Goal: Task Accomplishment & Management: Manage account settings

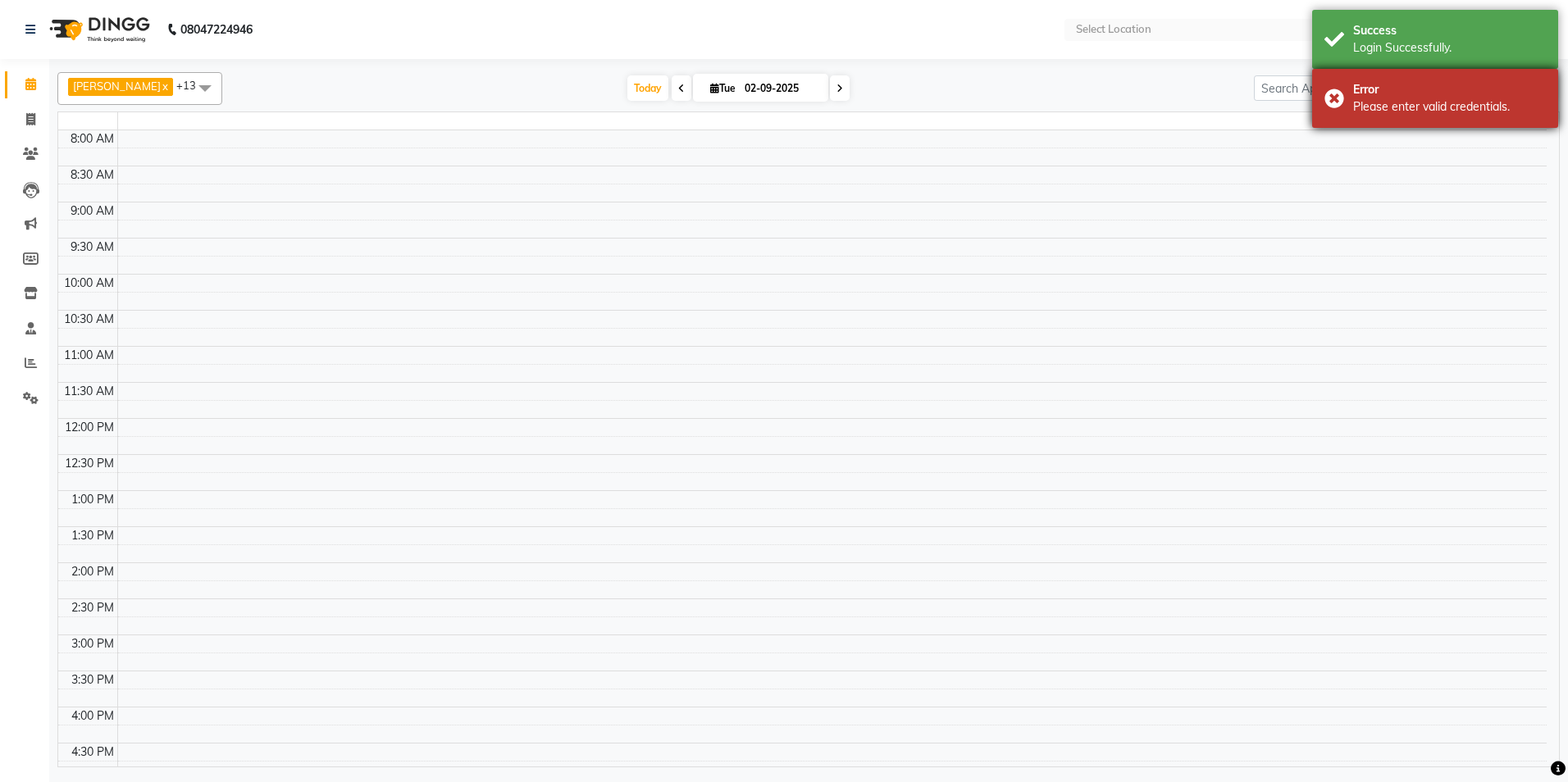
click at [1353, 90] on div "Error" at bounding box center [1450, 90] width 193 height 17
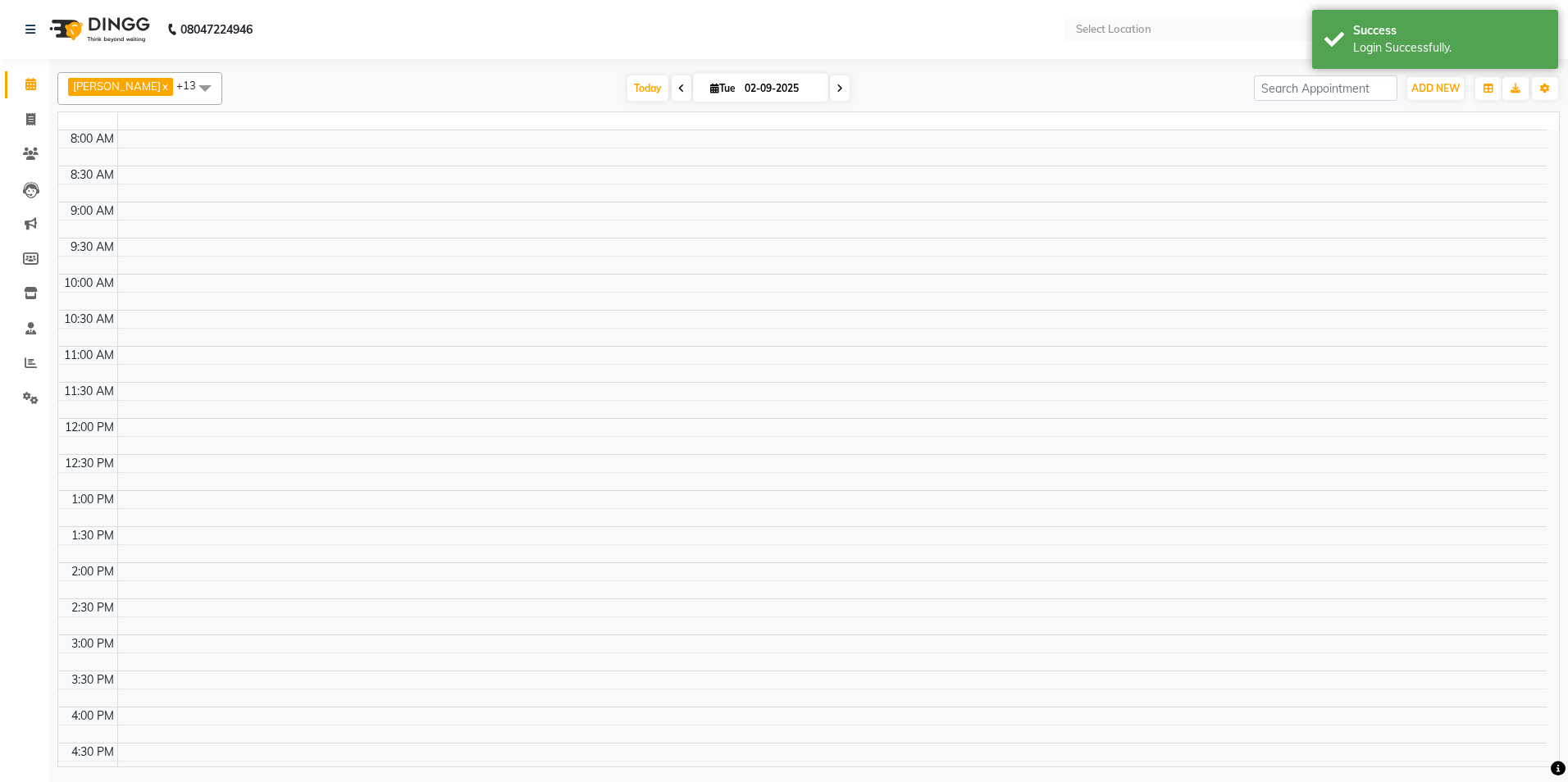
select select "en"
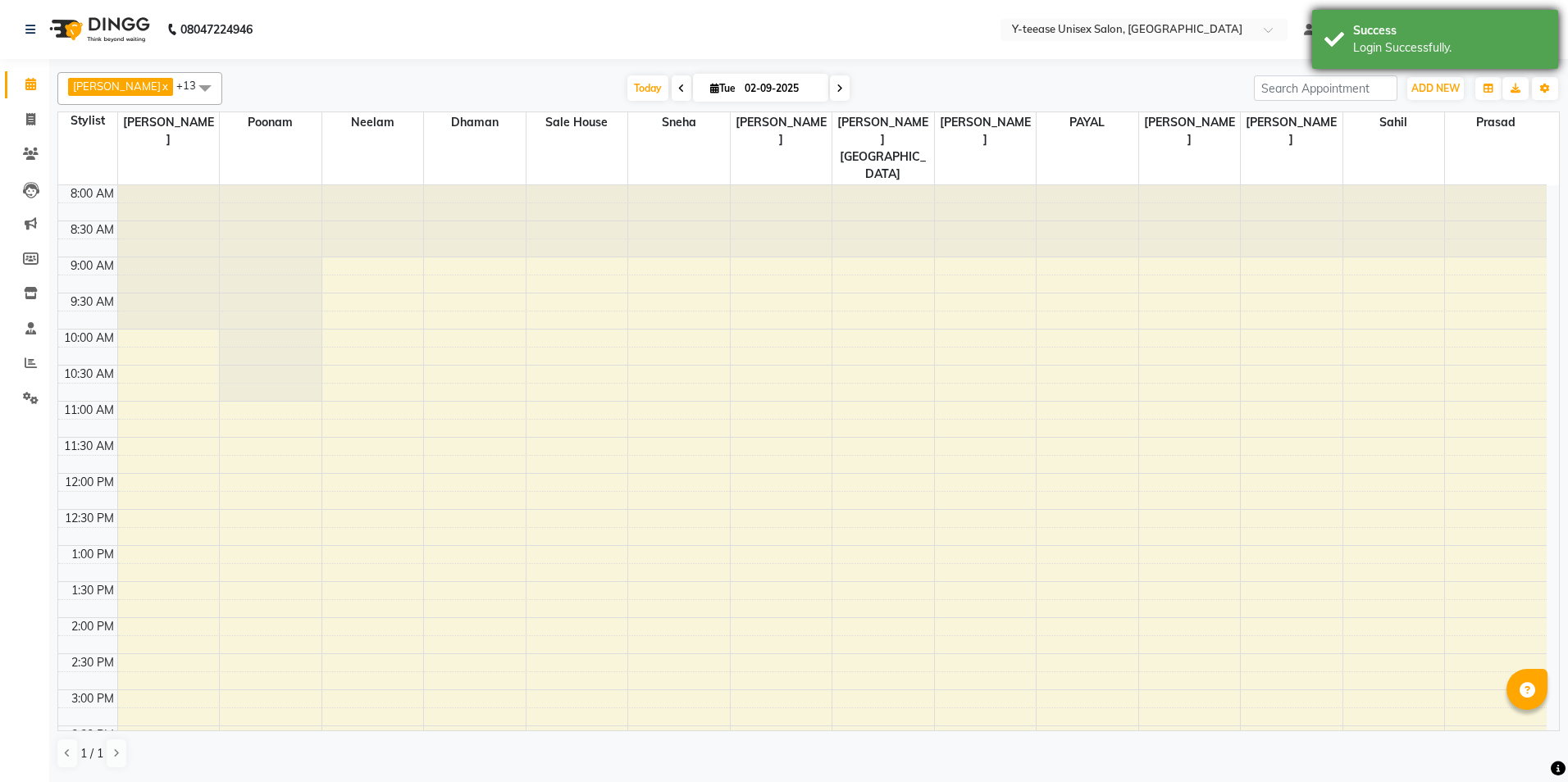
click at [1352, 63] on div "Success Login Successfully." at bounding box center [1435, 39] width 246 height 59
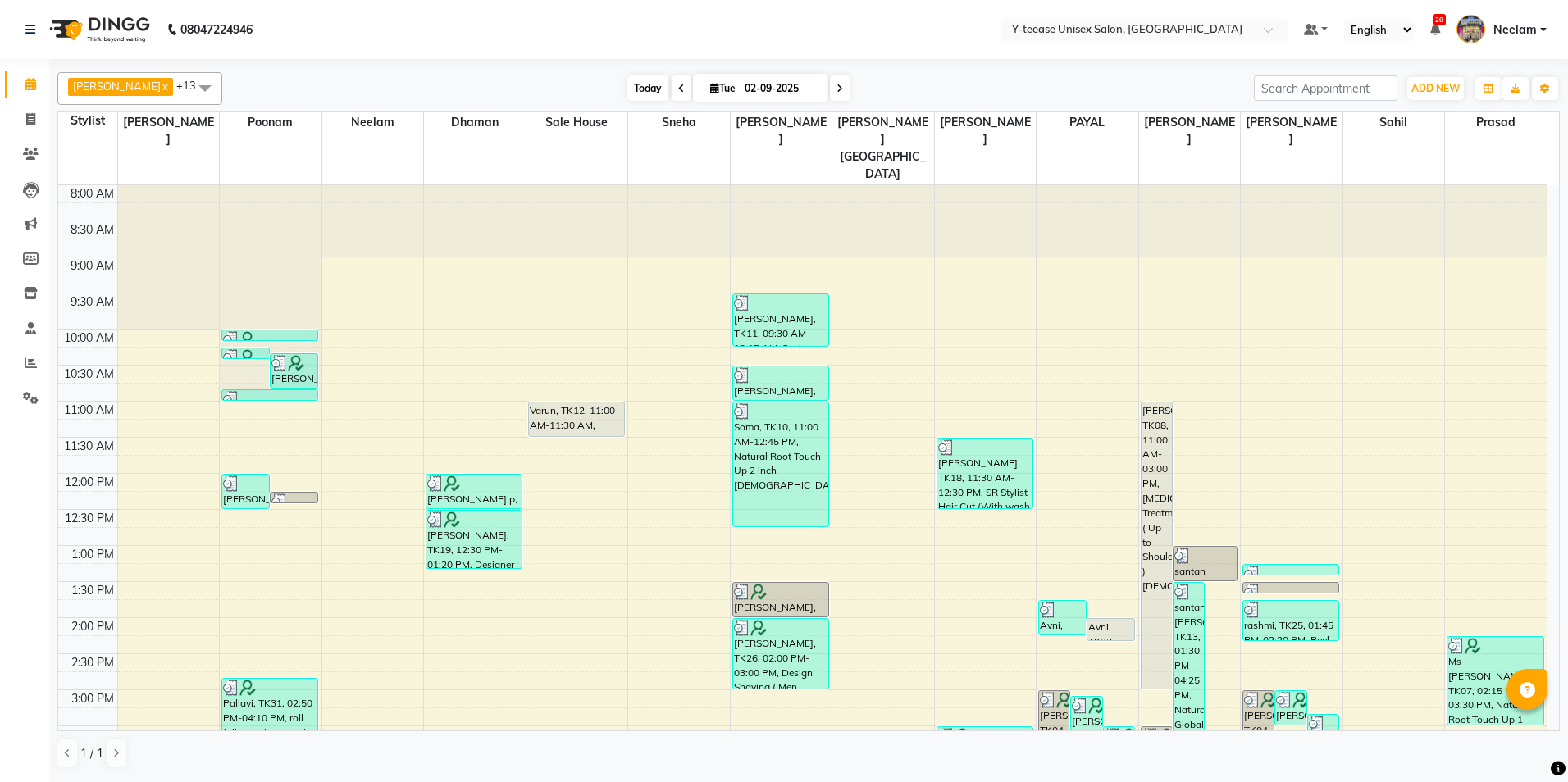
click at [627, 89] on span "Today" at bounding box center [647, 88] width 41 height 26
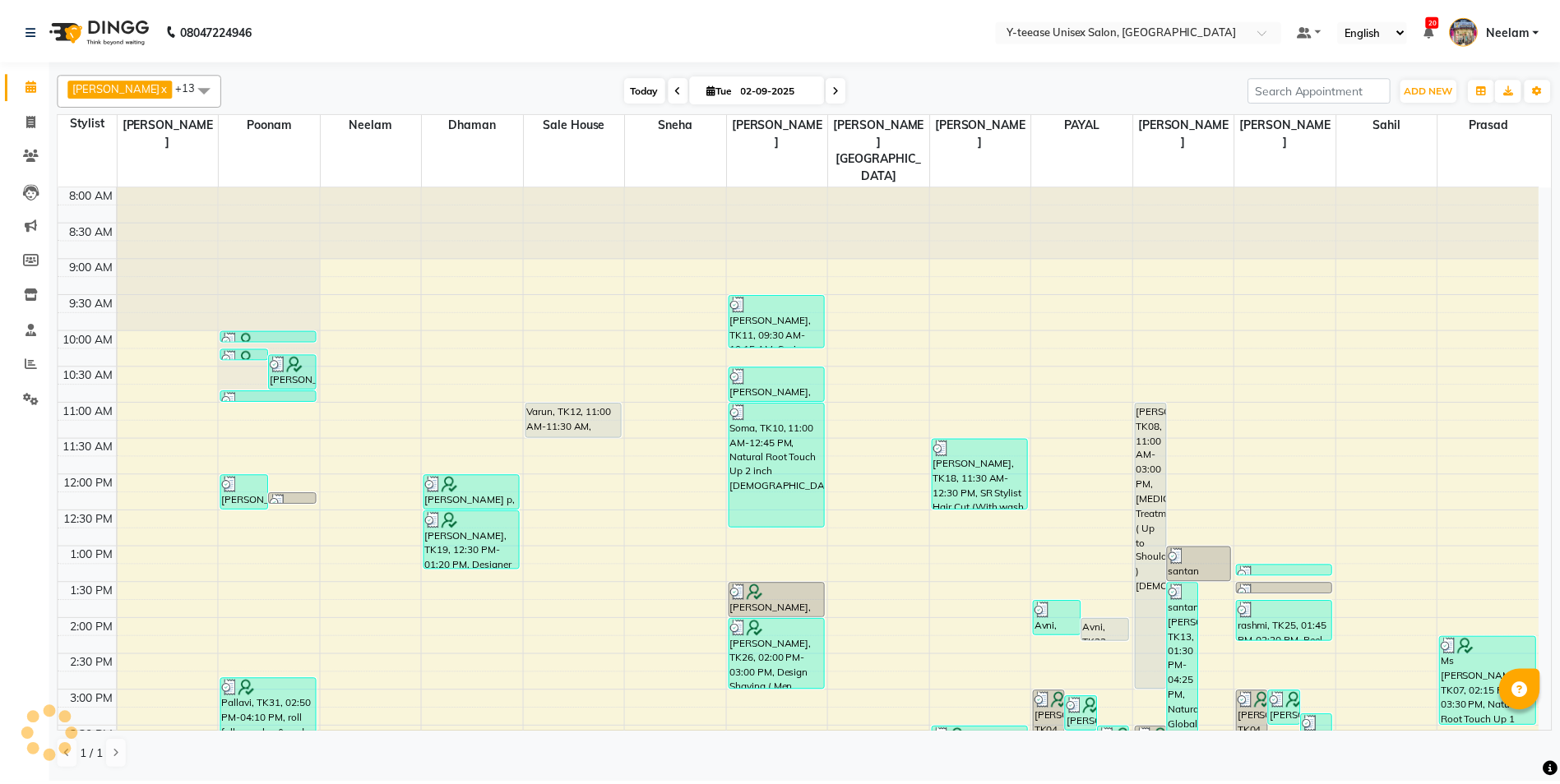
scroll to position [503, 0]
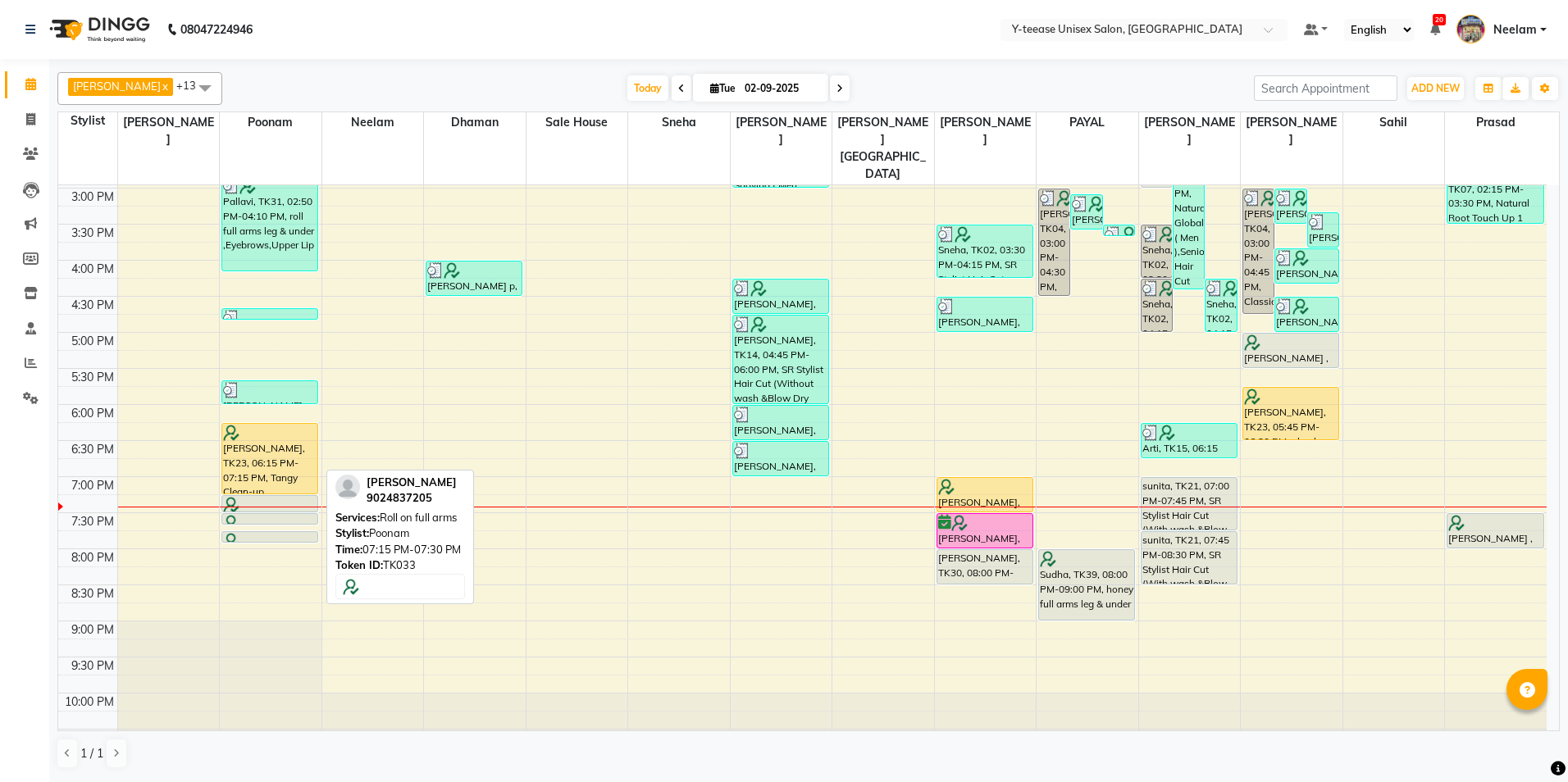
click at [303, 497] on div at bounding box center [270, 504] width 94 height 16
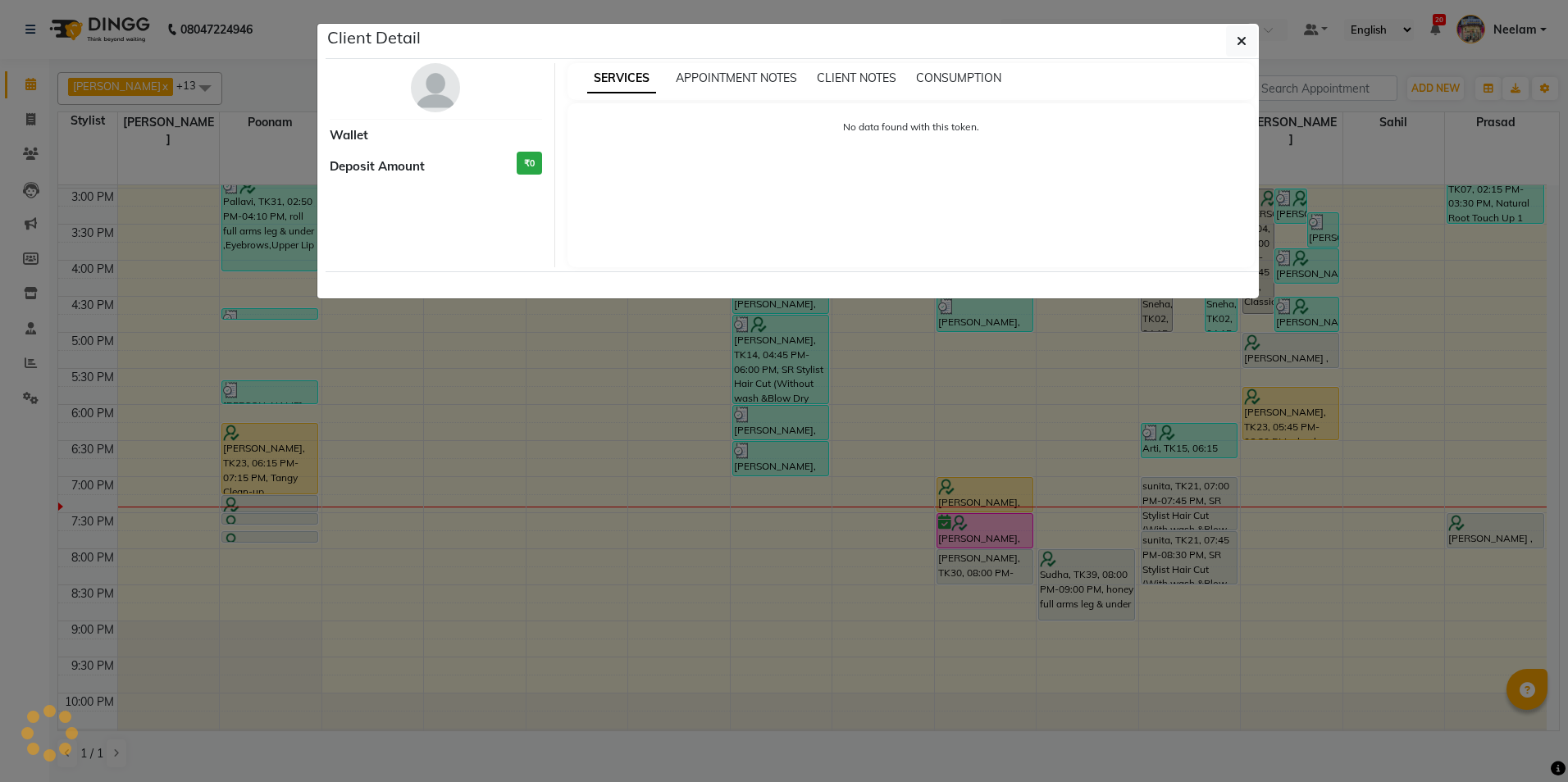
select select "7"
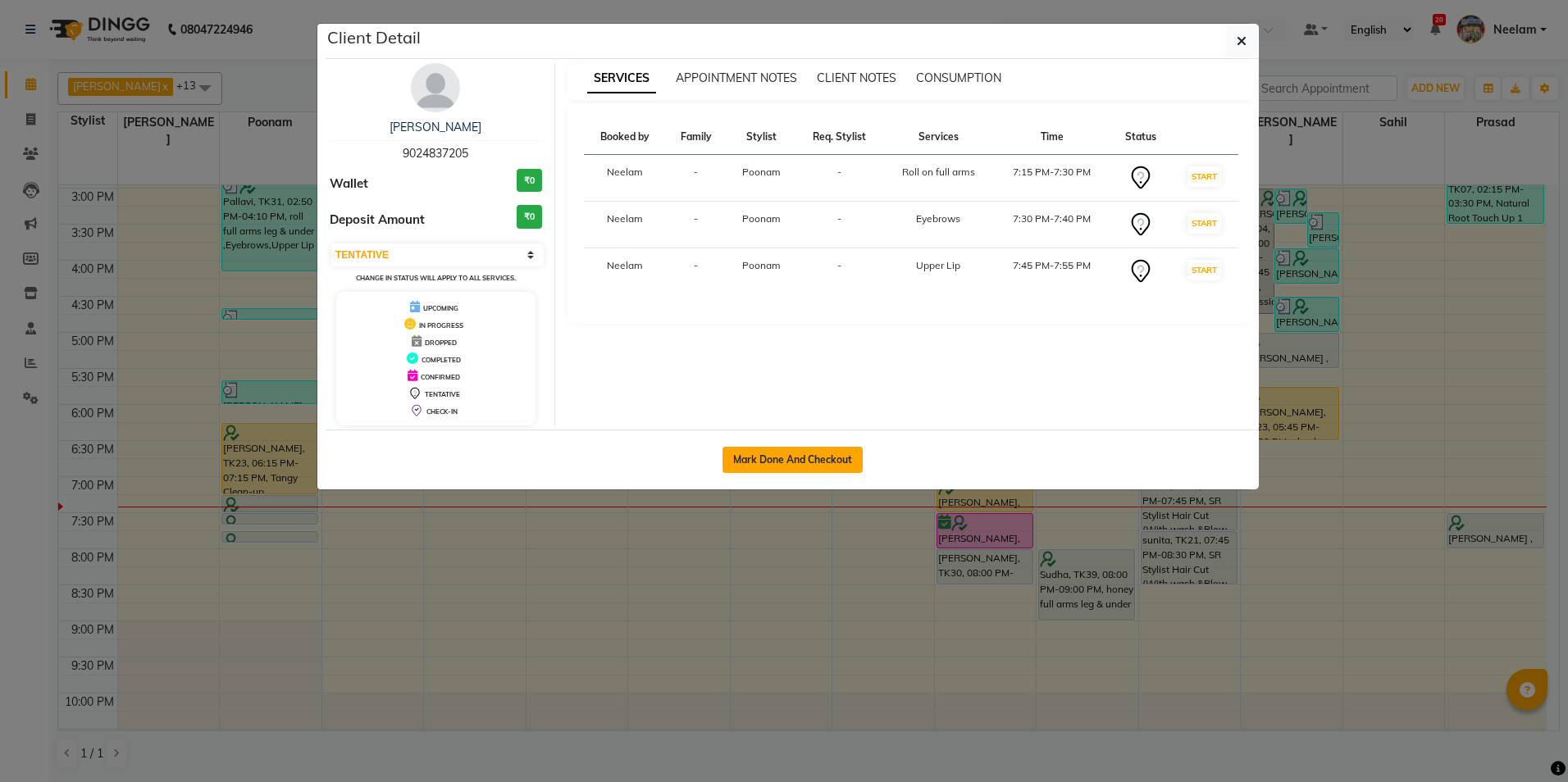
click at [781, 453] on button "Mark Done And Checkout" at bounding box center [792, 459] width 140 height 26
select select "service"
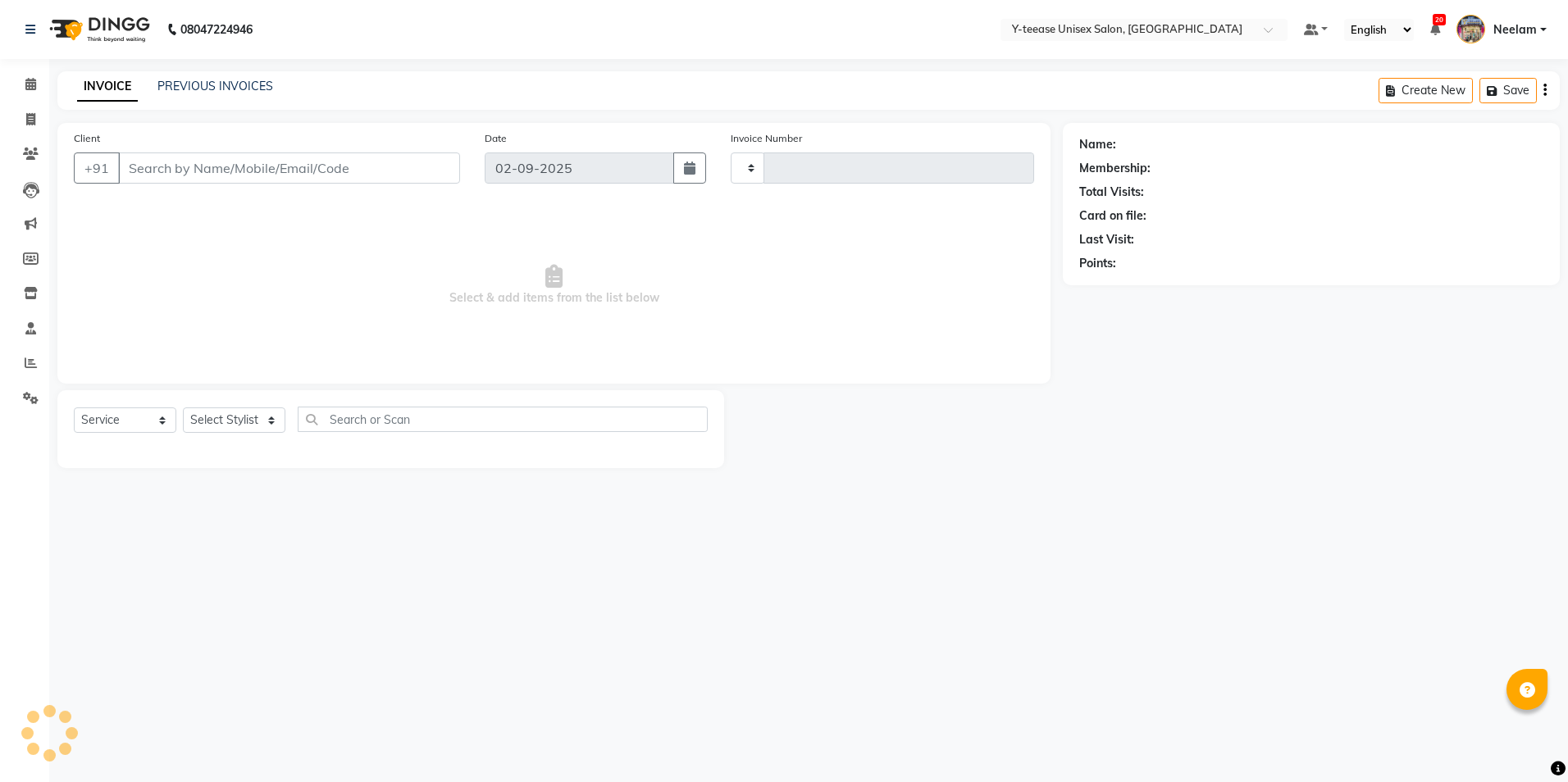
type input "6966"
select select "4"
type input "90******05"
select select "57"
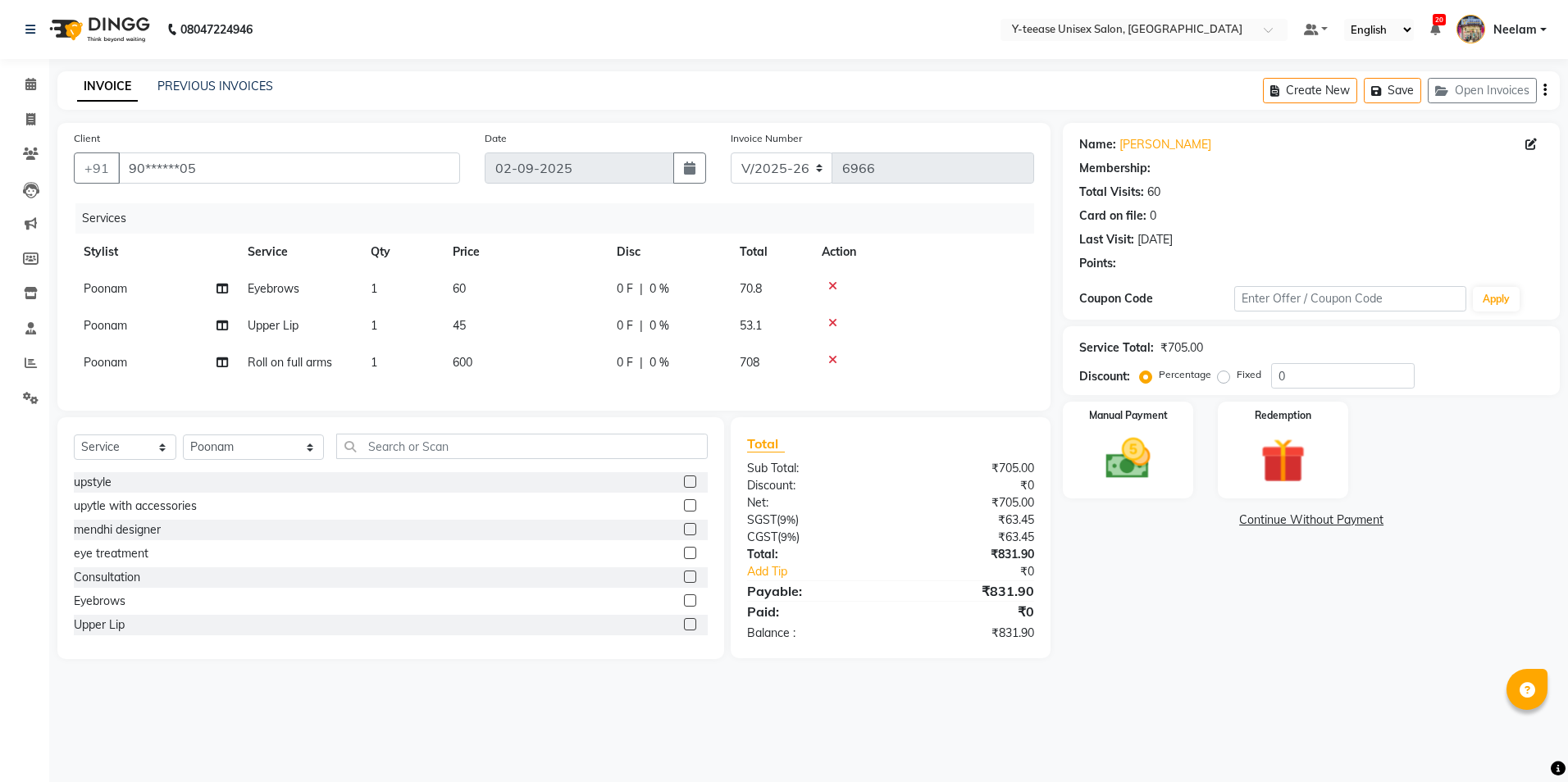
select select "1: Object"
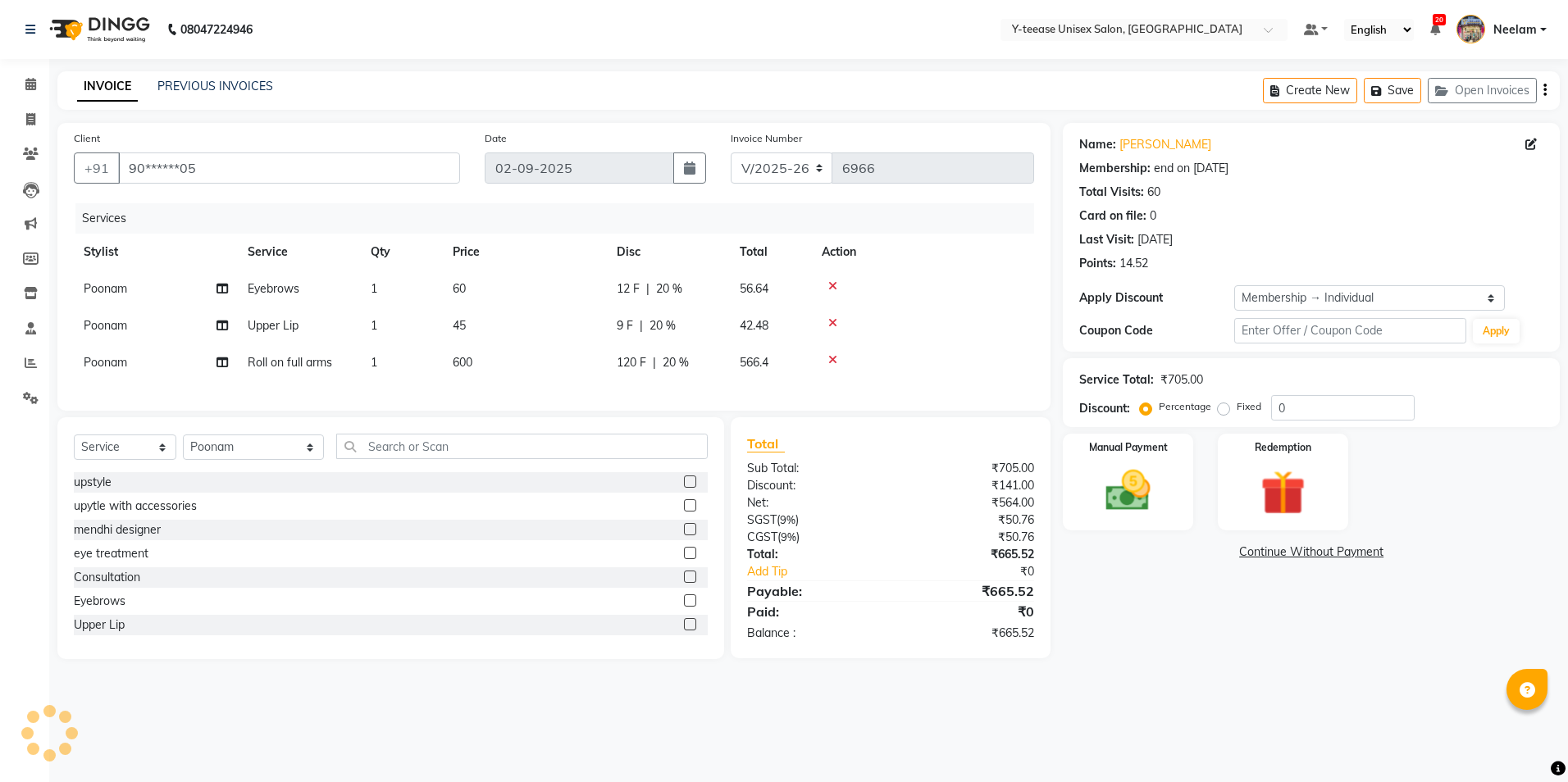
type input "20"
click at [300, 361] on span "Roll on full arms" at bounding box center [289, 362] width 84 height 14
select select "57"
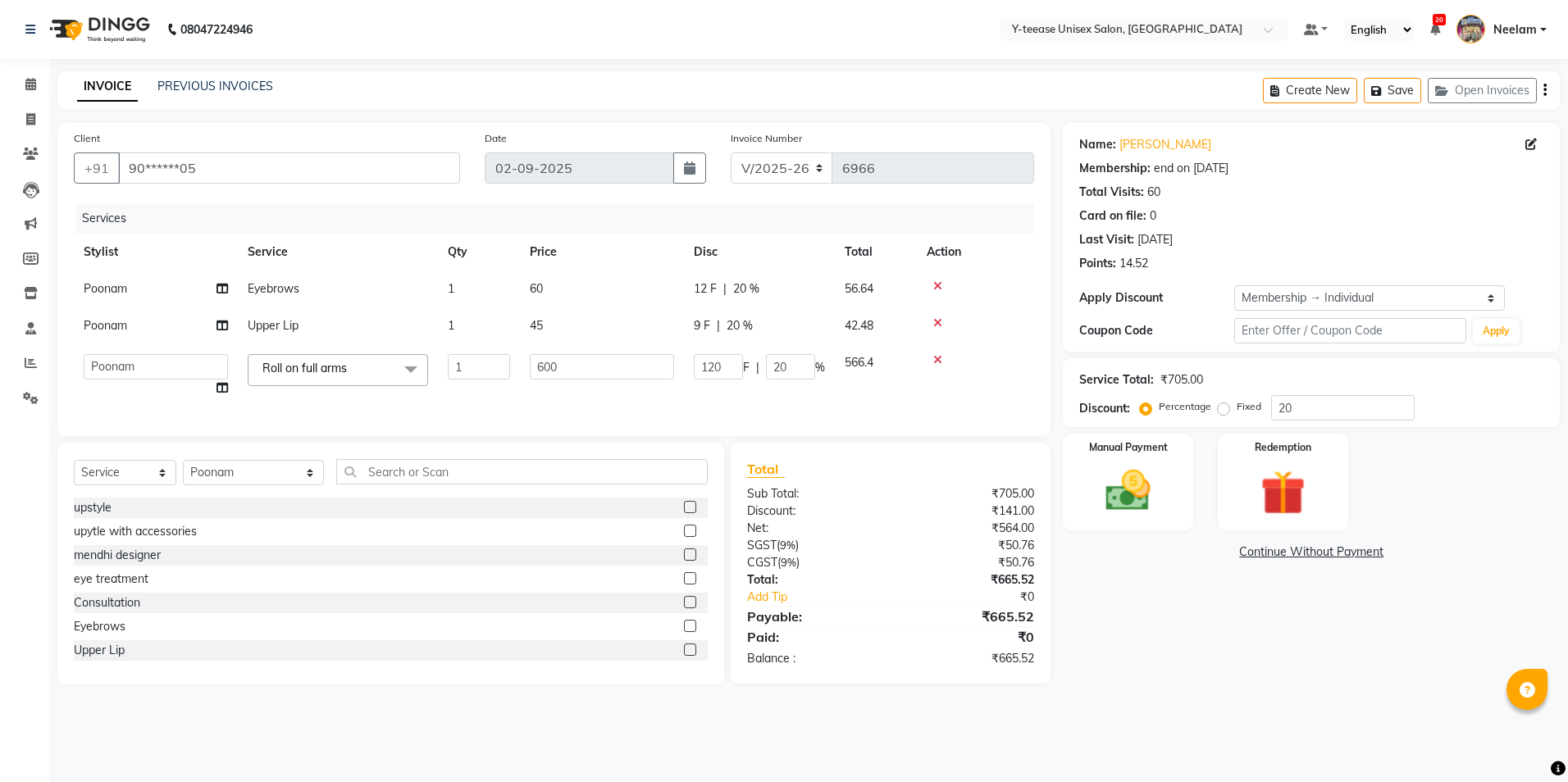
click at [310, 367] on span "Roll on full arms" at bounding box center [305, 368] width 84 height 14
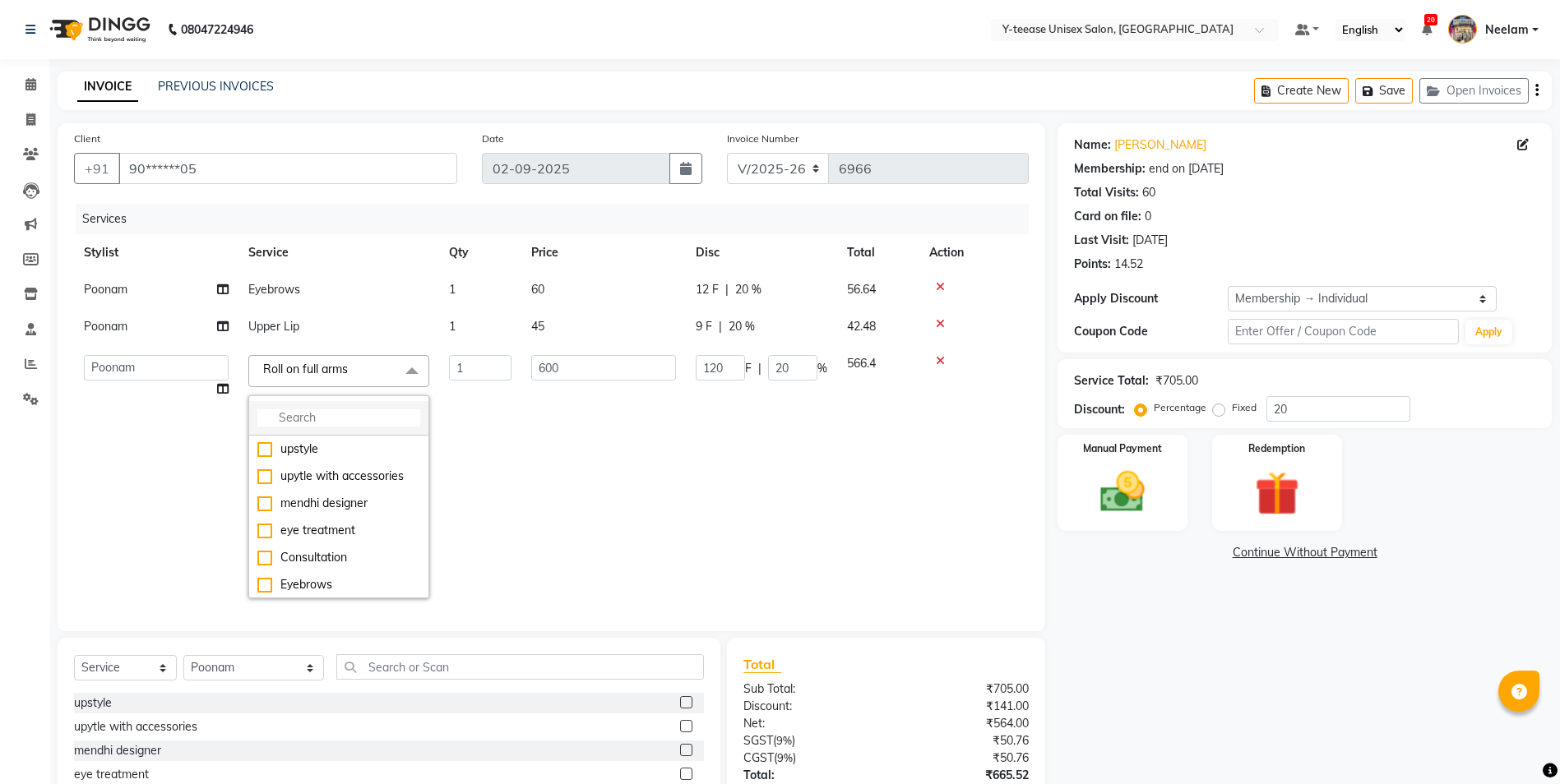
click at [334, 408] on li at bounding box center [338, 418] width 179 height 34
click at [319, 406] on li at bounding box center [338, 418] width 179 height 34
click at [294, 412] on input "multiselect-search" at bounding box center [339, 418] width 163 height 17
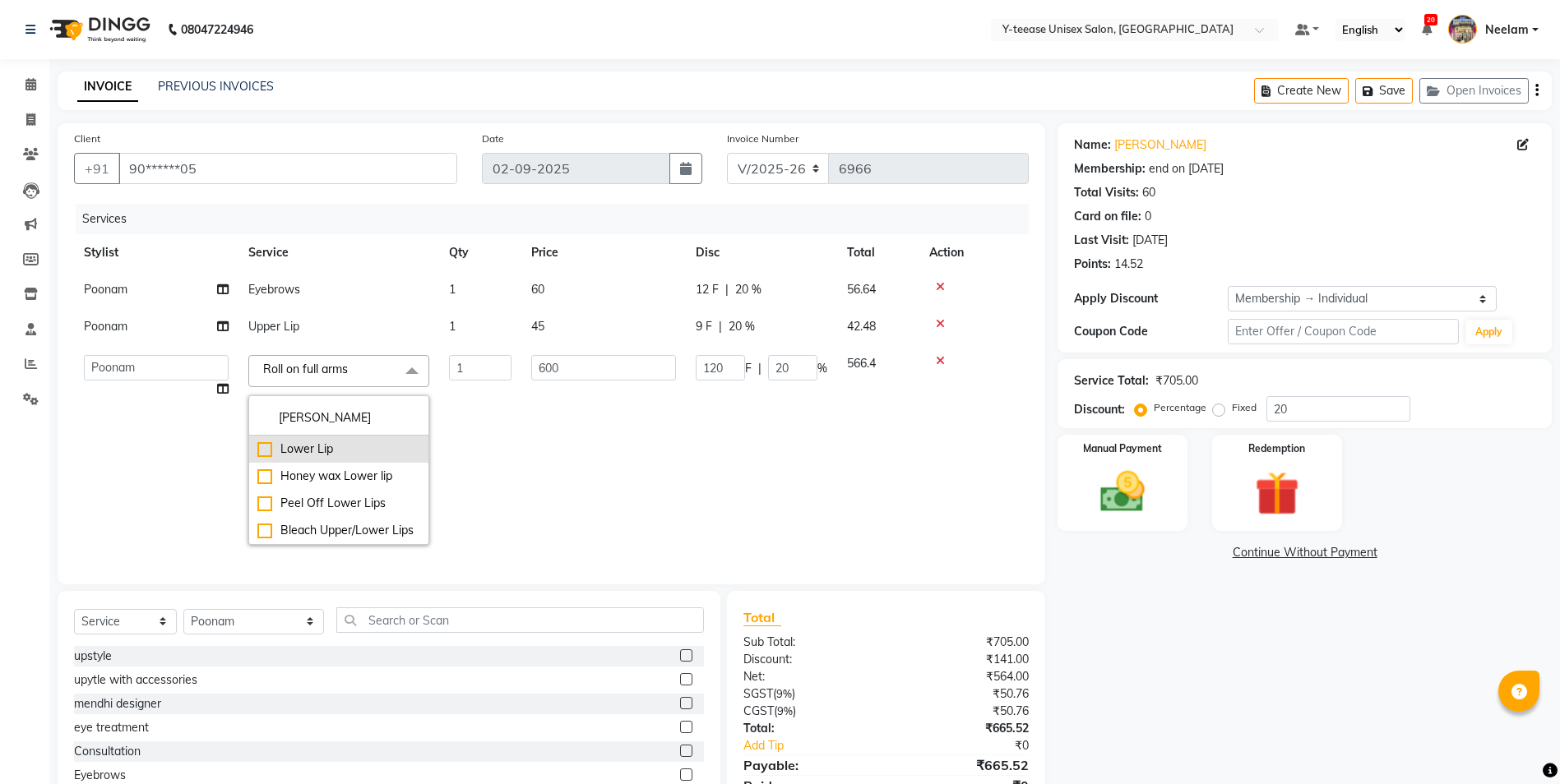
type input "[PERSON_NAME]"
click at [277, 452] on div "Lower Lip" at bounding box center [339, 449] width 163 height 17
checkbox input "true"
type input "45"
type input "9"
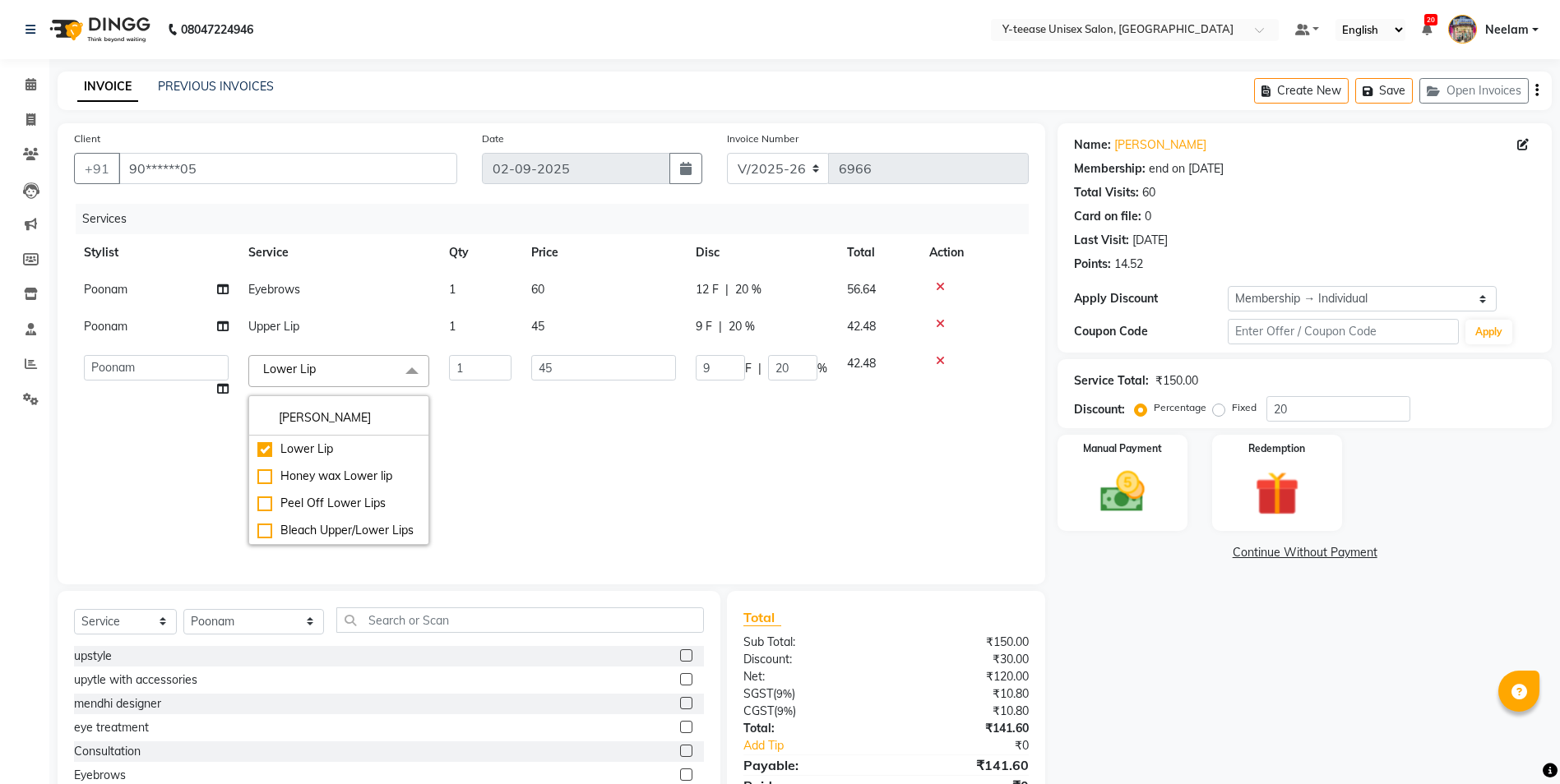
click at [582, 449] on td "45" at bounding box center [603, 450] width 165 height 210
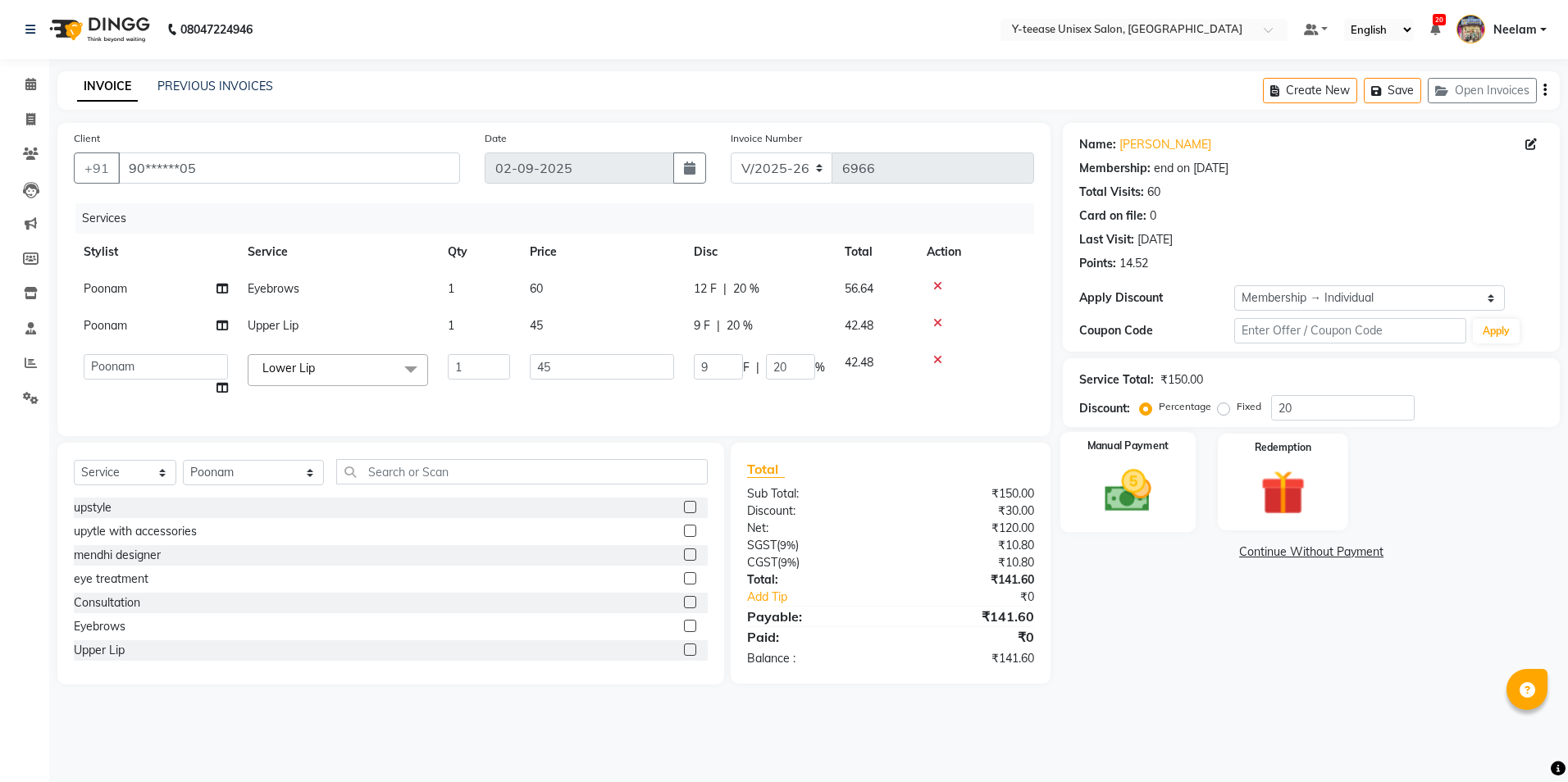
click at [1115, 473] on img at bounding box center [1128, 491] width 76 height 54
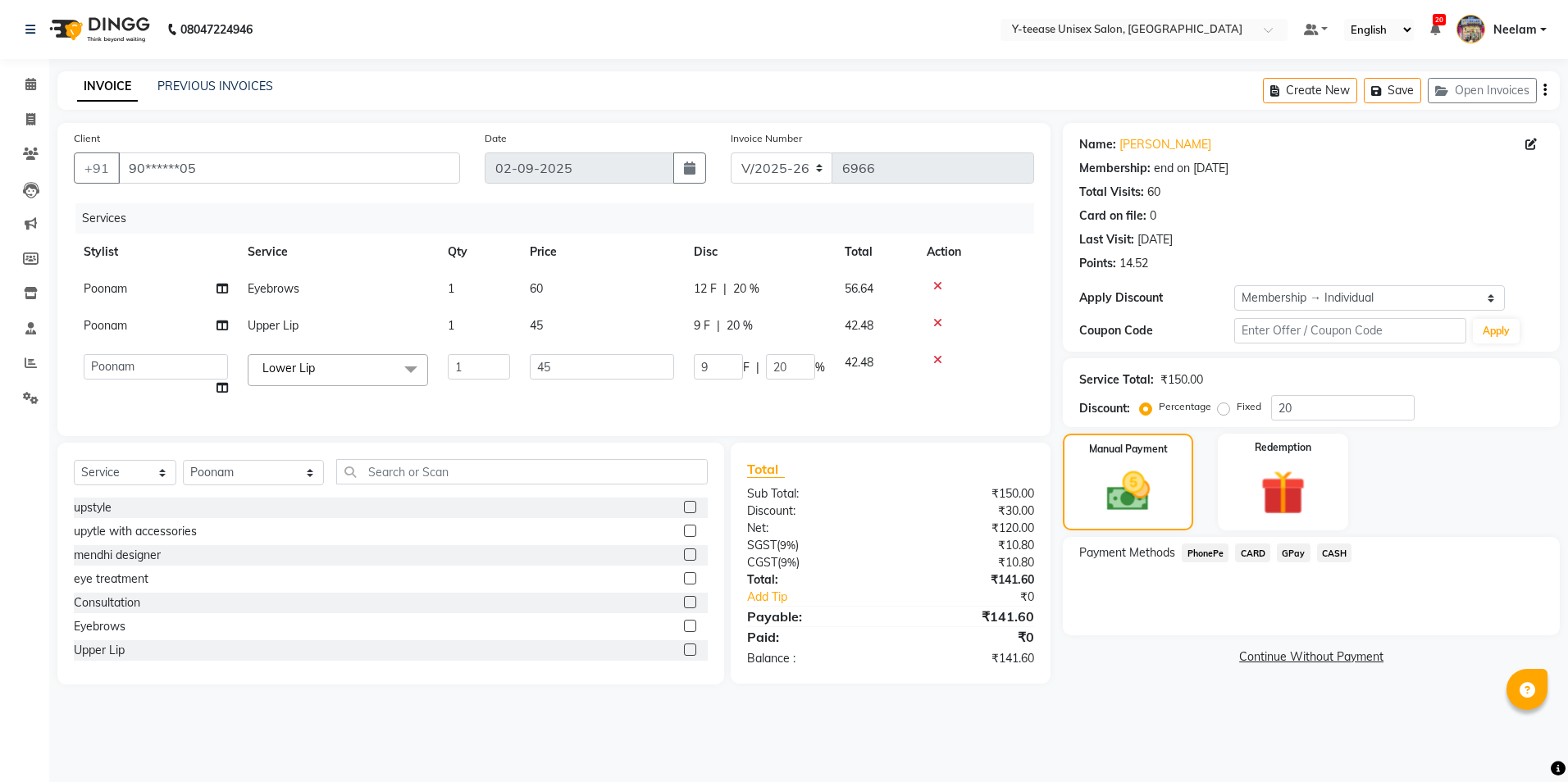
click at [1290, 560] on span "GPay" at bounding box center [1293, 553] width 33 height 19
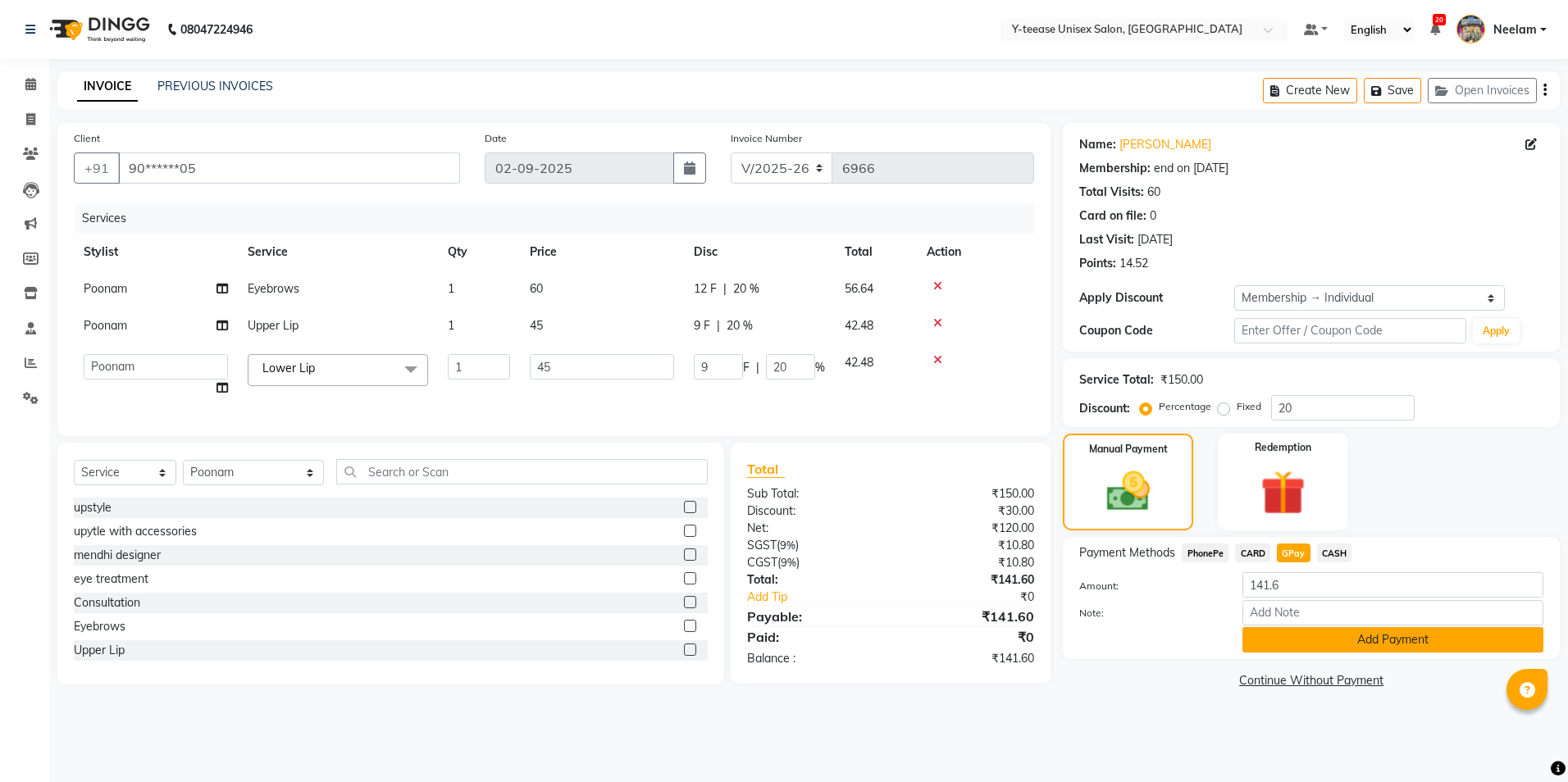
drag, startPoint x: 1325, startPoint y: 638, endPoint x: 1339, endPoint y: 652, distance: 19.8
click at [1339, 652] on button "Add Payment" at bounding box center [1392, 640] width 301 height 26
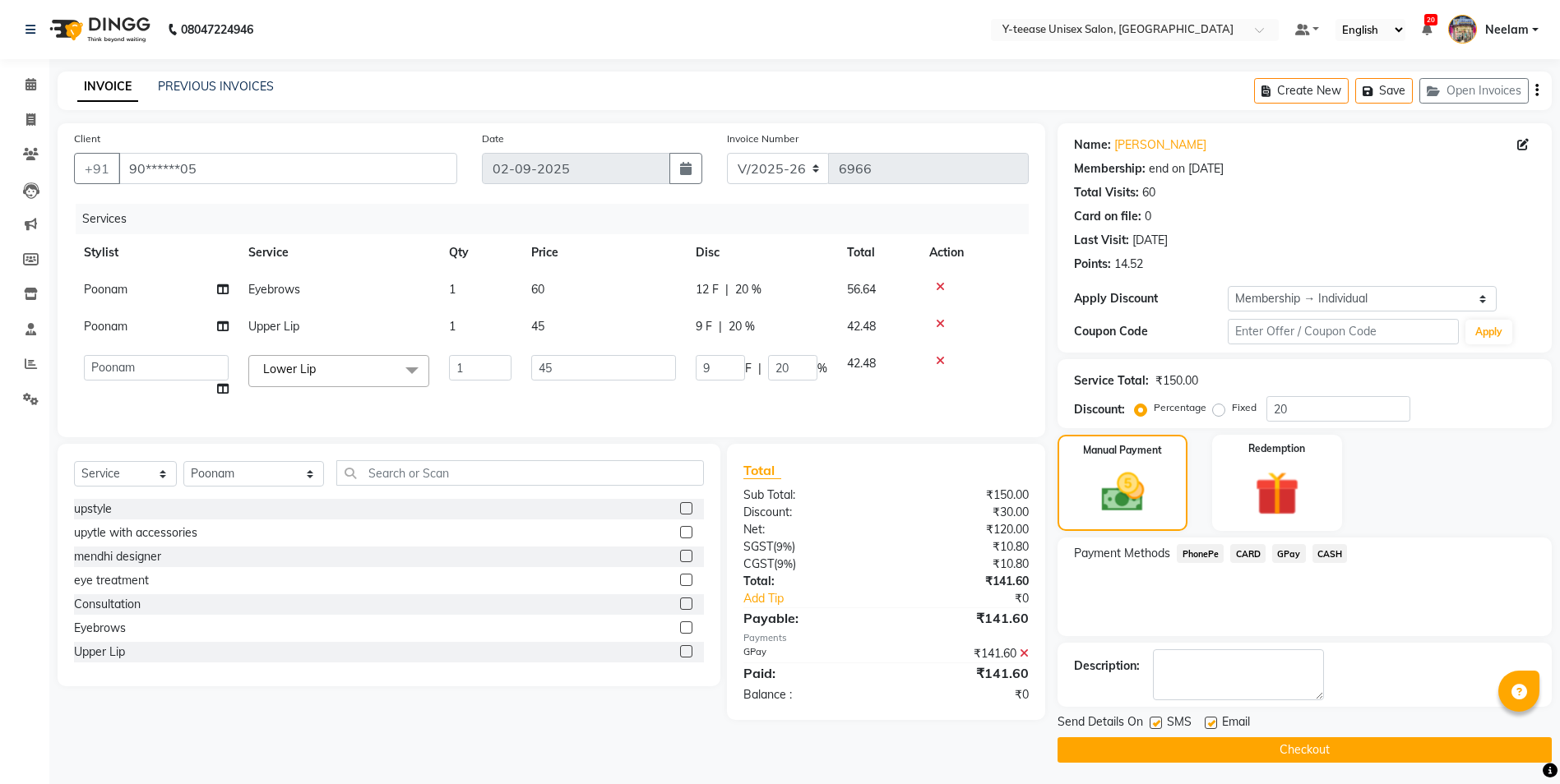
scroll to position [3, 0]
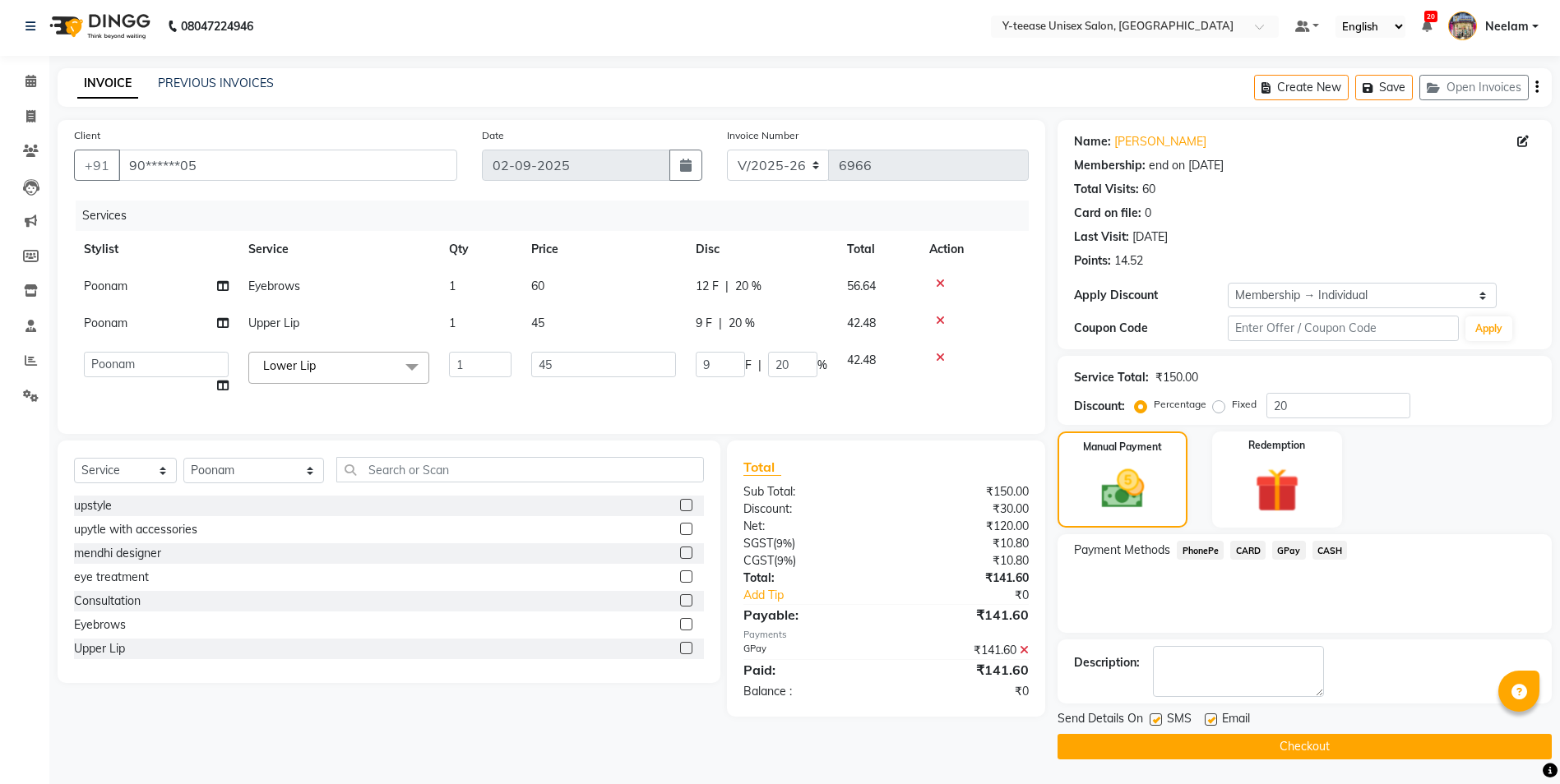
click at [1158, 752] on button "Checkout" at bounding box center [1304, 747] width 494 height 26
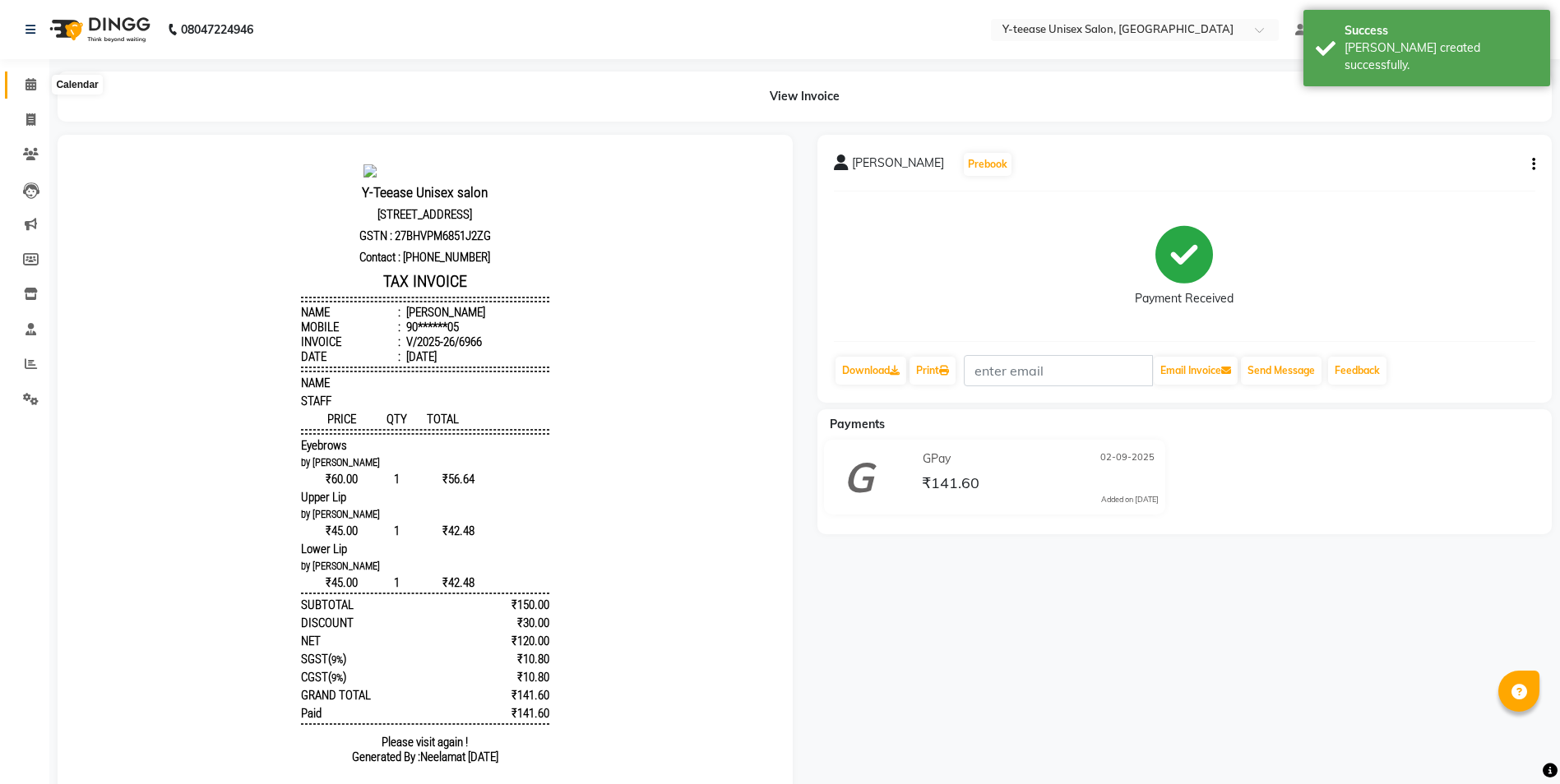
click at [33, 80] on icon at bounding box center [31, 84] width 11 height 12
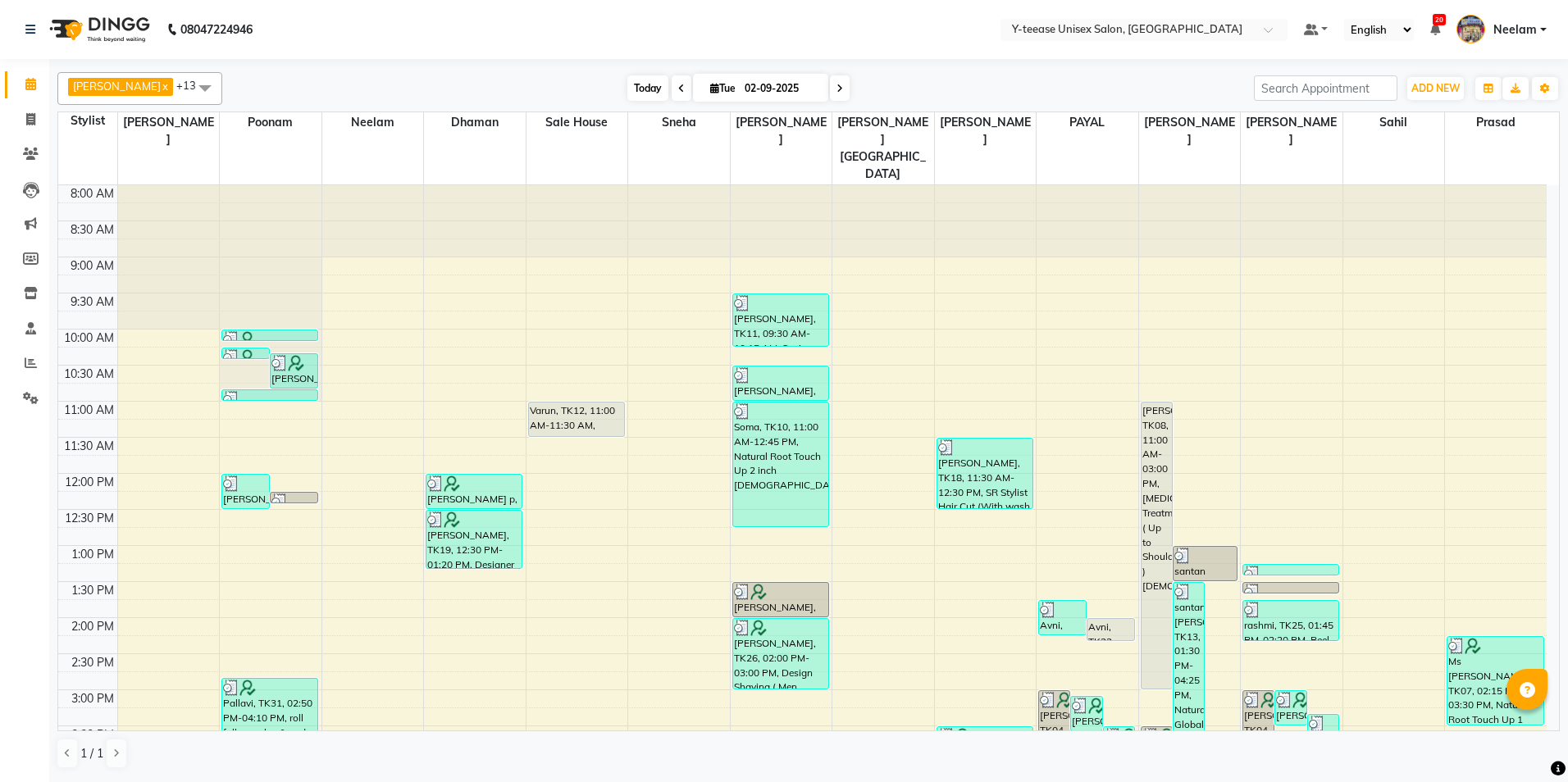
click at [627, 89] on span "Today" at bounding box center [647, 88] width 41 height 26
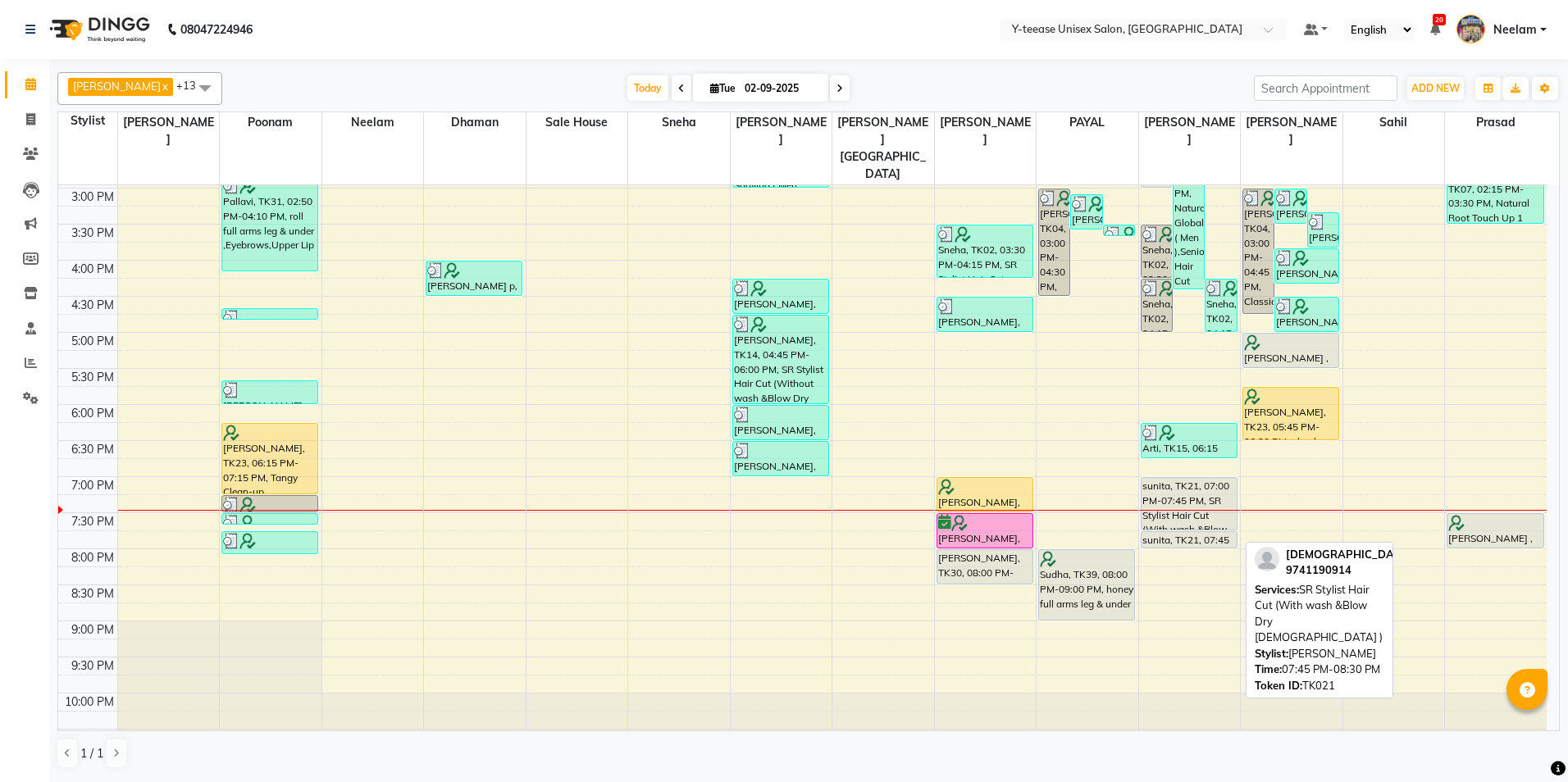
drag, startPoint x: 1187, startPoint y: 548, endPoint x: 1197, endPoint y: 505, distance: 44.1
click at [1196, 504] on div "[PERSON_NAME], TK08, 11:00 AM-03:00 PM, [MEDICAL_DATA] Treatment ( Up to Should…" at bounding box center [1190, 224] width 101 height 1081
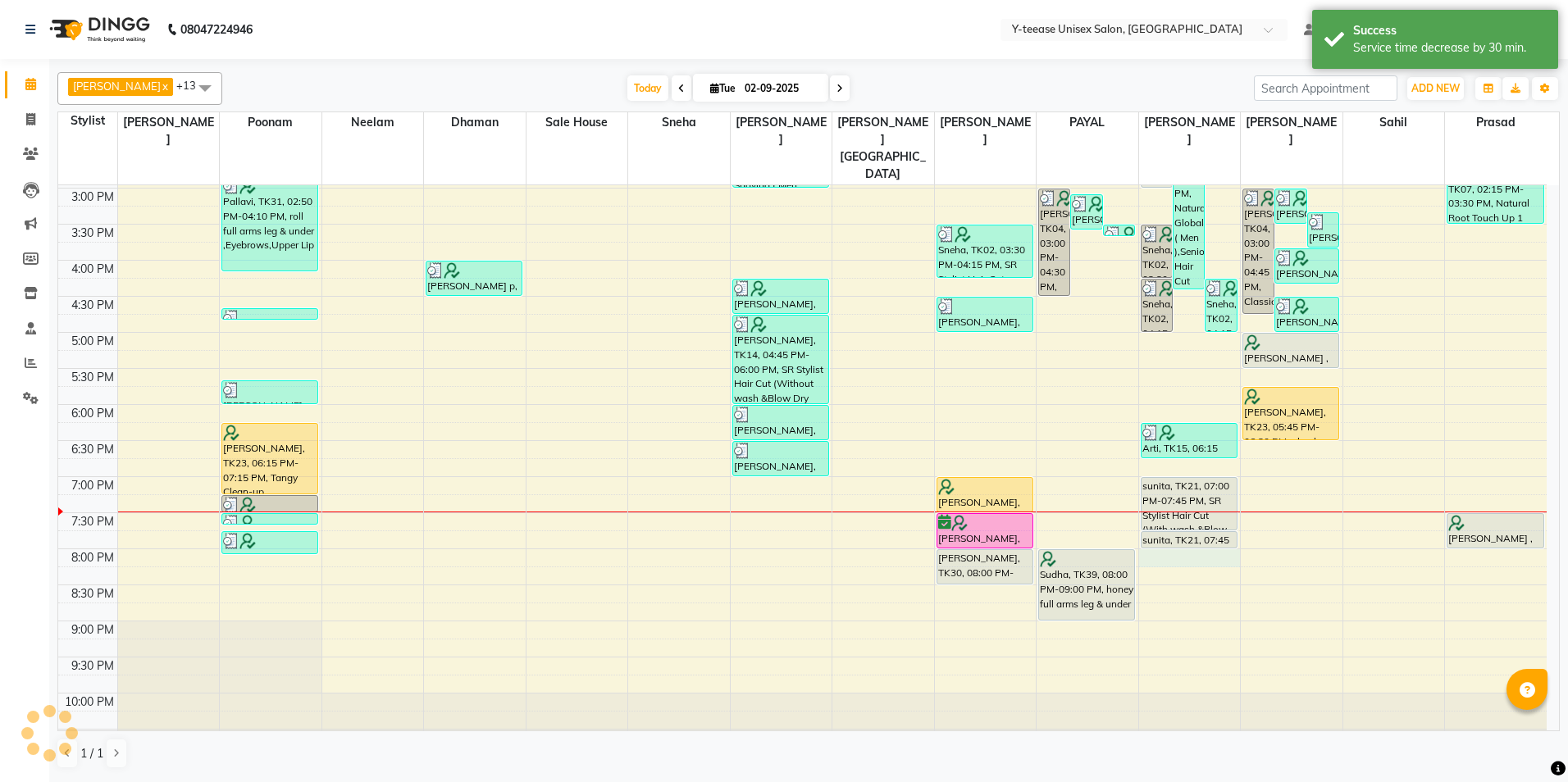
click at [1195, 524] on div "8:00 AM 8:30 AM 9:00 AM 9:30 AM 10:00 AM 10:30 AM 11:00 AM 11:30 AM 12:00 PM 12…" at bounding box center [802, 224] width 1488 height 1081
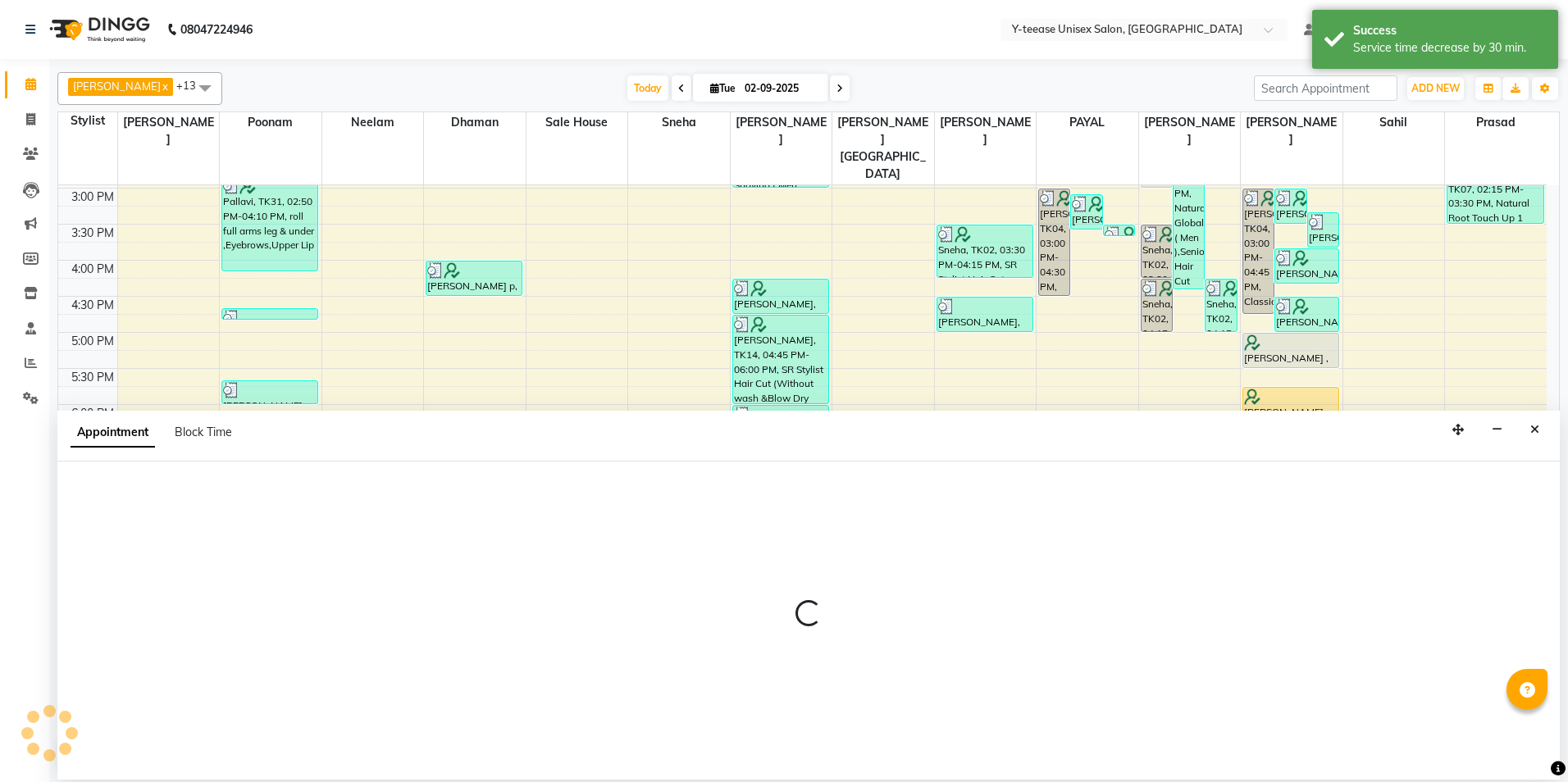
select select "81457"
select select "tentative"
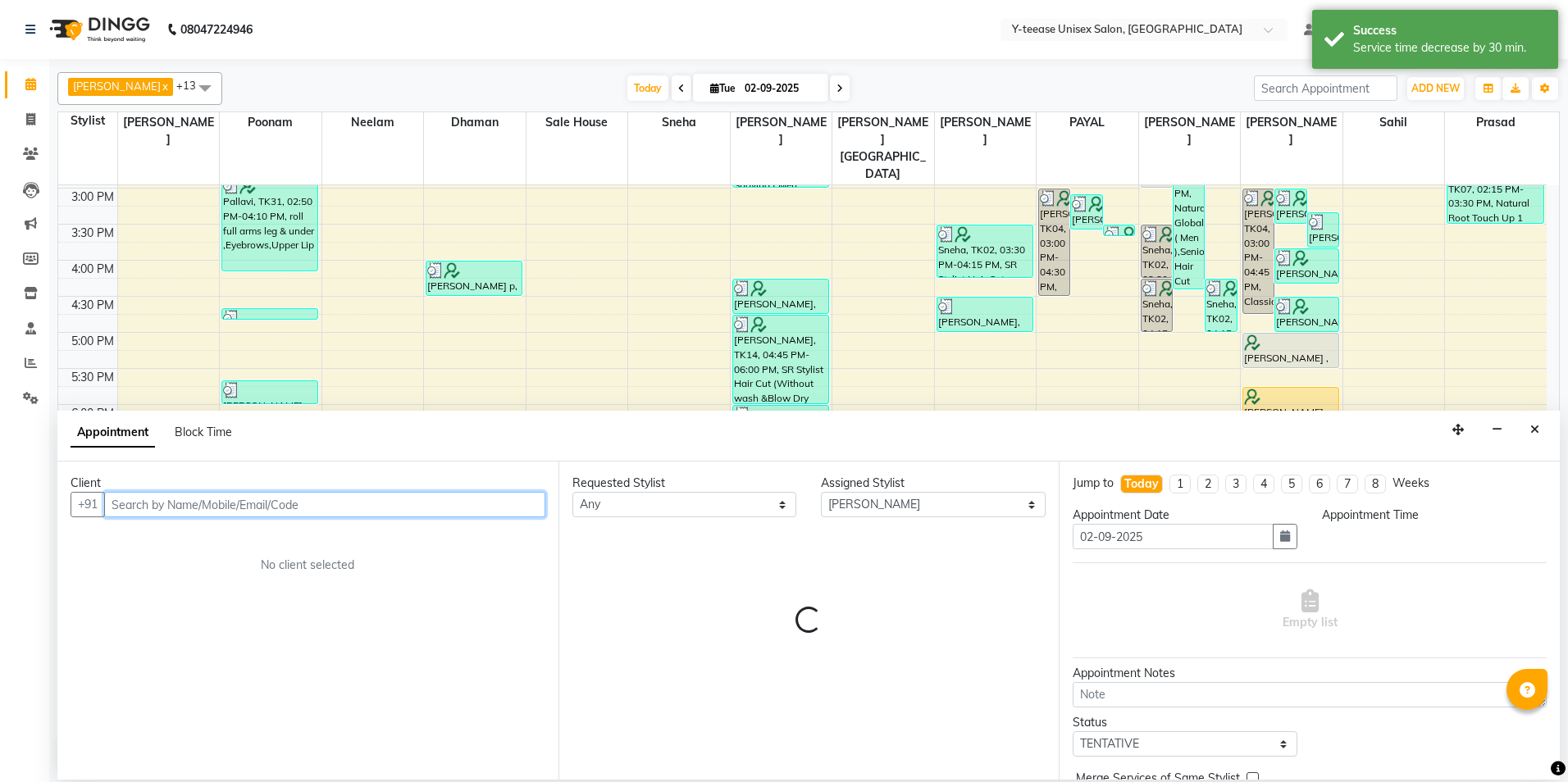
select select "1200"
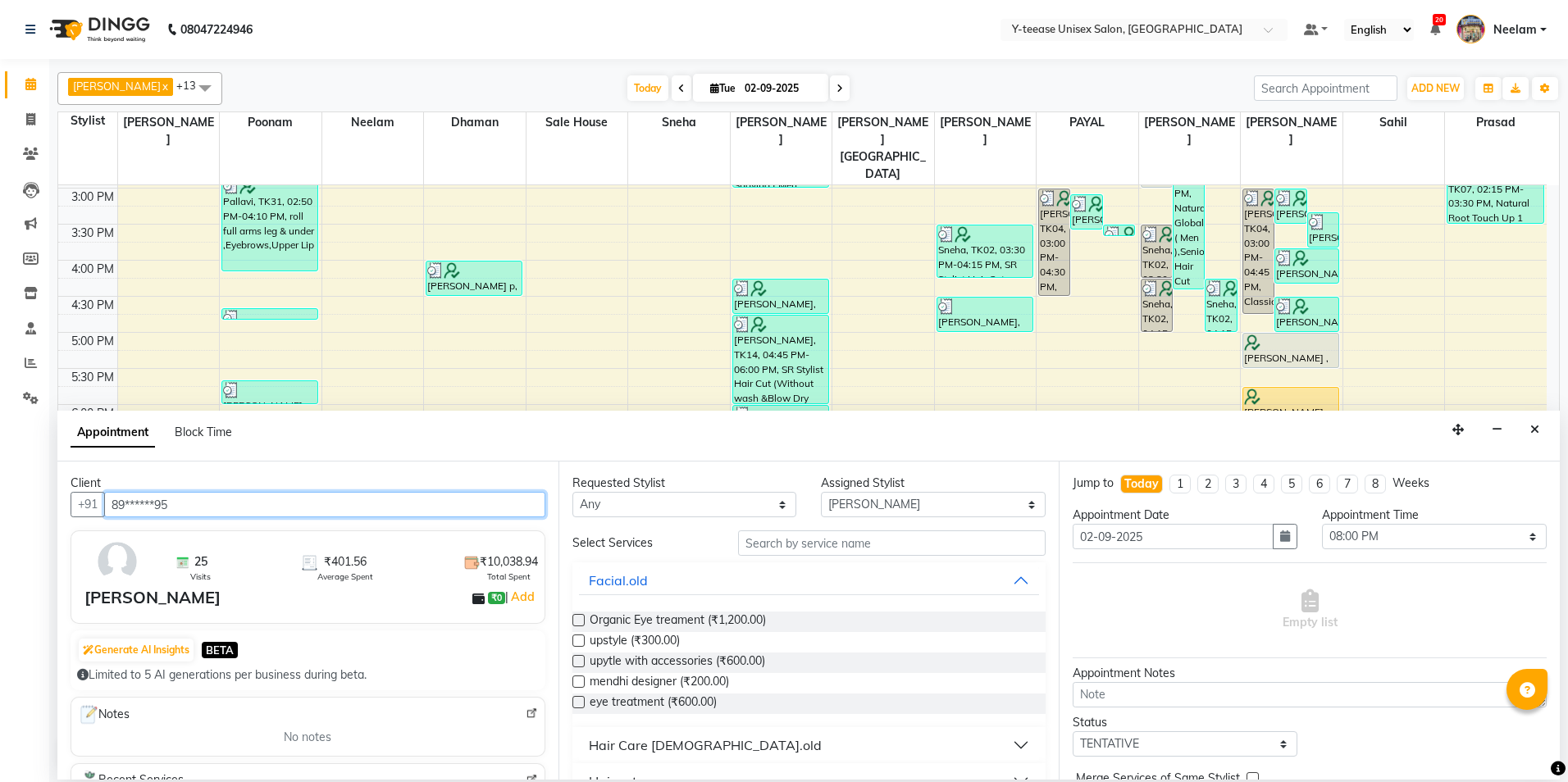
type input "89******95"
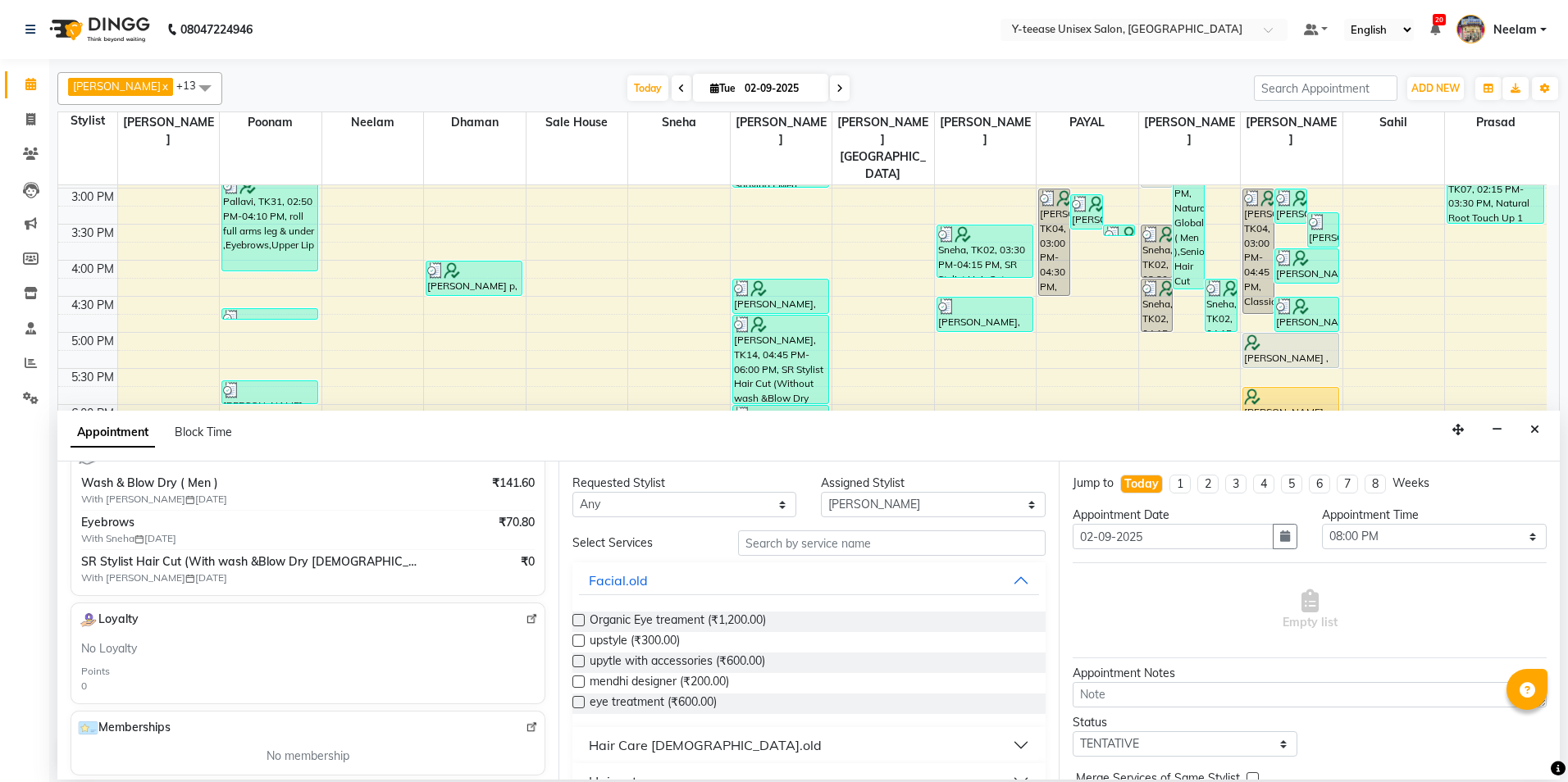
scroll to position [477, 0]
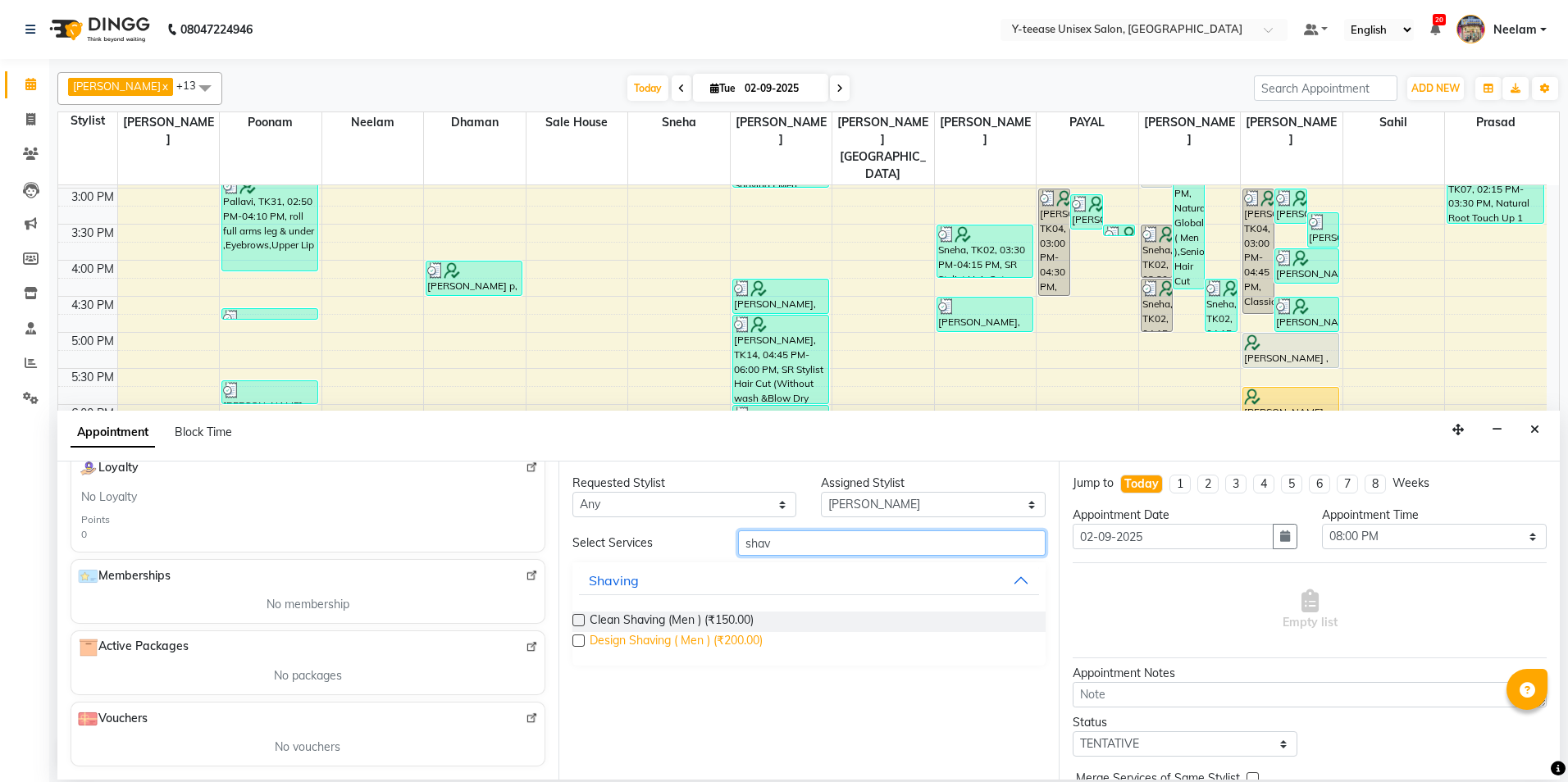
type input "shav"
drag, startPoint x: 690, startPoint y: 652, endPoint x: 756, endPoint y: 647, distance: 66.2
click at [690, 652] on span "Design Shaving ( Men ) (₹200.00)" at bounding box center [675, 642] width 173 height 20
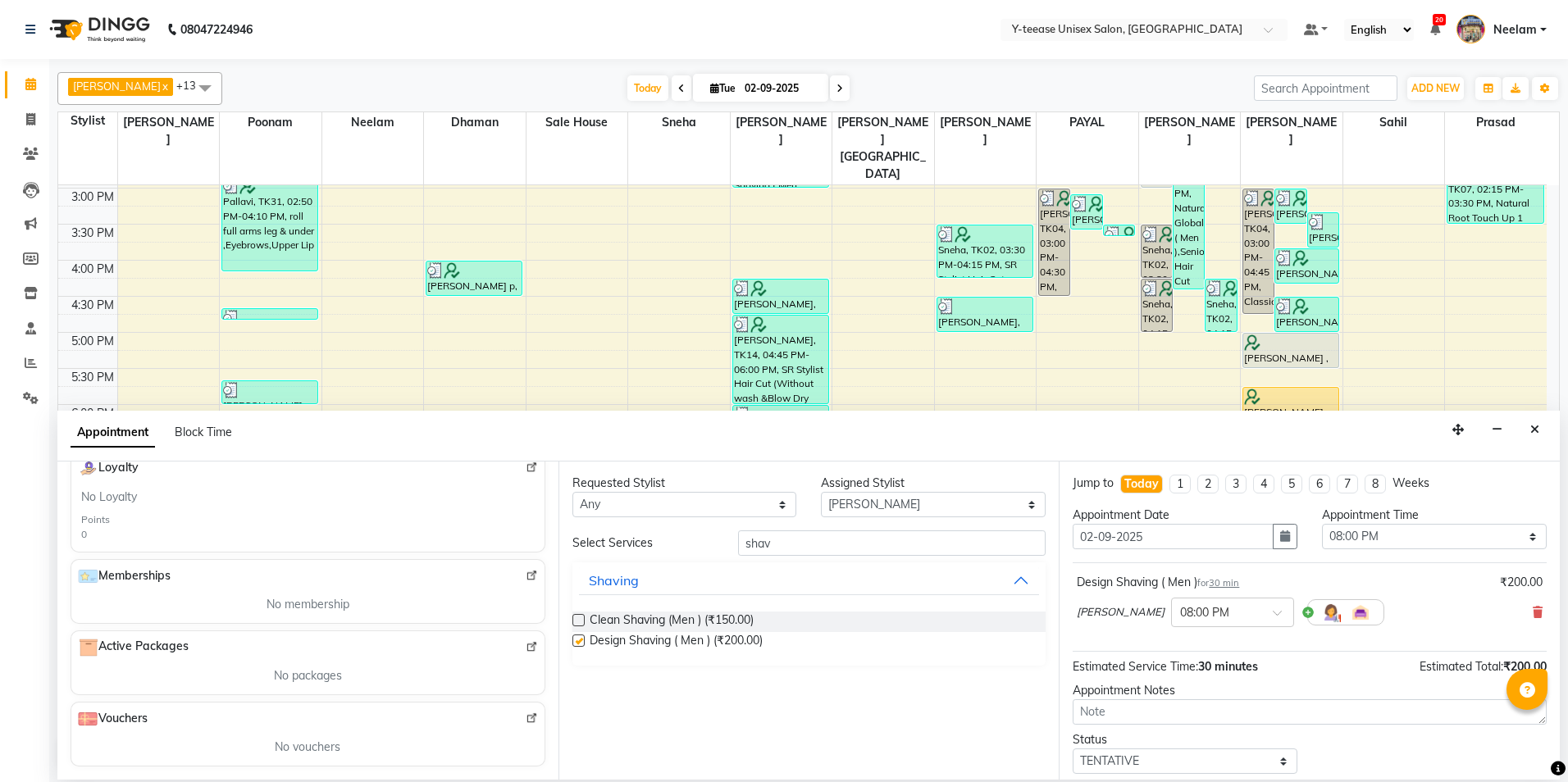
checkbox input "false"
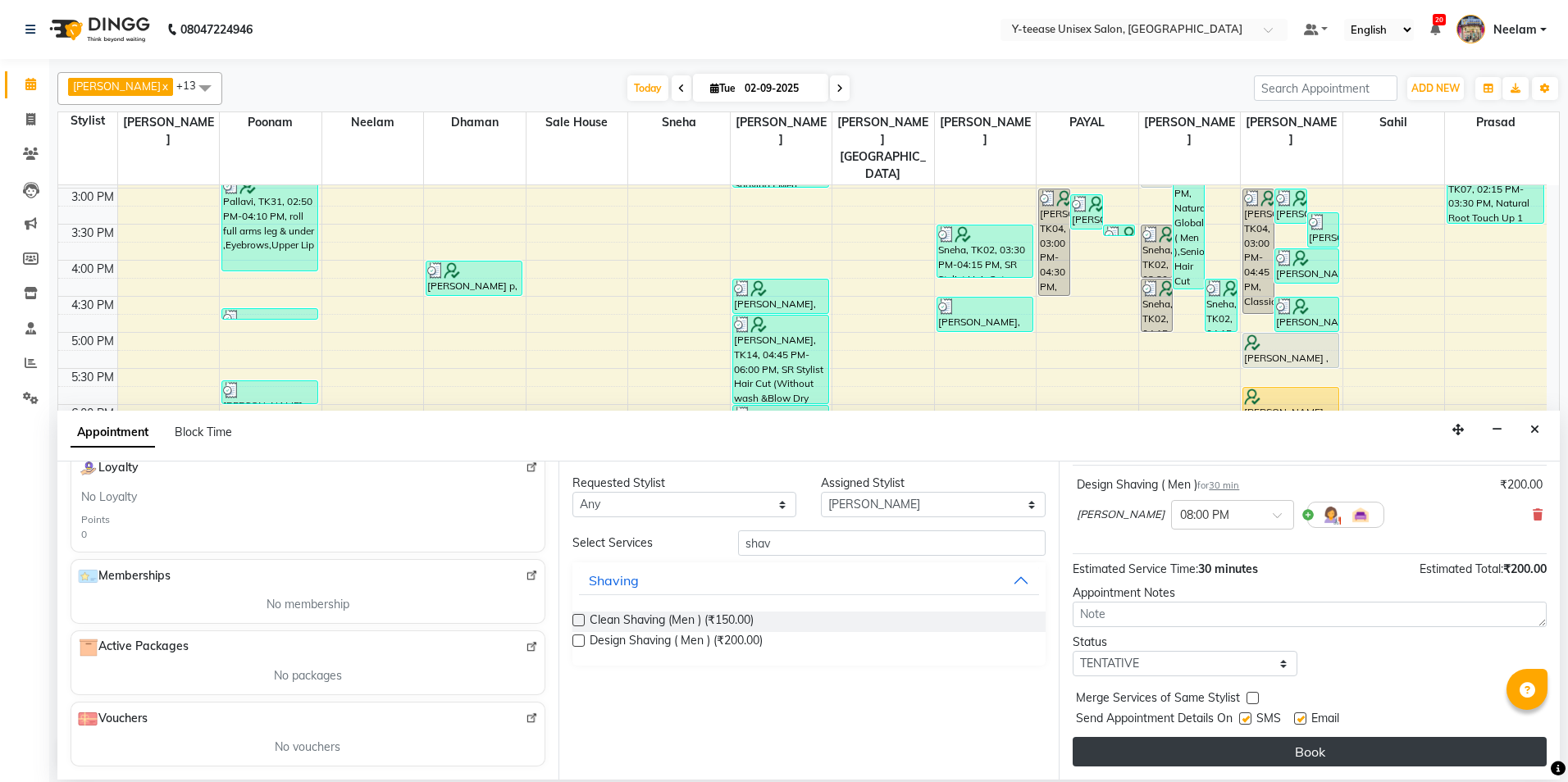
click at [1261, 759] on button "Book" at bounding box center [1309, 751] width 474 height 30
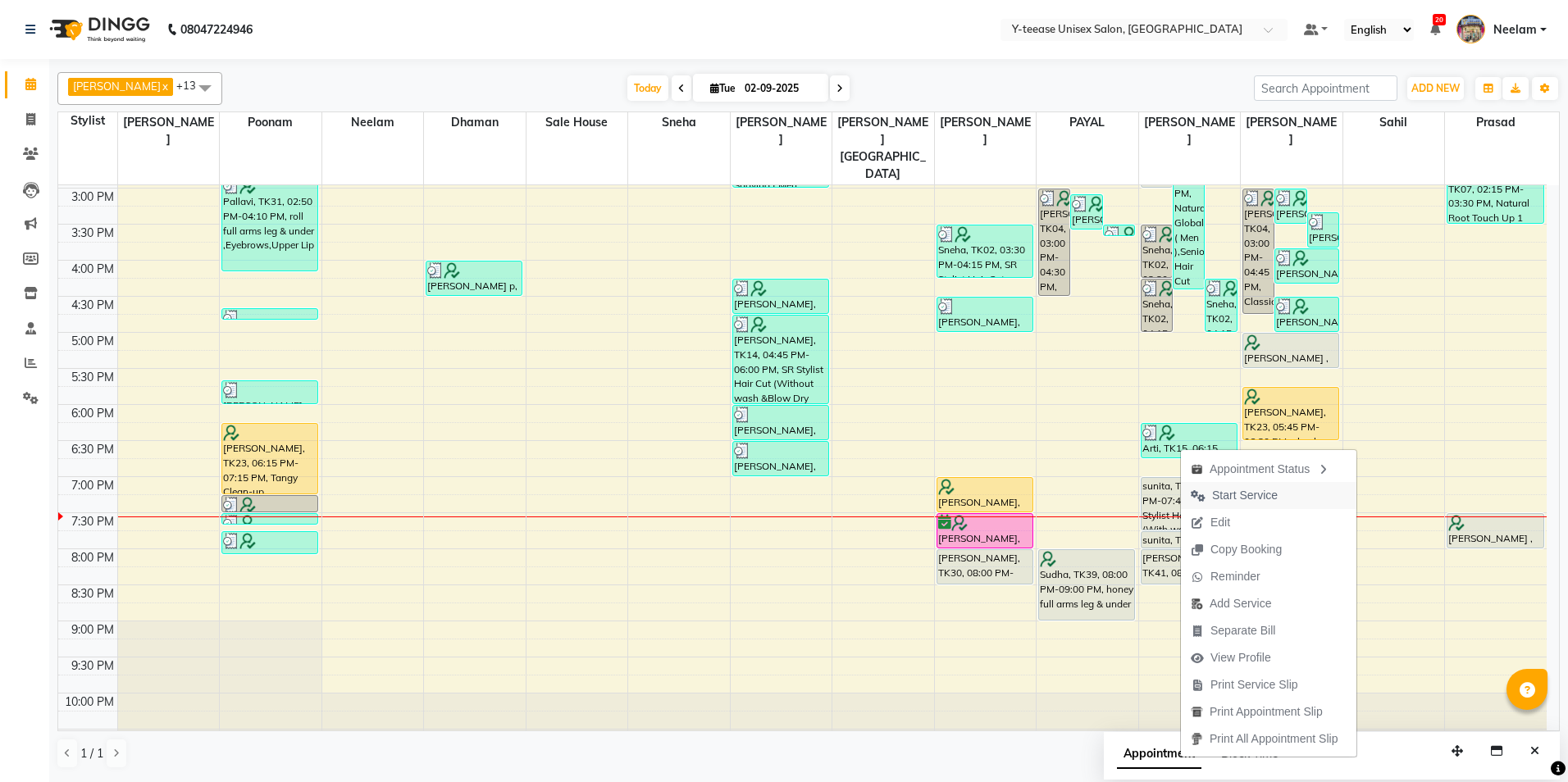
click at [1236, 497] on span "Start Service" at bounding box center [1244, 496] width 66 height 17
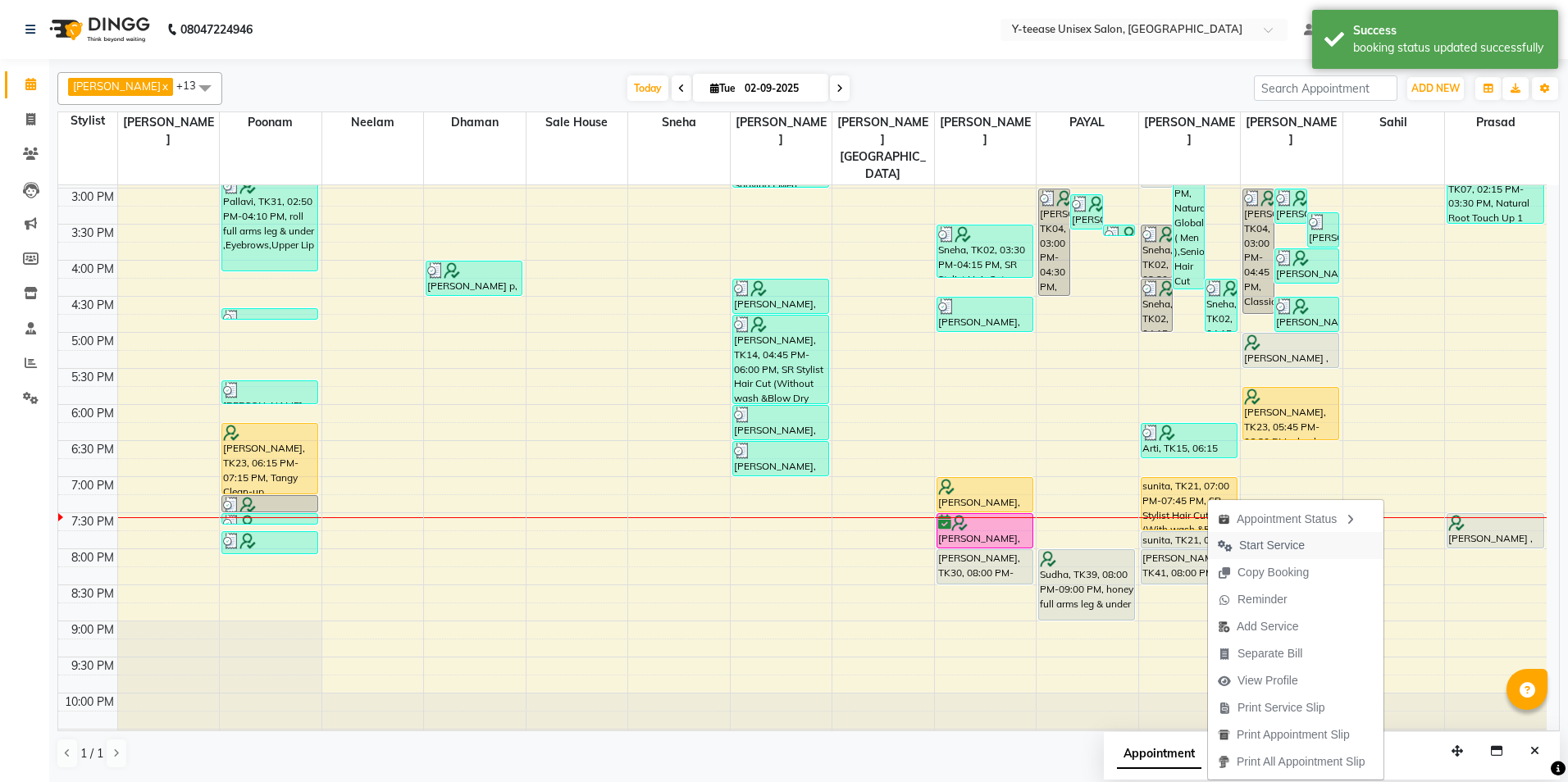
click at [1278, 549] on span "Start Service" at bounding box center [1271, 545] width 66 height 17
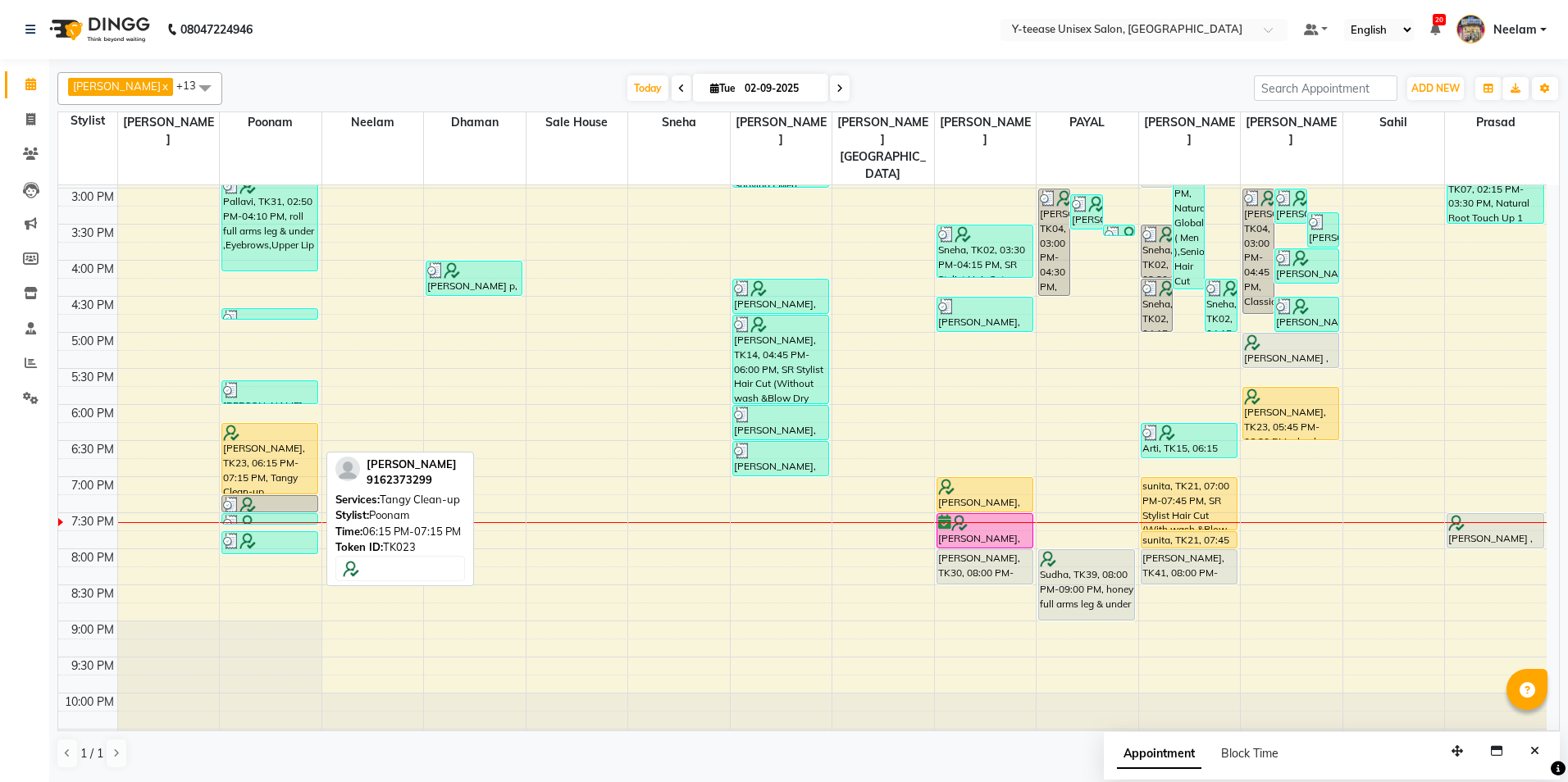
click at [272, 425] on div at bounding box center [270, 433] width 94 height 16
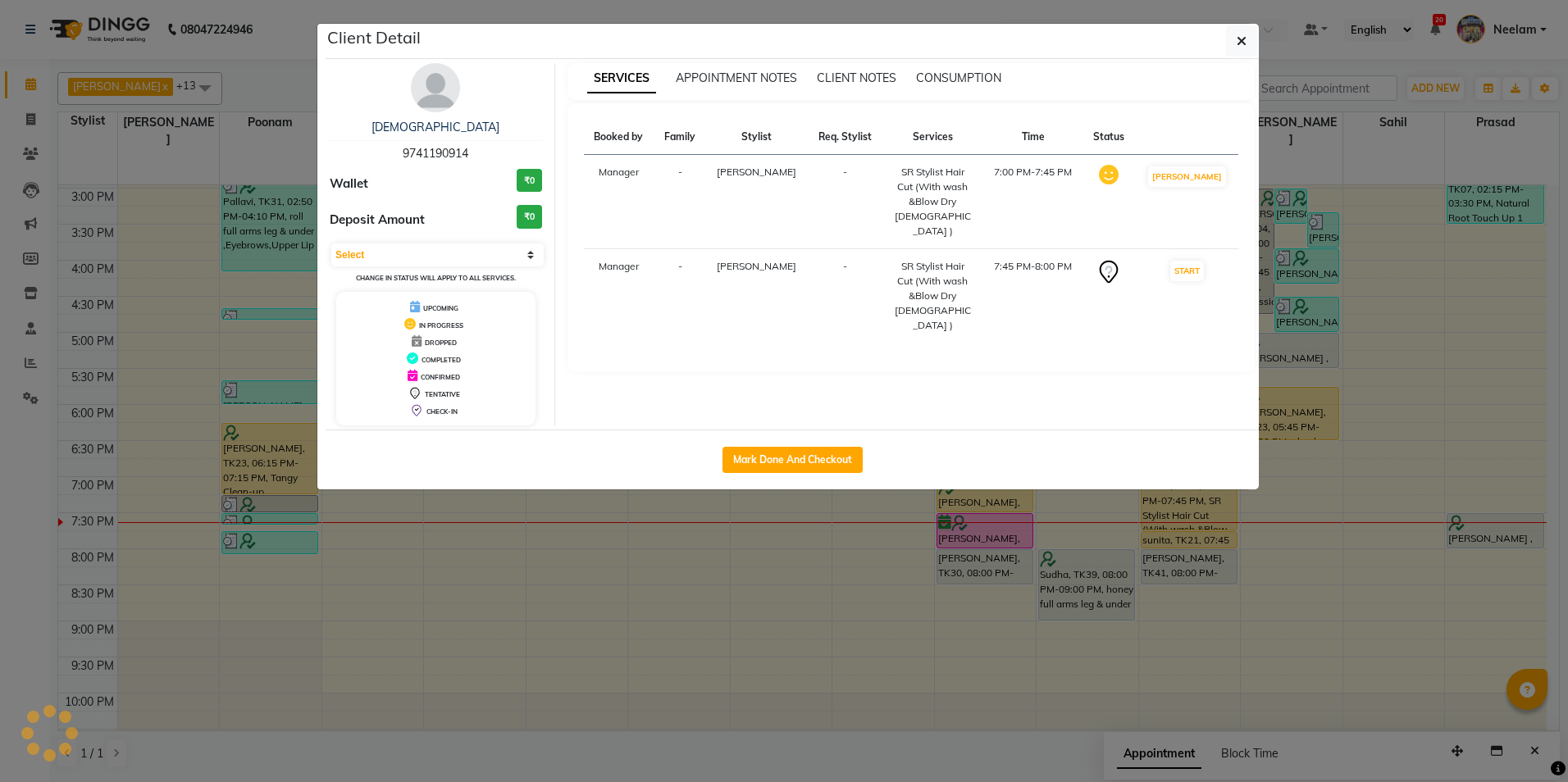
select select "1"
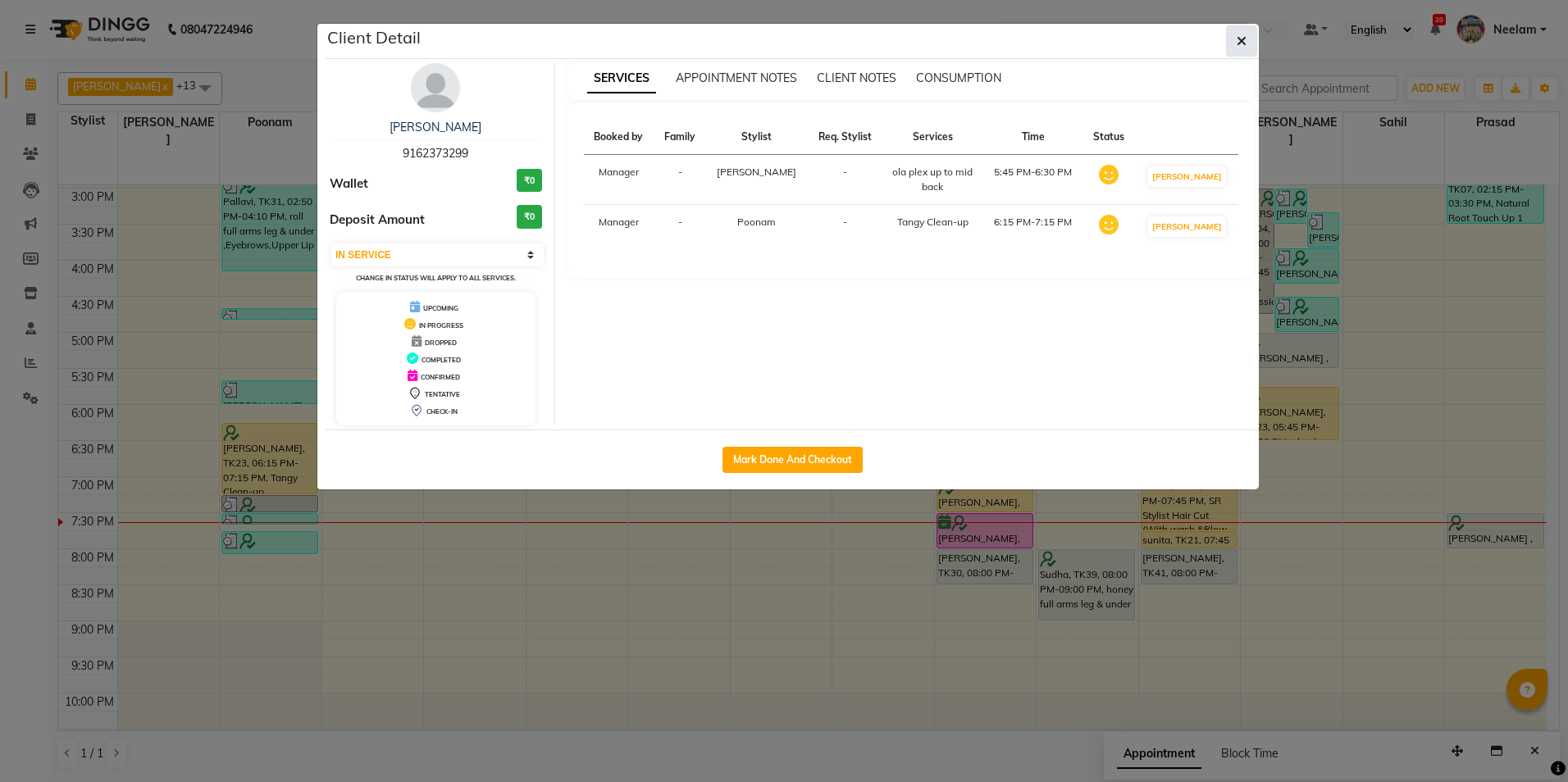
click at [1248, 44] on button "button" at bounding box center [1241, 41] width 32 height 32
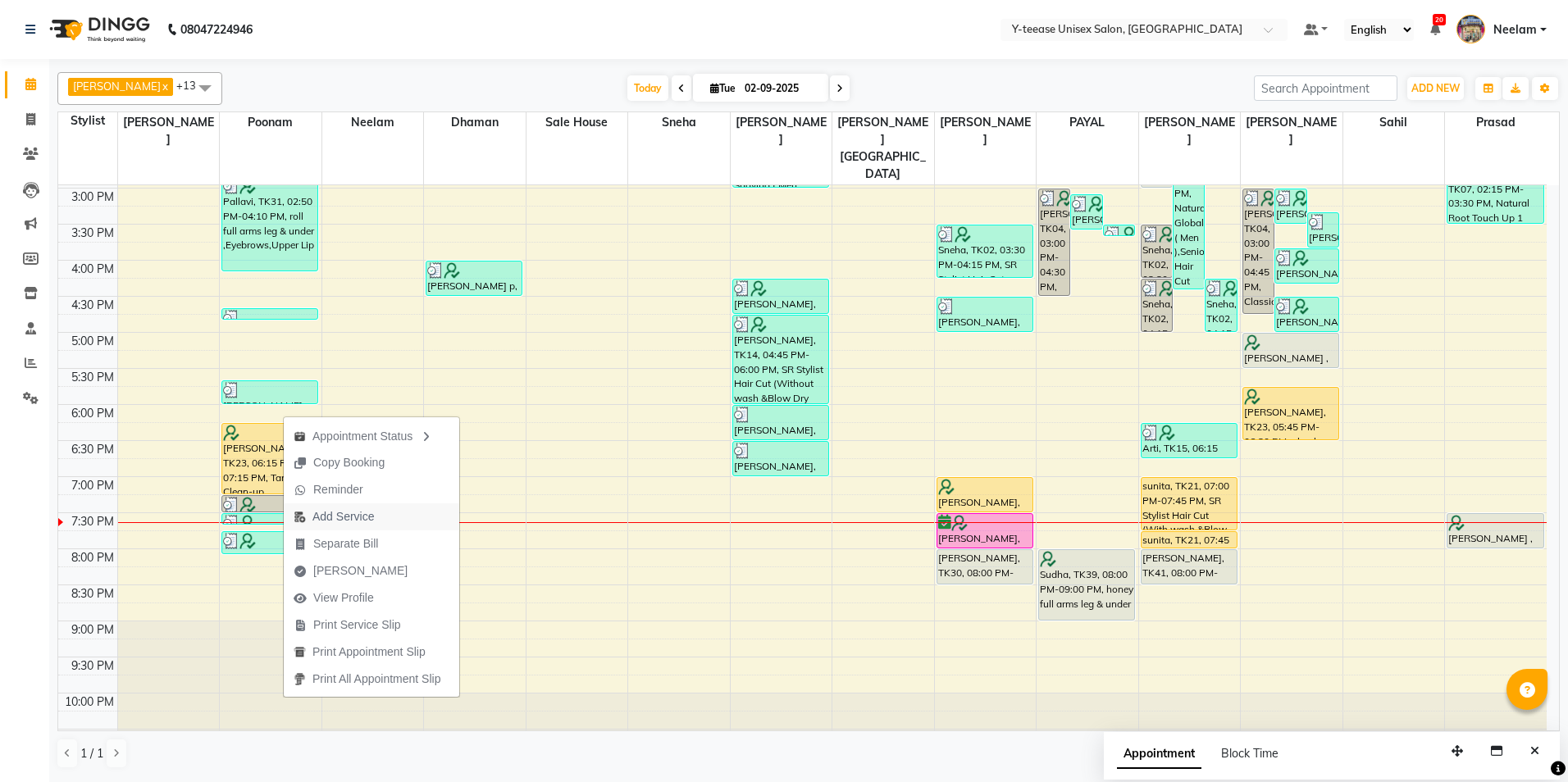
click at [345, 514] on span "Add Service" at bounding box center [343, 517] width 61 height 17
select select "57"
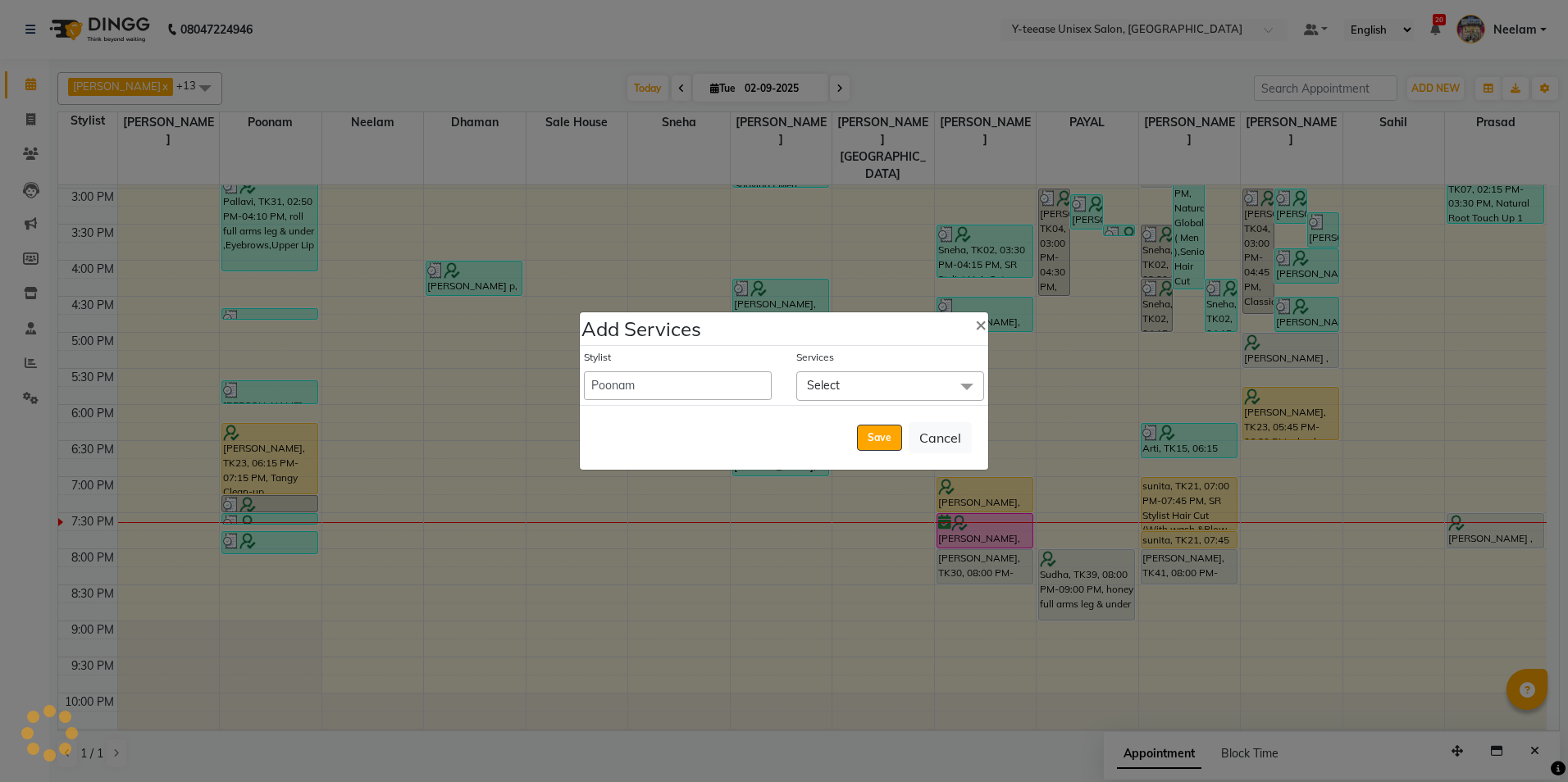
drag, startPoint x: 835, startPoint y: 386, endPoint x: 848, endPoint y: 436, distance: 51.7
click at [836, 386] on span "Select" at bounding box center [823, 385] width 32 height 14
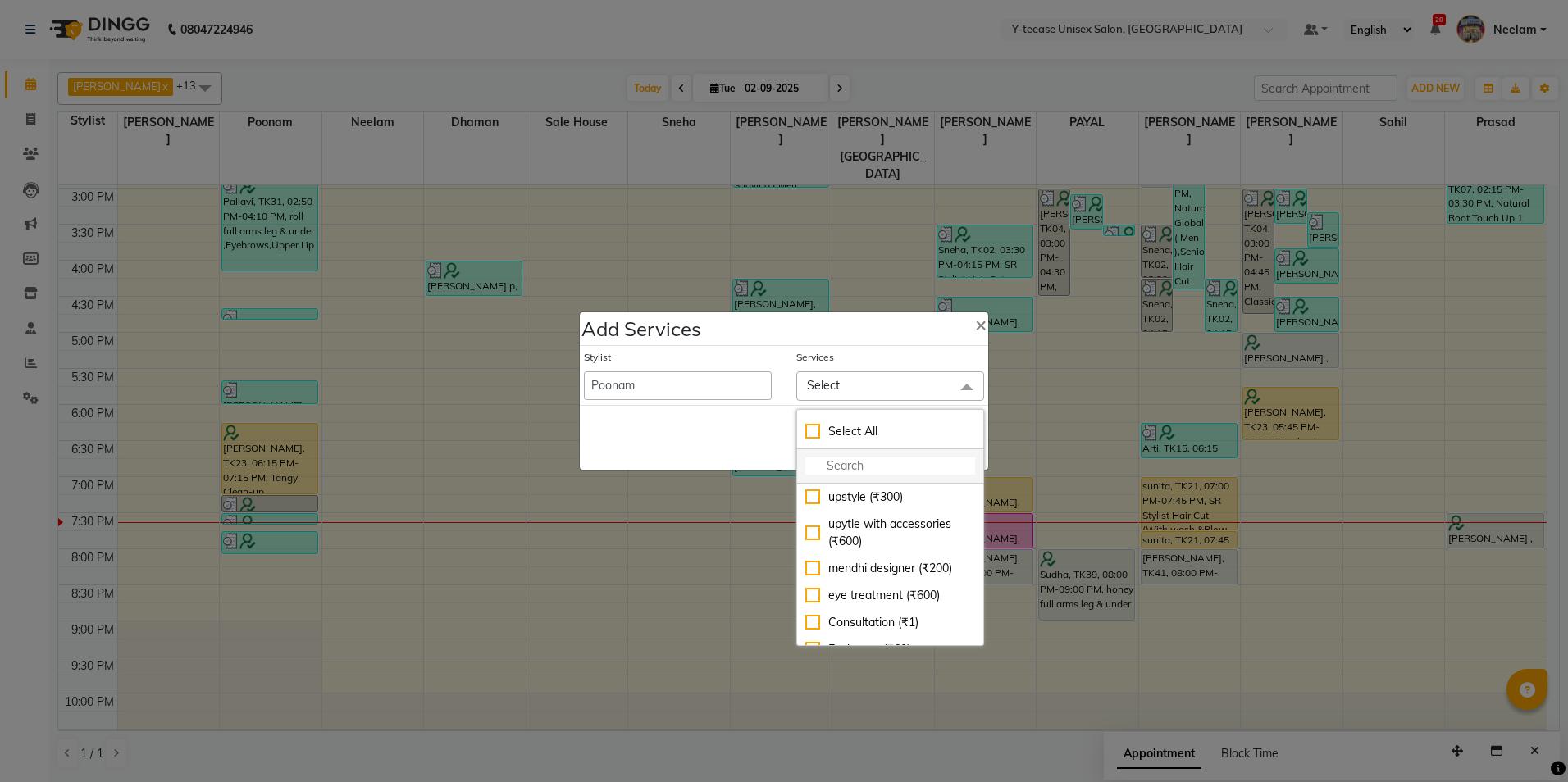
click at [842, 476] on li at bounding box center [890, 466] width 186 height 34
click at [842, 467] on input "multiselect-search" at bounding box center [890, 466] width 170 height 17
type input "eye"
click at [843, 532] on div "Eyebrows (₹60)" at bounding box center [890, 524] width 170 height 17
checkbox input "true"
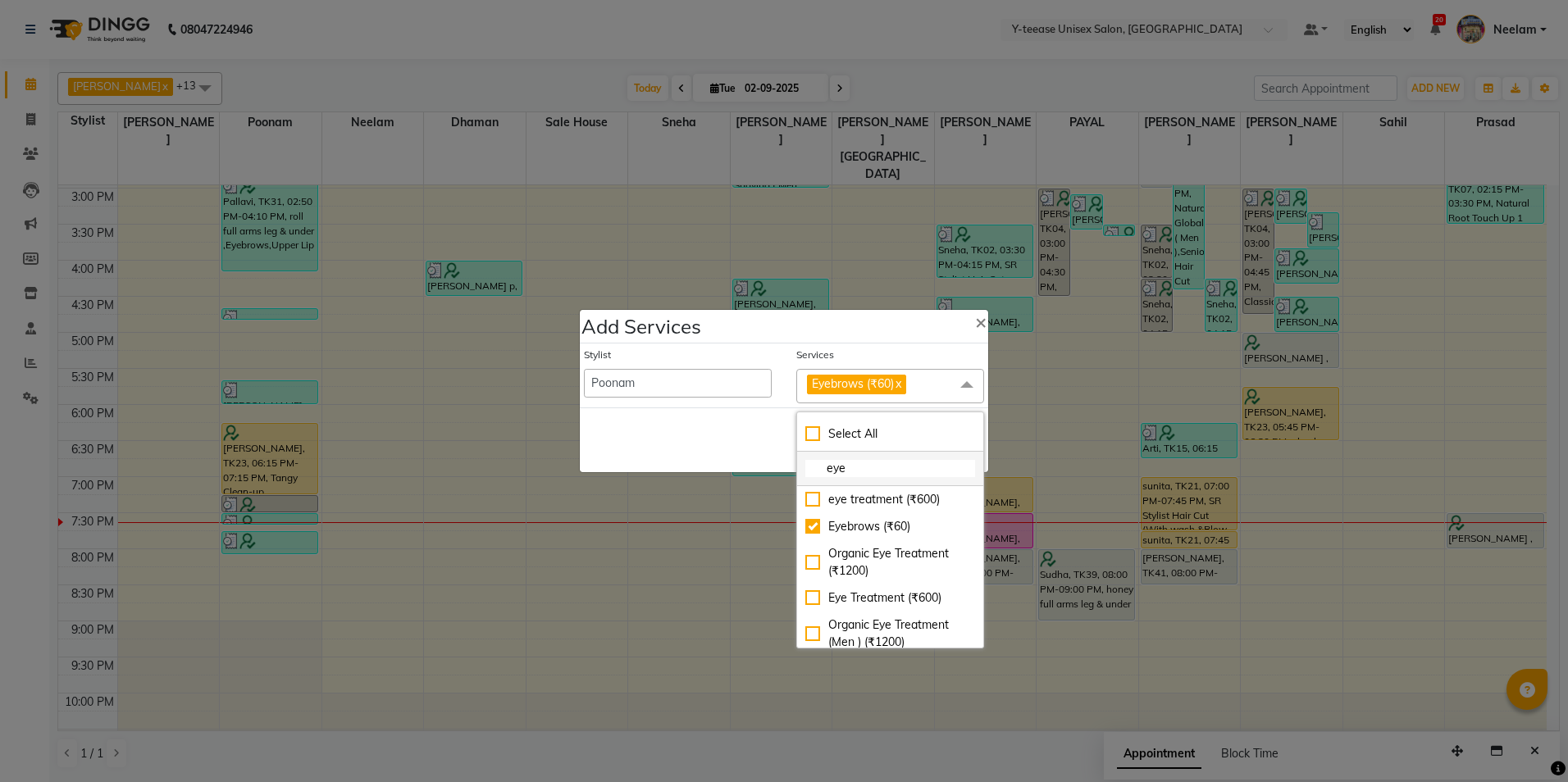
click at [848, 476] on input "eye" at bounding box center [890, 469] width 170 height 17
click at [848, 475] on input "eye" at bounding box center [890, 469] width 170 height 17
click at [847, 474] on input "eye" at bounding box center [890, 469] width 170 height 17
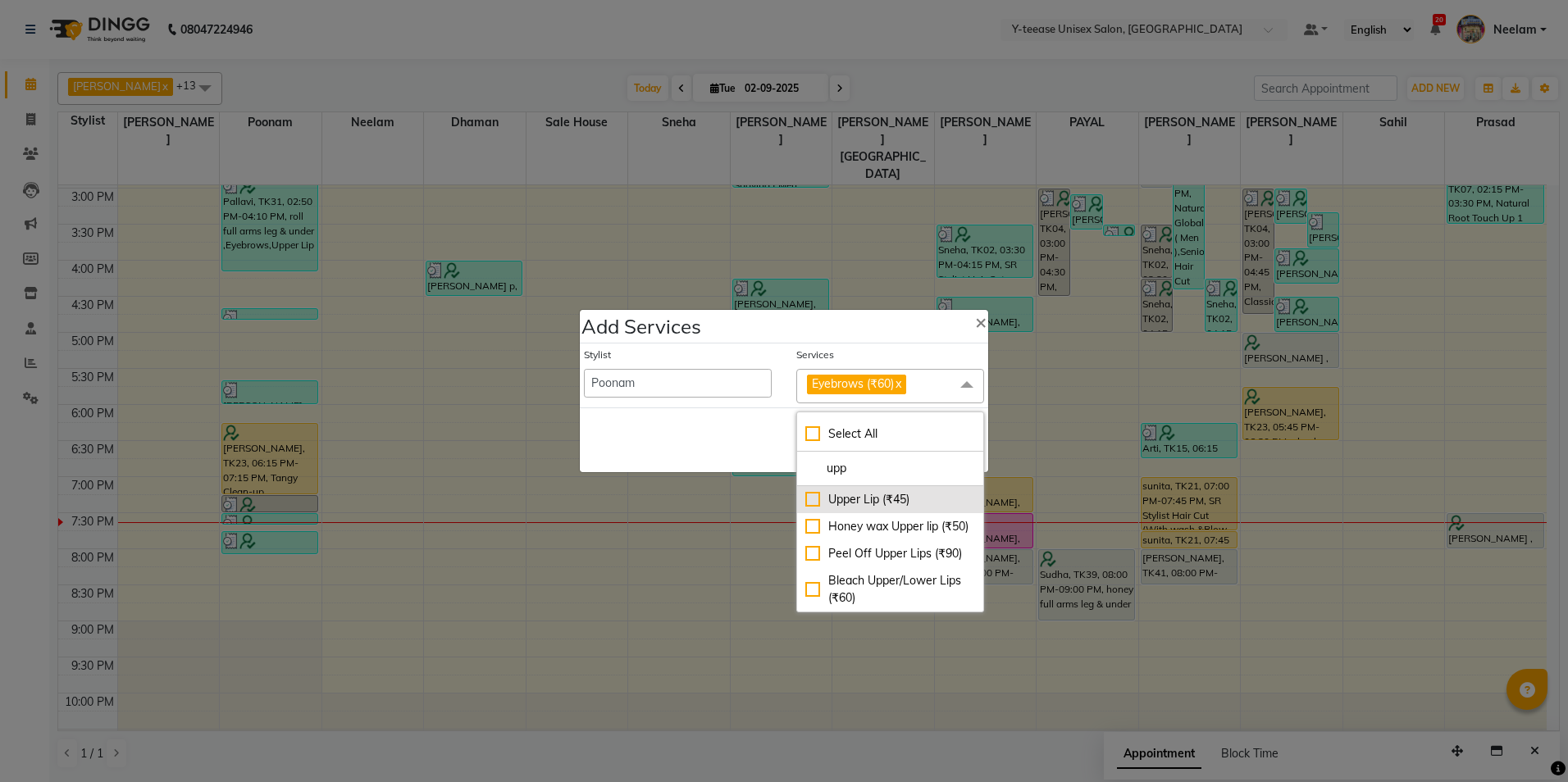
type input "upp"
click at [856, 505] on div "Upper Lip (₹45)" at bounding box center [890, 499] width 170 height 17
checkbox input "true"
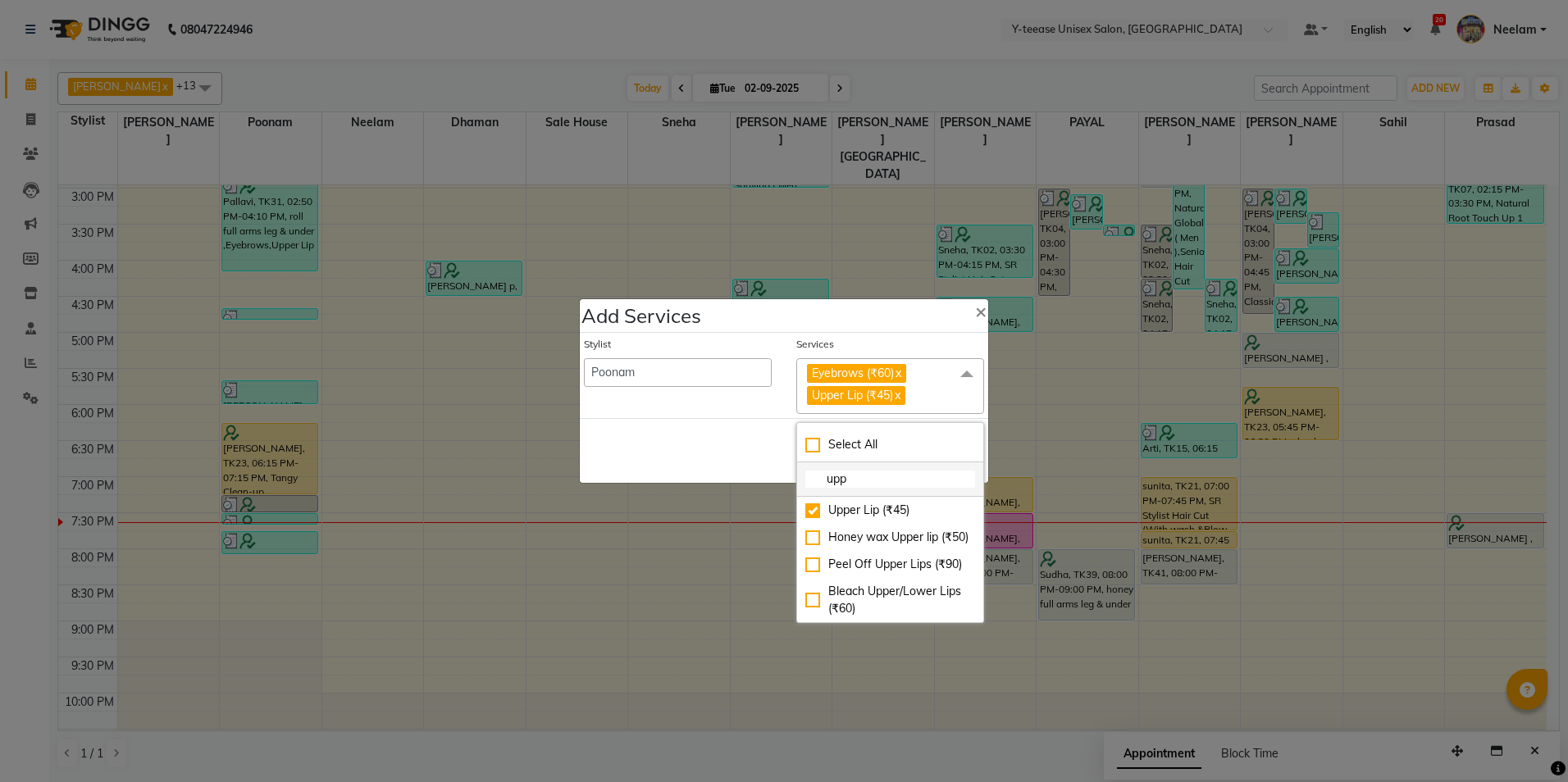
click at [860, 482] on input "upp" at bounding box center [890, 479] width 170 height 17
click at [860, 481] on input "upp" at bounding box center [890, 479] width 170 height 17
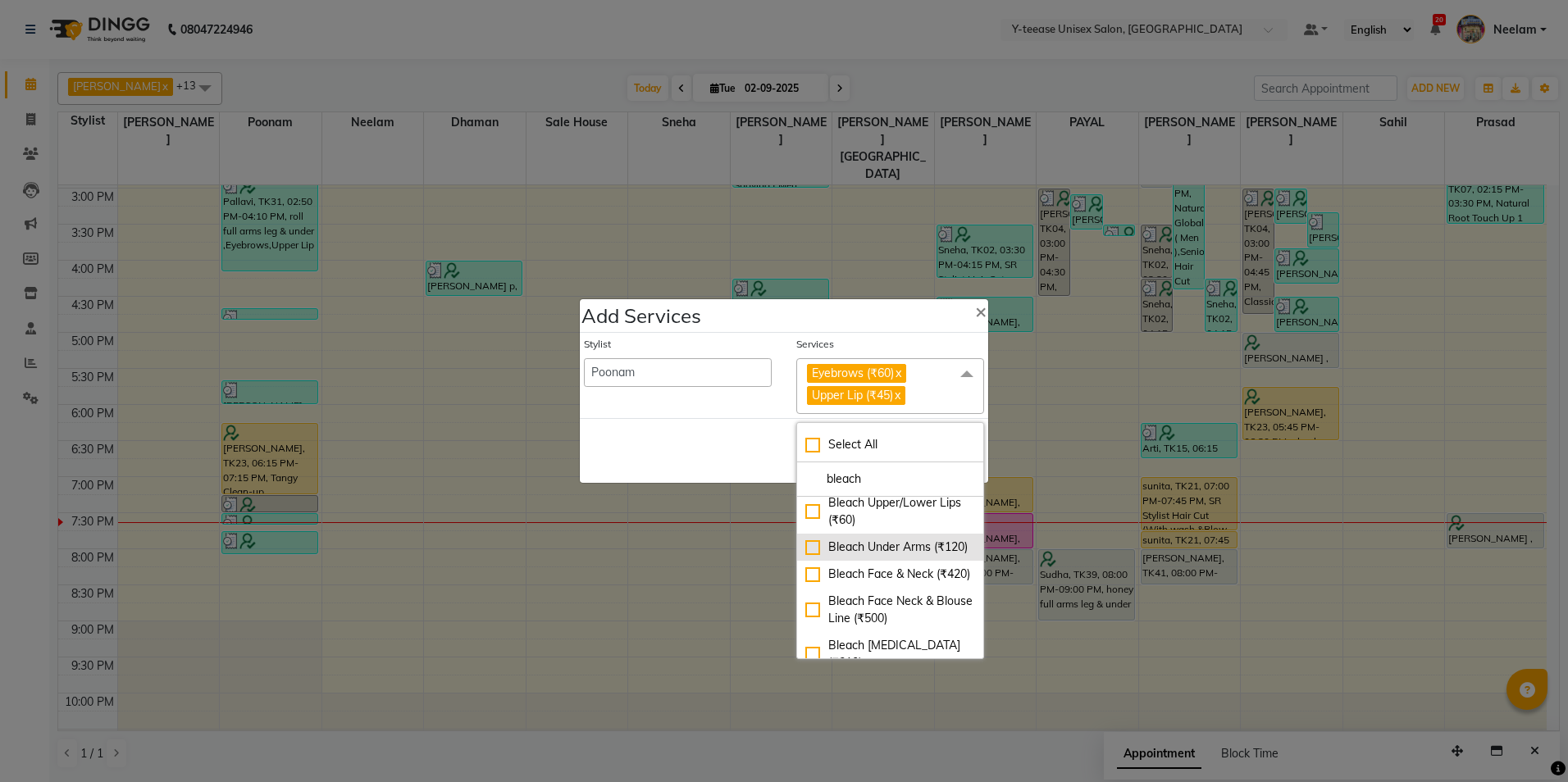
scroll to position [0, 0]
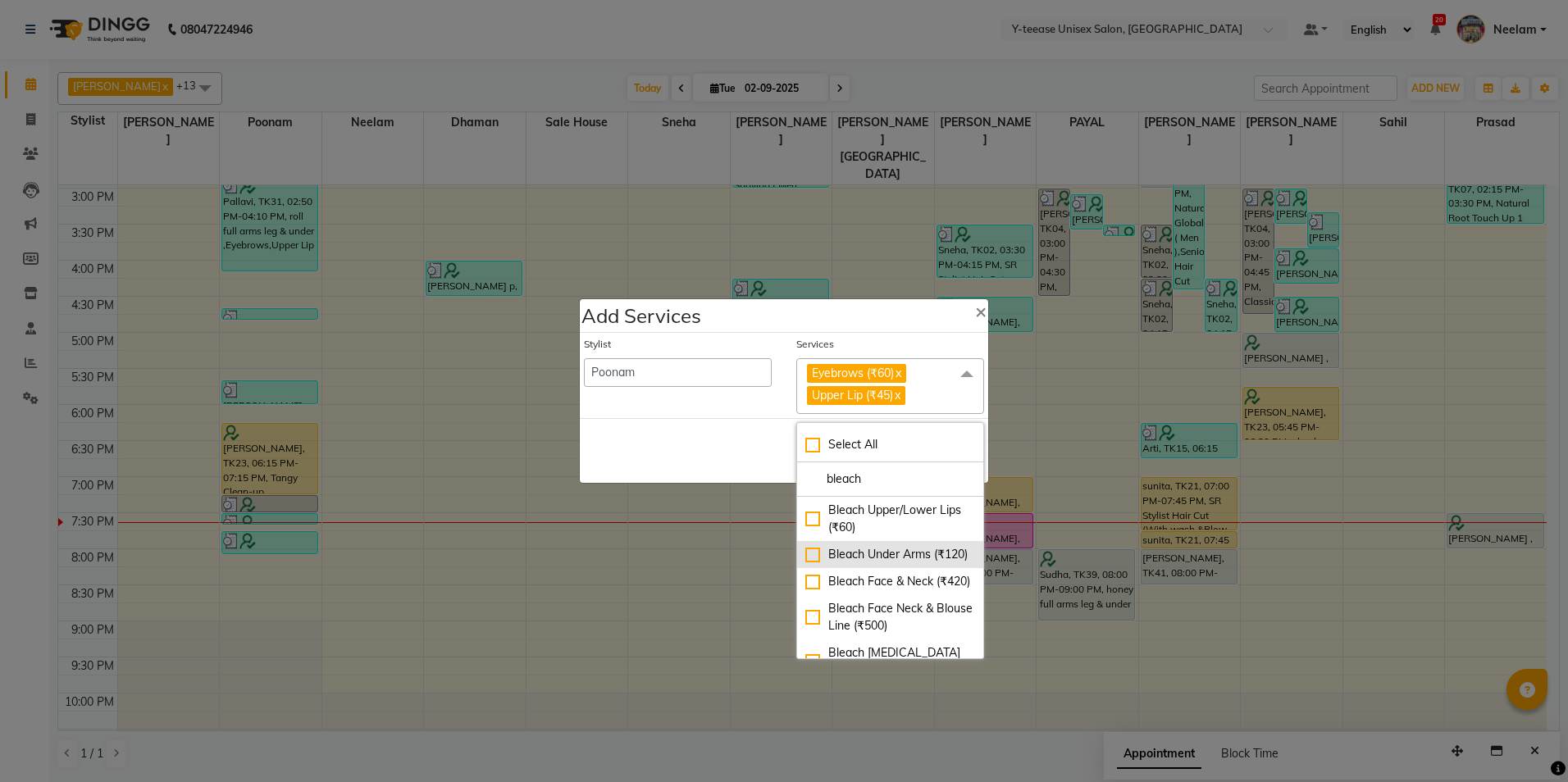
type input "bleach"
click at [874, 563] on div "Bleach Under Arms (₹120)" at bounding box center [890, 555] width 170 height 17
checkbox input "true"
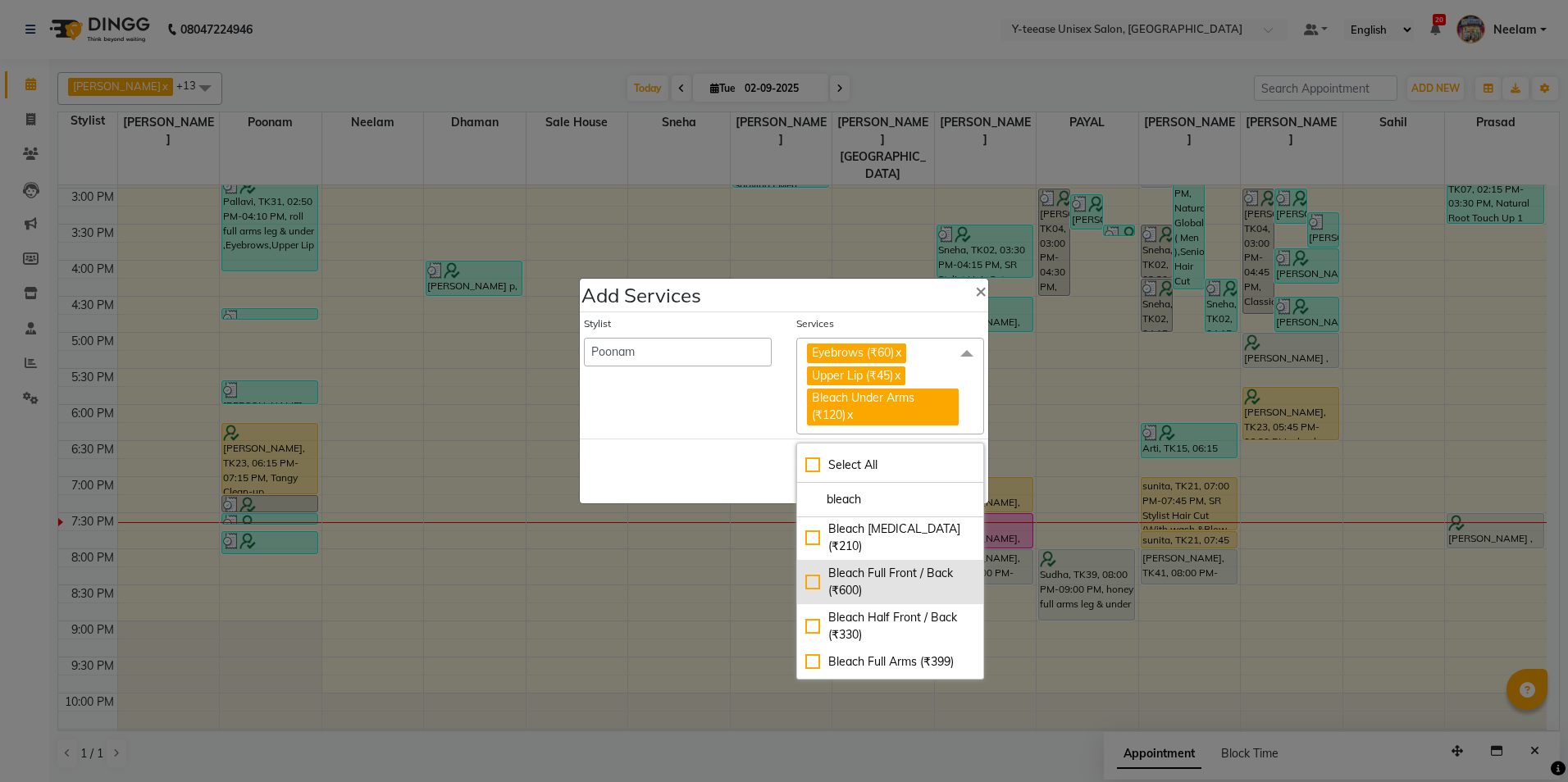
scroll to position [164, 0]
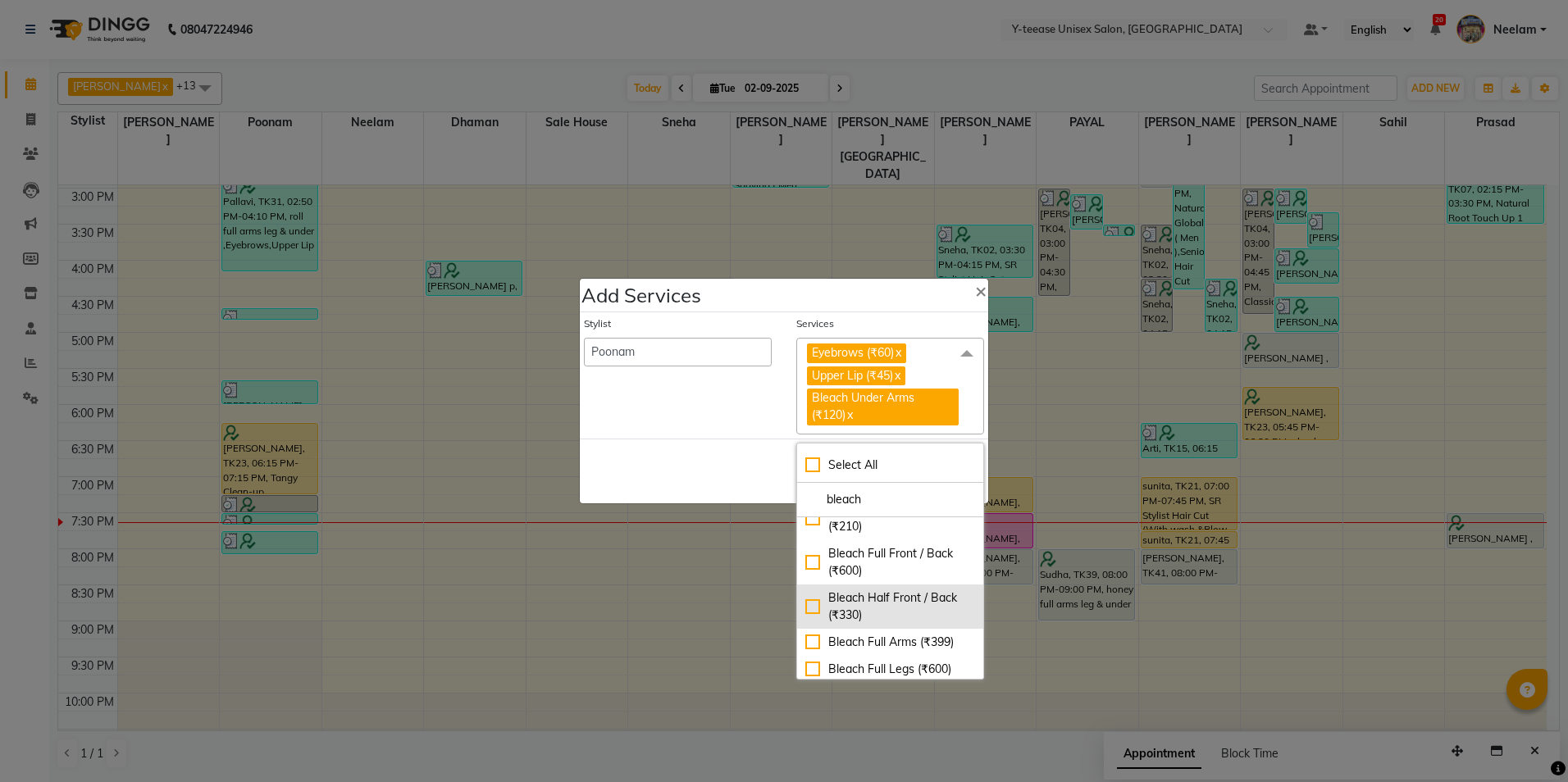
click at [883, 623] on div "Bleach Half Front / Back (₹330)" at bounding box center [890, 606] width 170 height 34
checkbox input "true"
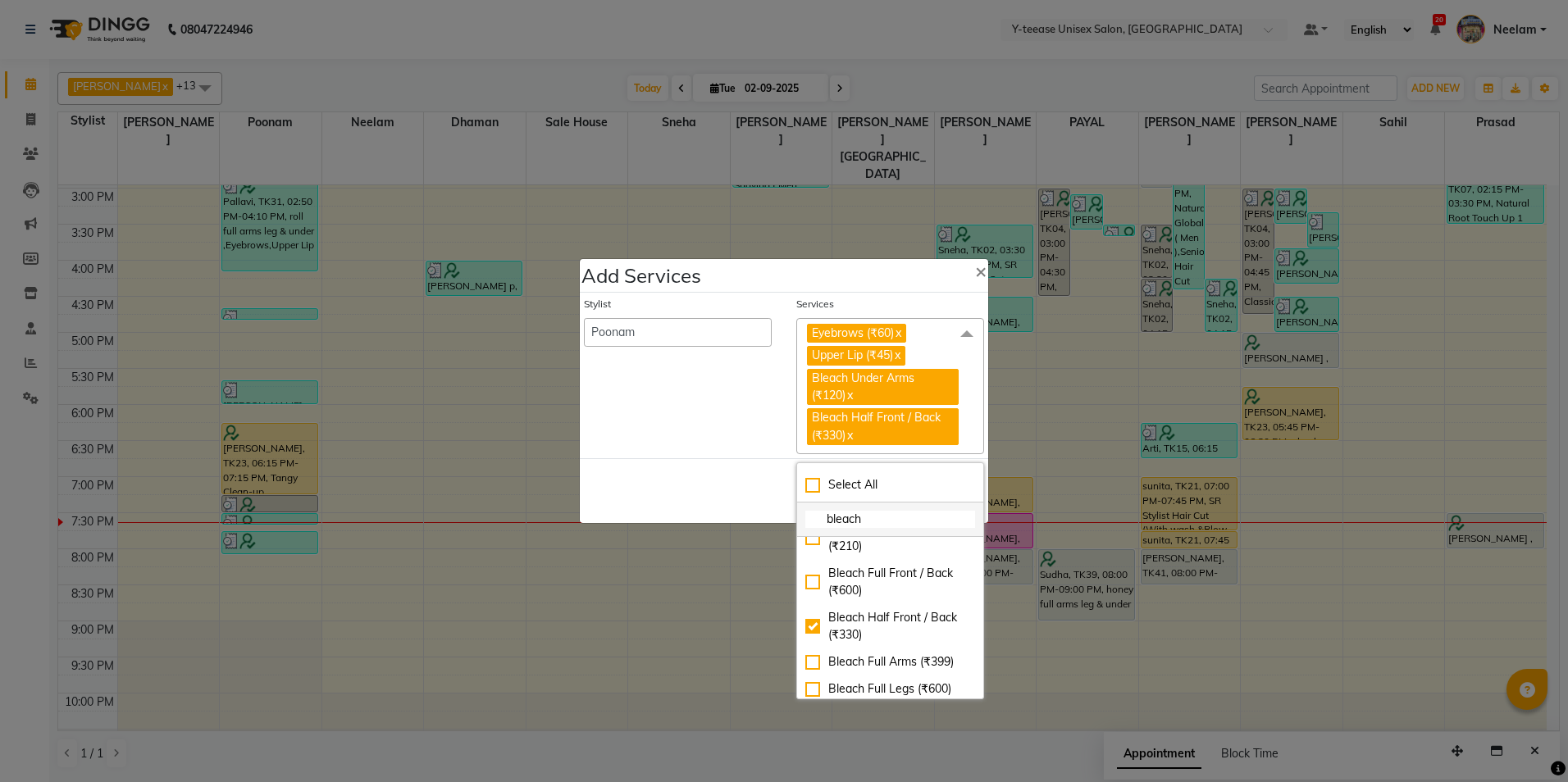
click at [872, 519] on input "bleach" at bounding box center [890, 519] width 170 height 17
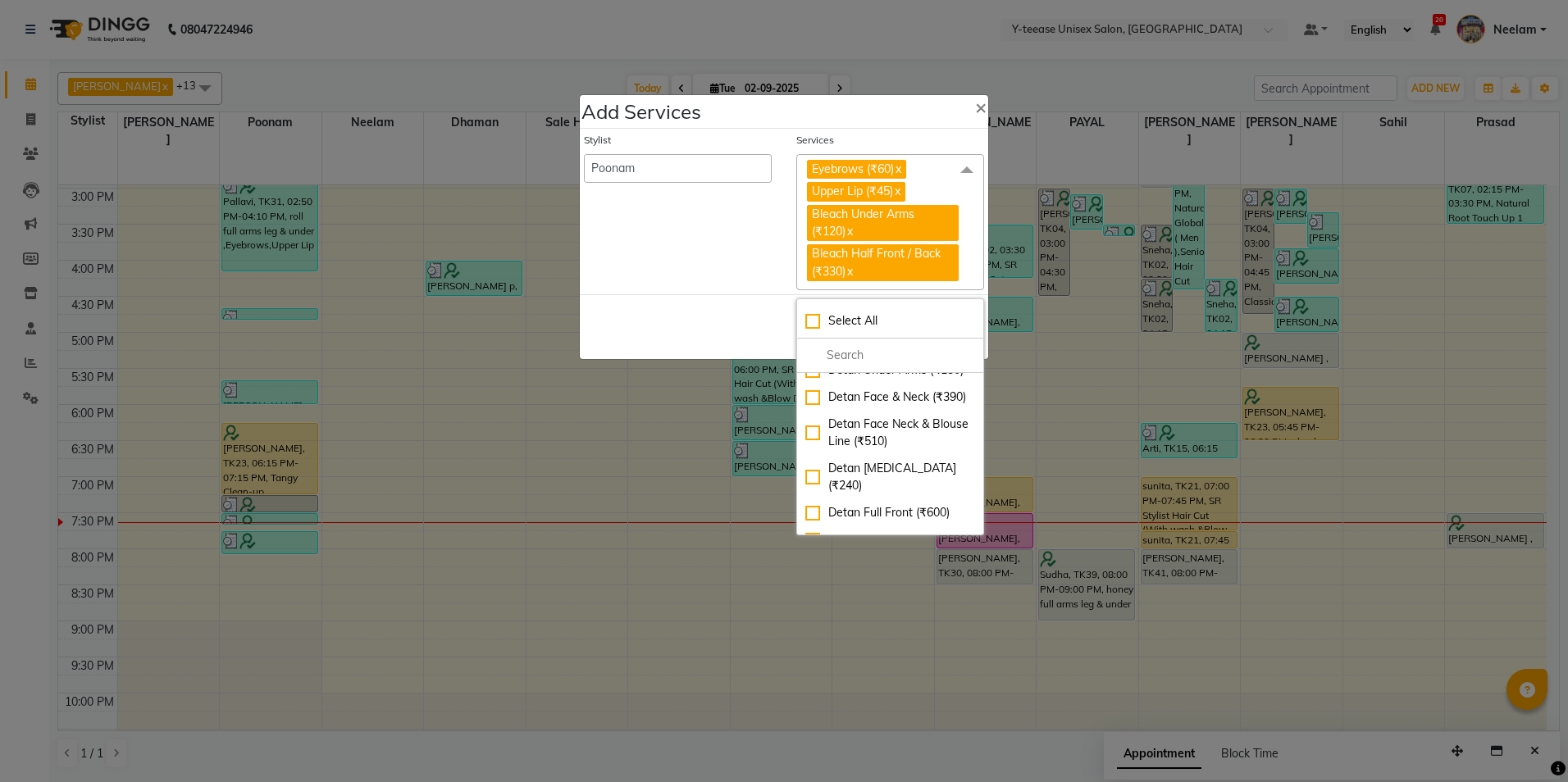
scroll to position [2947, 0]
click at [878, 50] on div "Bleach Face Neck & Blouse Line (₹500)" at bounding box center [890, 32] width 170 height 34
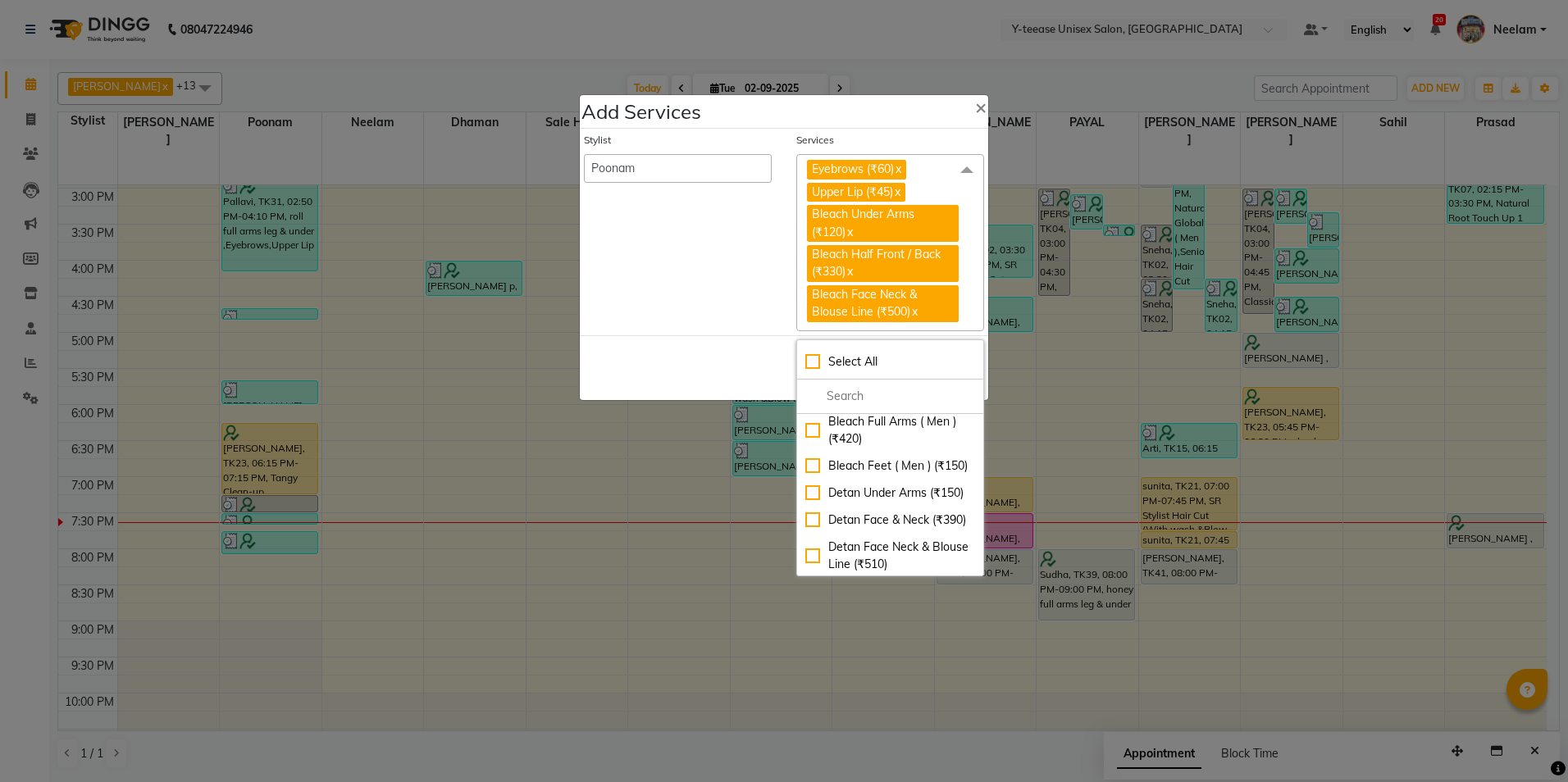
click at [843, 91] on div "Bleach Face Neck & Blouse Line (₹500)" at bounding box center [890, 74] width 170 height 34
checkbox input "false"
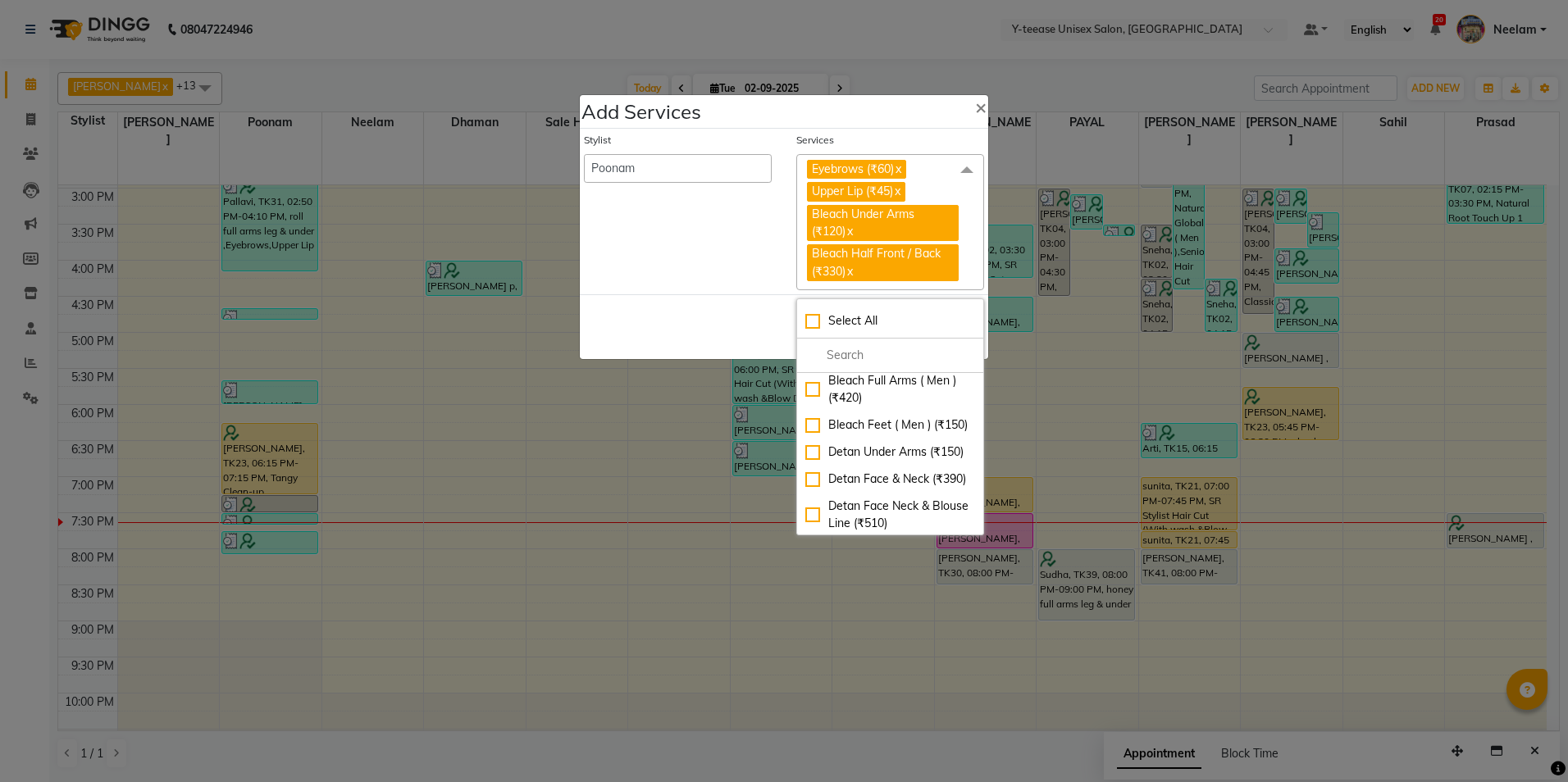
checkbox input "true"
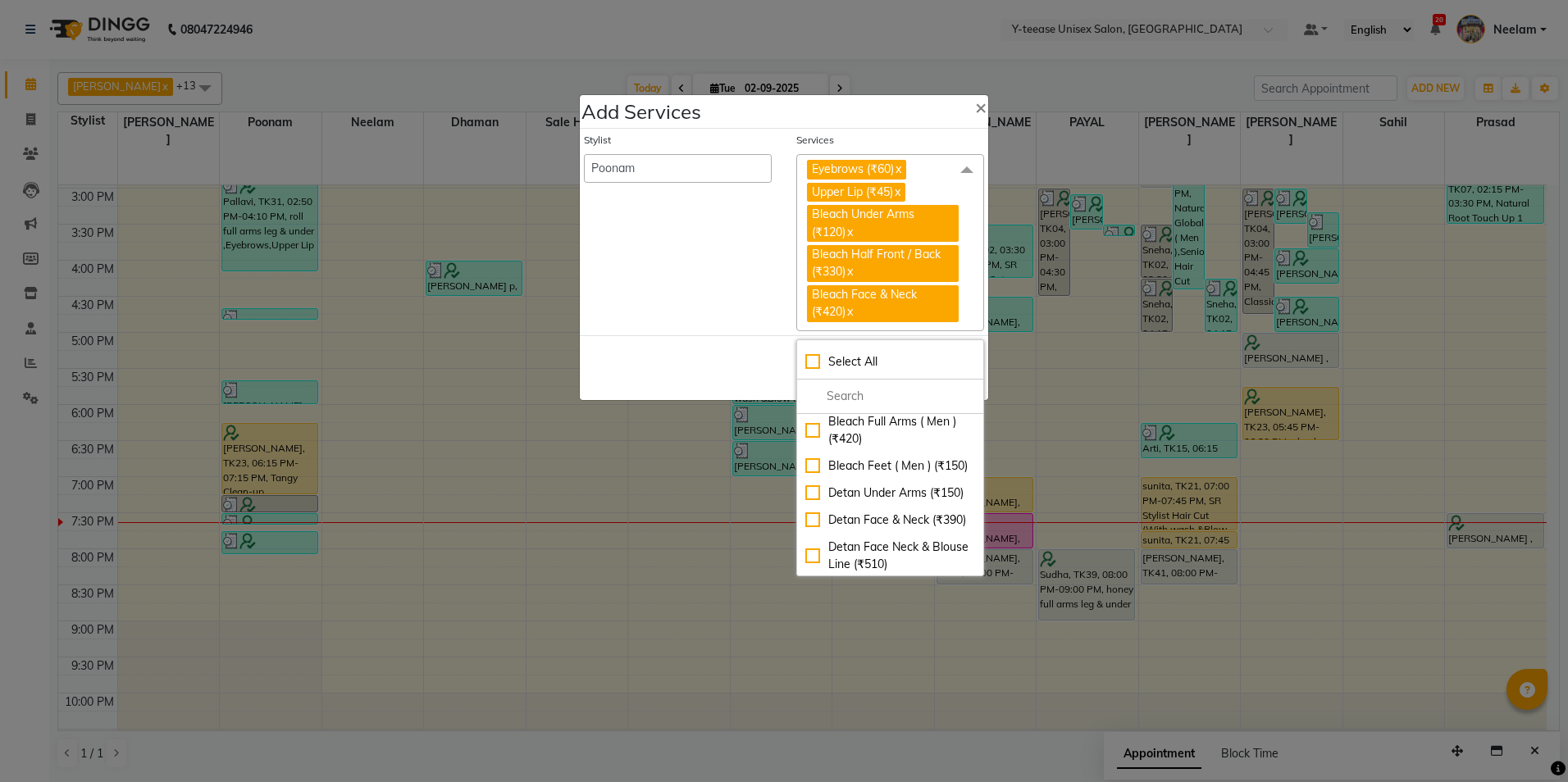
click at [748, 333] on div "Stylist [PERSON_NAME] Dhaman [PERSON_NAME] [PERSON_NAME] nagar Manager Mosin [P…" at bounding box center [784, 231] width 409 height 205
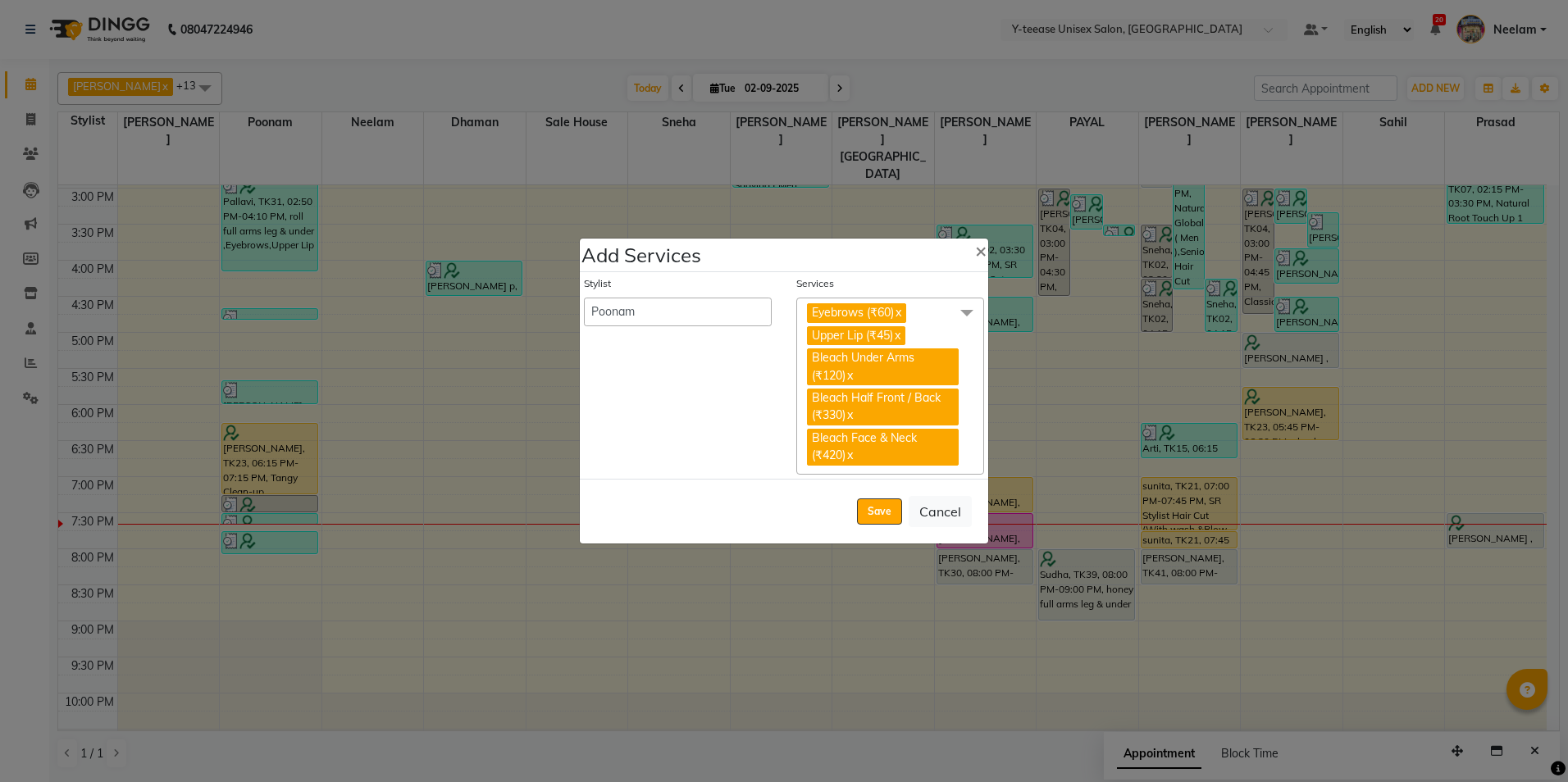
click at [881, 472] on span "Eyebrows (₹60) x Upper Lip (₹45) x Bleach Under Arms (₹120) x Bleach Half Front…" at bounding box center [890, 386] width 188 height 177
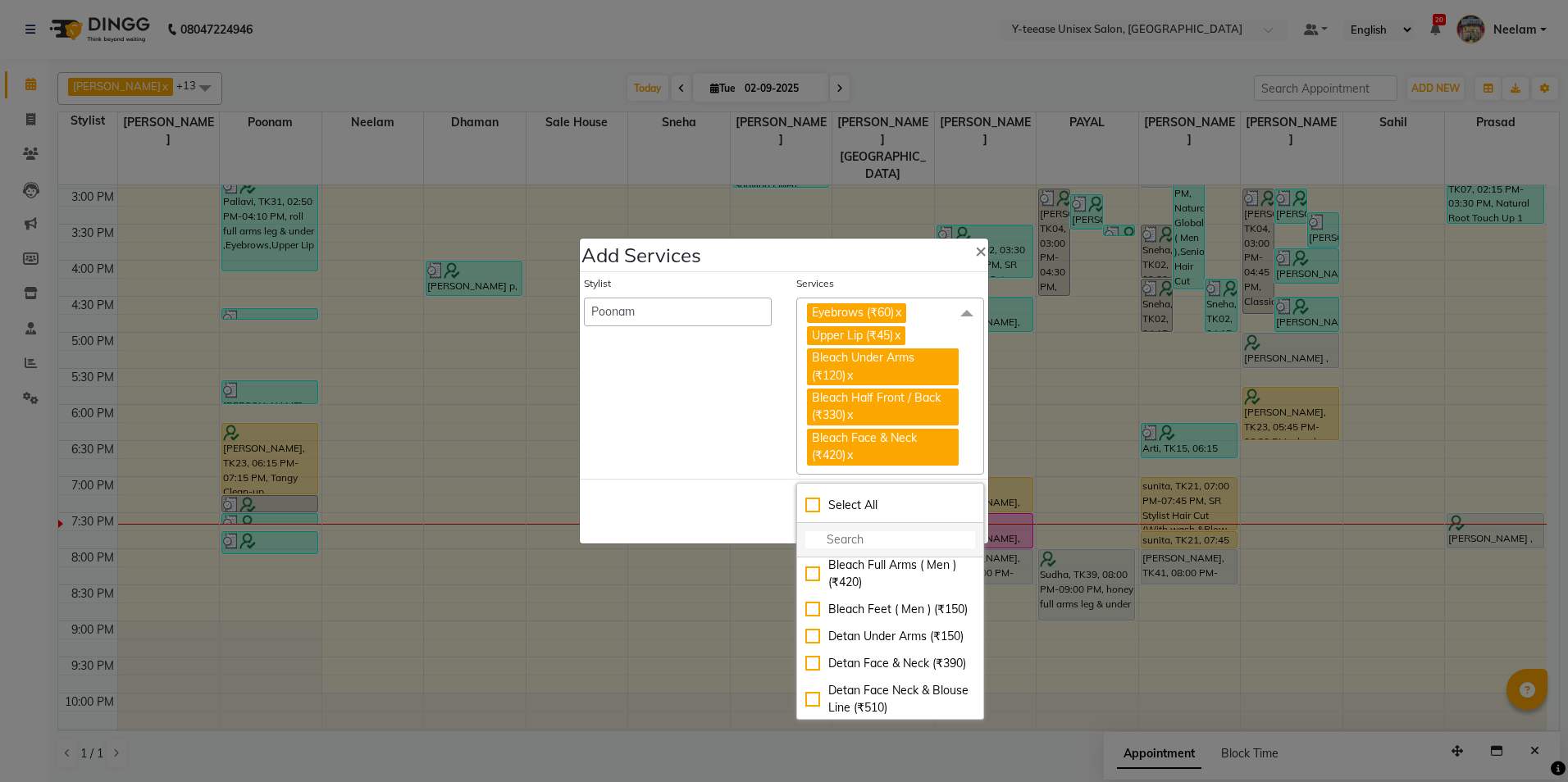
click at [857, 533] on input "multiselect-search" at bounding box center [890, 539] width 170 height 17
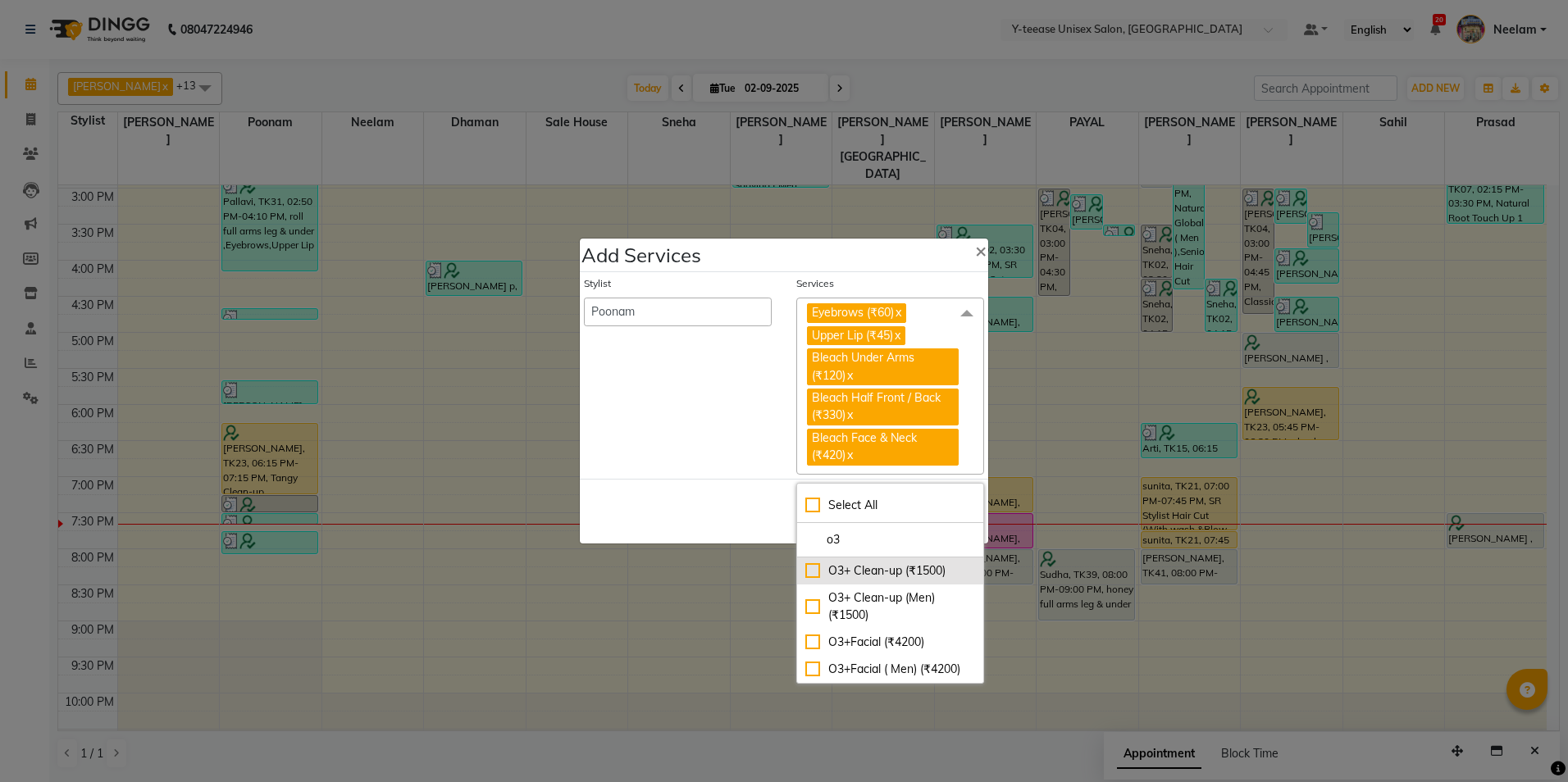
type input "o3"
click at [894, 577] on div "O3+ Clean-up (₹1500)" at bounding box center [890, 571] width 170 height 17
checkbox input "true"
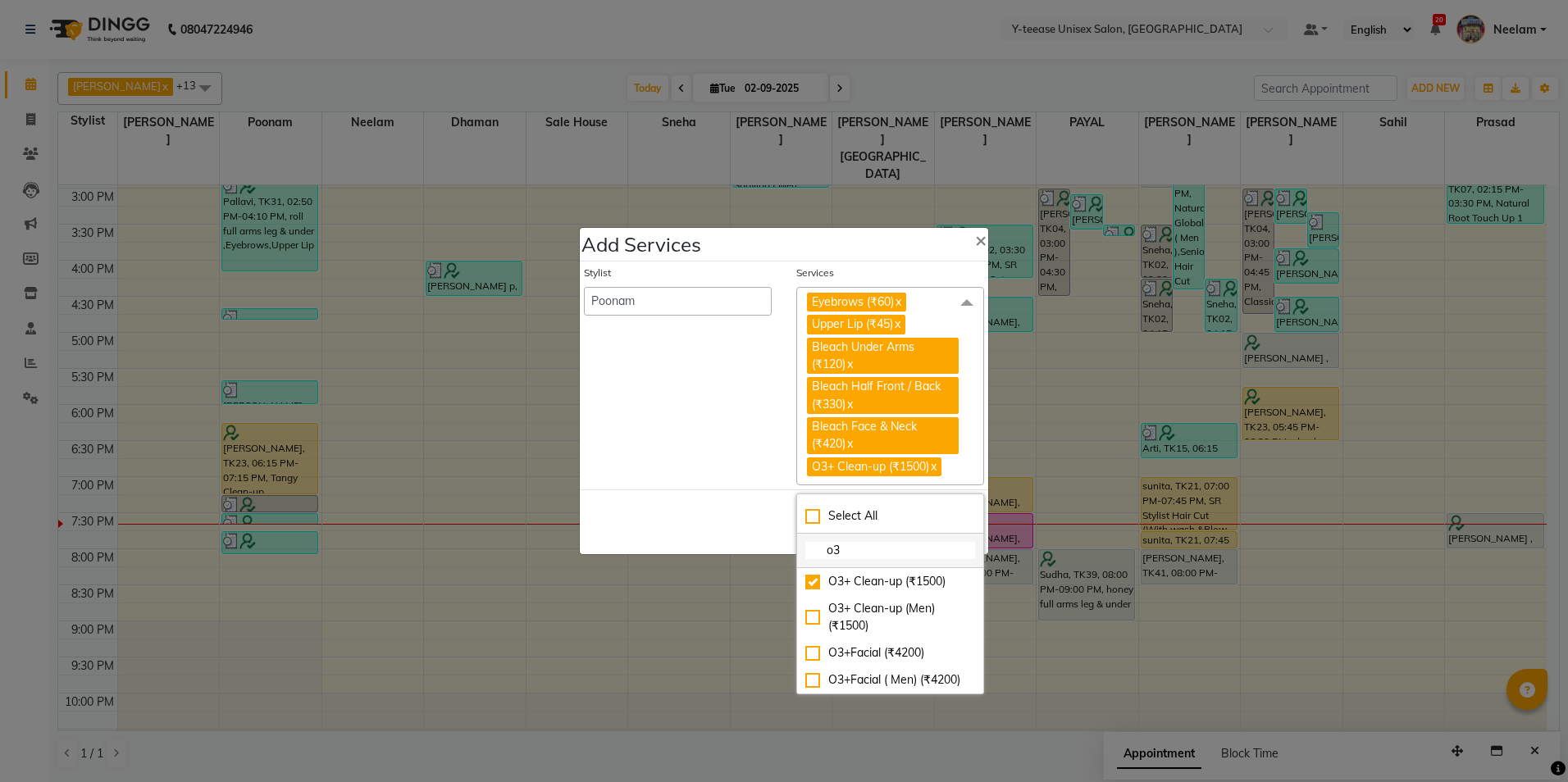
click at [867, 551] on input "o3" at bounding box center [890, 551] width 170 height 17
click at [737, 481] on div "Stylist [PERSON_NAME] Dhaman [PERSON_NAME] [PERSON_NAME] nagar Manager [PERSON_…" at bounding box center [677, 375] width 212 height 221
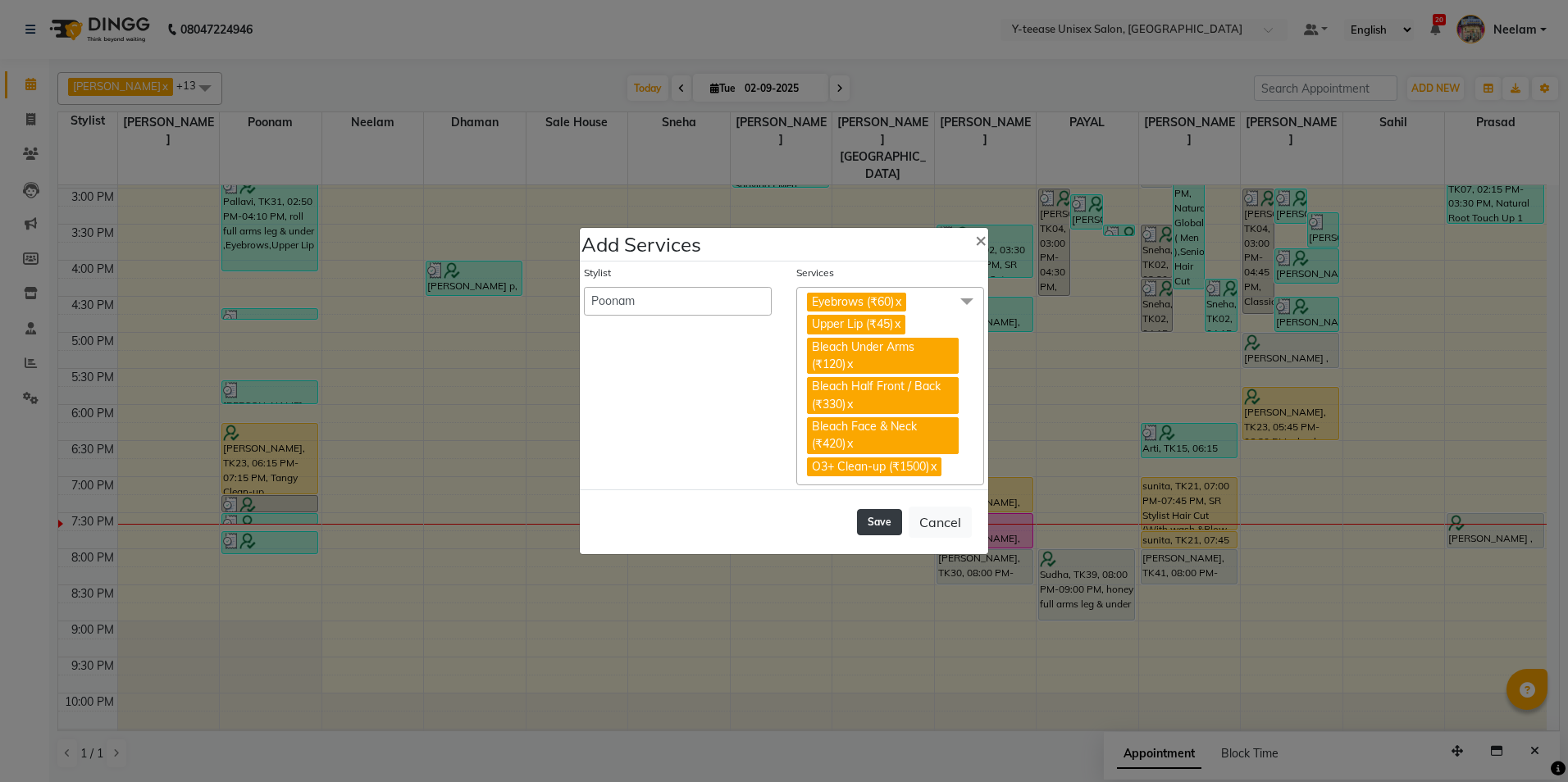
click at [876, 513] on button "Save" at bounding box center [879, 521] width 45 height 26
select select "86041"
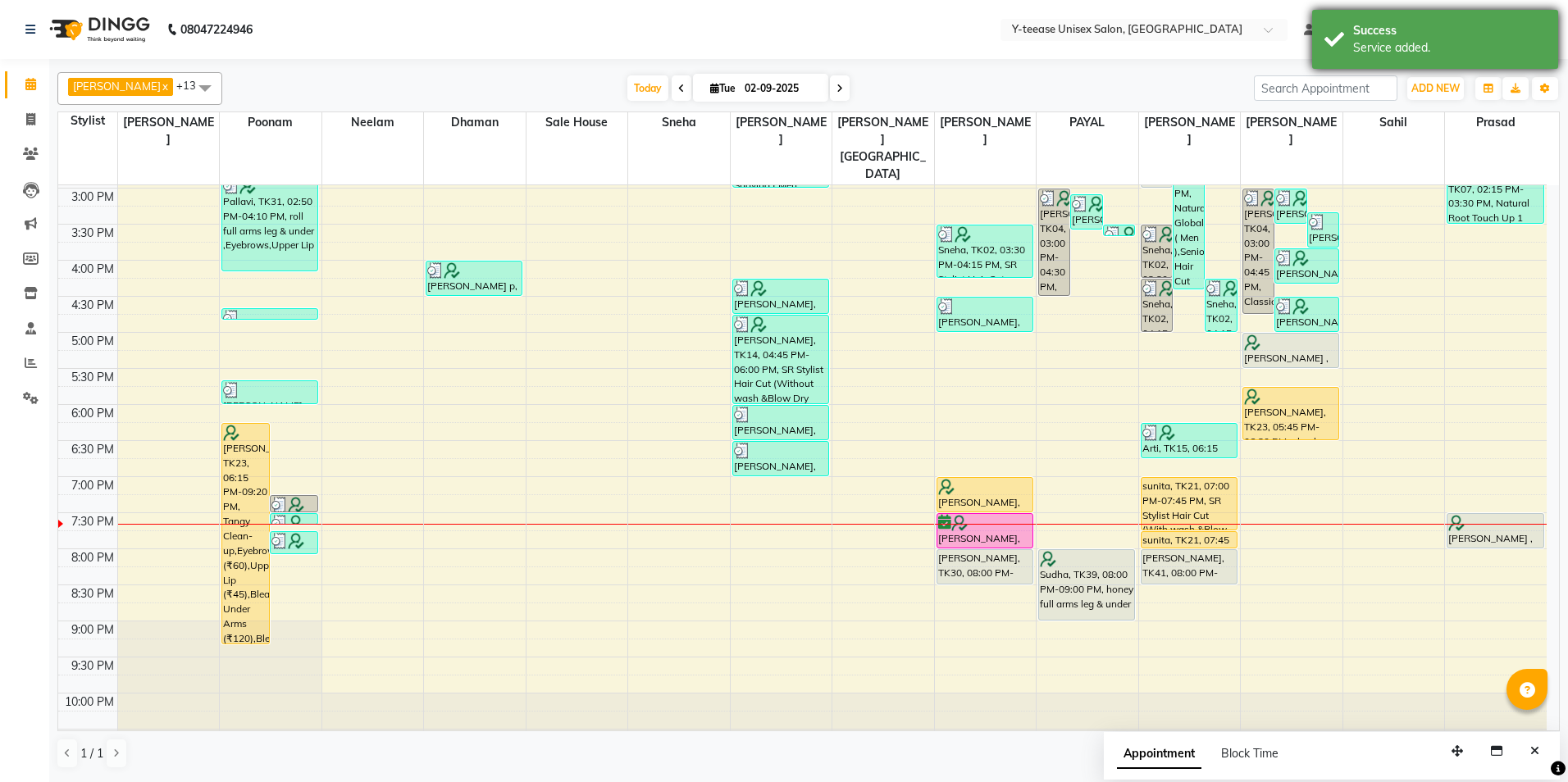
click at [1418, 56] on div "Success Service added." at bounding box center [1435, 39] width 246 height 59
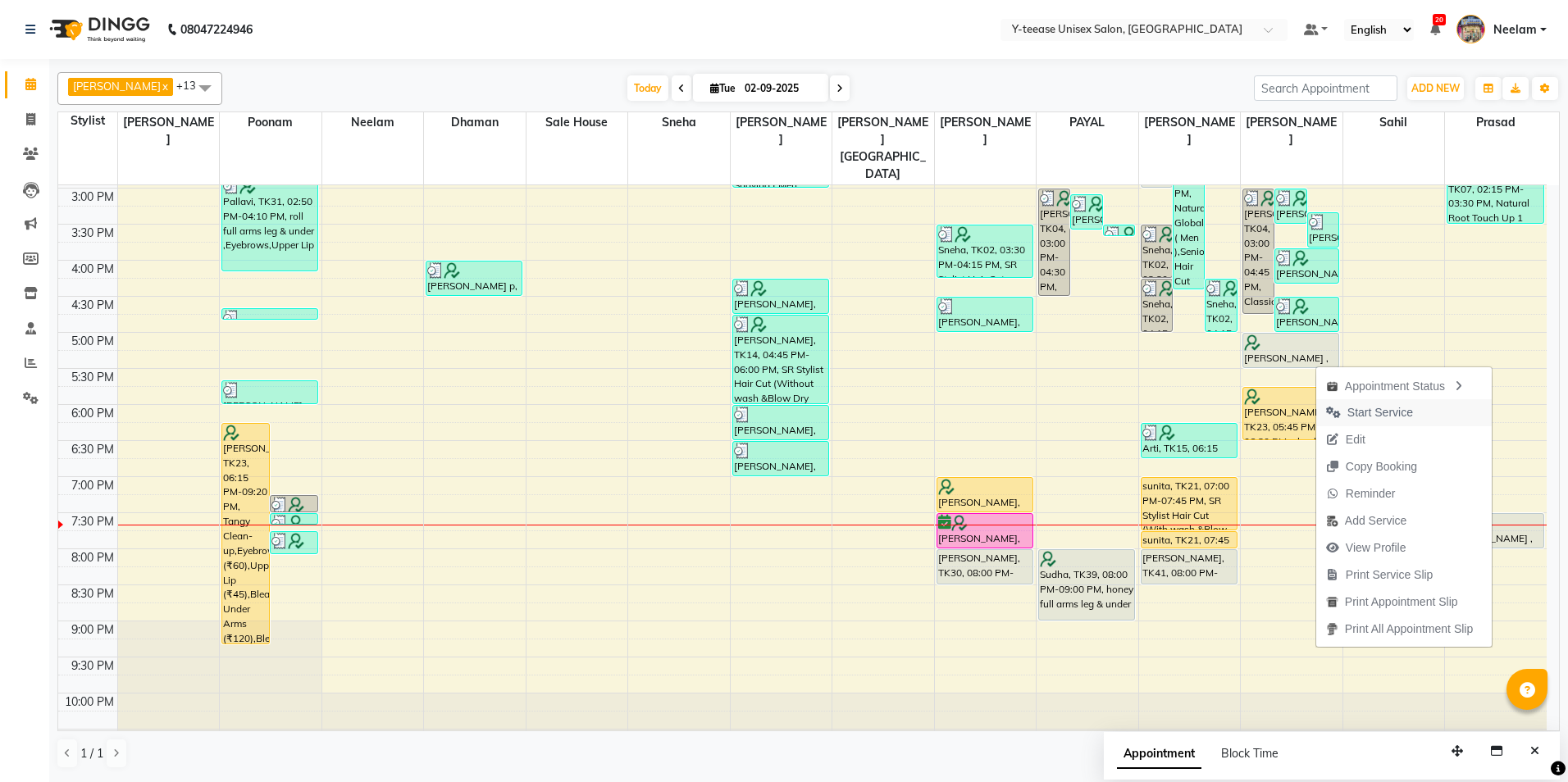
click at [1394, 408] on span "Start Service" at bounding box center [1380, 412] width 66 height 17
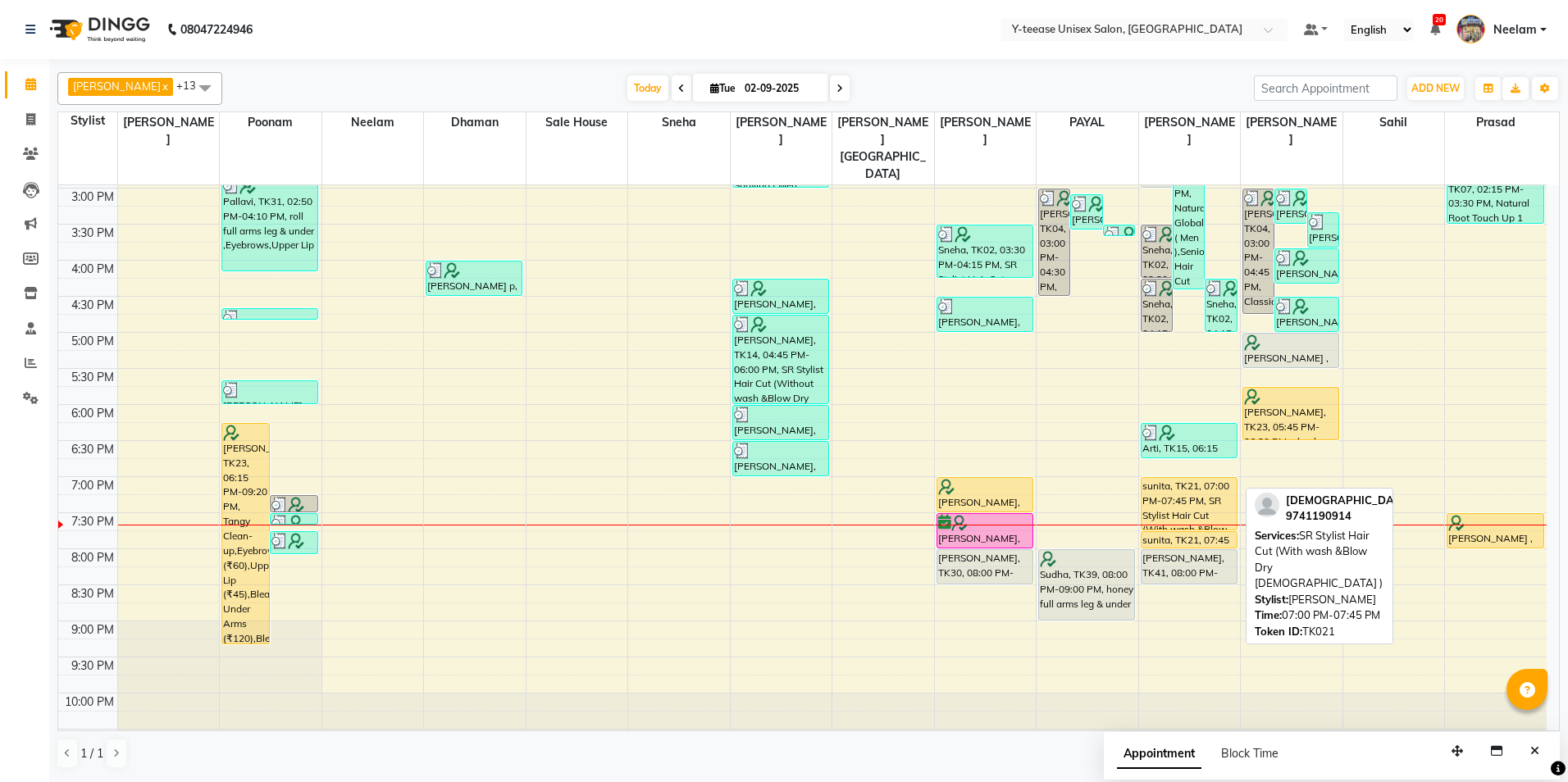
click at [1202, 478] on div "sunita, TK21, 07:00 PM-07:45 PM, SR Stylist Hair Cut (With wash &Blow Dry [DEMO…" at bounding box center [1189, 504] width 95 height 52
select select "1"
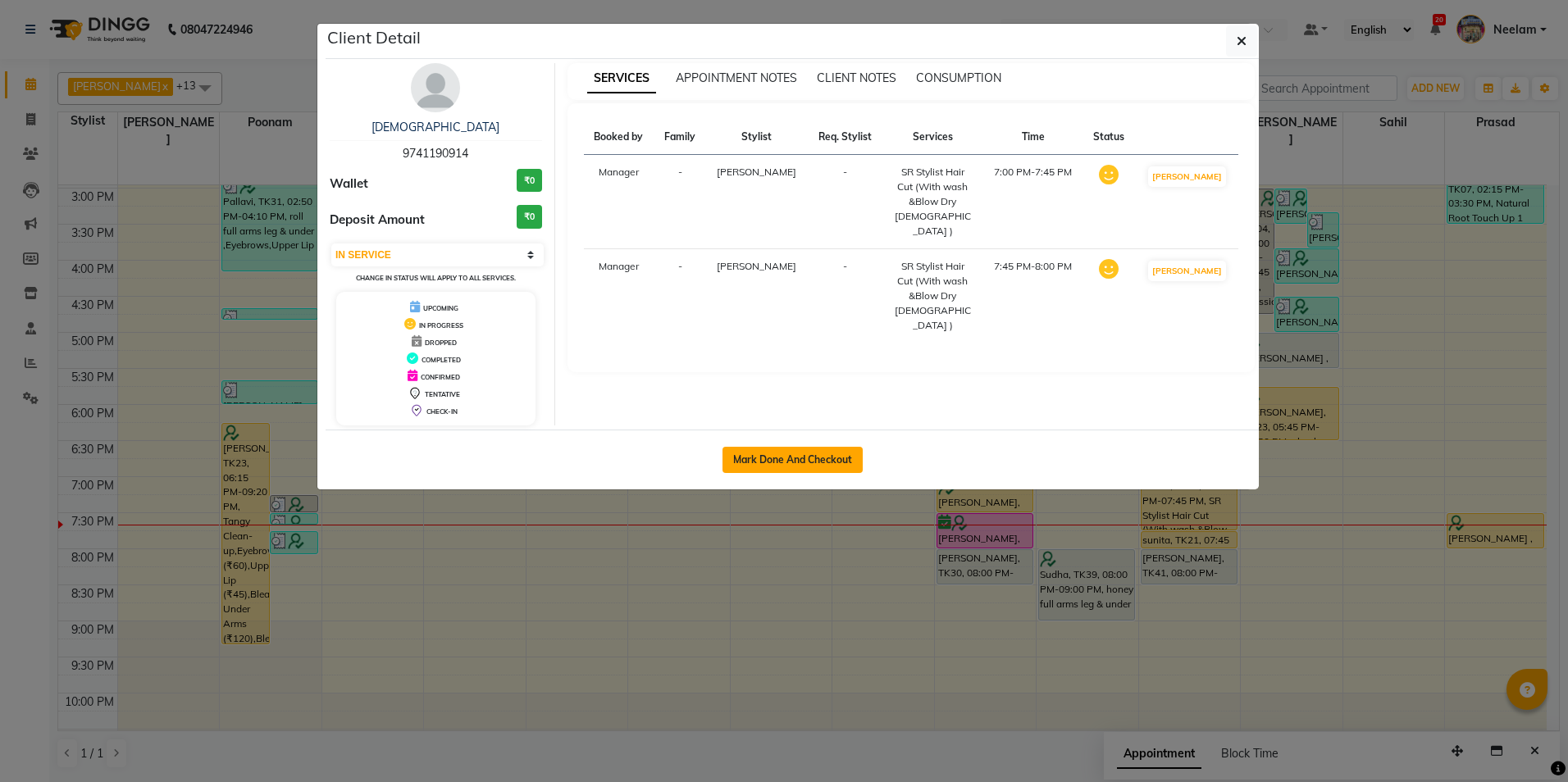
click at [825, 457] on button "Mark Done And Checkout" at bounding box center [792, 459] width 140 height 26
select select "service"
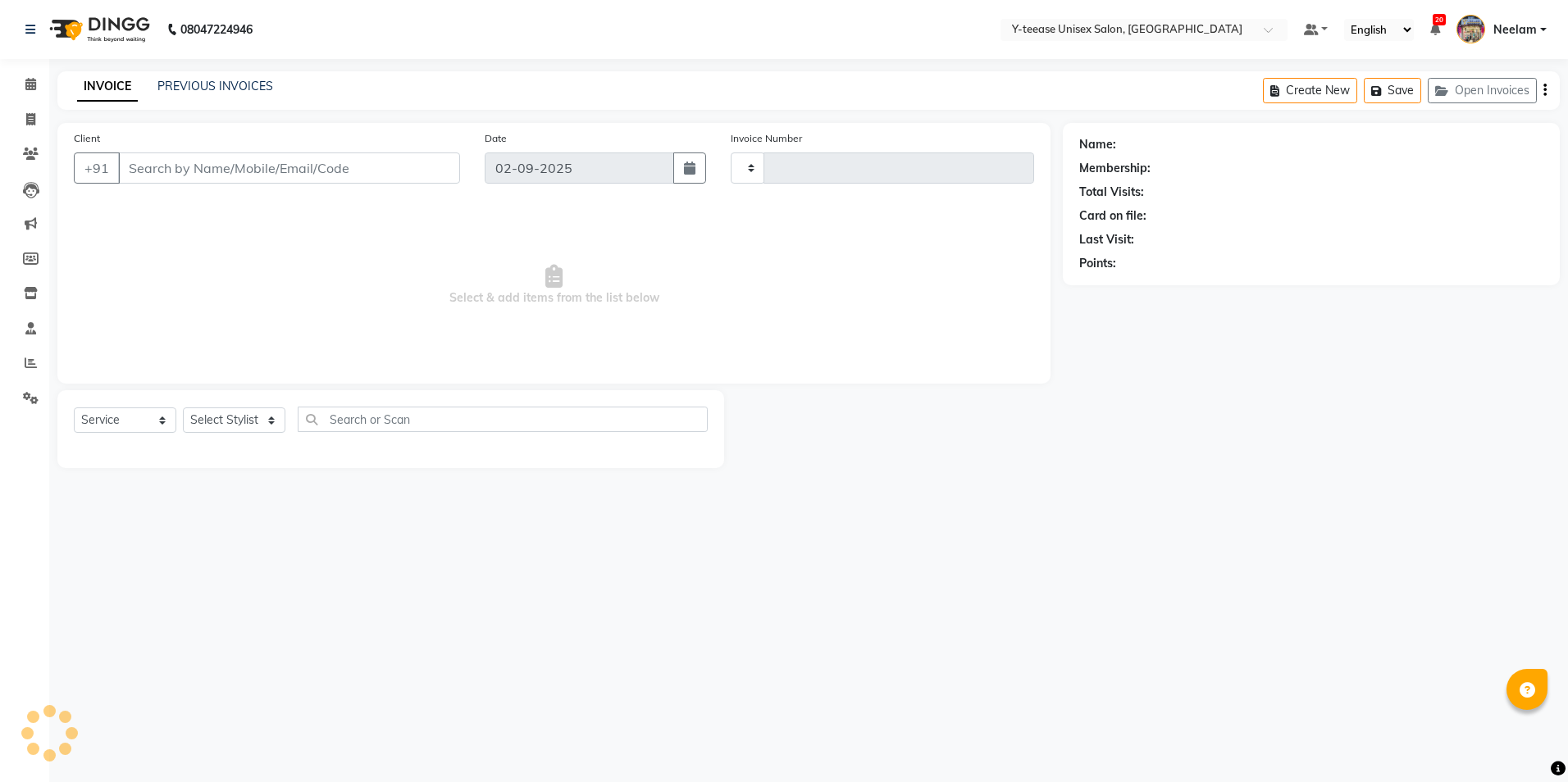
type input "6967"
select select "4"
type input "97******14"
select select "81457"
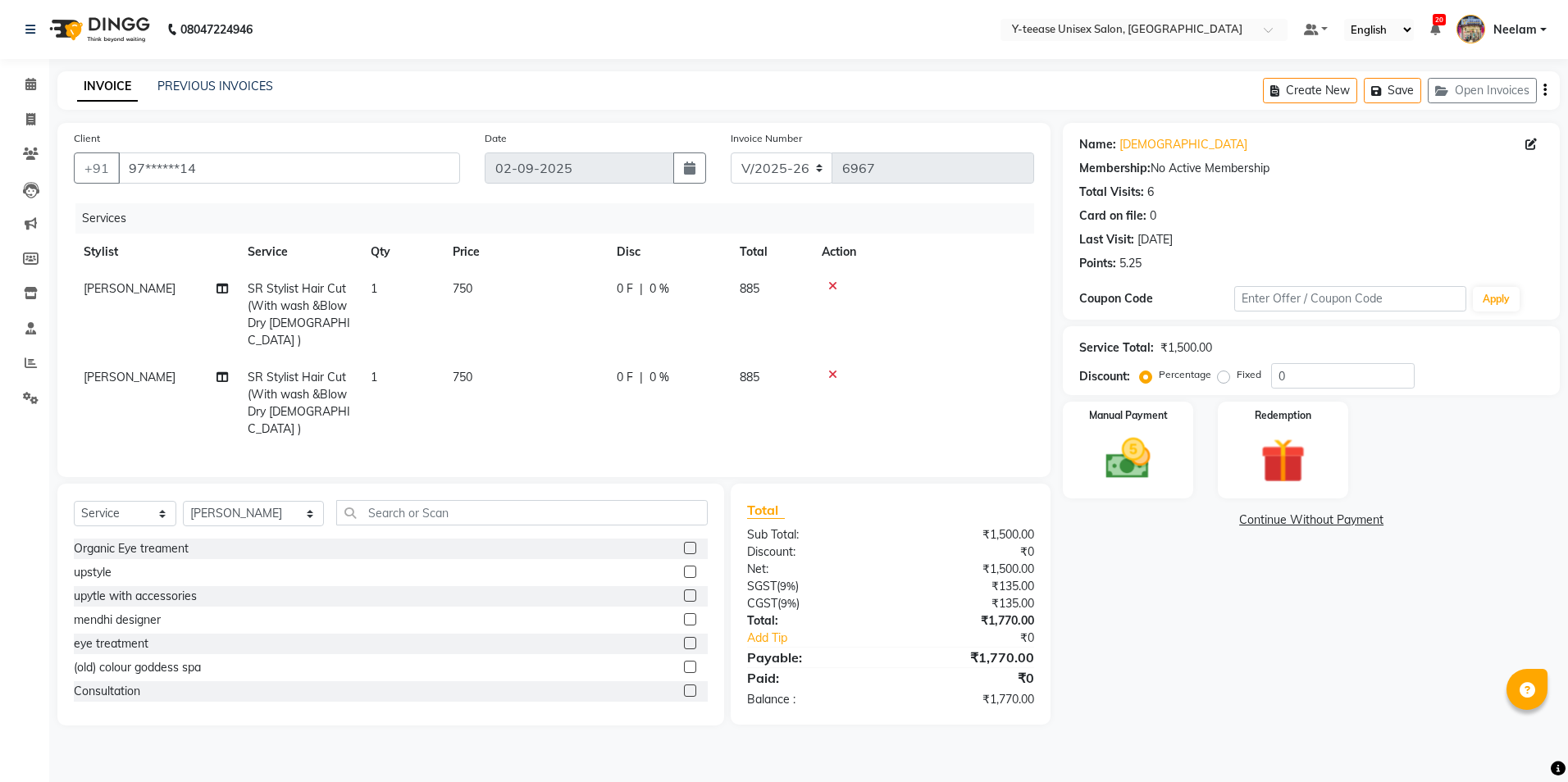
click at [289, 310] on span "SR Stylist Hair Cut (With wash &Blow Dry [DEMOGRAPHIC_DATA] )" at bounding box center [298, 314] width 102 height 67
select select "81457"
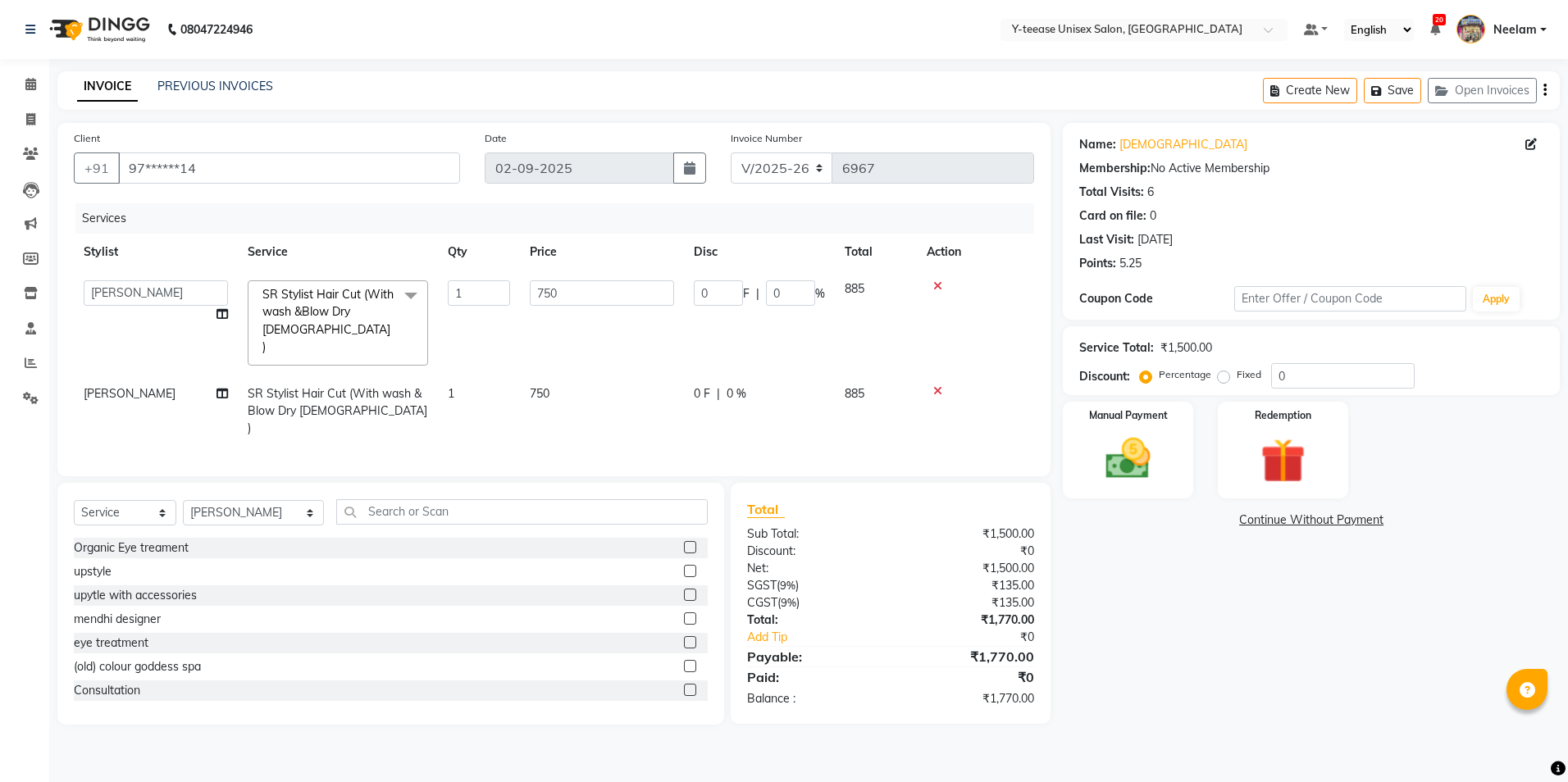
drag, startPoint x: 306, startPoint y: 322, endPoint x: 309, endPoint y: 342, distance: 20.2
click at [306, 322] on span "SR Stylist Hair Cut (With wash &Blow Dry [DEMOGRAPHIC_DATA] ) x" at bounding box center [329, 322] width 144 height 71
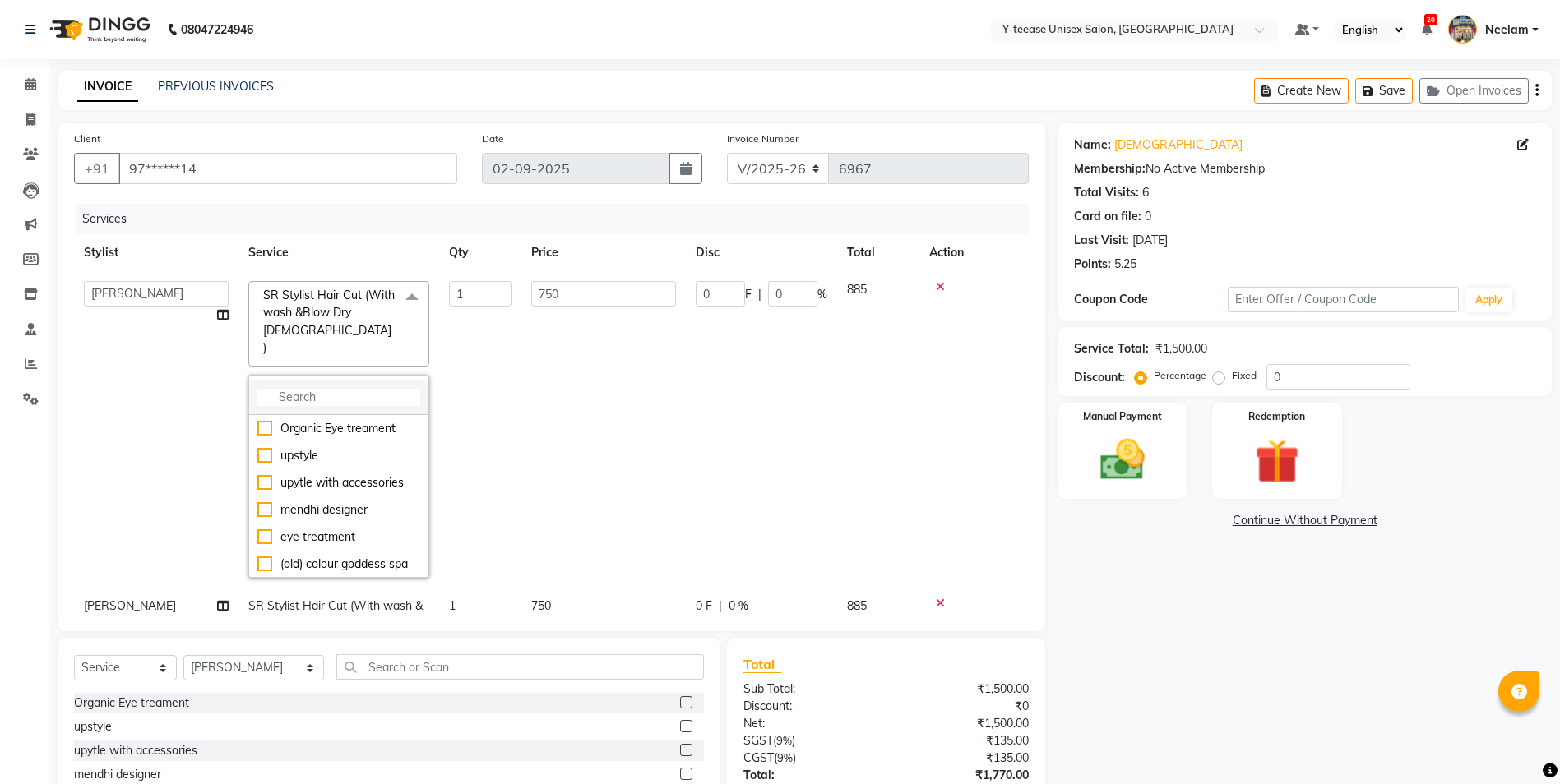
click at [328, 389] on input "multiselect-search" at bounding box center [339, 397] width 163 height 17
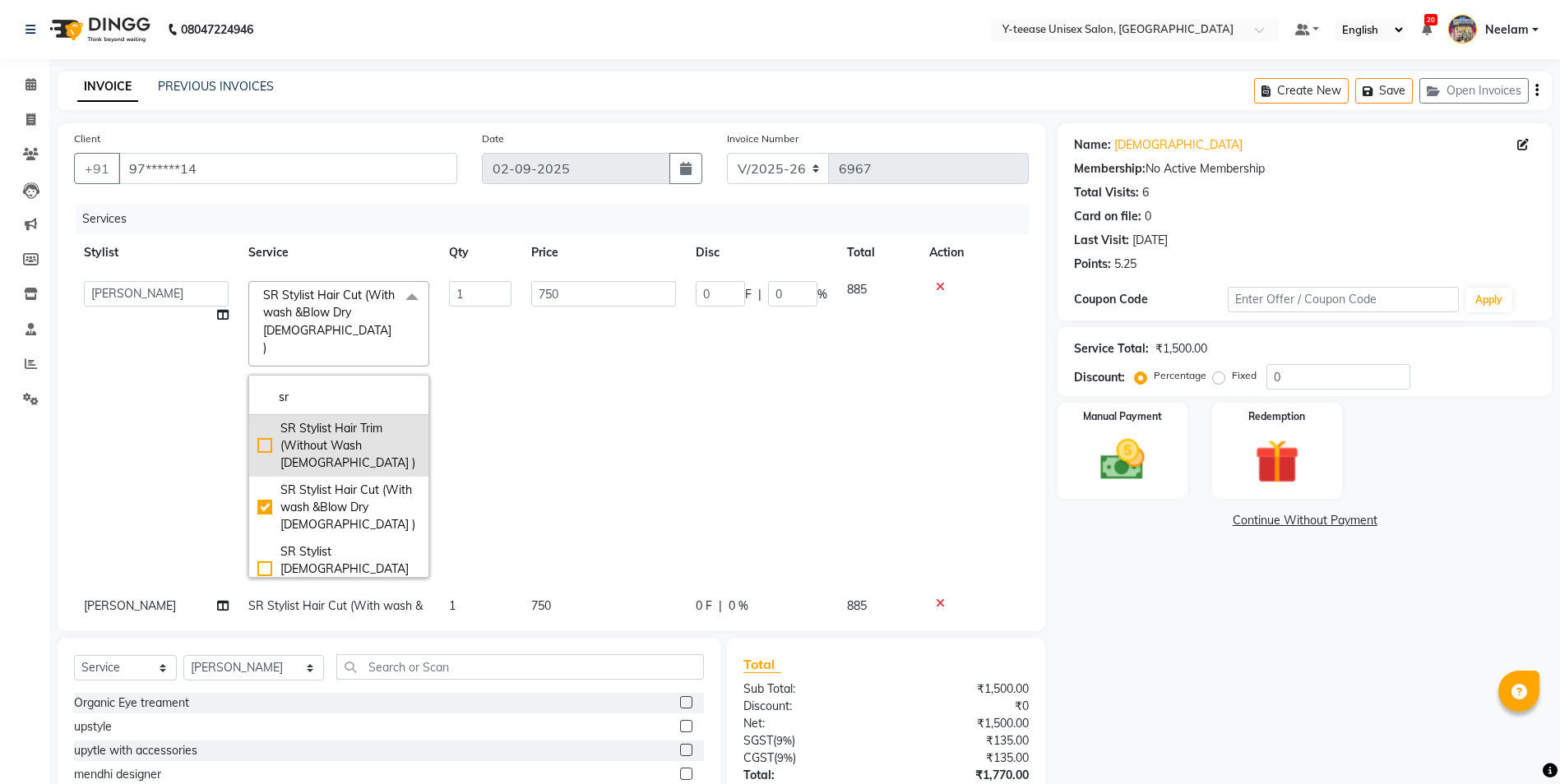
type input "sr"
click at [328, 420] on div "SR Stylist Hair Trim (Without Wash [DEMOGRAPHIC_DATA] )" at bounding box center [339, 446] width 163 height 52
checkbox input "true"
checkbox input "false"
type input "330"
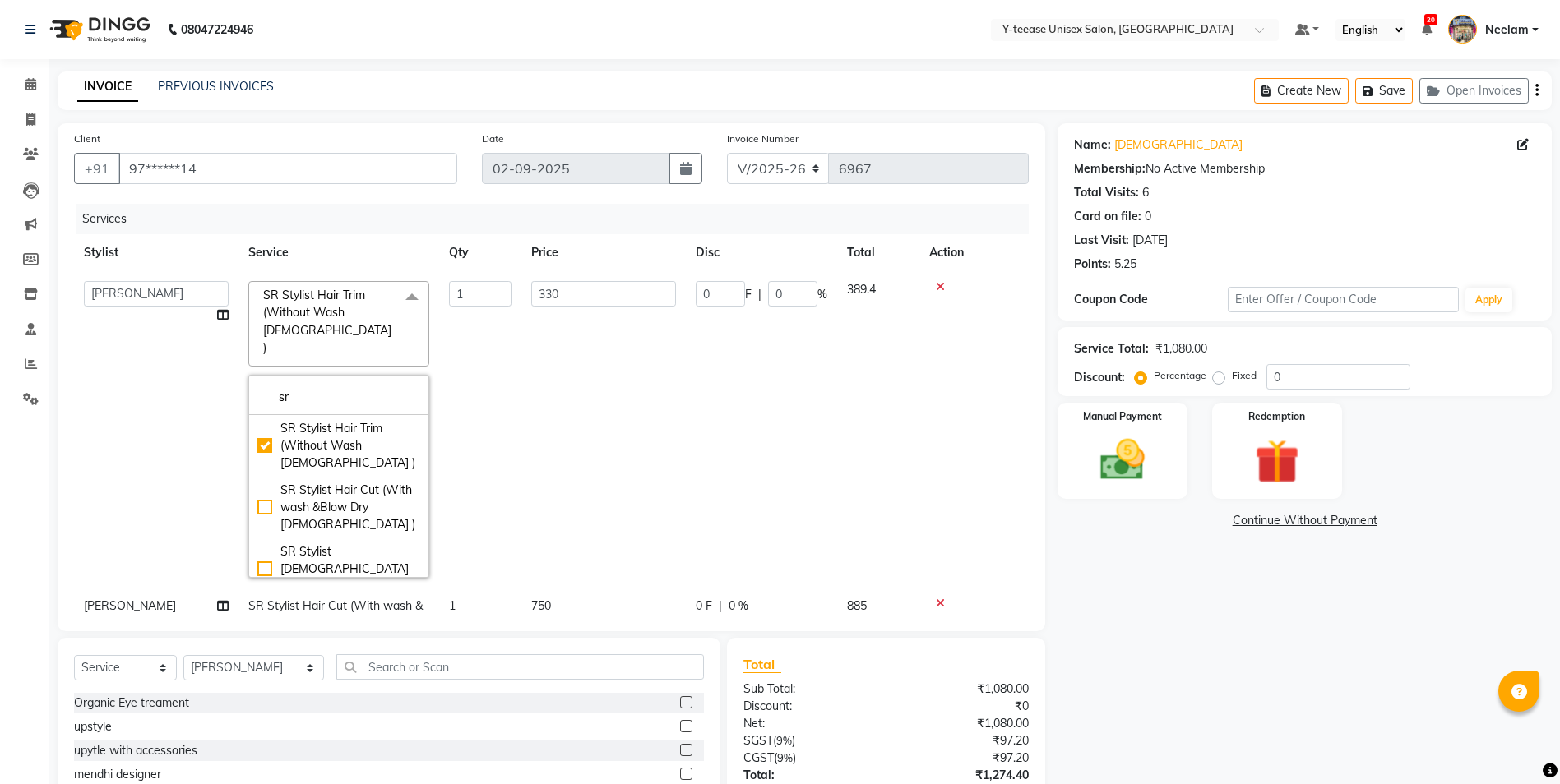
click at [502, 410] on td "1" at bounding box center [480, 429] width 82 height 317
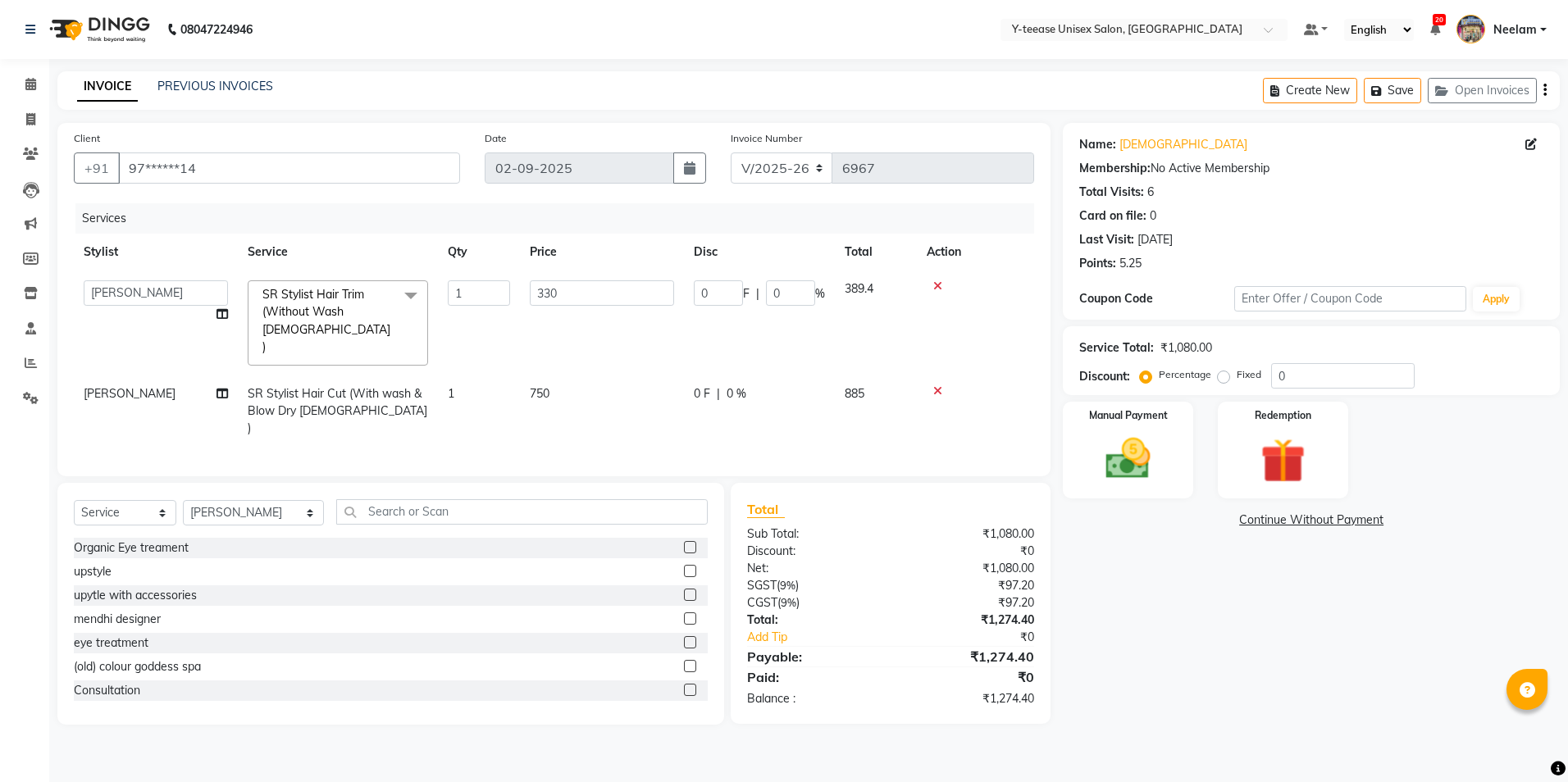
click at [329, 386] on span "SR Stylist Hair Cut (With wash &Blow Dry [DEMOGRAPHIC_DATA] )" at bounding box center [337, 411] width 180 height 50
select select "81457"
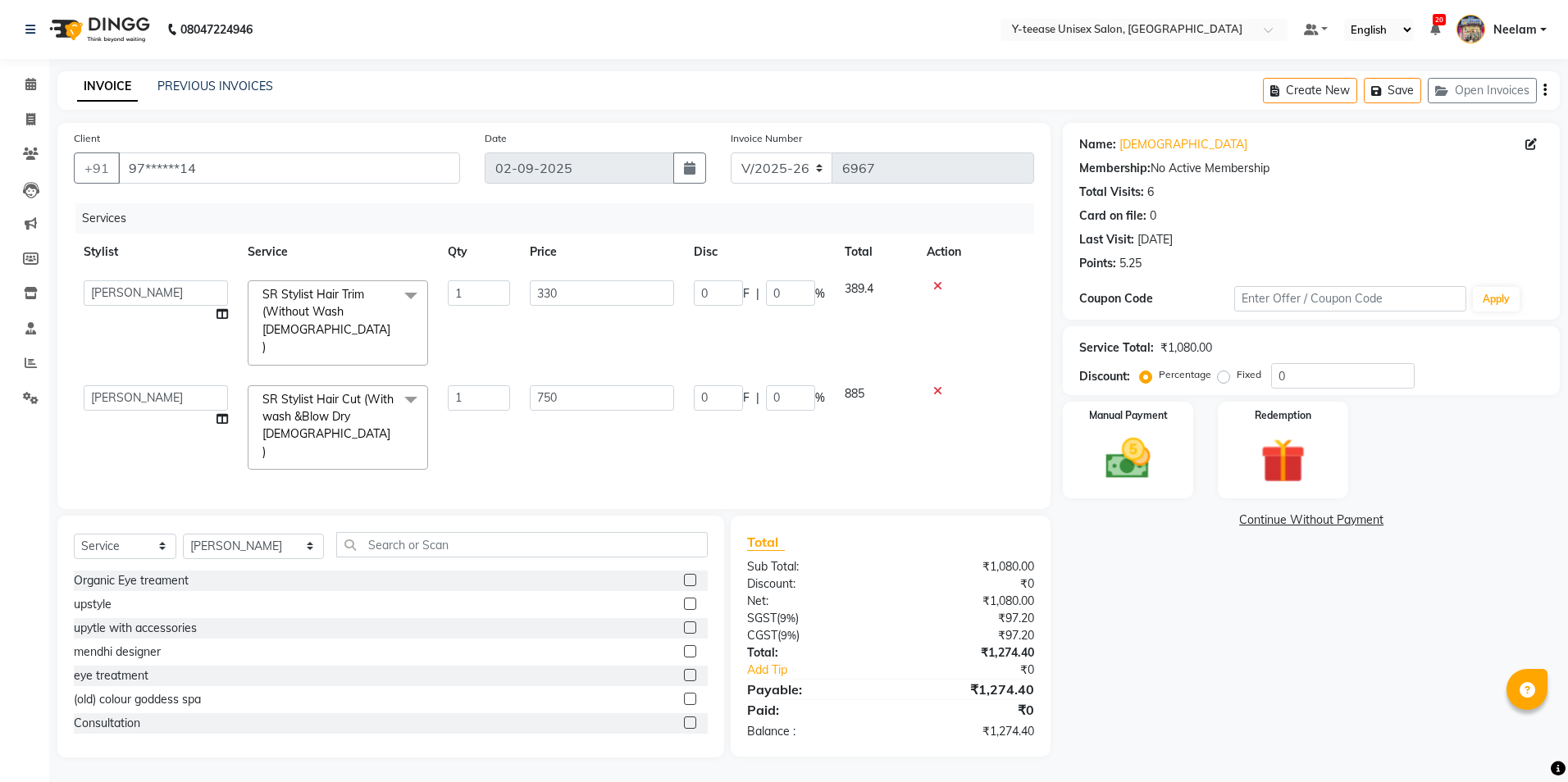
click at [344, 399] on span "SR Stylist Hair Cut (With wash &Blow Dry [DEMOGRAPHIC_DATA] )" at bounding box center [328, 425] width 131 height 67
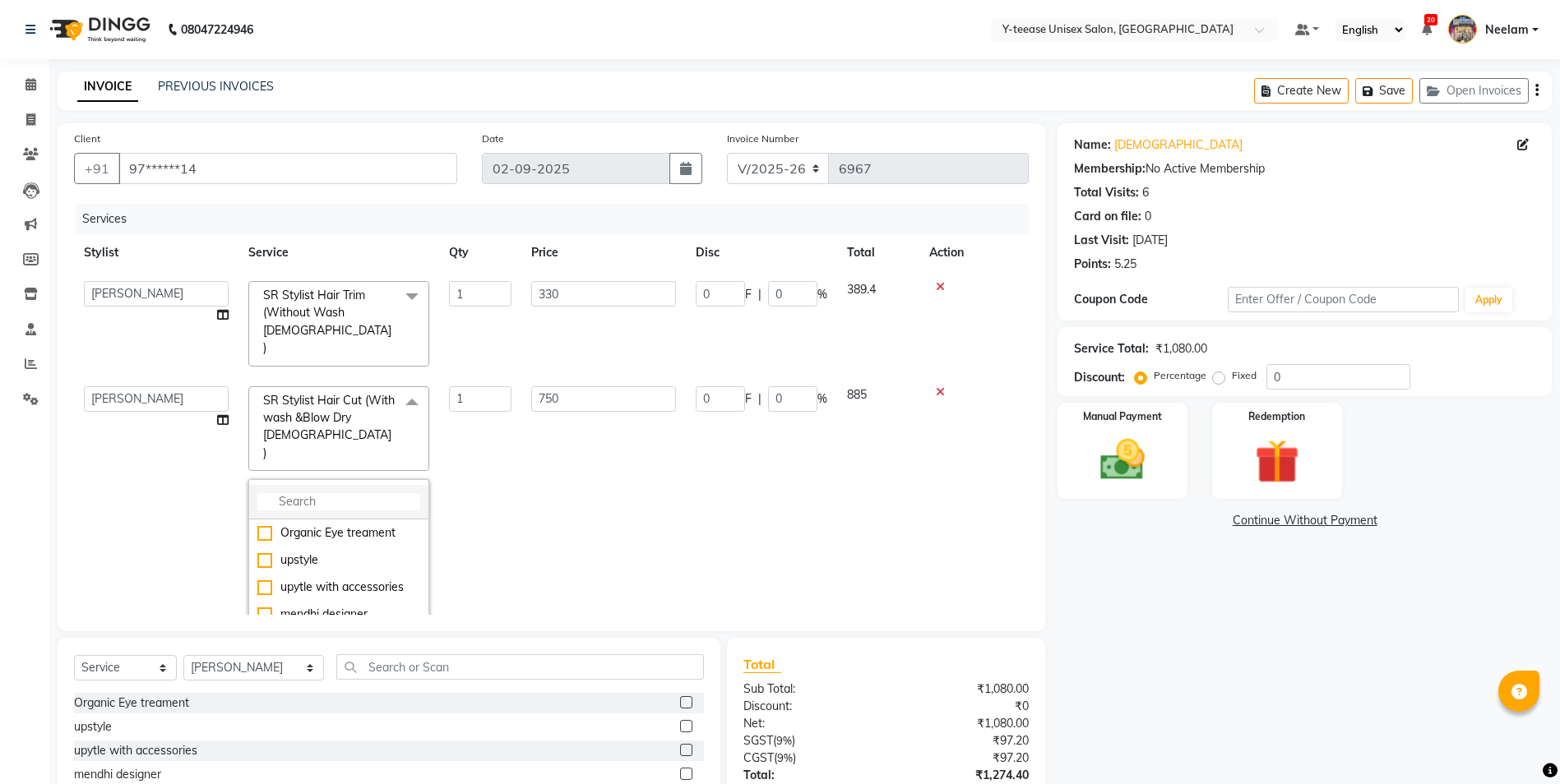
click at [342, 493] on input "multiselect-search" at bounding box center [339, 502] width 163 height 17
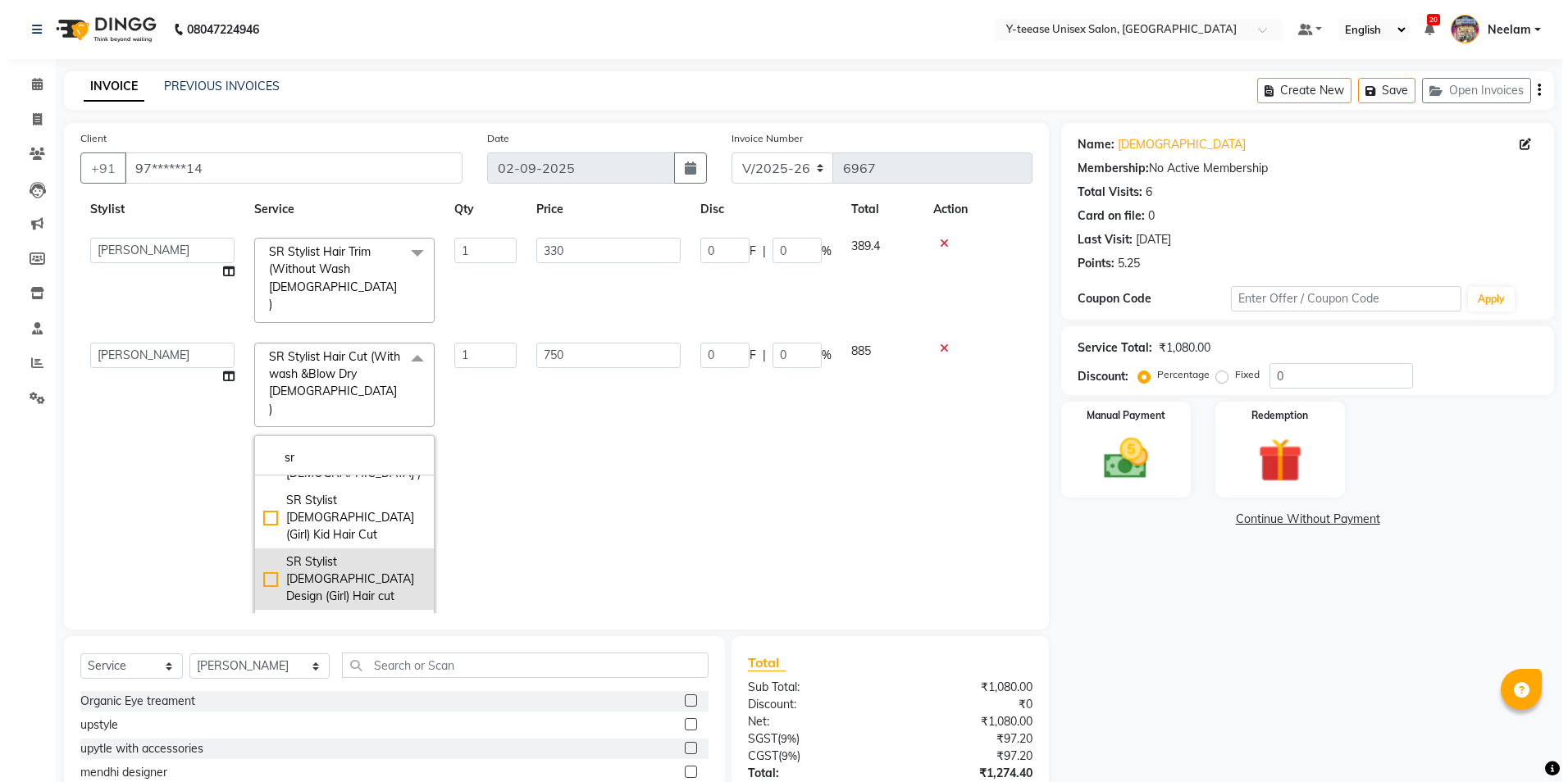
scroll to position [98, 0]
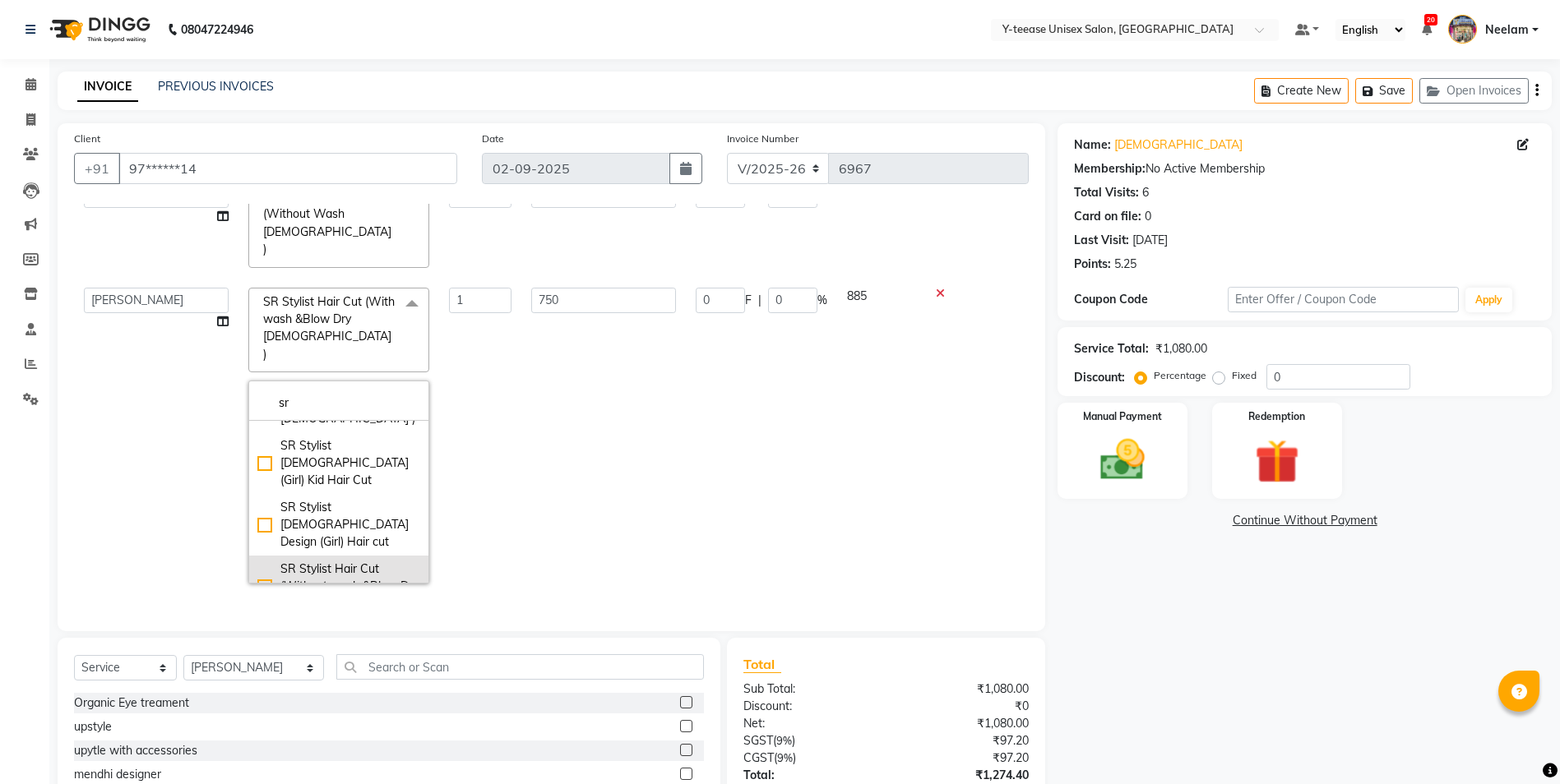
type input "sr"
click at [336, 561] on div "SR Stylist Hair Cut (Without wash &Blow Dry [DEMOGRAPHIC_DATA] )" at bounding box center [339, 587] width 163 height 52
checkbox input "false"
checkbox input "true"
type input "600"
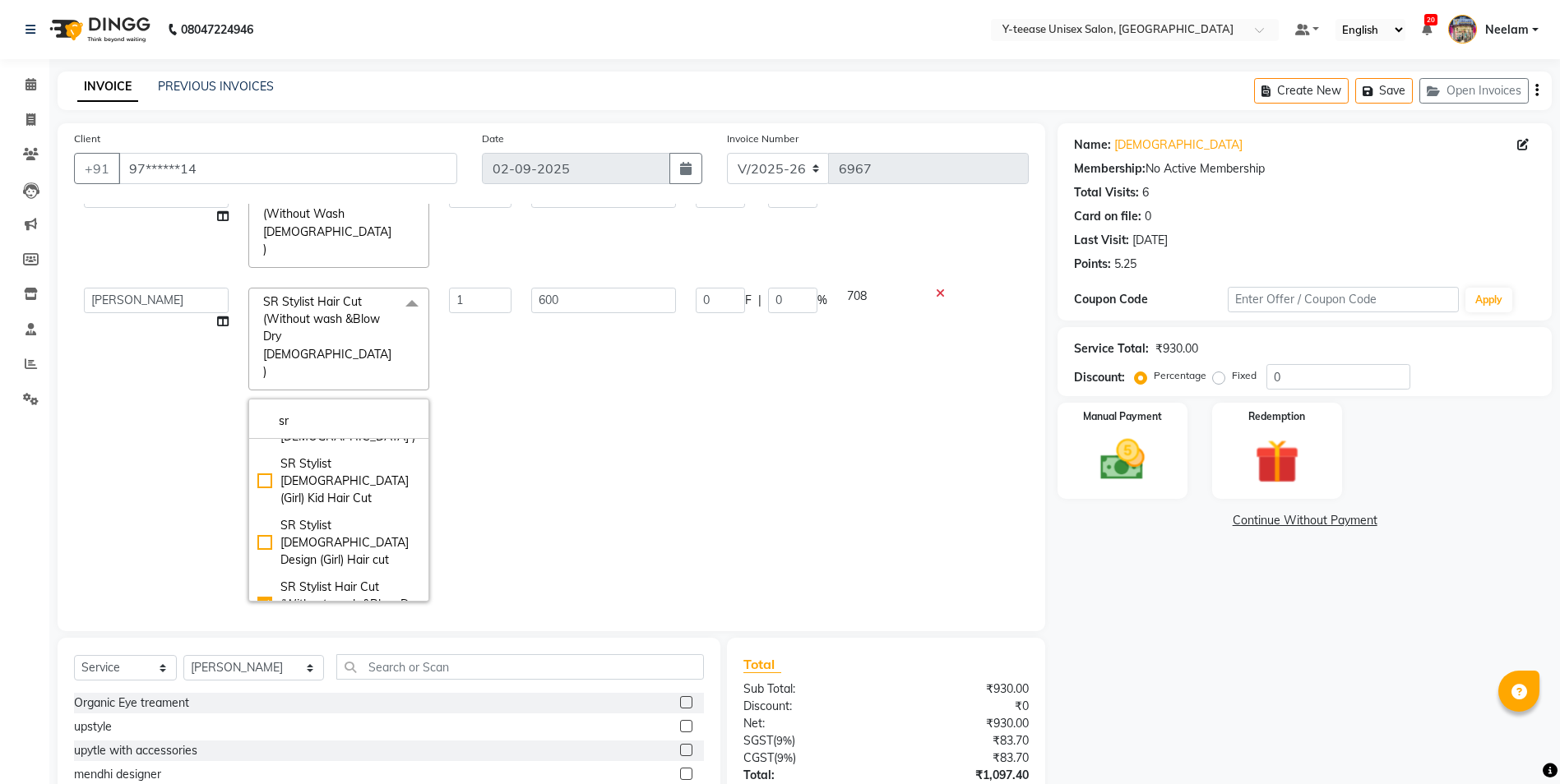
click at [549, 474] on td "600" at bounding box center [603, 444] width 165 height 334
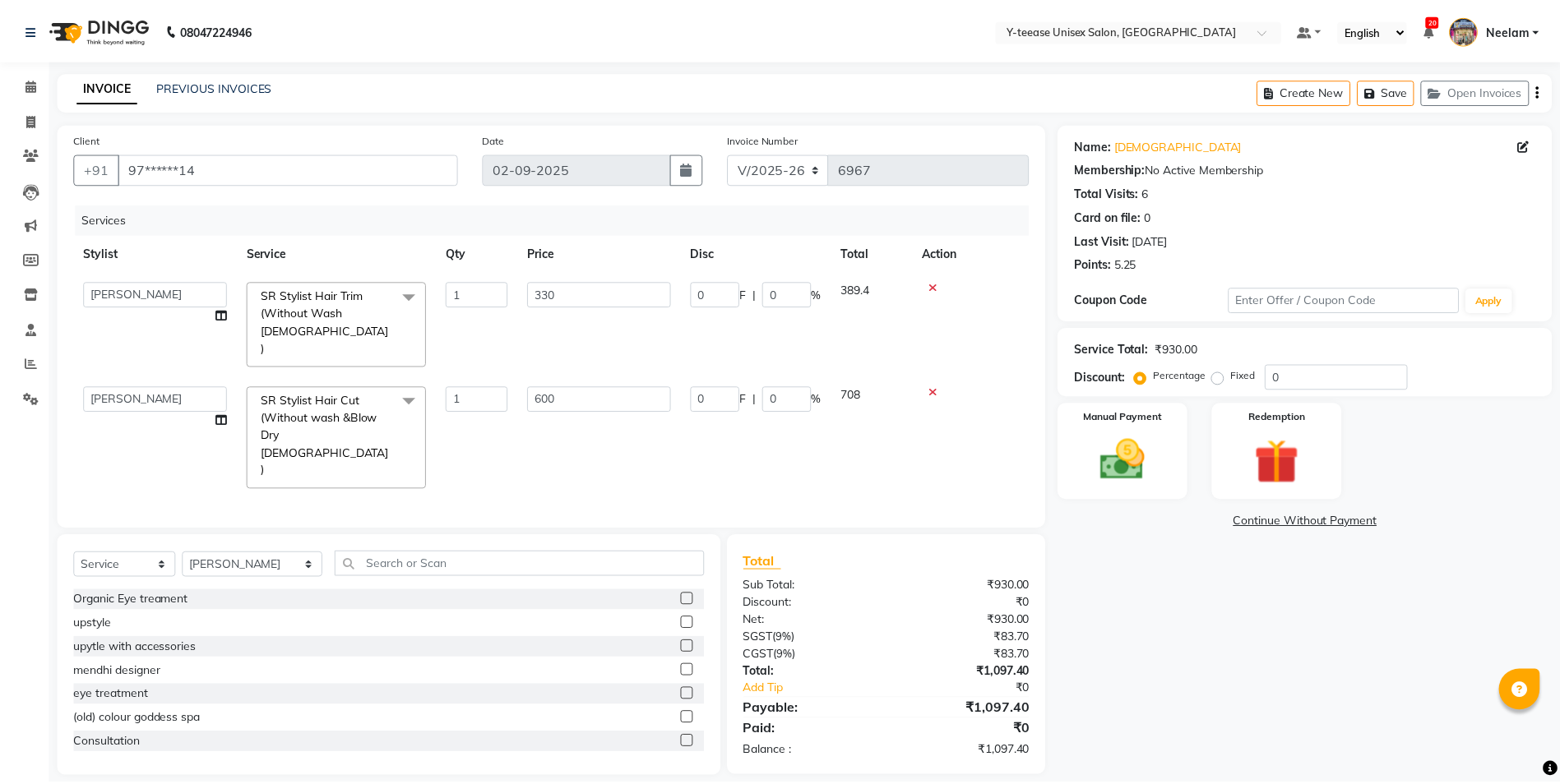
scroll to position [0, 0]
click at [1159, 438] on img at bounding box center [1131, 459] width 77 height 55
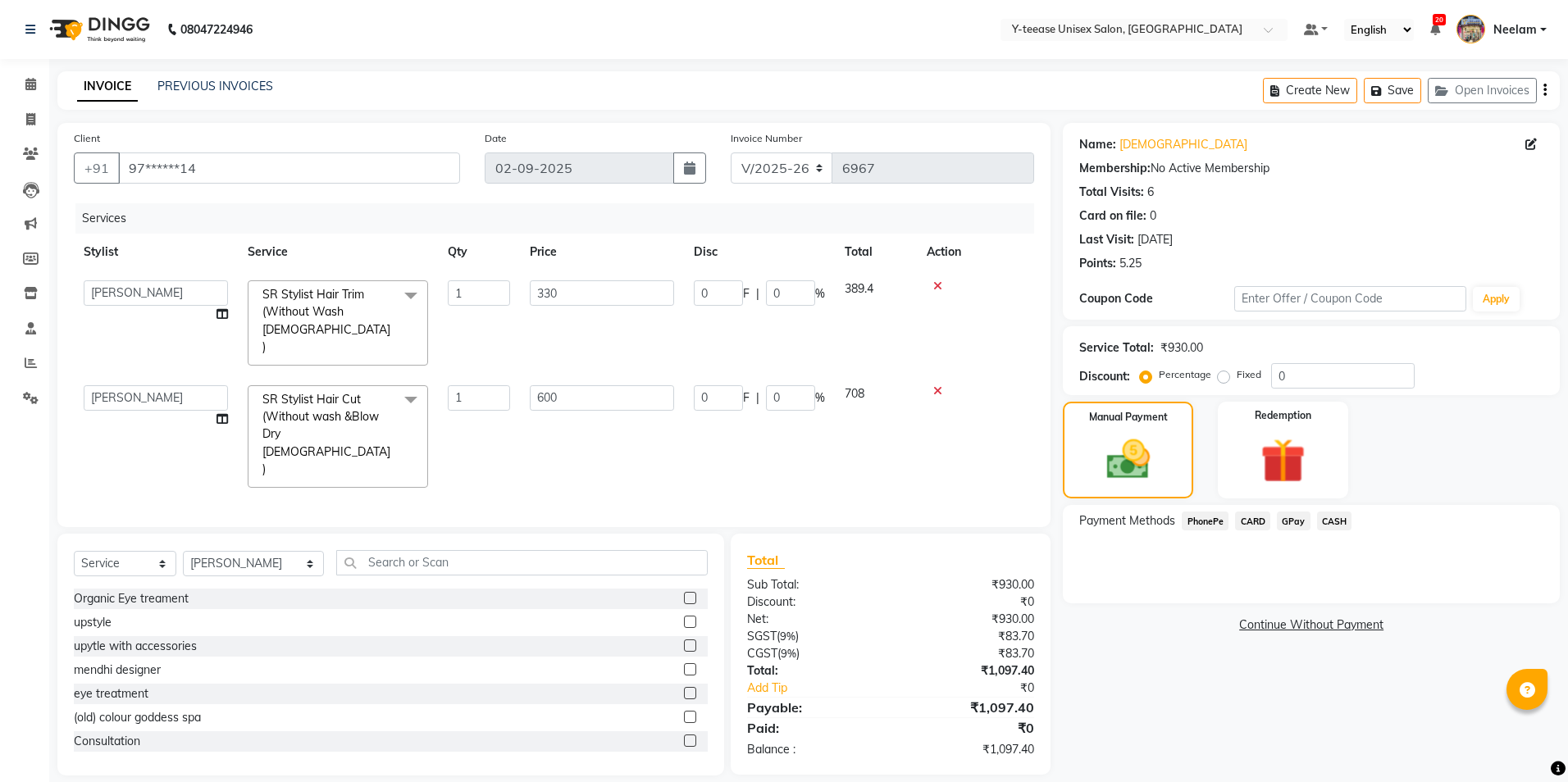
click at [1296, 524] on span "GPay" at bounding box center [1293, 521] width 33 height 19
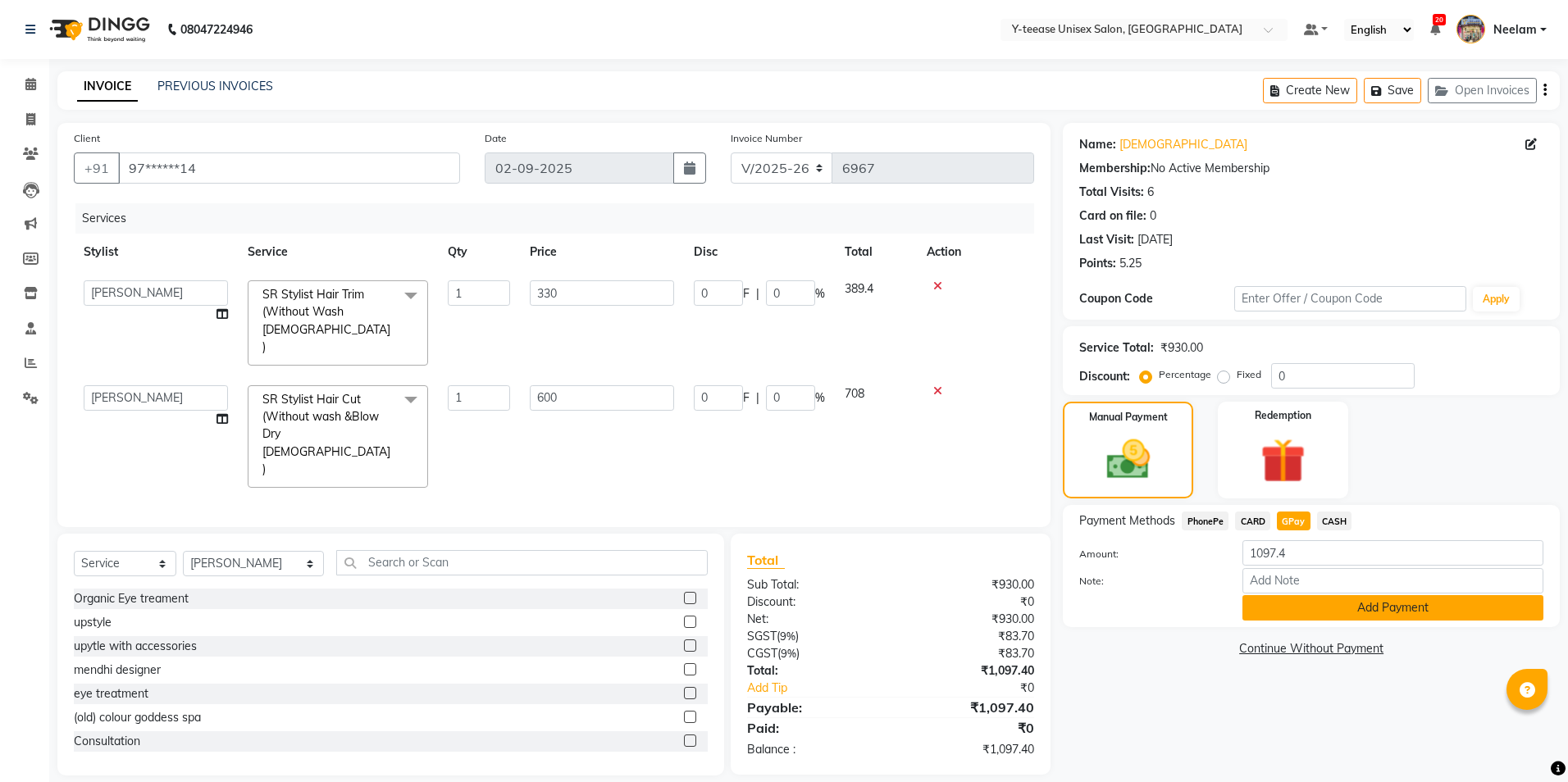
click at [1323, 612] on button "Add Payment" at bounding box center [1392, 607] width 301 height 26
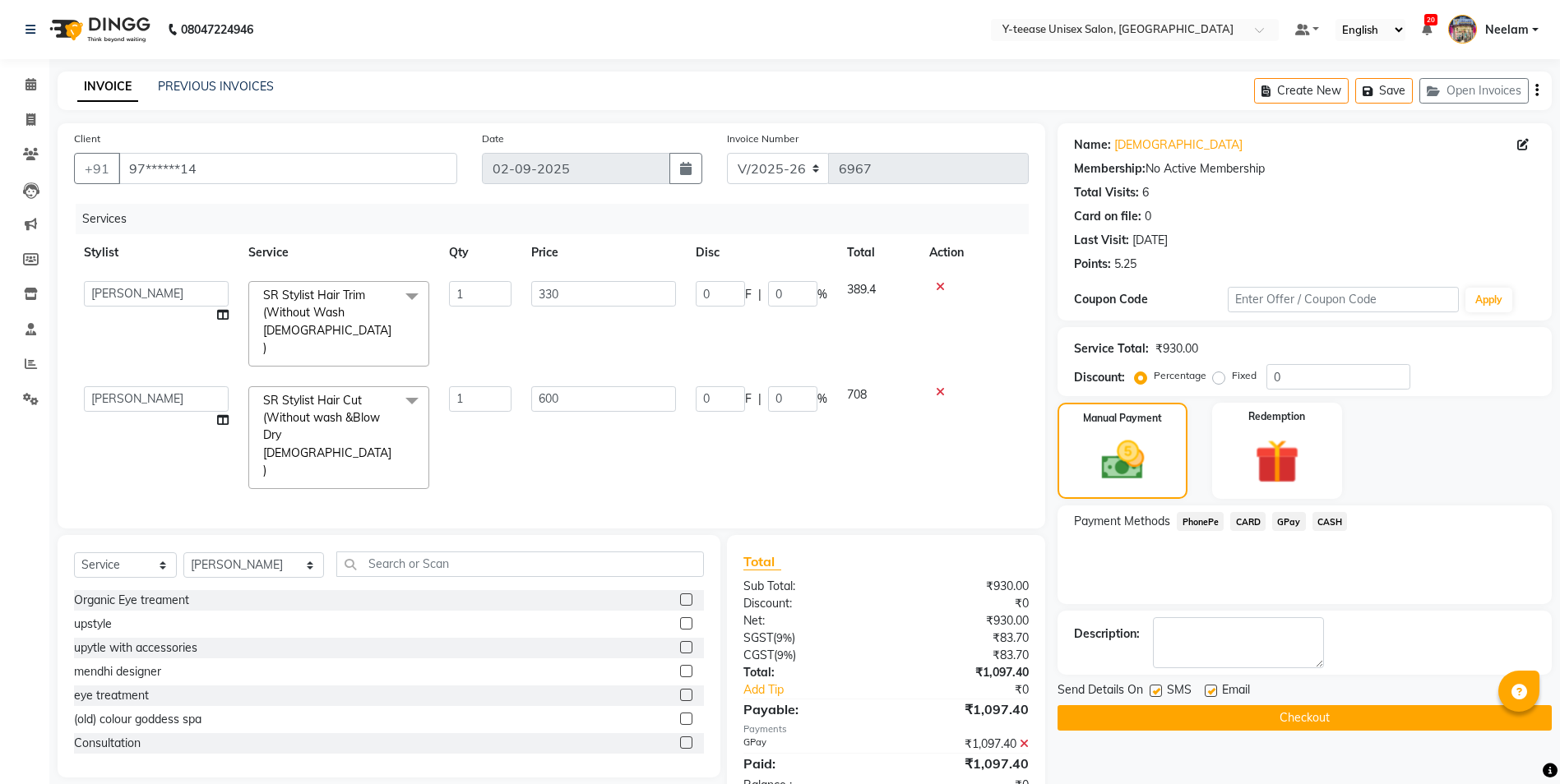
scroll to position [11, 0]
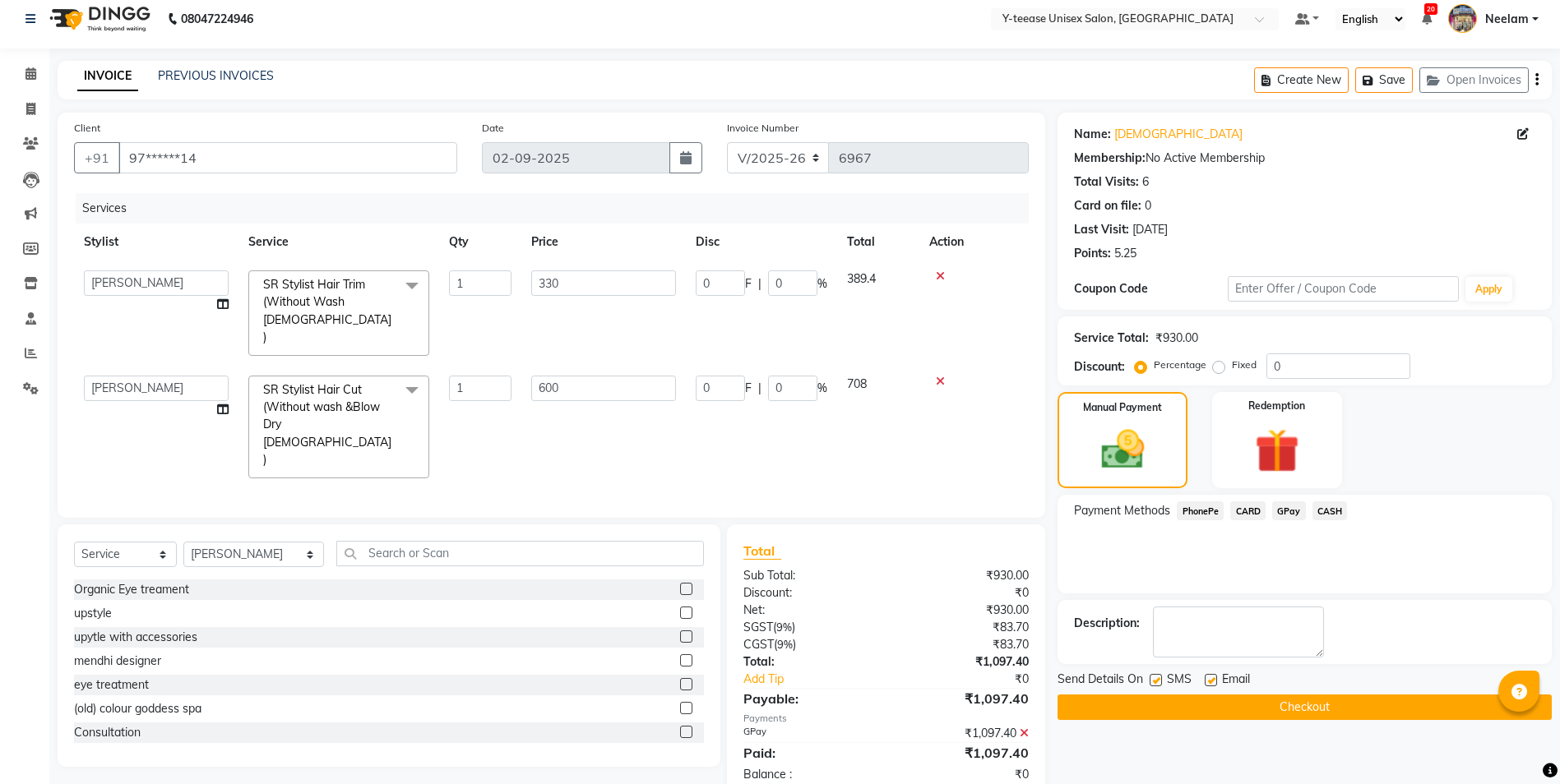
click at [1236, 707] on button "Checkout" at bounding box center [1304, 706] width 494 height 26
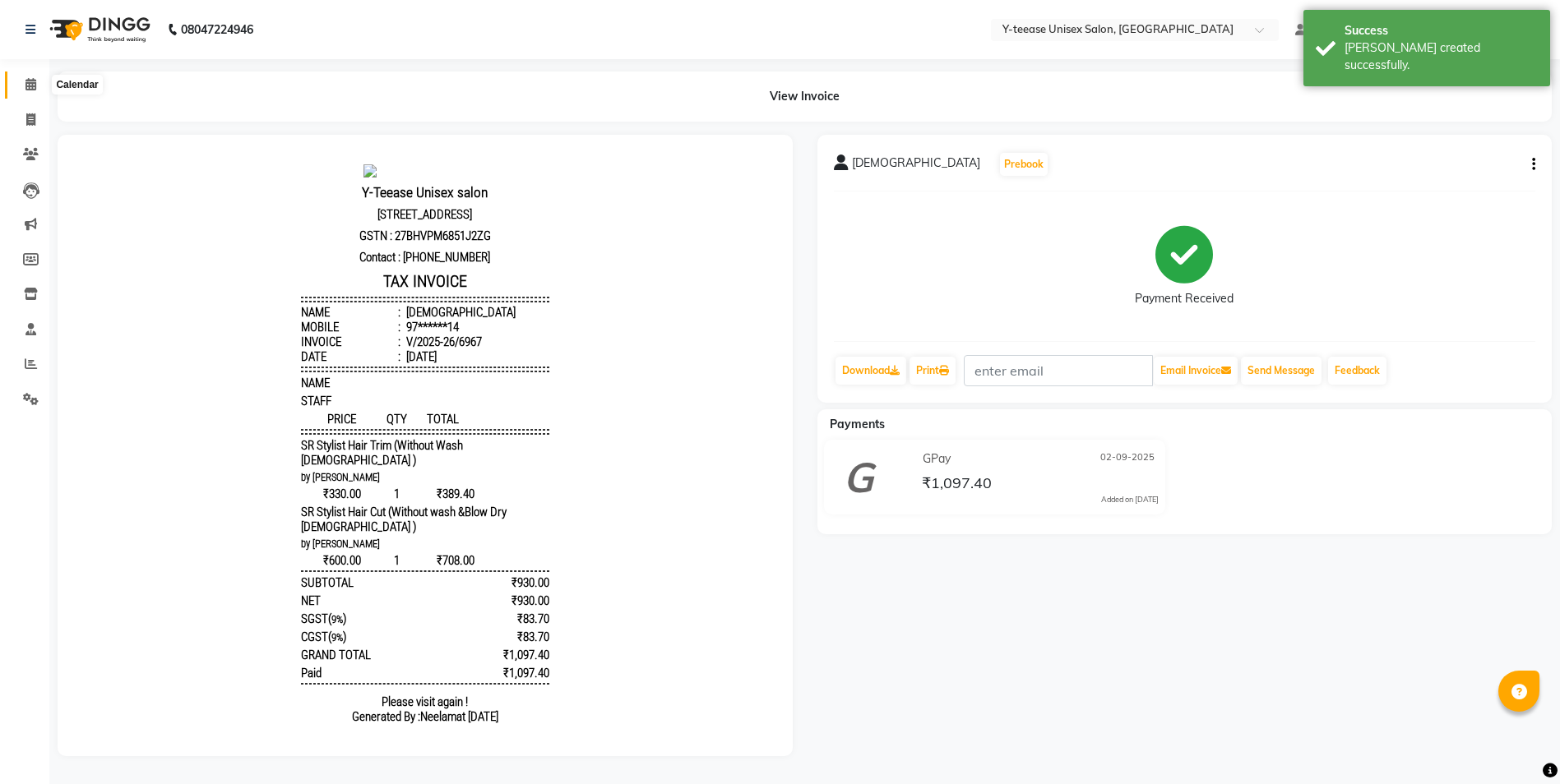
click at [34, 78] on icon at bounding box center [31, 84] width 11 height 12
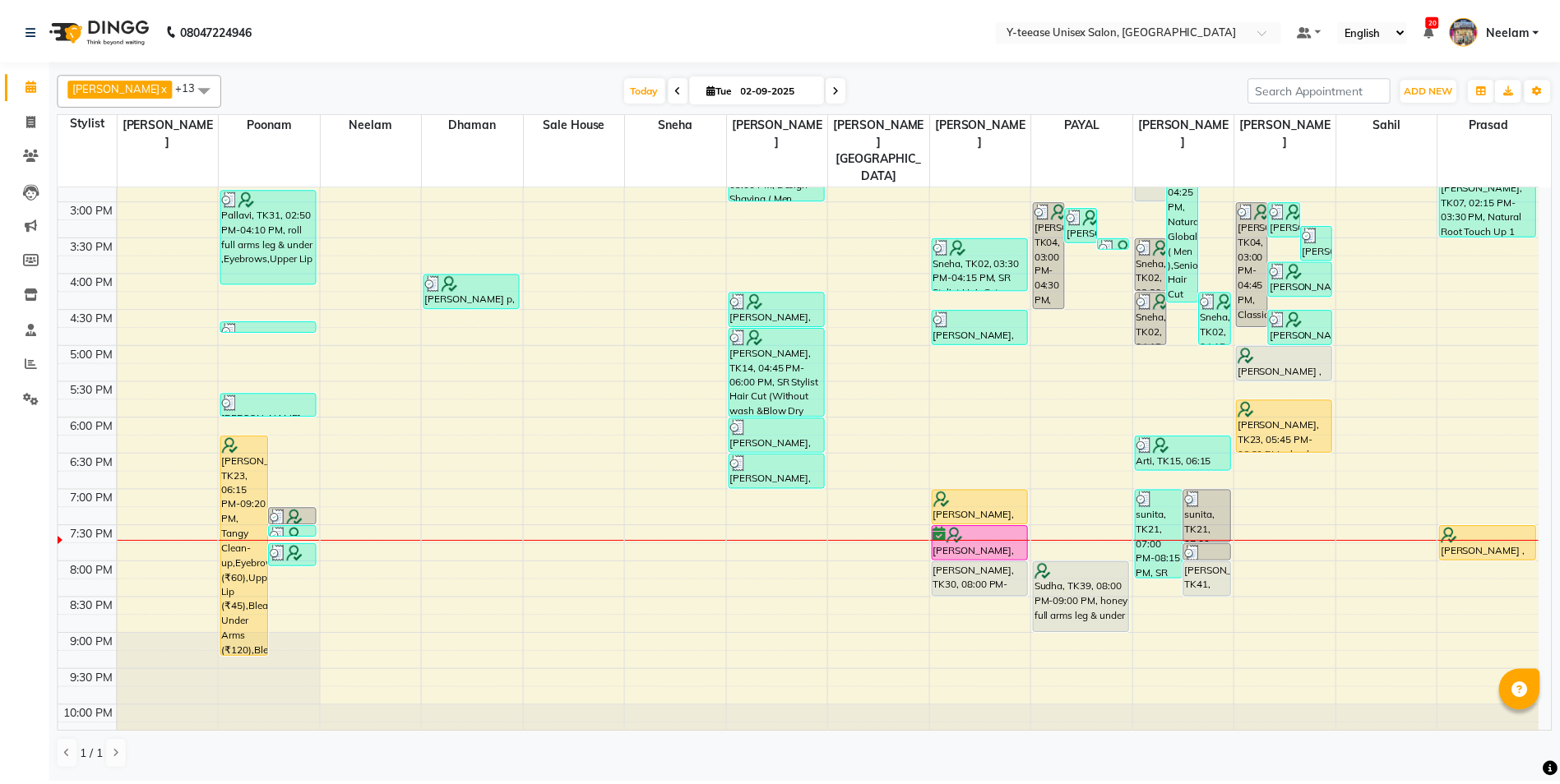
scroll to position [493, 0]
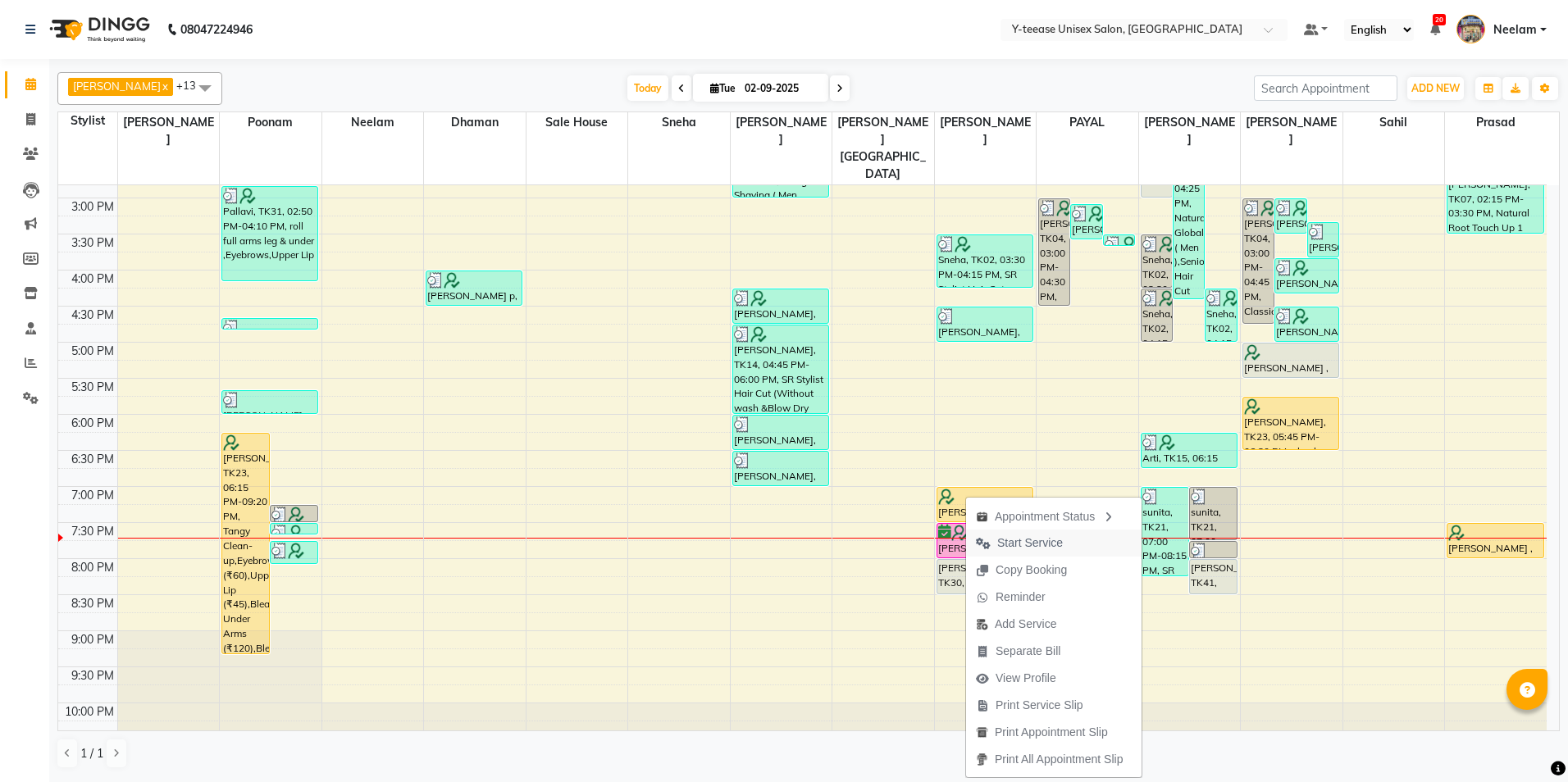
click at [1043, 537] on span "Start Service" at bounding box center [1029, 543] width 66 height 17
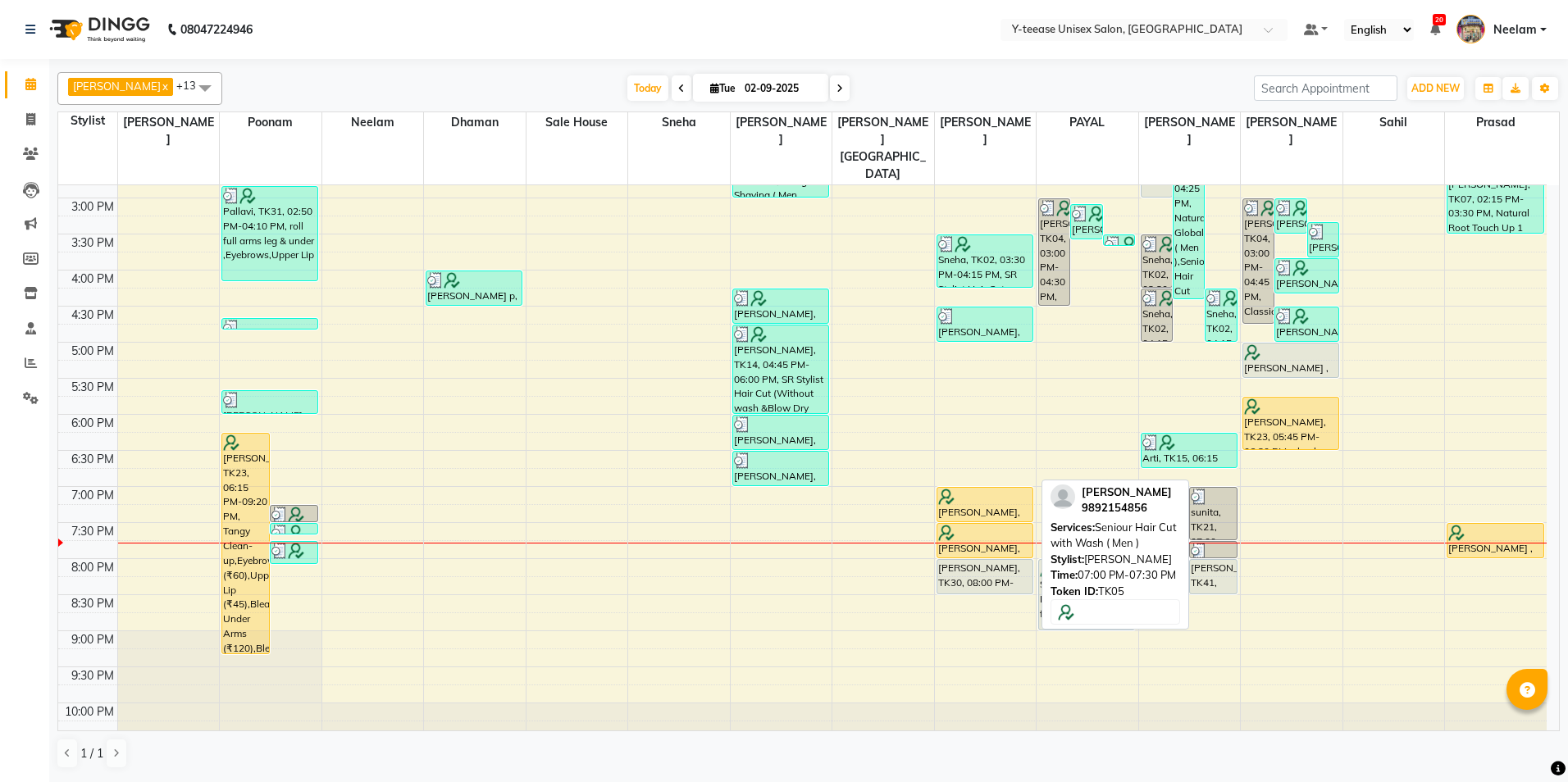
click at [1000, 488] on div "[PERSON_NAME], TK05, 07:00 PM-07:30 PM, Seniour Hair Cut with Wash ( Men )" at bounding box center [985, 504] width 95 height 33
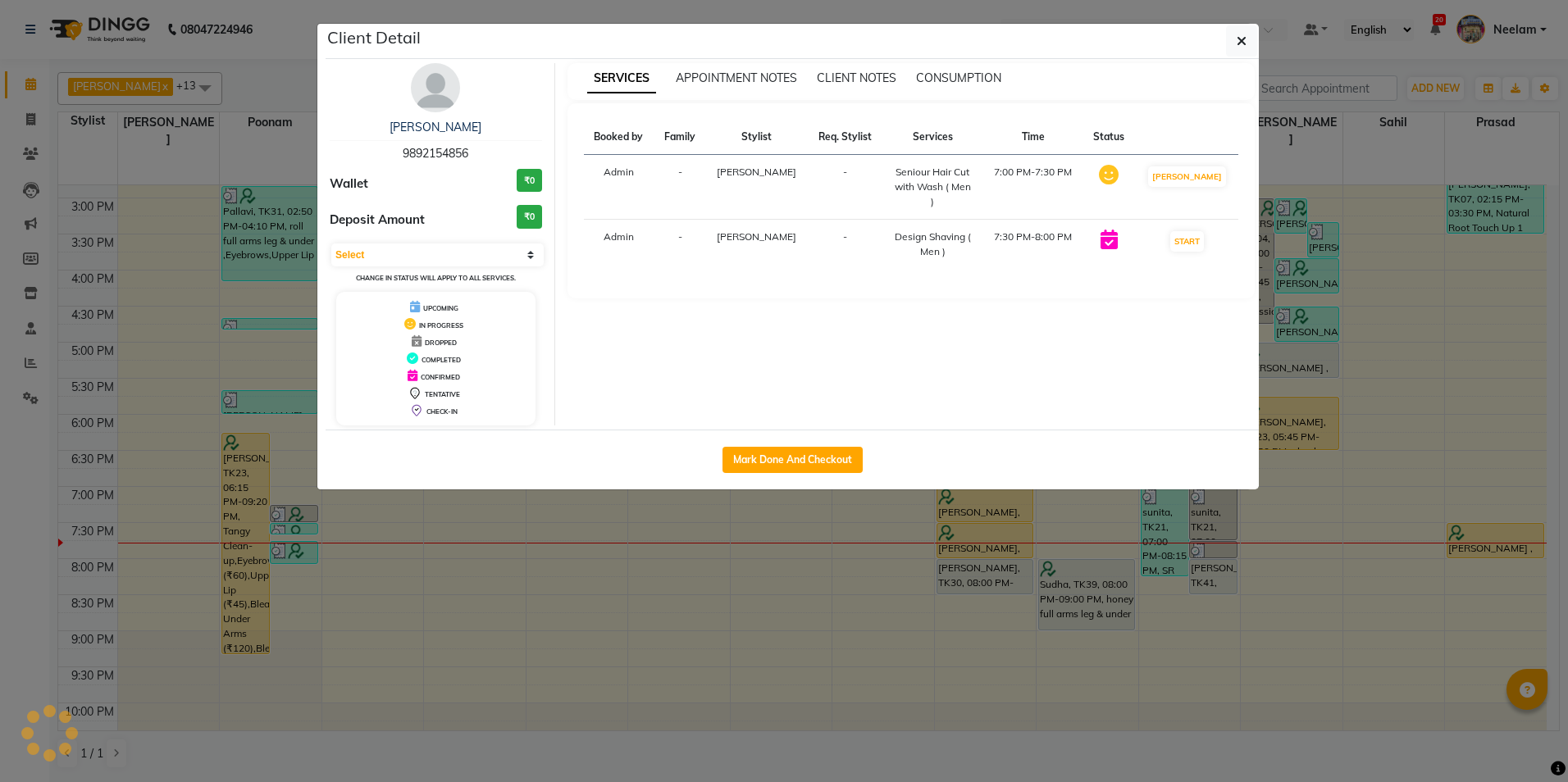
select select "1"
click at [847, 463] on button "Mark Done And Checkout" at bounding box center [792, 459] width 140 height 26
select select "4"
select select "service"
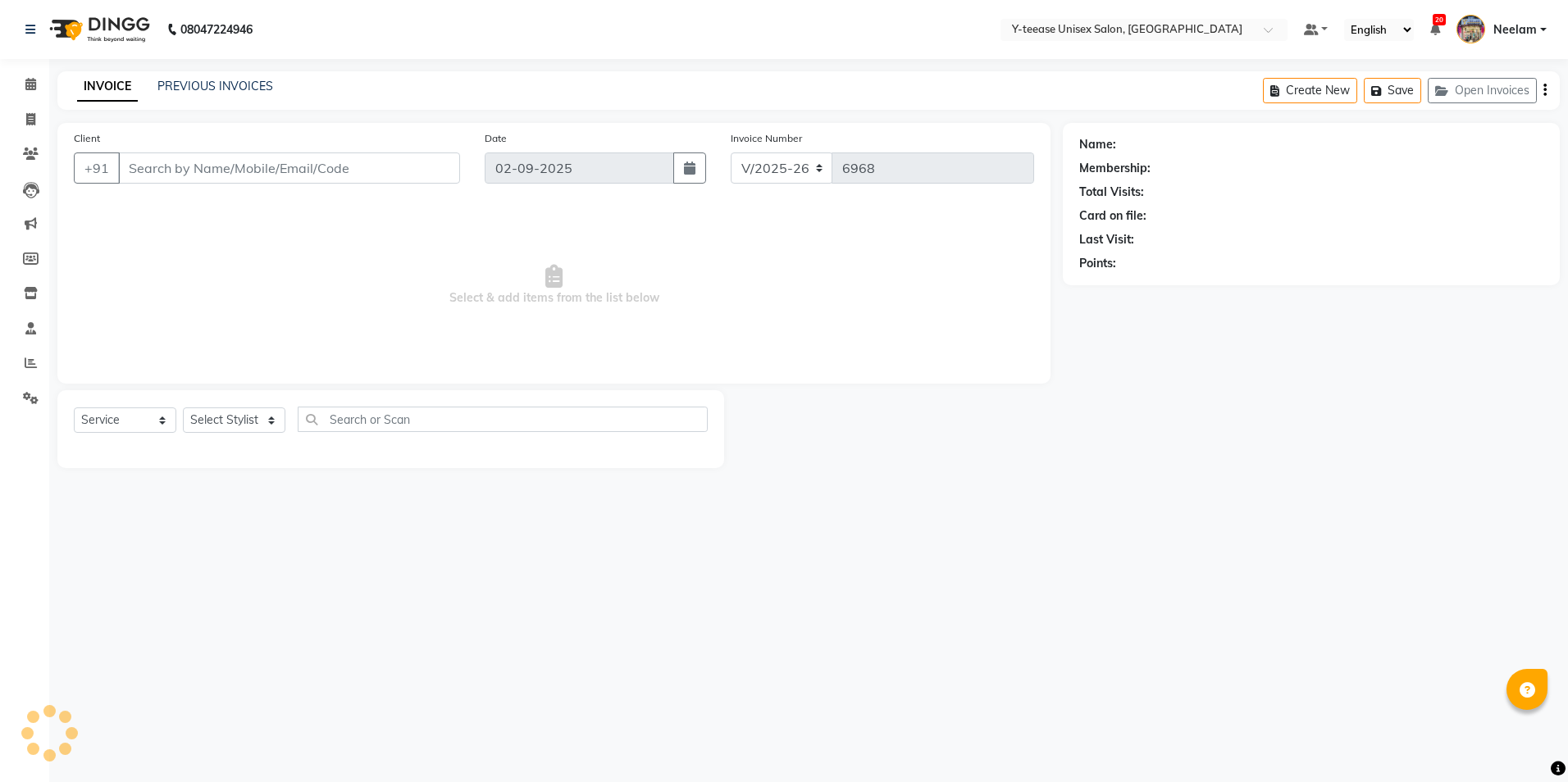
type input "98******56"
select select "71319"
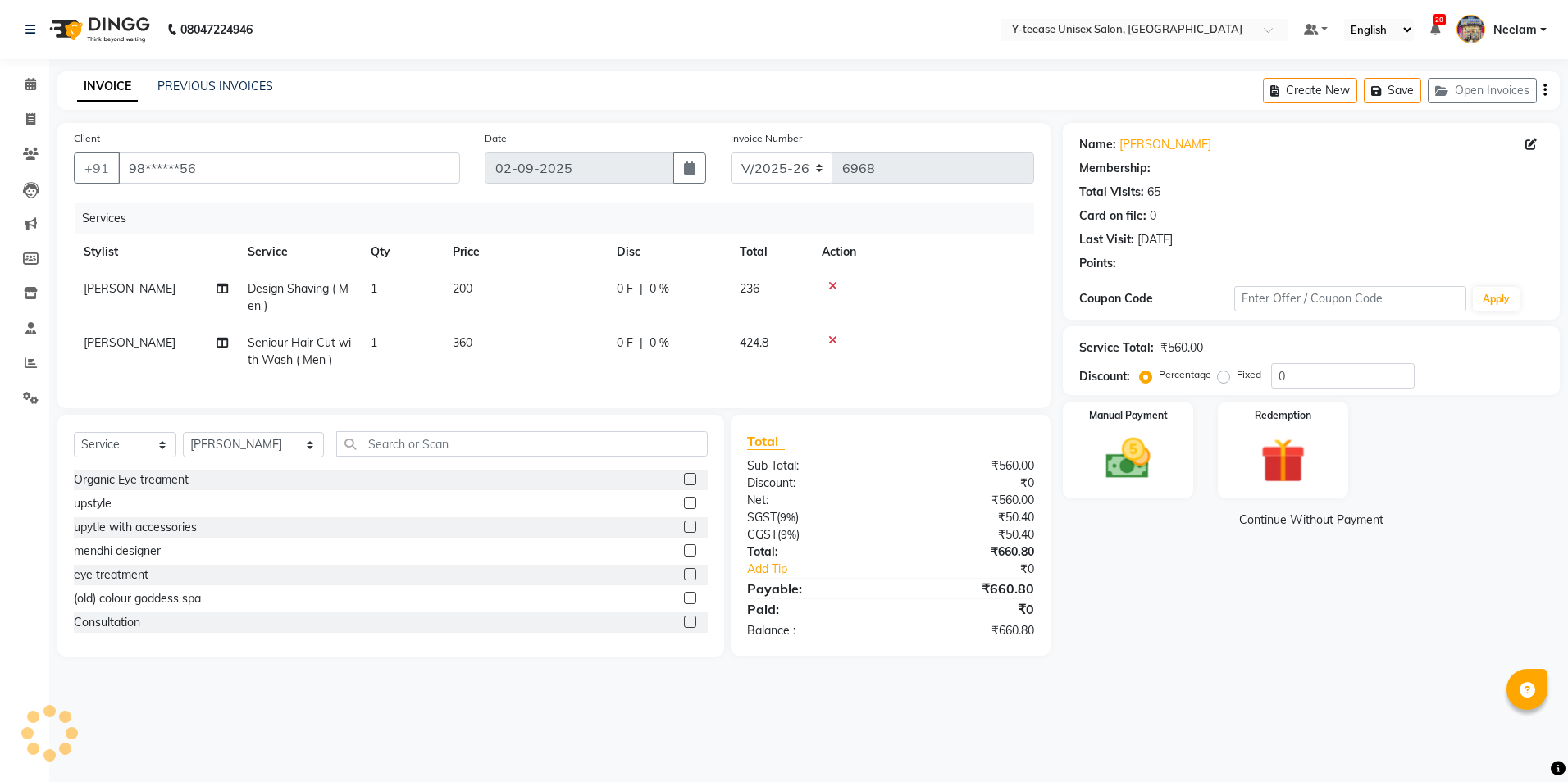
select select "1: Object"
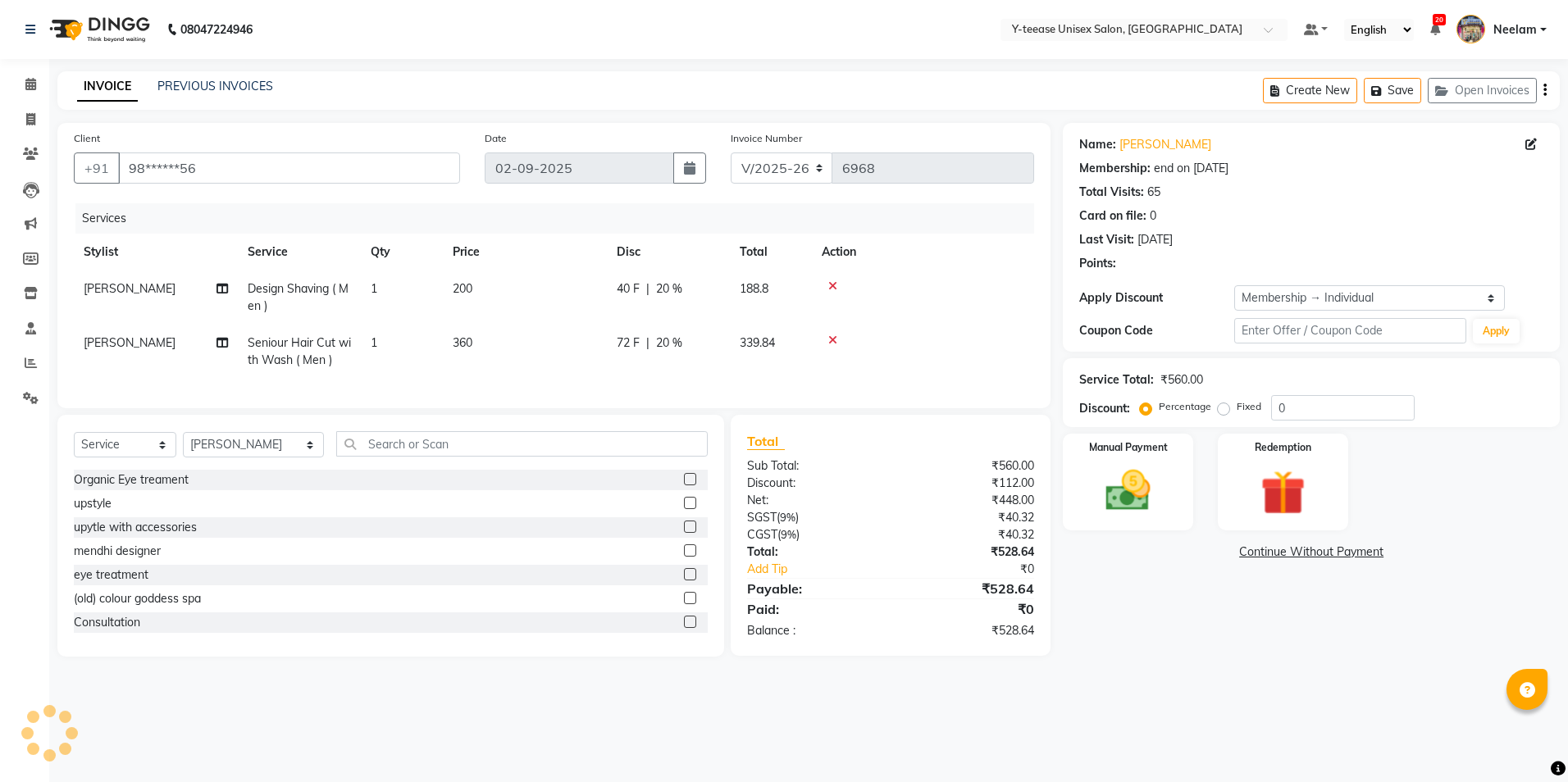
type input "20"
click at [351, 364] on td "Seniour Hair Cut with Wash ( Men )" at bounding box center [299, 351] width 123 height 54
select select "71319"
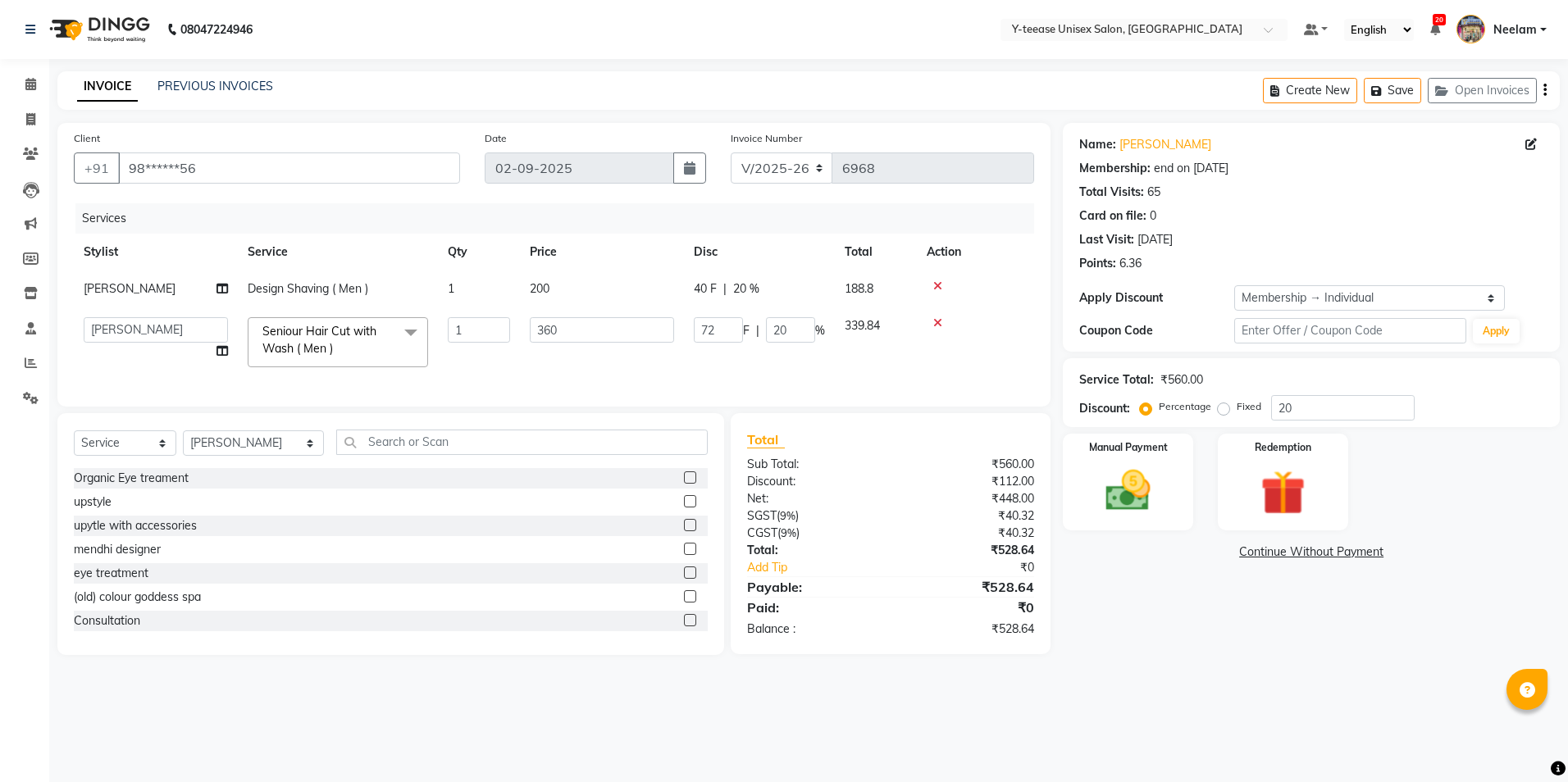
click at [351, 367] on span "Seniour Hair Cut with Wash ( Men ) x" at bounding box center [337, 342] width 180 height 50
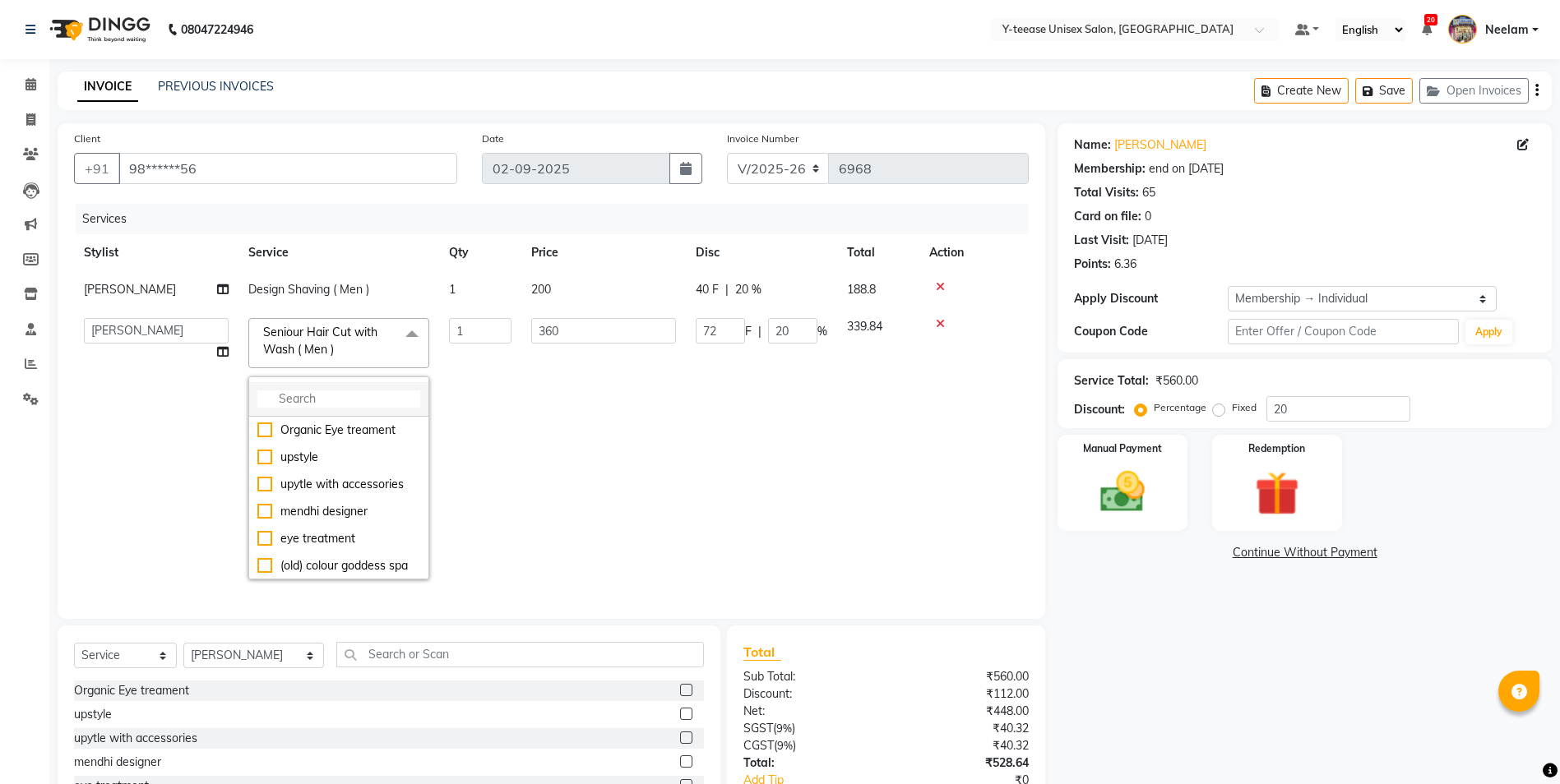
click at [354, 396] on input "multiselect-search" at bounding box center [339, 399] width 163 height 17
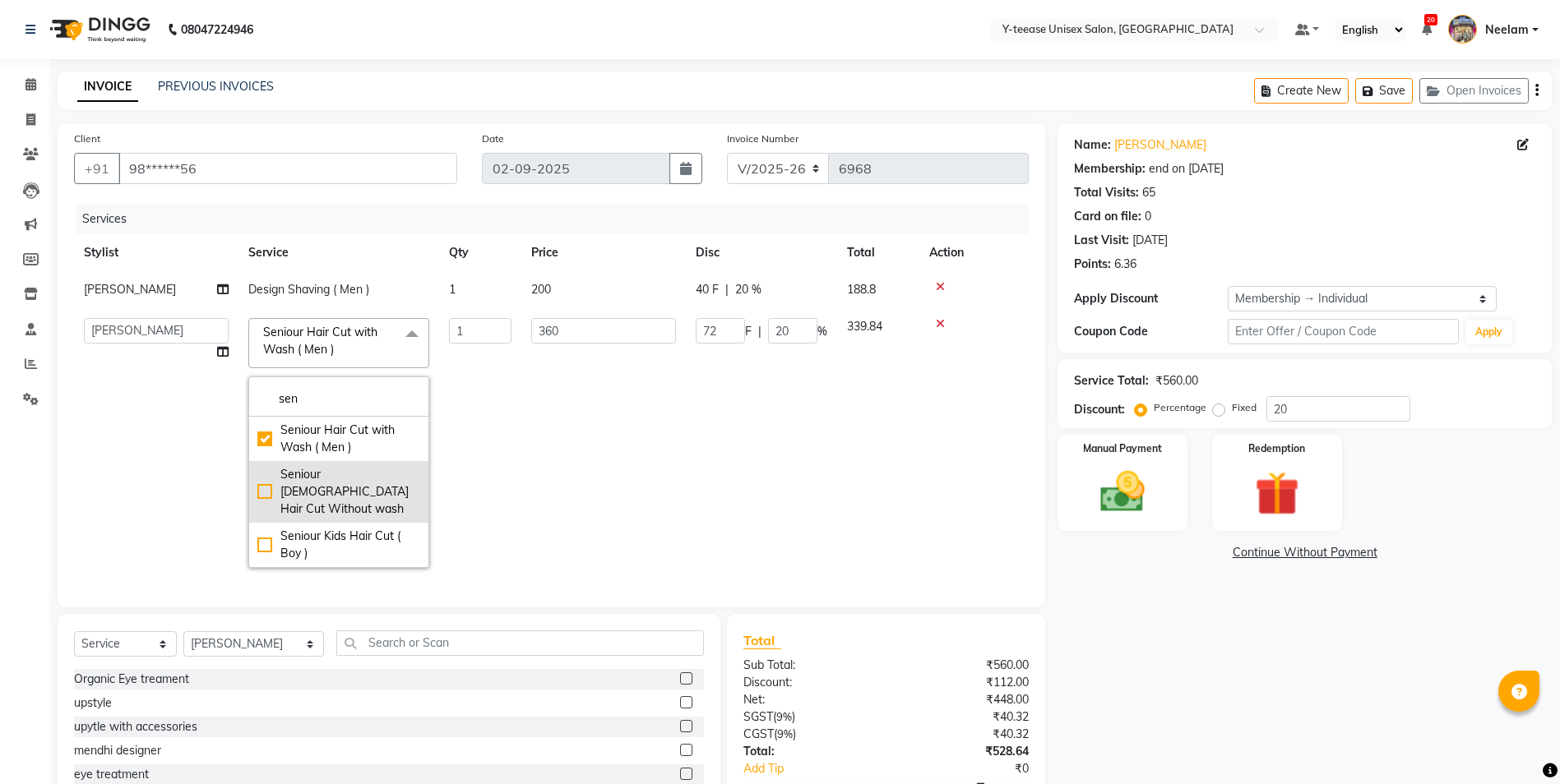
type input "sen"
click at [340, 475] on div "Seniour [DEMOGRAPHIC_DATA] Hair Cut Without wash" at bounding box center [339, 492] width 163 height 52
checkbox input "false"
checkbox input "true"
type input "330"
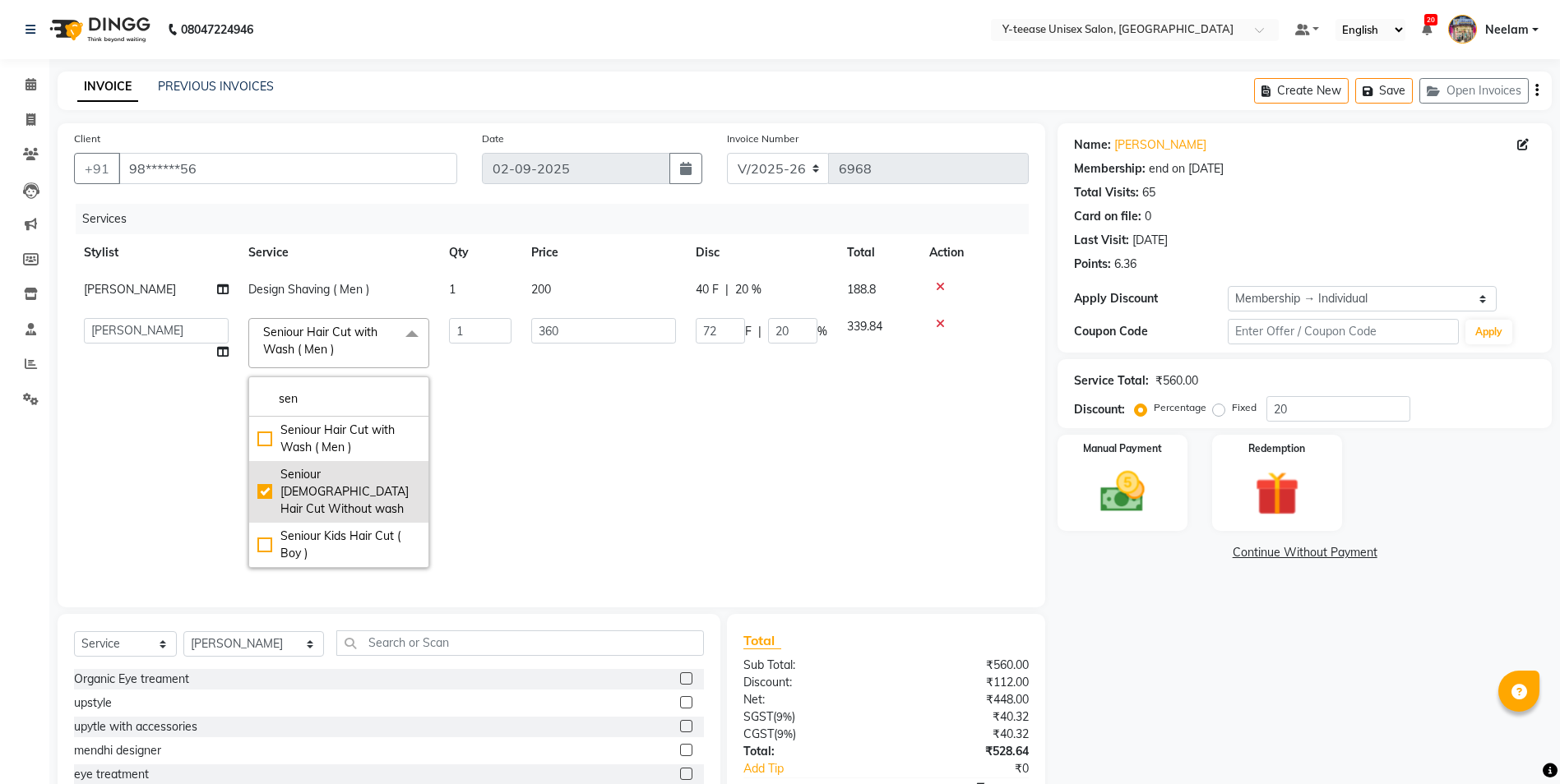
type input "66"
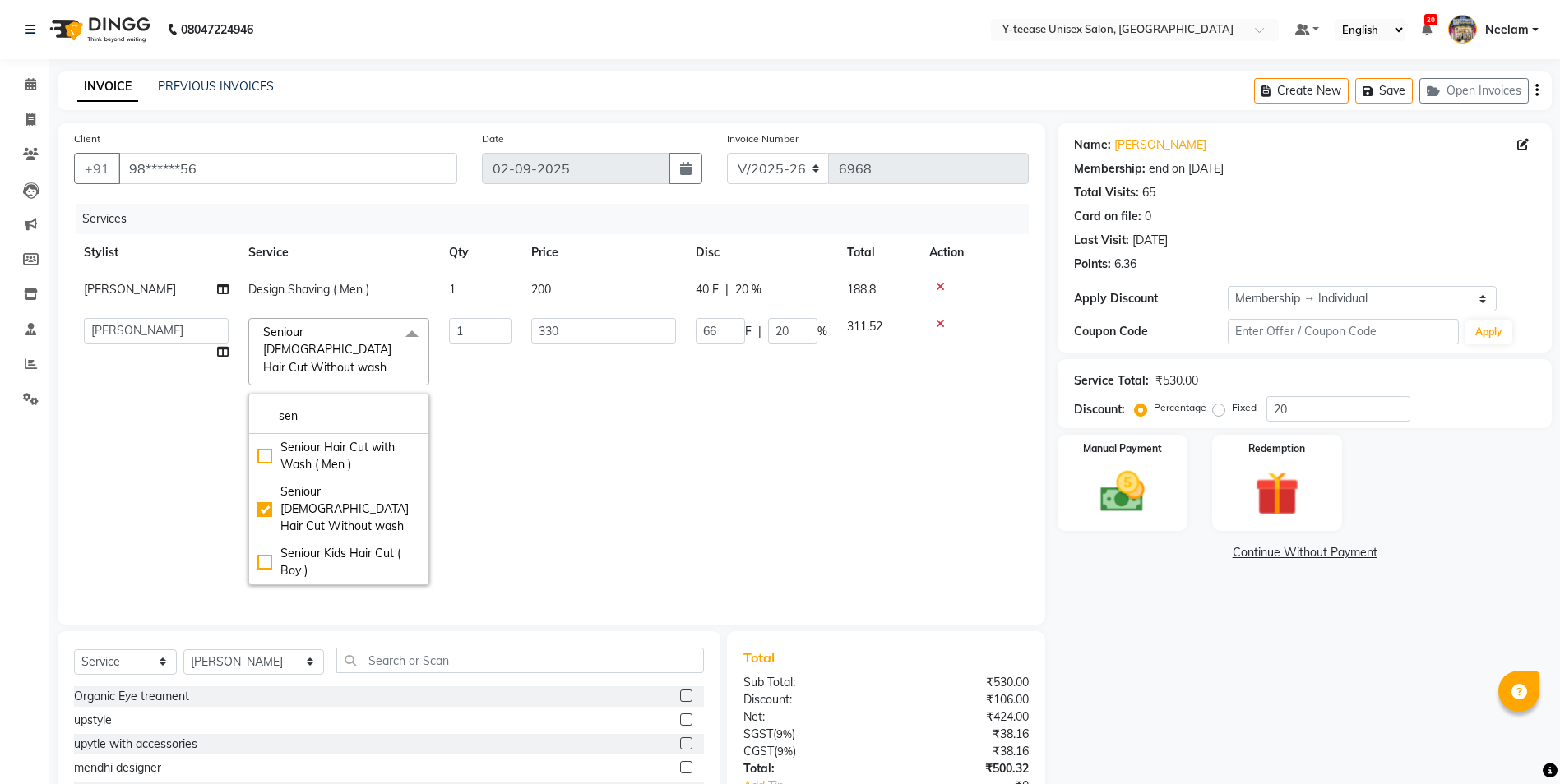
click at [530, 441] on td "330" at bounding box center [603, 452] width 165 height 287
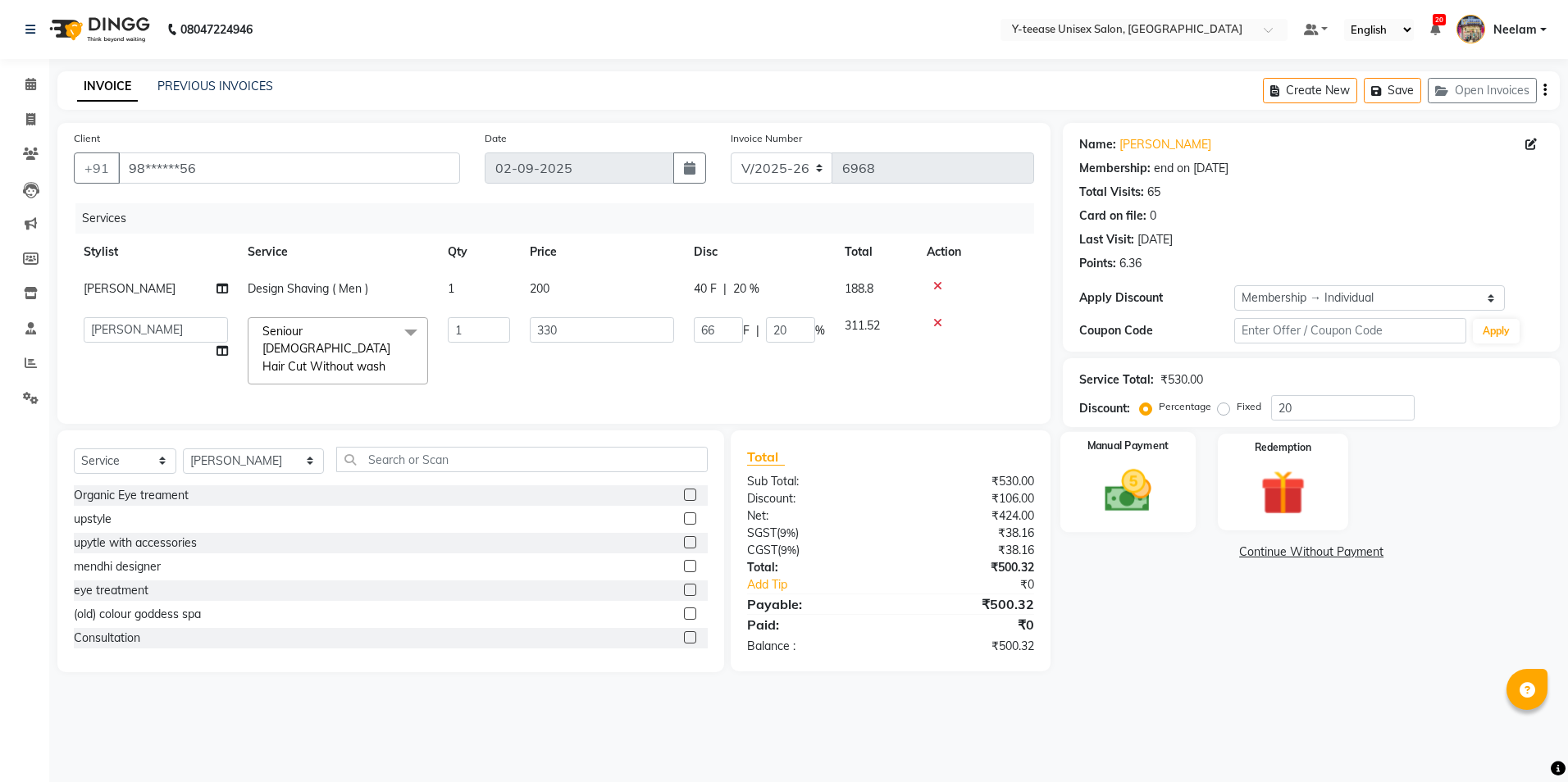
click at [1135, 512] on img at bounding box center [1128, 491] width 76 height 54
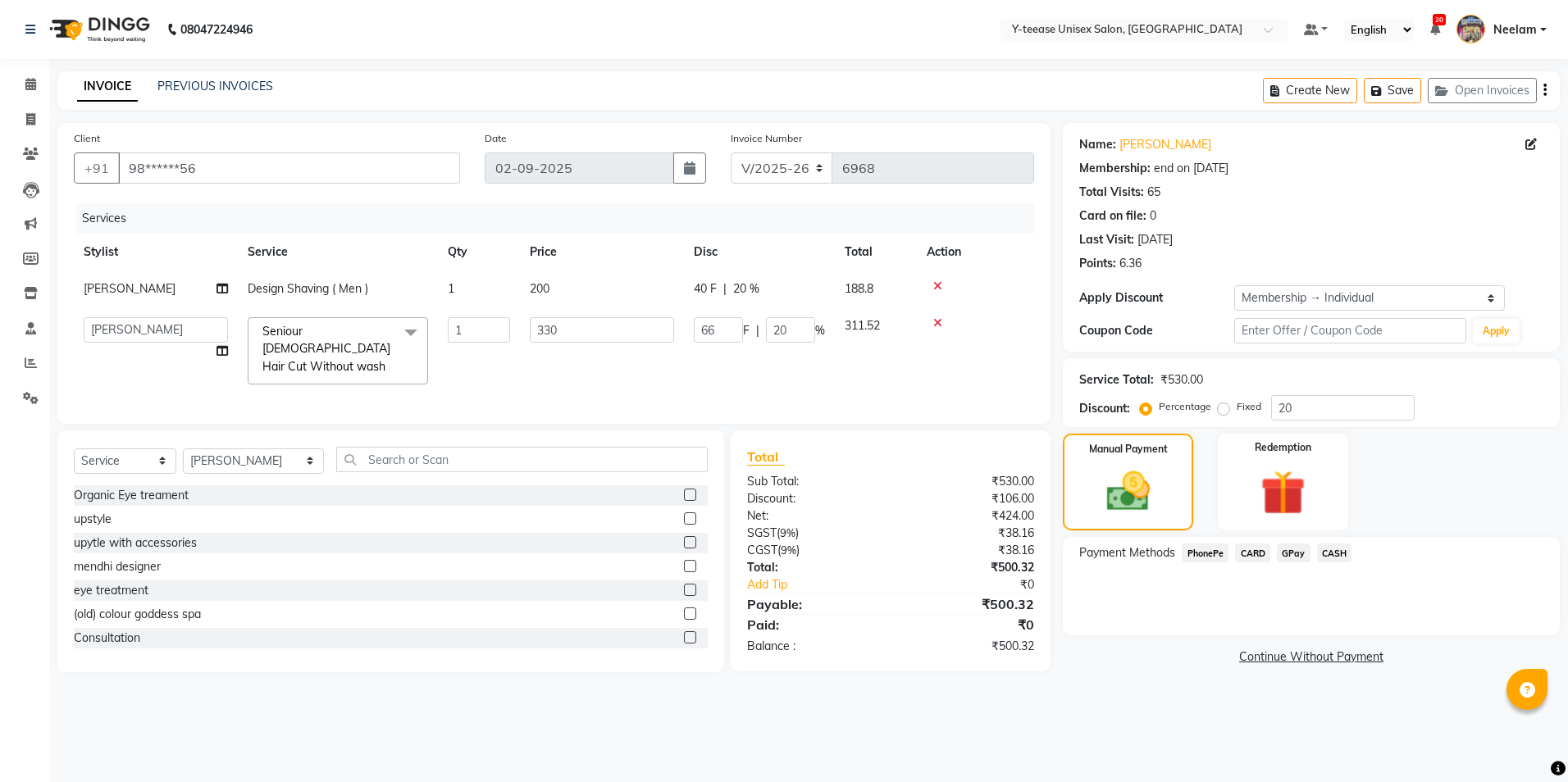
click at [1290, 558] on span "GPay" at bounding box center [1293, 553] width 33 height 19
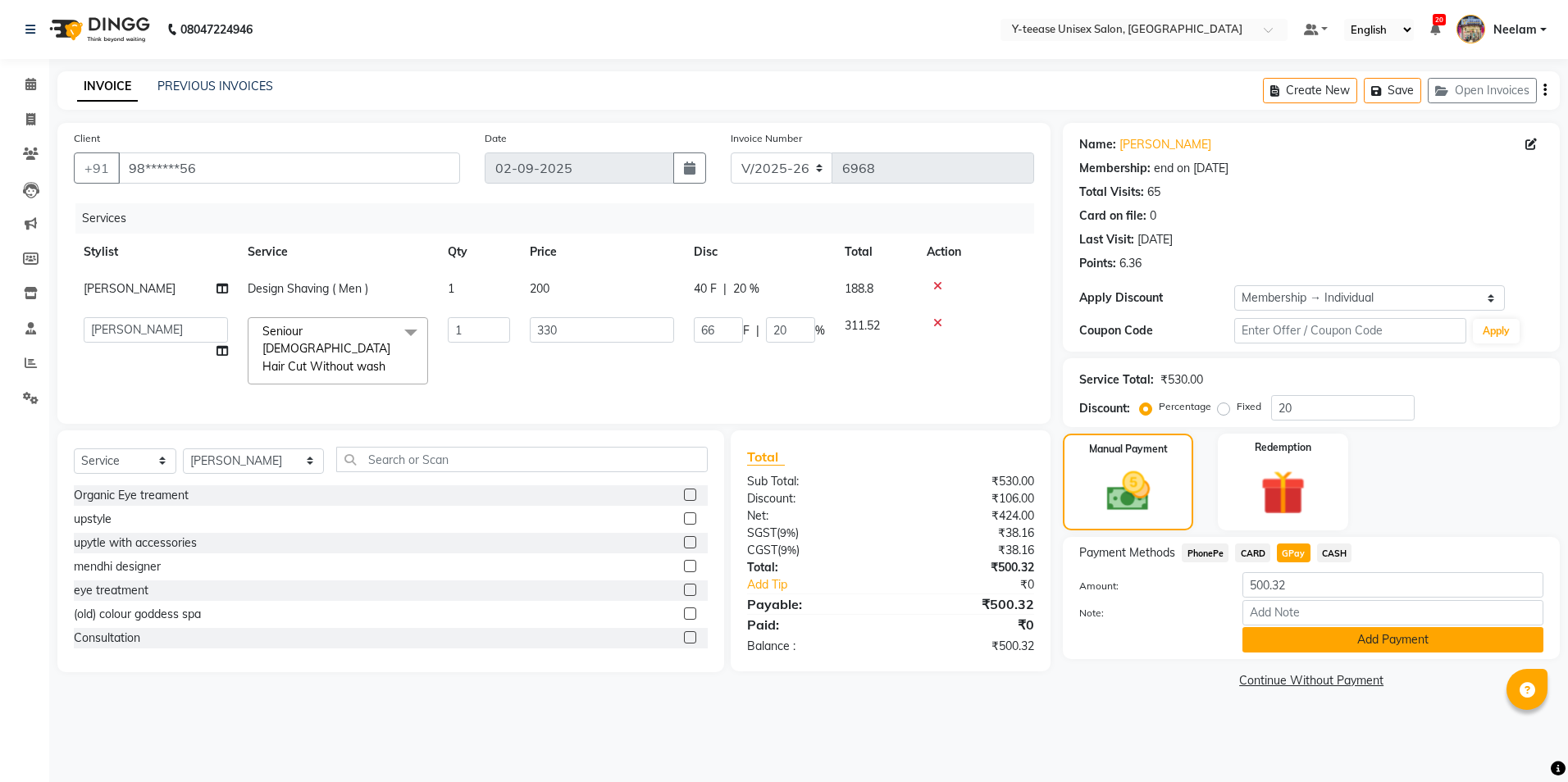
click at [1400, 641] on button "Add Payment" at bounding box center [1392, 640] width 301 height 26
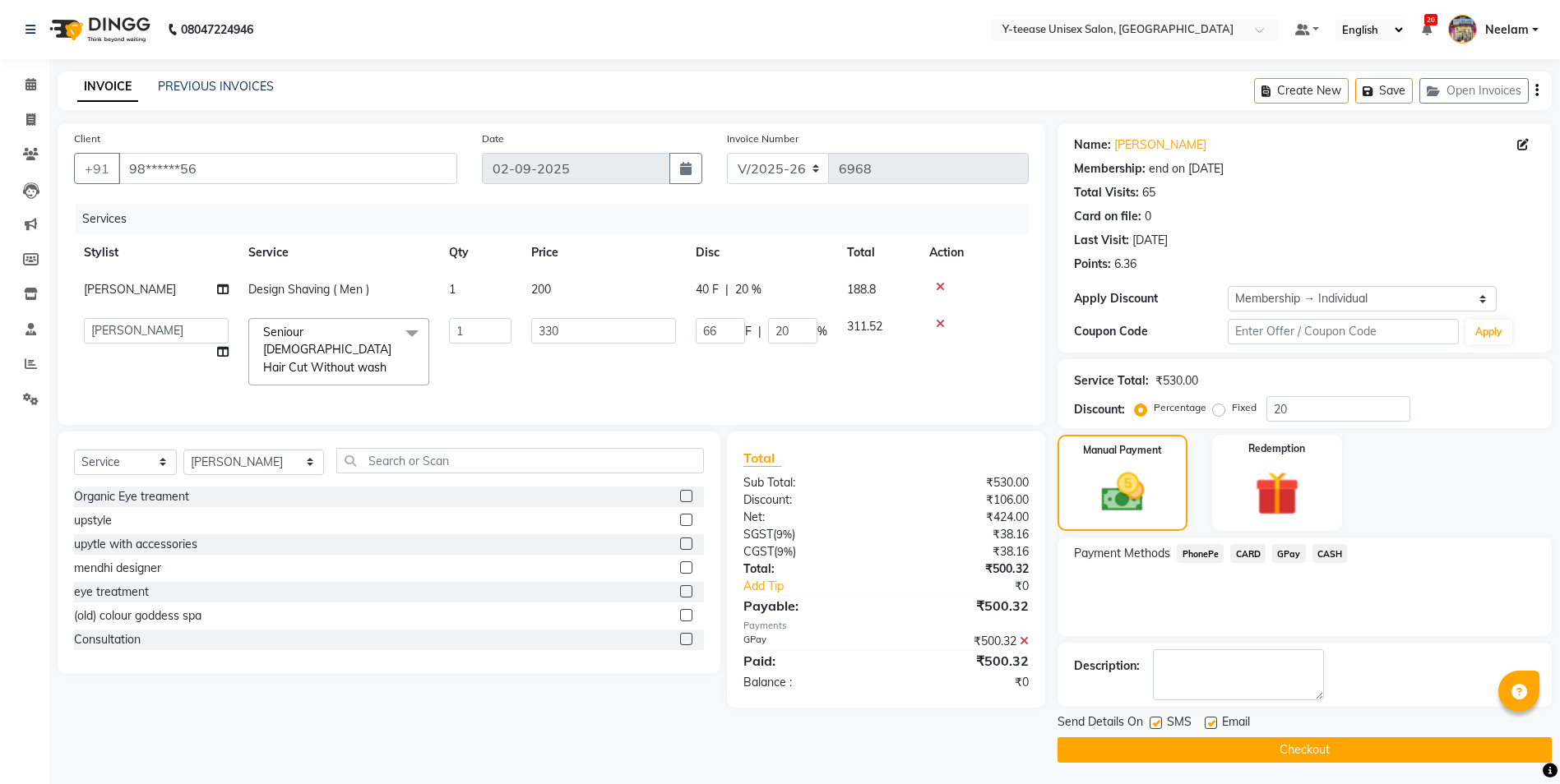
click at [1325, 753] on button "Checkout" at bounding box center [1304, 750] width 494 height 26
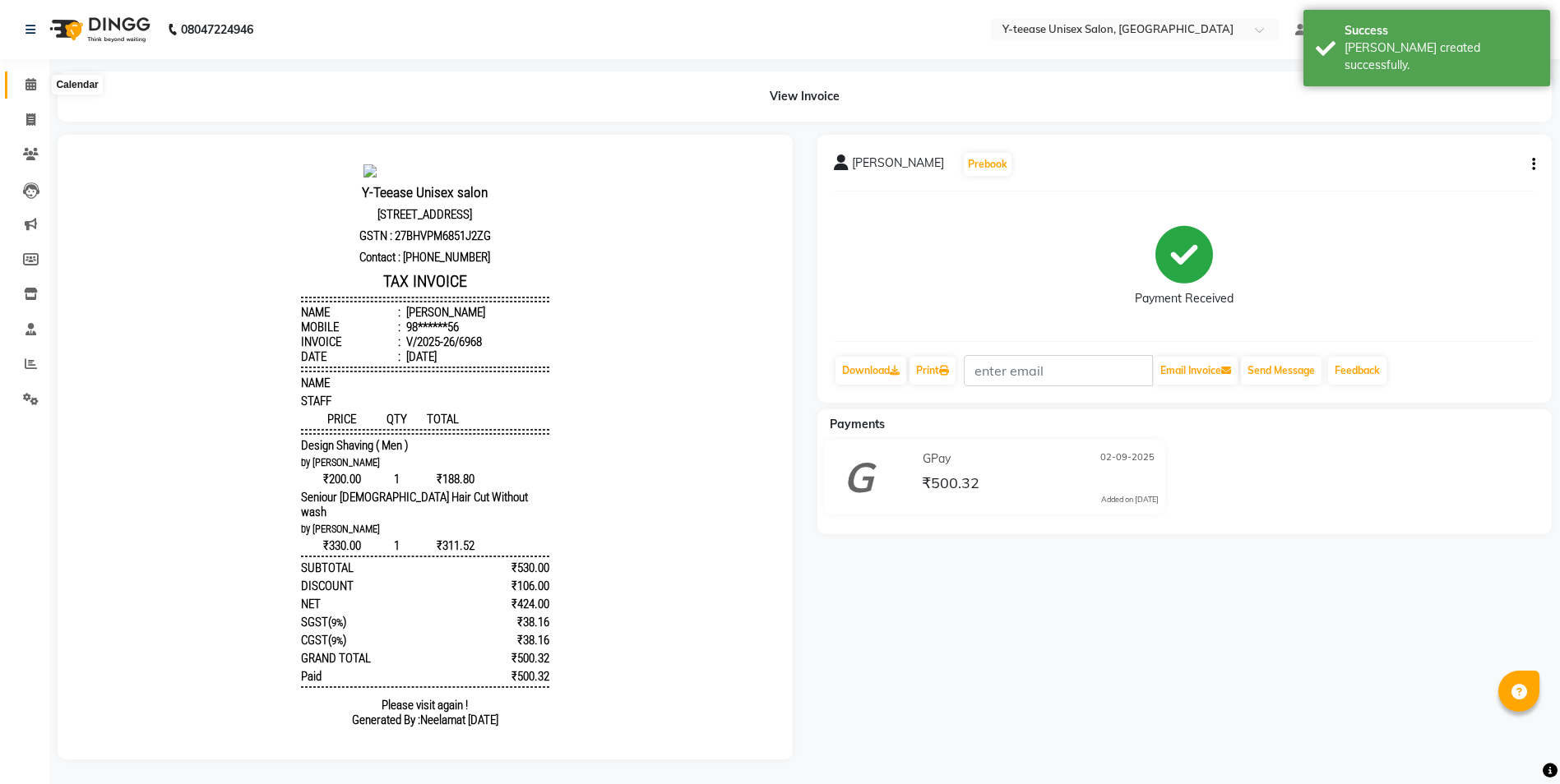
click at [31, 90] on icon at bounding box center [31, 84] width 11 height 12
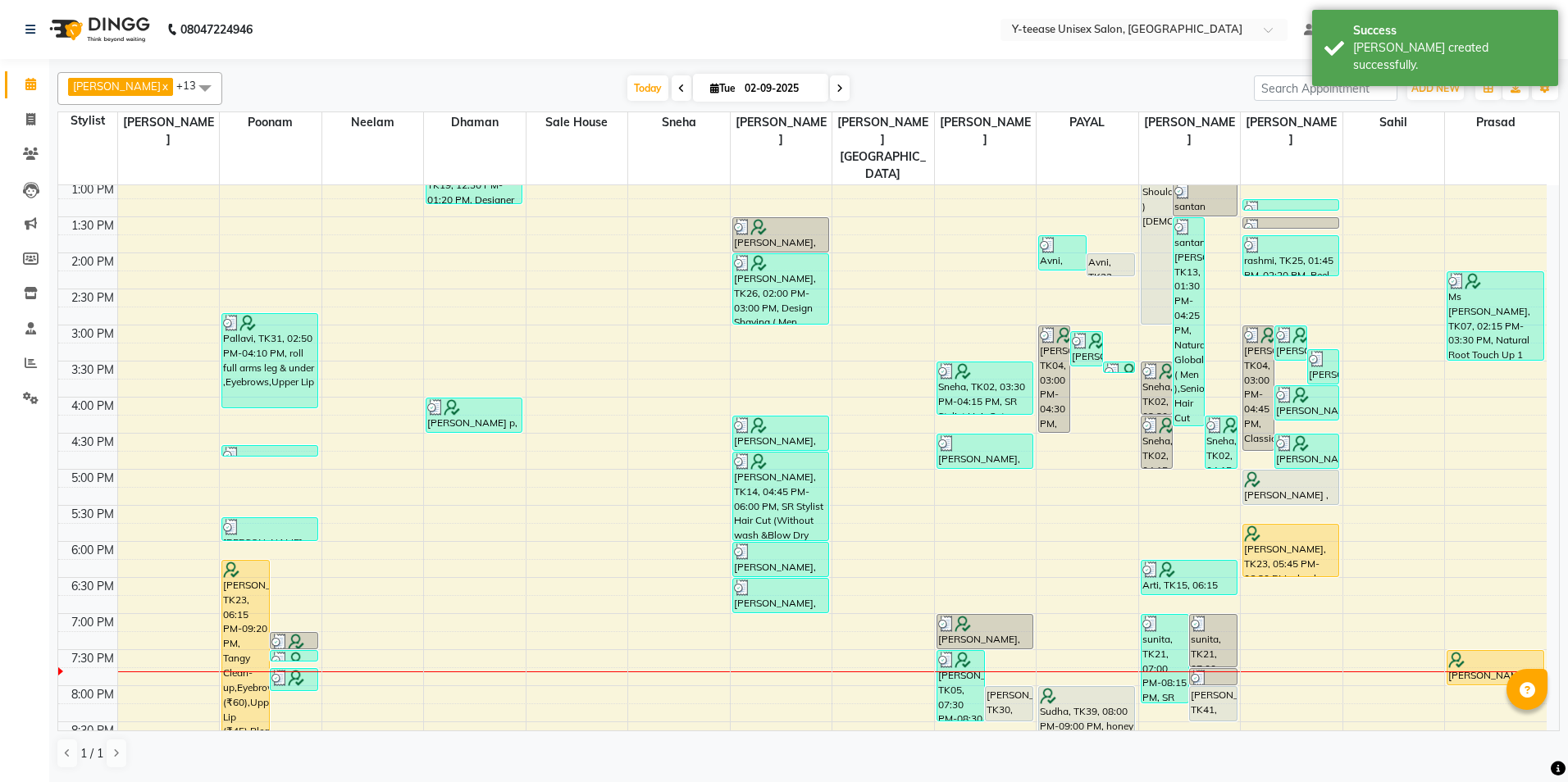
scroll to position [410, 0]
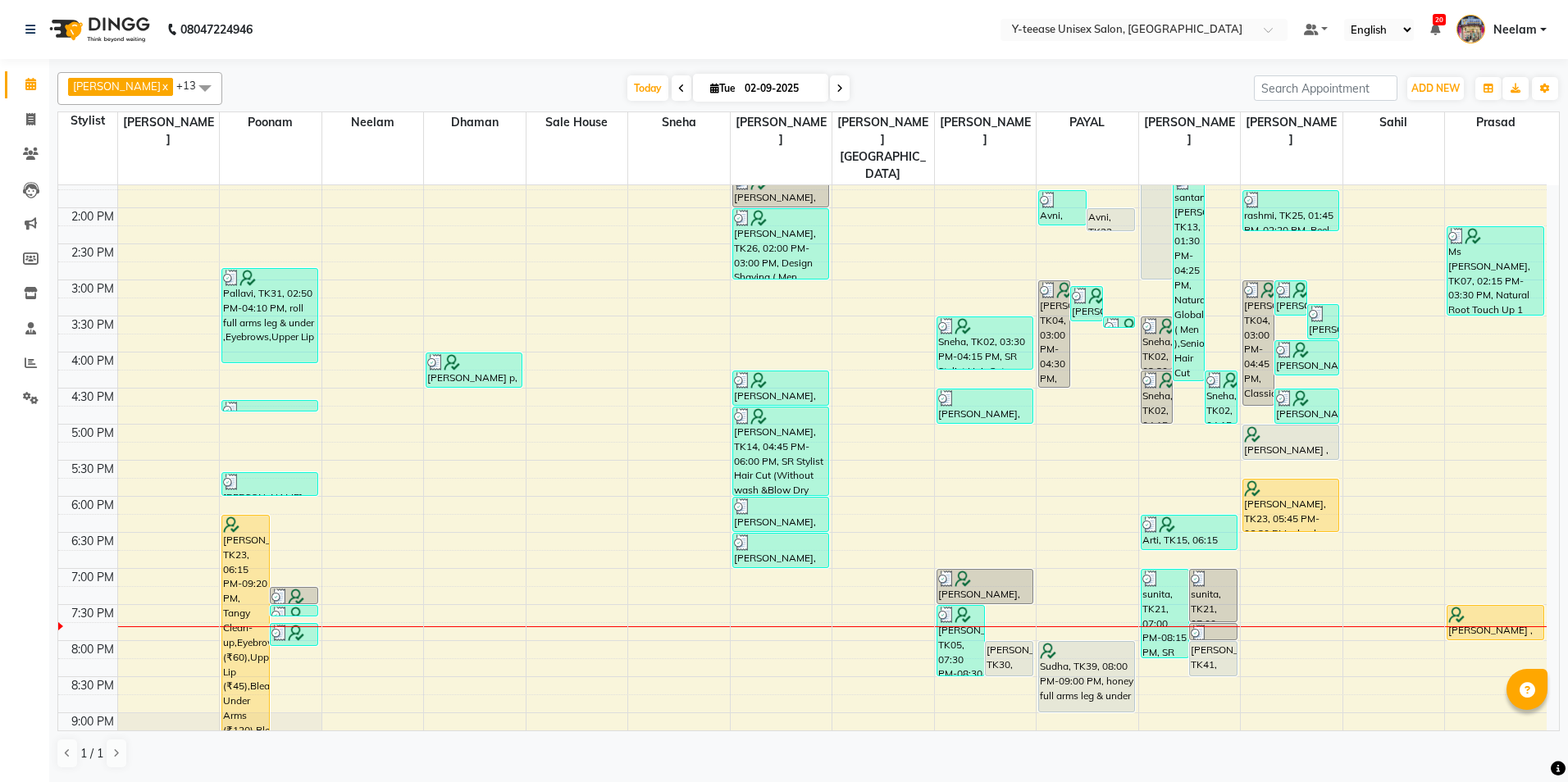
click at [830, 94] on span at bounding box center [839, 88] width 20 height 26
type input "[DATE]"
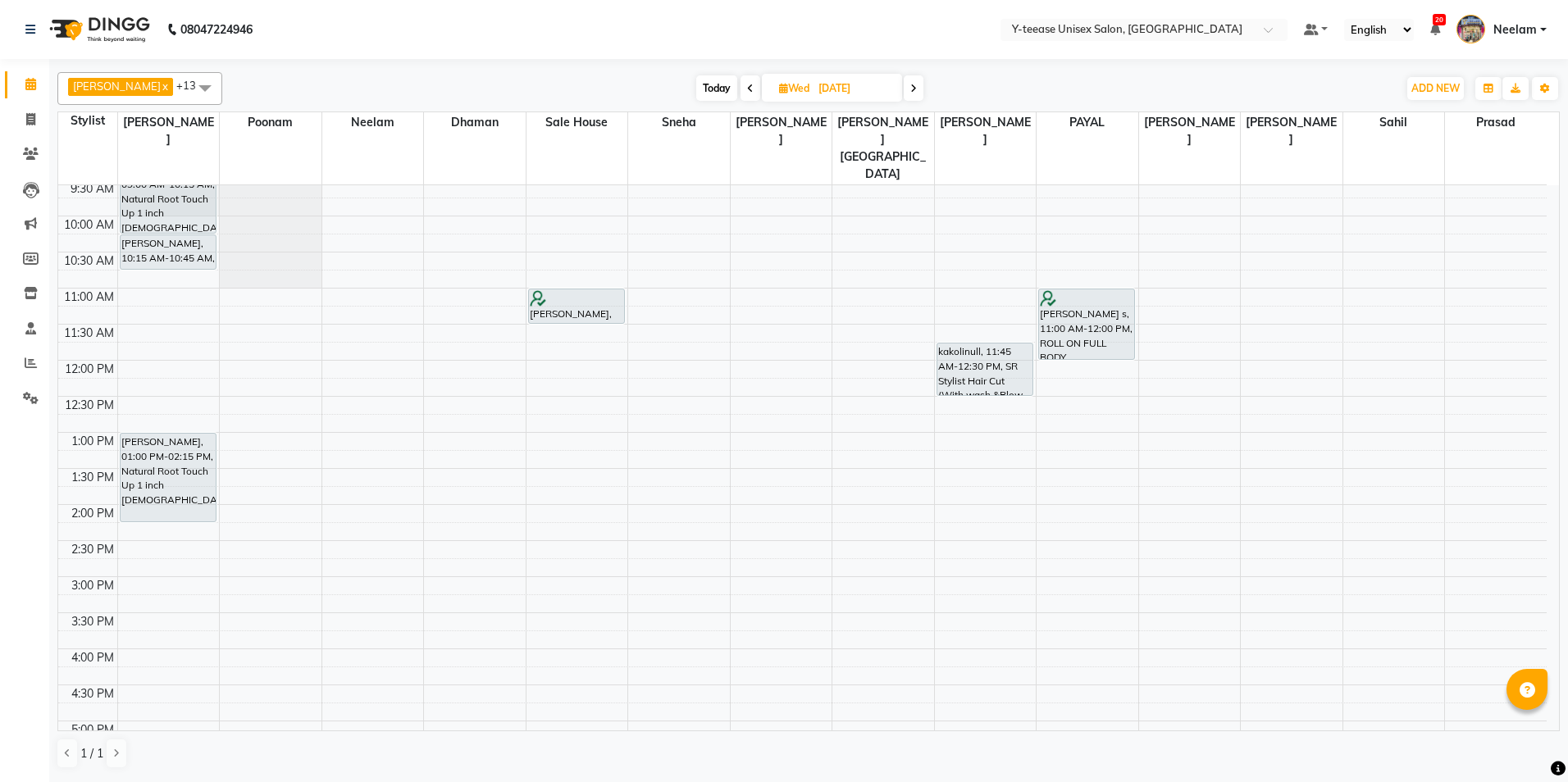
scroll to position [92, 0]
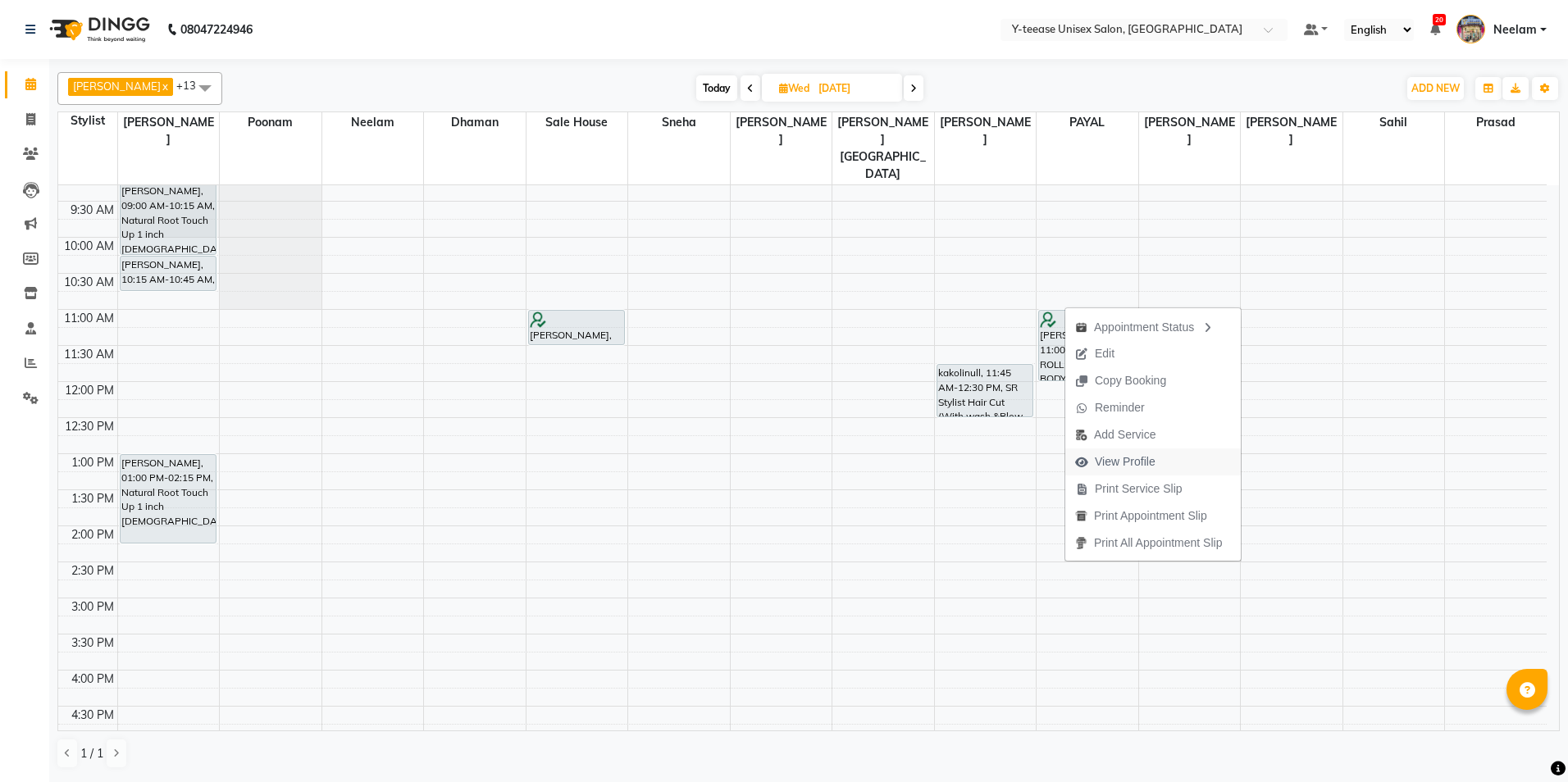
click at [1121, 460] on span "View Profile" at bounding box center [1125, 462] width 61 height 17
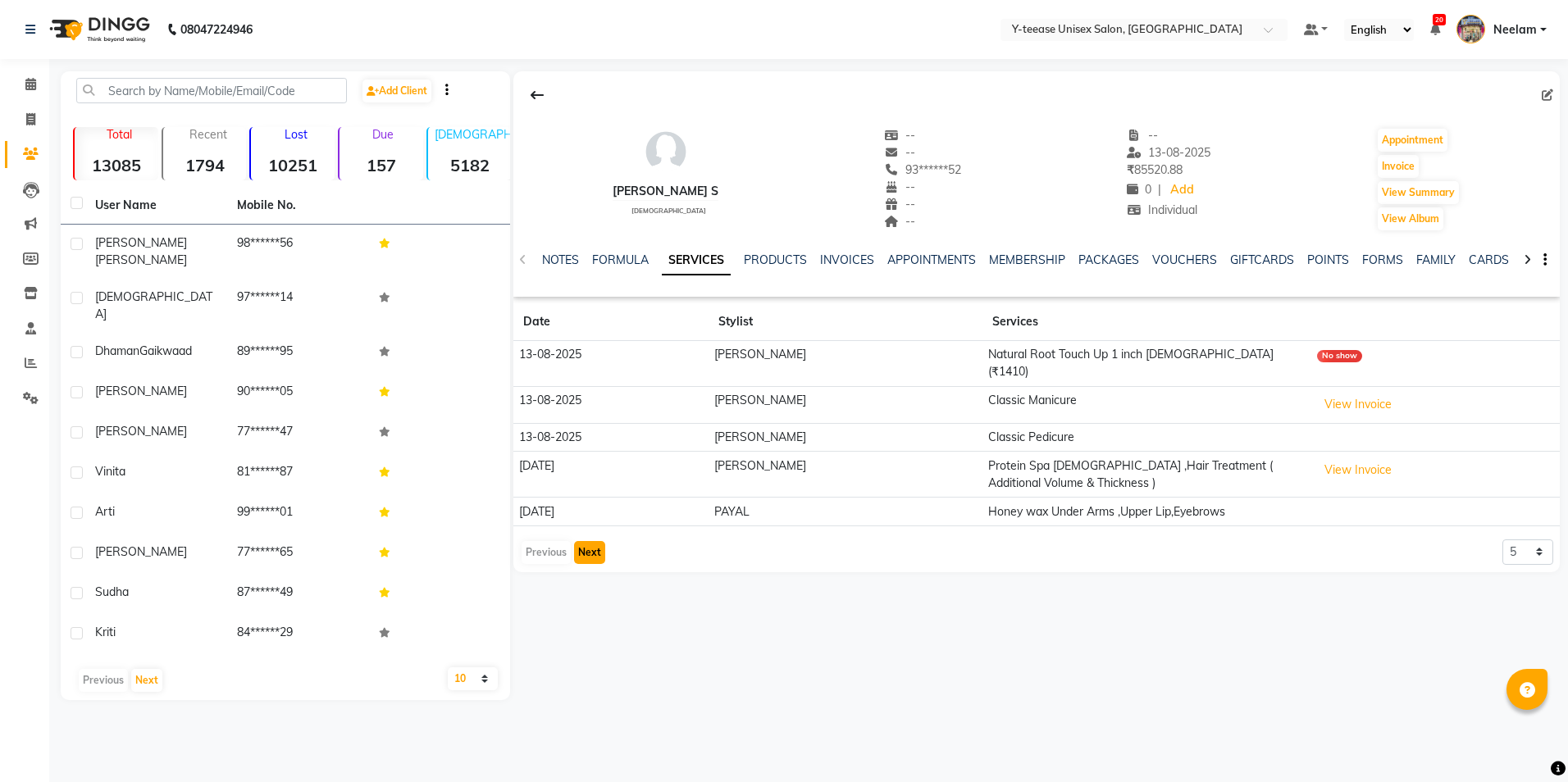
click at [587, 541] on button "Next" at bounding box center [589, 553] width 32 height 23
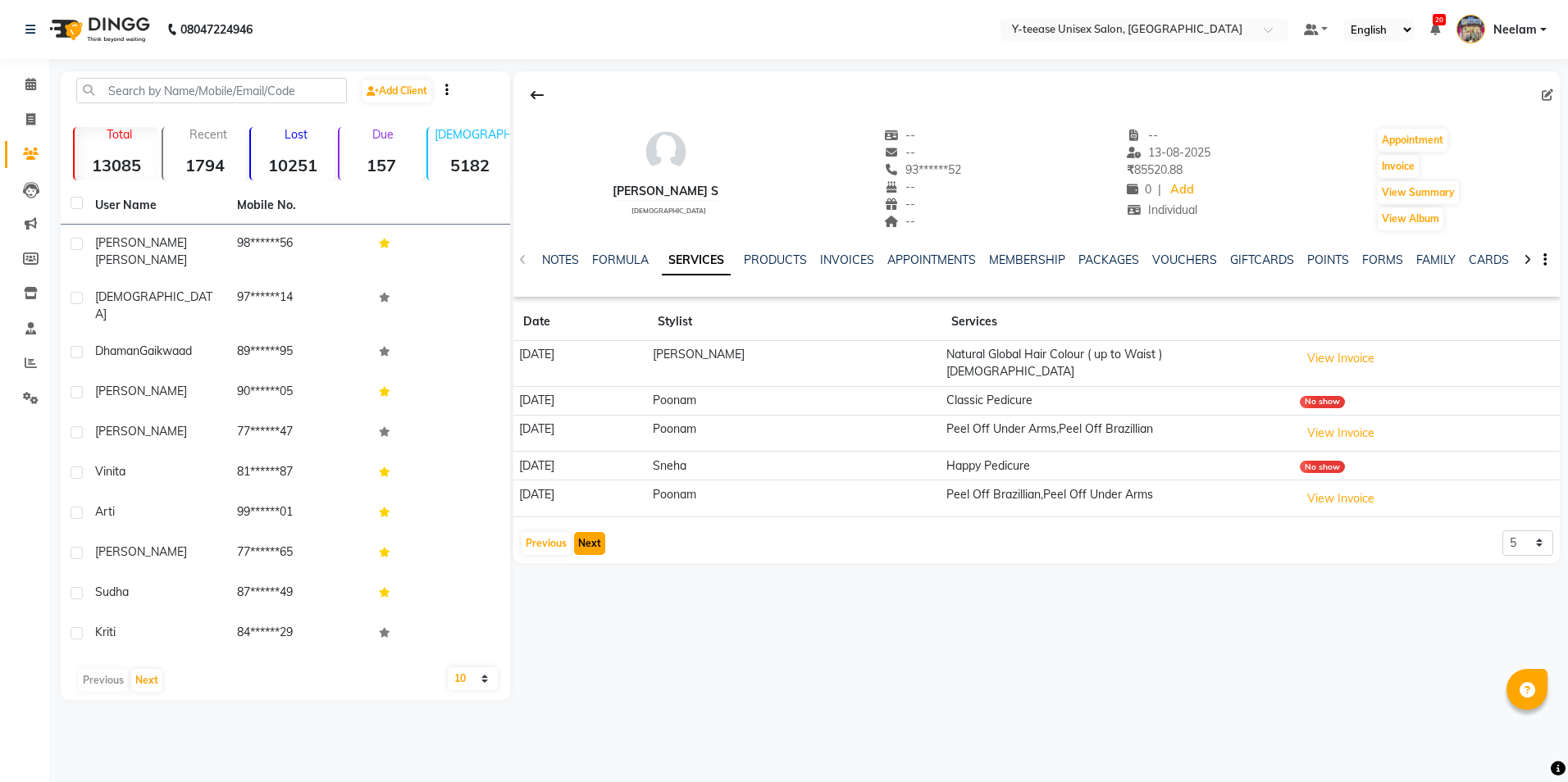
click at [586, 538] on button "Next" at bounding box center [589, 543] width 32 height 23
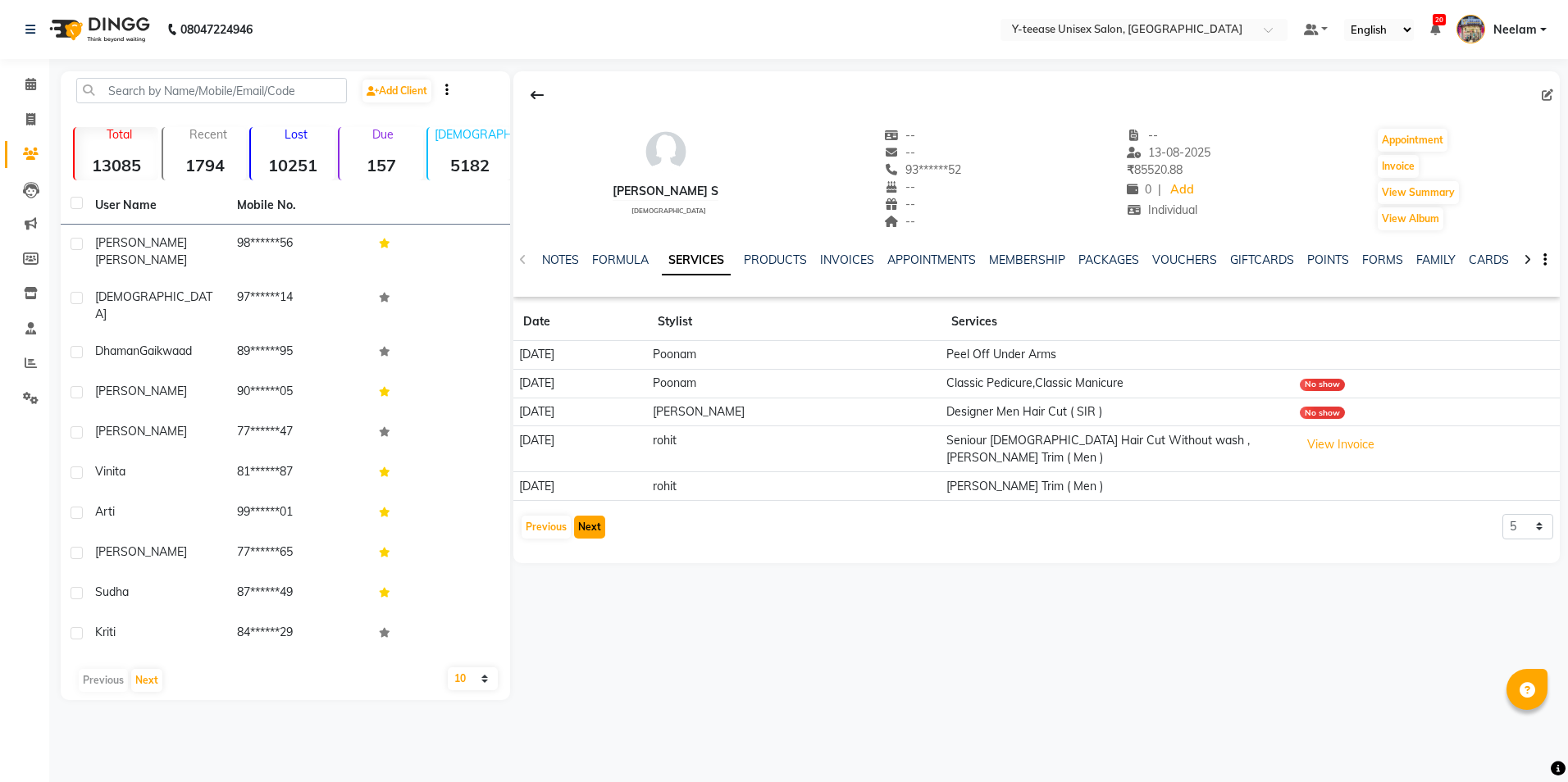
click at [588, 523] on button "Next" at bounding box center [589, 527] width 32 height 23
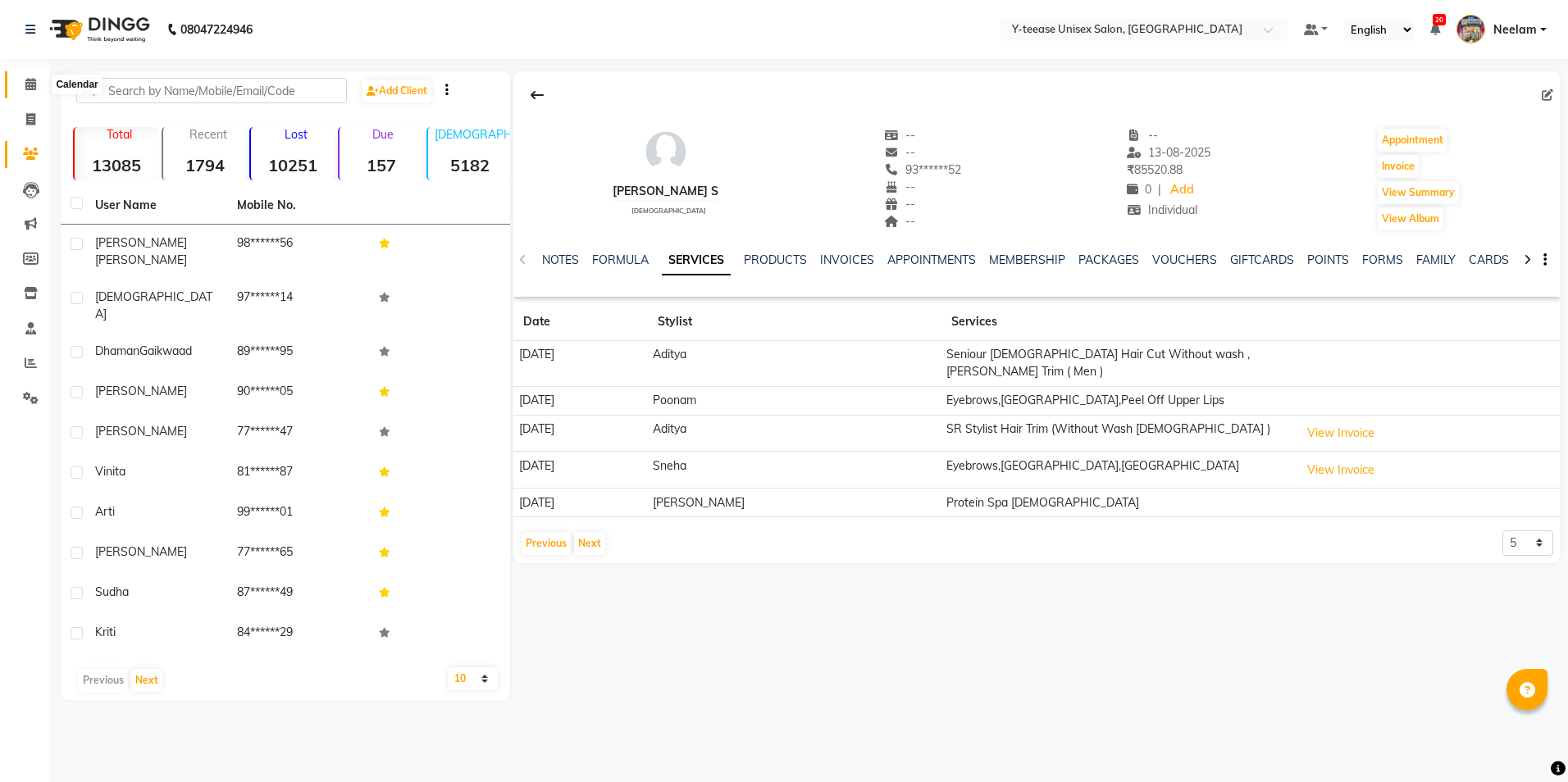
click at [35, 88] on icon at bounding box center [31, 84] width 11 height 12
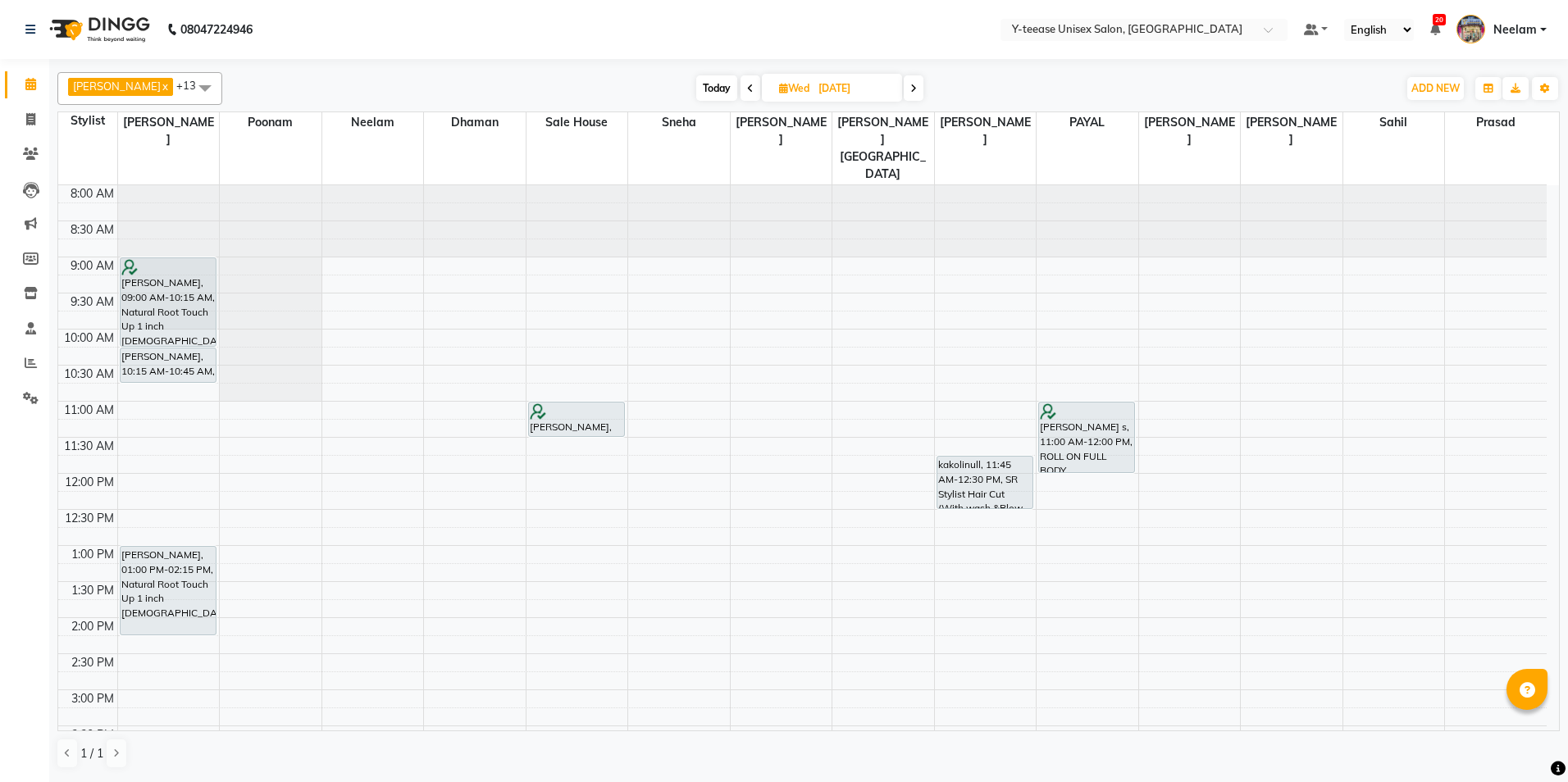
click at [903, 93] on span at bounding box center [913, 88] width 20 height 26
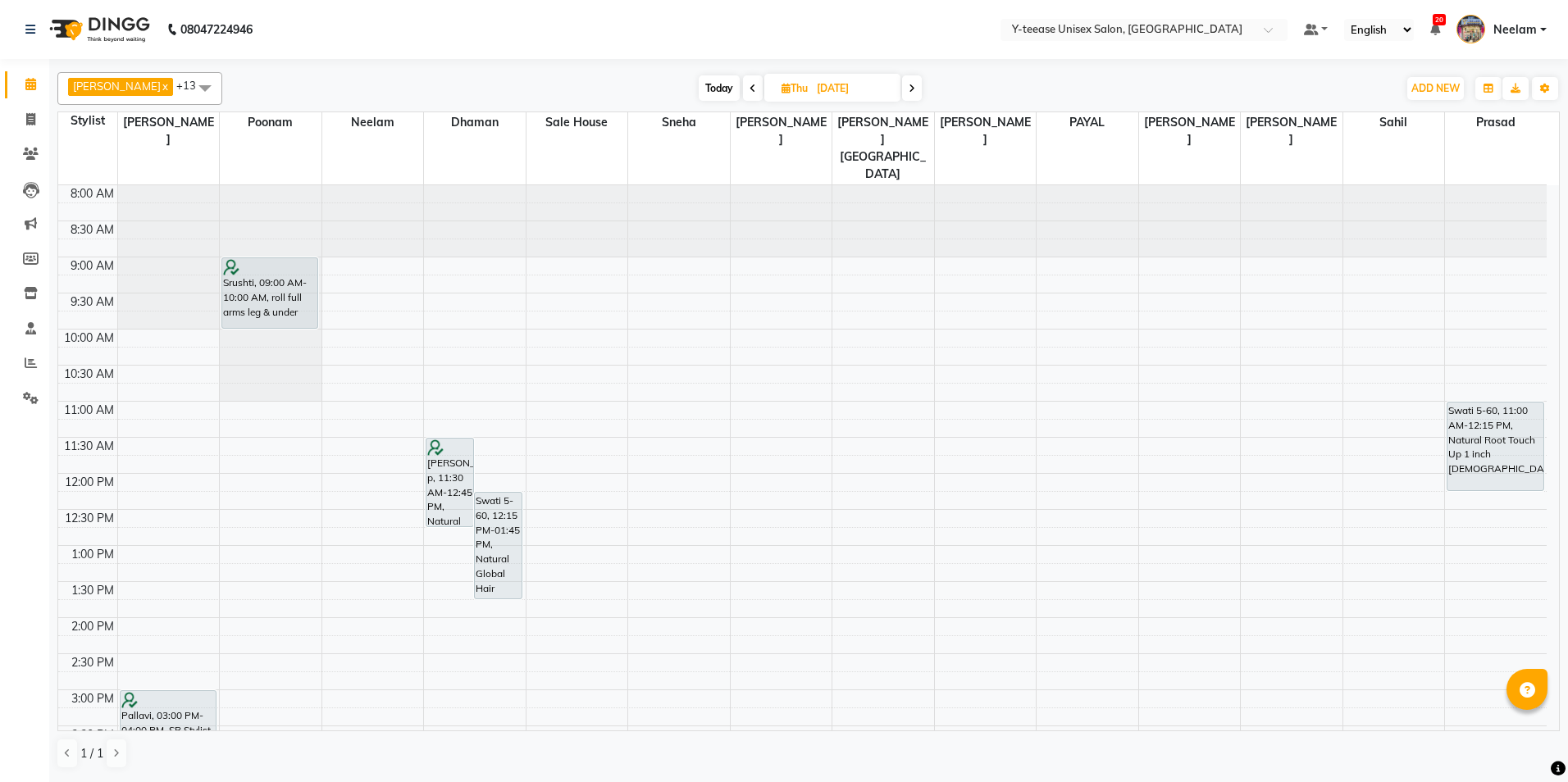
click at [704, 80] on span "Today" at bounding box center [718, 88] width 41 height 26
type input "02-09-2025"
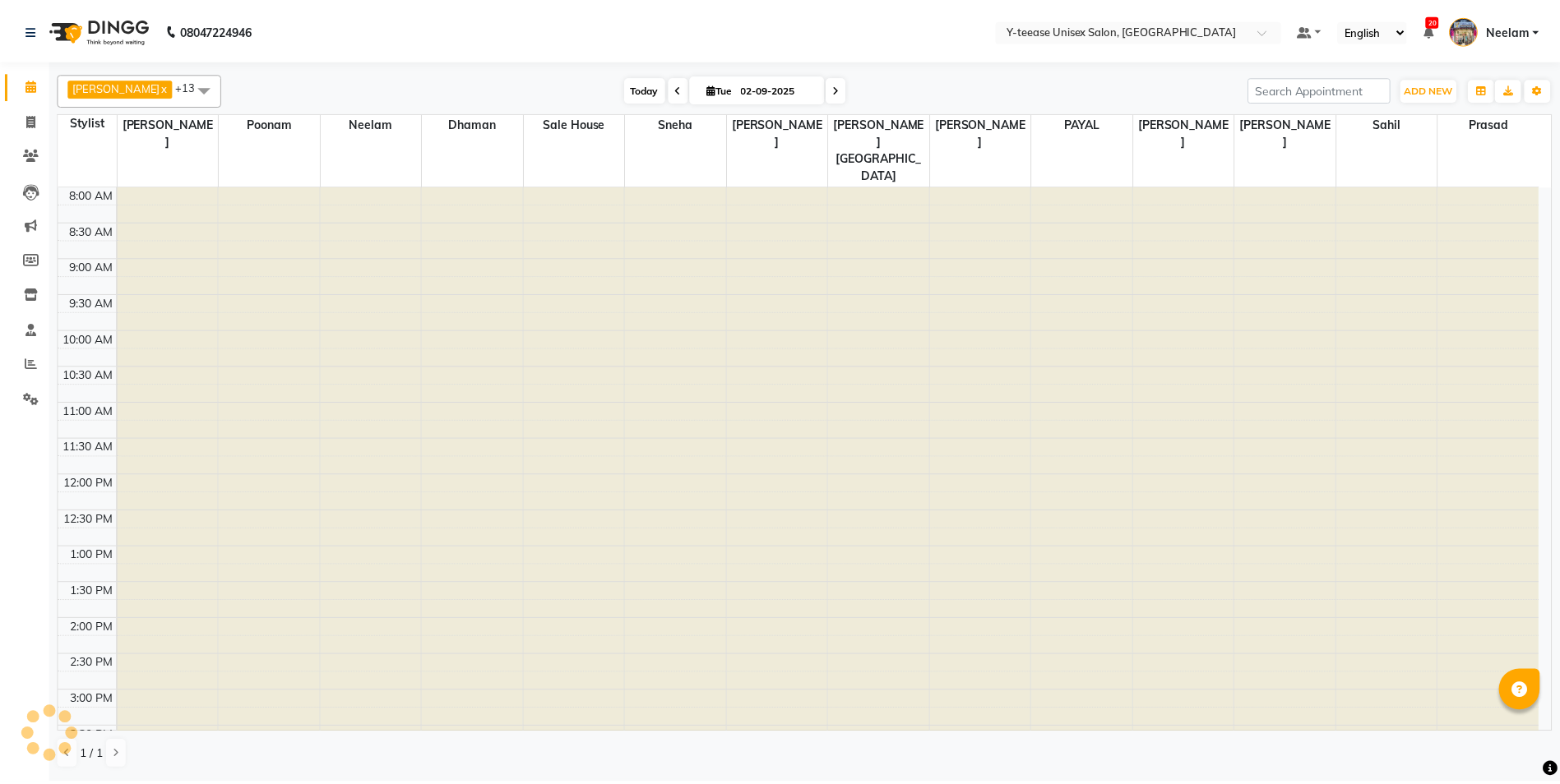
scroll to position [503, 0]
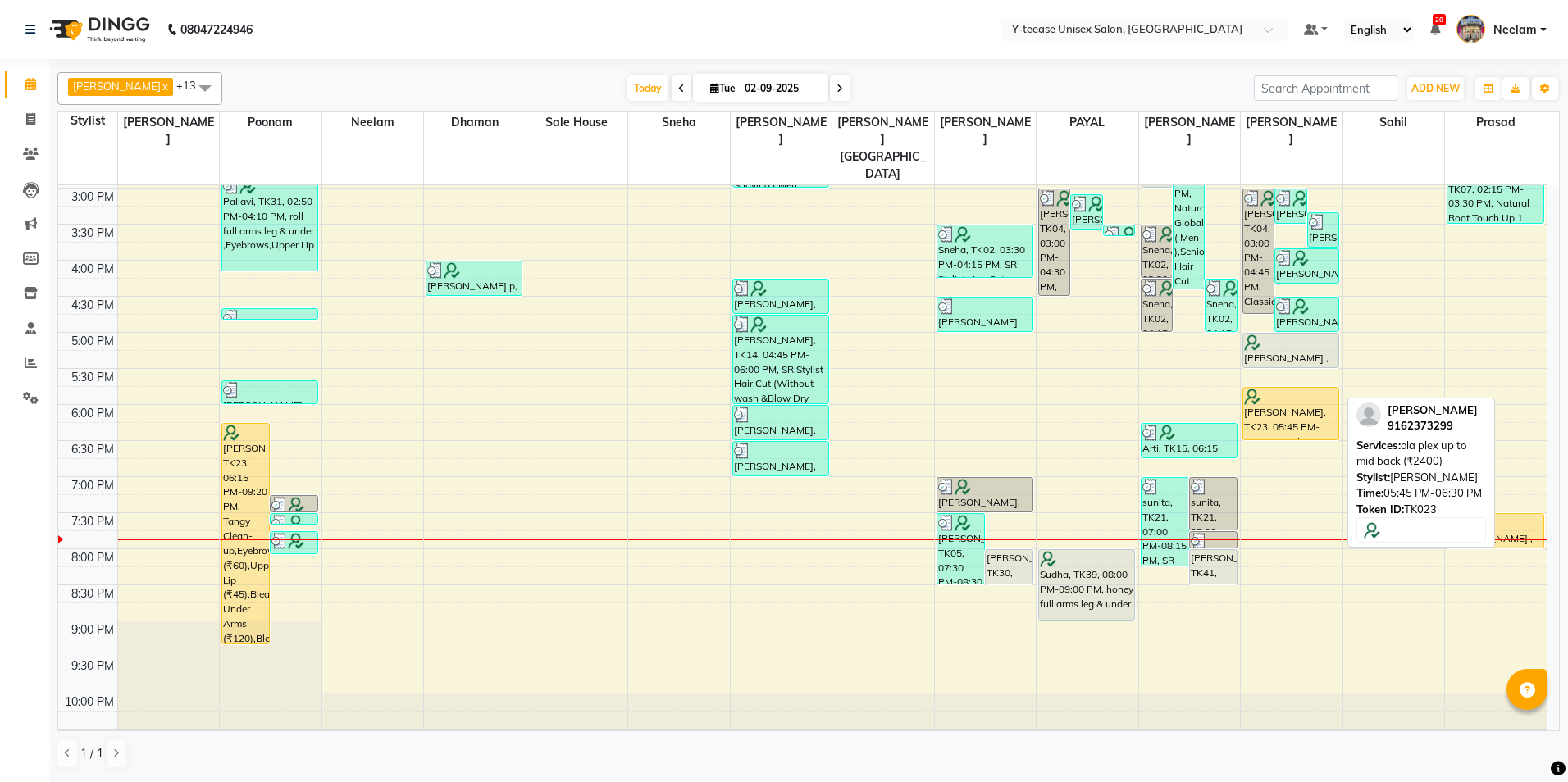
click at [1267, 398] on div "[PERSON_NAME], TK23, 05:45 PM-06:30 PM, ola plex up to mid back (₹2400)" at bounding box center [1291, 413] width 95 height 52
select select "1"
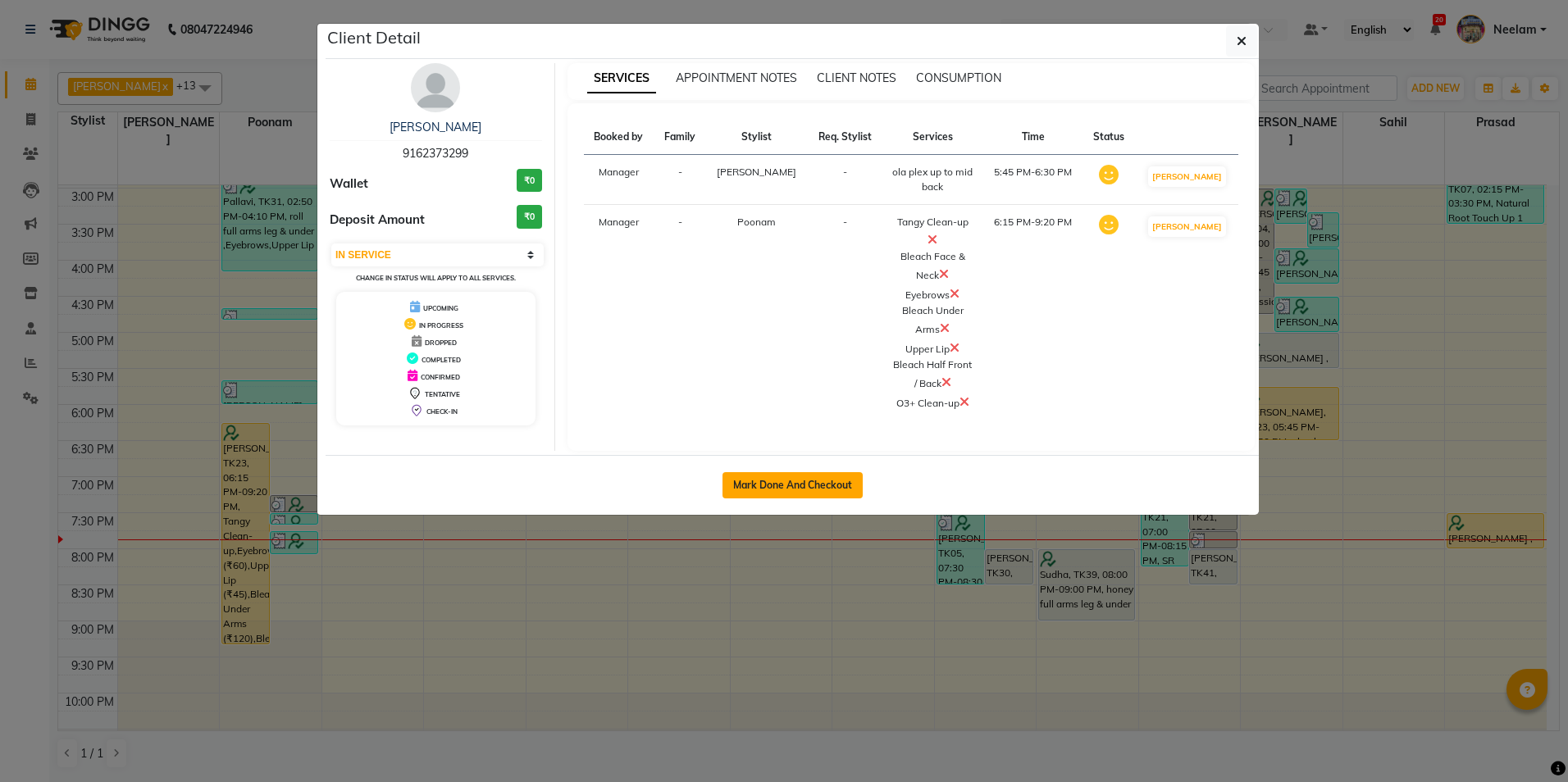
click at [823, 473] on button "Mark Done And Checkout" at bounding box center [792, 485] width 140 height 26
select select "4"
select select "service"
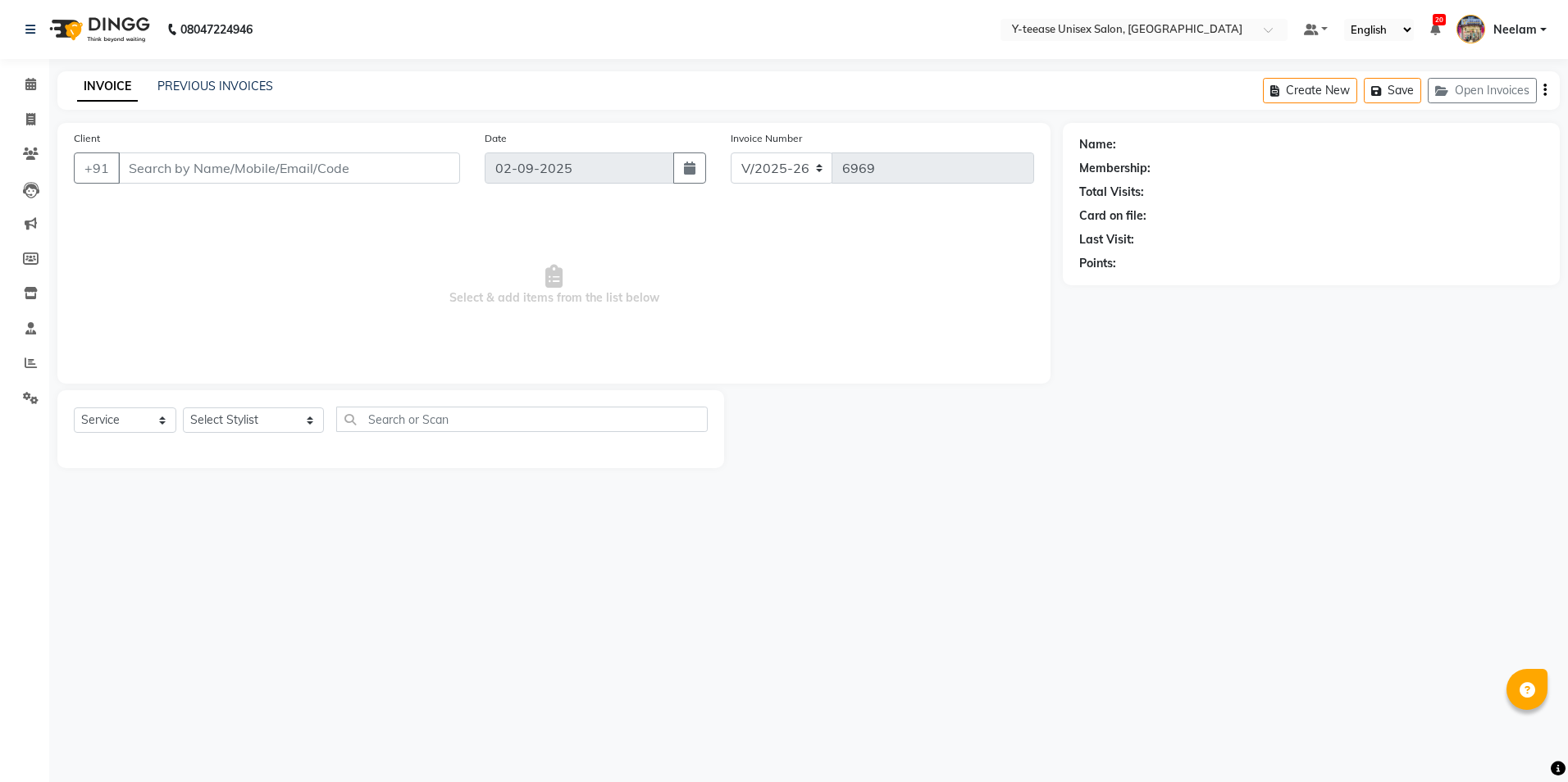
type input "91******99"
select select "86041"
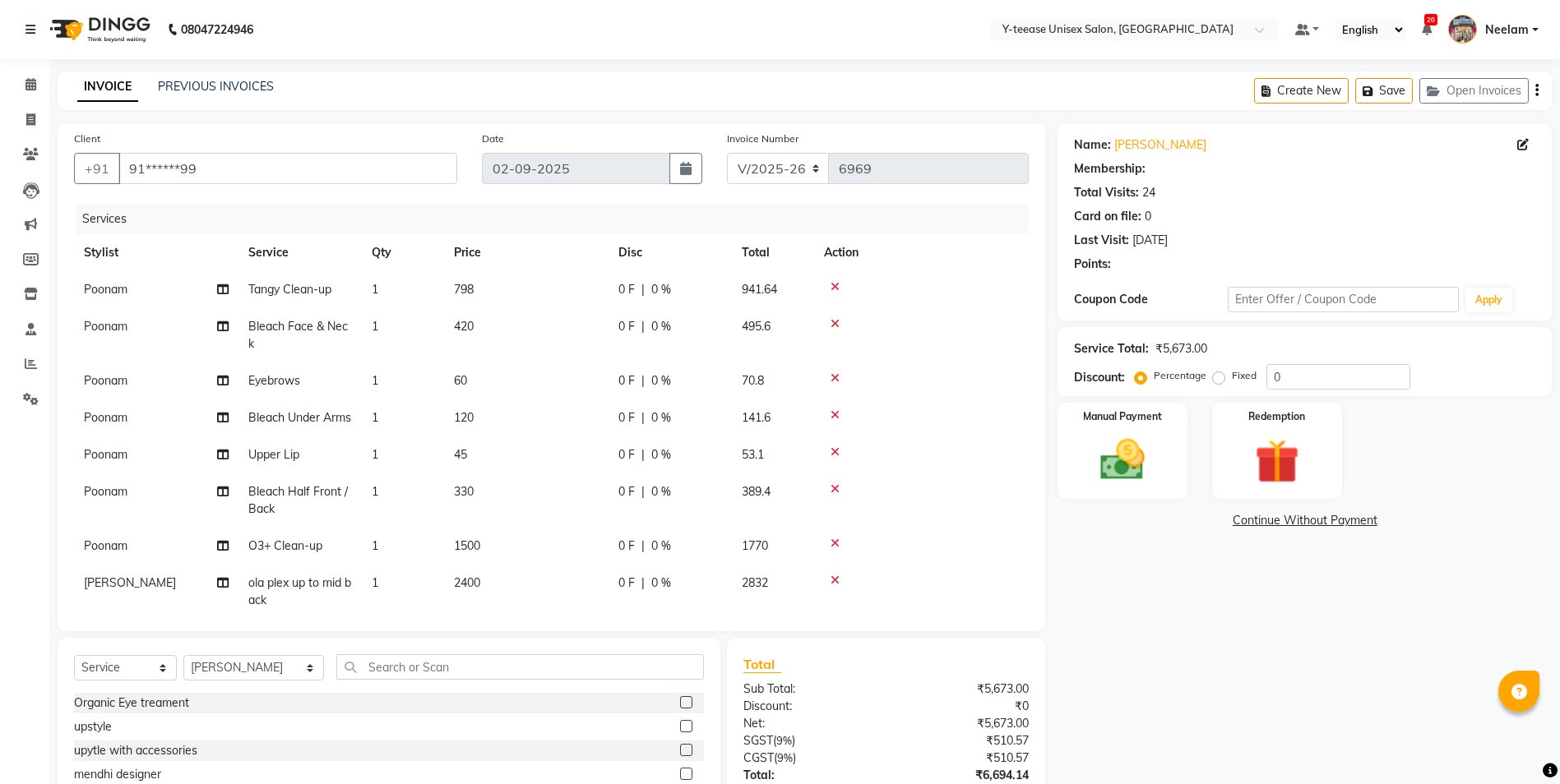
select select "1: Object"
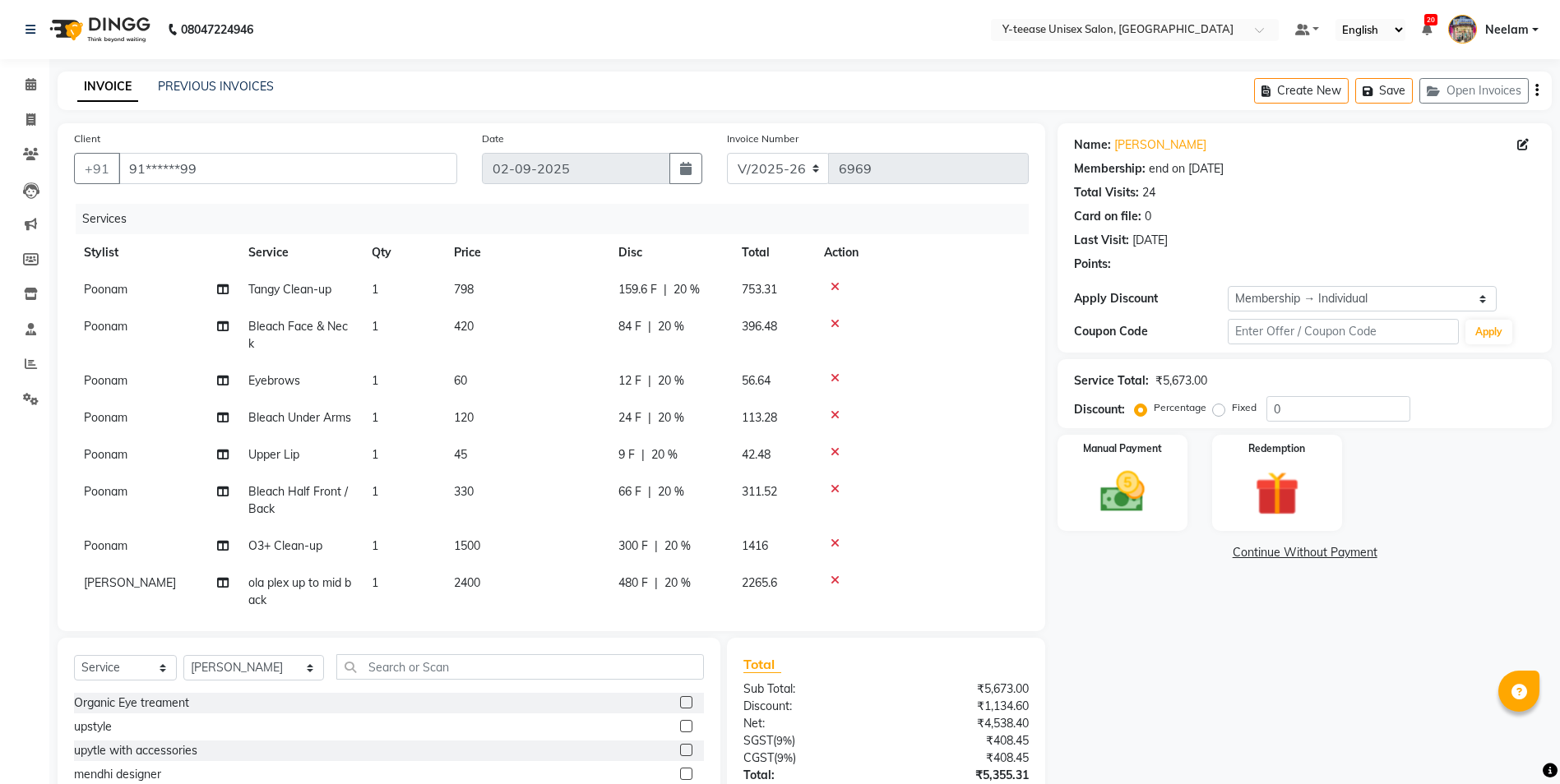
type input "20"
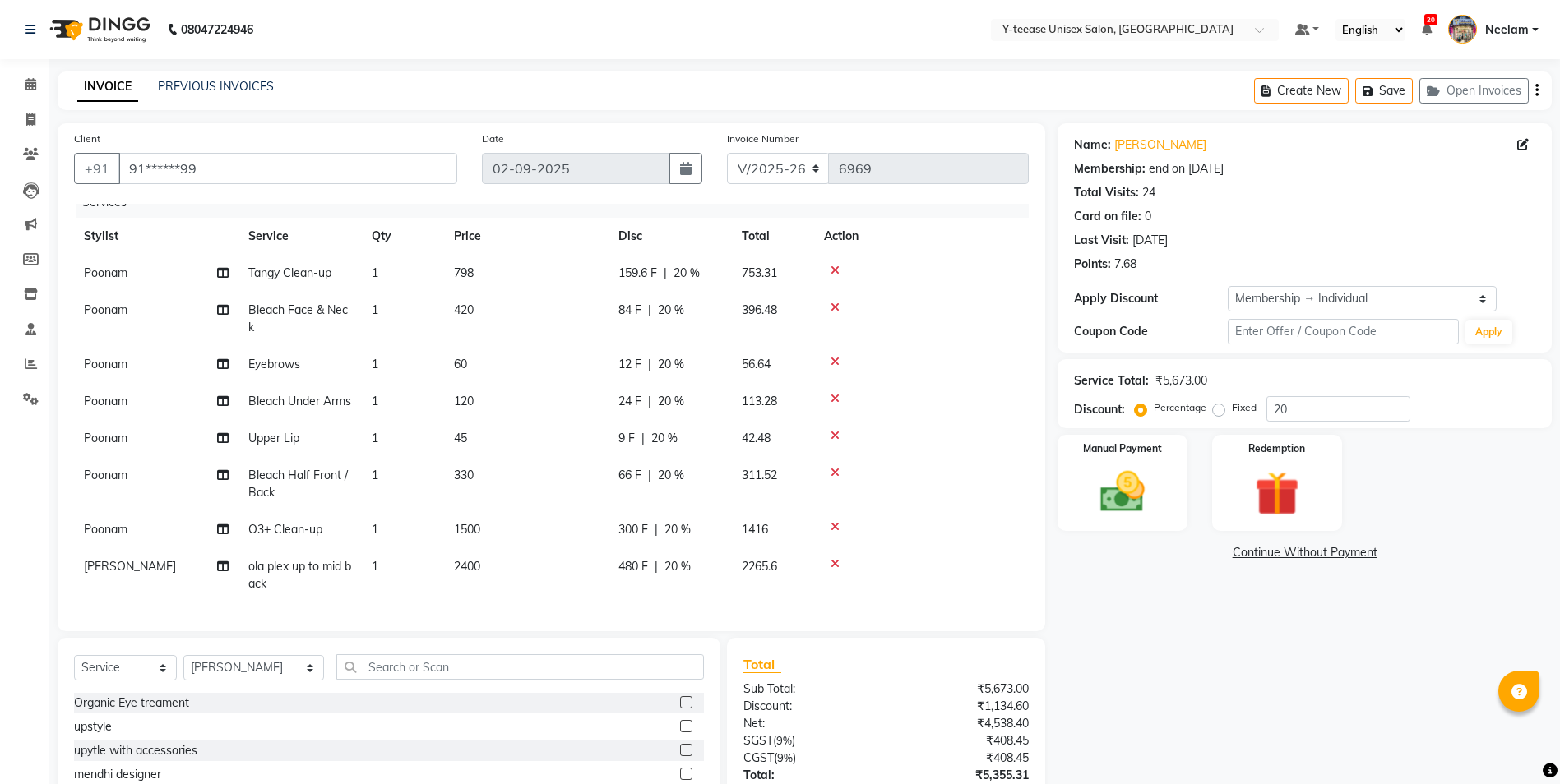
scroll to position [30, 0]
click at [834, 264] on icon at bounding box center [834, 270] width 9 height 11
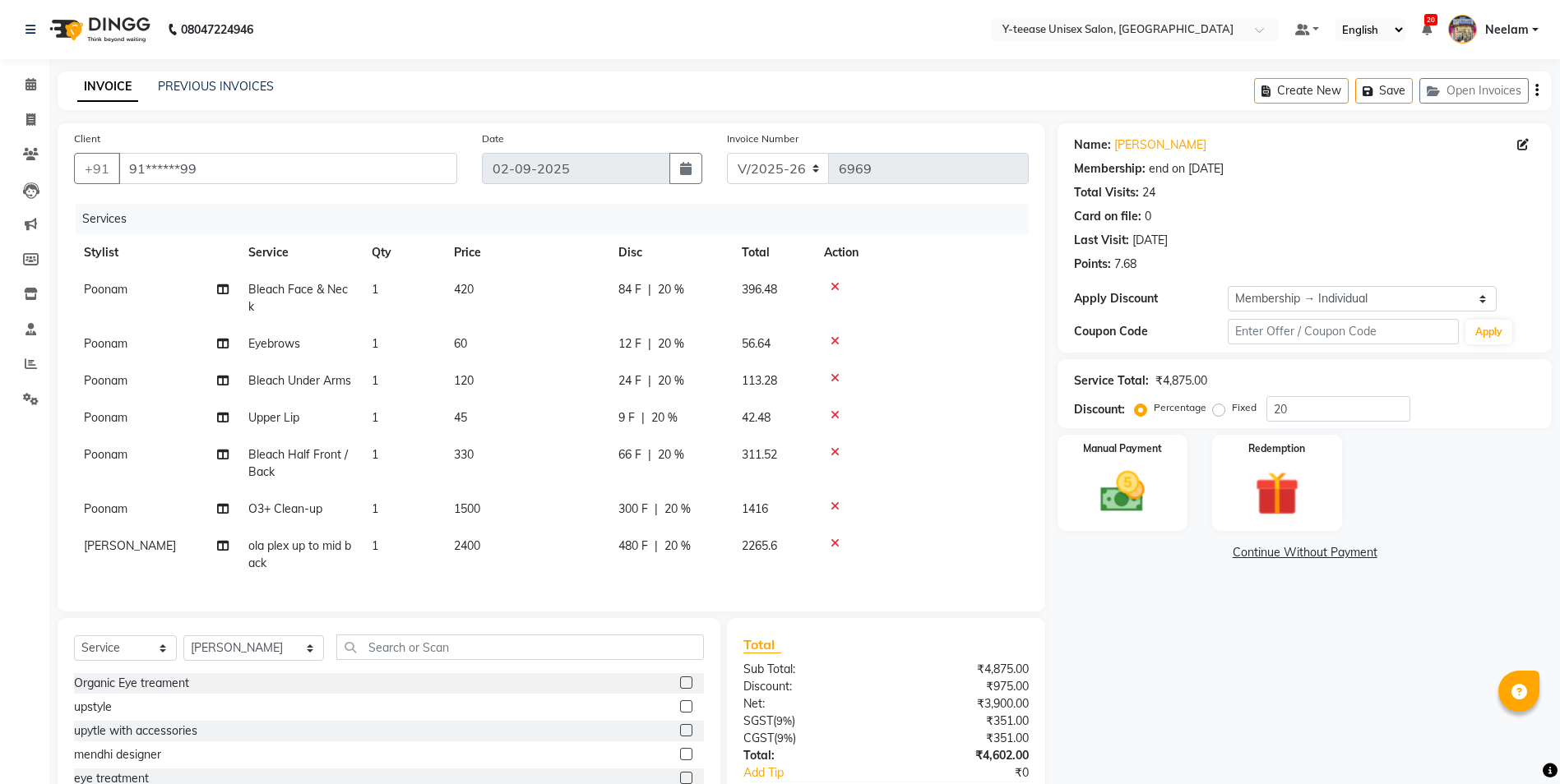
scroll to position [0, 0]
click at [838, 376] on icon at bounding box center [834, 378] width 9 height 11
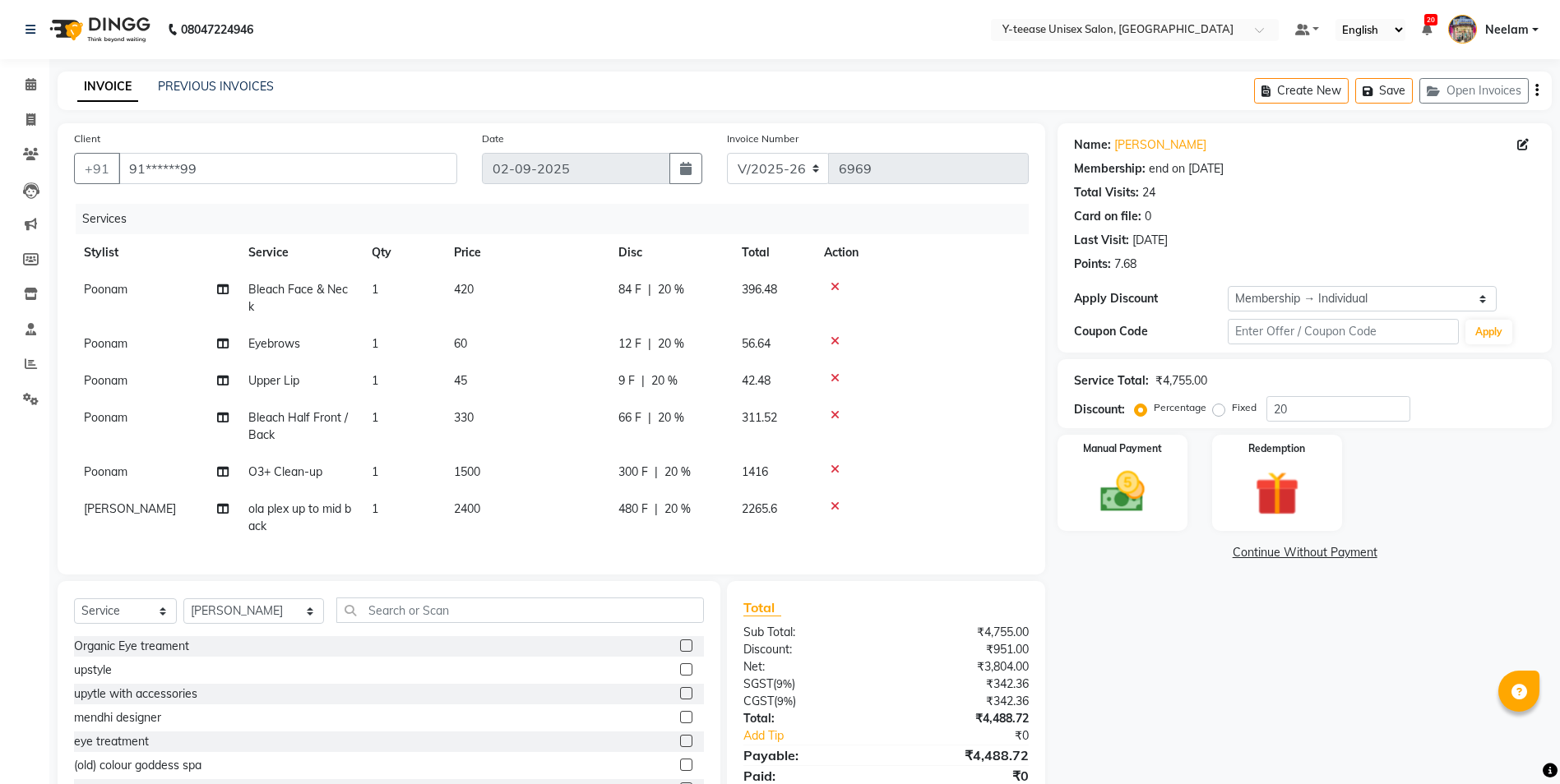
scroll to position [77, 0]
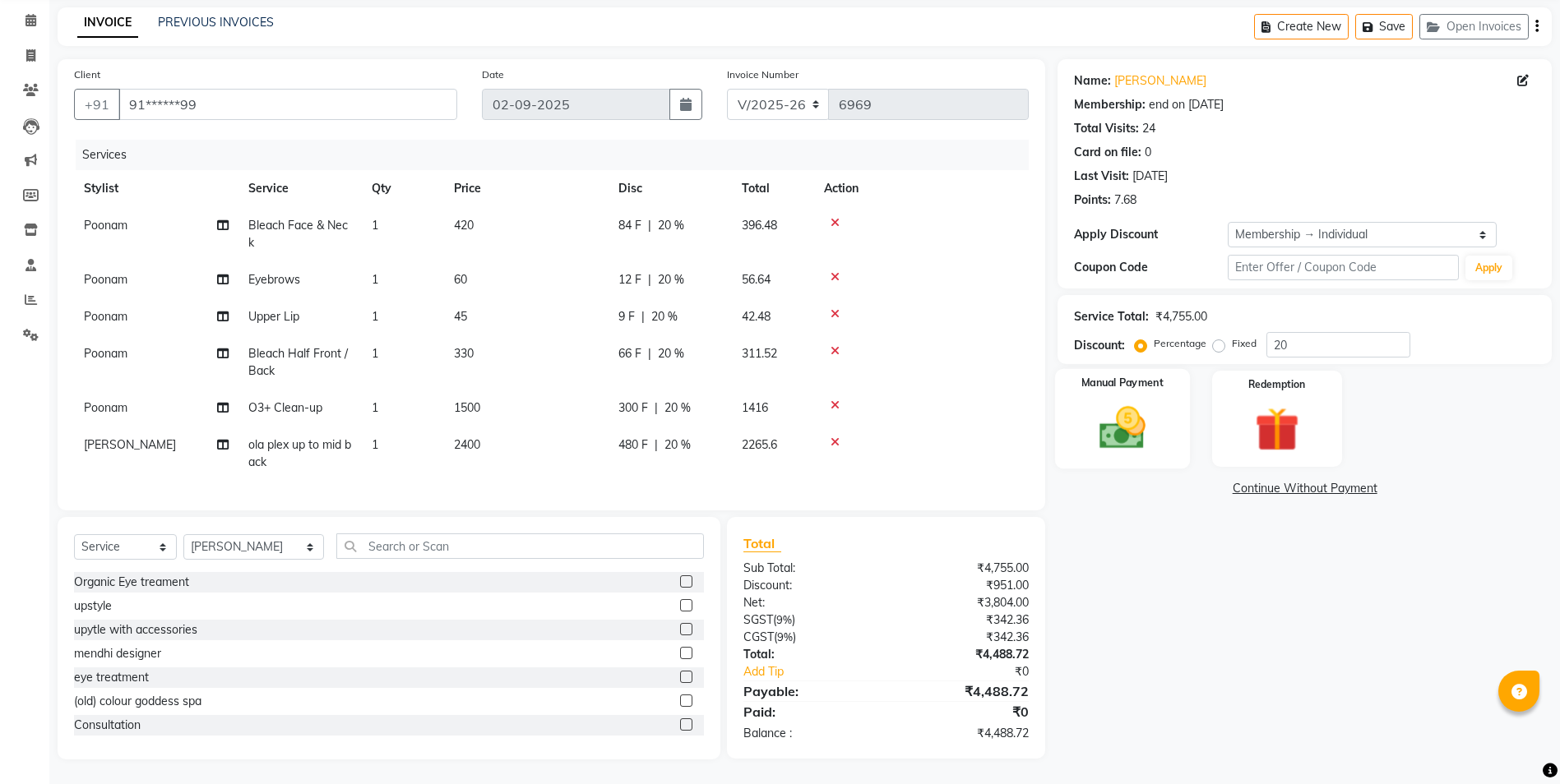
click at [1131, 433] on img at bounding box center [1121, 428] width 76 height 54
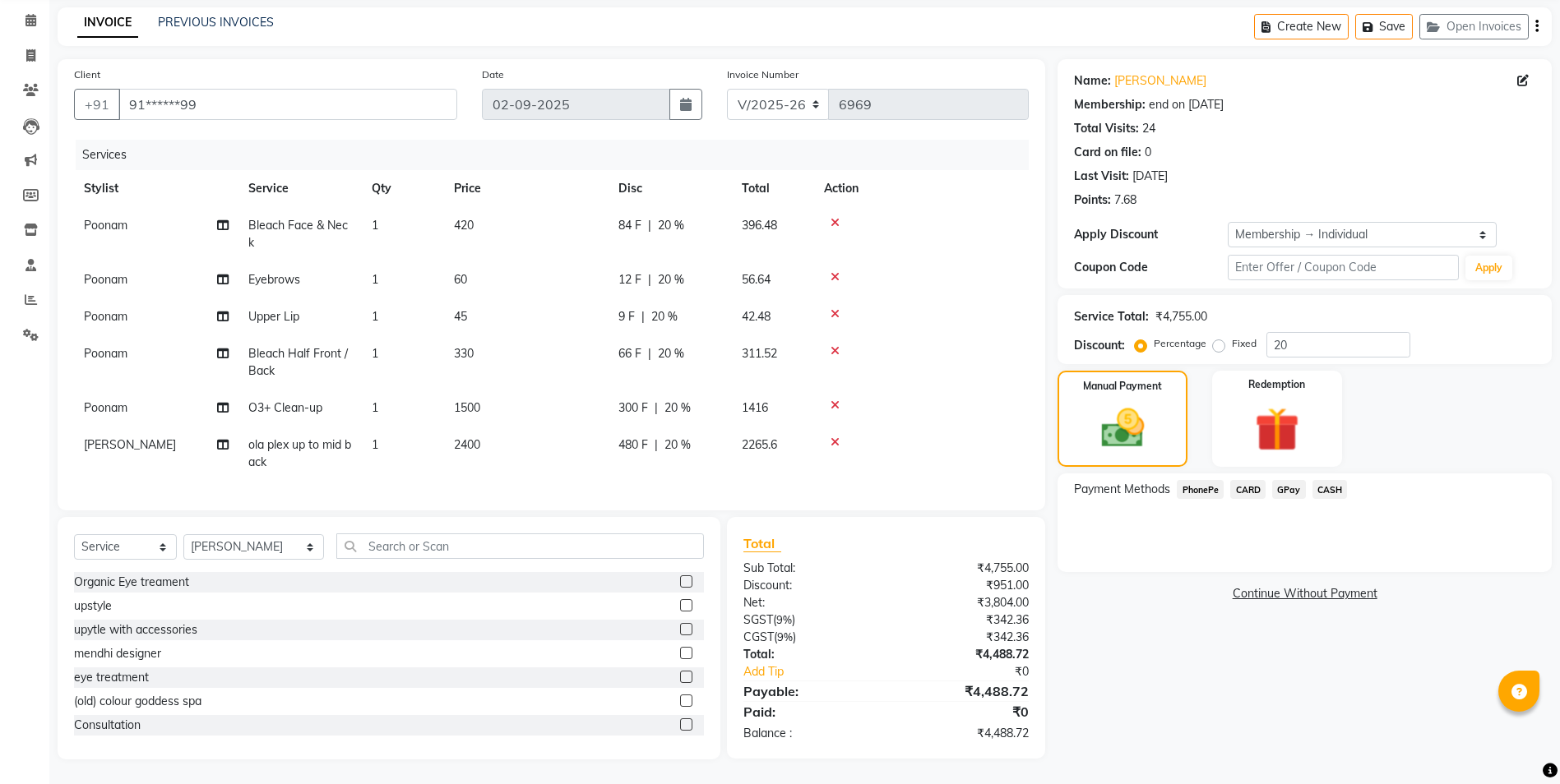
click at [1287, 480] on span "GPay" at bounding box center [1288, 489] width 34 height 19
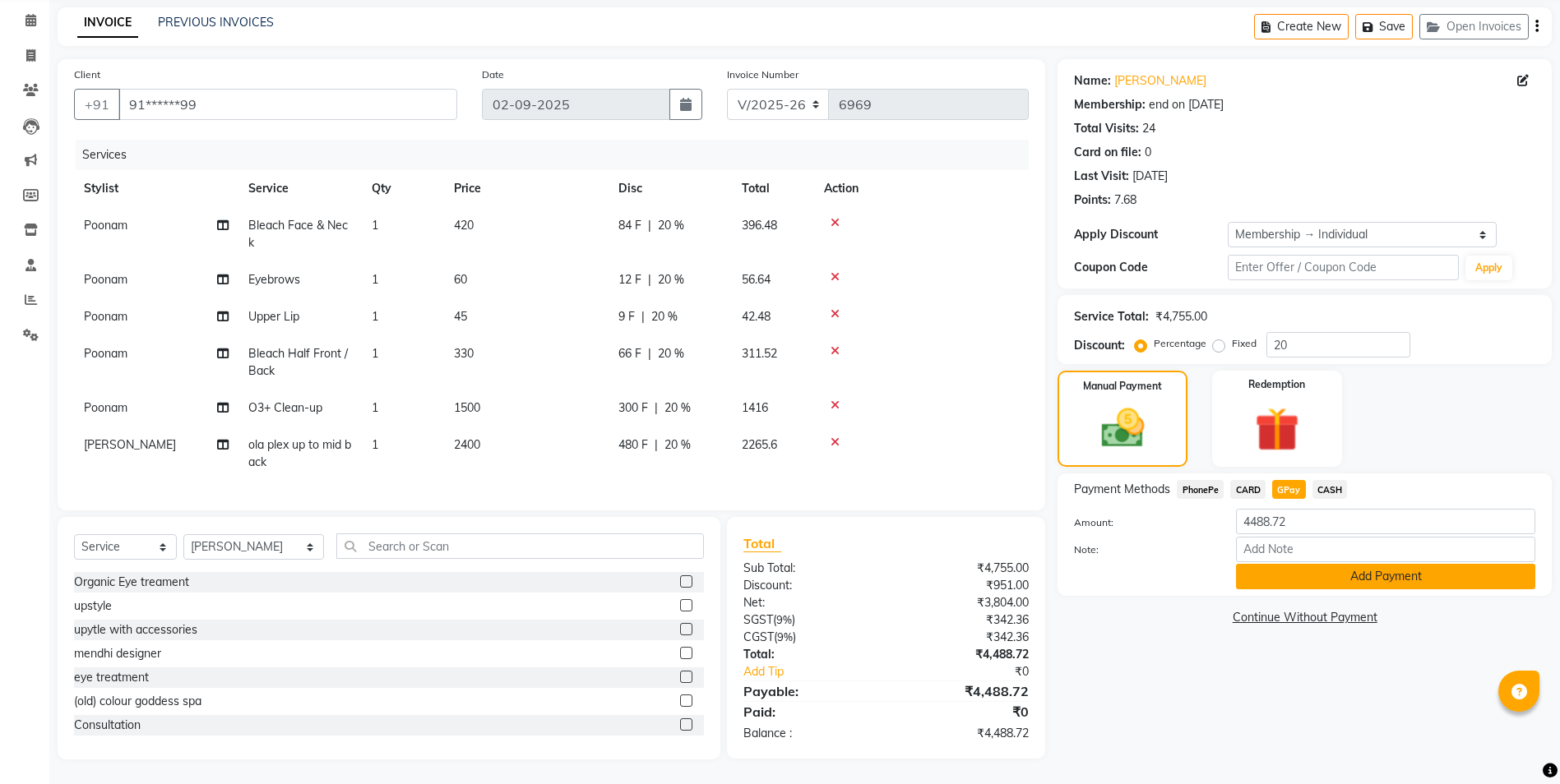
click at [1297, 564] on button "Add Payment" at bounding box center [1385, 576] width 300 height 26
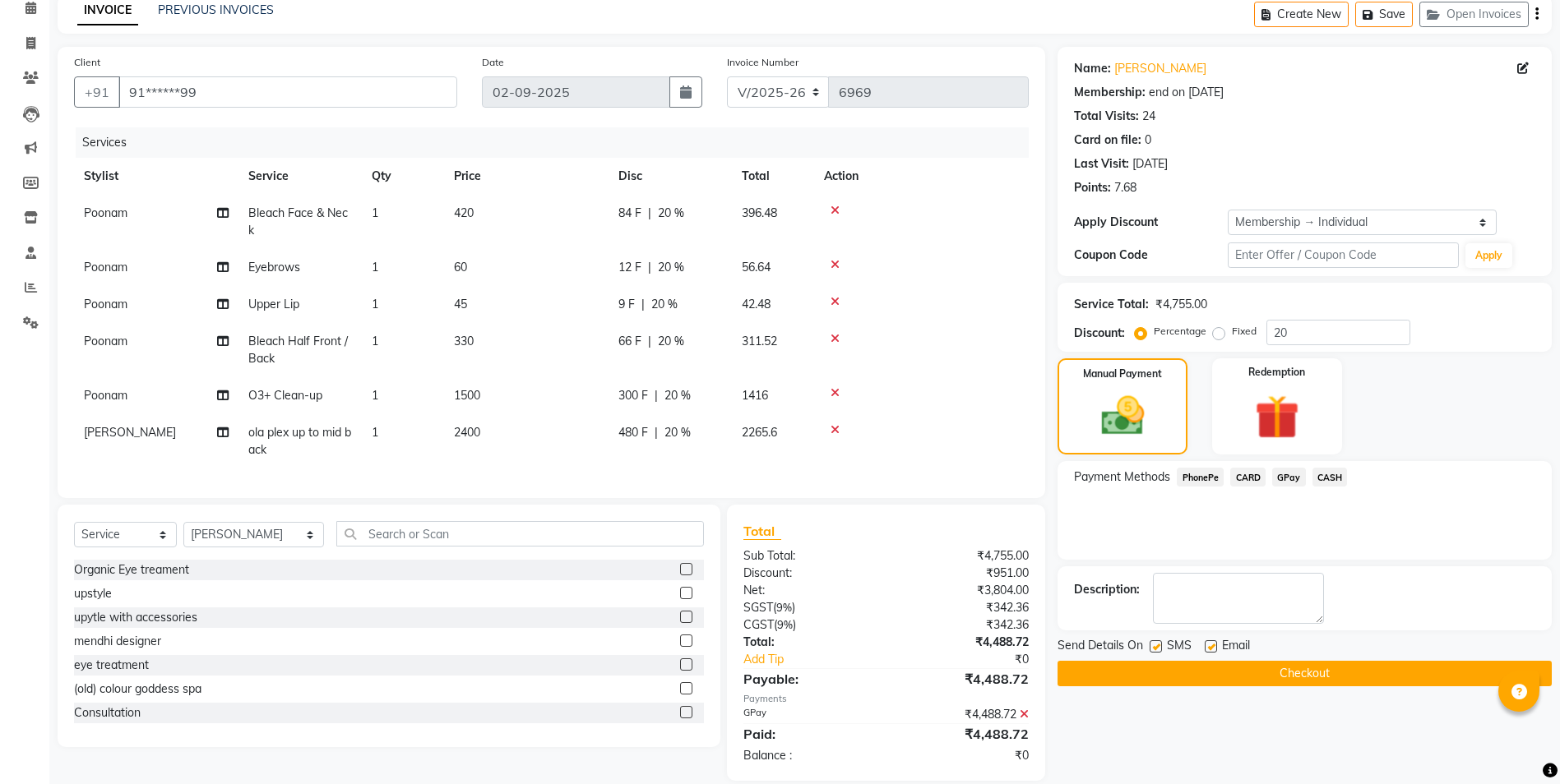
drag, startPoint x: 1155, startPoint y: 649, endPoint x: 1167, endPoint y: 647, distance: 12.2
click at [1154, 649] on label at bounding box center [1155, 646] width 12 height 12
click at [1154, 649] on input "checkbox" at bounding box center [1154, 647] width 11 height 11
checkbox input "false"
click at [1210, 642] on label at bounding box center [1210, 646] width 12 height 12
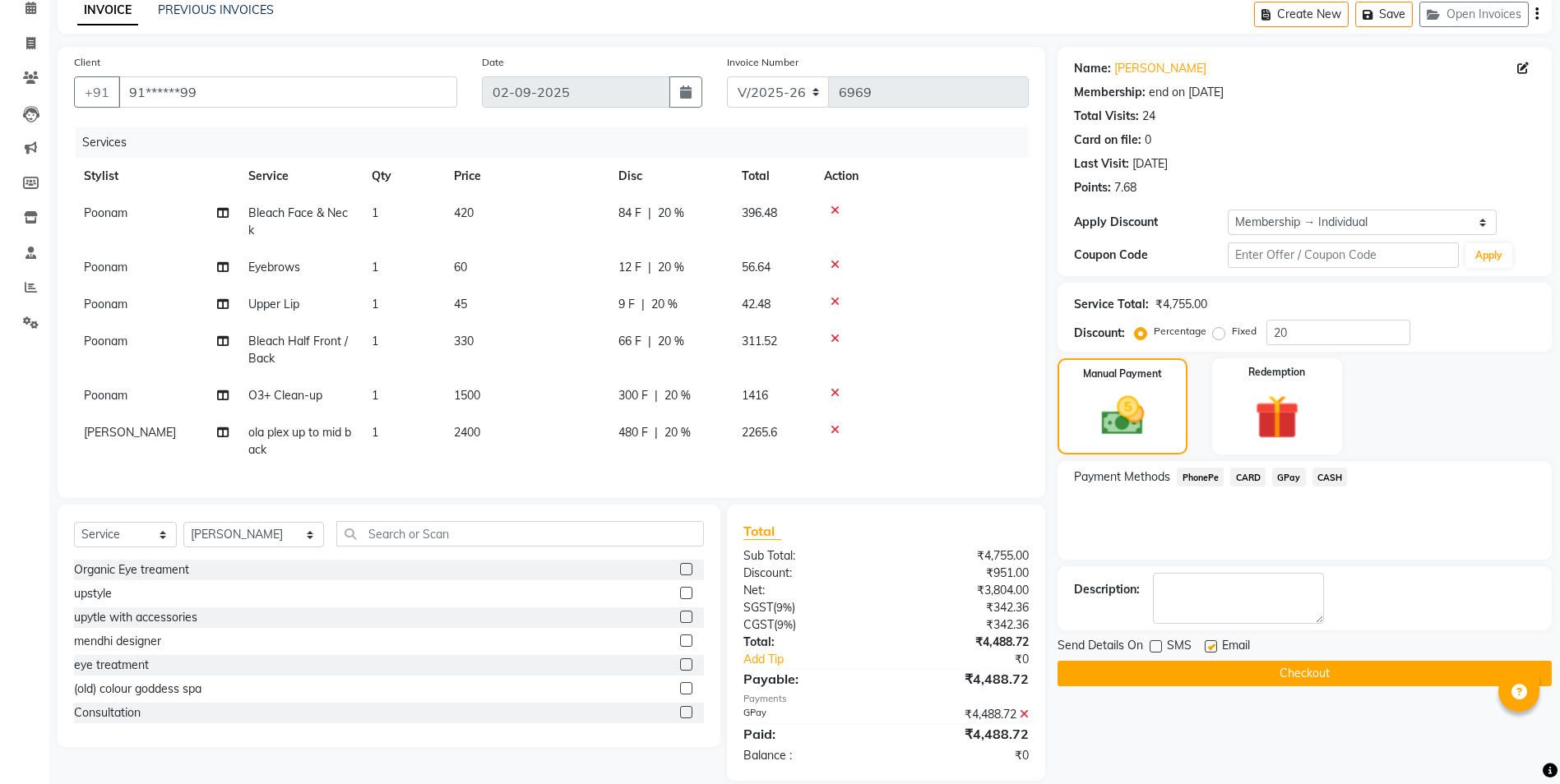
click at [1210, 642] on input "checkbox" at bounding box center [1210, 647] width 11 height 11
checkbox input "false"
click at [1245, 672] on button "Checkout" at bounding box center [1304, 673] width 494 height 26
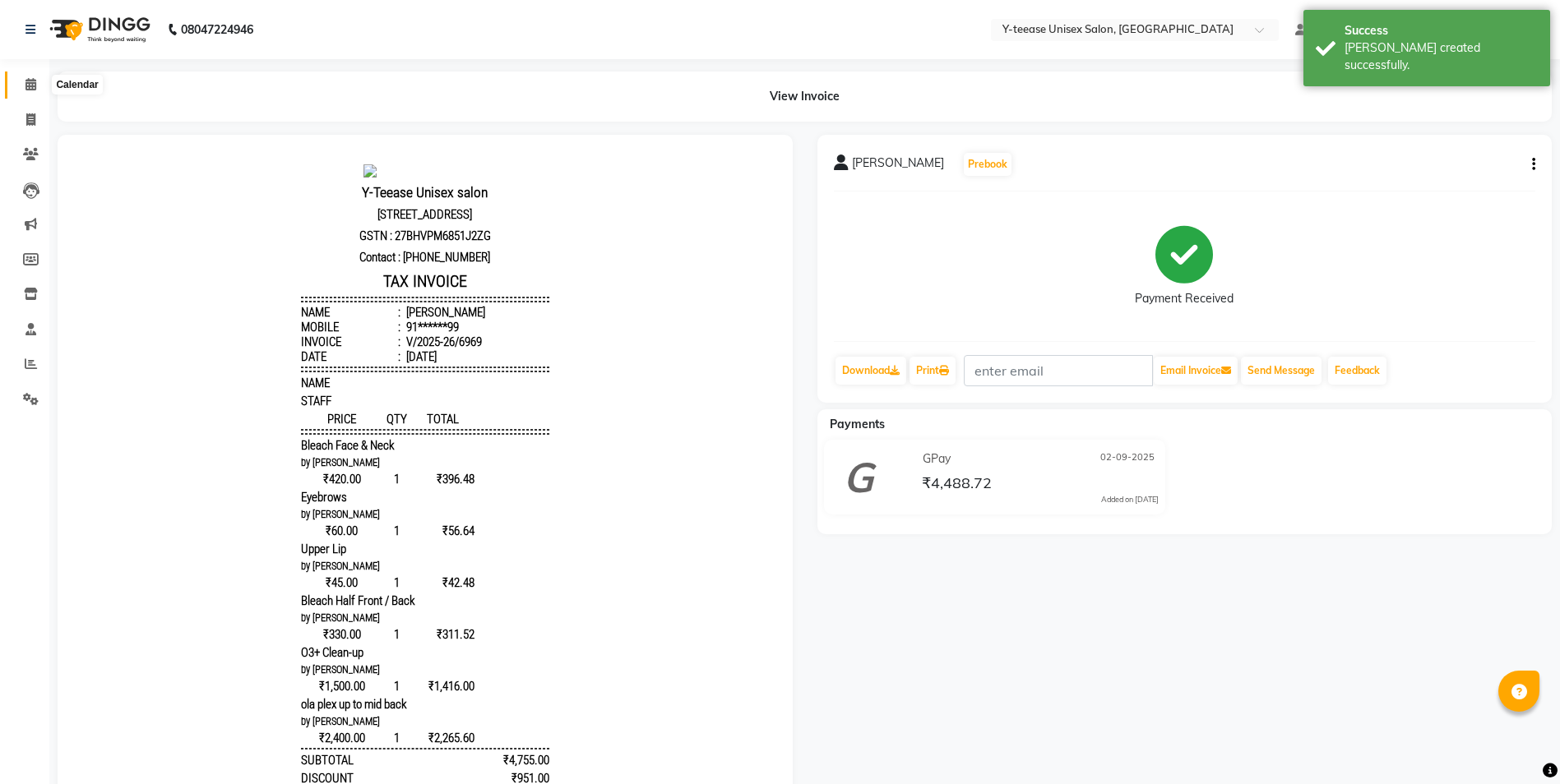
click at [32, 82] on icon at bounding box center [31, 84] width 11 height 12
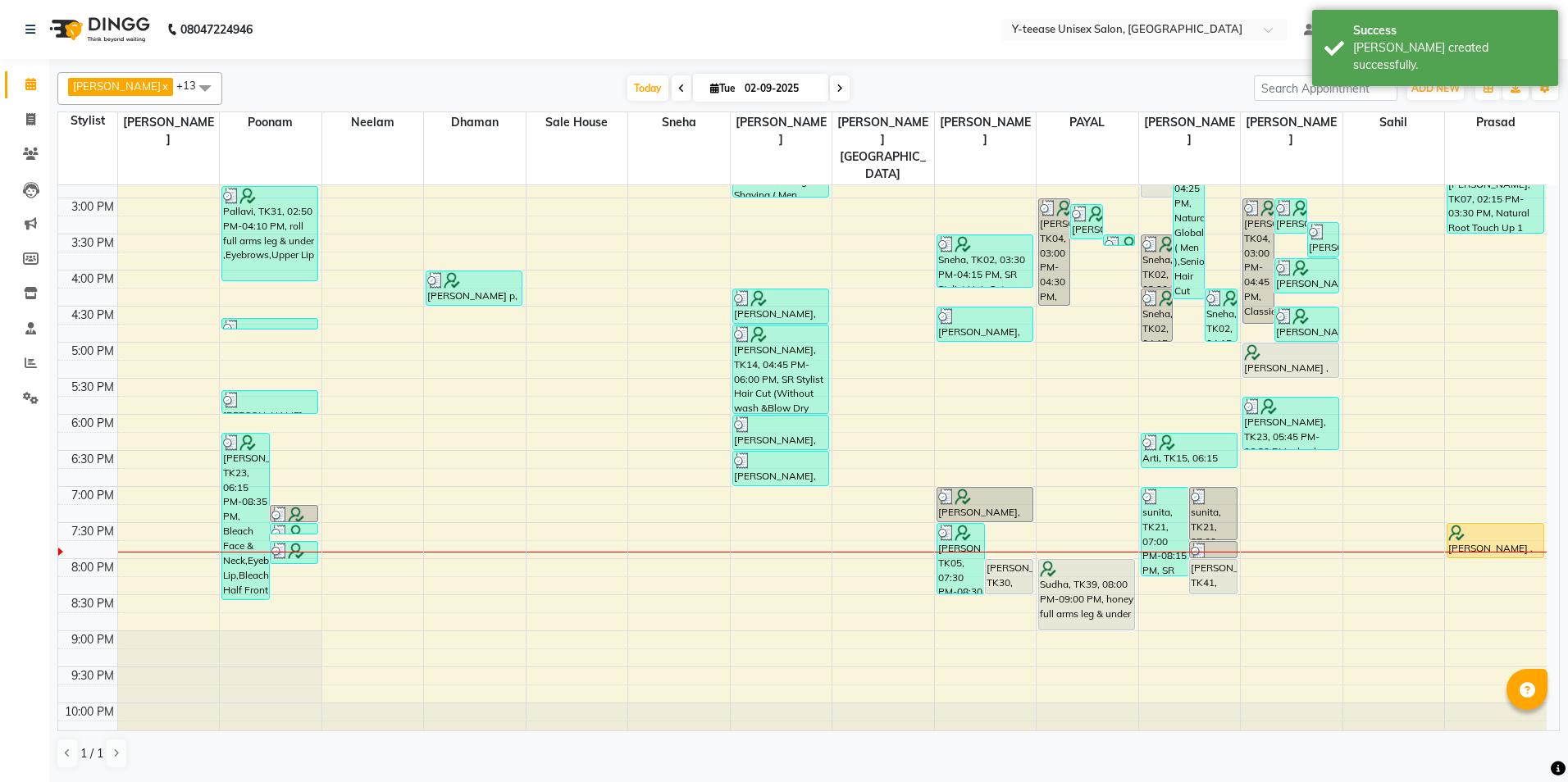
scroll to position [501, 0]
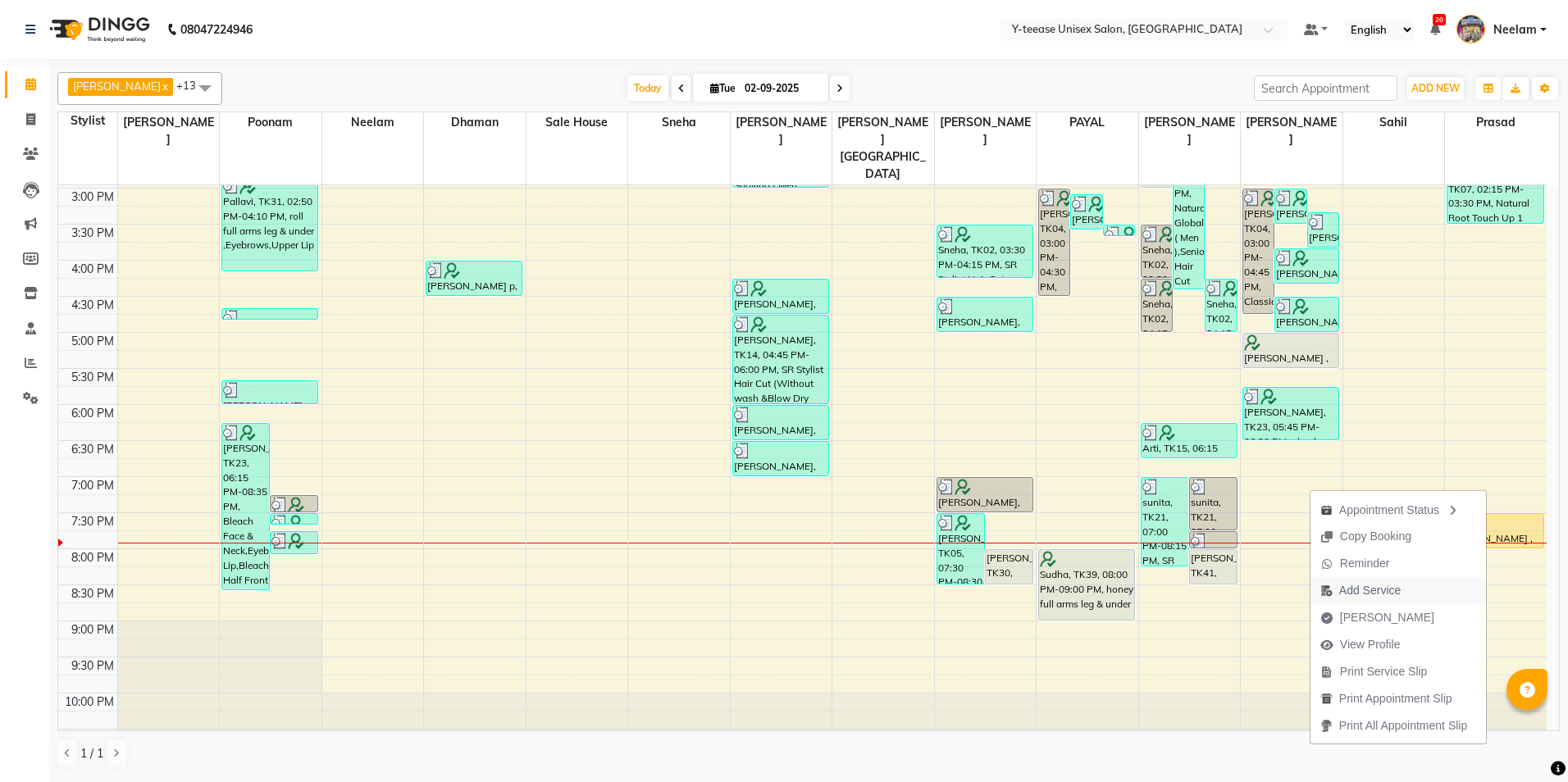
click at [1377, 594] on span "Add Service" at bounding box center [1369, 591] width 61 height 17
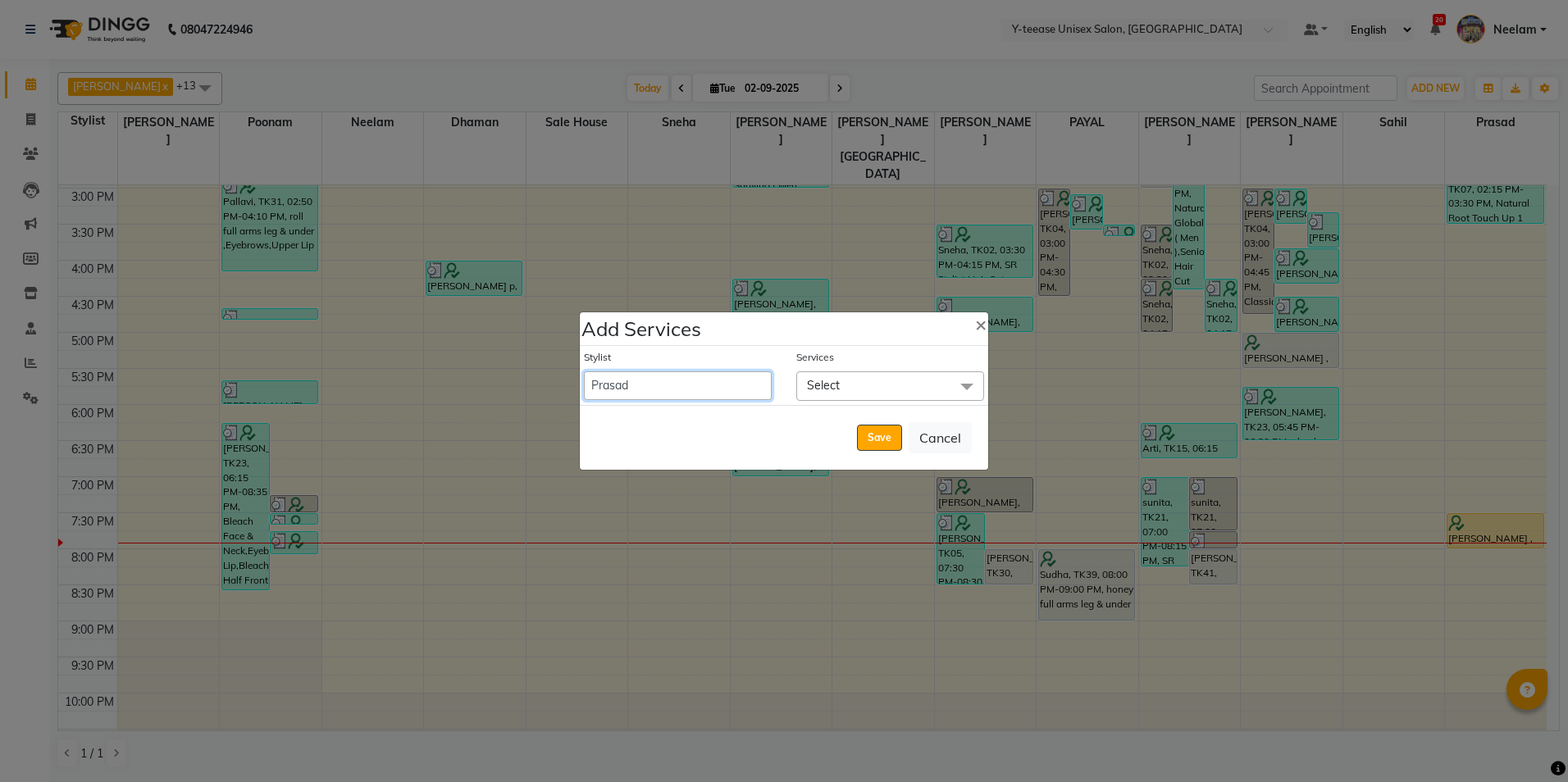
click at [716, 380] on select "[PERSON_NAME] Dhaman [PERSON_NAME] [PERSON_NAME] nagar Manager [PERSON_NAME] [P…" at bounding box center [677, 386] width 188 height 29
select select "57"
click at [583, 371] on select "[PERSON_NAME] Dhaman [PERSON_NAME] [PERSON_NAME] nagar Manager [PERSON_NAME] [P…" at bounding box center [677, 386] width 188 height 29
select select "1200"
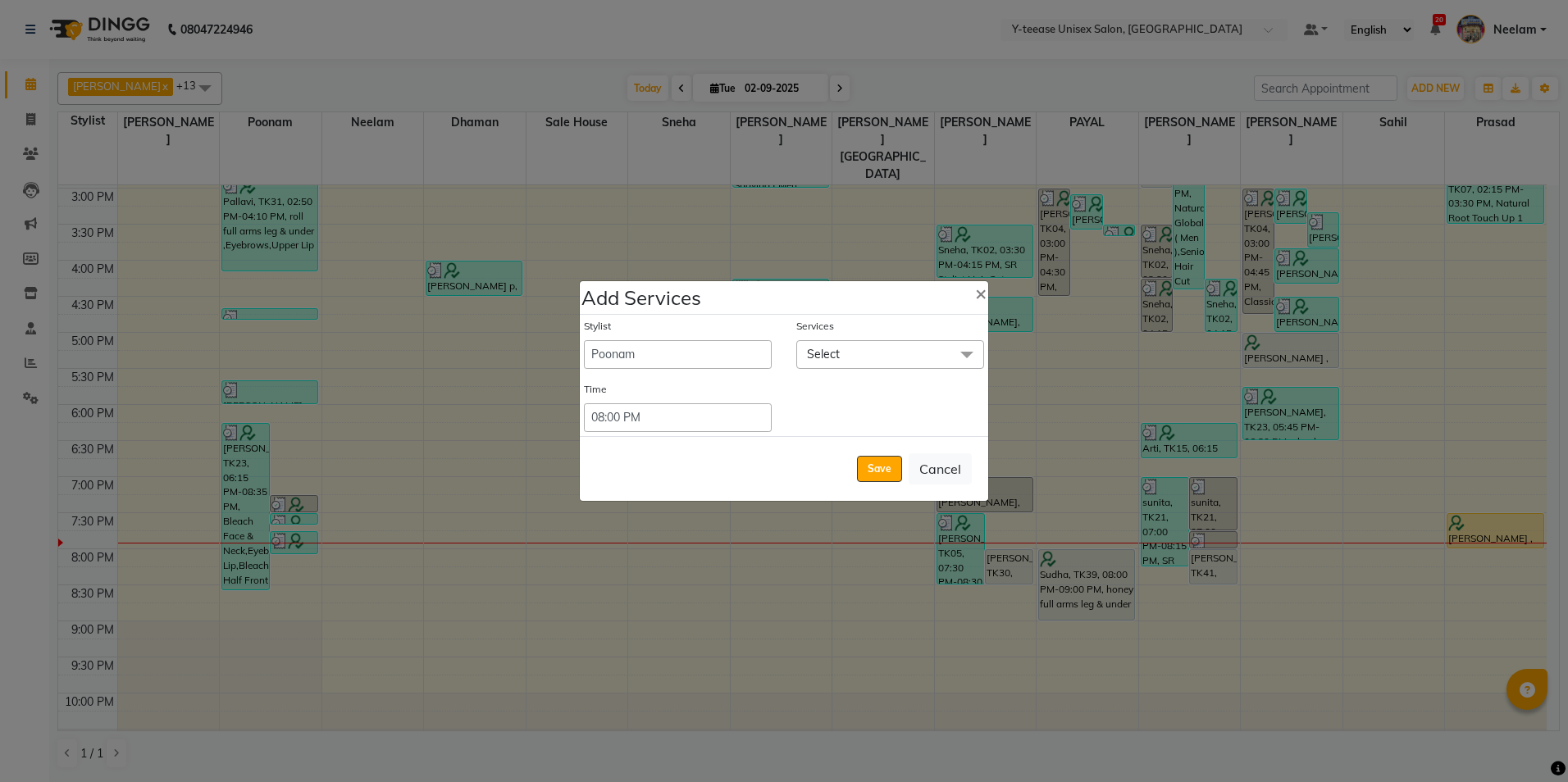
click at [846, 351] on span "Select" at bounding box center [890, 354] width 188 height 29
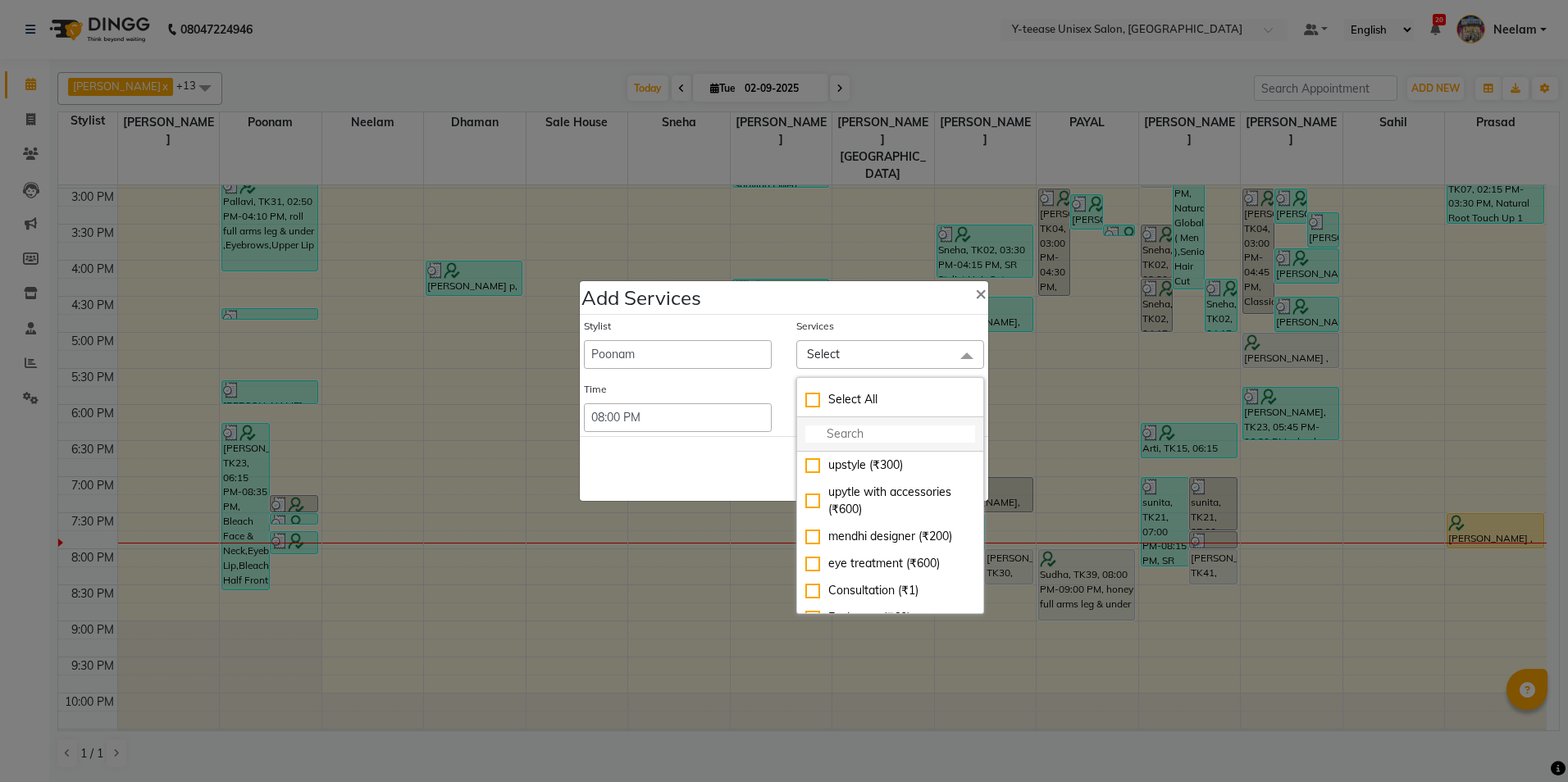
click at [865, 427] on input "multiselect-search" at bounding box center [890, 434] width 170 height 17
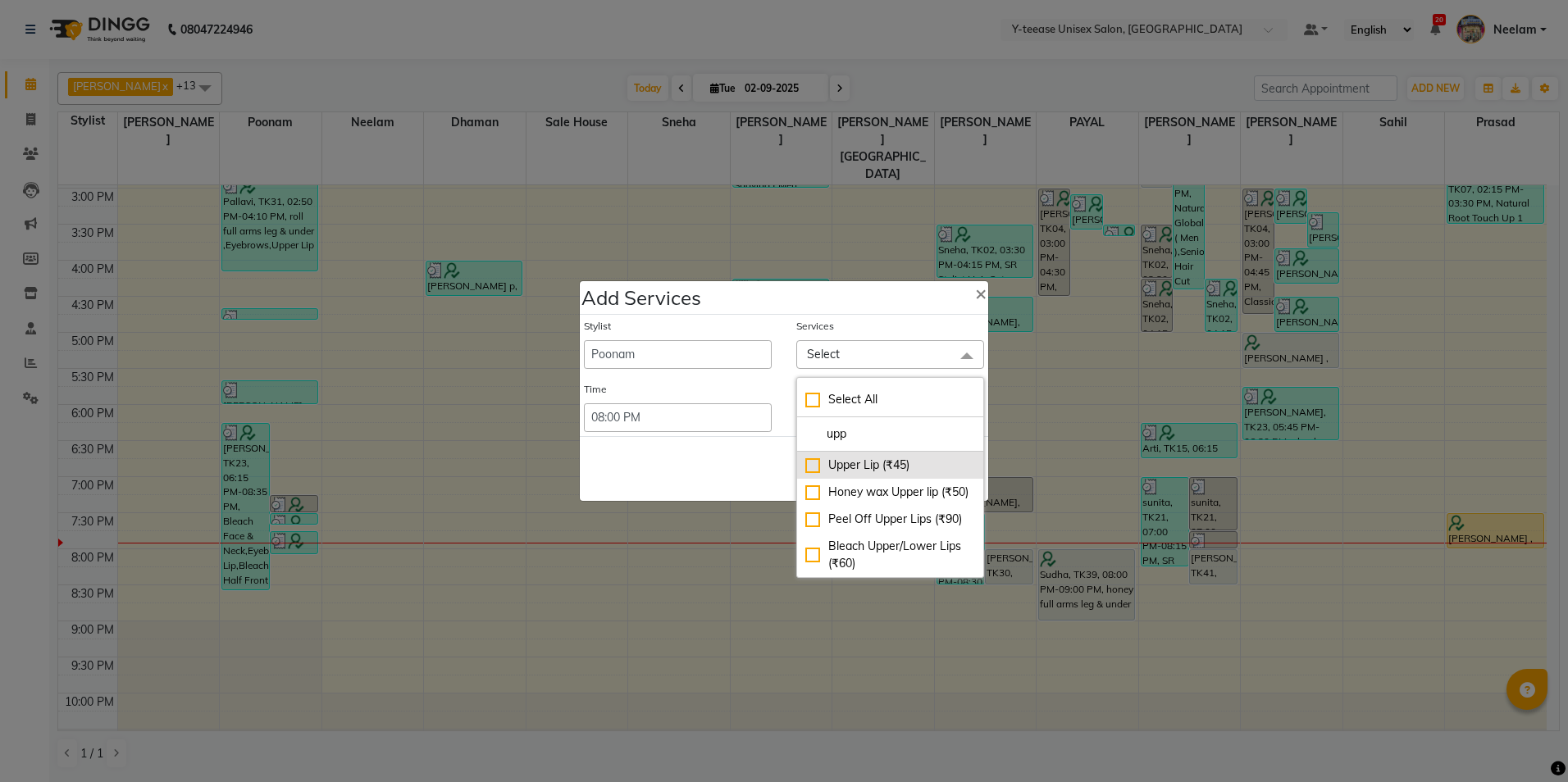
type input "upp"
click at [870, 456] on div "Upper Lip (₹45)" at bounding box center [890, 465] width 170 height 17
checkbox input "true"
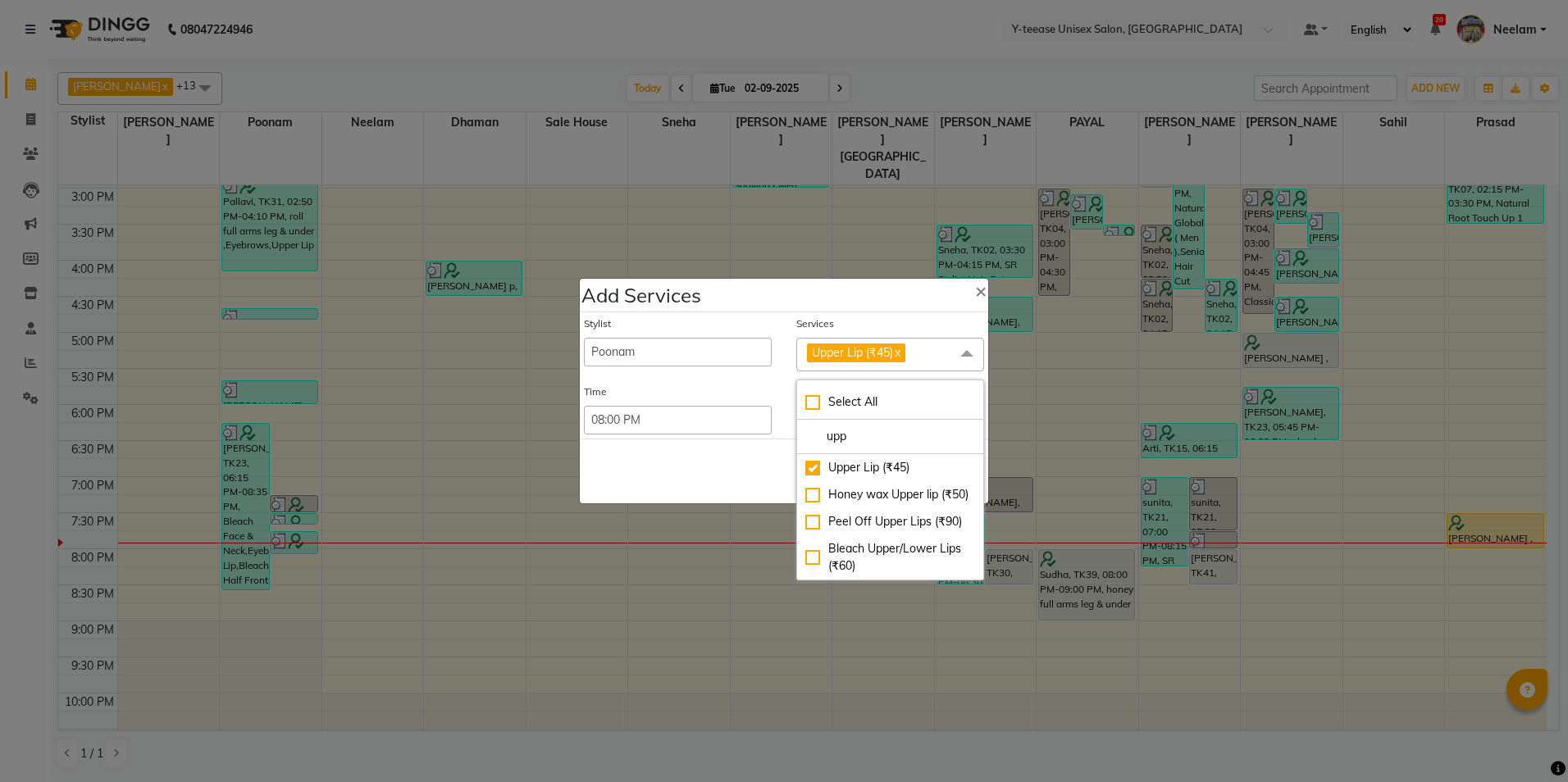
click at [843, 350] on span "Upper Lip (₹45)" at bounding box center [852, 351] width 81 height 14
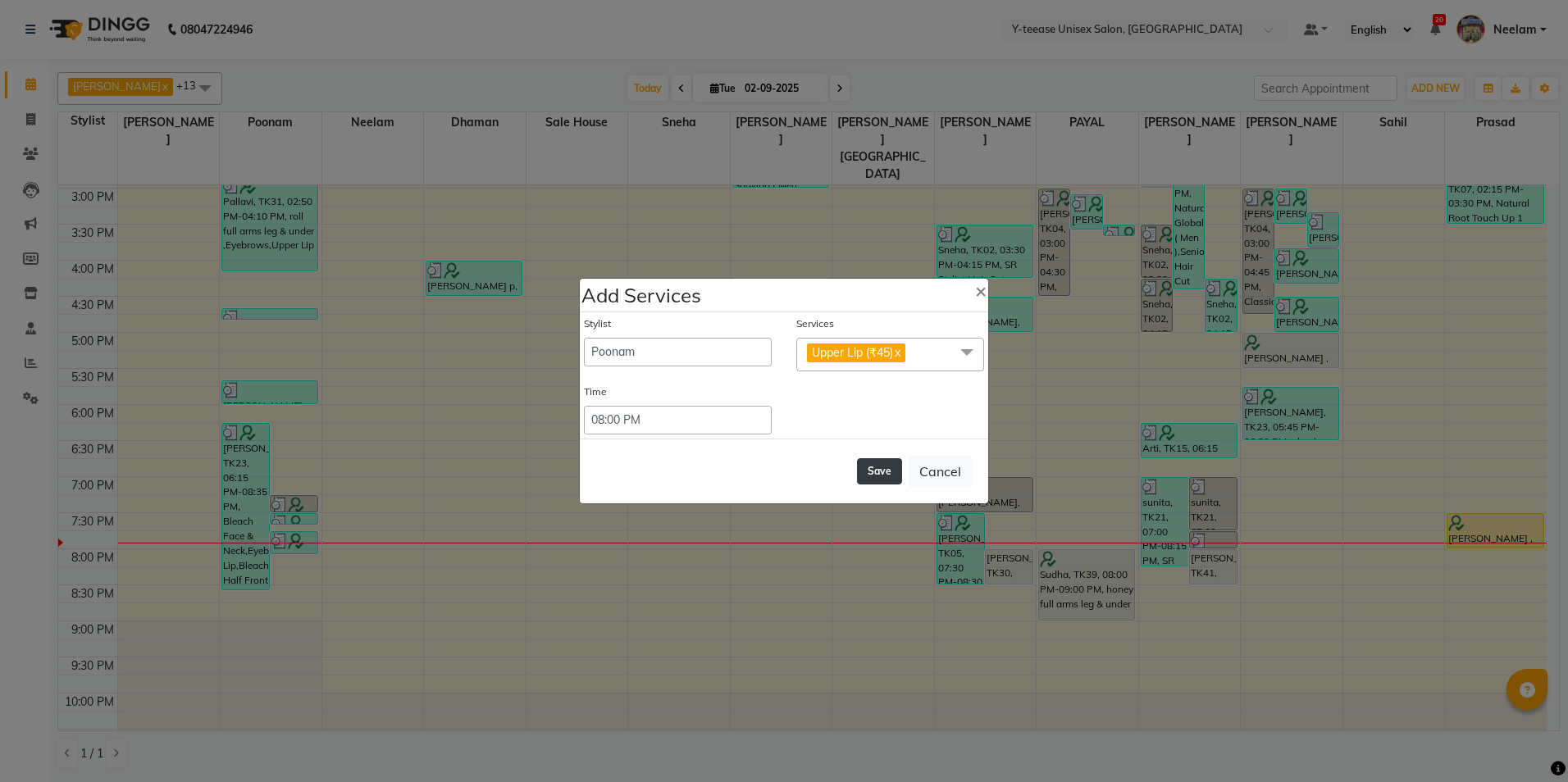
click at [896, 462] on button "Save" at bounding box center [879, 471] width 45 height 26
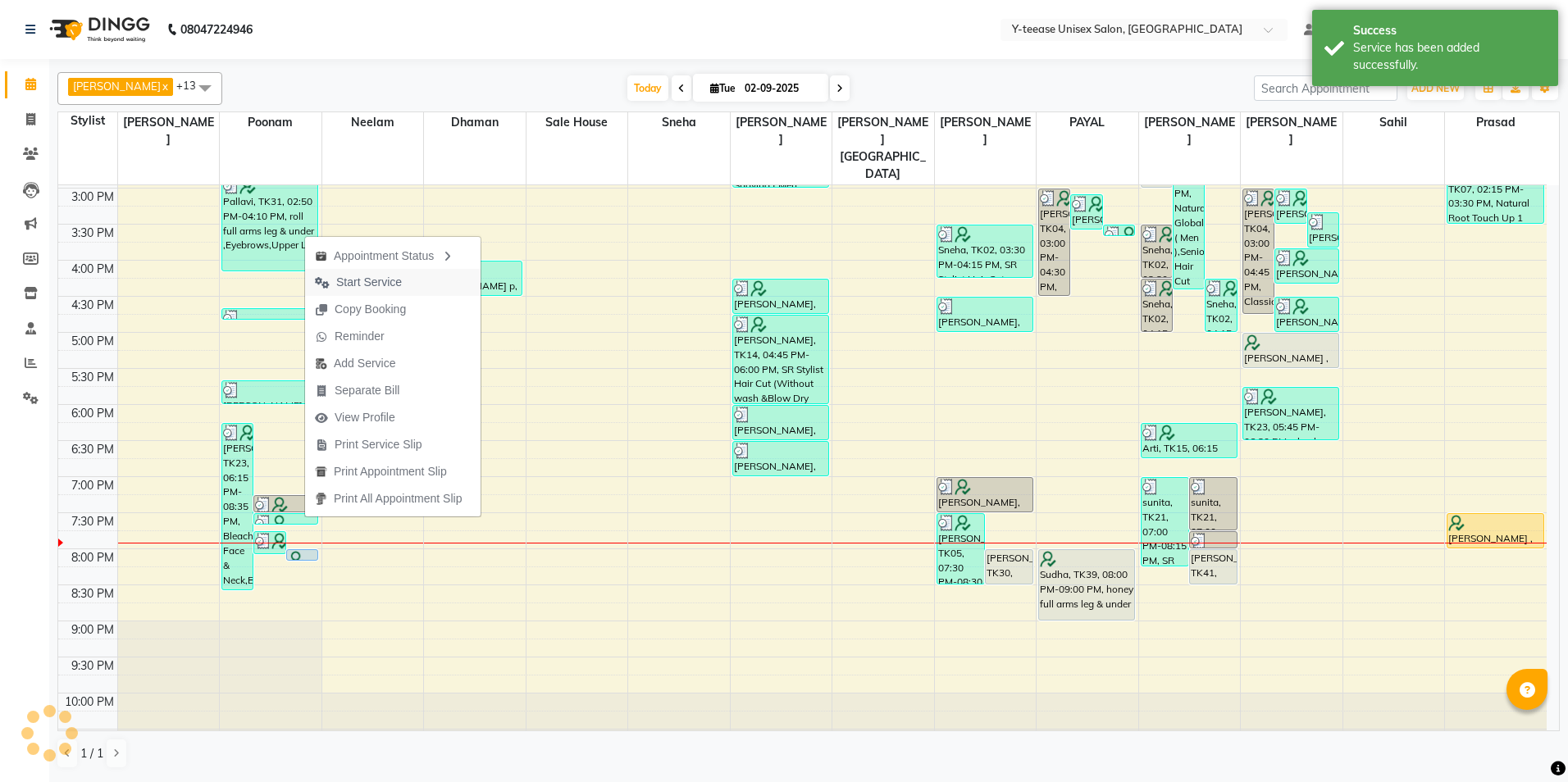
click at [363, 284] on span "Start Service" at bounding box center [369, 283] width 66 height 17
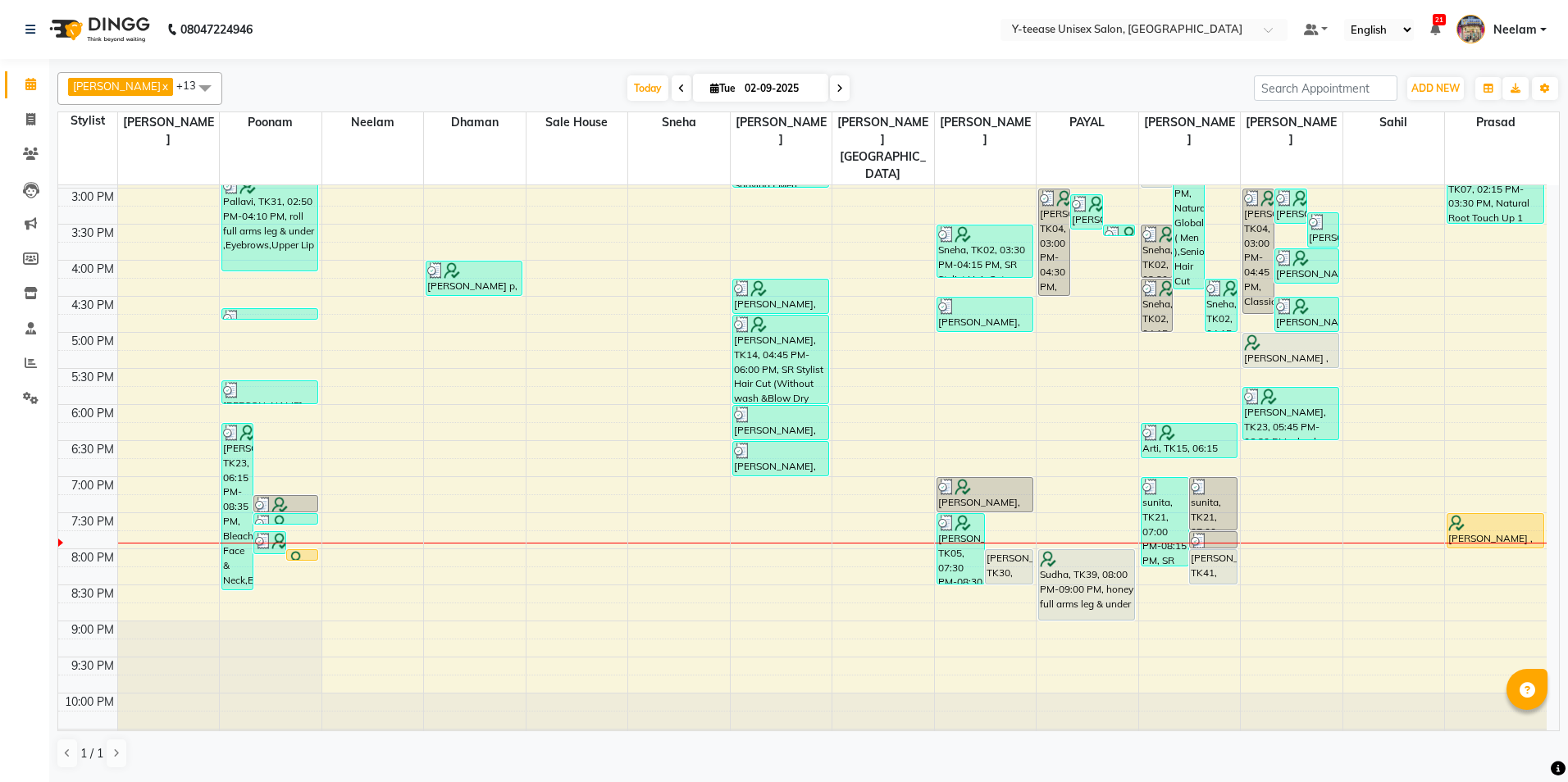
drag, startPoint x: 820, startPoint y: 85, endPoint x: 837, endPoint y: 125, distance: 43.5
click at [830, 85] on span at bounding box center [839, 88] width 20 height 26
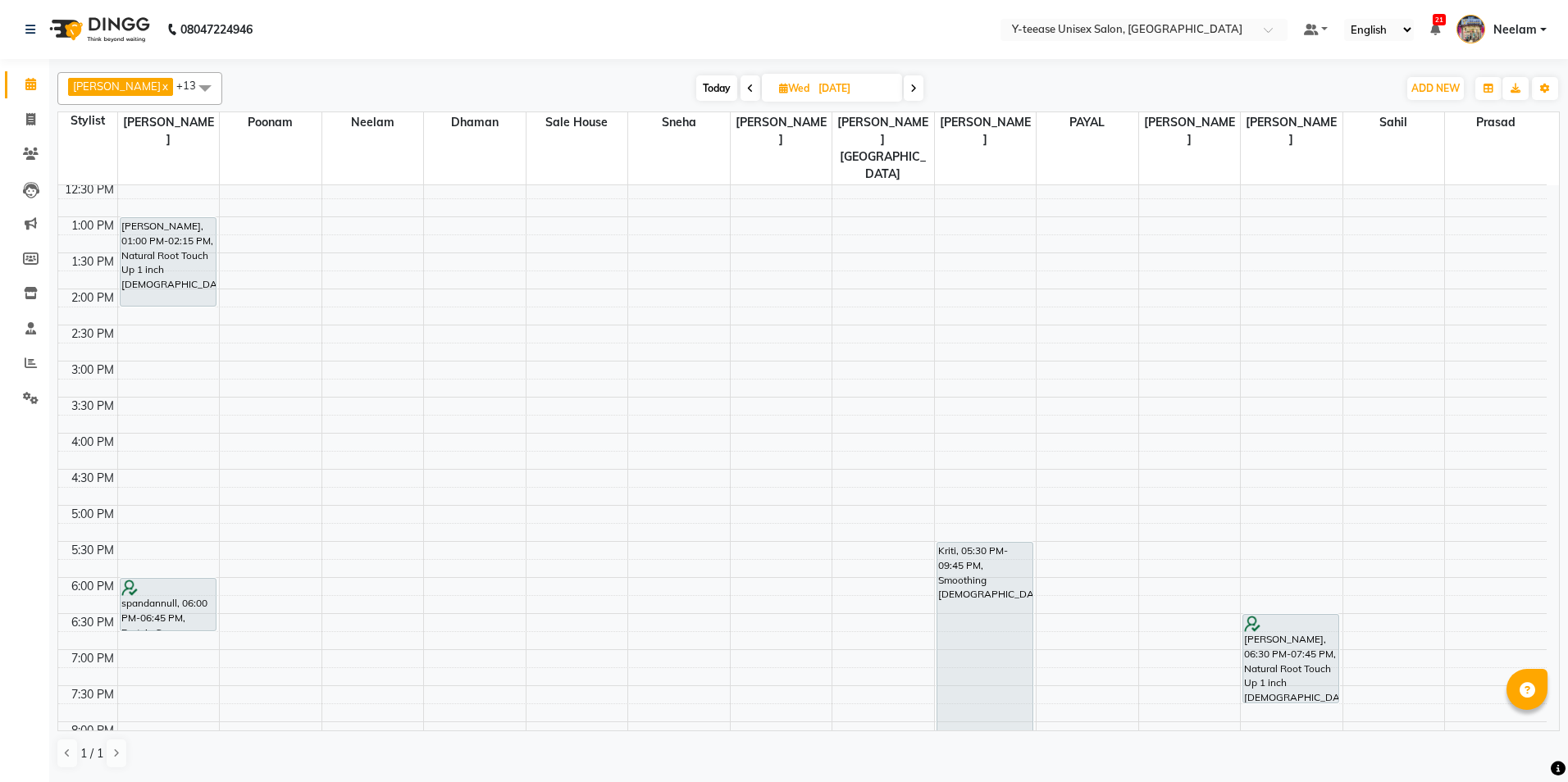
scroll to position [10, 0]
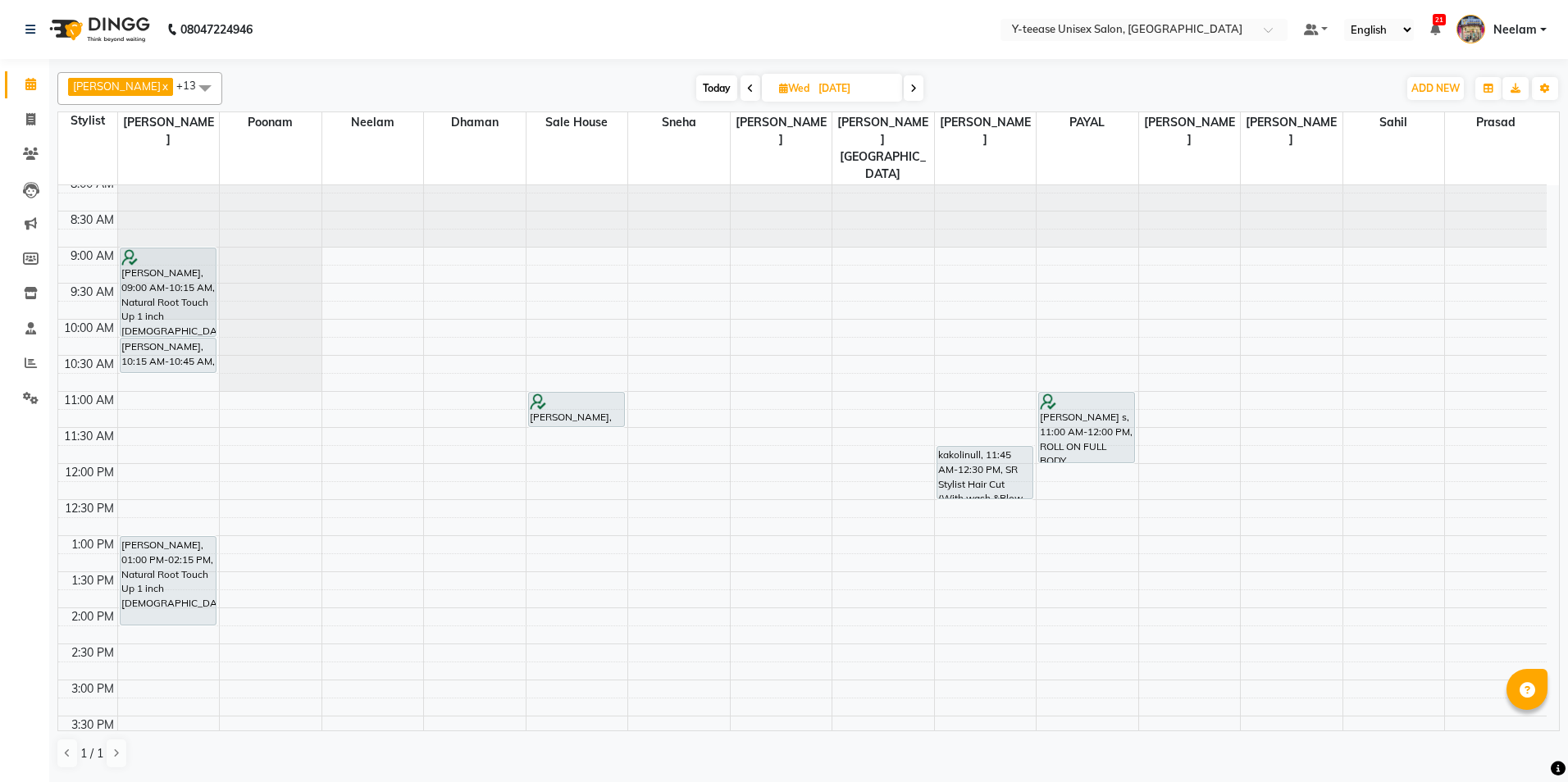
click at [698, 87] on span "Today" at bounding box center [716, 88] width 41 height 26
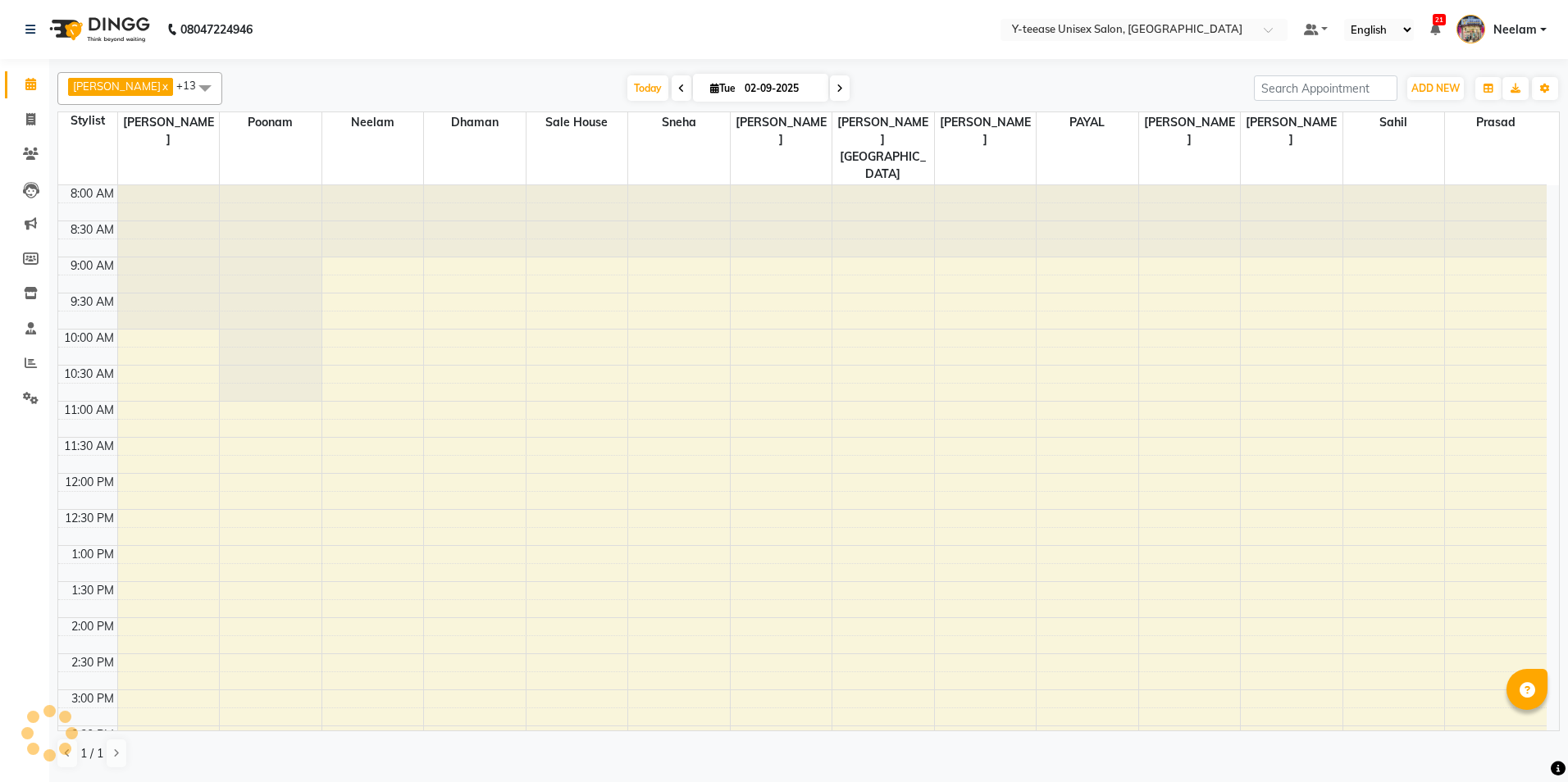
scroll to position [501, 0]
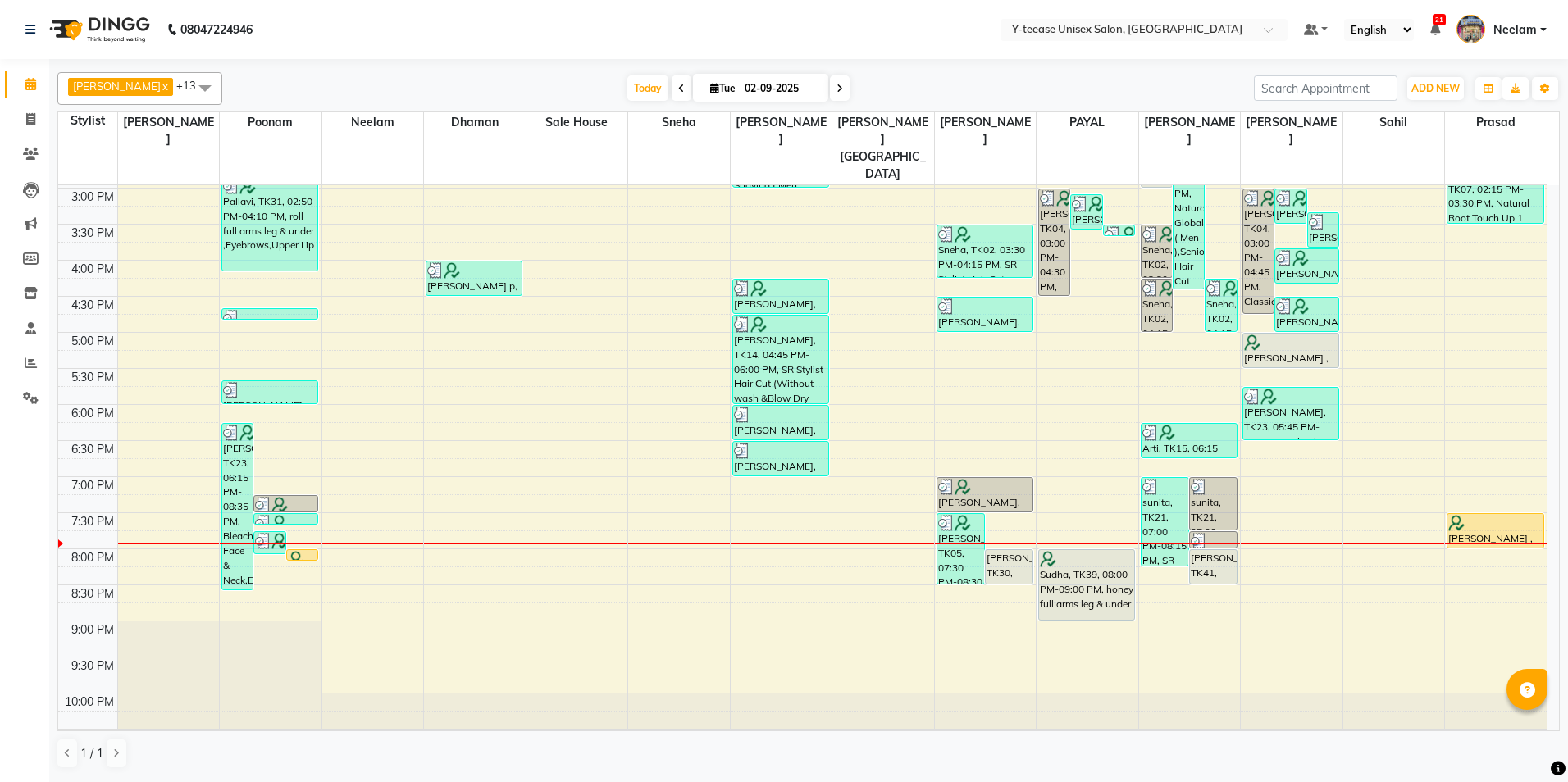
click at [837, 91] on icon at bounding box center [839, 89] width 7 height 10
type input "[DATE]"
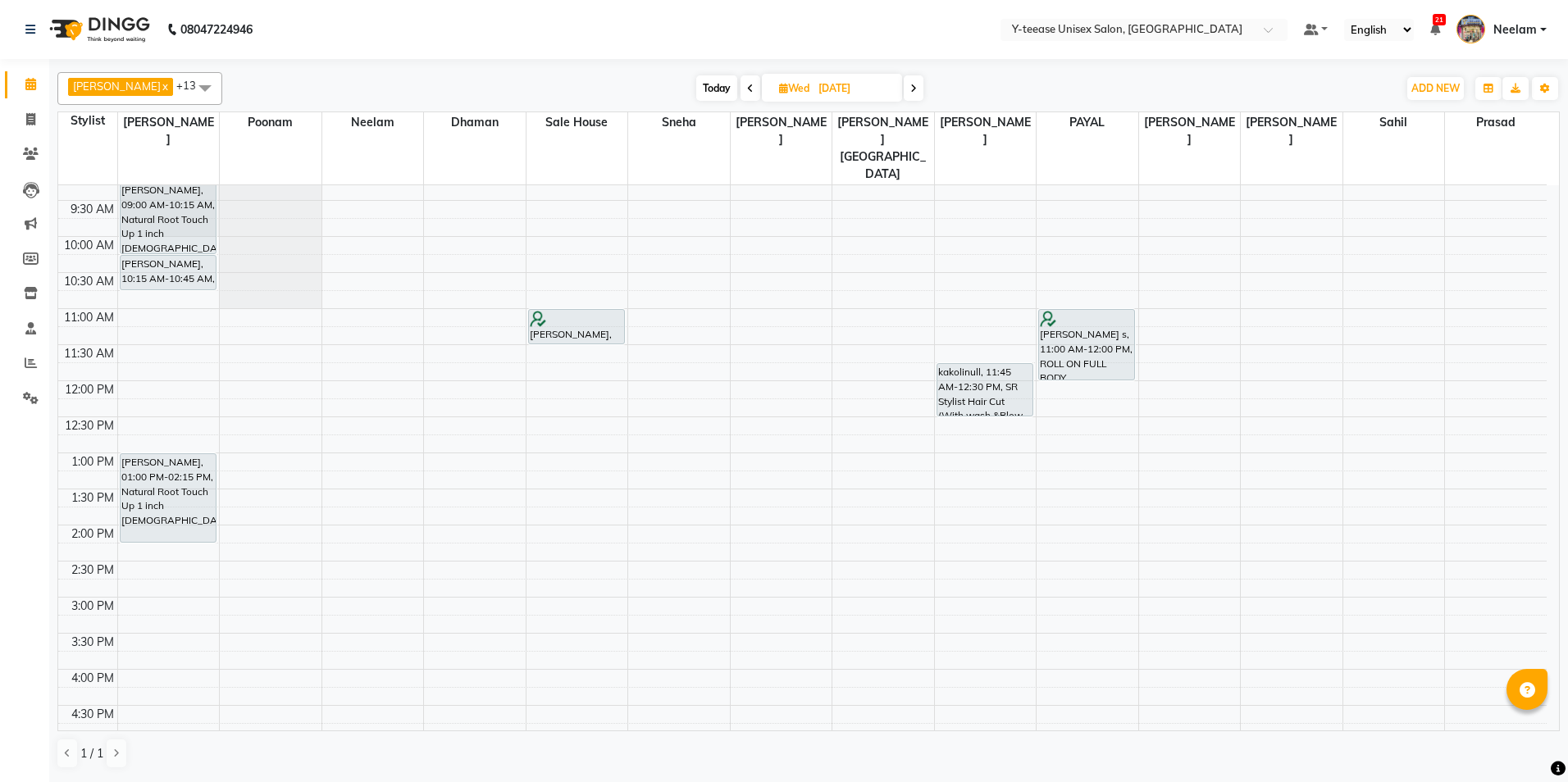
scroll to position [92, 0]
click at [1142, 468] on span "View Profile" at bounding box center [1127, 469] width 61 height 17
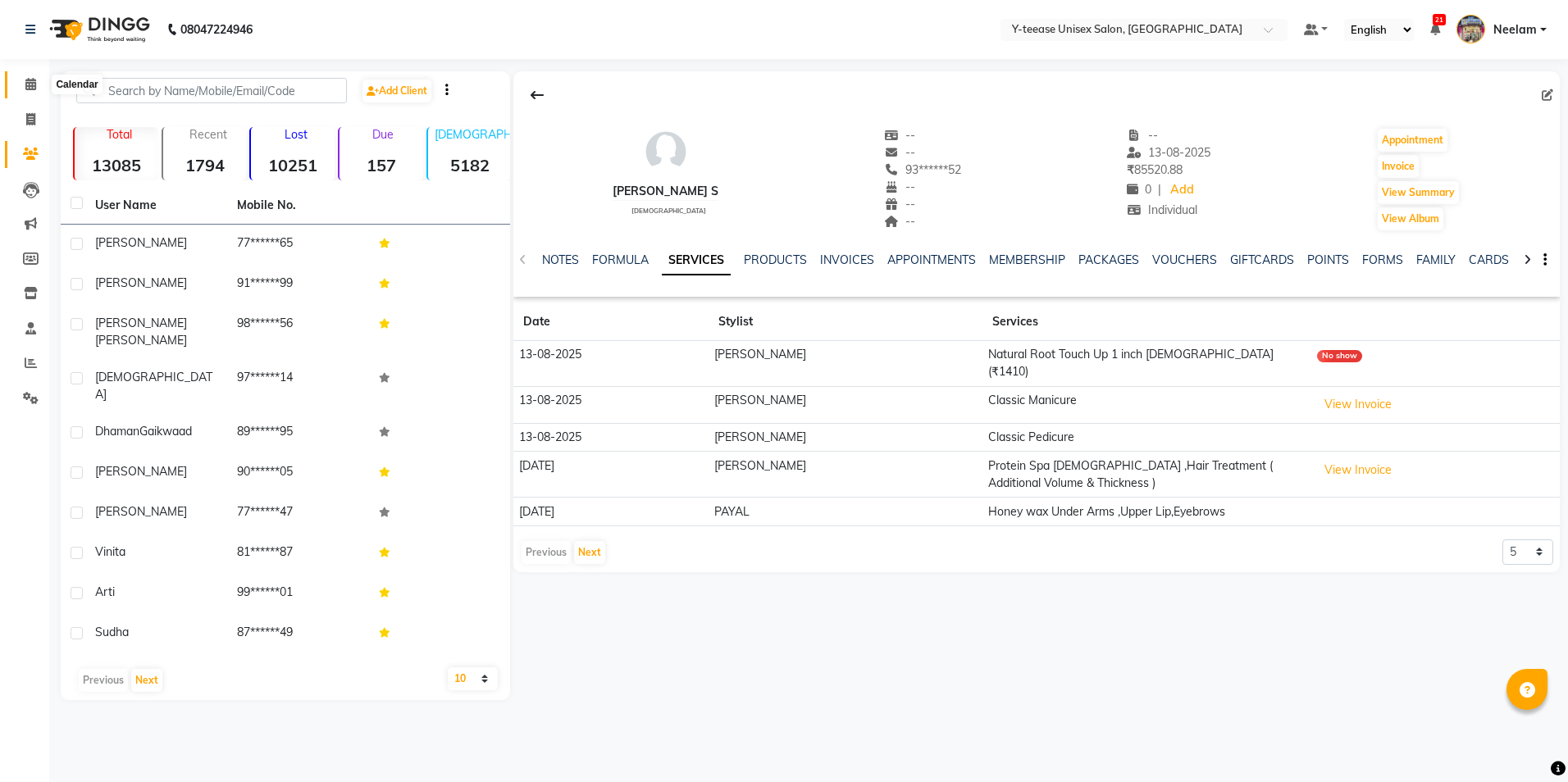
click at [37, 84] on span at bounding box center [31, 85] width 29 height 19
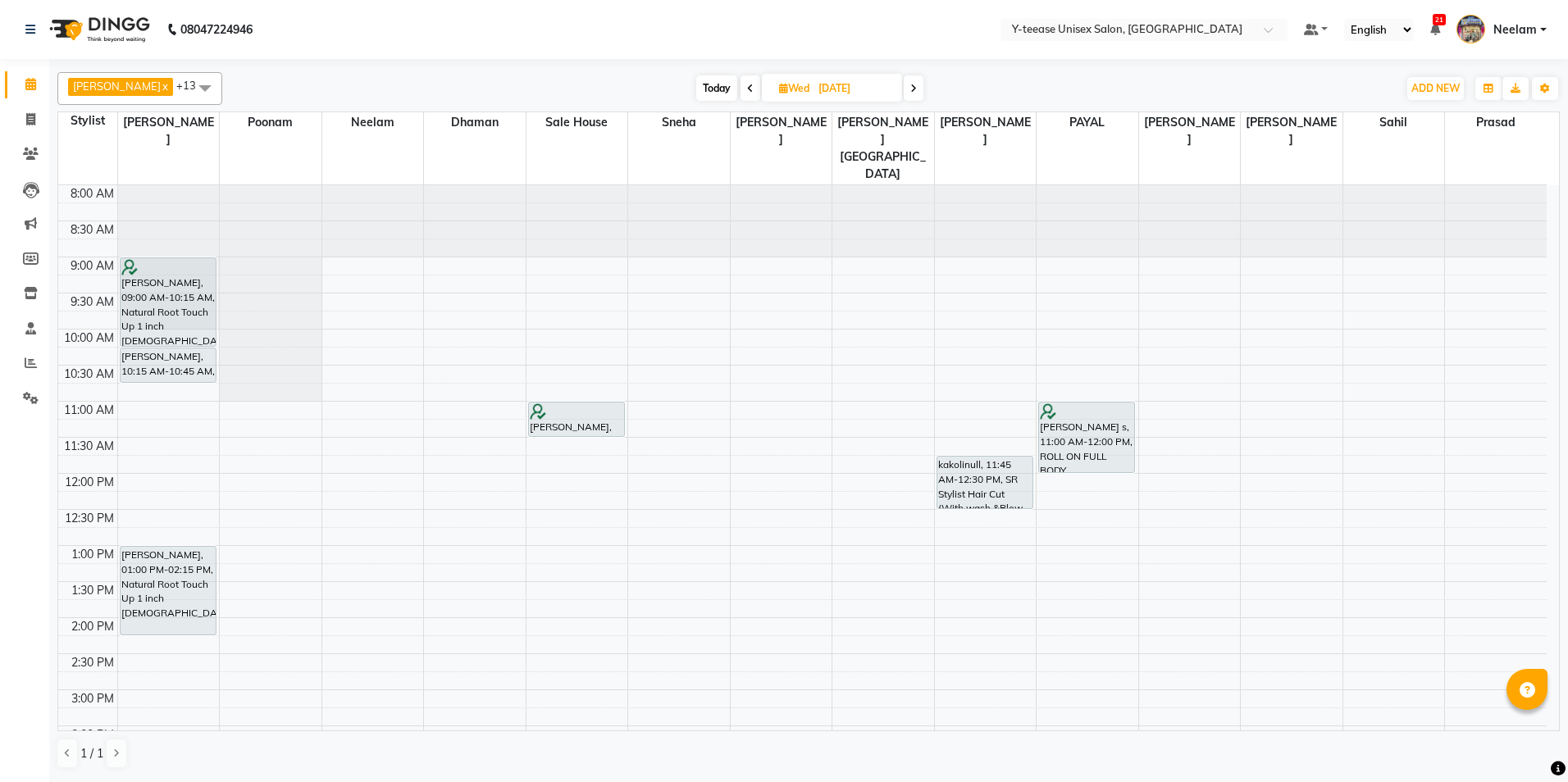
click at [696, 88] on span "Today" at bounding box center [716, 88] width 41 height 26
type input "02-09-2025"
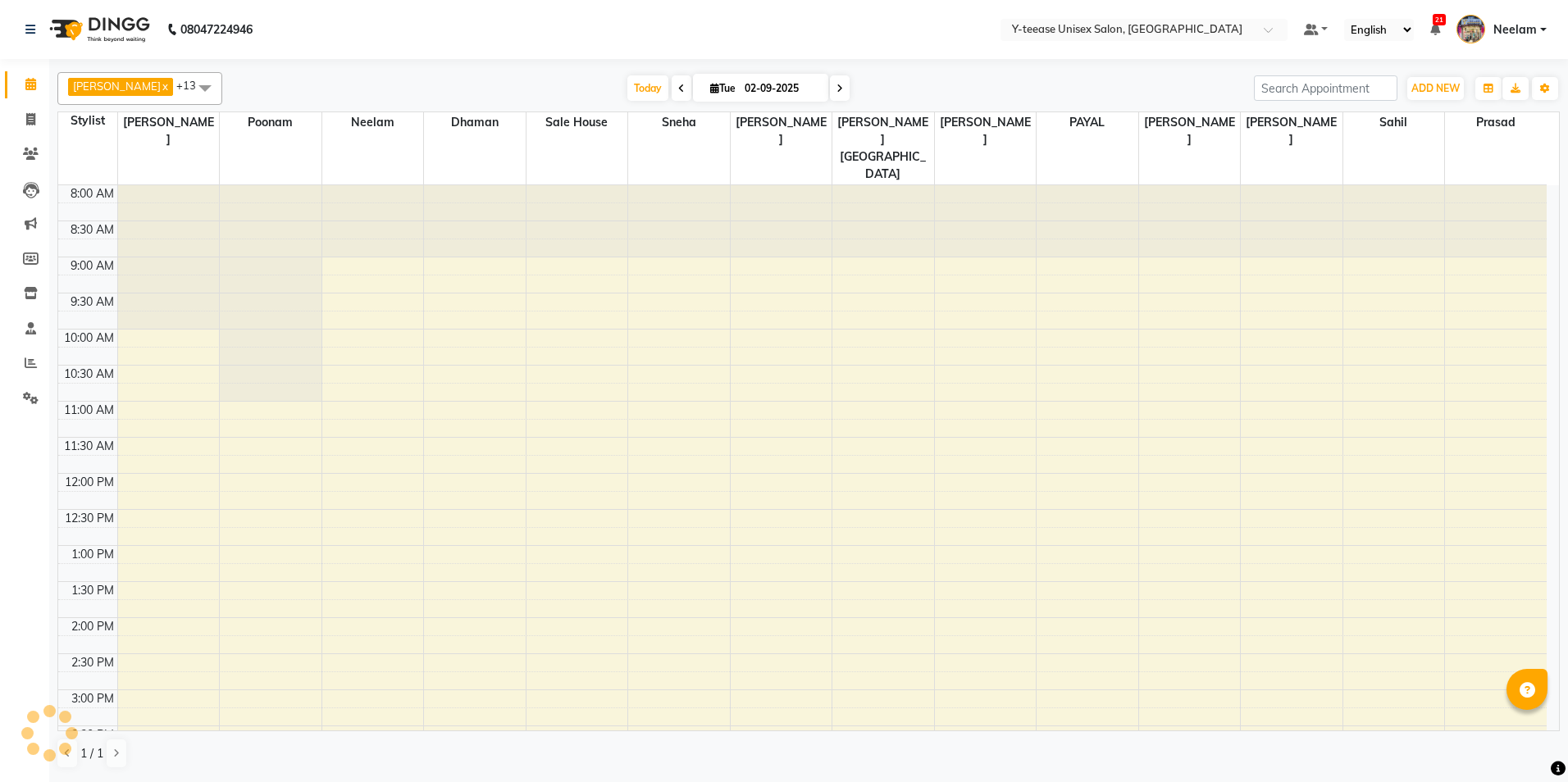
scroll to position [501, 0]
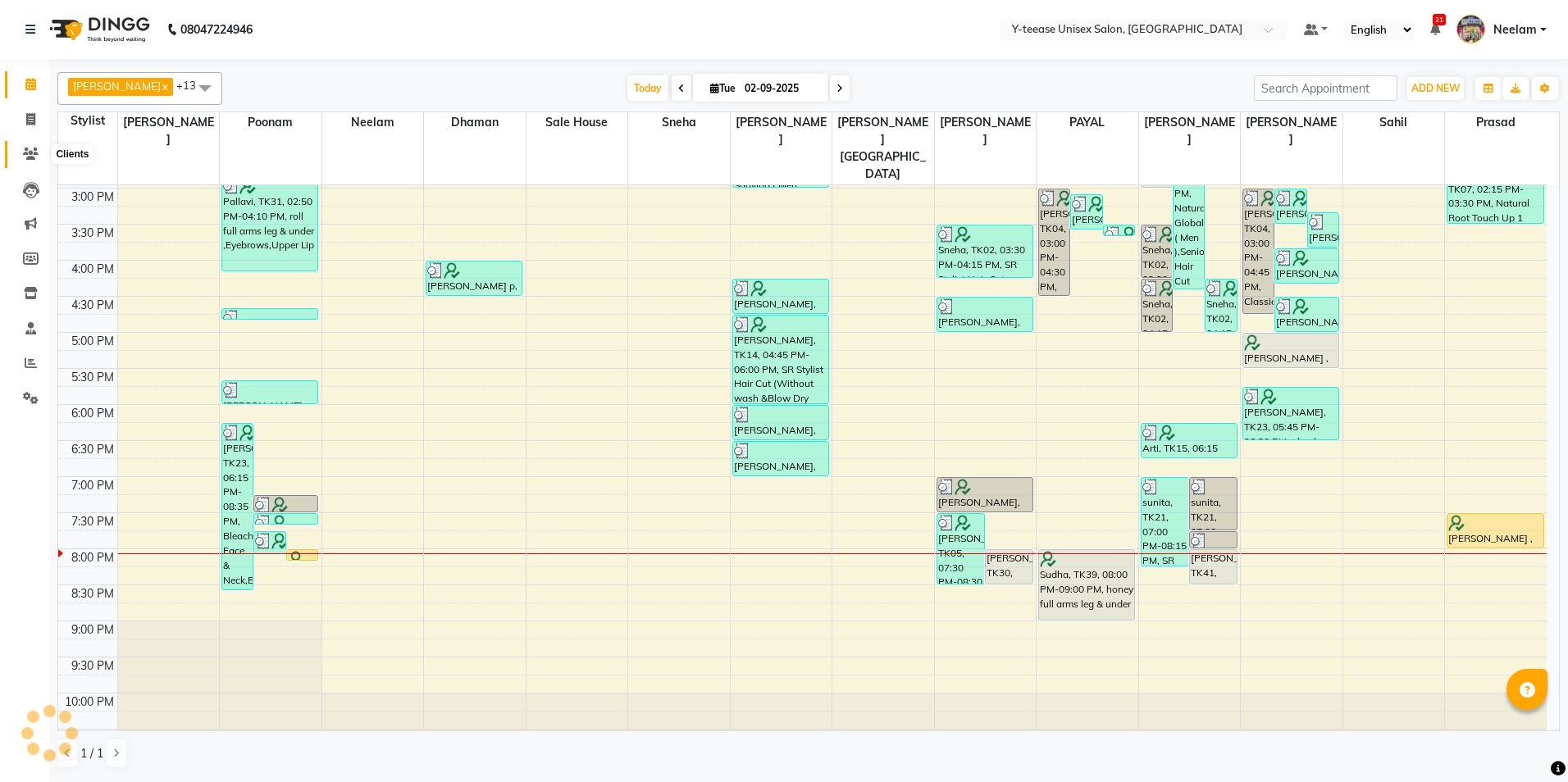
click at [30, 155] on icon at bounding box center [31, 154] width 15 height 12
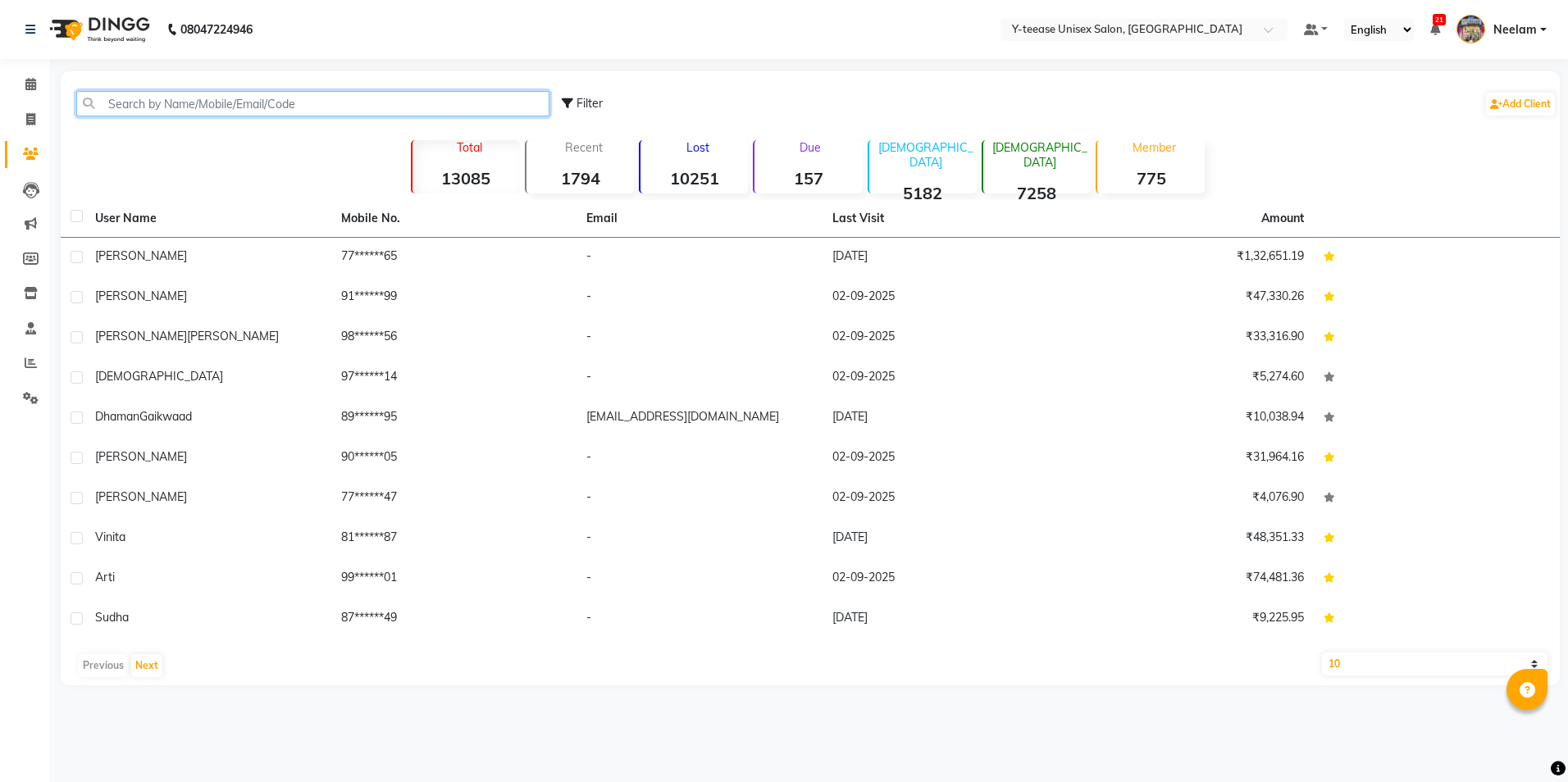
click at [292, 99] on input "text" at bounding box center [312, 103] width 473 height 26
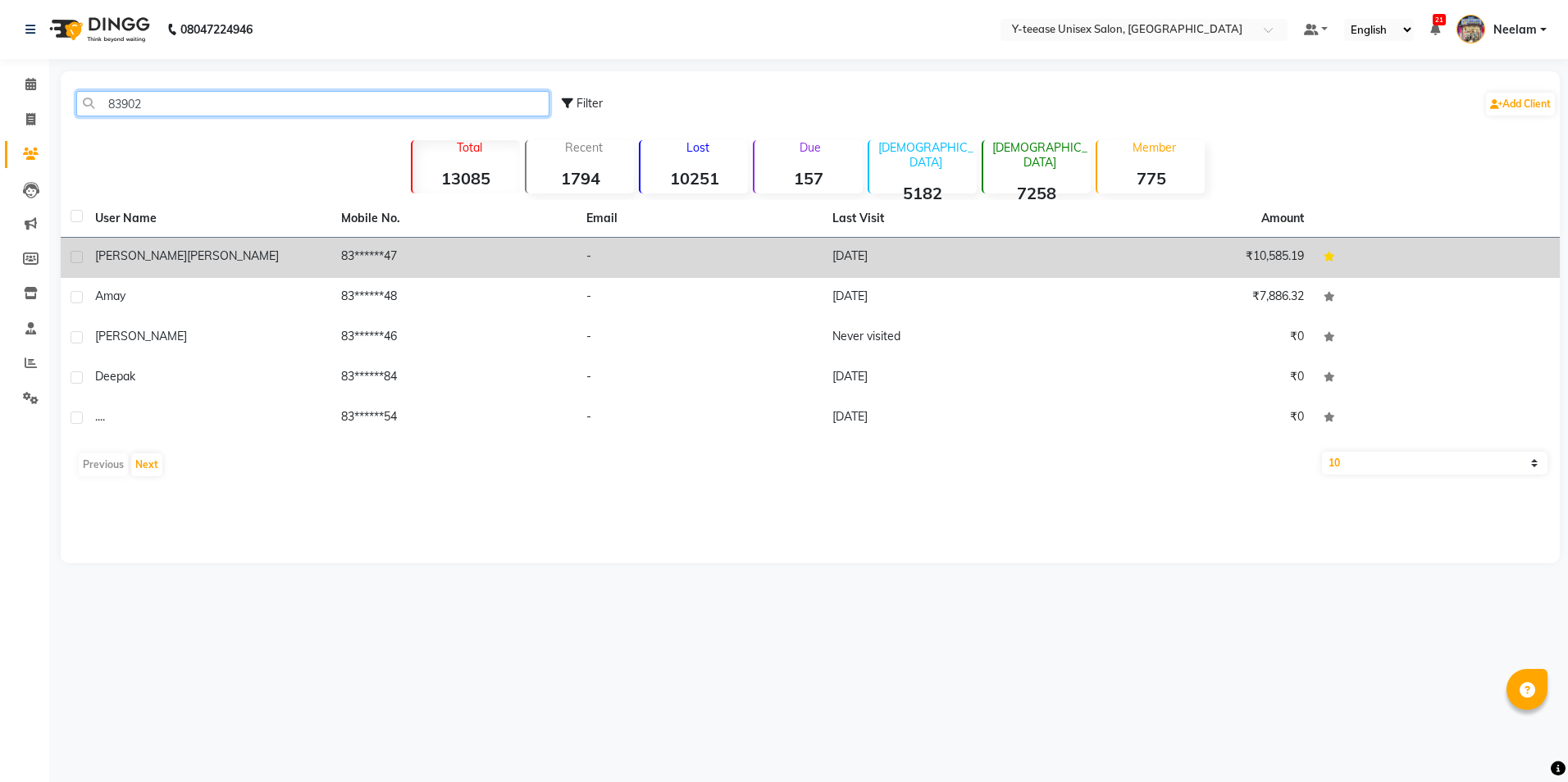
type input "83902"
click at [207, 260] on span "[PERSON_NAME]" at bounding box center [233, 255] width 92 height 14
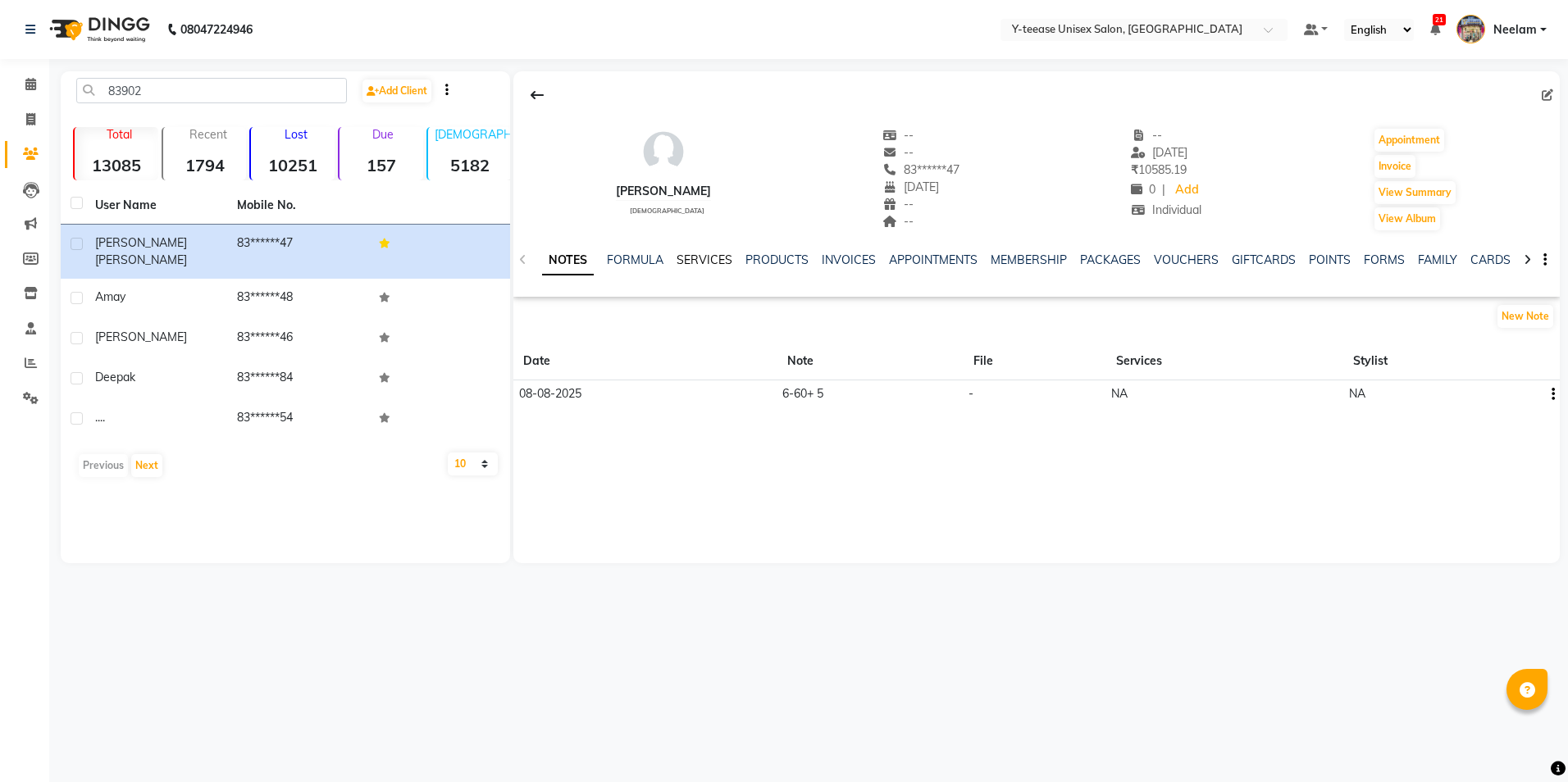
click at [718, 258] on link "SERVICES" at bounding box center [704, 259] width 55 height 14
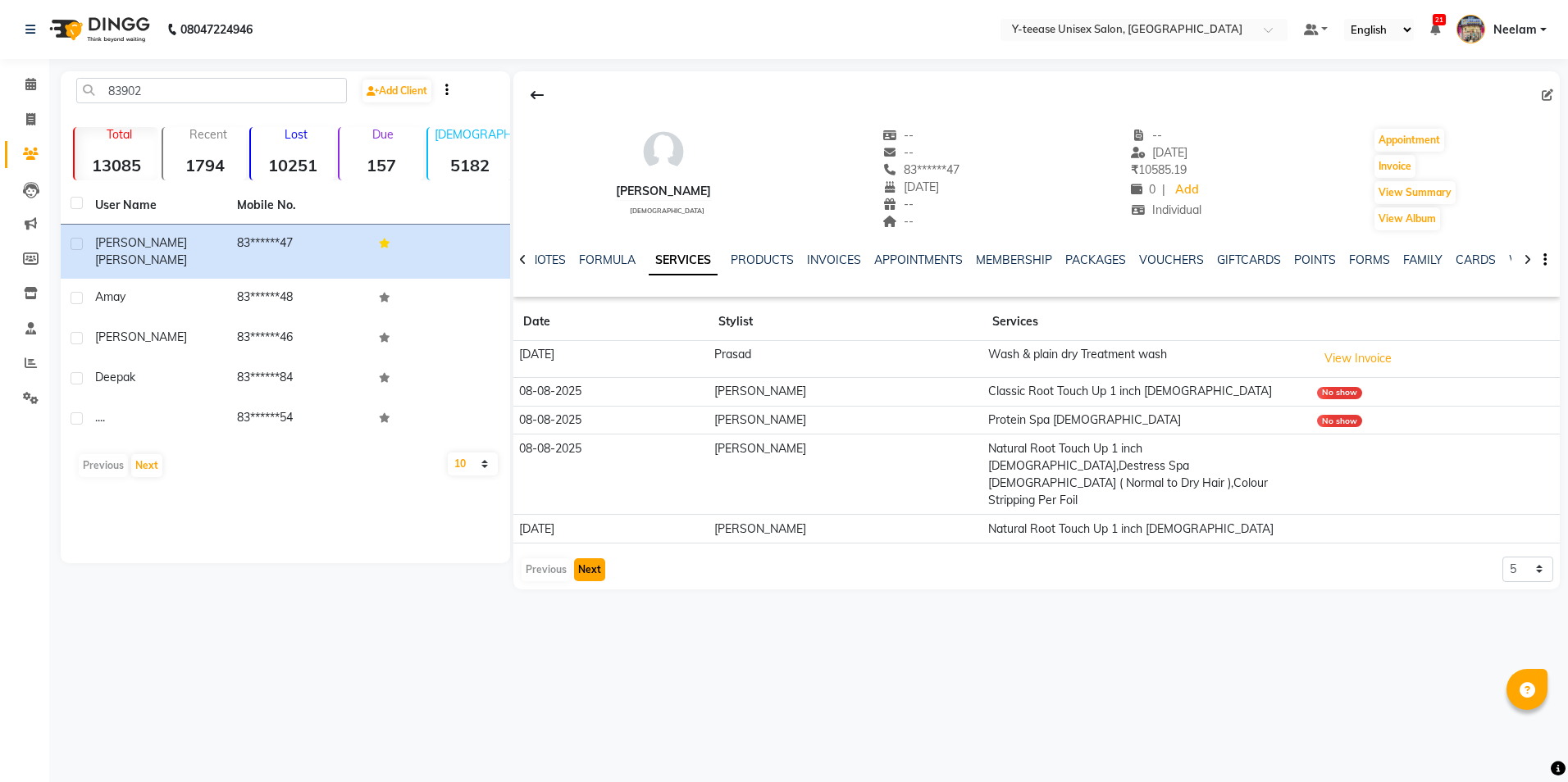
click at [594, 559] on button "Next" at bounding box center [589, 570] width 32 height 23
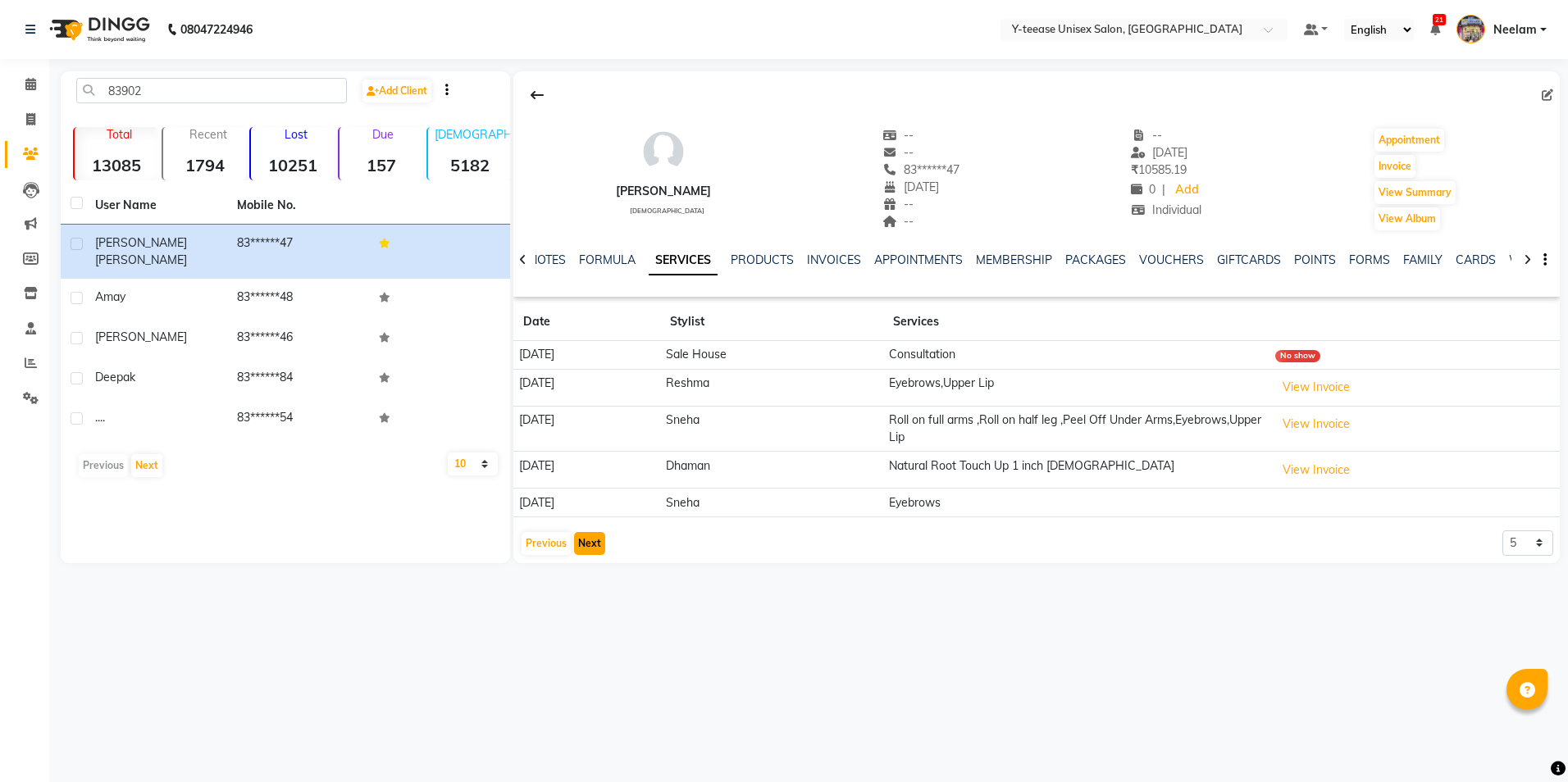
click at [594, 538] on button "Next" at bounding box center [589, 543] width 32 height 23
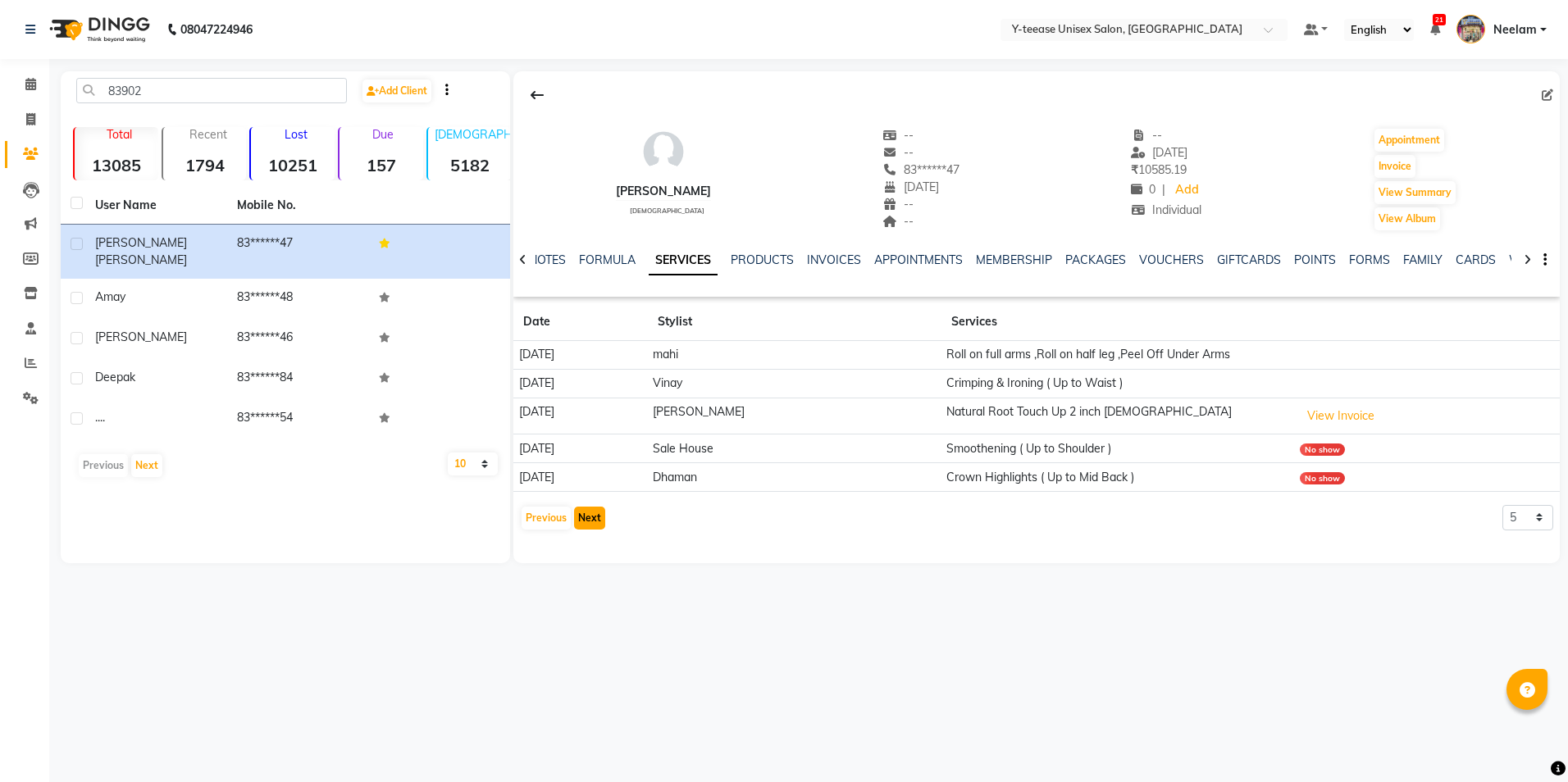
click at [586, 519] on button "Next" at bounding box center [589, 518] width 32 height 23
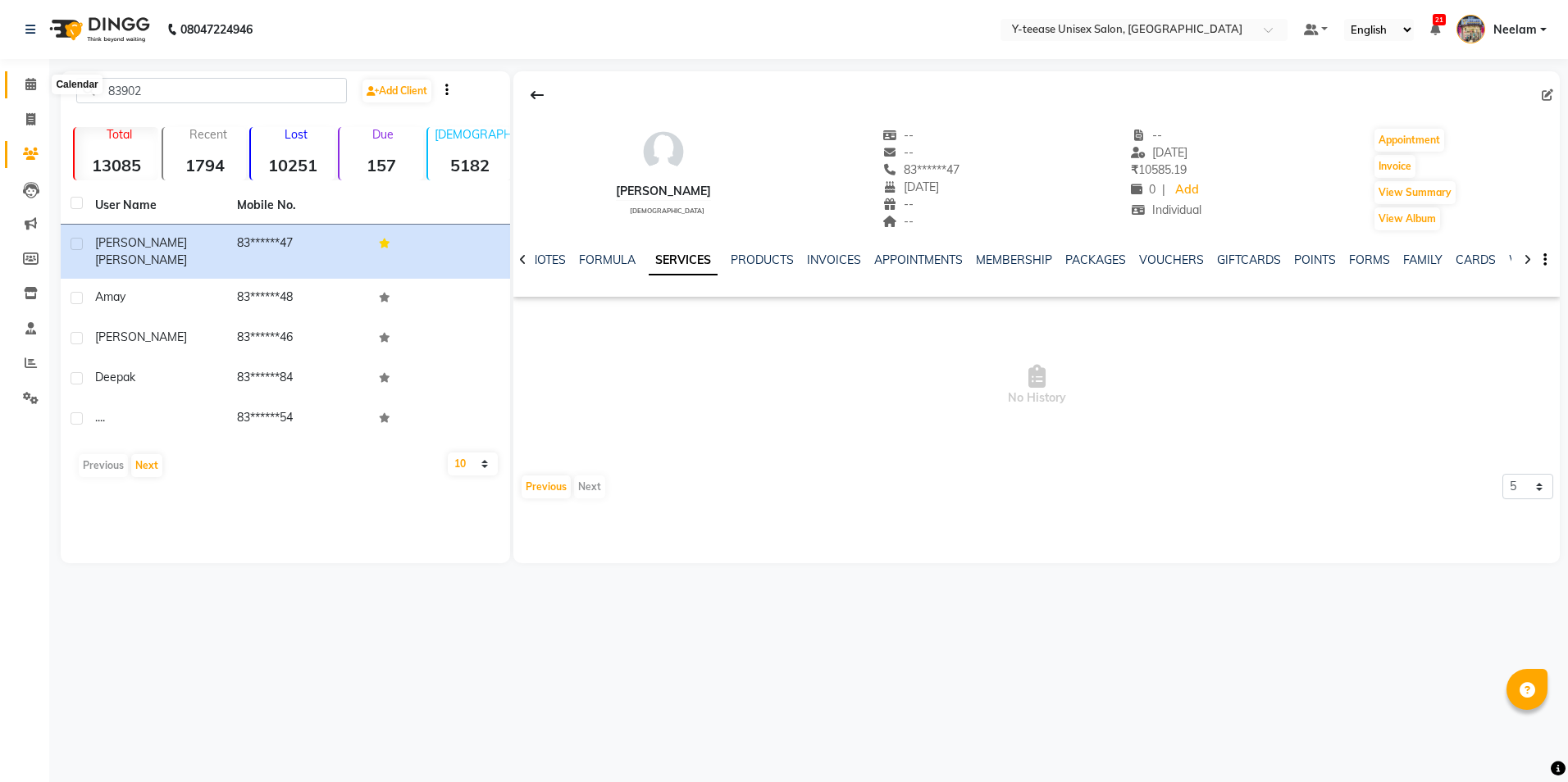
click at [31, 85] on icon at bounding box center [31, 84] width 11 height 12
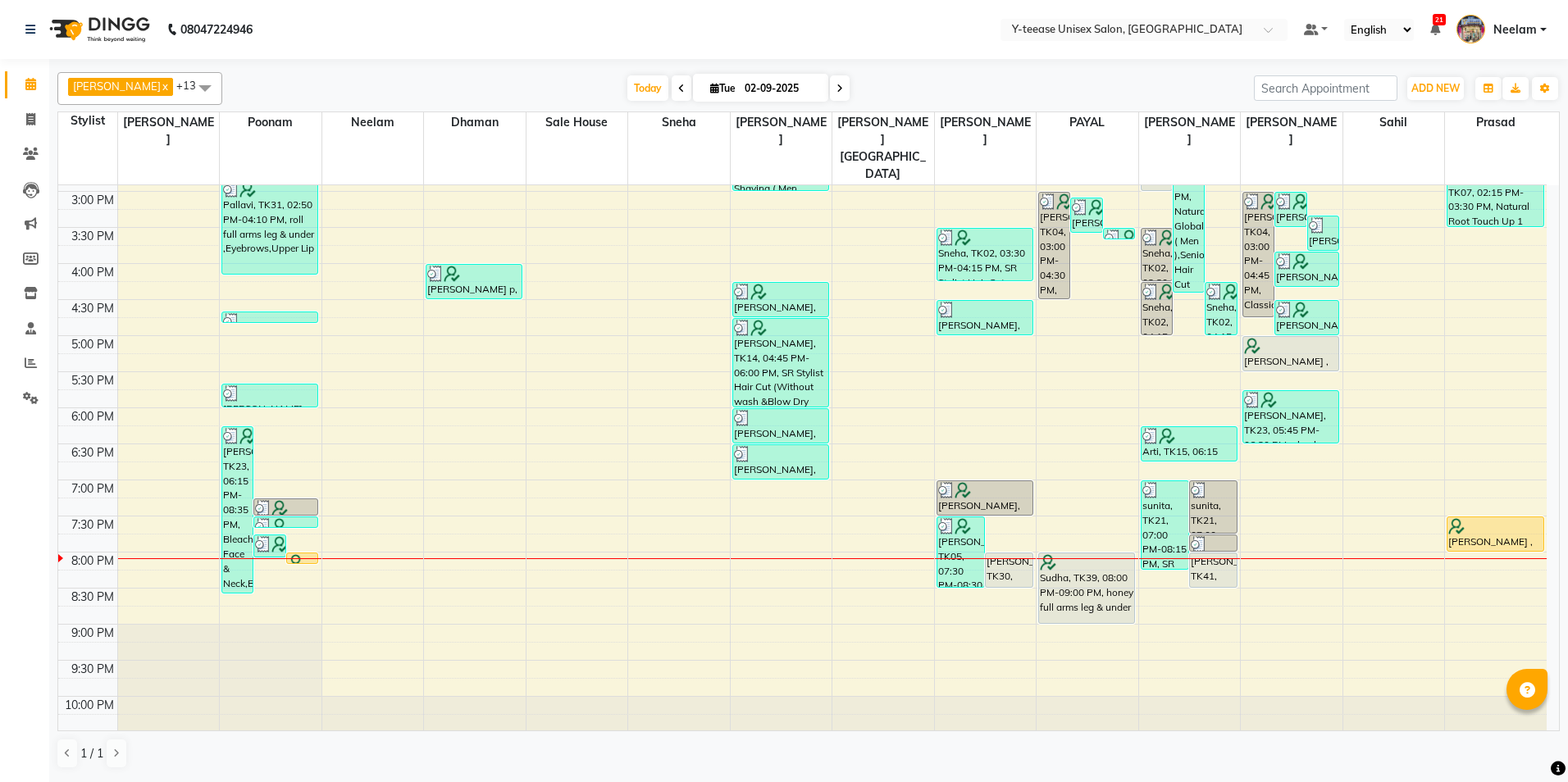
scroll to position [501, 0]
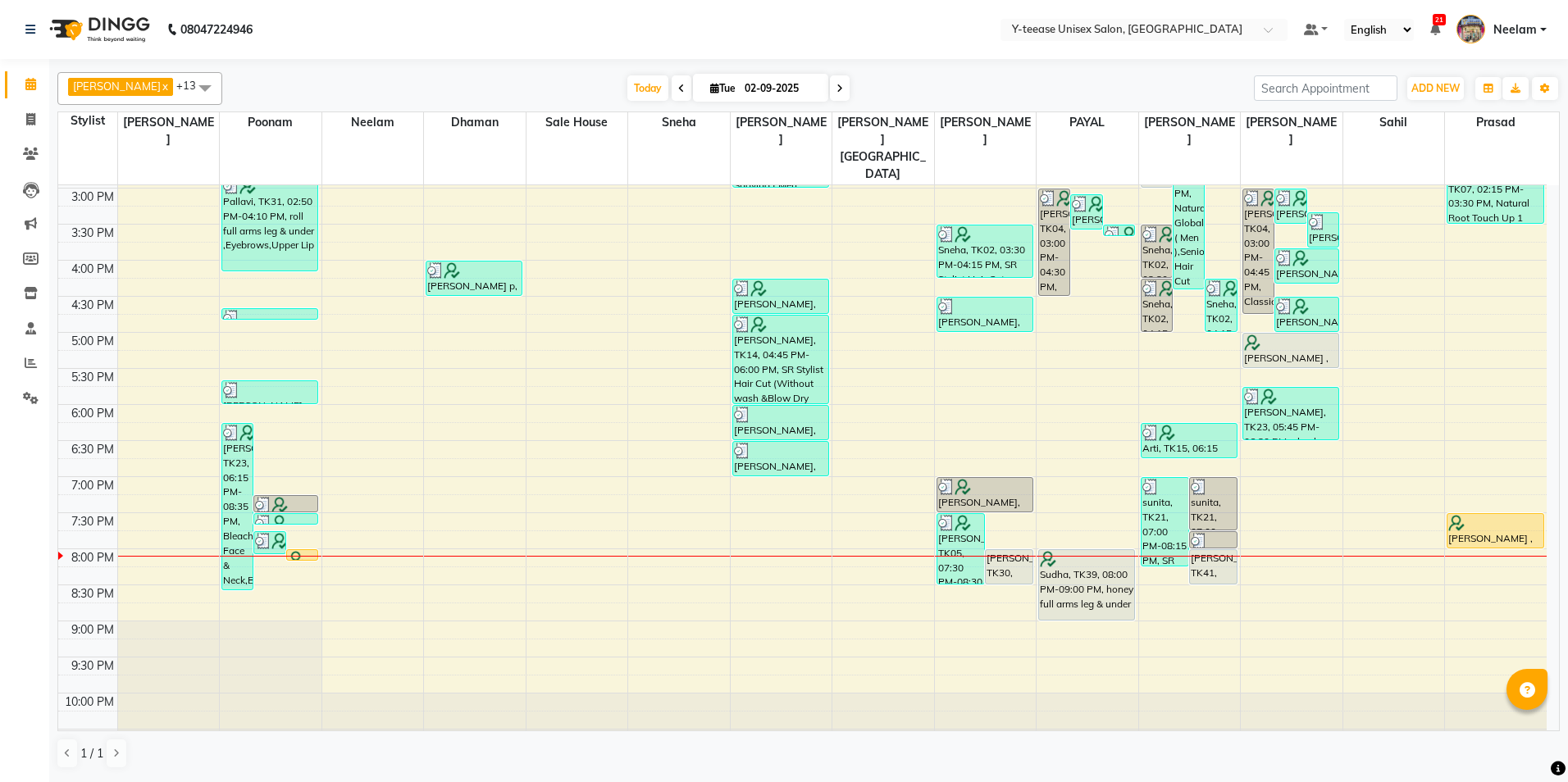
click at [830, 94] on span at bounding box center [839, 88] width 20 height 26
type input "[DATE]"
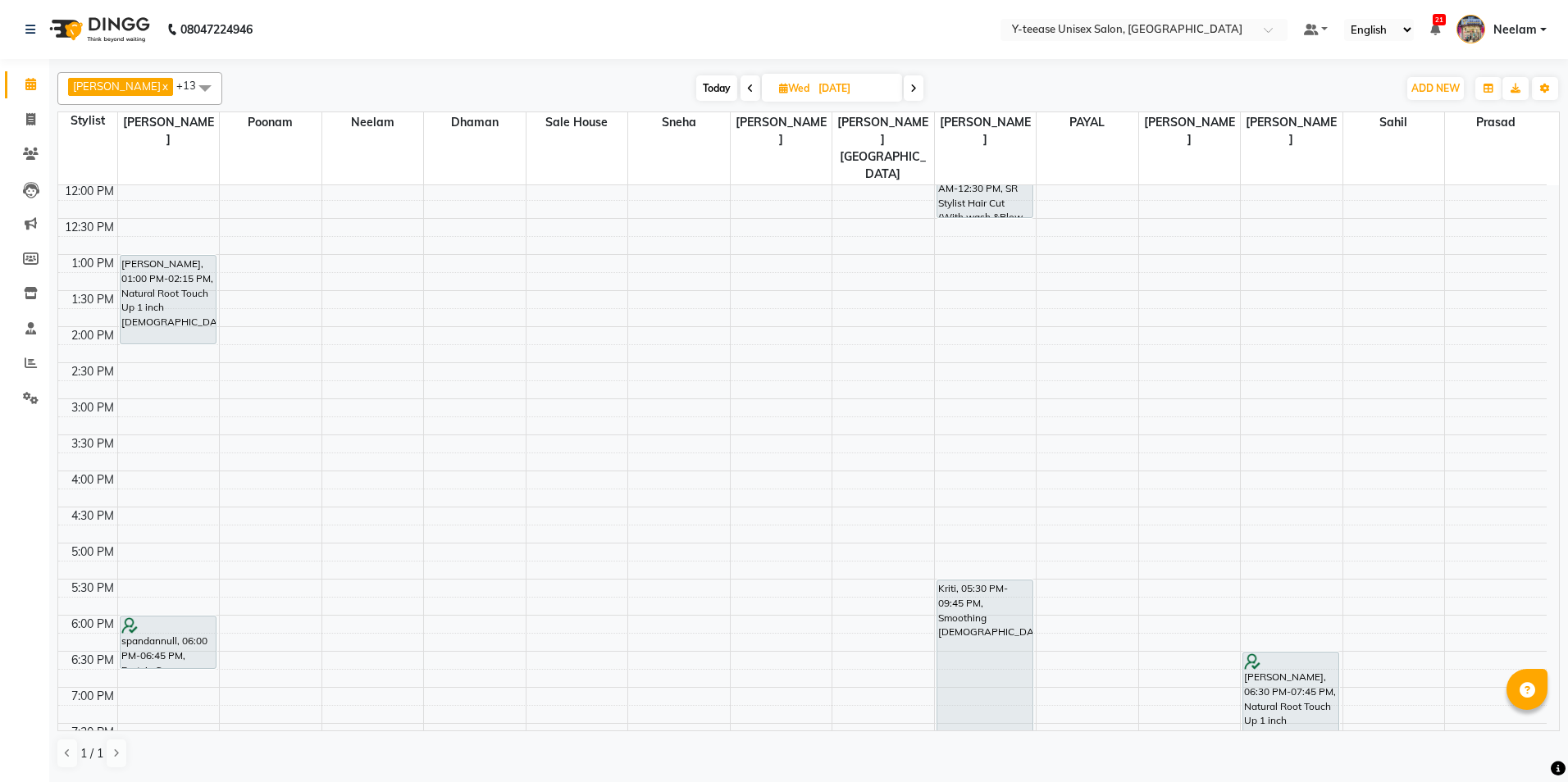
scroll to position [328, 0]
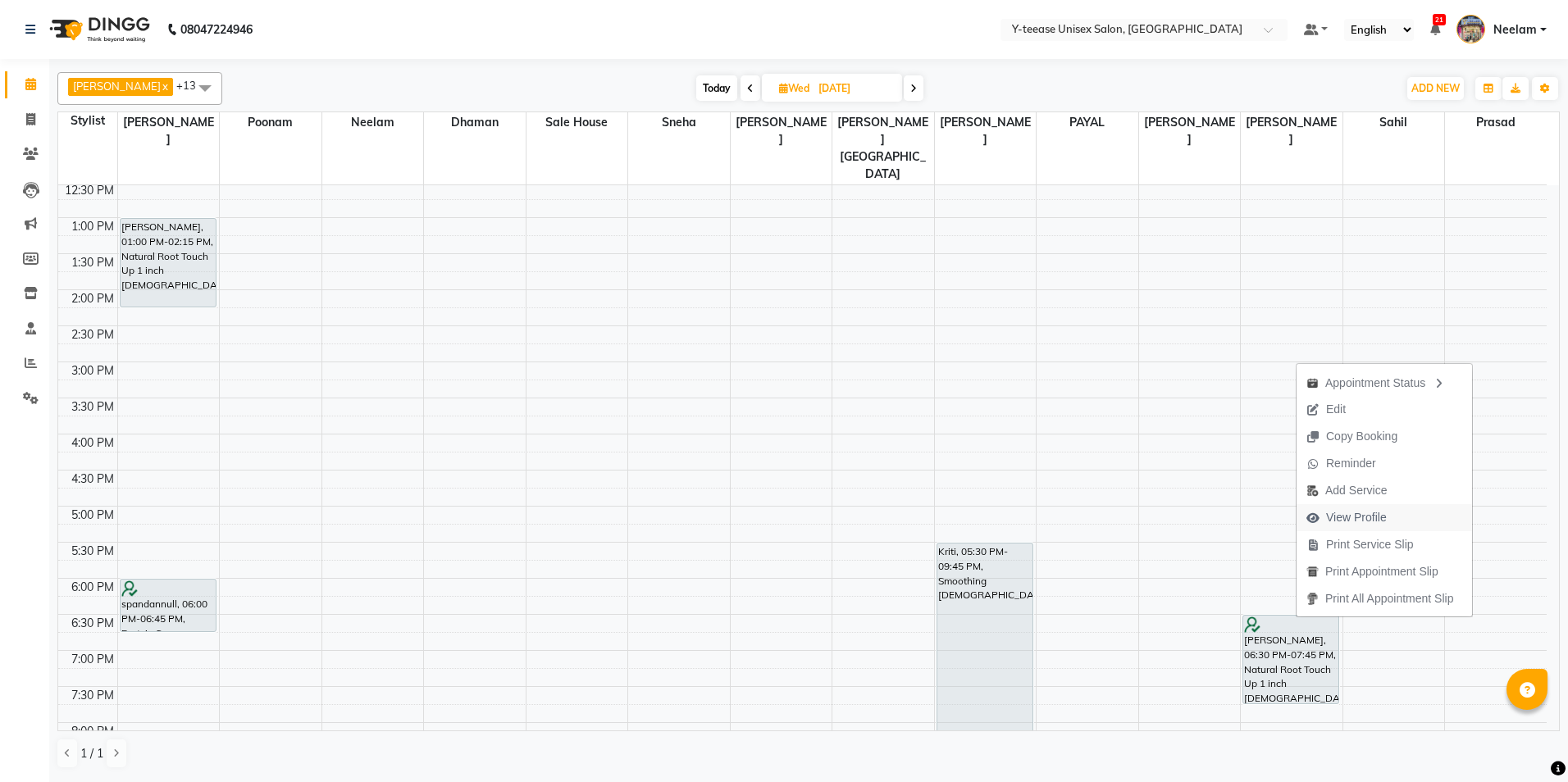
click at [1357, 522] on span "View Profile" at bounding box center [1356, 518] width 61 height 17
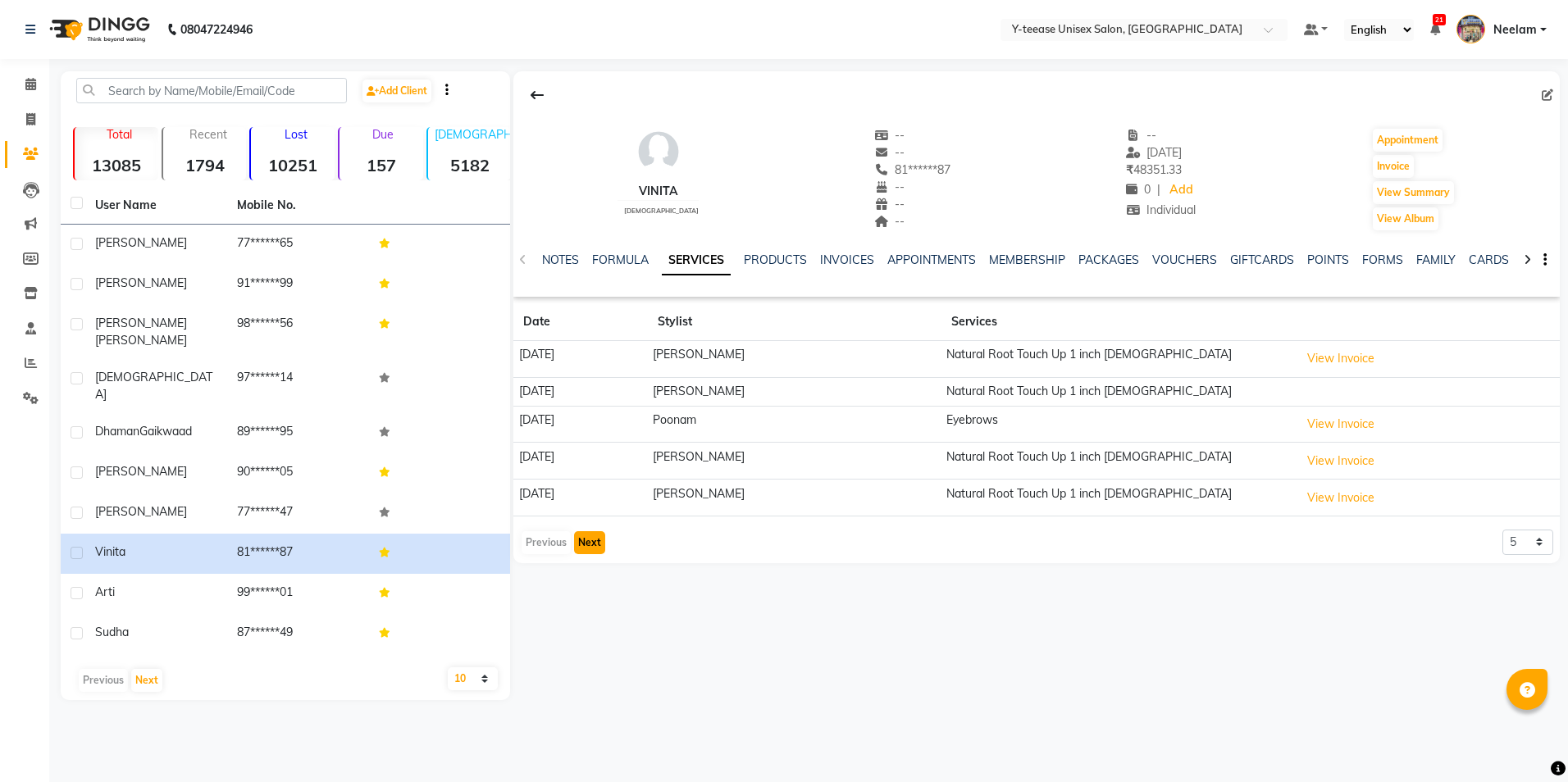
click at [590, 543] on button "Next" at bounding box center [589, 542] width 32 height 23
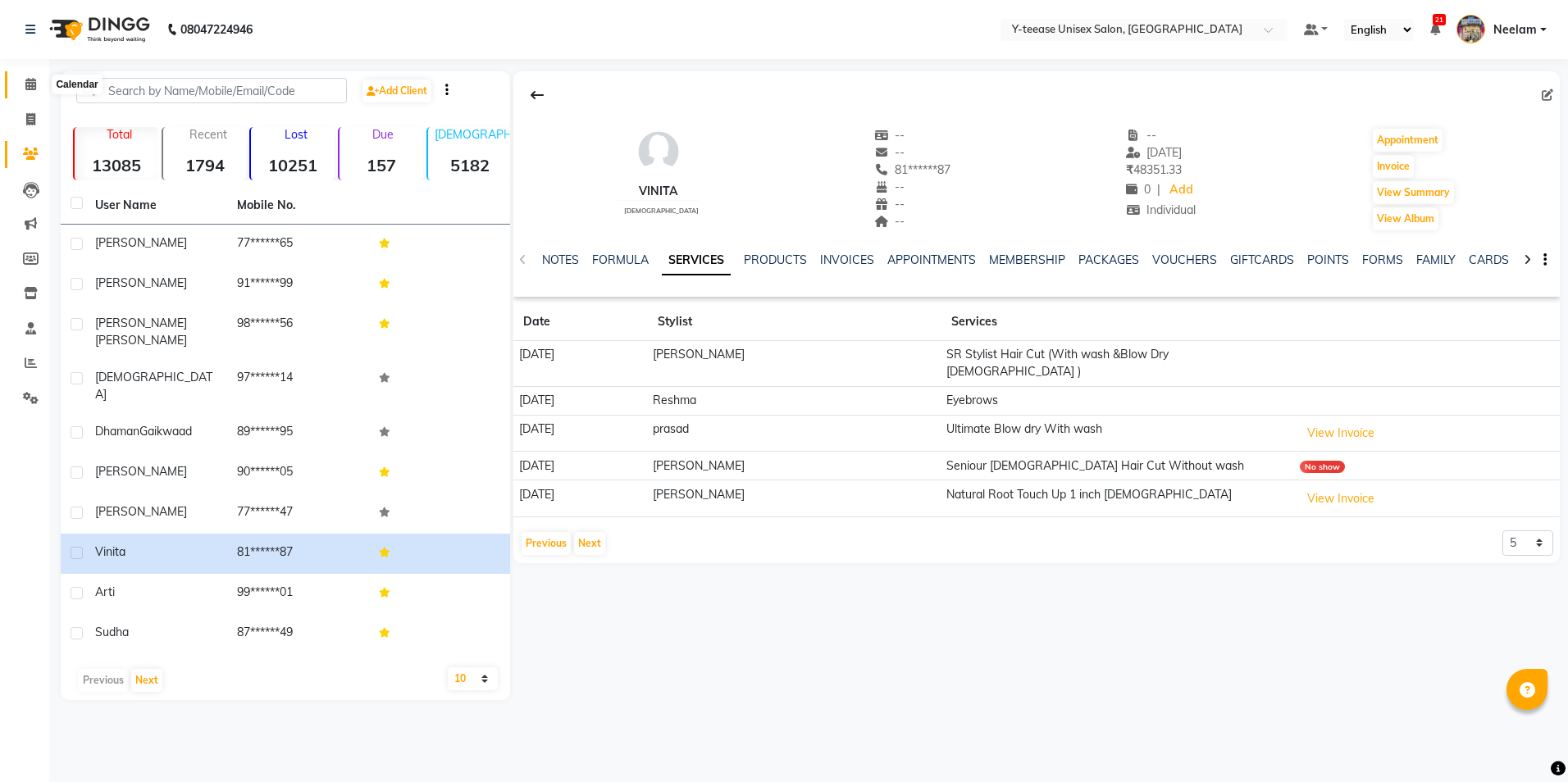
click at [27, 88] on icon at bounding box center [31, 84] width 11 height 12
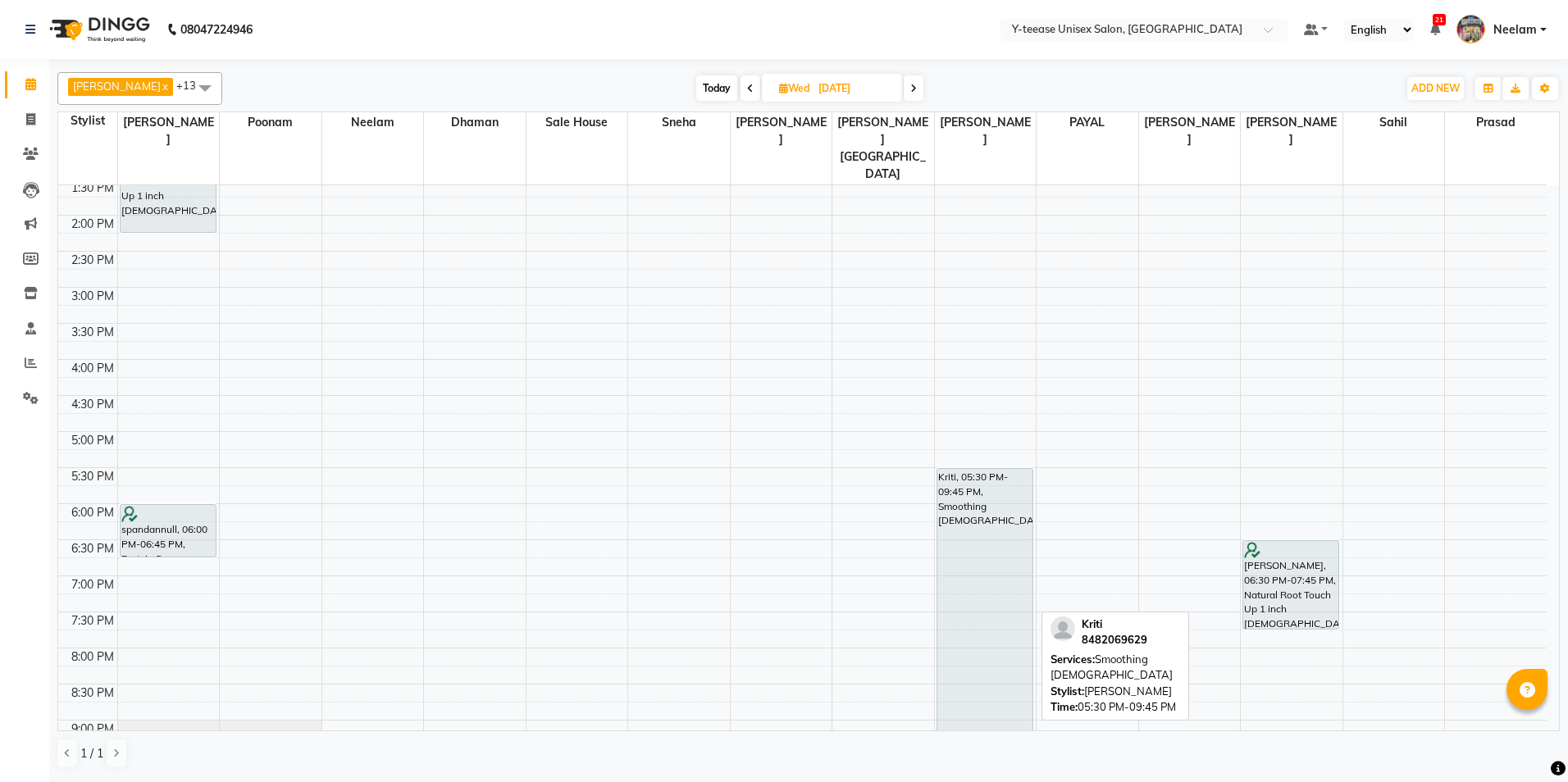
scroll to position [501, 0]
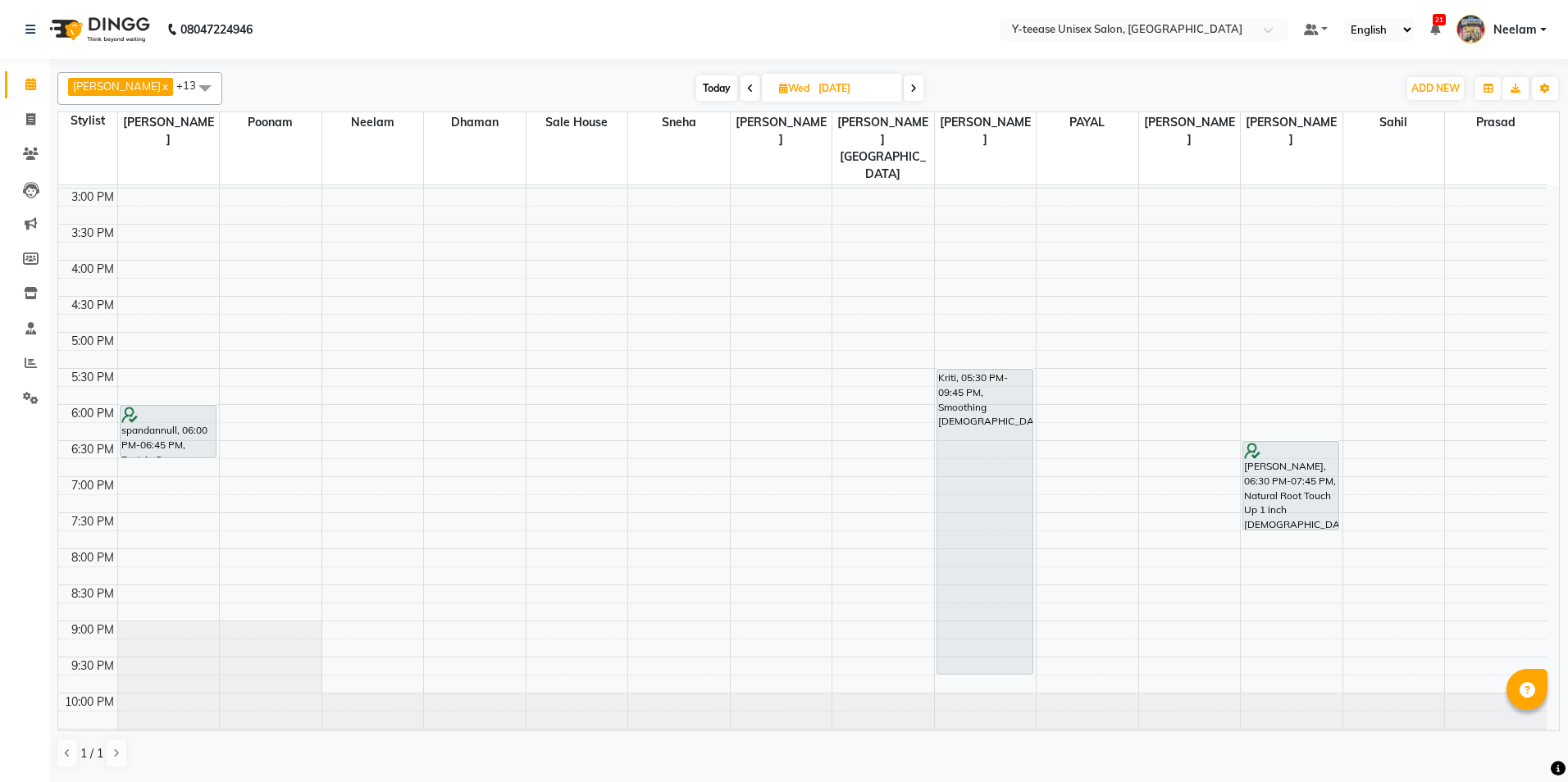
click at [696, 90] on span "Today" at bounding box center [716, 88] width 41 height 26
type input "02-09-2025"
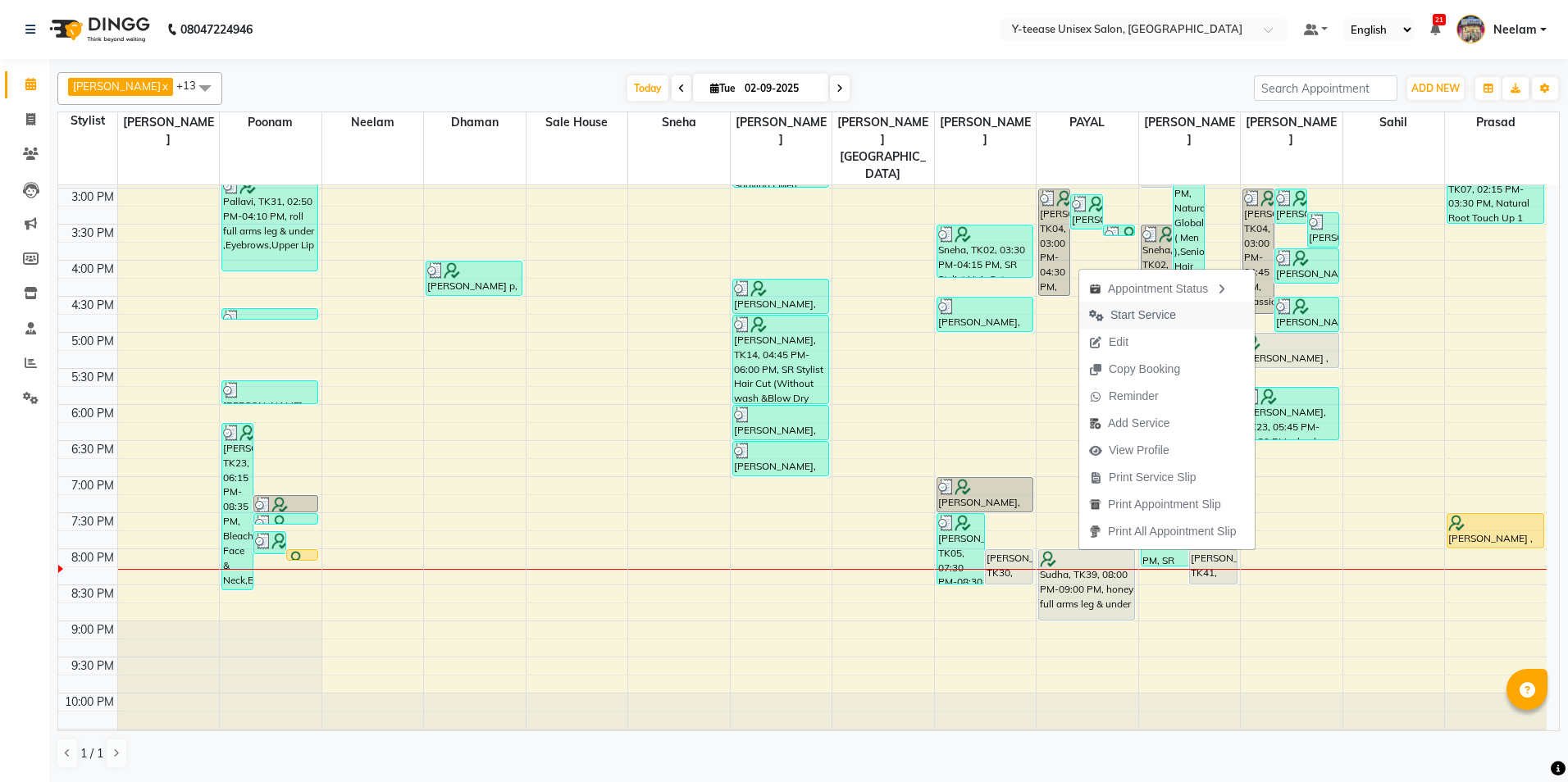
click at [1128, 319] on span "Start Service" at bounding box center [1142, 315] width 66 height 17
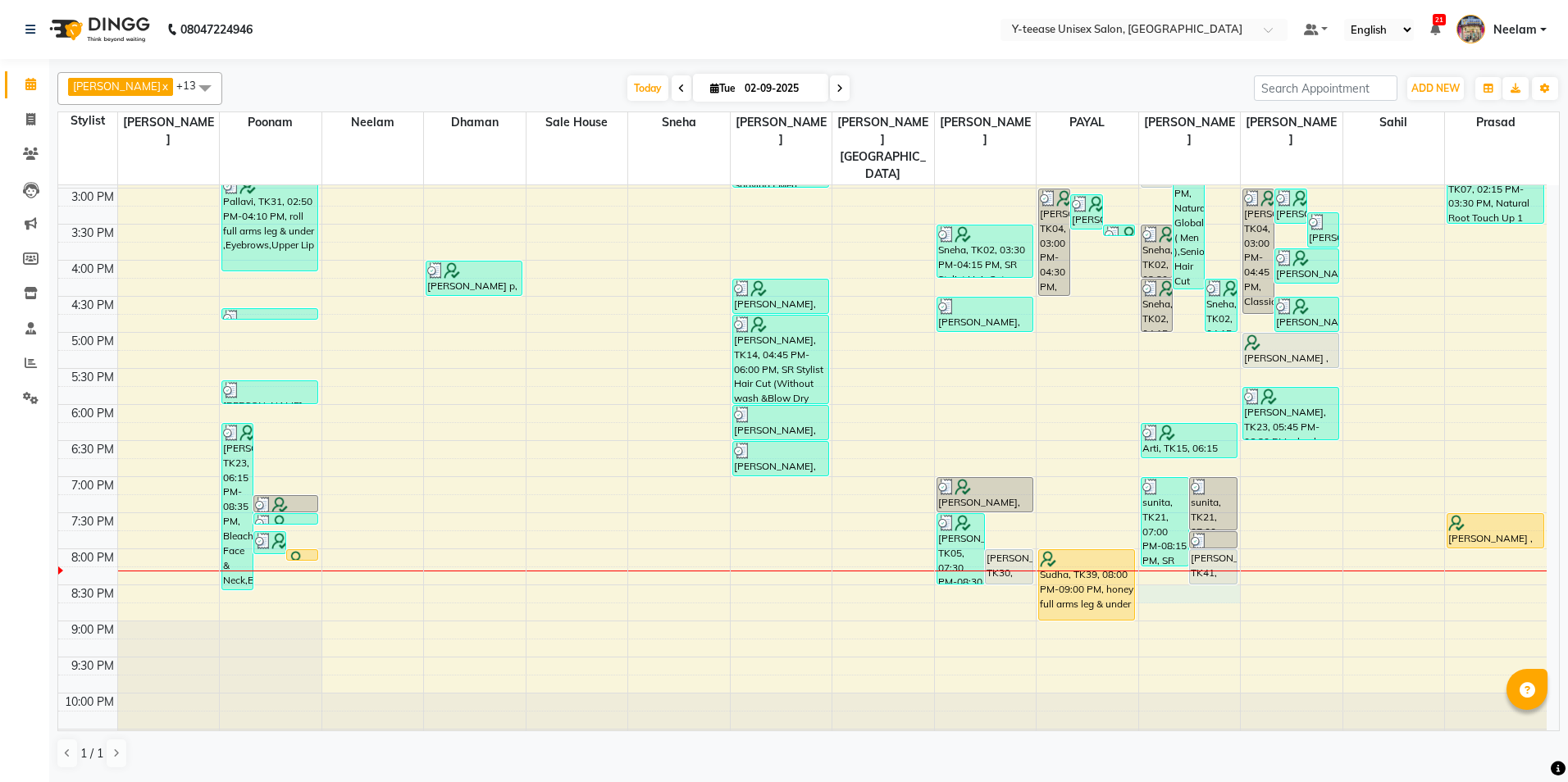
click at [1161, 560] on div "8:00 AM 8:30 AM 9:00 AM 9:30 AM 10:00 AM 10:30 AM 11:00 AM 11:30 AM 12:00 PM 12…" at bounding box center [802, 224] width 1488 height 1081
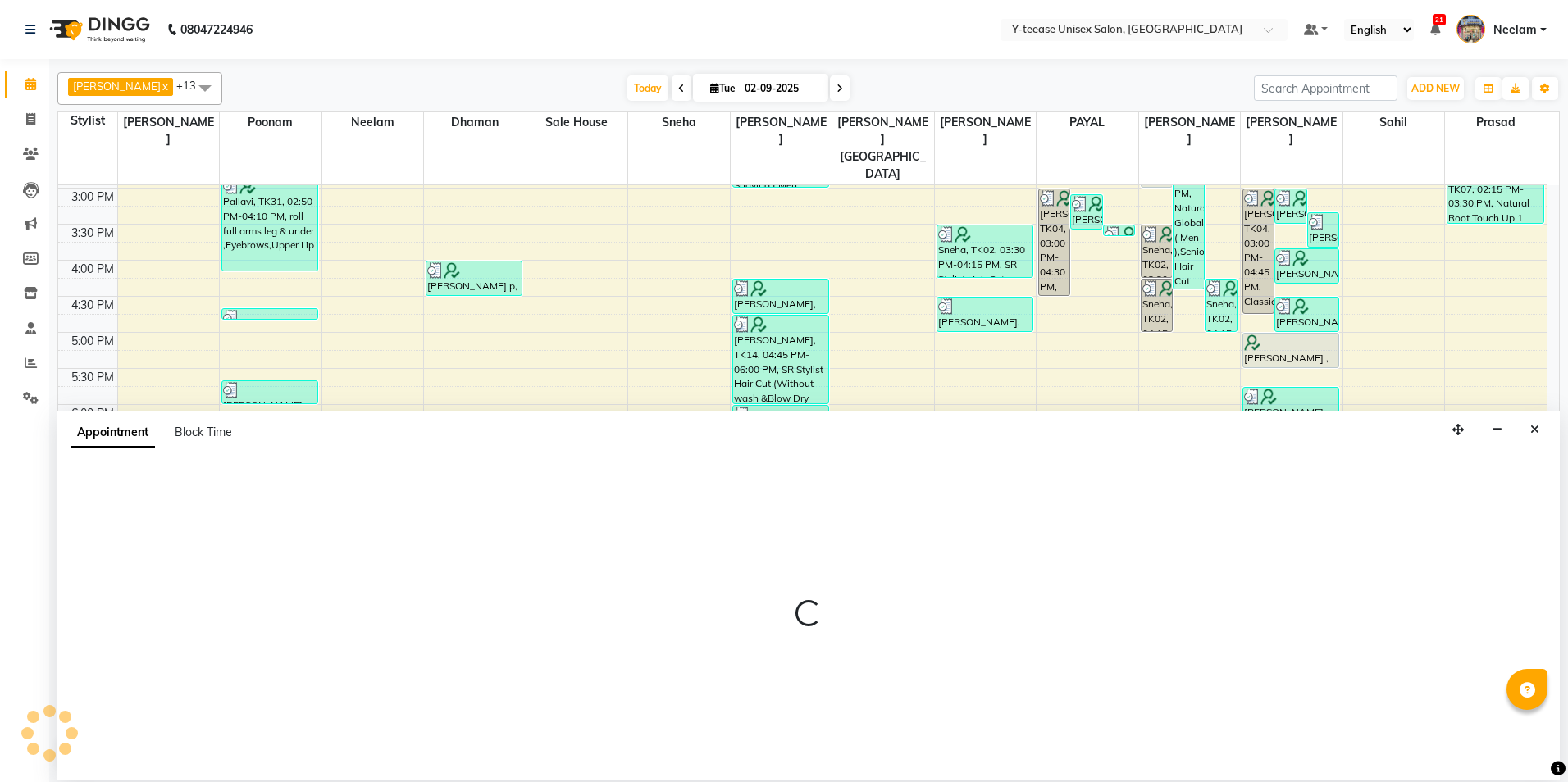
select select "81457"
select select "tentative"
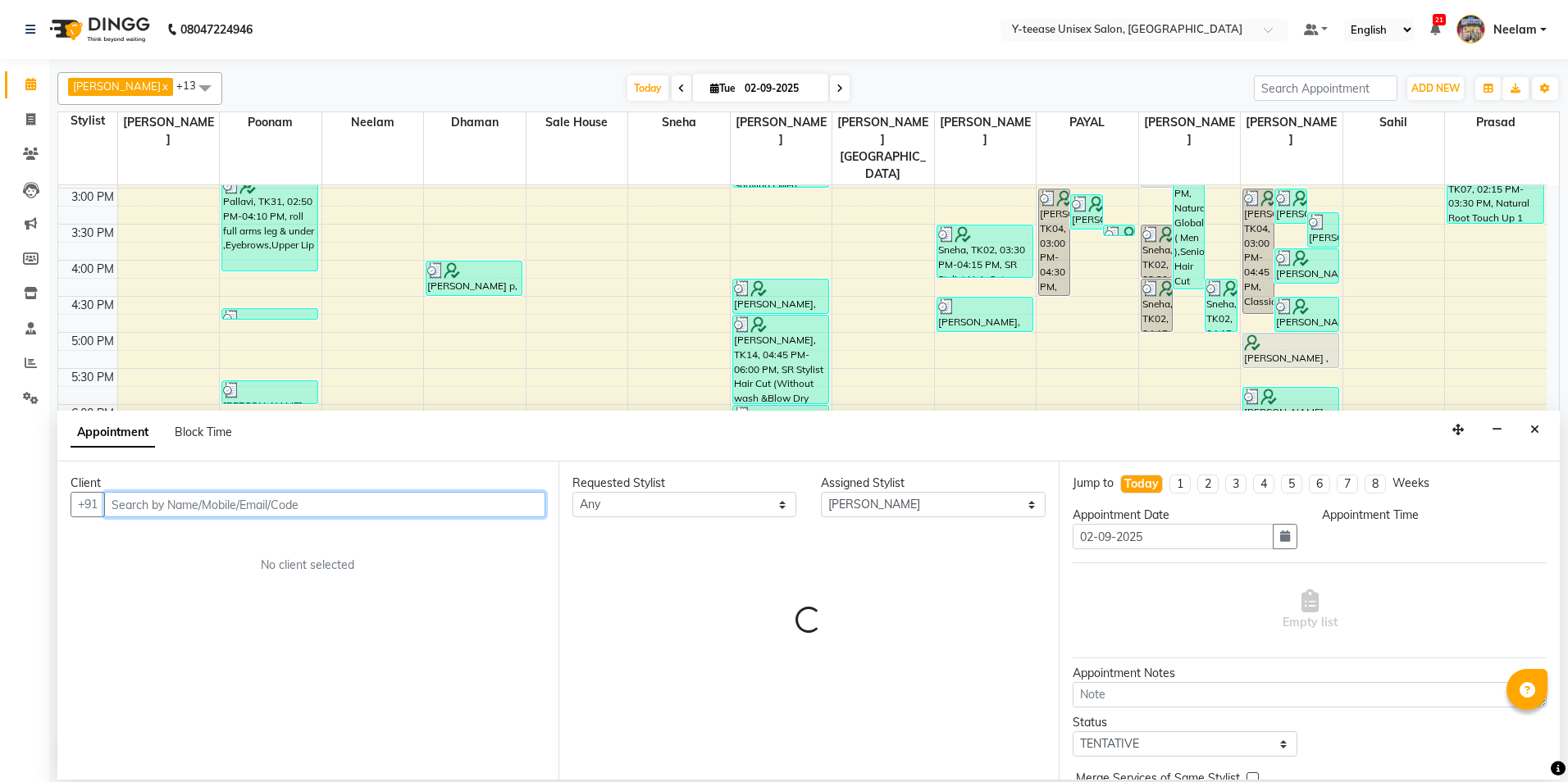
select select "1230"
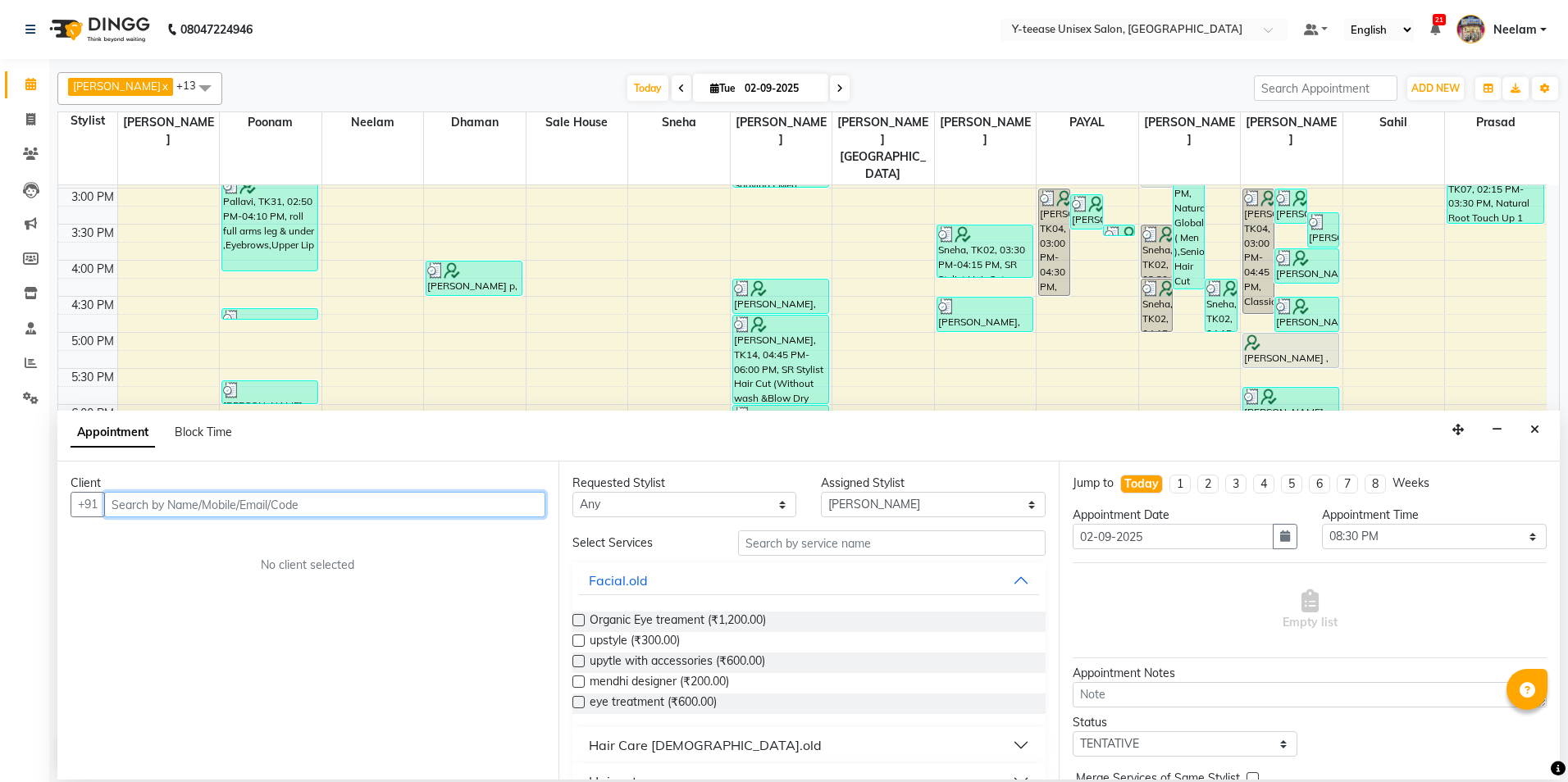
click at [425, 508] on input "text" at bounding box center [325, 504] width 441 height 26
click at [358, 508] on input "77" at bounding box center [325, 504] width 441 height 26
click at [281, 498] on input "77" at bounding box center [325, 504] width 441 height 26
type input "7"
click at [281, 499] on input "text" at bounding box center [325, 504] width 441 height 26
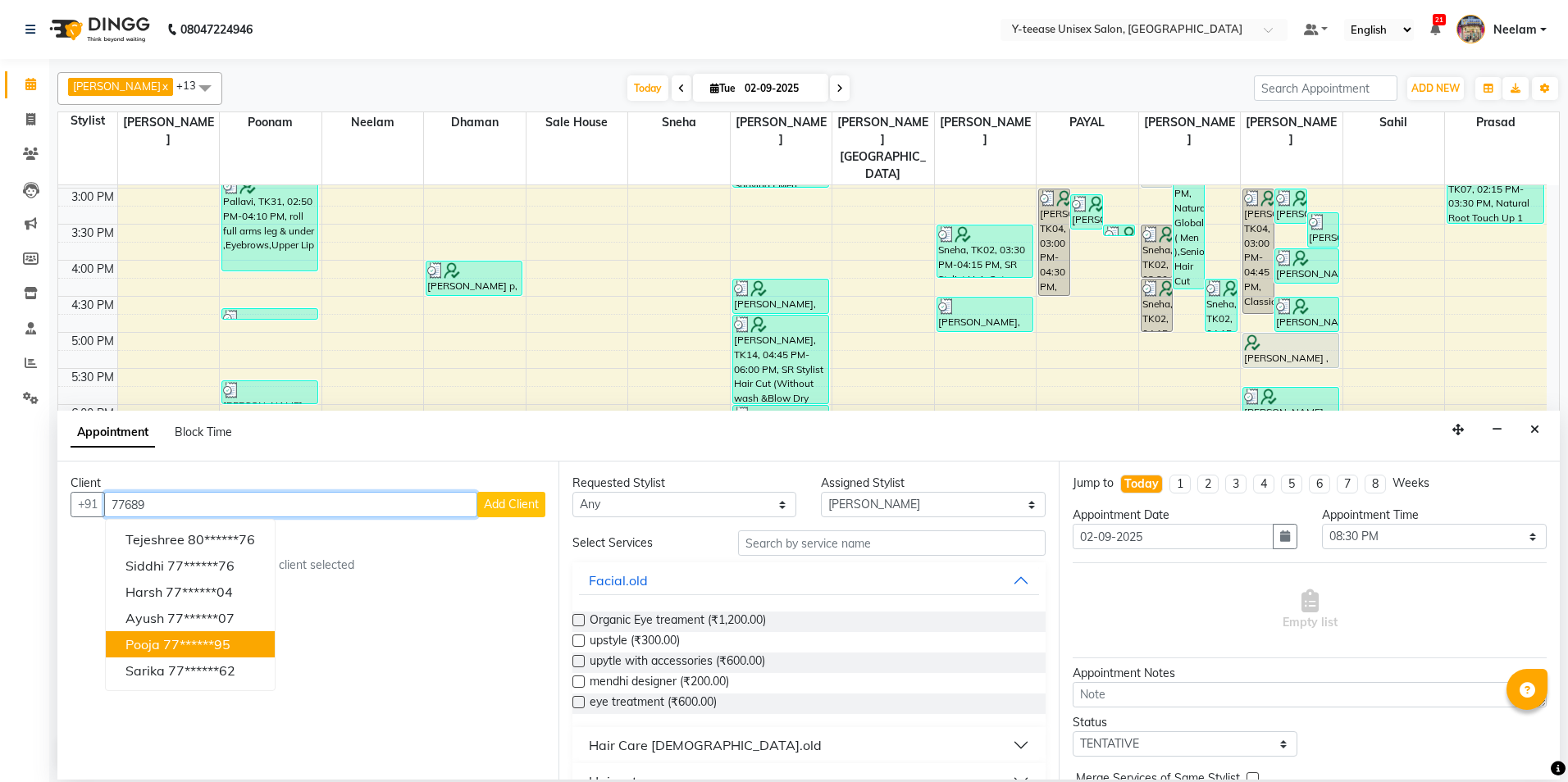
click at [201, 638] on ngb-highlight "77******95" at bounding box center [197, 644] width 67 height 16
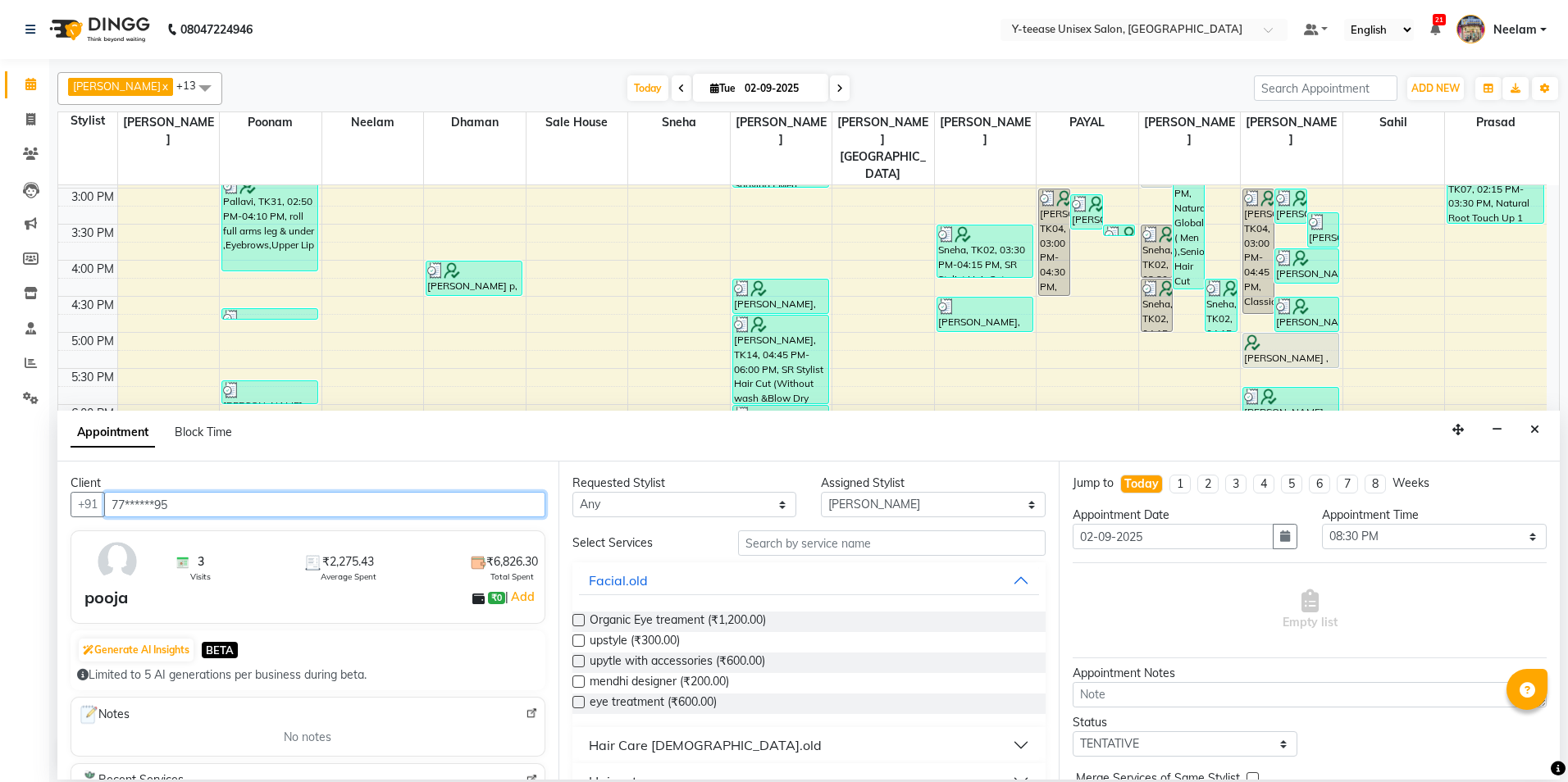
type input "77******95"
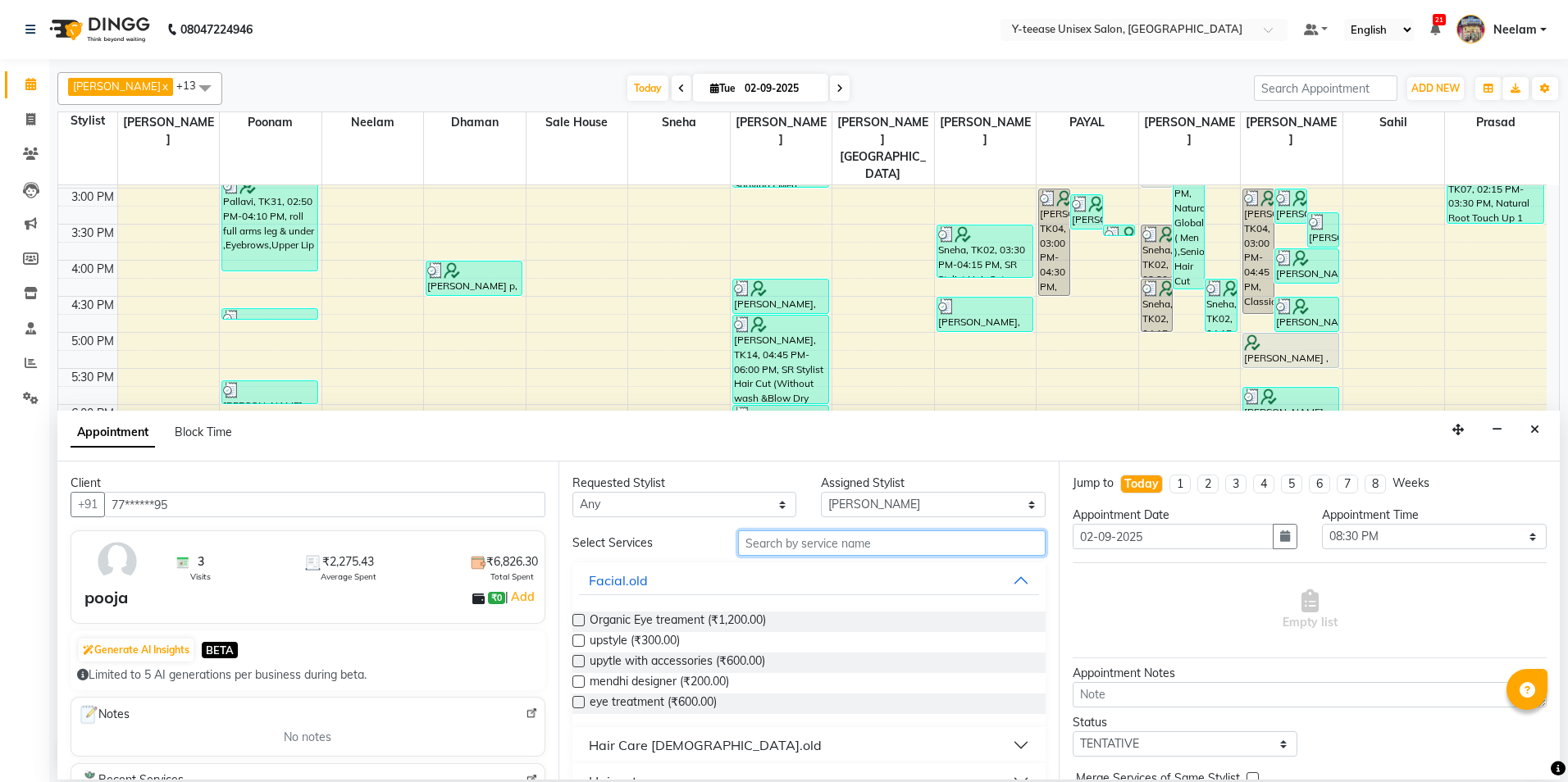
click at [759, 543] on input "text" at bounding box center [892, 542] width 307 height 26
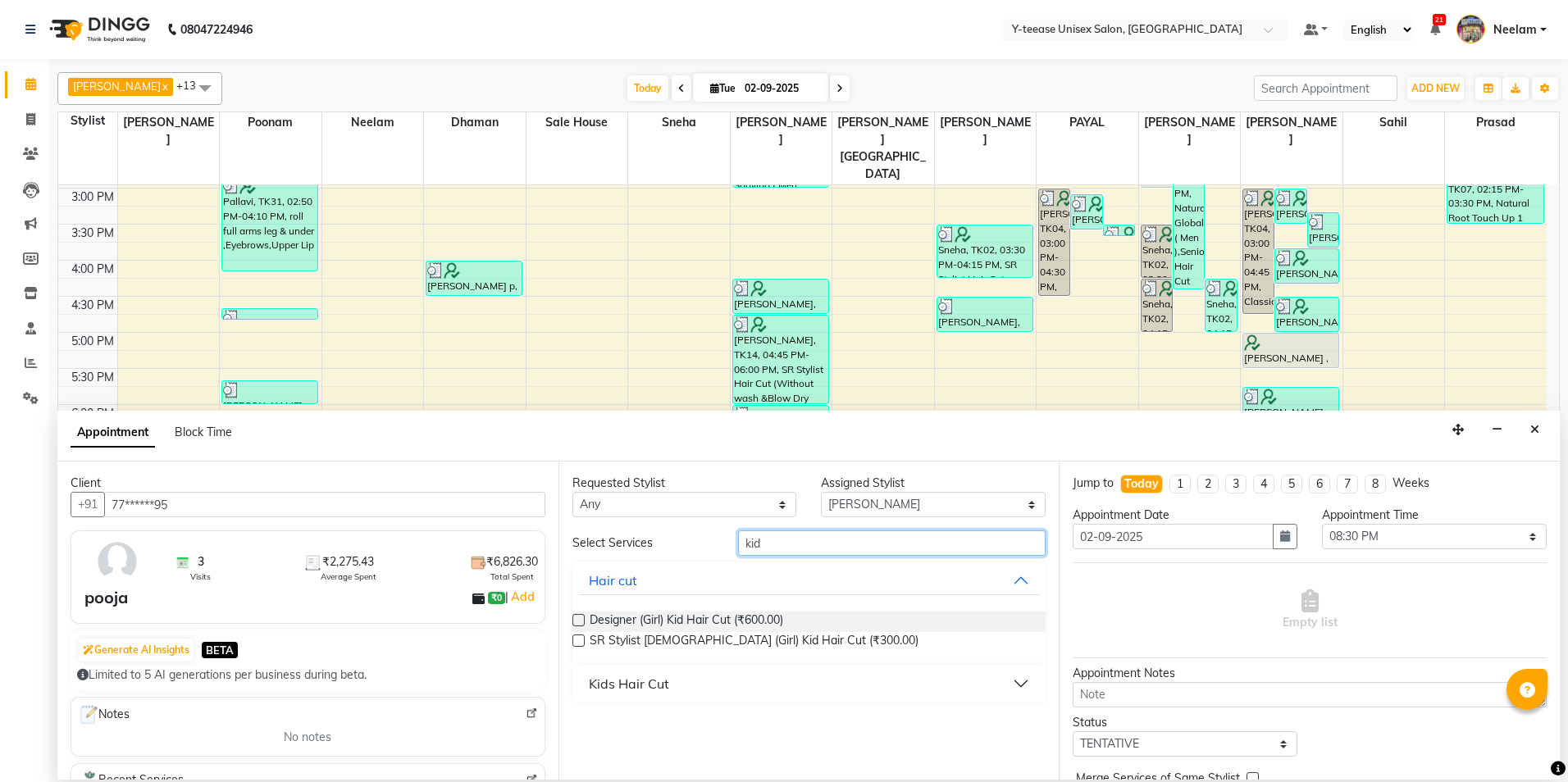
type input "kid"
click at [696, 674] on button "Kids Hair Cut" at bounding box center [809, 684] width 461 height 30
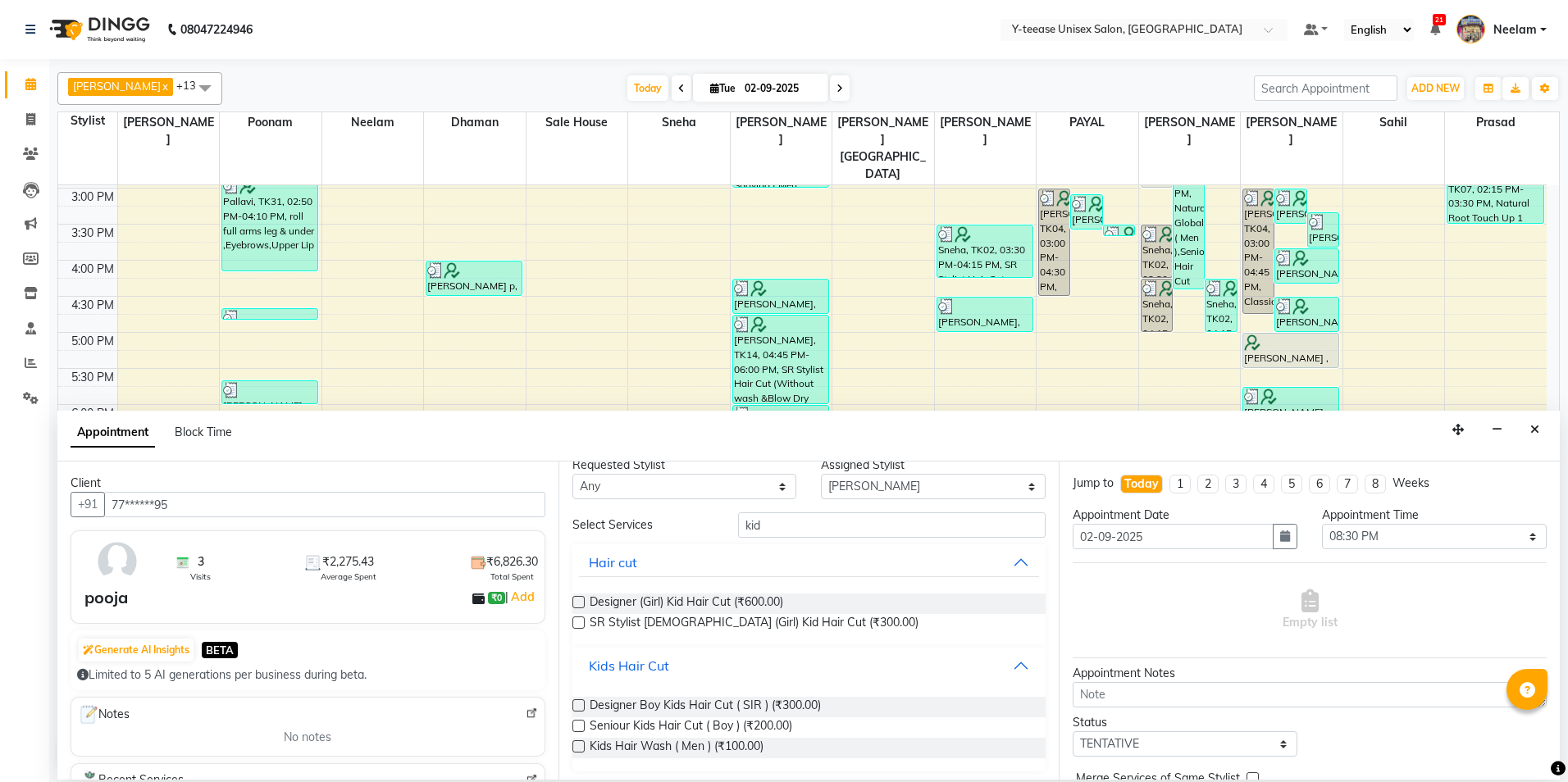
scroll to position [23, 0]
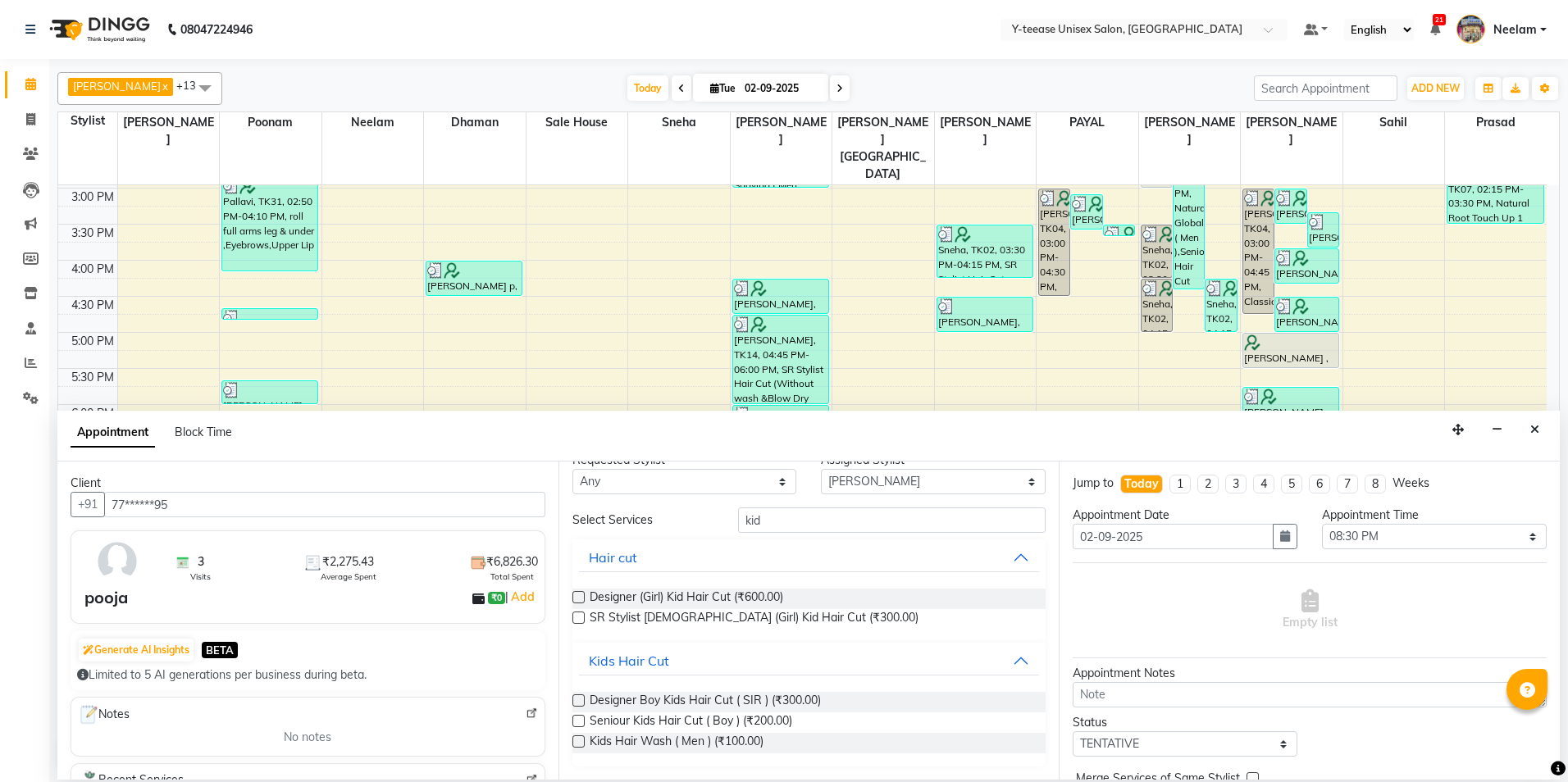
click at [578, 722] on label at bounding box center [578, 721] width 12 height 12
click at [578, 722] on input "checkbox" at bounding box center [577, 722] width 11 height 11
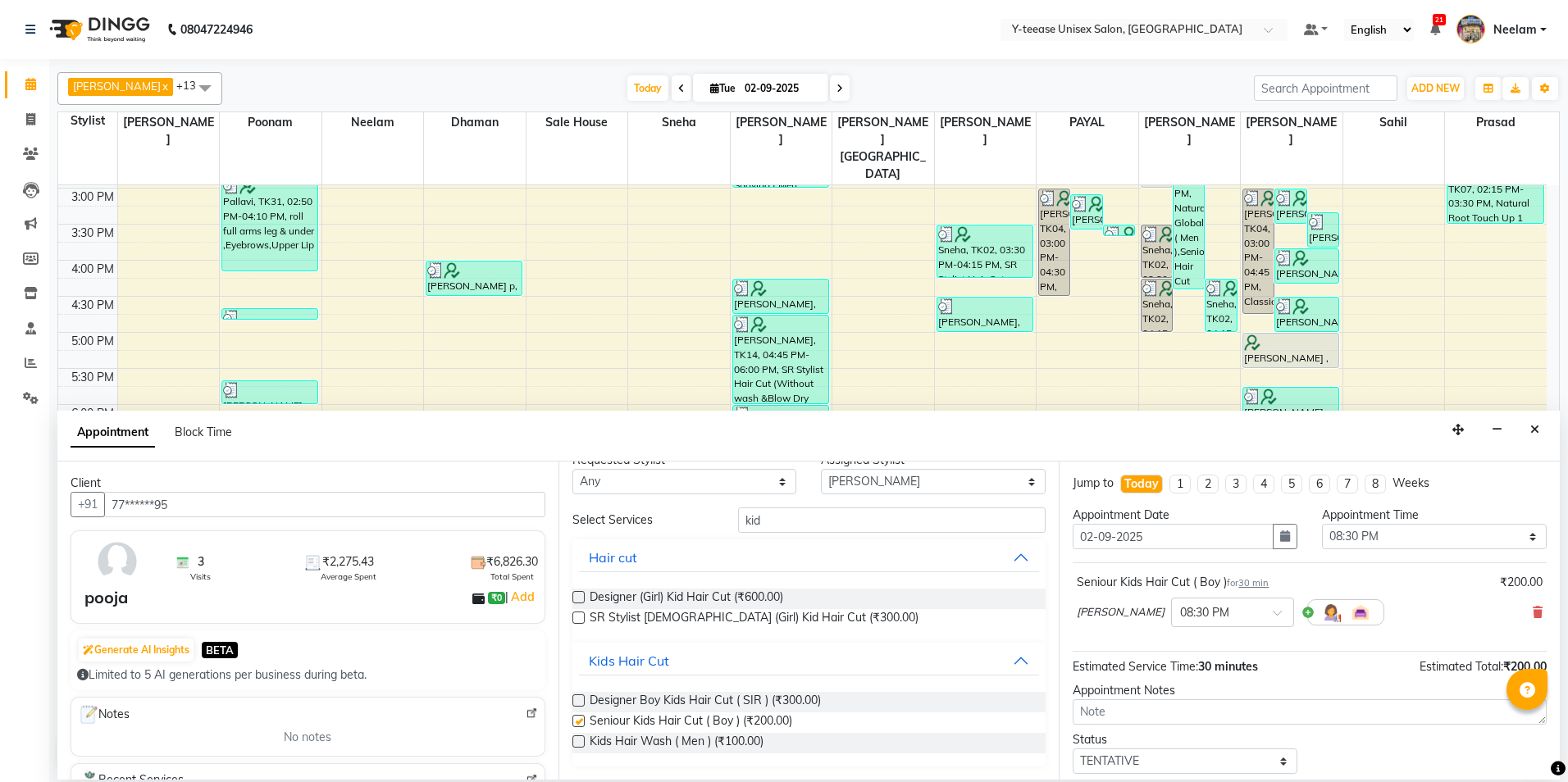
checkbox input "false"
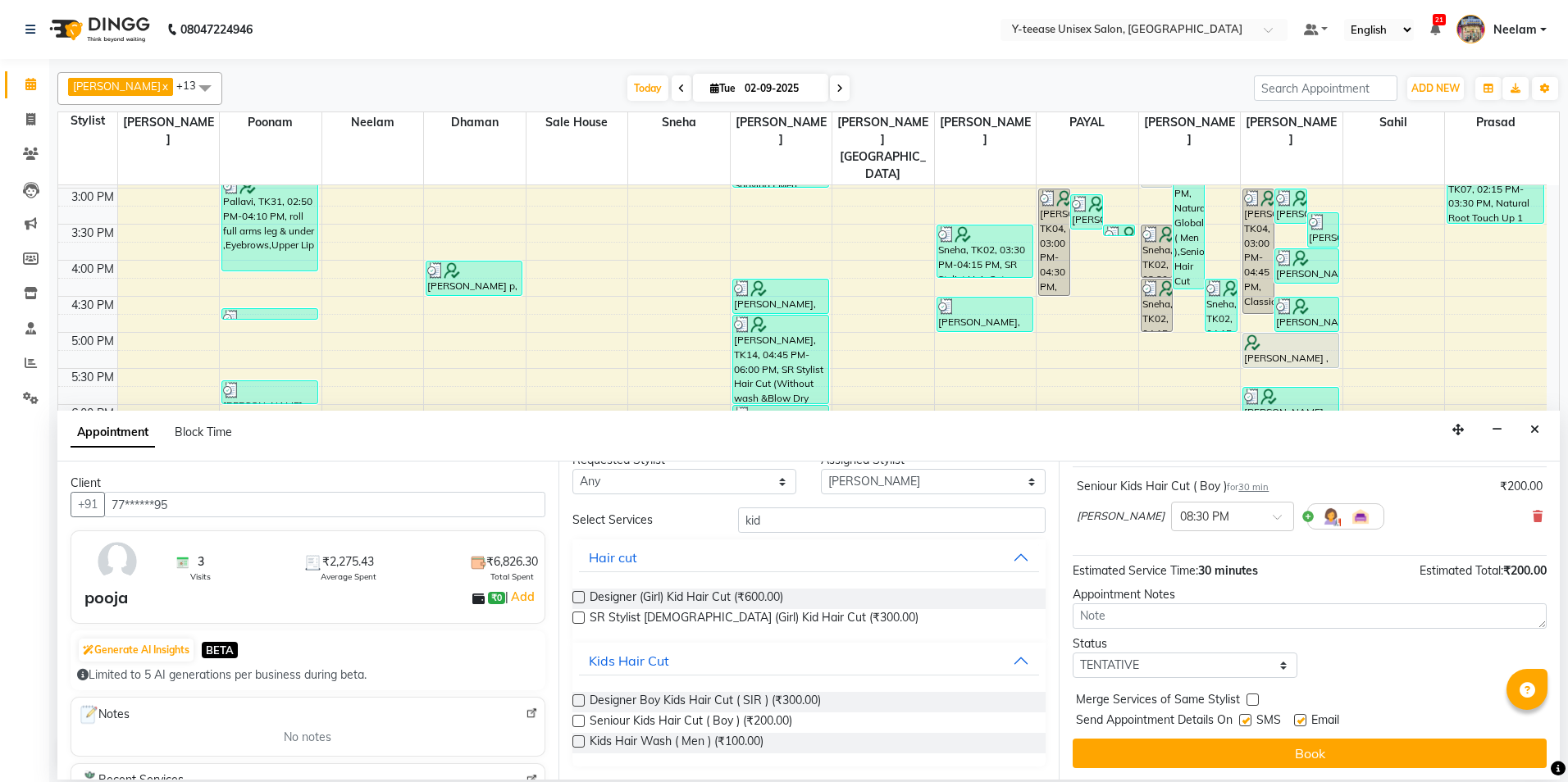
scroll to position [97, 0]
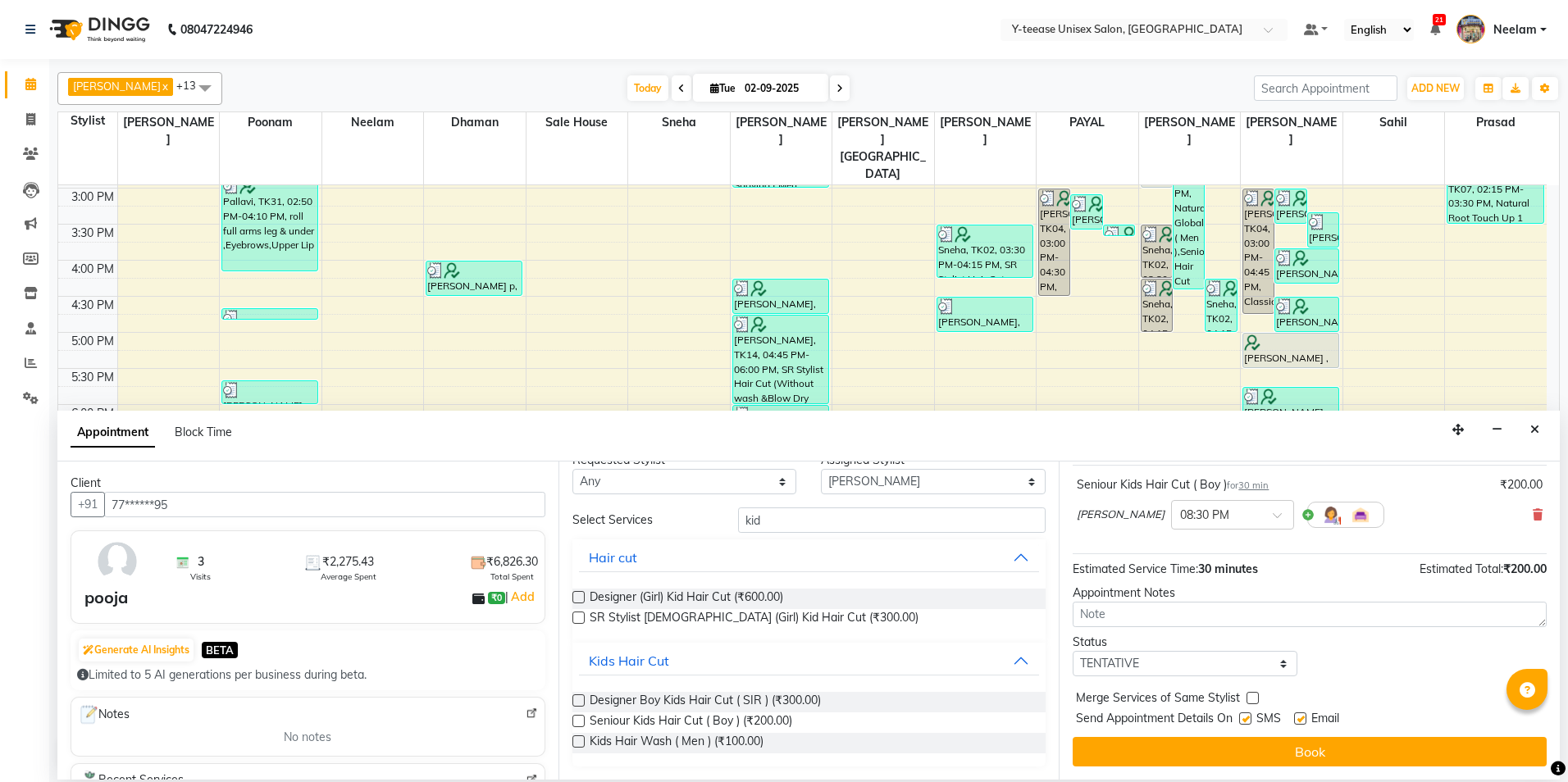
click at [1228, 745] on button "Book" at bounding box center [1309, 751] width 474 height 30
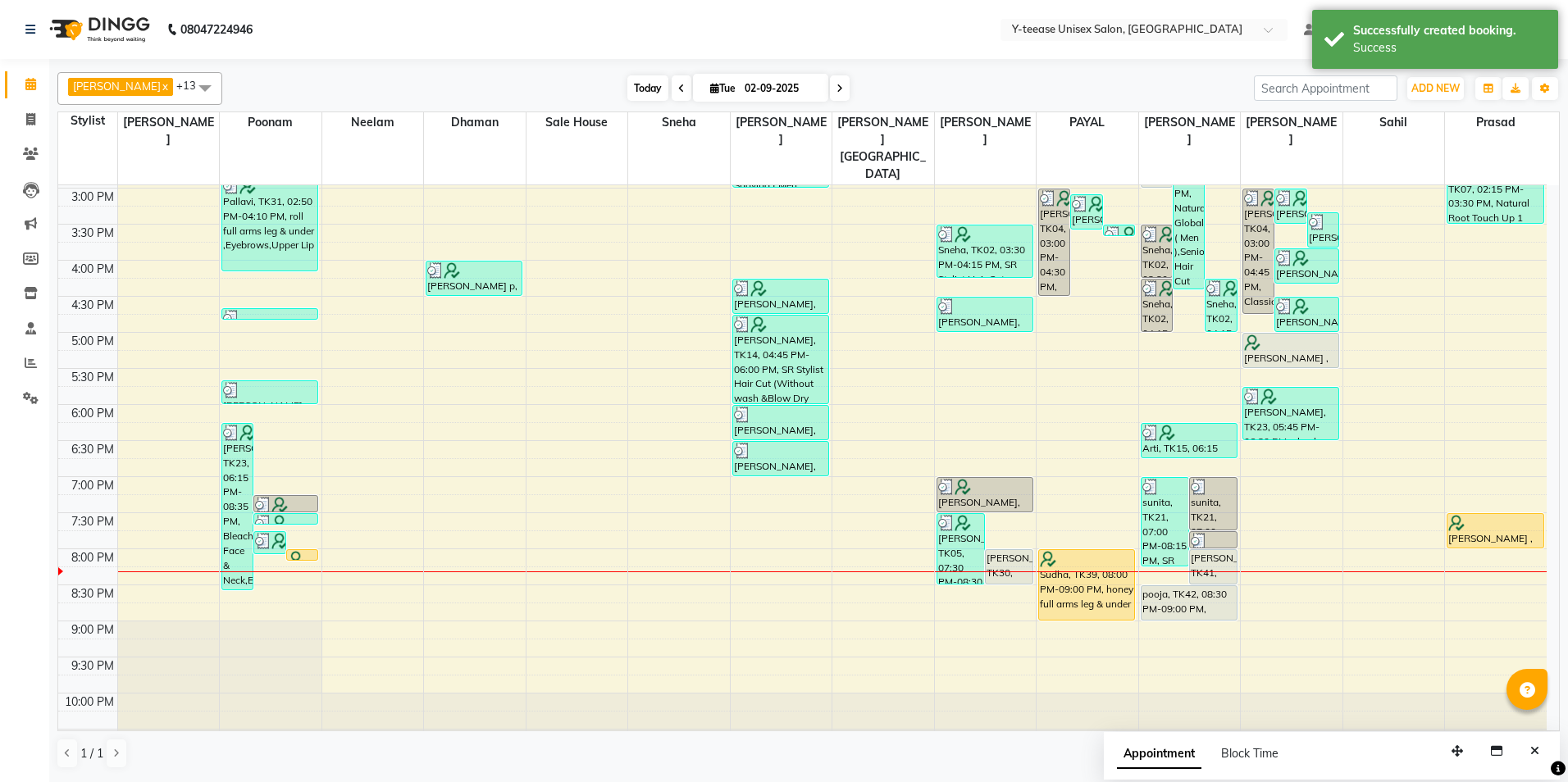
click at [627, 83] on span "Today" at bounding box center [647, 88] width 41 height 26
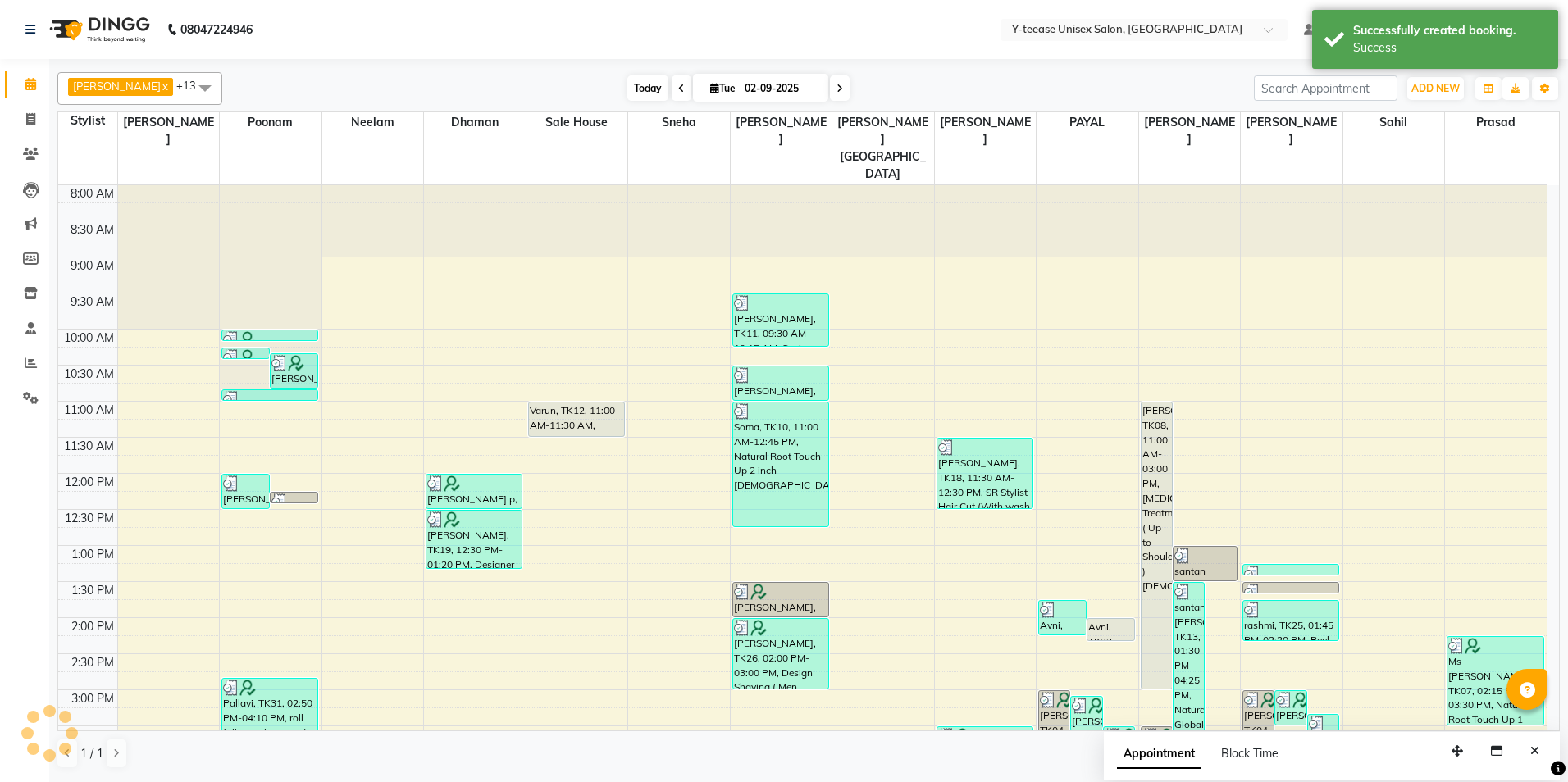
scroll to position [501, 0]
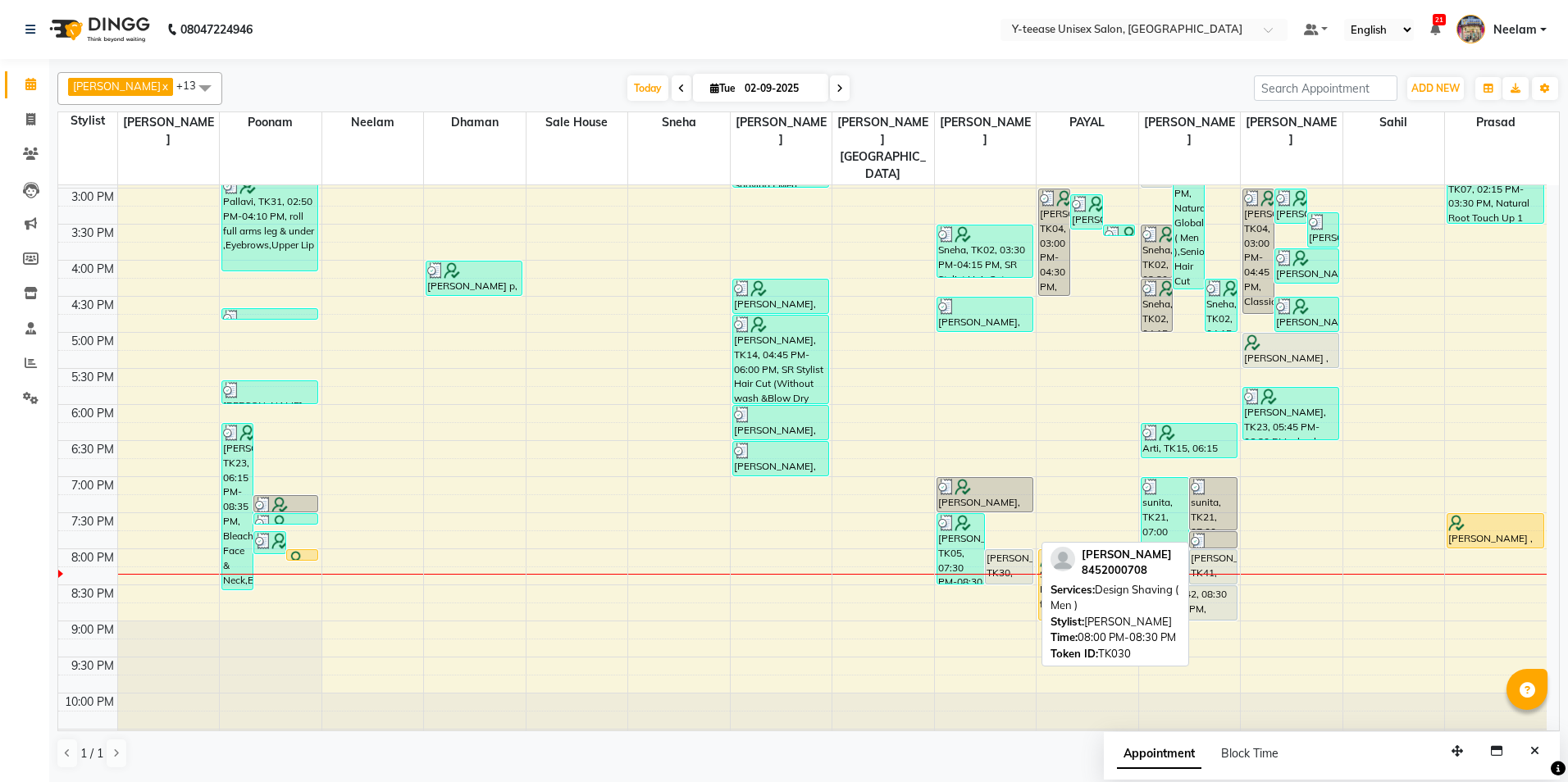
click at [1006, 550] on div "[PERSON_NAME], TK30, 08:00 PM-08:30 PM, Design Shaving ( Men )" at bounding box center [1008, 566] width 47 height 33
select select "7"
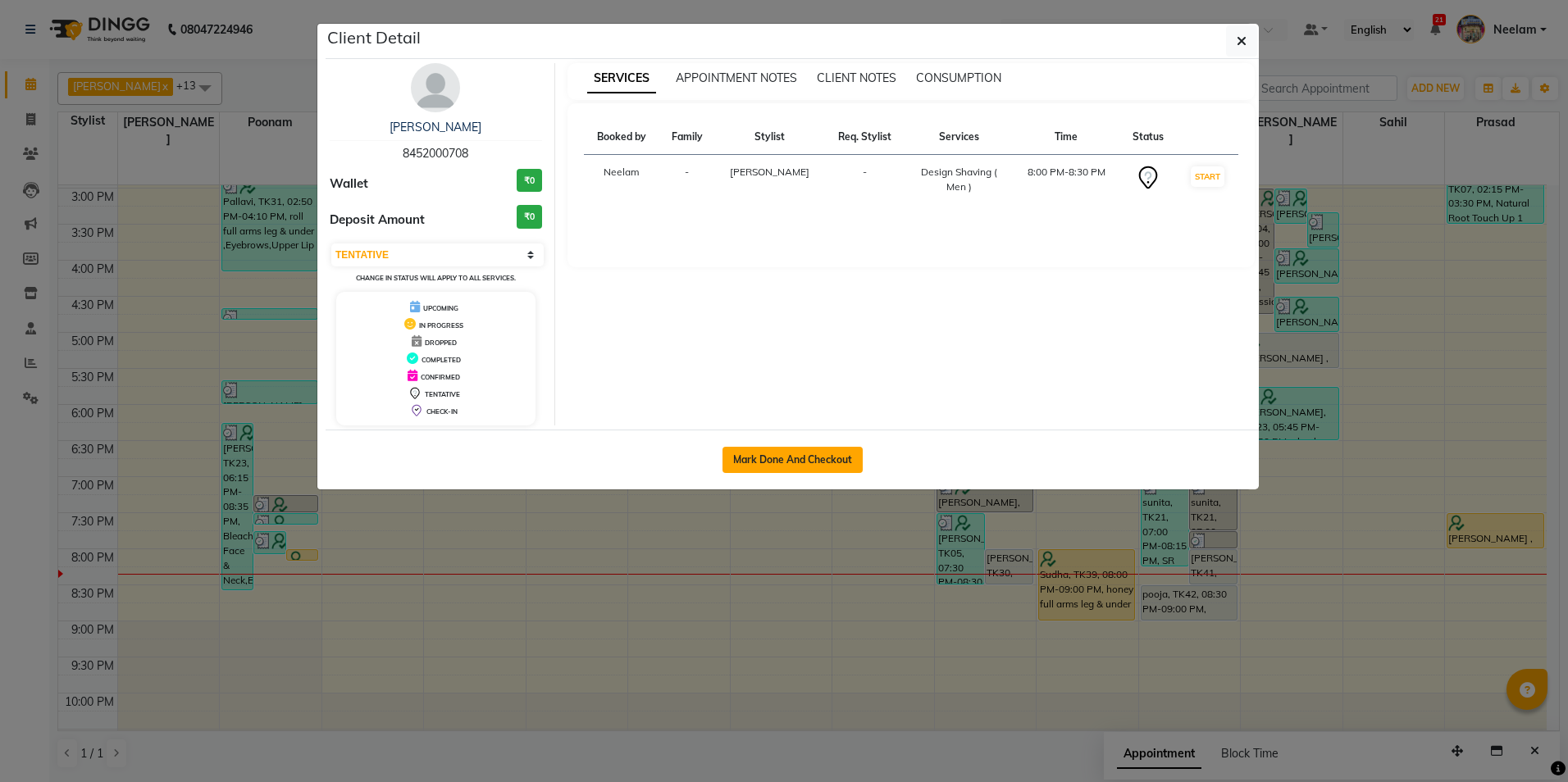
click at [797, 453] on button "Mark Done And Checkout" at bounding box center [792, 459] width 140 height 26
select select "service"
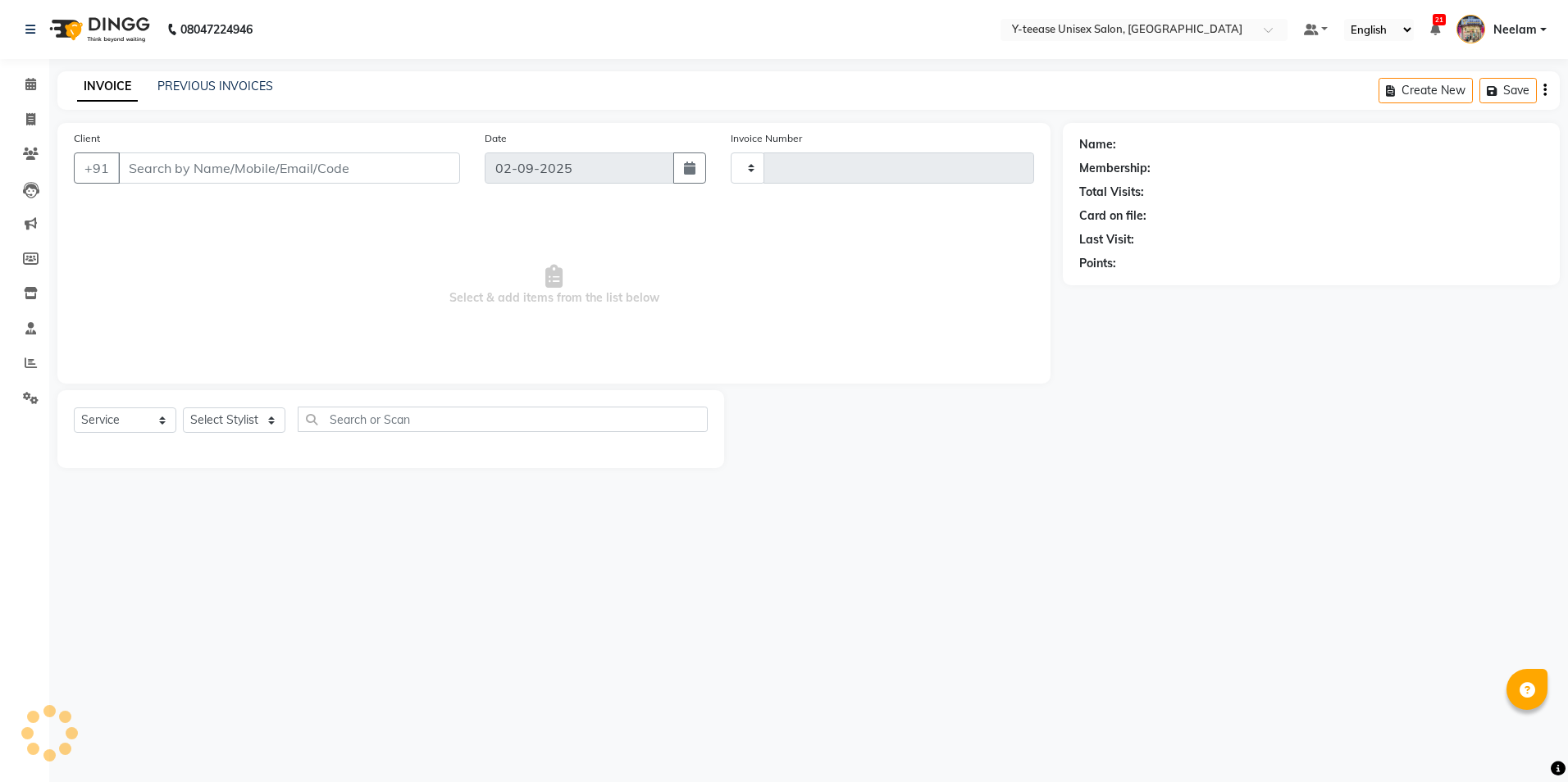
type input "6970"
select select "4"
type input "84******08"
select select "71319"
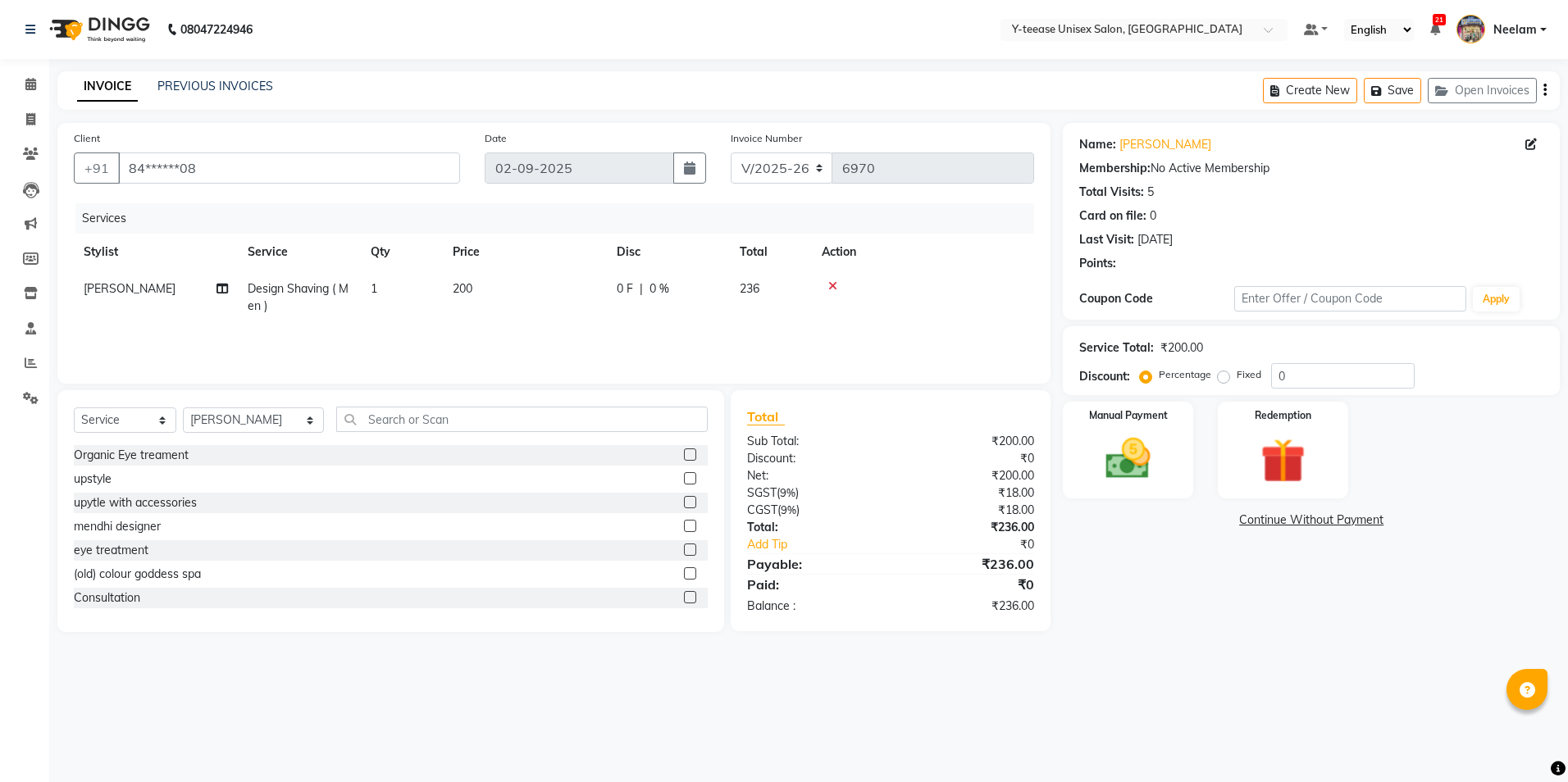
click at [281, 282] on td "Design Shaving ( Men )" at bounding box center [299, 297] width 123 height 54
select select "71319"
click at [292, 304] on span "Design Shaving ( Men ) x" at bounding box center [326, 295] width 137 height 17
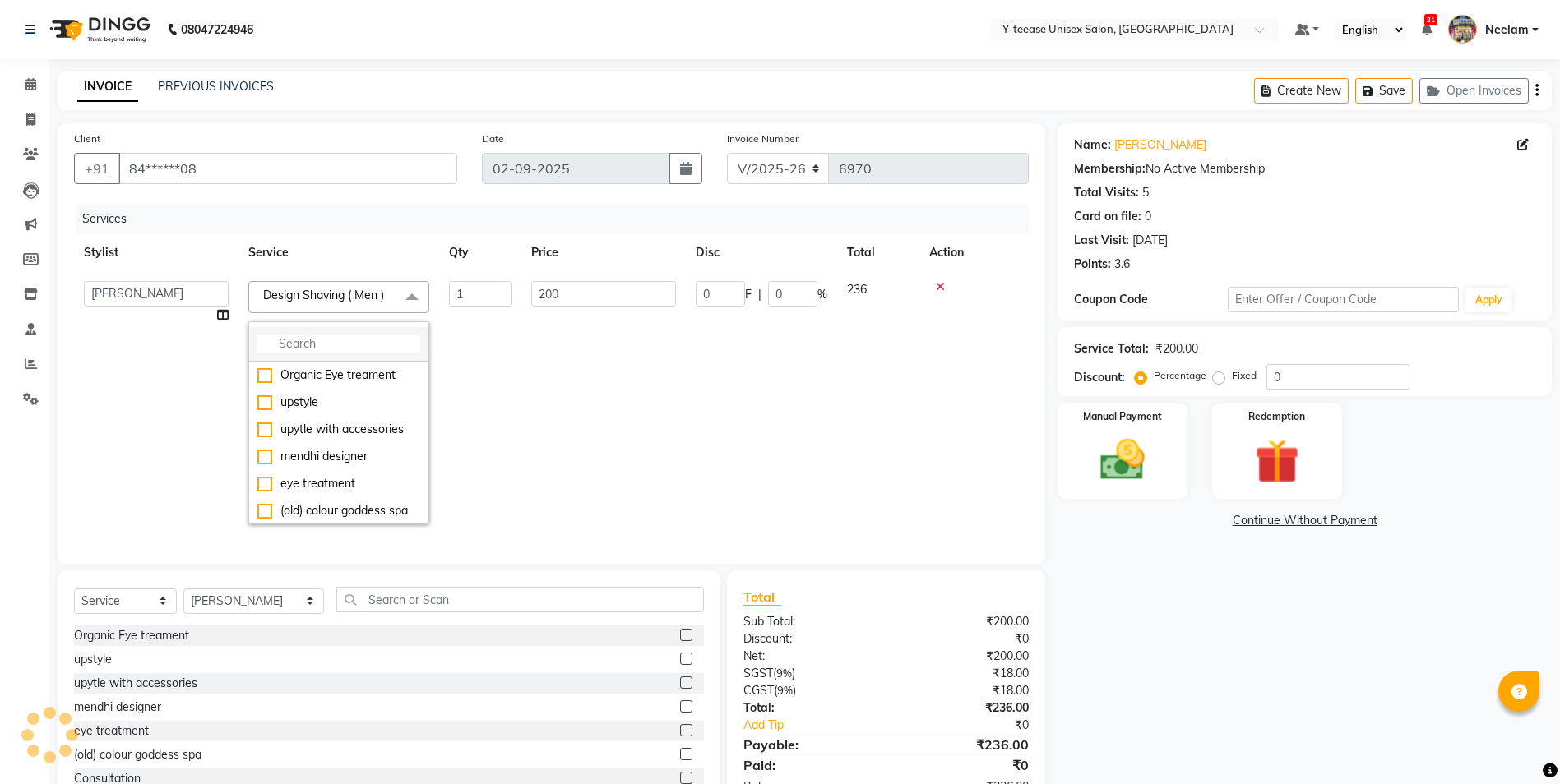
click at [305, 347] on input "multiselect-search" at bounding box center [339, 344] width 163 height 17
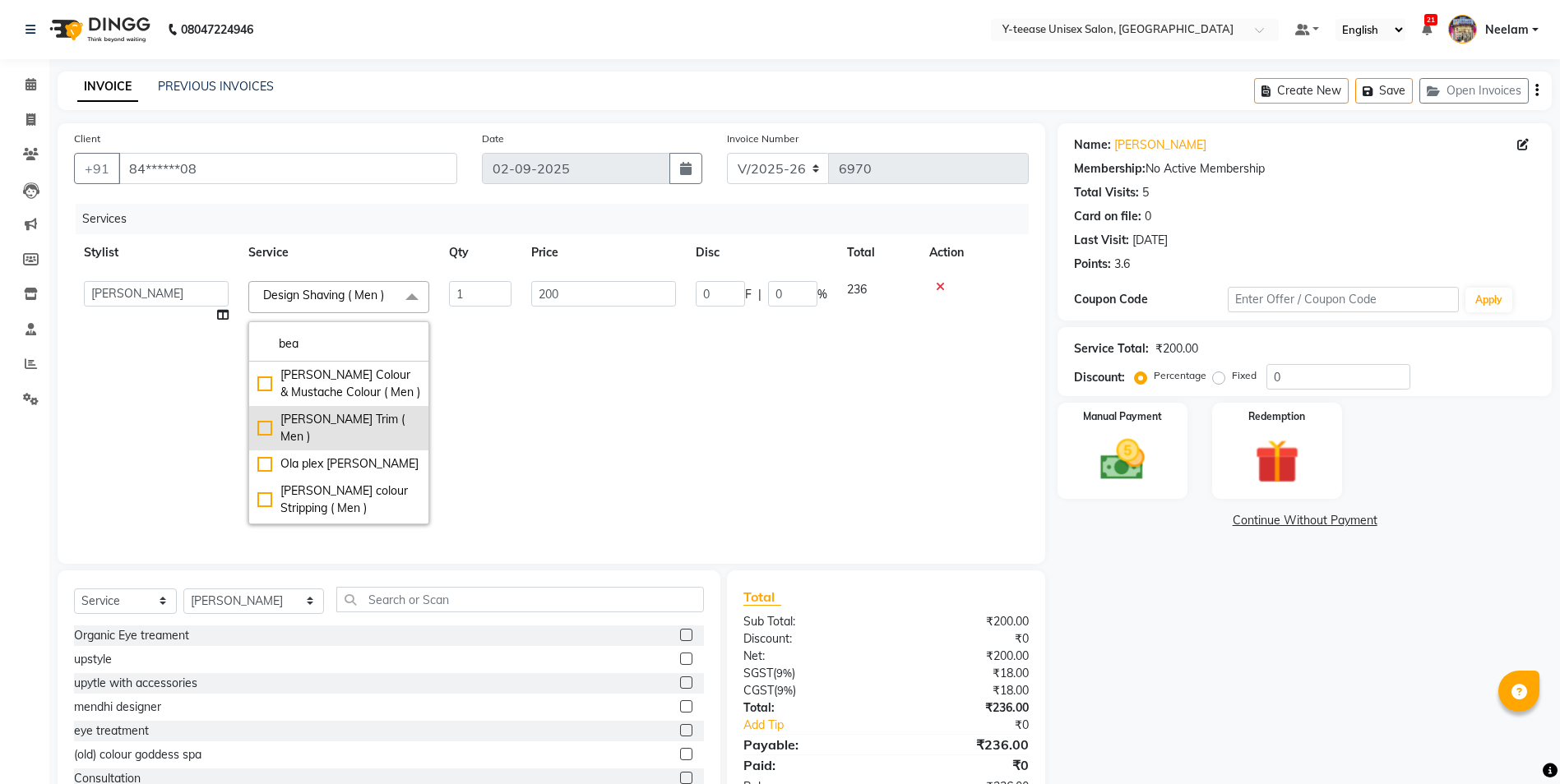
type input "bea"
click at [318, 435] on div "[PERSON_NAME] Trim ( Men )" at bounding box center [339, 428] width 163 height 34
checkbox input "true"
type input "120"
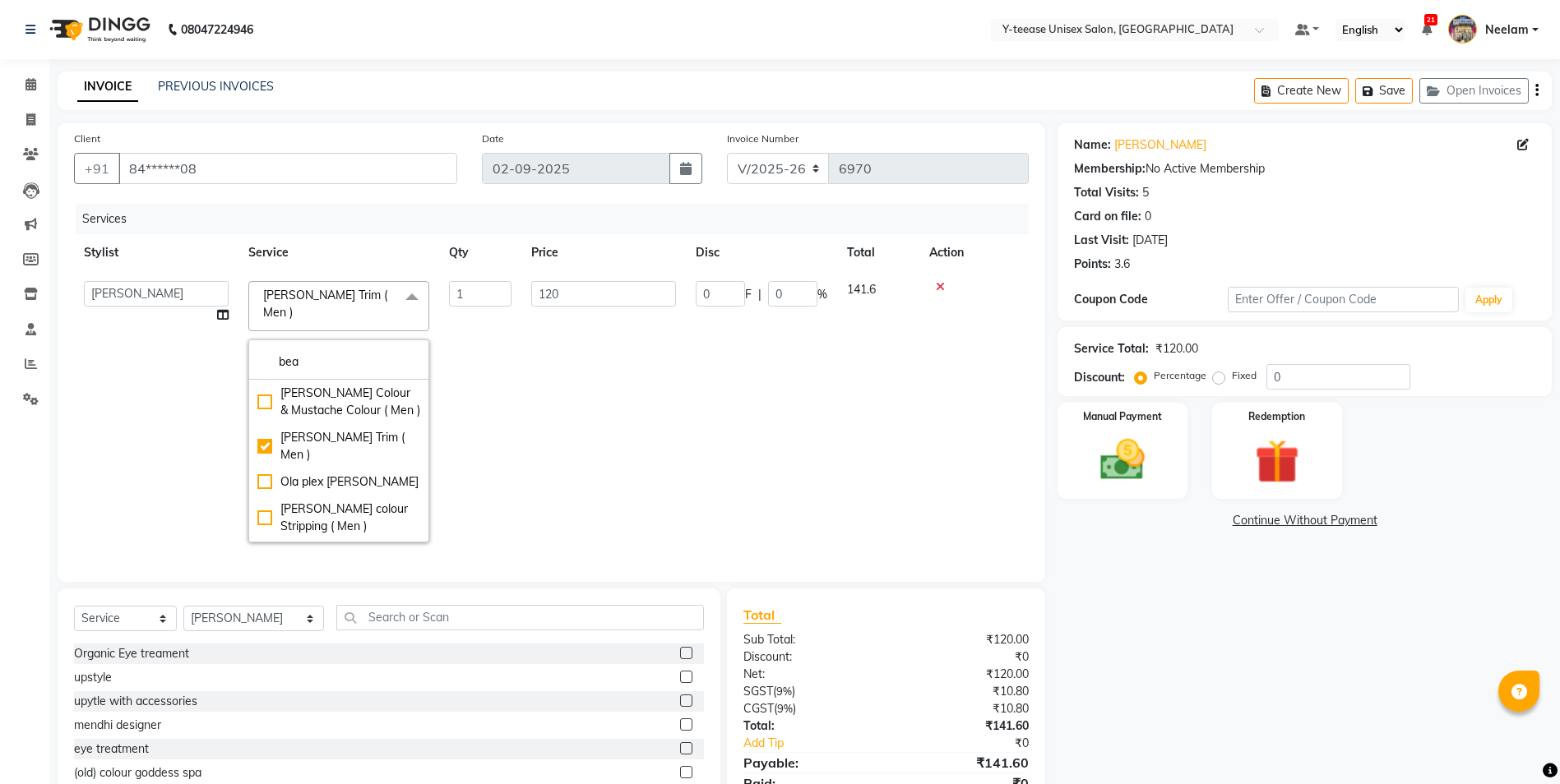
click at [558, 418] on td "120" at bounding box center [603, 412] width 165 height 281
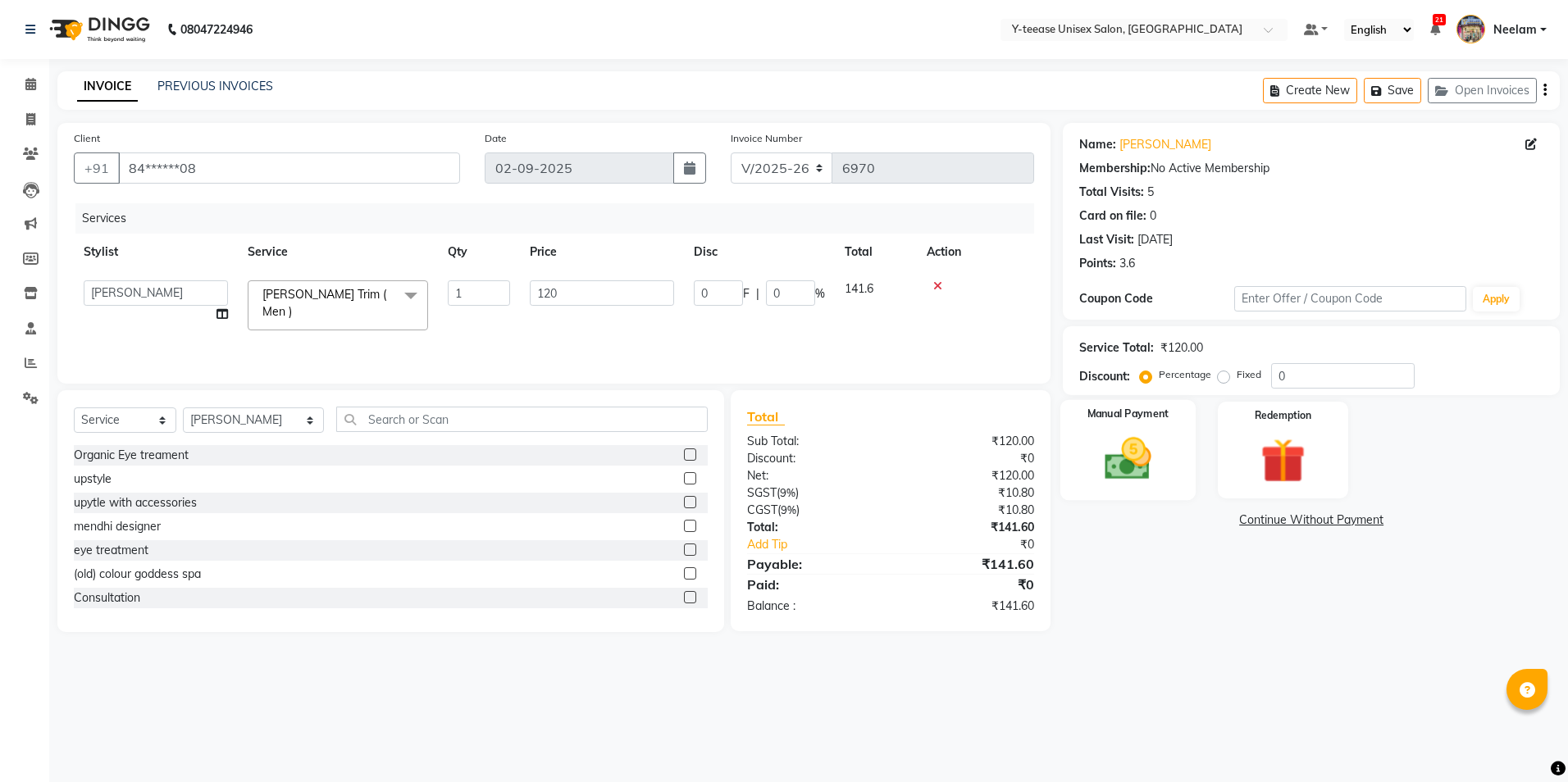
click at [1140, 464] on img at bounding box center [1128, 458] width 76 height 54
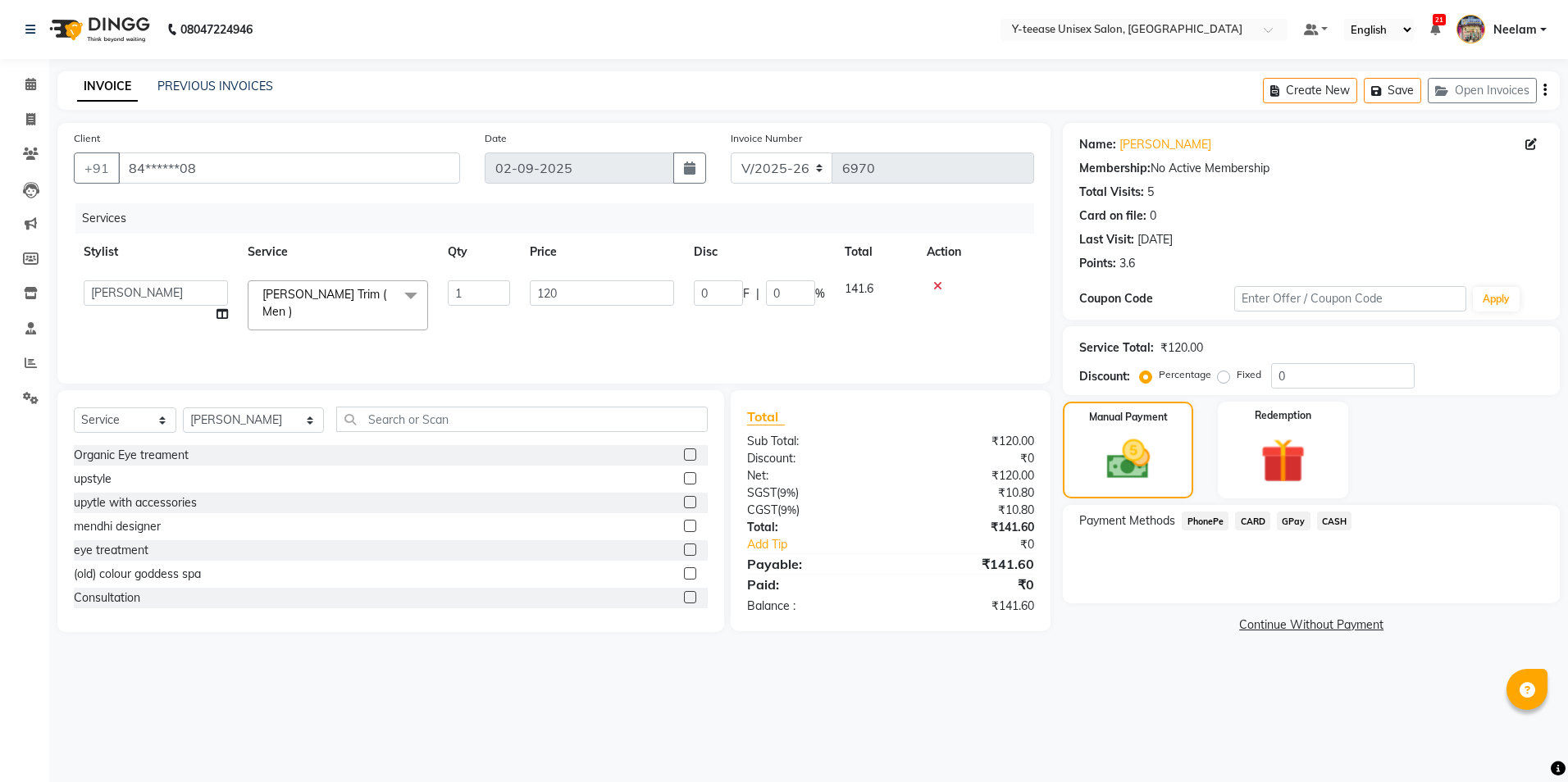
click at [1291, 522] on span "GPay" at bounding box center [1293, 521] width 33 height 19
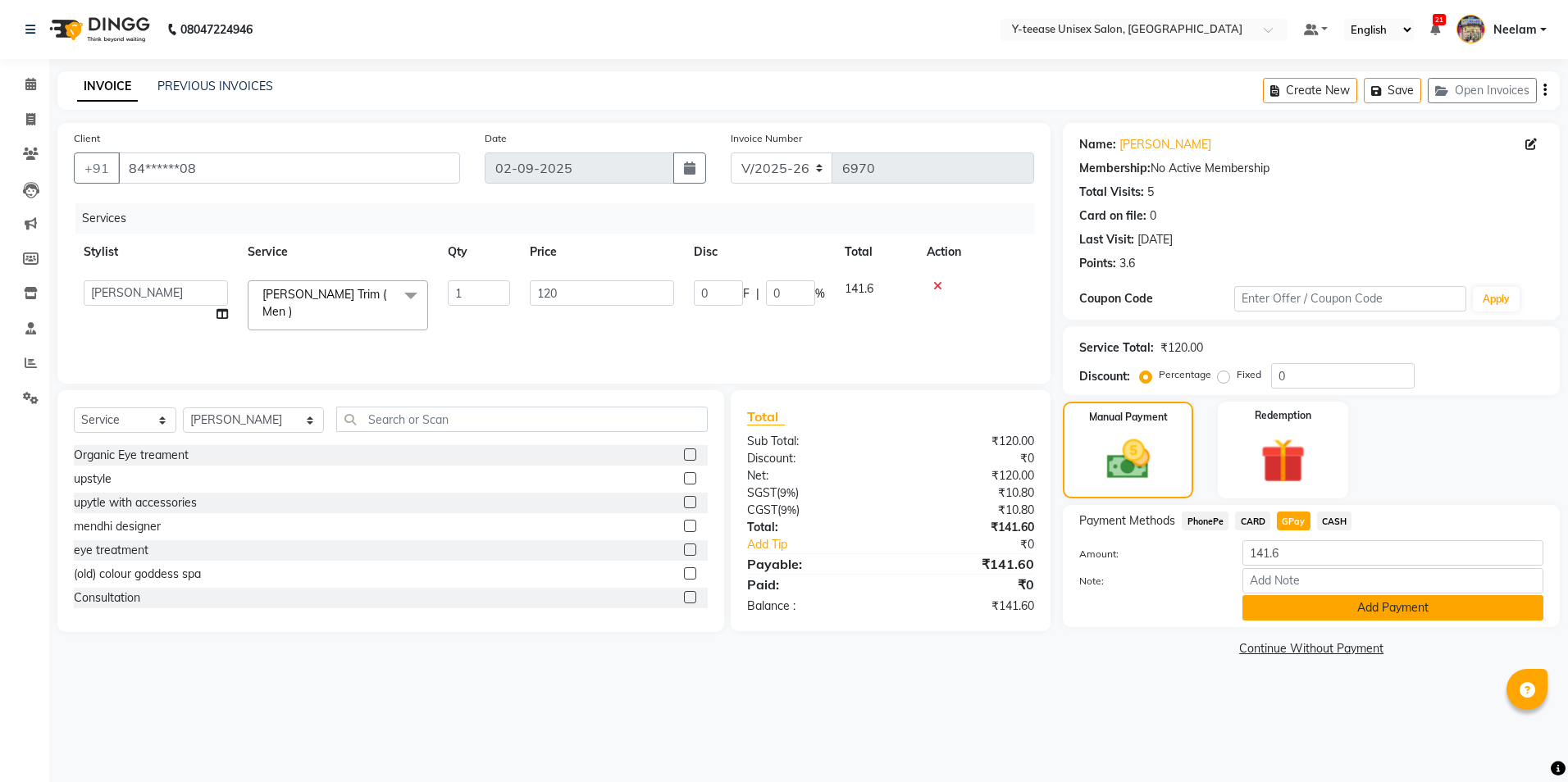
click at [1338, 611] on button "Add Payment" at bounding box center [1392, 607] width 301 height 26
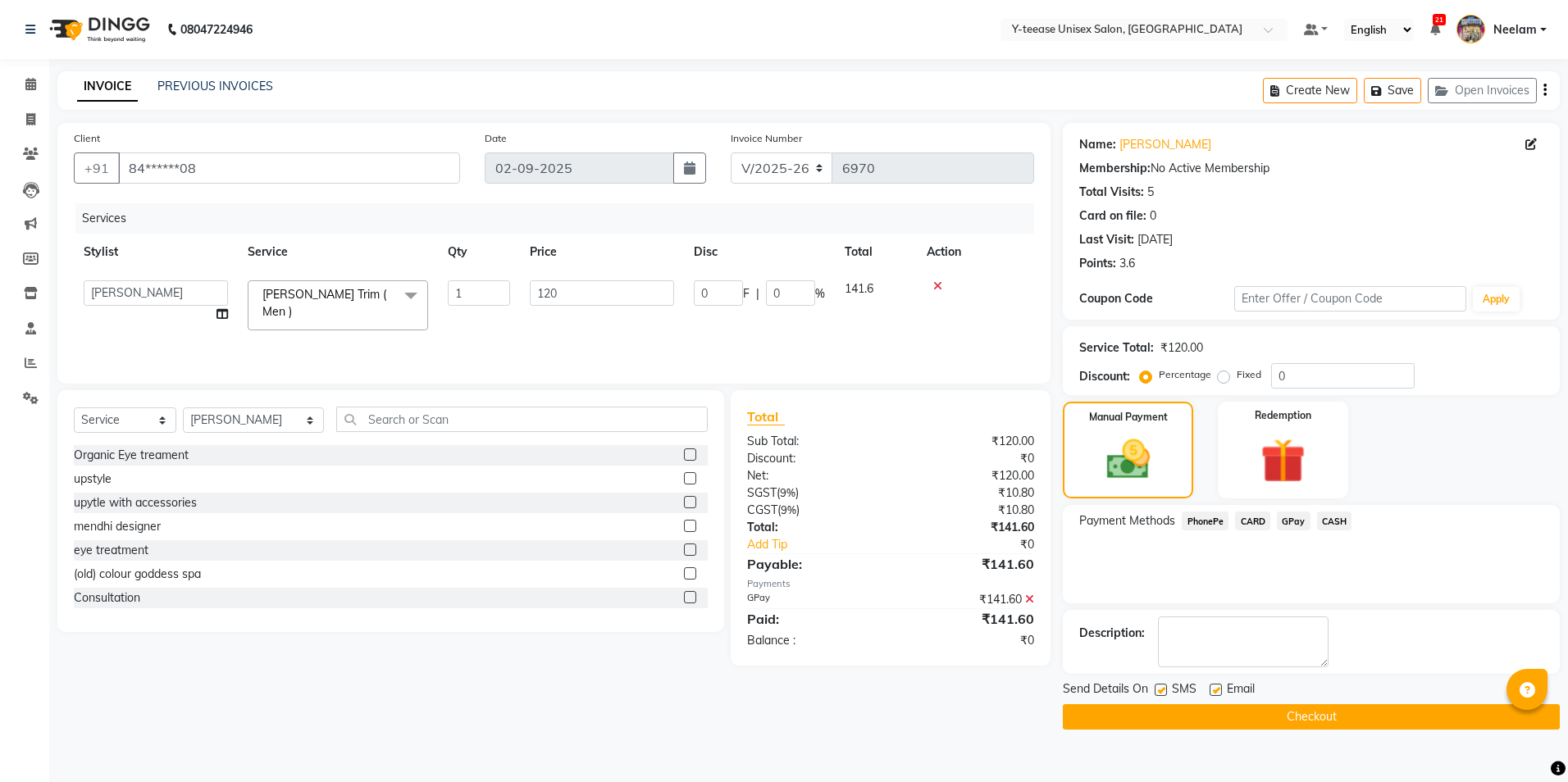
click at [1296, 716] on button "Checkout" at bounding box center [1311, 716] width 497 height 26
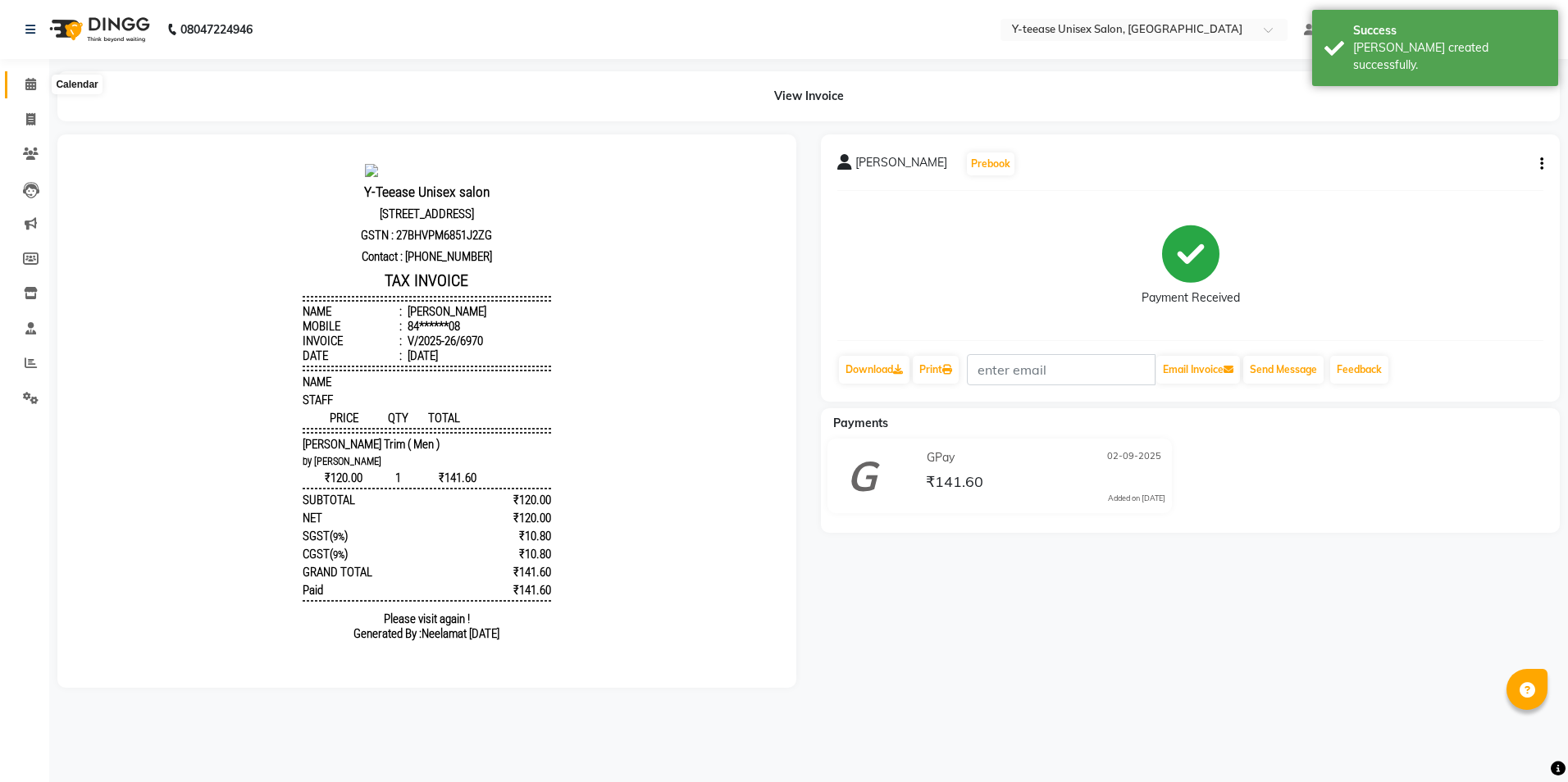
click at [30, 88] on icon at bounding box center [31, 84] width 11 height 12
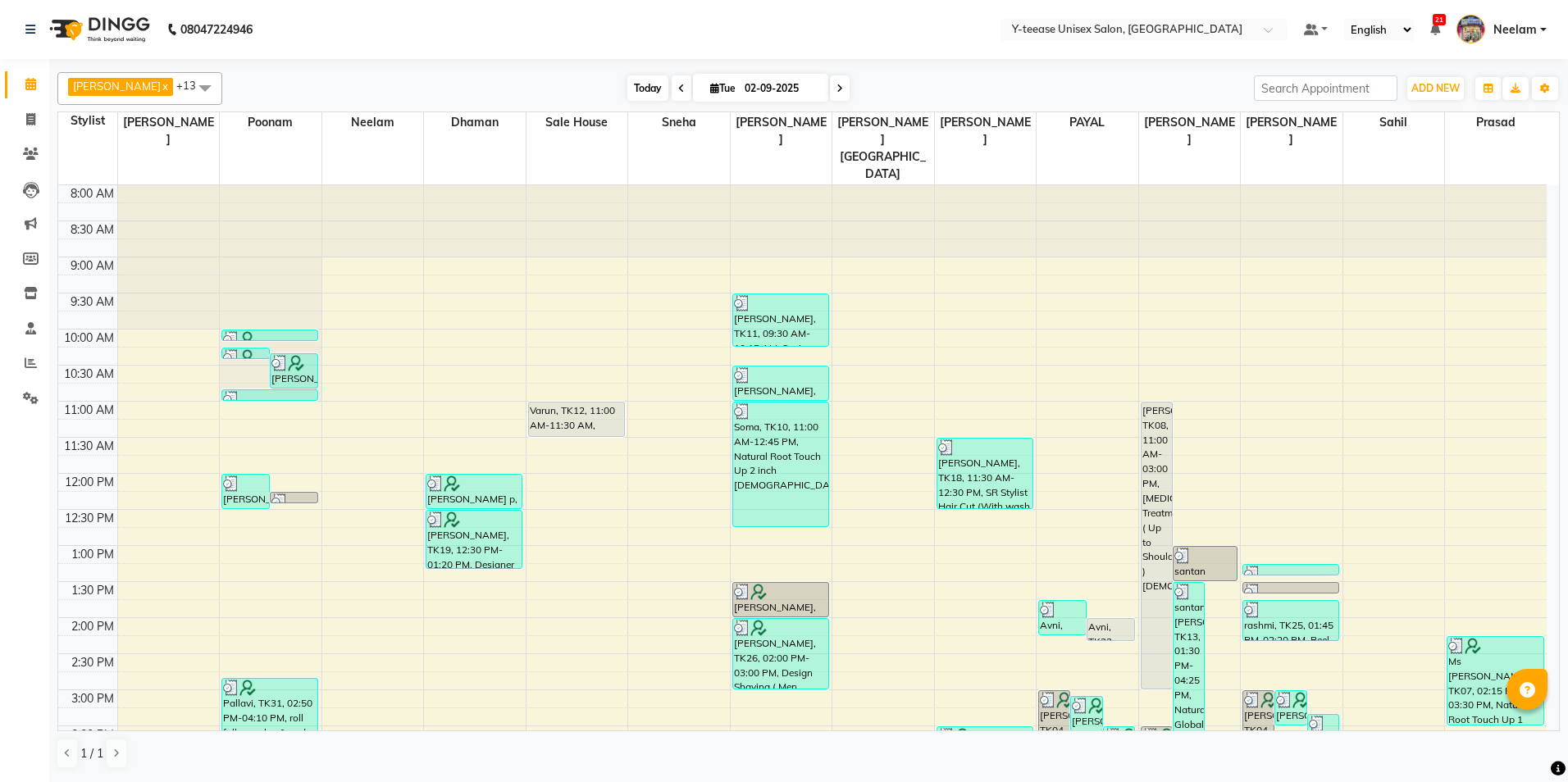
click at [627, 95] on span "Today" at bounding box center [647, 88] width 41 height 26
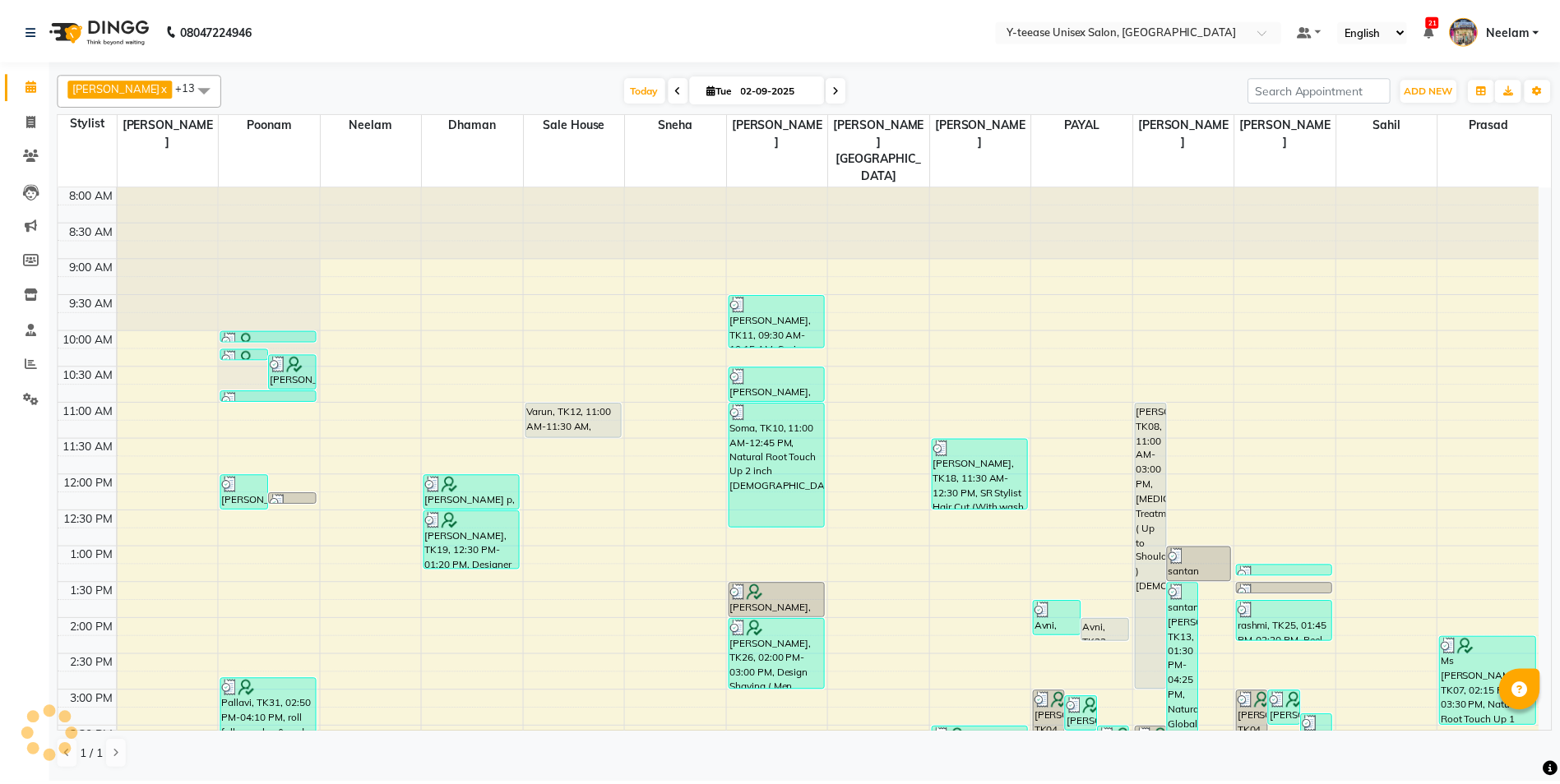
scroll to position [503, 0]
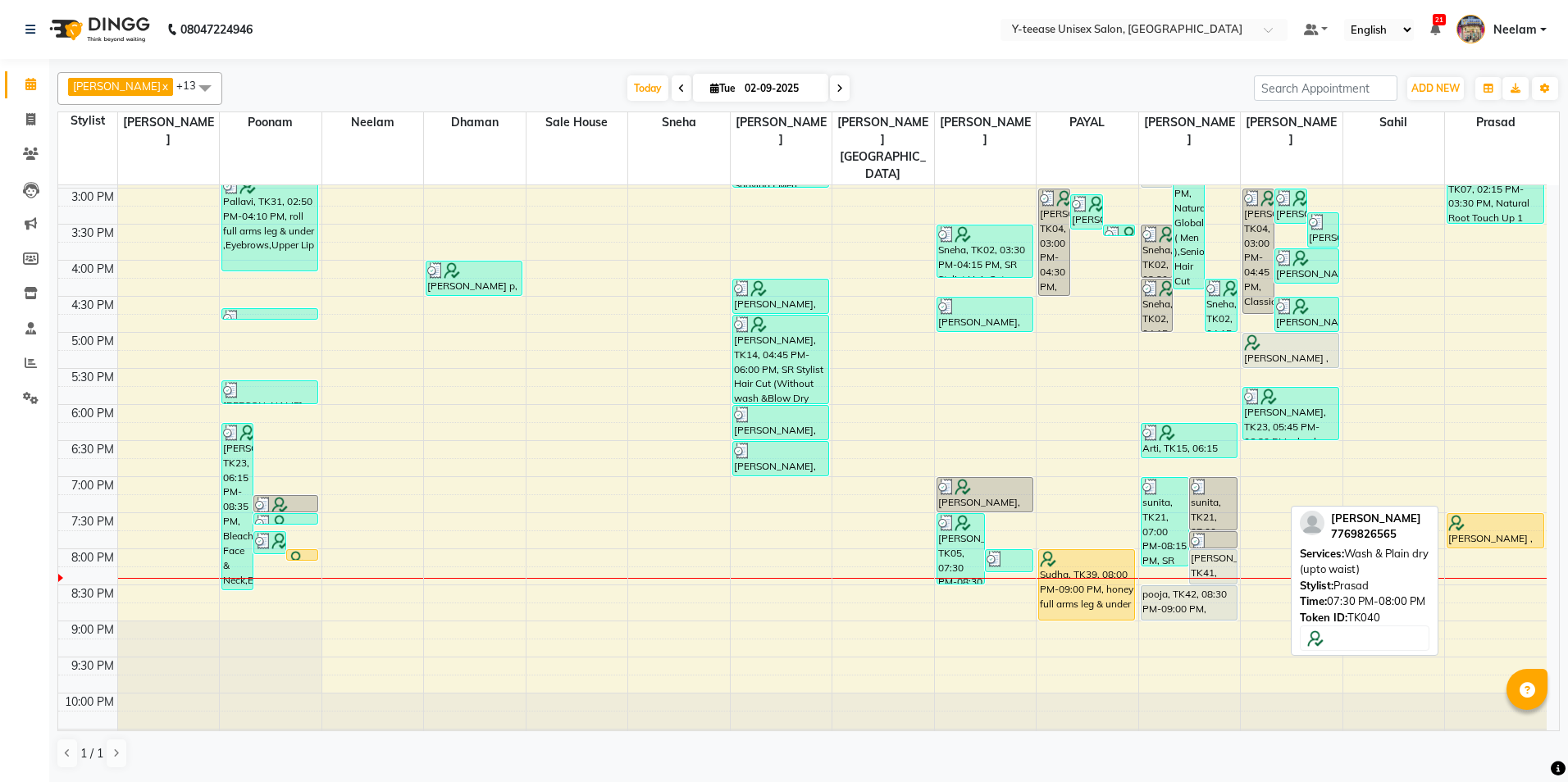
click at [1487, 514] on div "[PERSON_NAME] , TK40, 07:30 PM-08:00 PM, Wash & Plain dry (upto waist)" at bounding box center [1494, 530] width 95 height 33
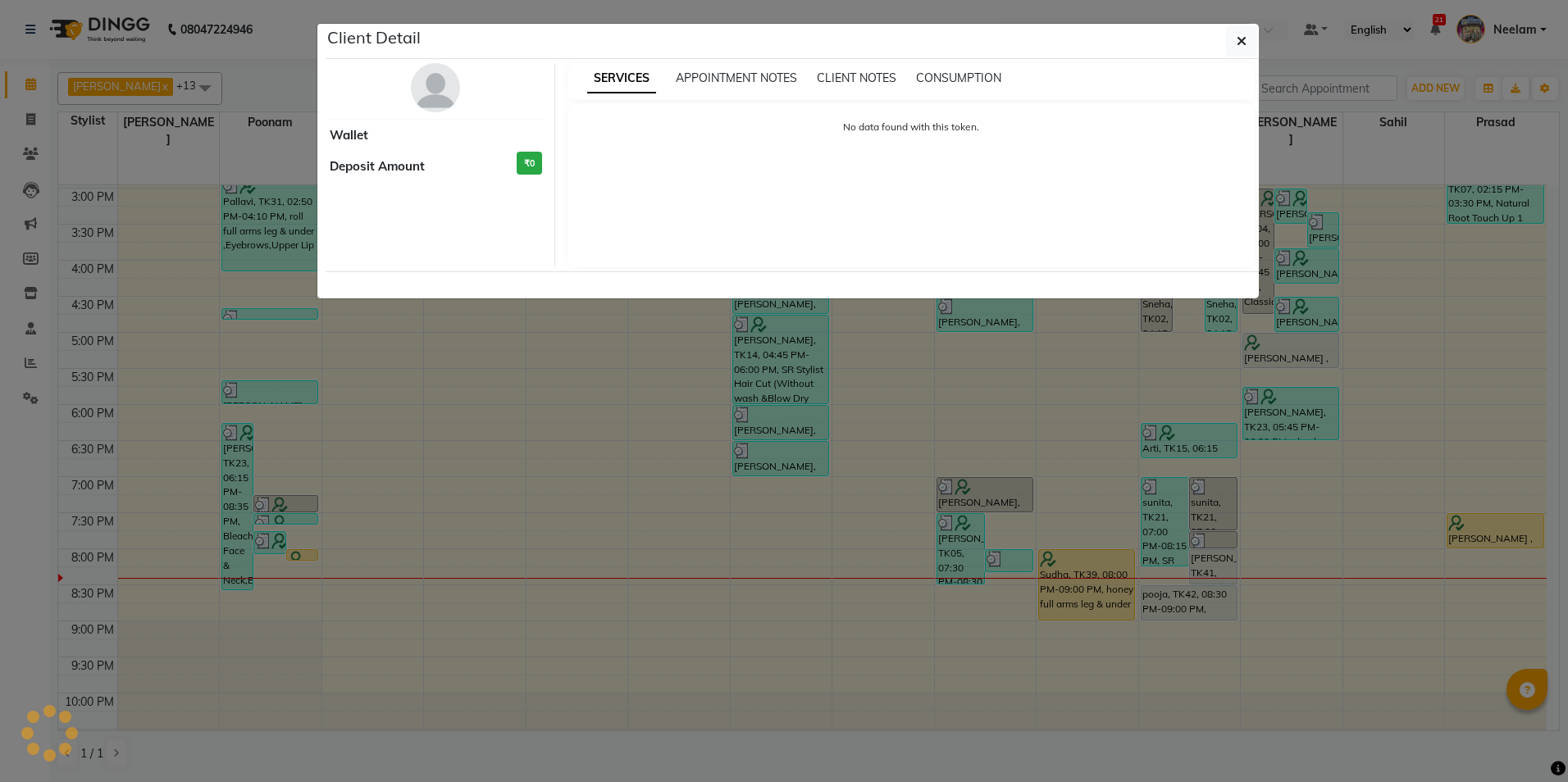
select select "1"
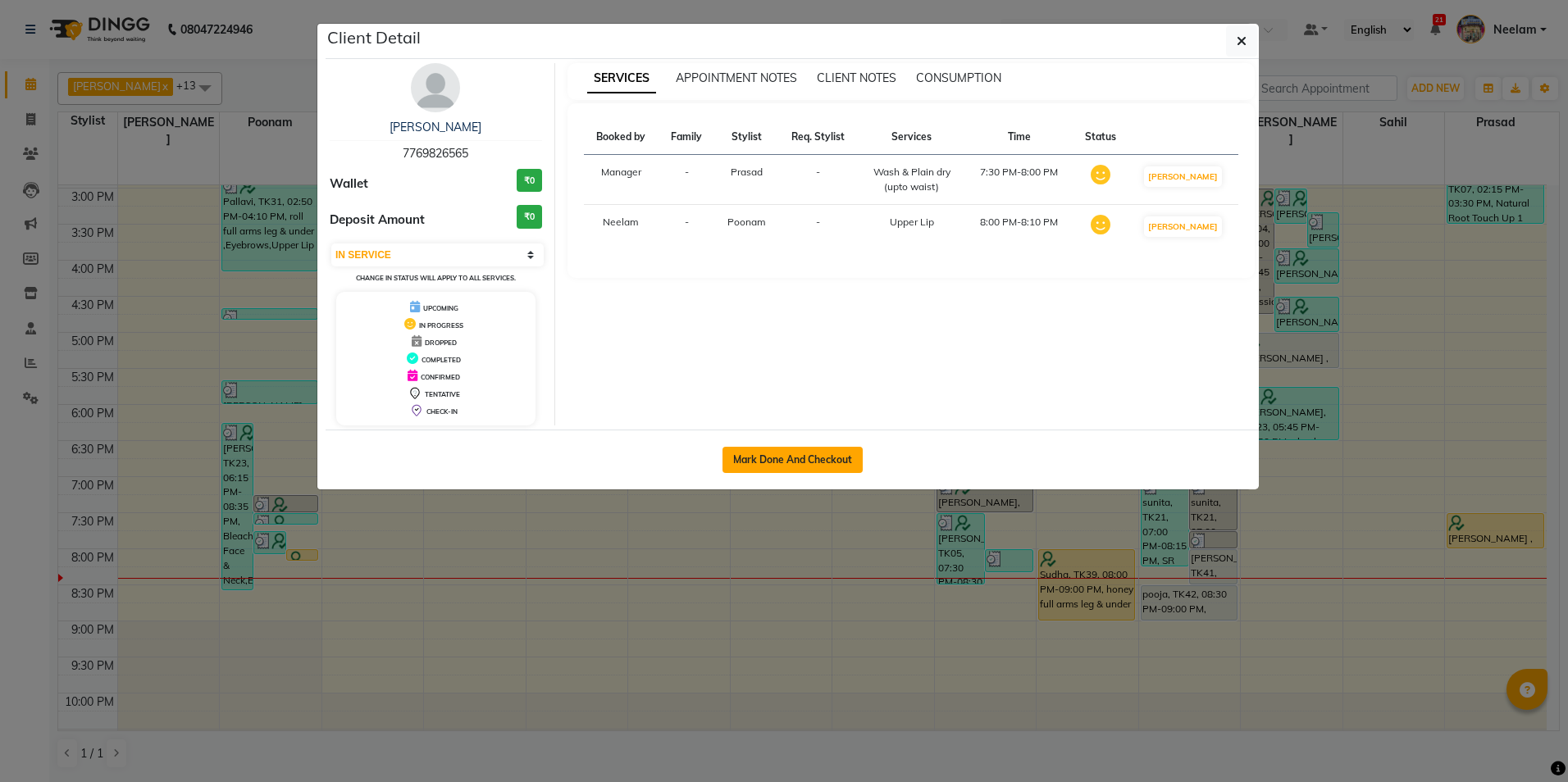
click at [793, 467] on button "Mark Done And Checkout" at bounding box center [792, 459] width 140 height 26
select select "service"
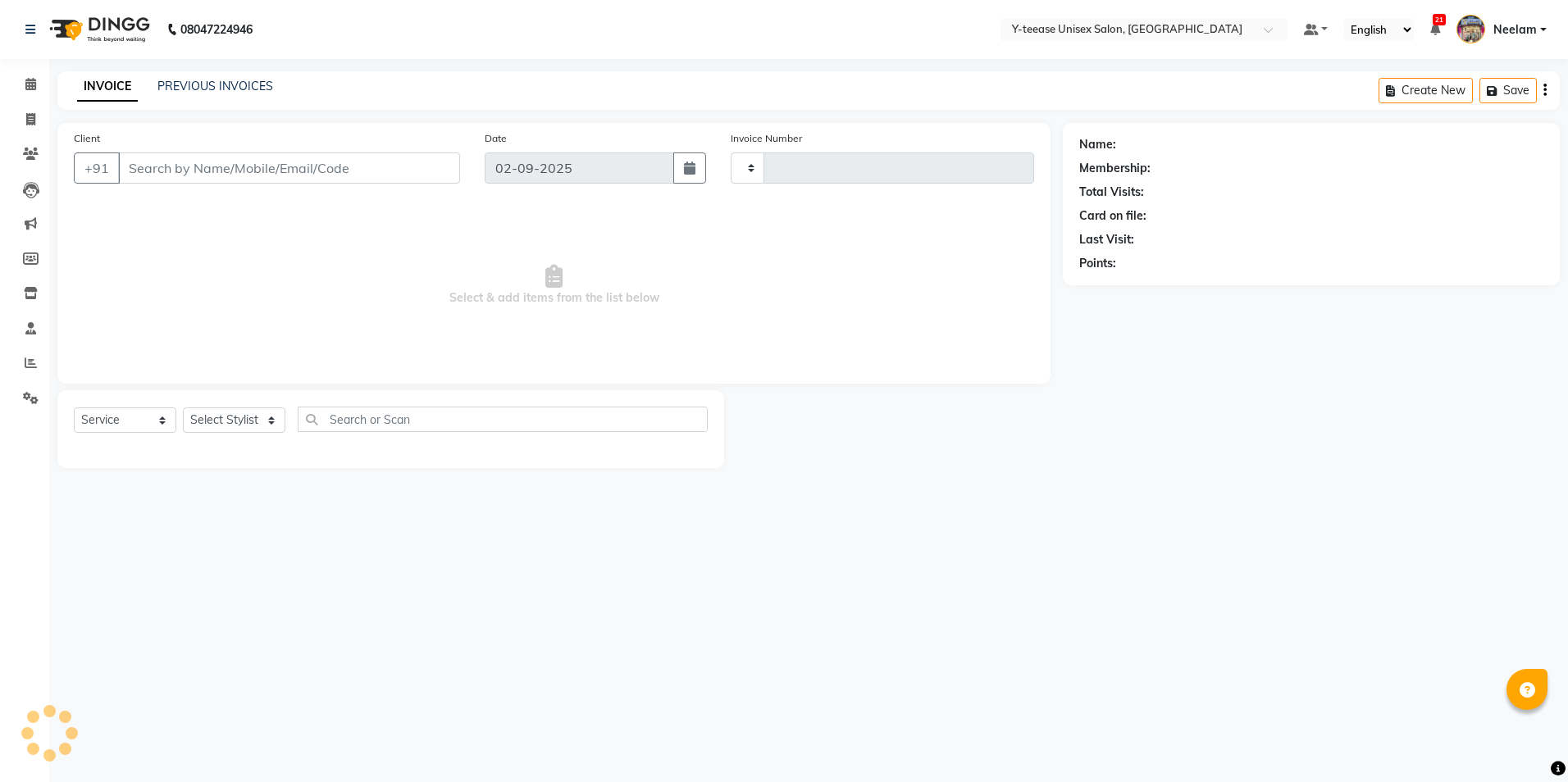
type input "6971"
select select "4"
type input "77******65"
select select "57"
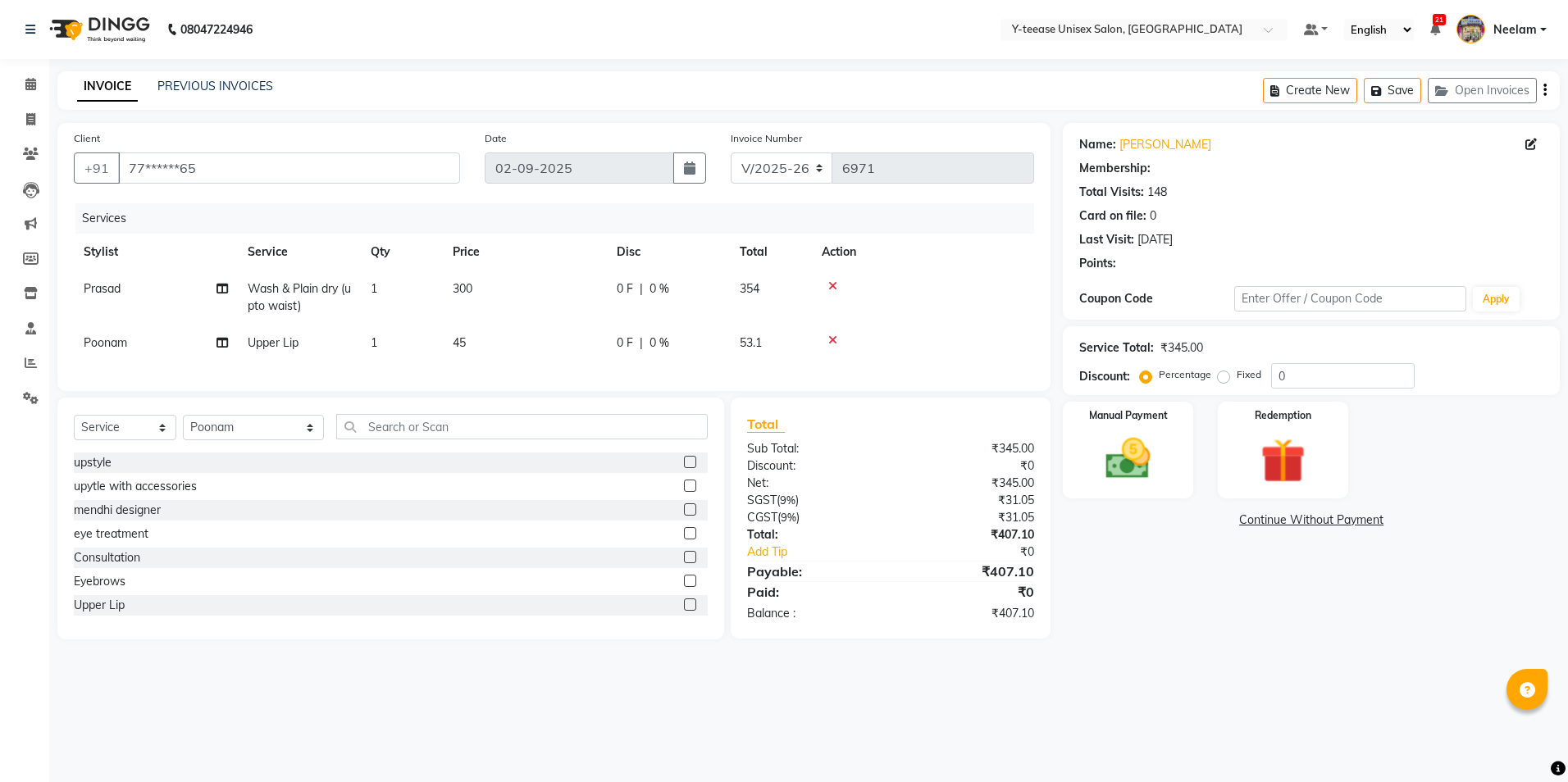
type input "20"
select select "1: Object"
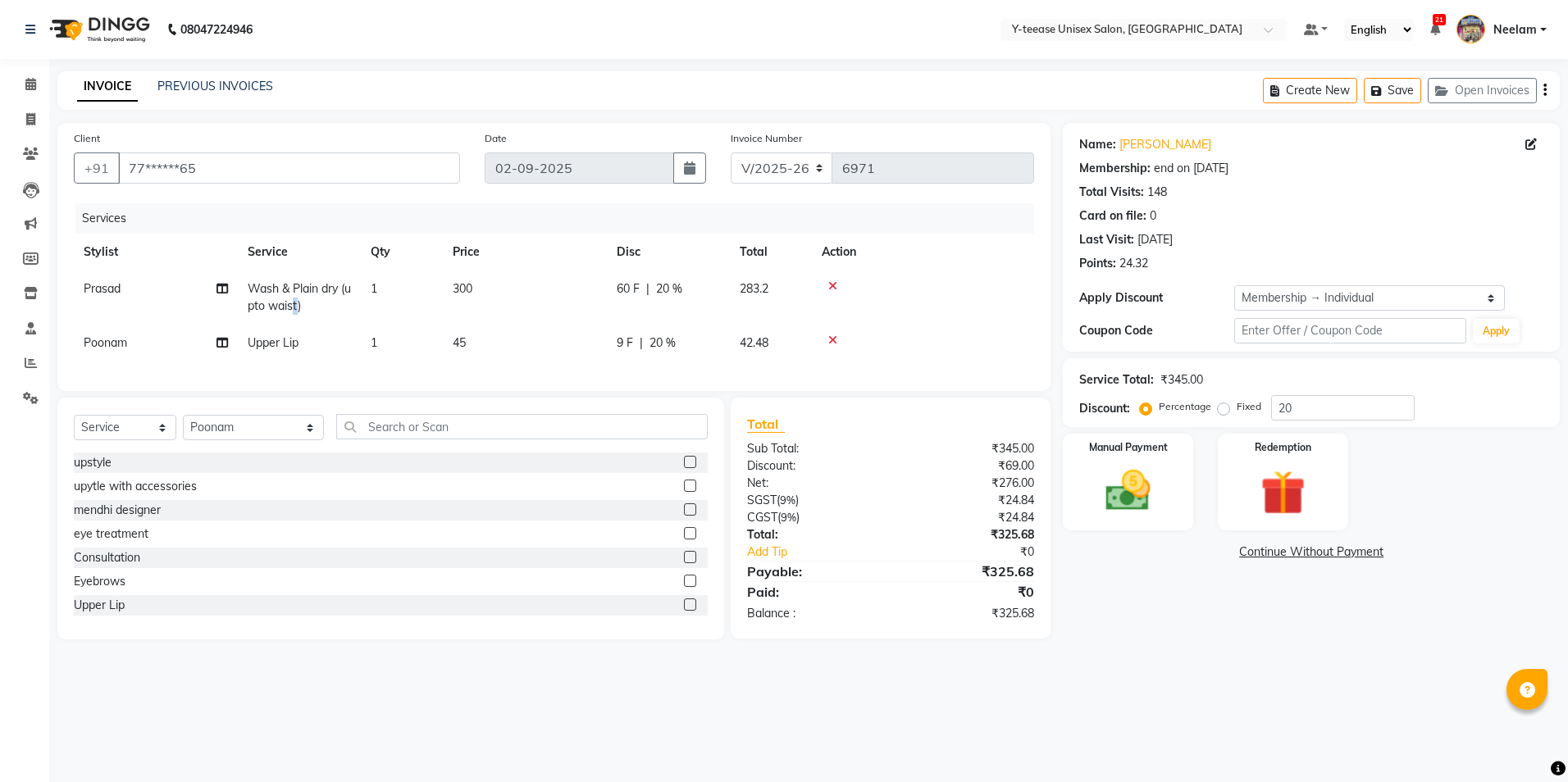
click at [306, 300] on span "Wash & Plain dry (upto waist)" at bounding box center [299, 296] width 103 height 32
select select "88412"
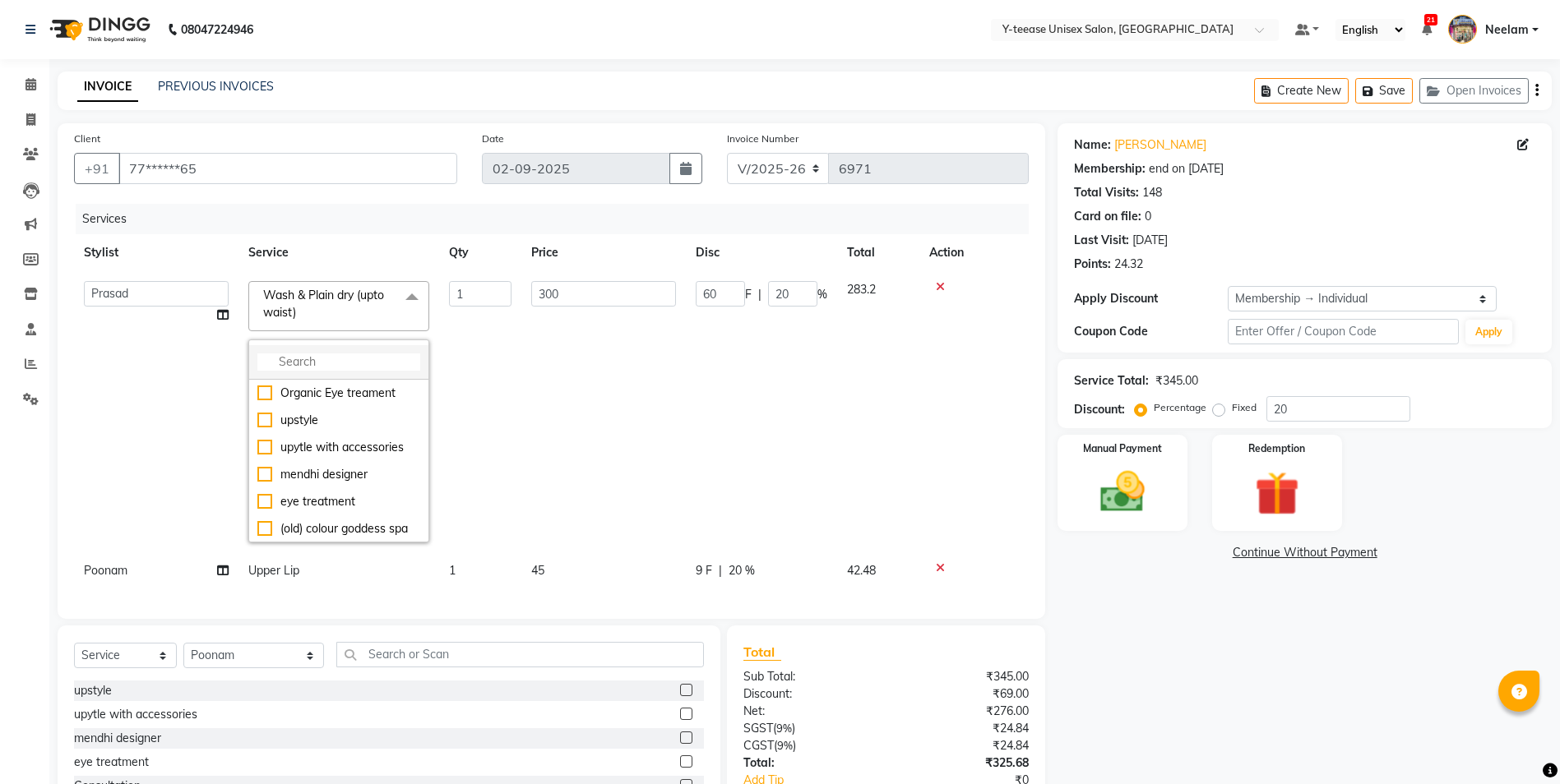
click at [320, 366] on input "multiselect-search" at bounding box center [339, 362] width 163 height 17
type input "treat"
click at [327, 421] on div "Wash & plain dry Treatment wash" at bounding box center [339, 429] width 163 height 34
checkbox input "true"
type input "420"
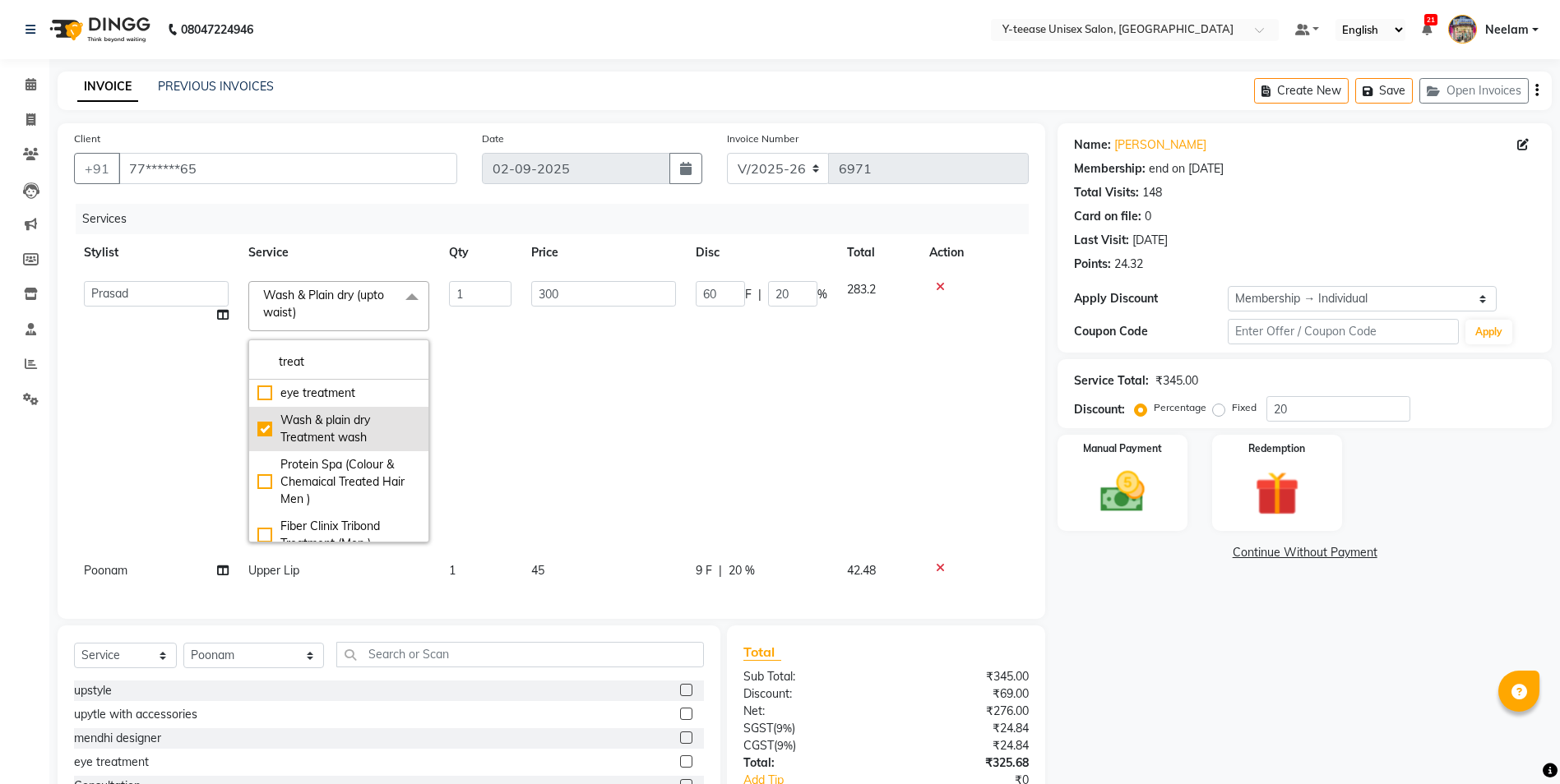
type input "84"
click at [584, 419] on td "420" at bounding box center [603, 412] width 165 height 281
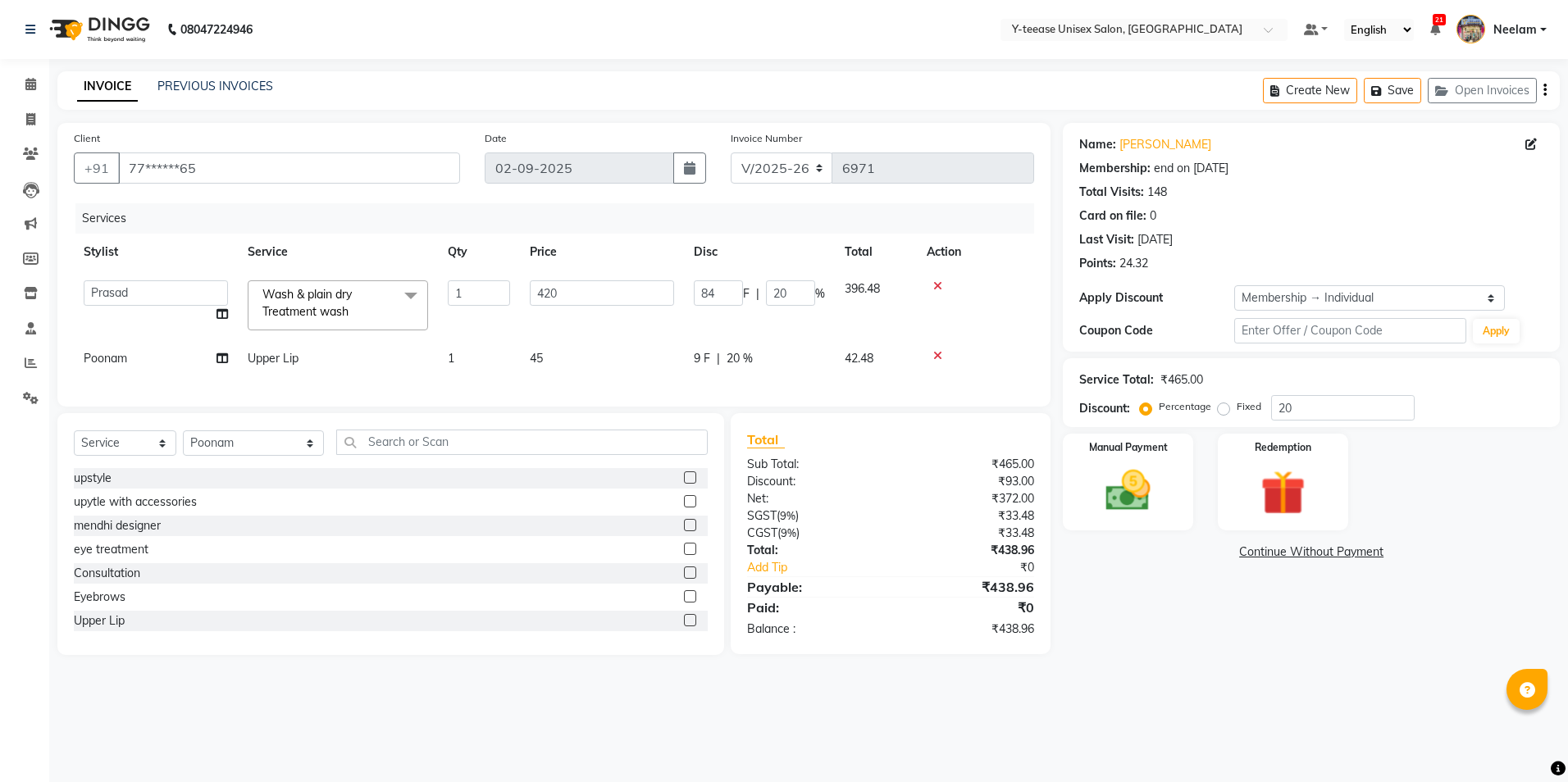
click at [1143, 623] on div "Name: [PERSON_NAME] Membership: end on [DATE] Total Visits: 148 Card on file: 0…" at bounding box center [1317, 389] width 509 height 532
click at [129, 449] on select "Select Service Product Membership Package Voucher Prepaid Gift Card" at bounding box center [124, 443] width 102 height 26
select select "product"
click at [74, 443] on select "Select Service Product Membership Package Voucher Prepaid Gift Card" at bounding box center [124, 443] width 102 height 26
click at [249, 455] on select "Select Stylist [PERSON_NAME] Dhaman [PERSON_NAME] [PERSON_NAME] nagar Manager M…" at bounding box center [253, 443] width 141 height 26
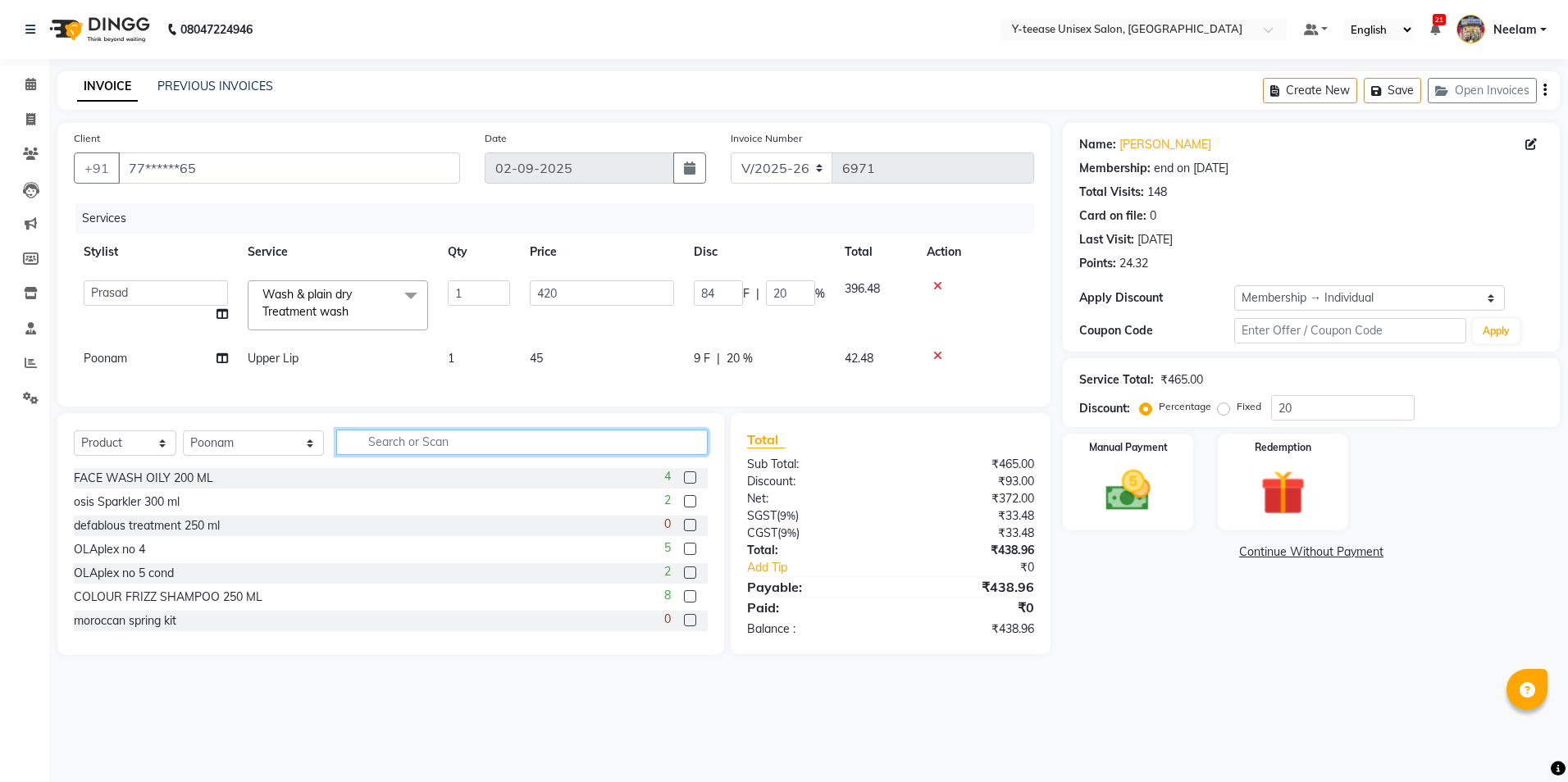
click at [367, 451] on input "text" at bounding box center [521, 442] width 371 height 26
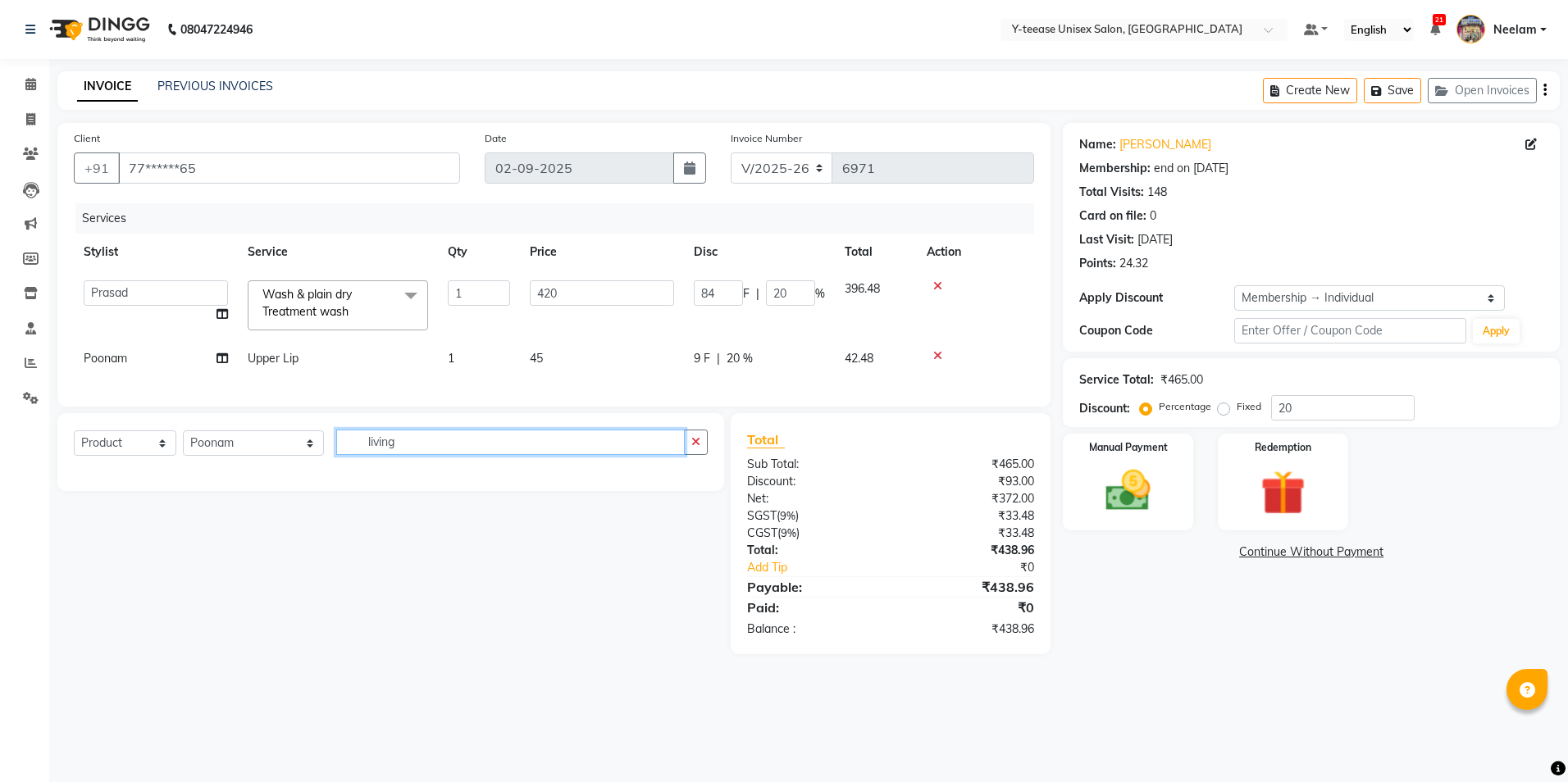
click at [367, 451] on input "living" at bounding box center [510, 442] width 349 height 26
click at [368, 451] on input "living" at bounding box center [510, 442] width 349 height 26
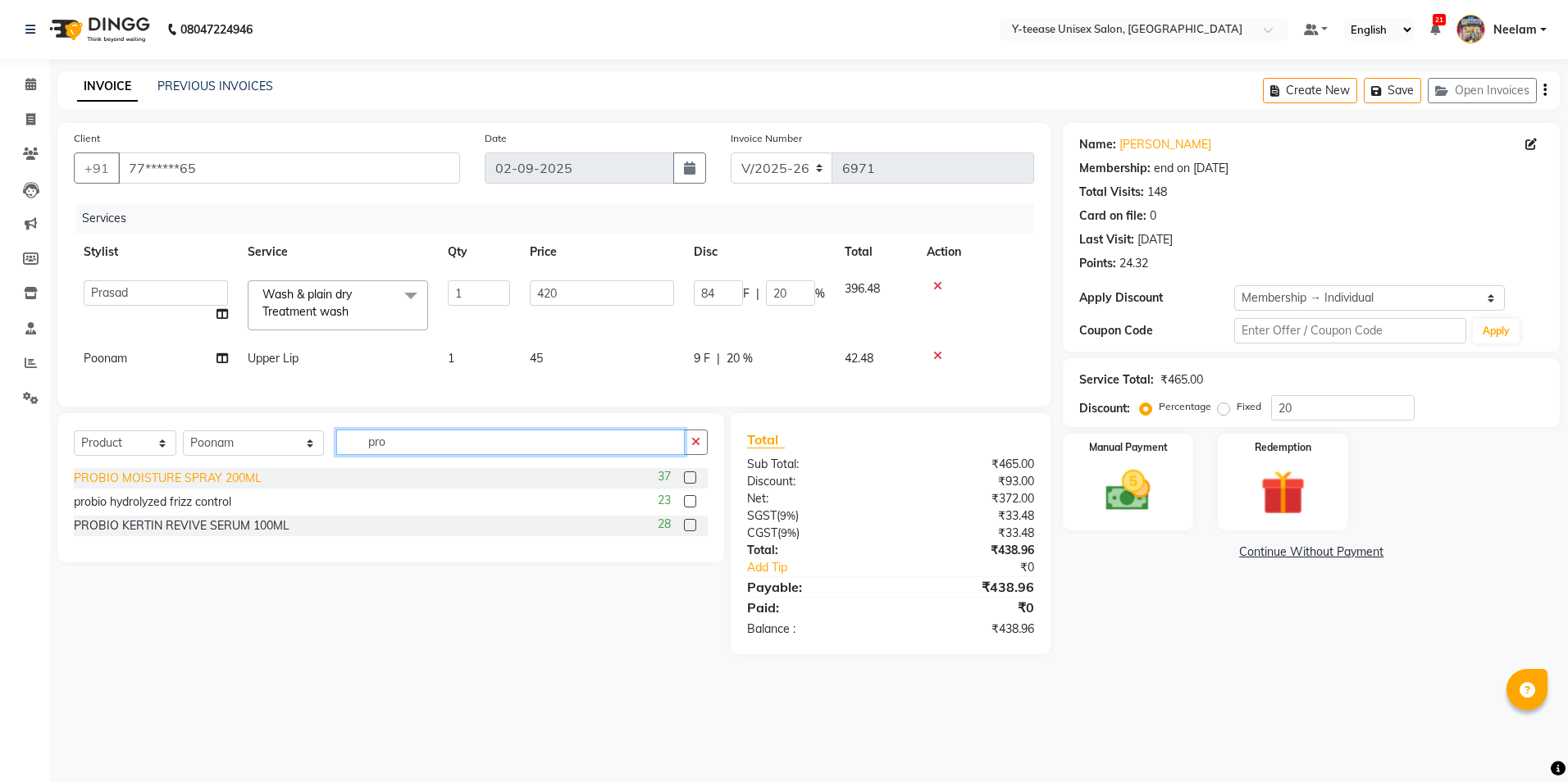
type input "pro"
click at [208, 487] on div "PROBIO MOISTURE SPRAY 200ML" at bounding box center [167, 478] width 188 height 17
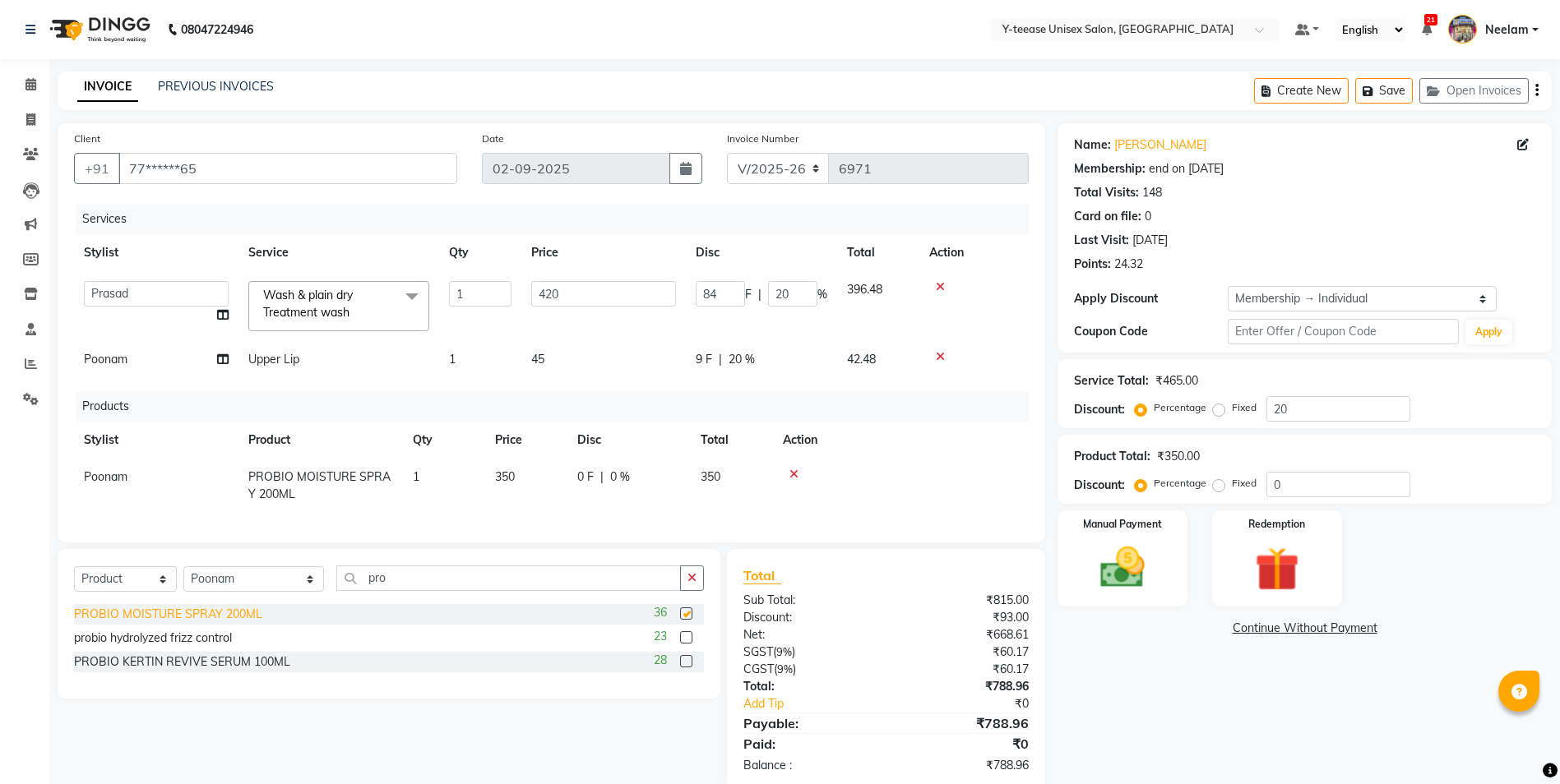
checkbox input "false"
click at [518, 477] on td "350" at bounding box center [527, 485] width 82 height 55
select select "57"
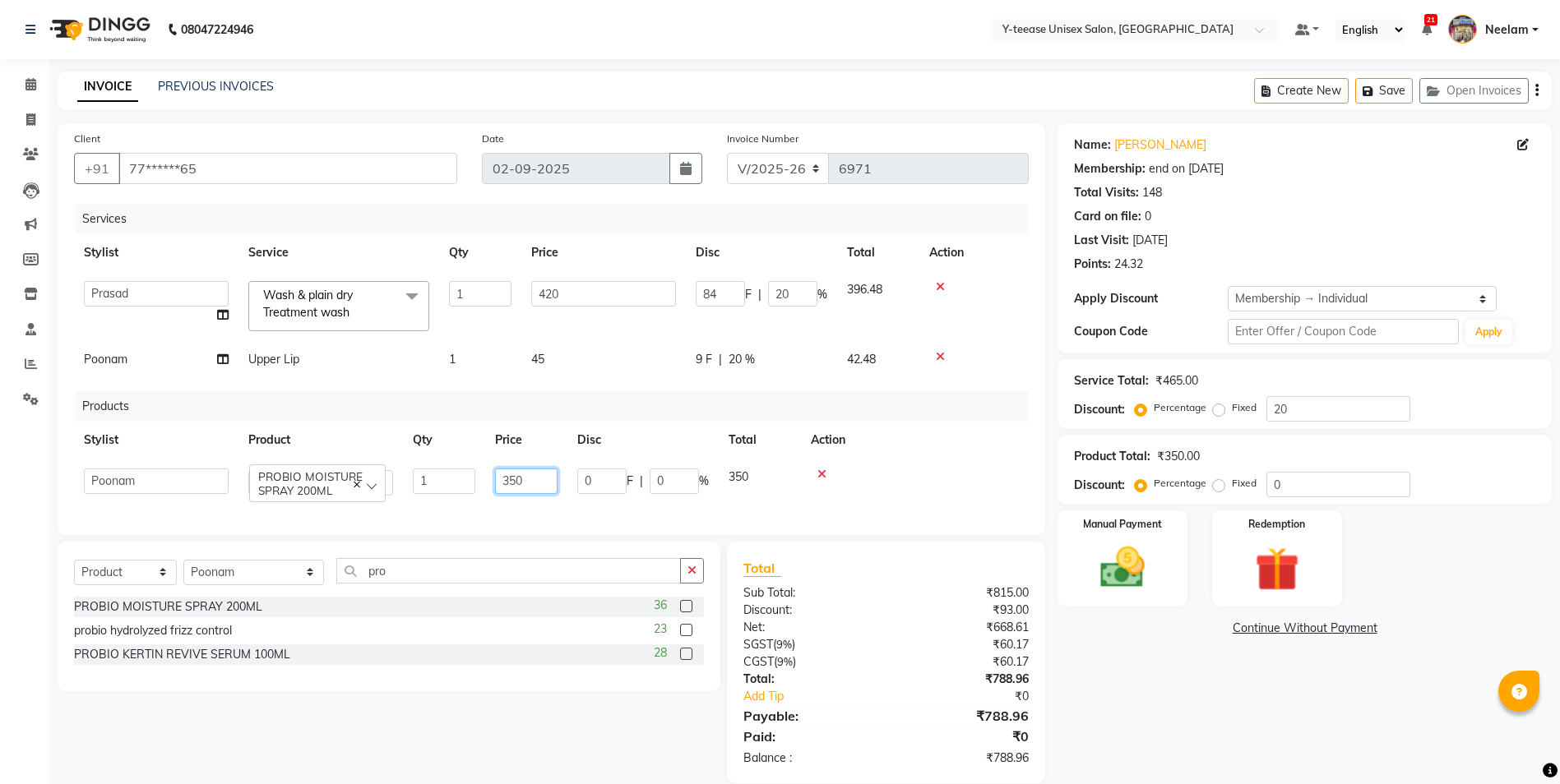
click at [513, 480] on input "350" at bounding box center [526, 481] width 62 height 26
click at [515, 483] on input "350" at bounding box center [526, 481] width 62 height 26
click at [517, 483] on input "350" at bounding box center [526, 481] width 62 height 26
type input "375"
click at [1142, 743] on div "Name: [PERSON_NAME] Membership: end on [DATE] Total Visits: 148 Card on file: 0…" at bounding box center [1310, 453] width 507 height 660
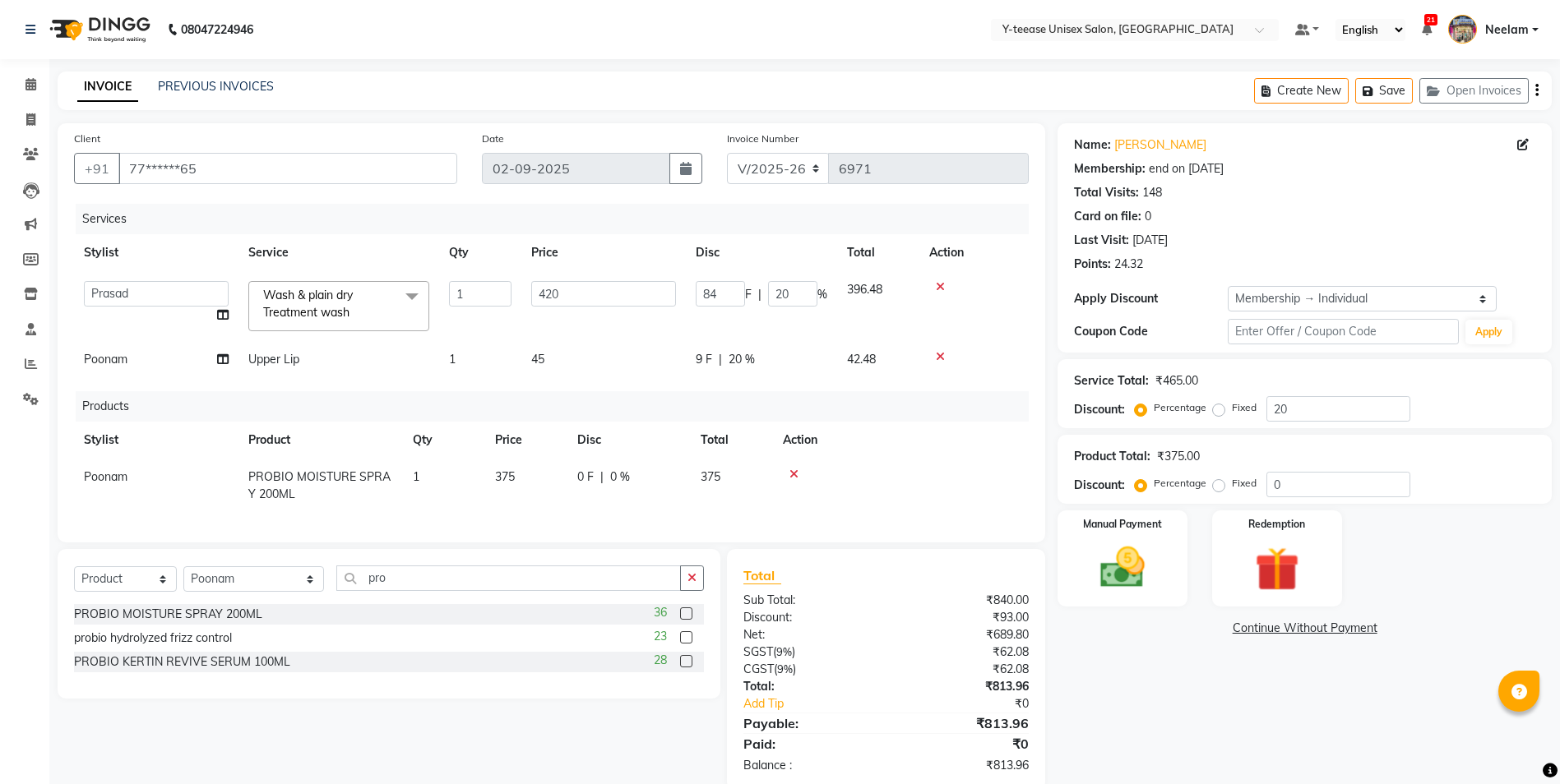
click at [1277, 498] on div "Product Total: ₹375.00 Discount: Percentage Fixed 0" at bounding box center [1304, 469] width 494 height 69
click at [1276, 490] on input "0" at bounding box center [1338, 484] width 144 height 26
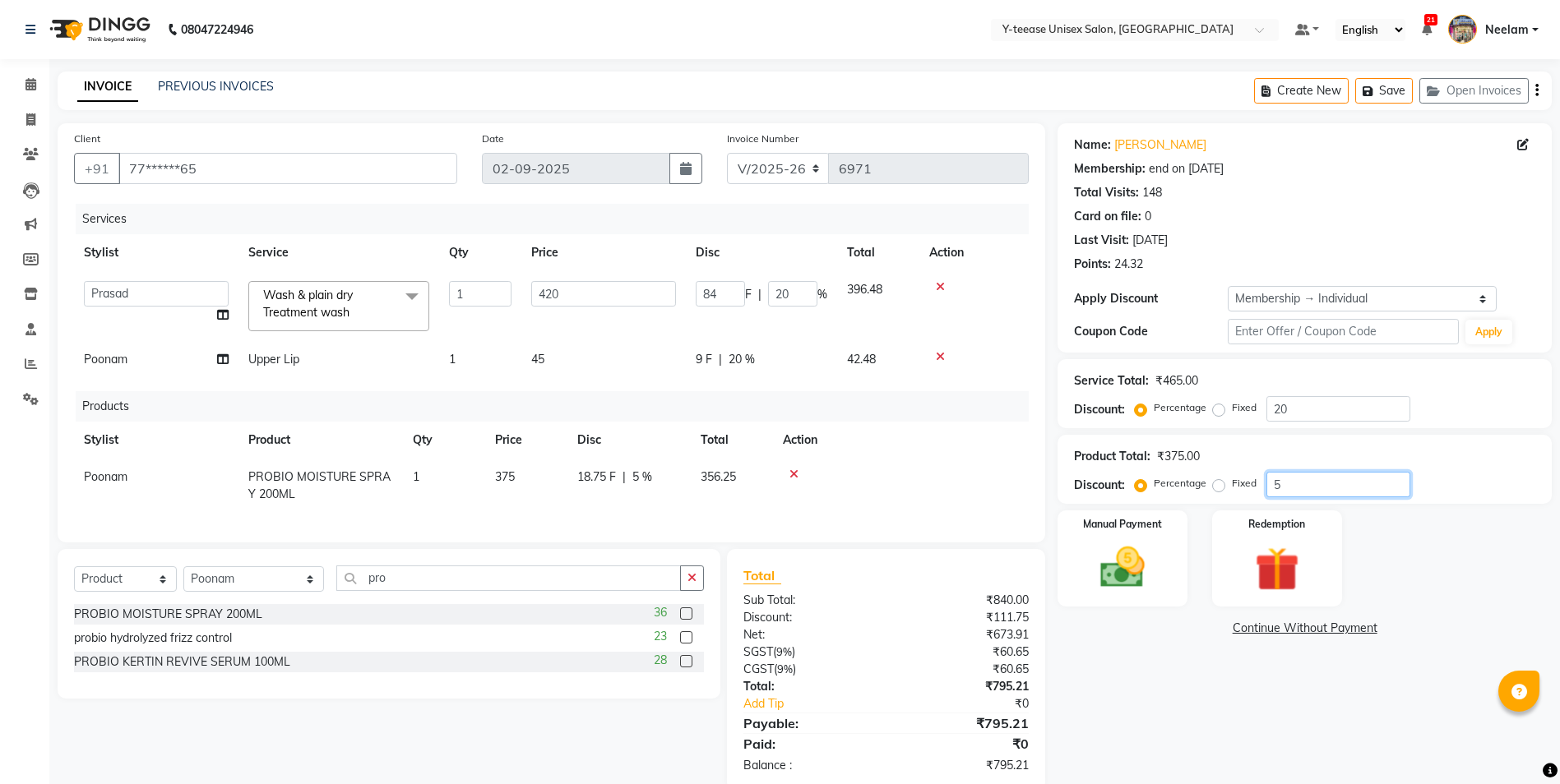
type input "5"
click at [1233, 752] on div "Name: [PERSON_NAME] Membership: end on [DATE] Total Visits: 148 Card on file: 0…" at bounding box center [1310, 457] width 507 height 667
click at [1135, 583] on img at bounding box center [1121, 568] width 76 height 54
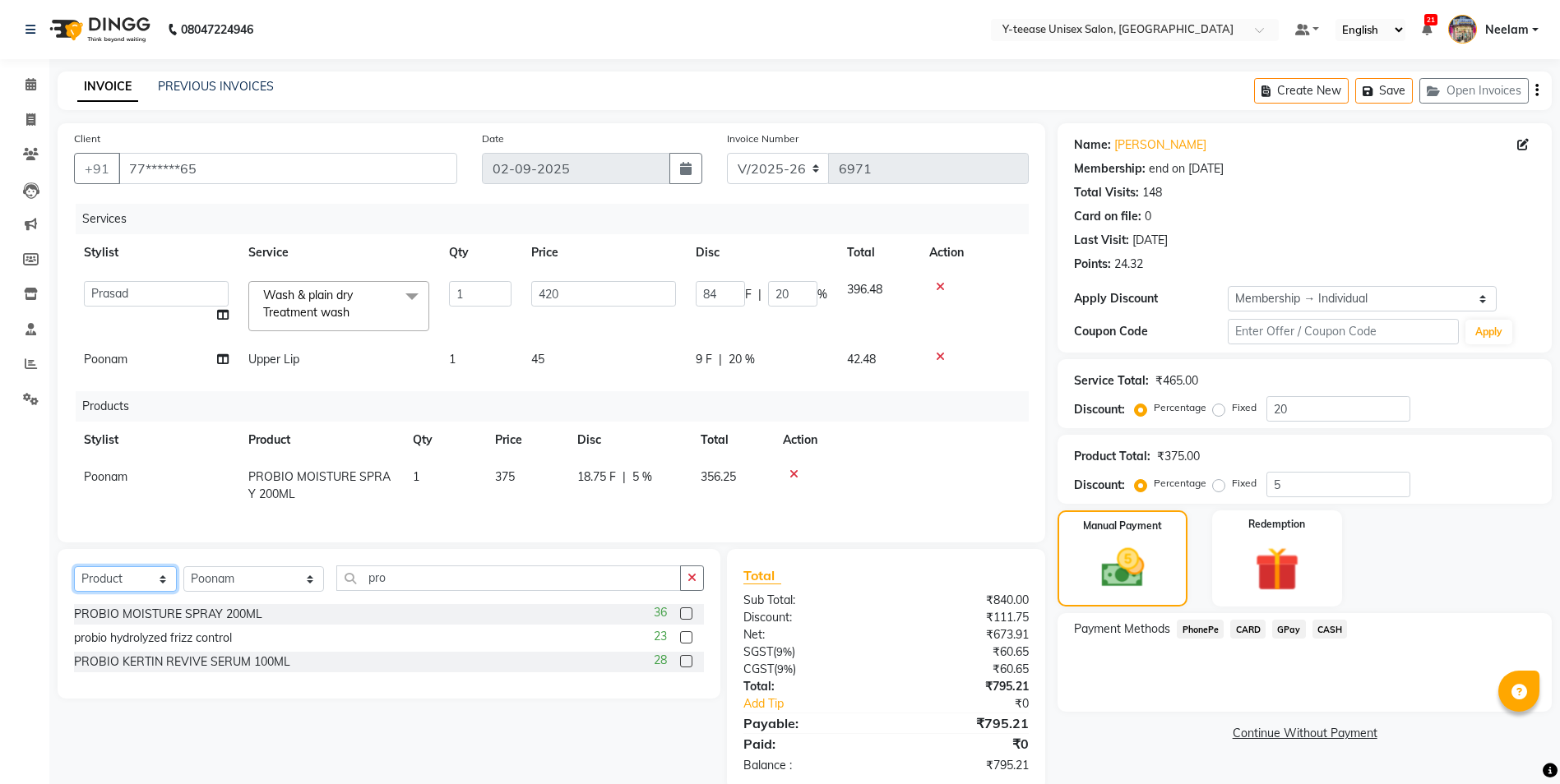
click at [160, 592] on select "Select Service Product Membership Package Voucher Prepaid Gift Card" at bounding box center [124, 579] width 102 height 26
select select "service"
click at [74, 578] on select "Select Service Product Membership Package Voucher Prepaid Gift Card" at bounding box center [124, 579] width 102 height 26
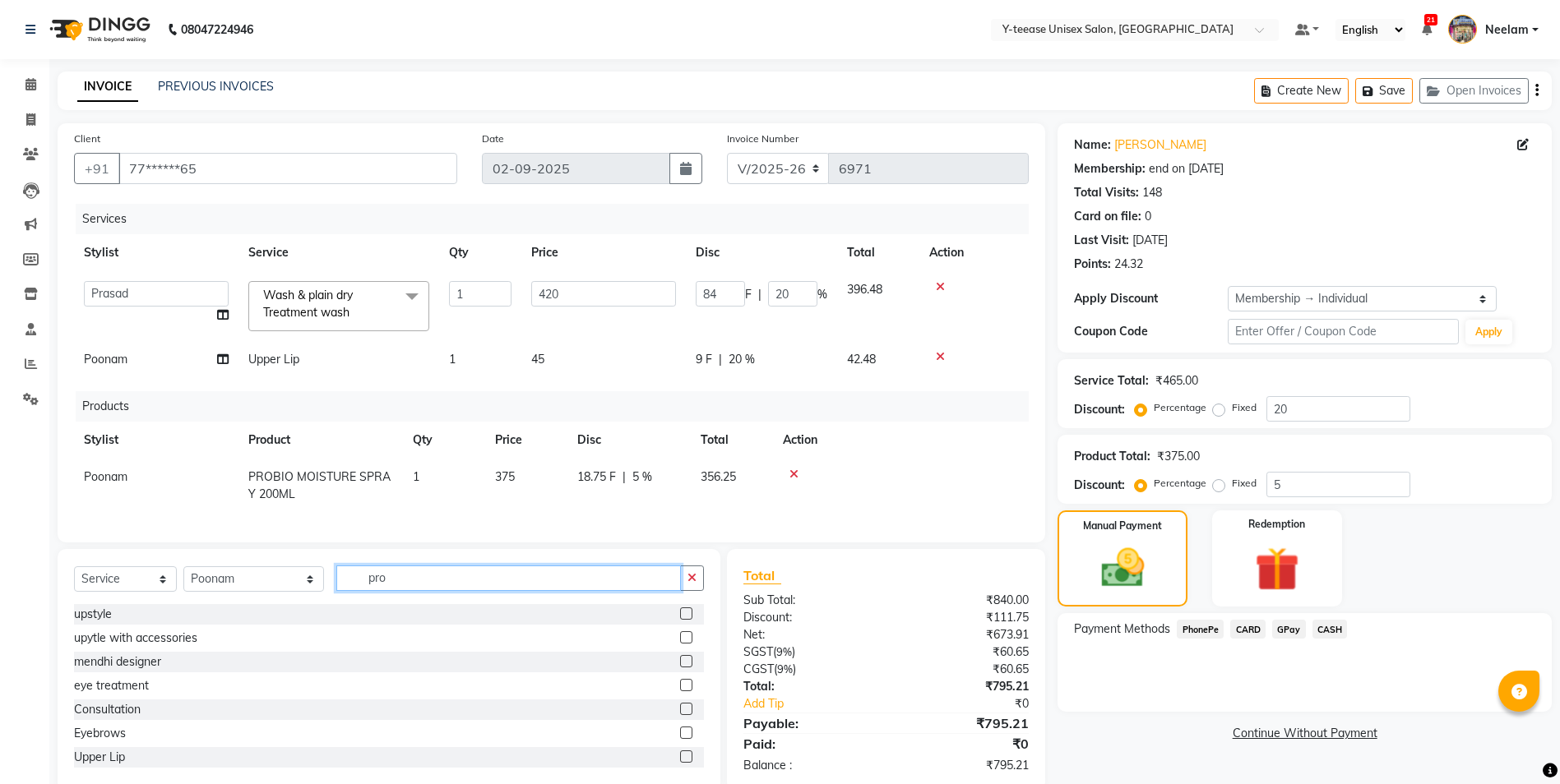
click at [336, 591] on input "pro" at bounding box center [509, 578] width 345 height 26
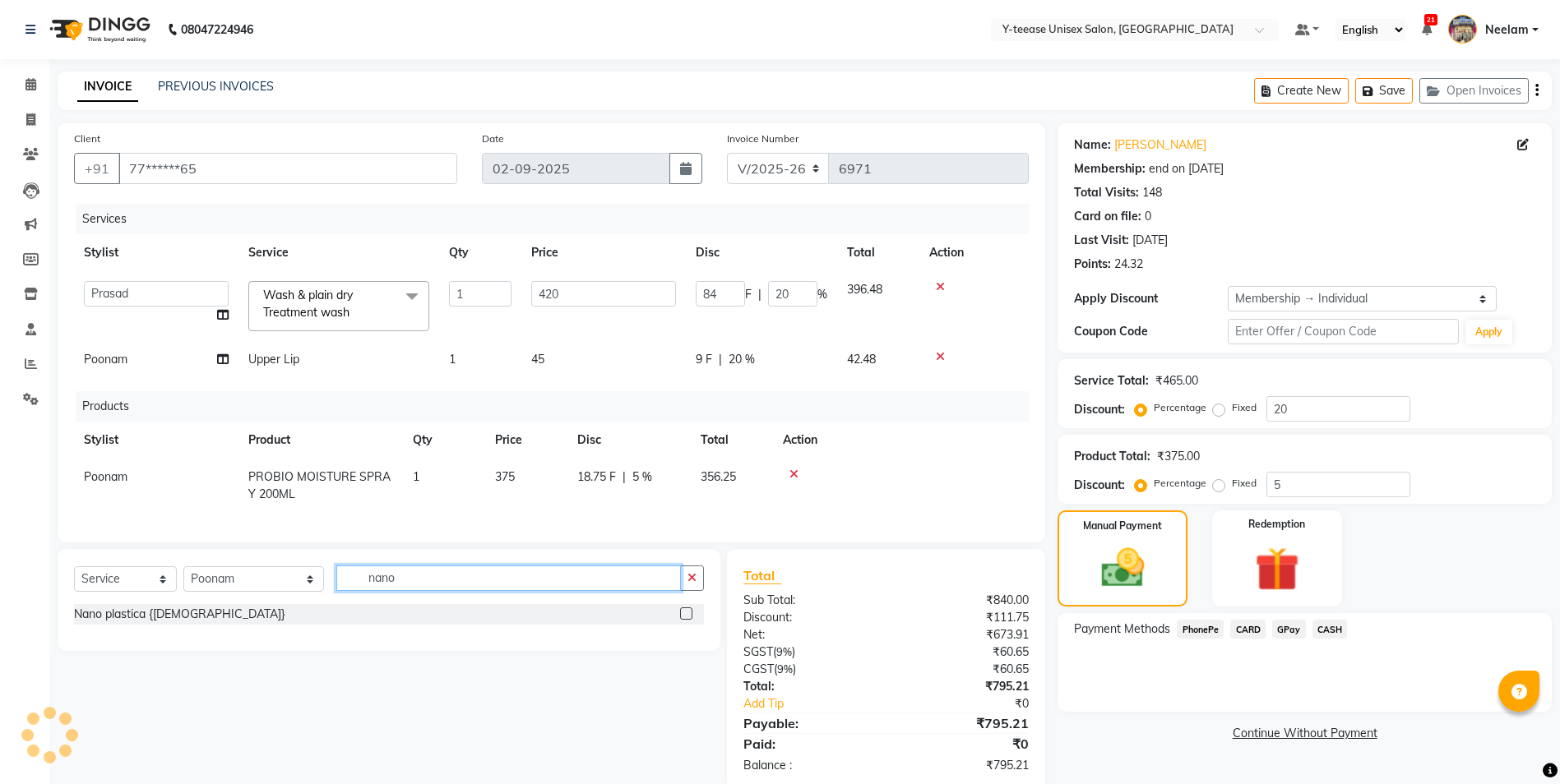
type input "nano"
click at [232, 588] on select "Select Stylist [PERSON_NAME] Dhaman [PERSON_NAME] [PERSON_NAME] nagar Manager M…" at bounding box center [253, 579] width 141 height 26
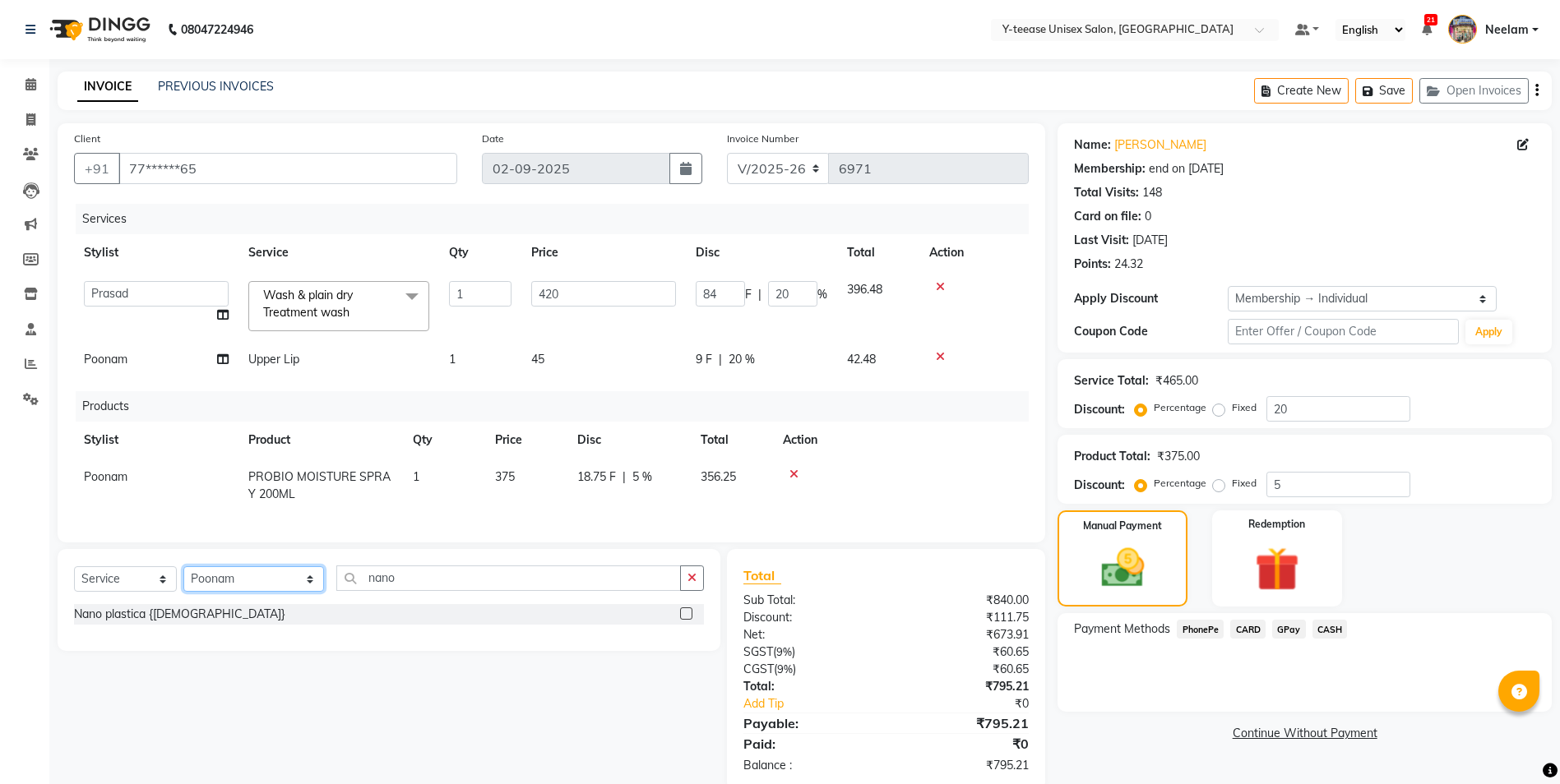
select select "88412"
click at [183, 578] on select "Select Stylist [PERSON_NAME] Dhaman [PERSON_NAME] [PERSON_NAME] nagar Manager M…" at bounding box center [253, 579] width 141 height 26
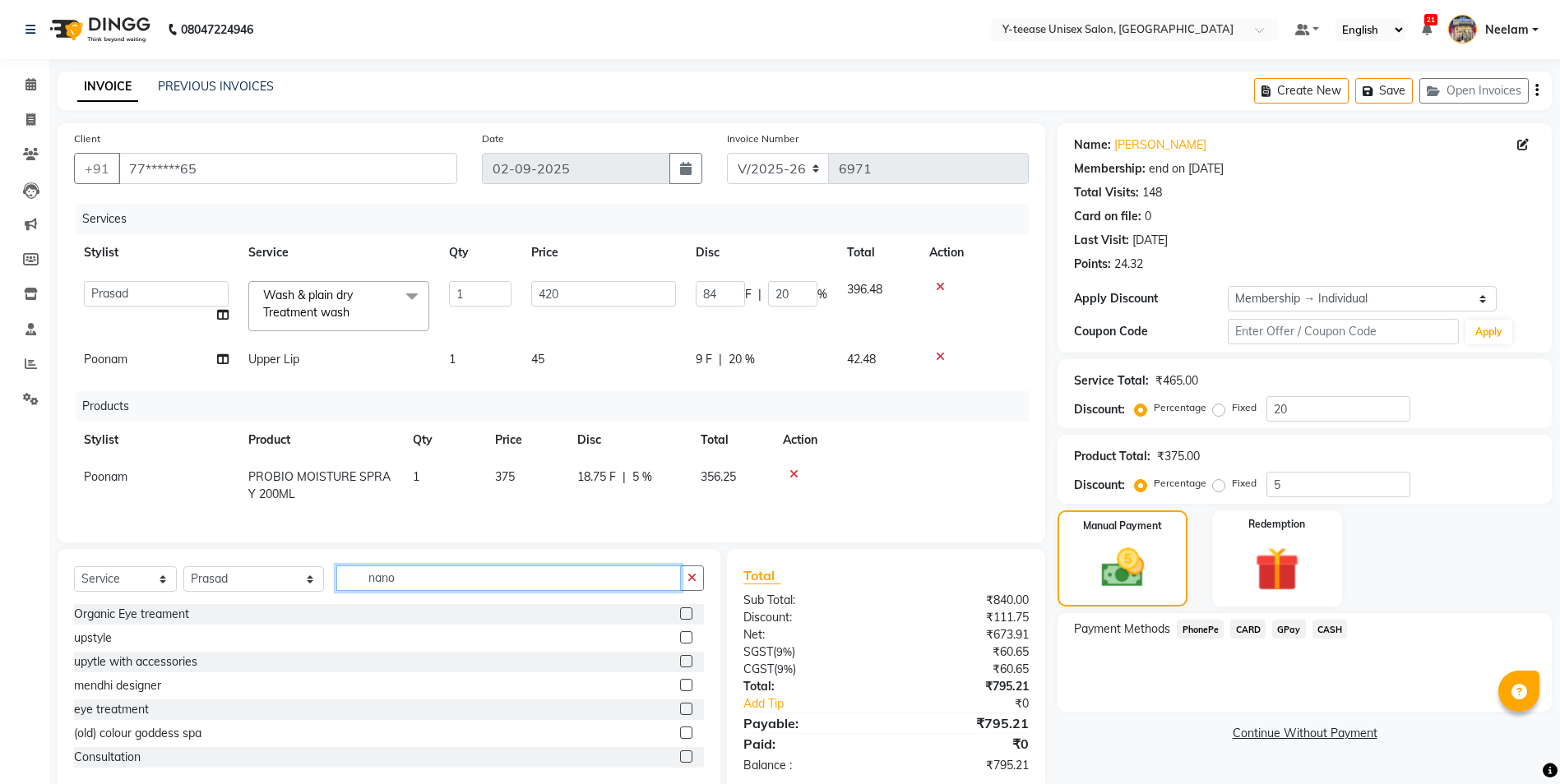
click at [362, 591] on input "nano" at bounding box center [509, 578] width 345 height 26
type input "nano"
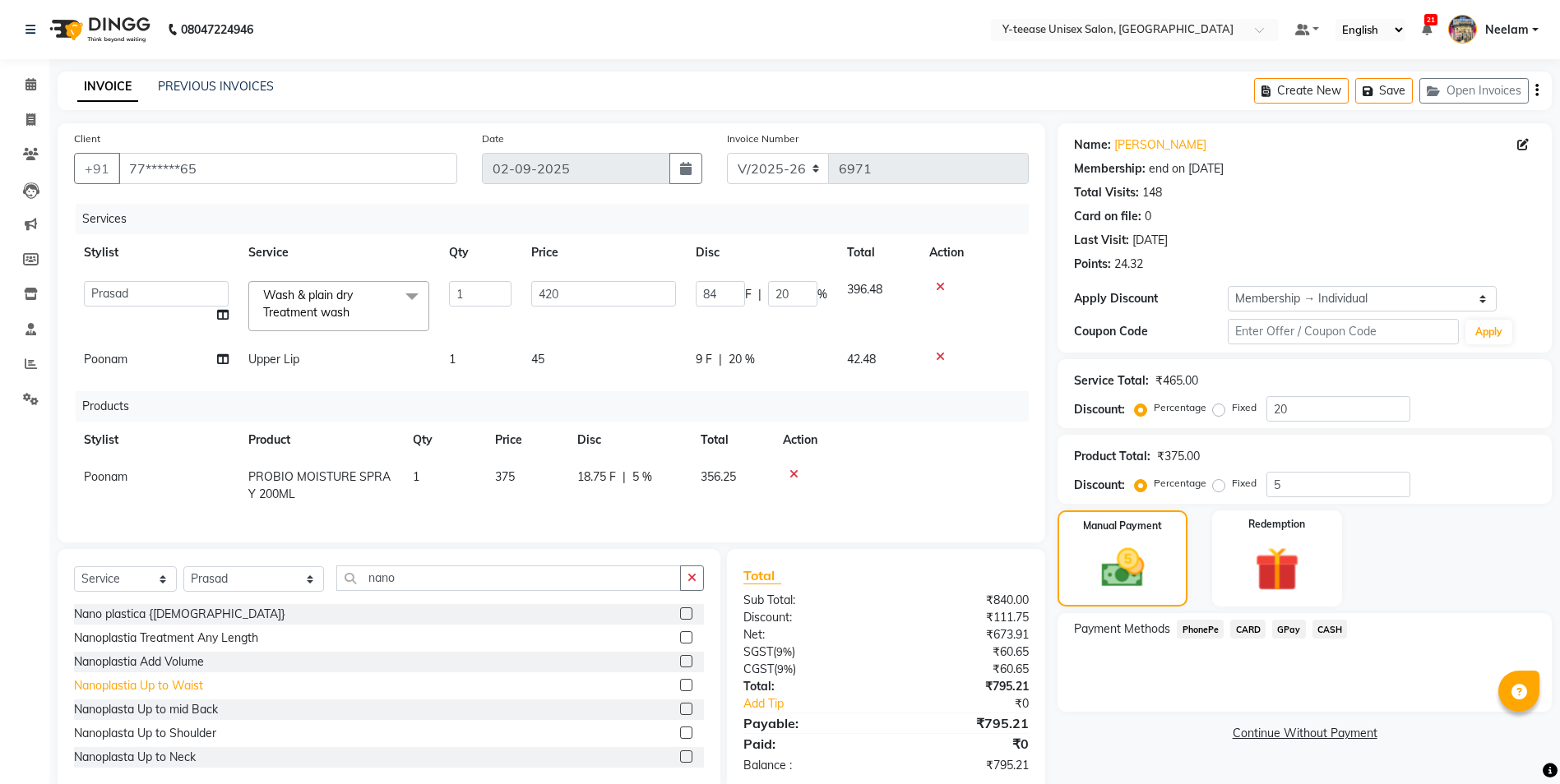
click at [191, 694] on div "Nanoplastia Up to Waist" at bounding box center [138, 685] width 129 height 17
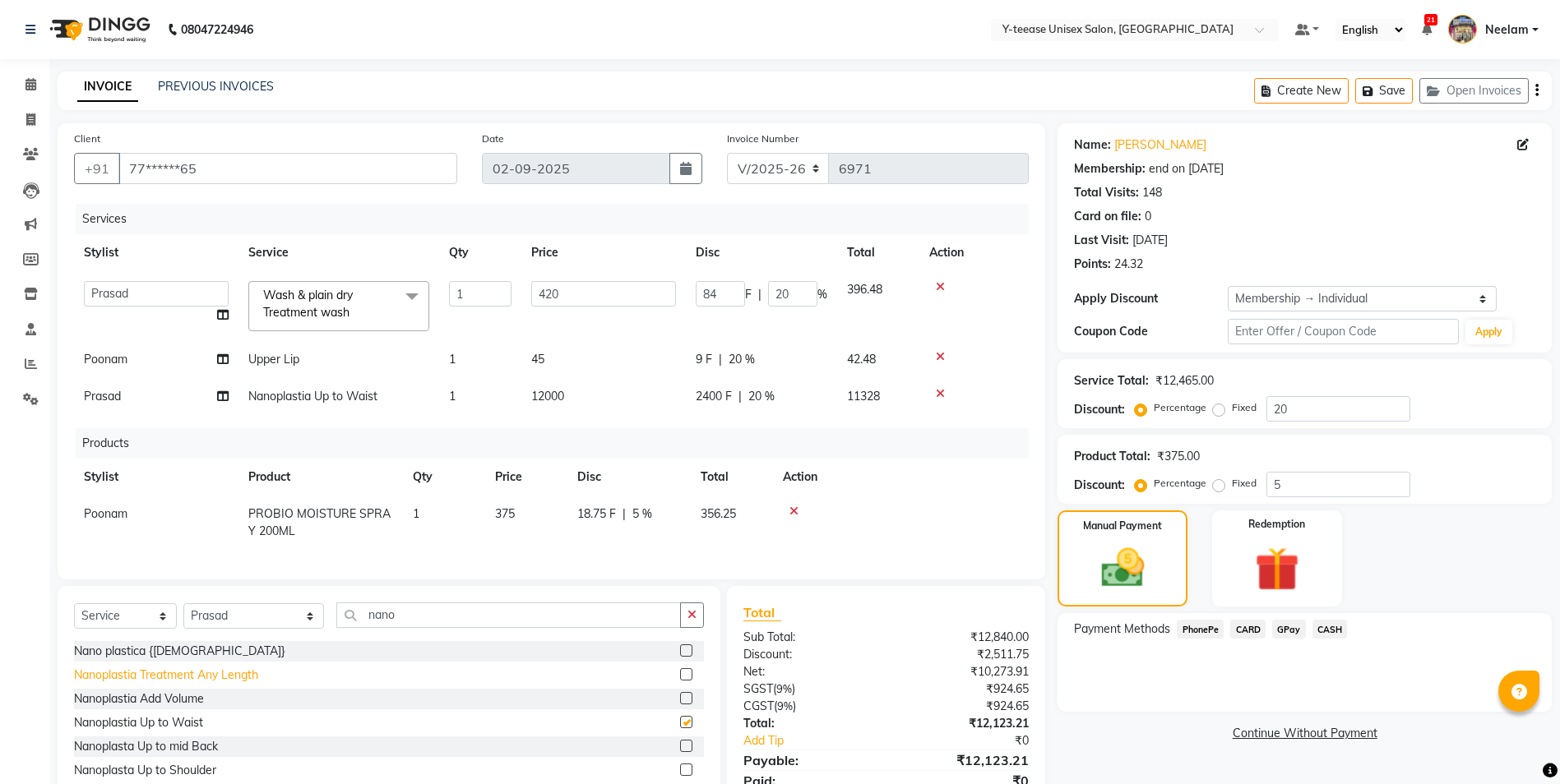
checkbox input "false"
click at [336, 628] on input "nano" at bounding box center [509, 615] width 345 height 26
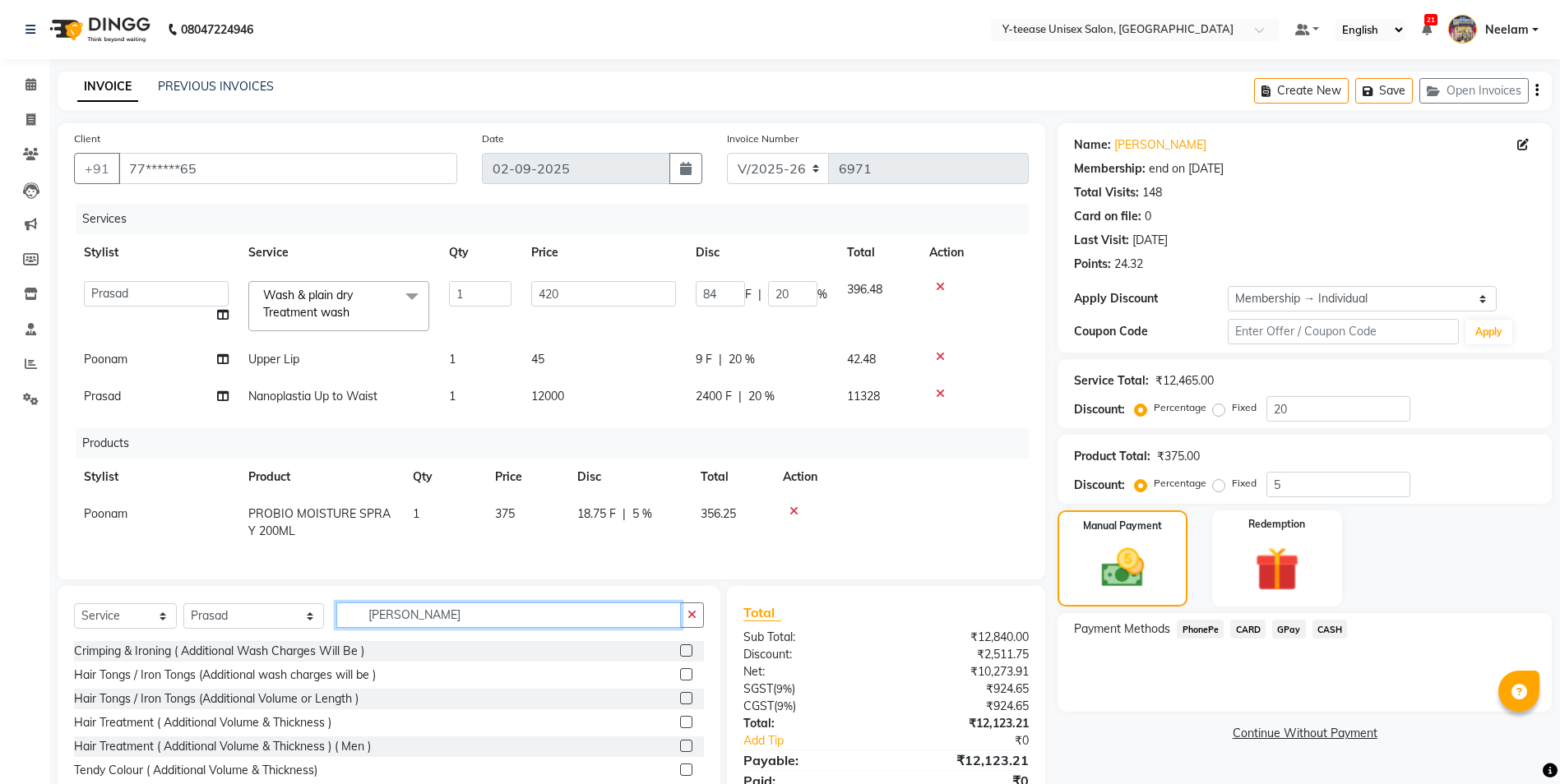
type input "[PERSON_NAME]"
click at [938, 398] on icon at bounding box center [939, 393] width 9 height 11
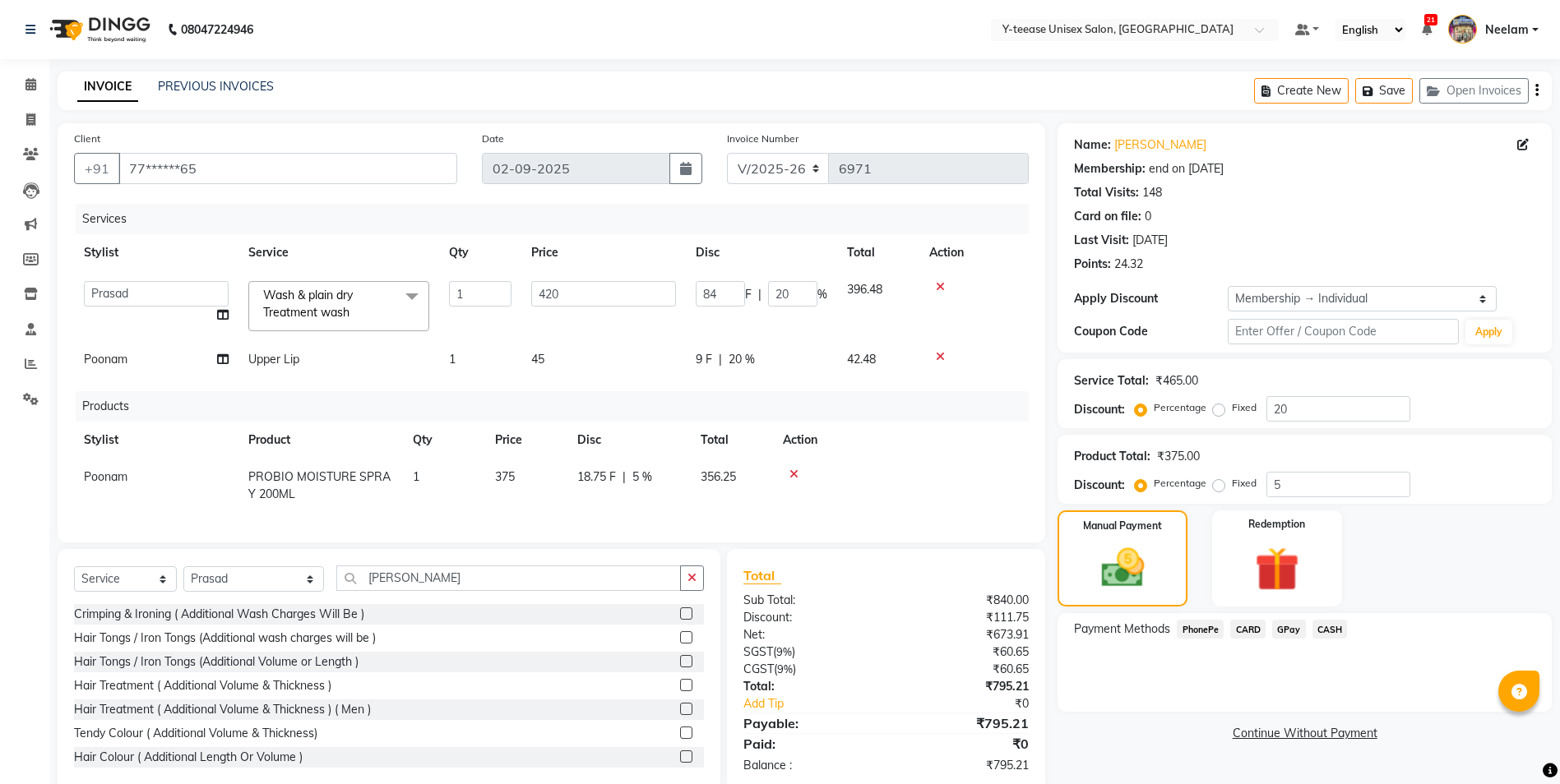
click at [1291, 629] on span "GPay" at bounding box center [1288, 629] width 34 height 19
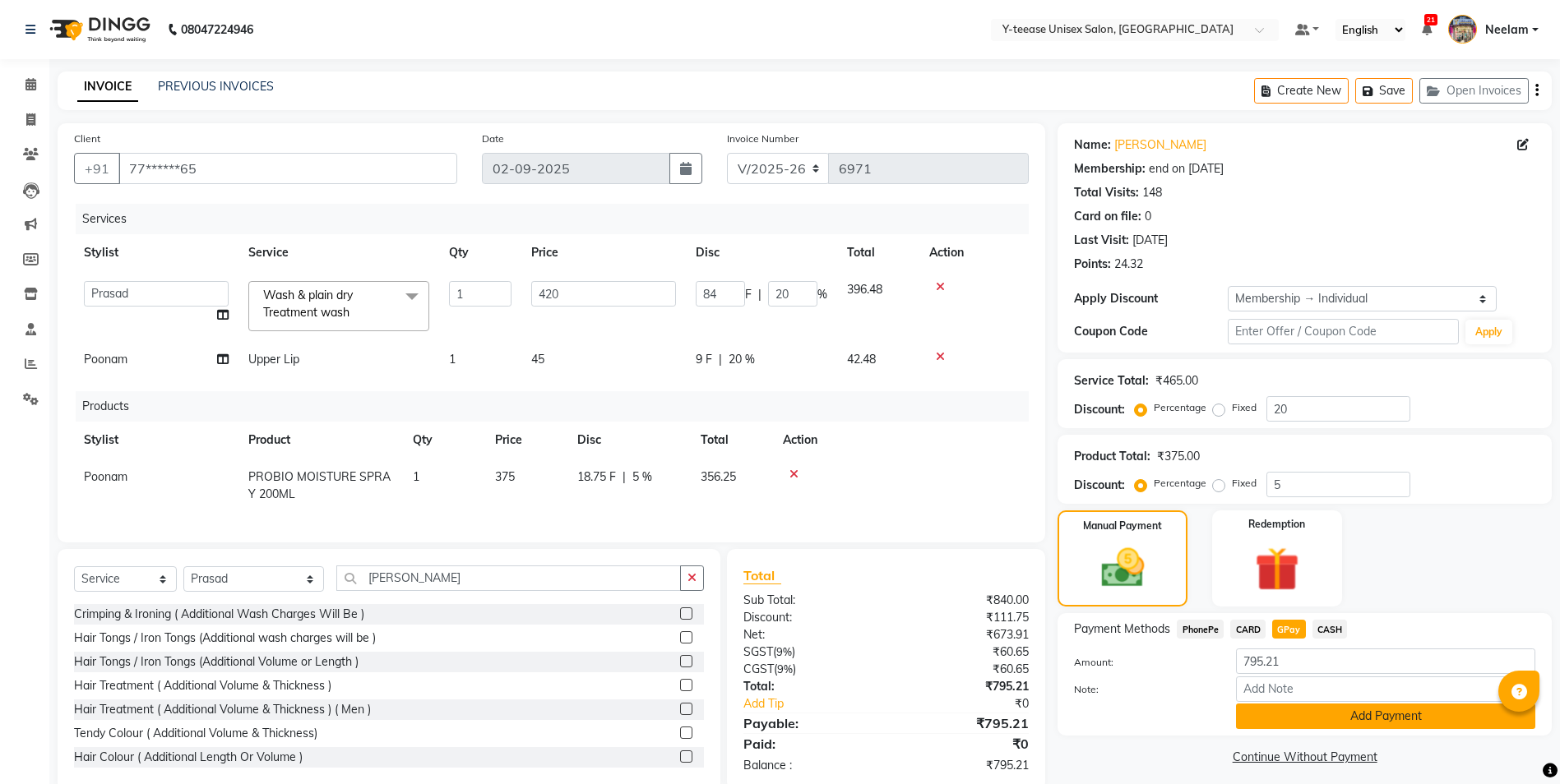
click at [1294, 706] on button "Add Payment" at bounding box center [1385, 716] width 300 height 26
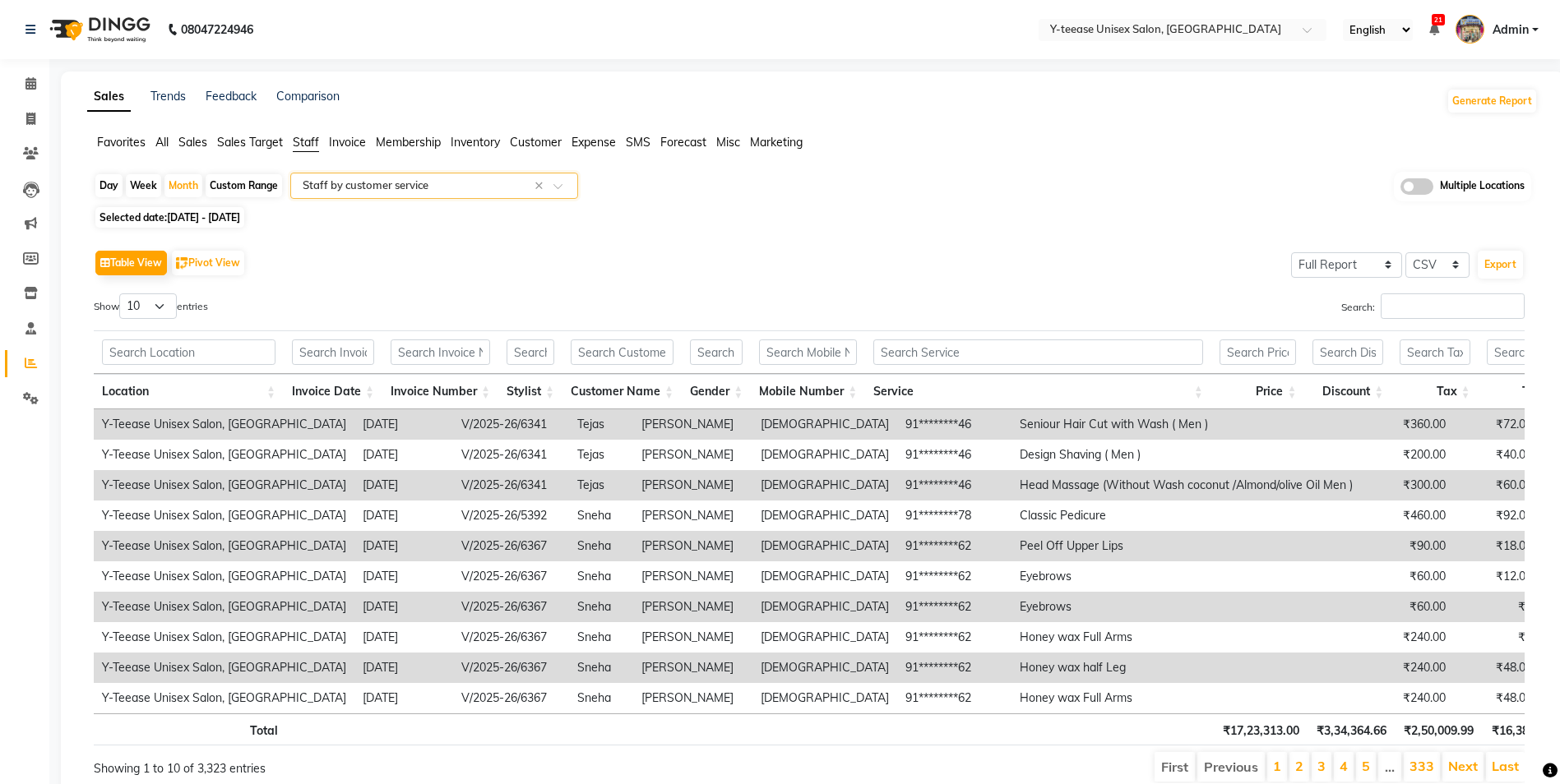
select select "full_report"
select select "csv"
click at [15, 78] on link "Calendar" at bounding box center [24, 84] width 39 height 27
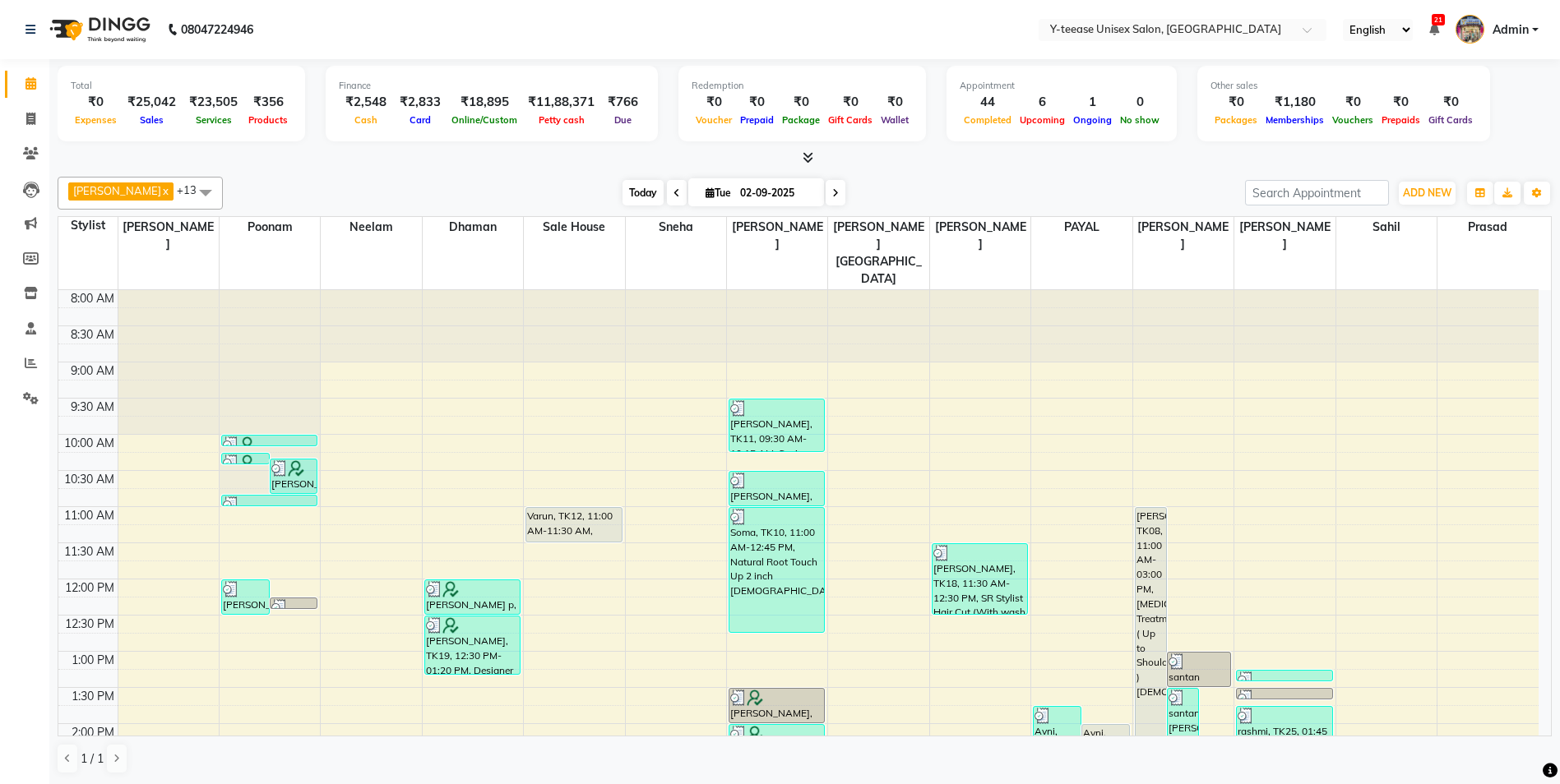
click at [629, 198] on span "Today" at bounding box center [643, 192] width 41 height 26
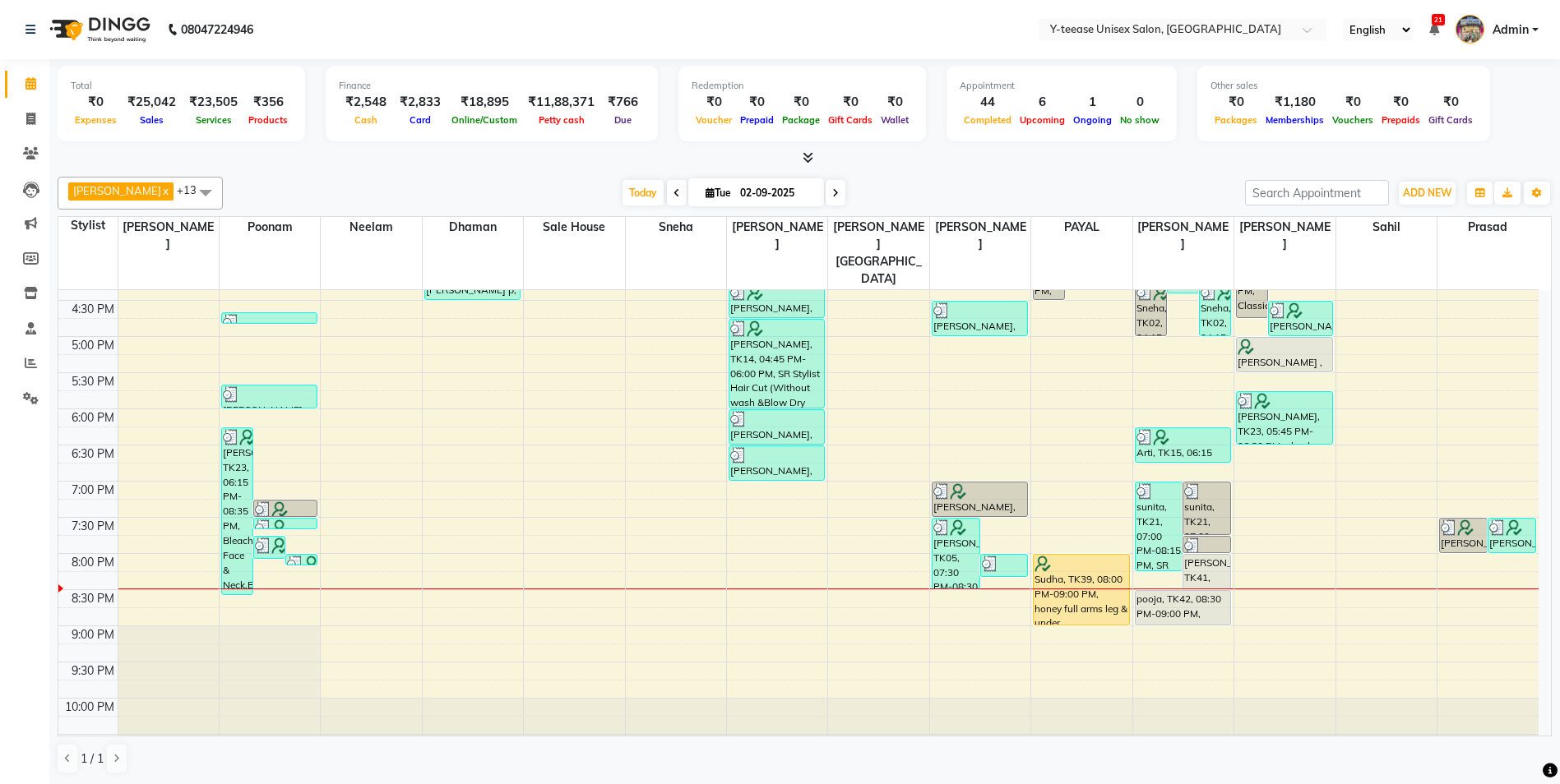
click at [854, 186] on div "Today Tue 02-09-2025" at bounding box center [734, 193] width 1006 height 25
click at [673, 194] on icon at bounding box center [676, 193] width 7 height 10
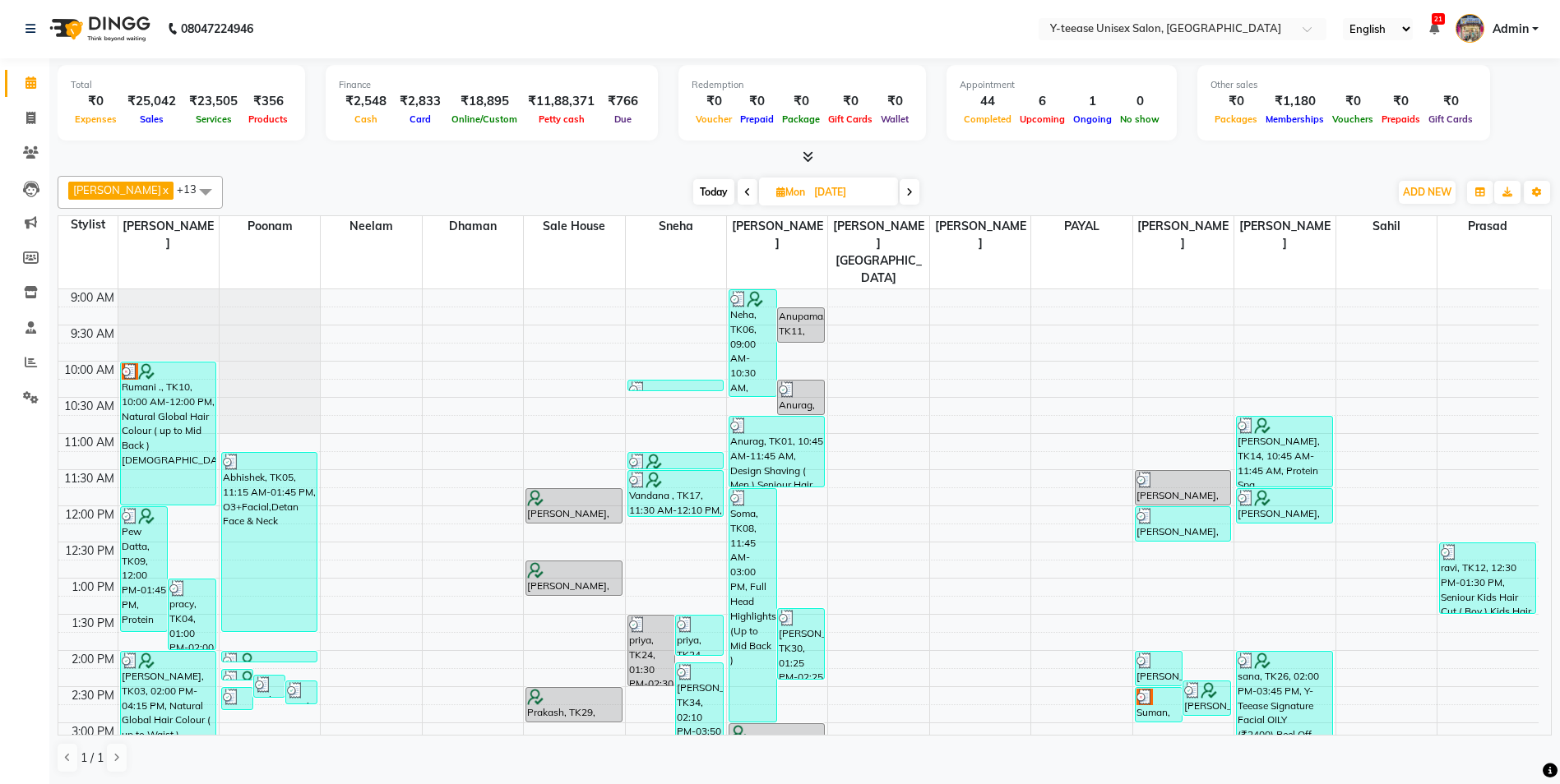
scroll to position [29, 0]
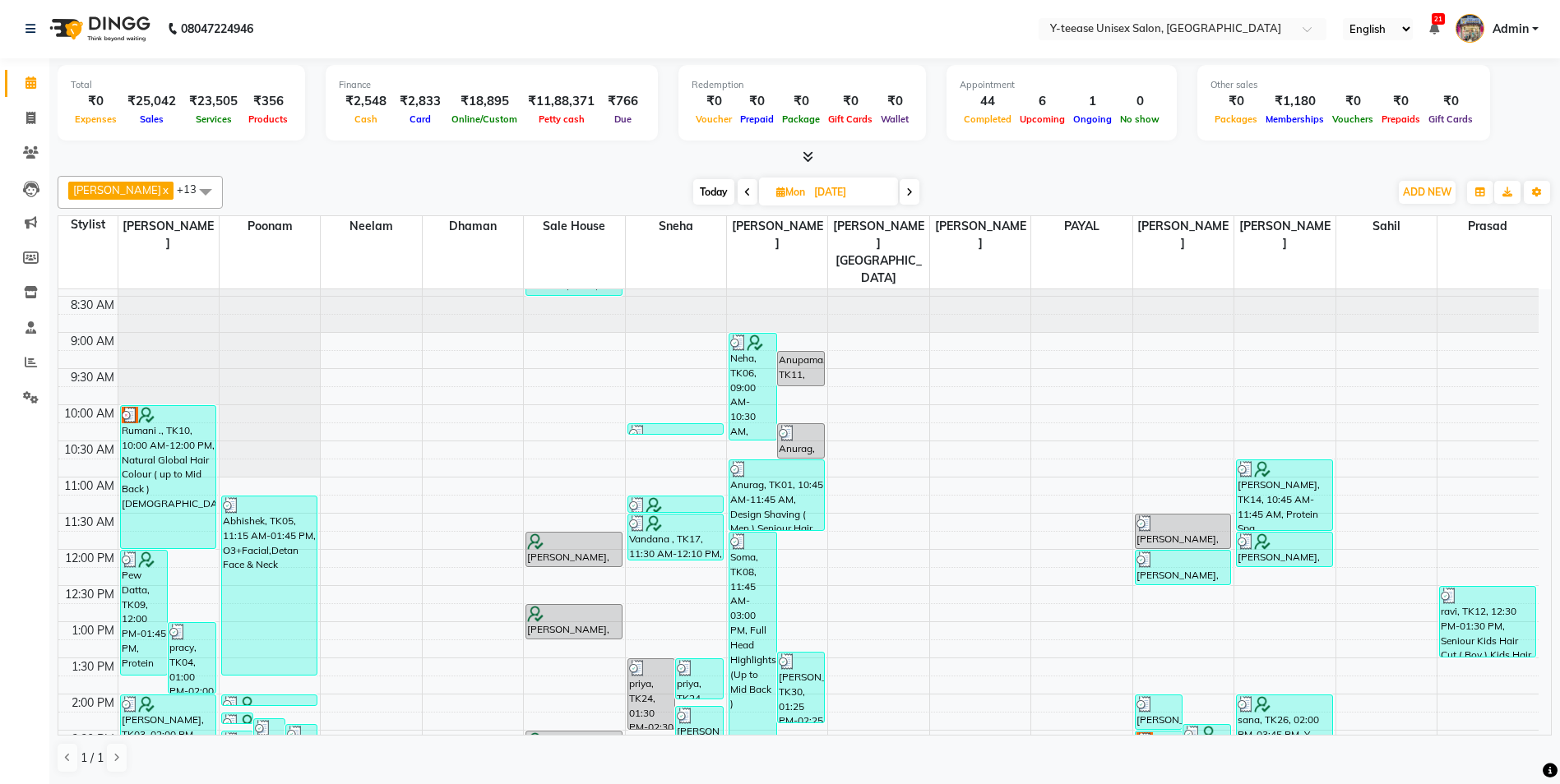
click at [744, 189] on icon at bounding box center [747, 192] width 7 height 10
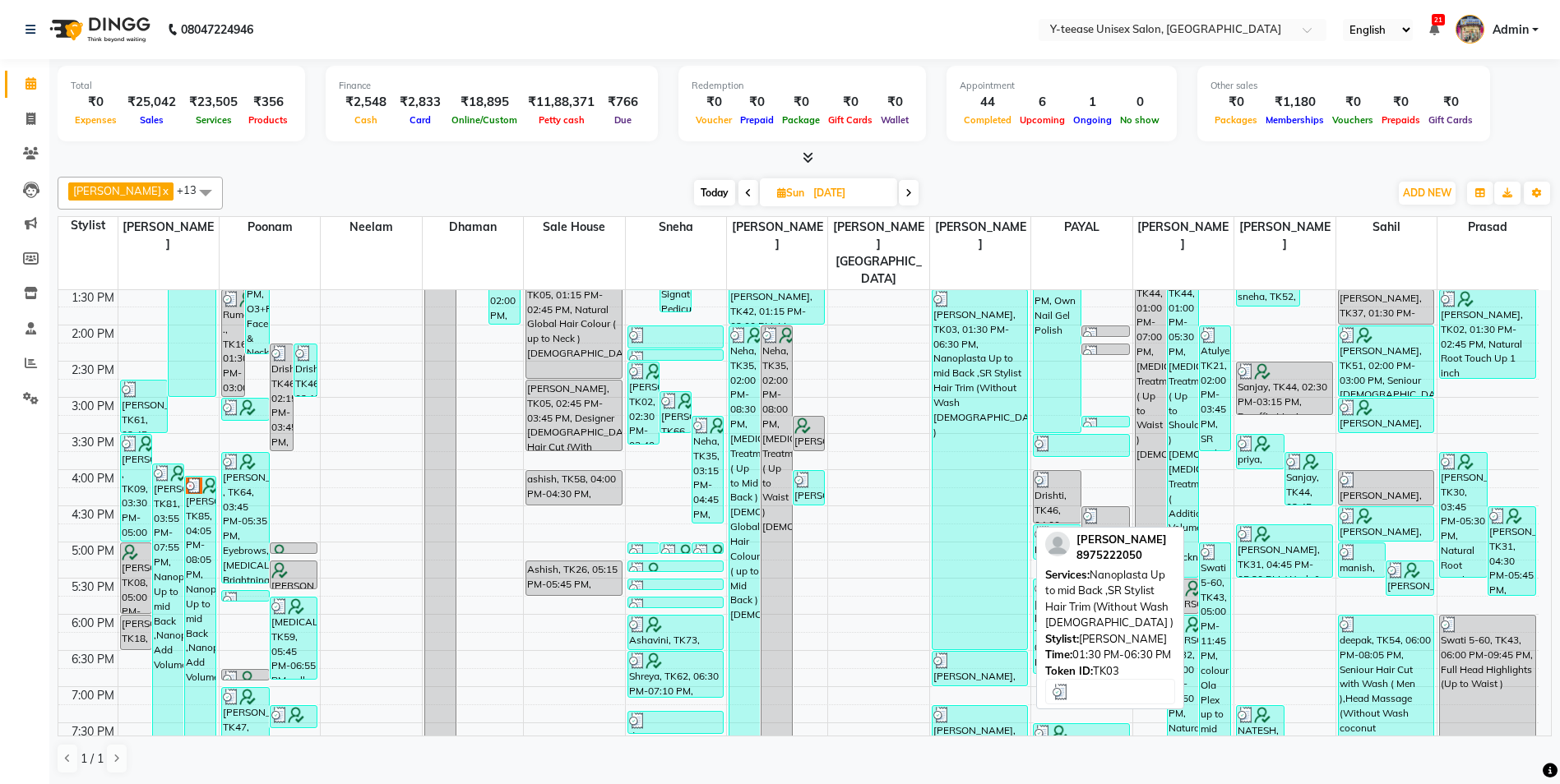
scroll to position [411, 0]
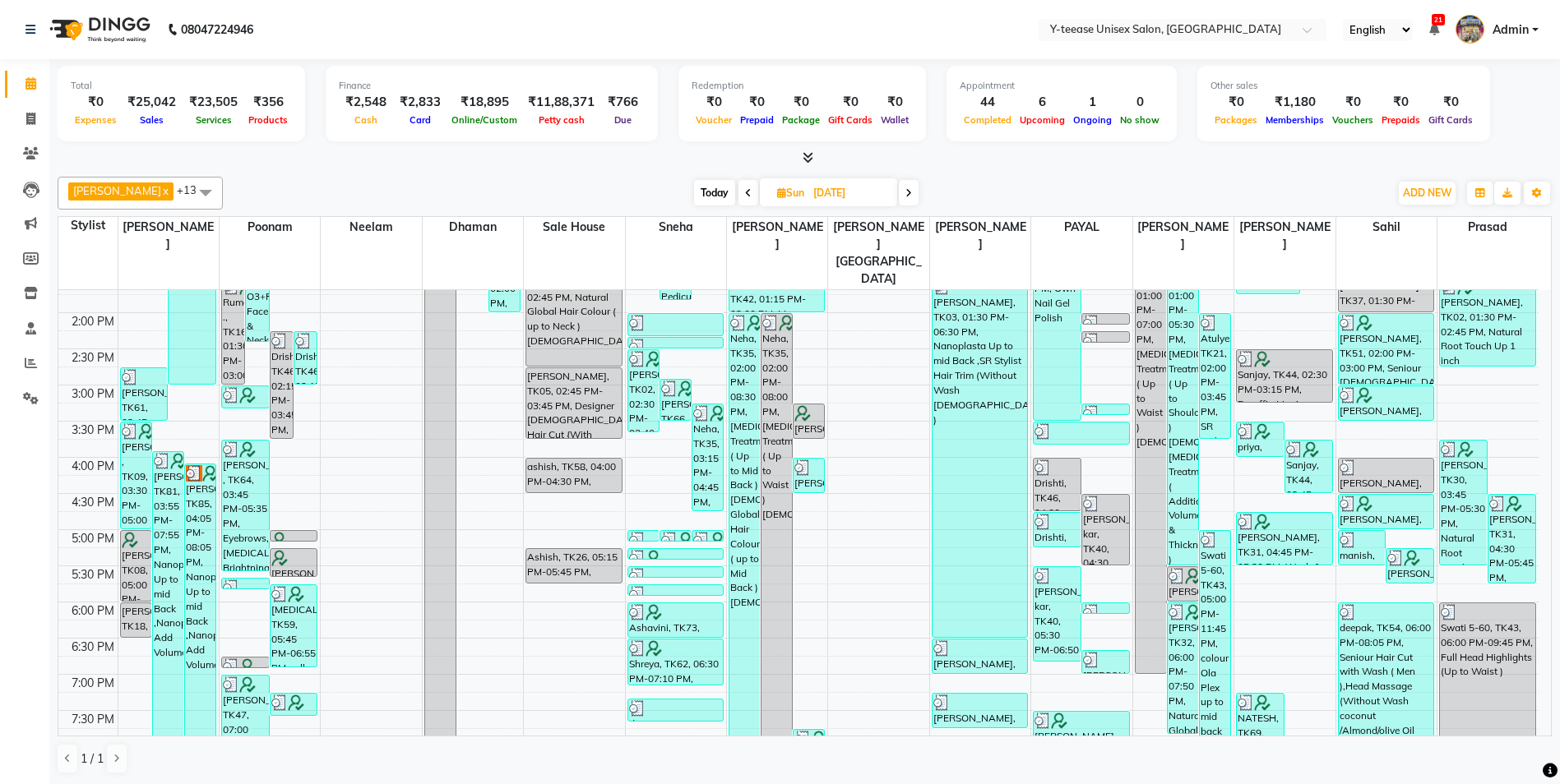
click at [738, 195] on span at bounding box center [748, 192] width 20 height 26
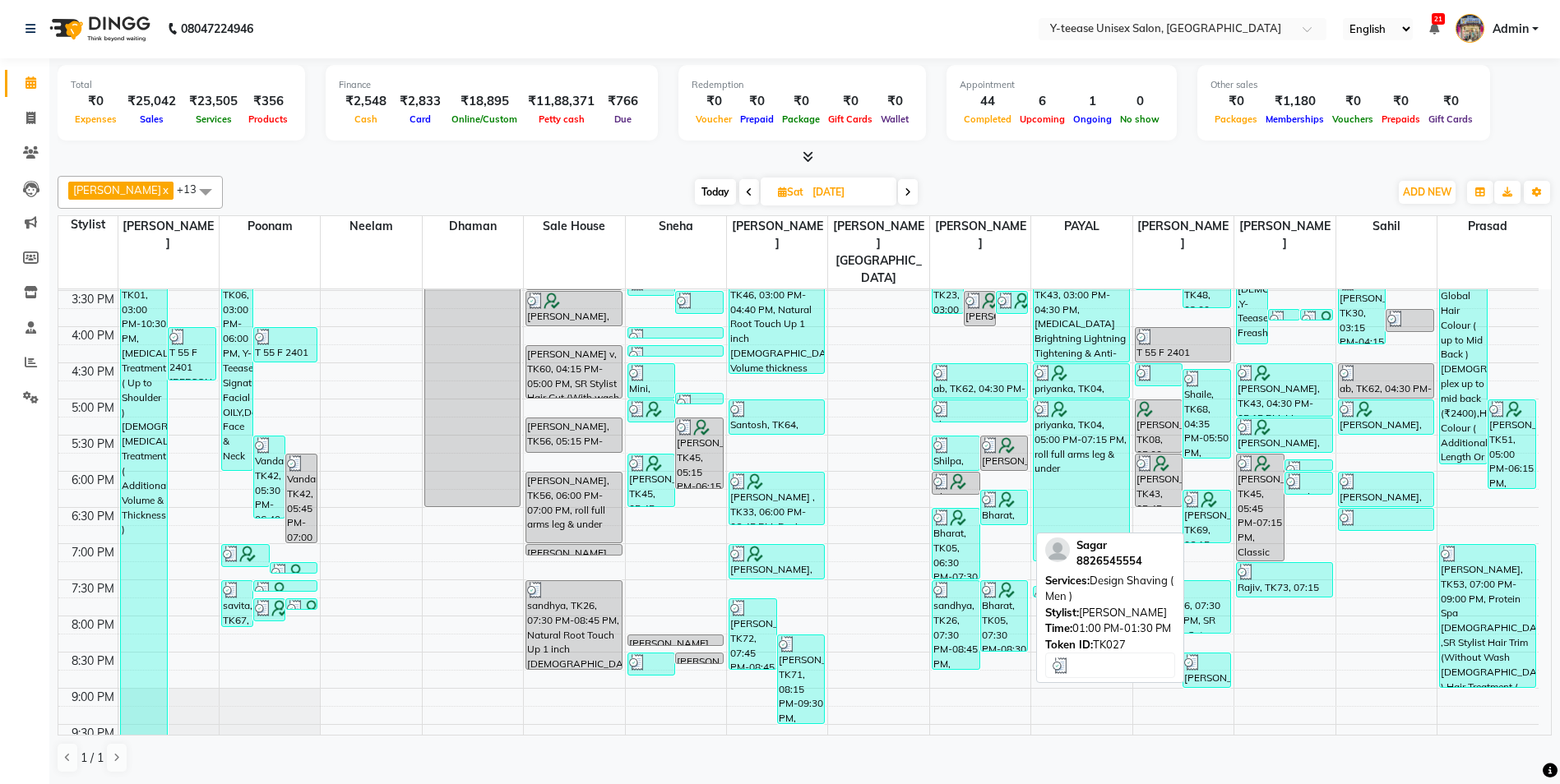
scroll to position [604, 0]
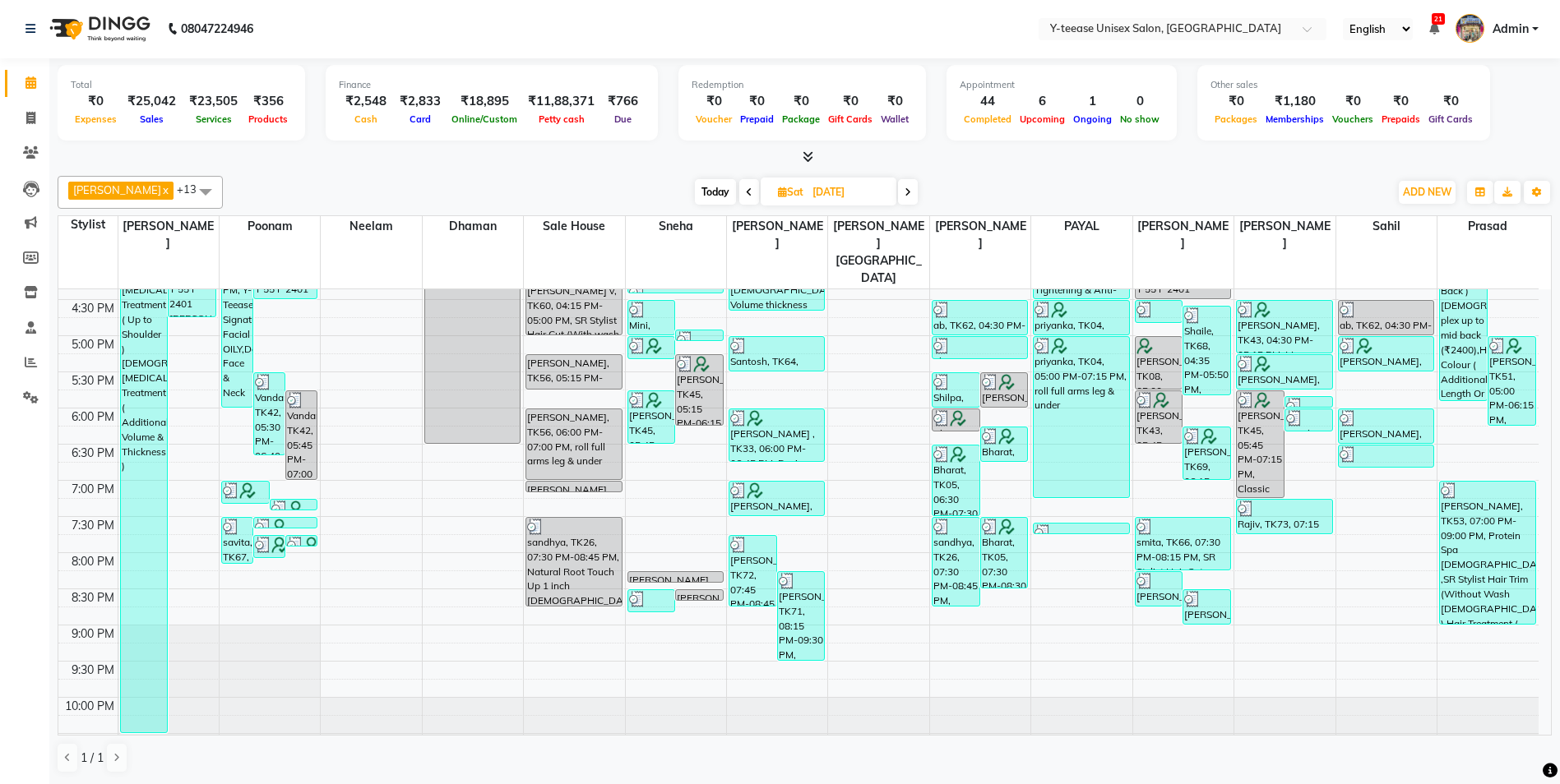
click at [739, 193] on span at bounding box center [749, 191] width 20 height 26
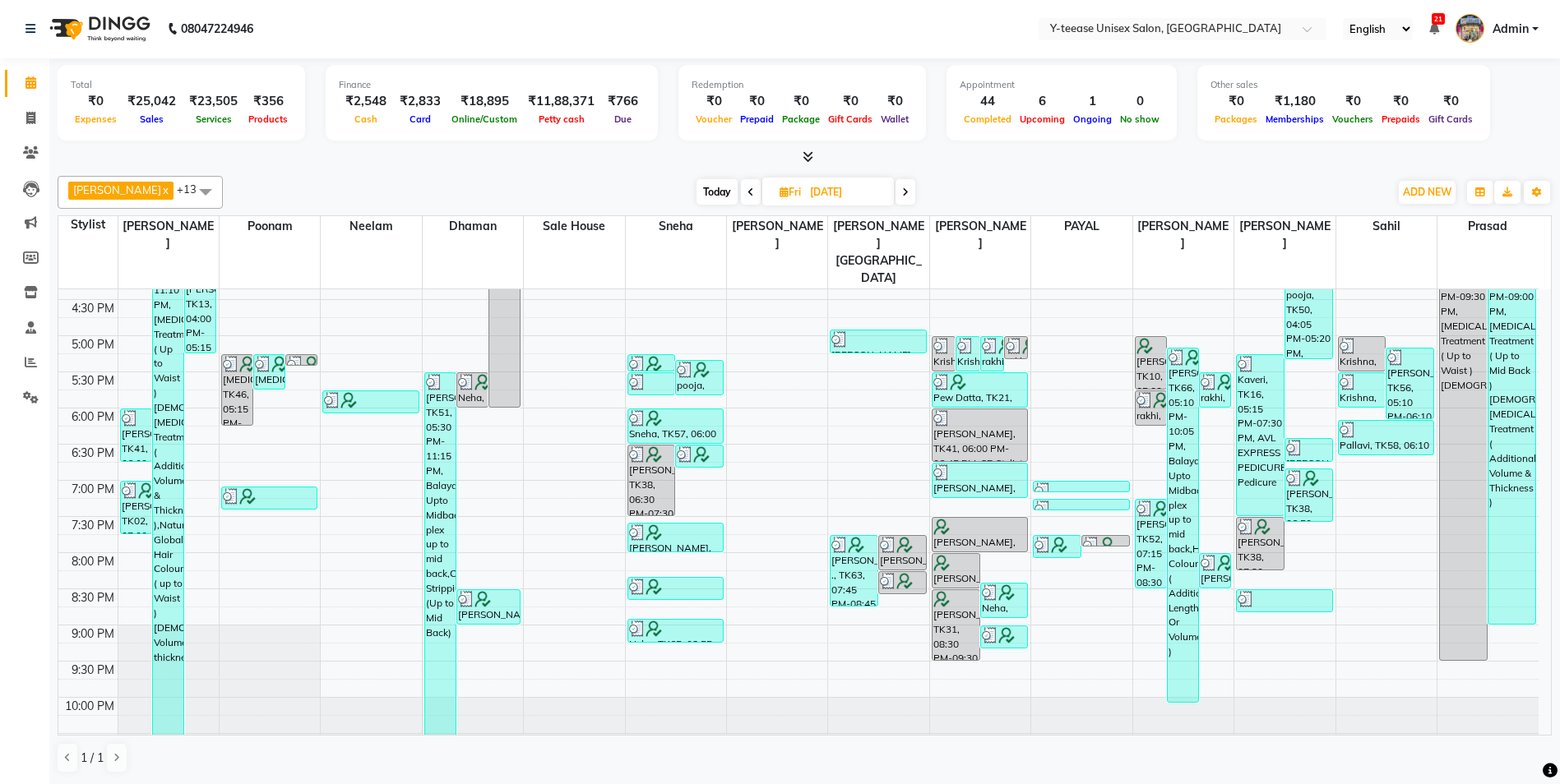
click at [697, 198] on span "Today" at bounding box center [716, 191] width 41 height 26
type input "02-09-2025"
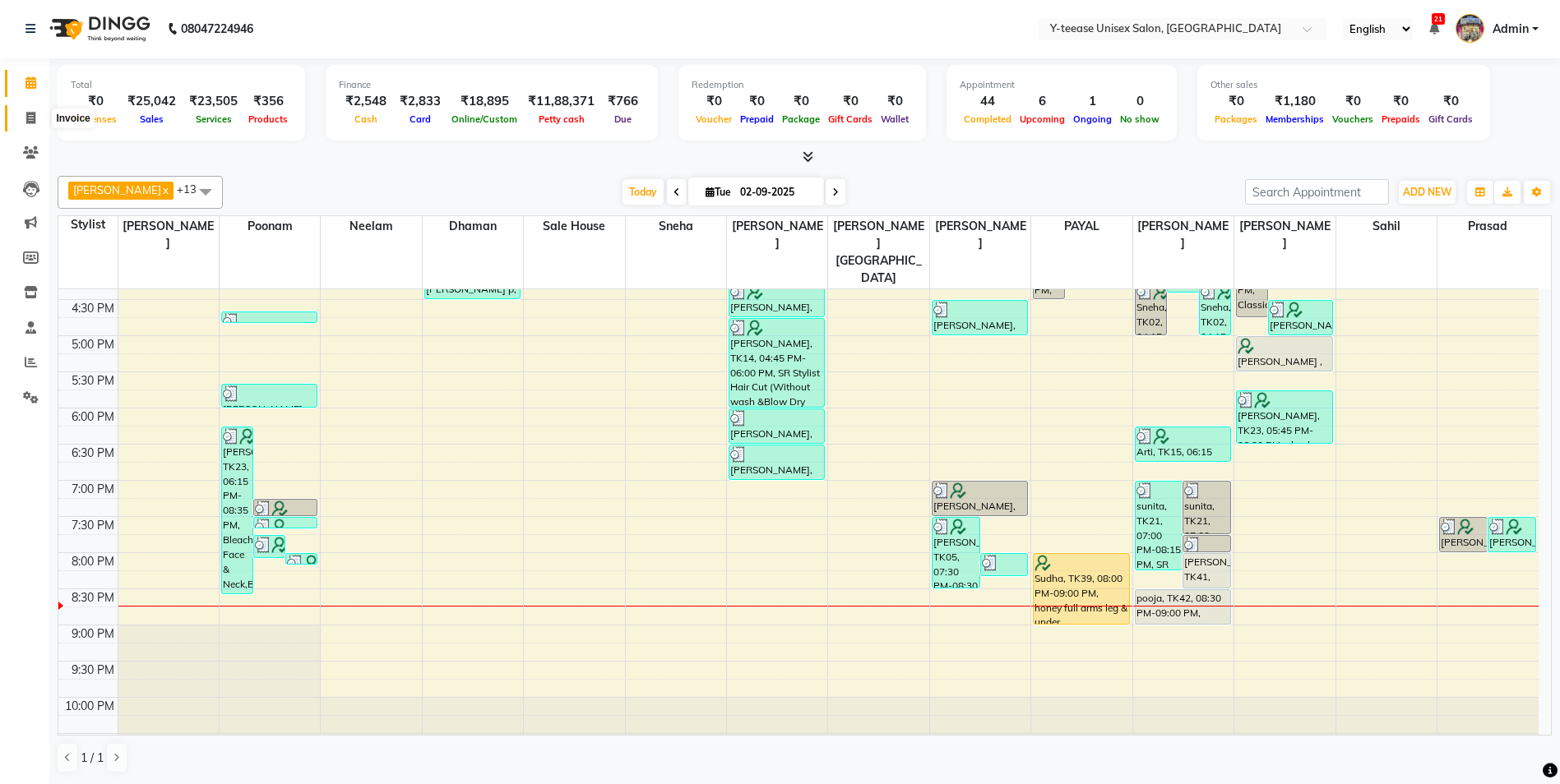
click at [27, 119] on icon at bounding box center [30, 118] width 9 height 12
select select "4"
select select "service"
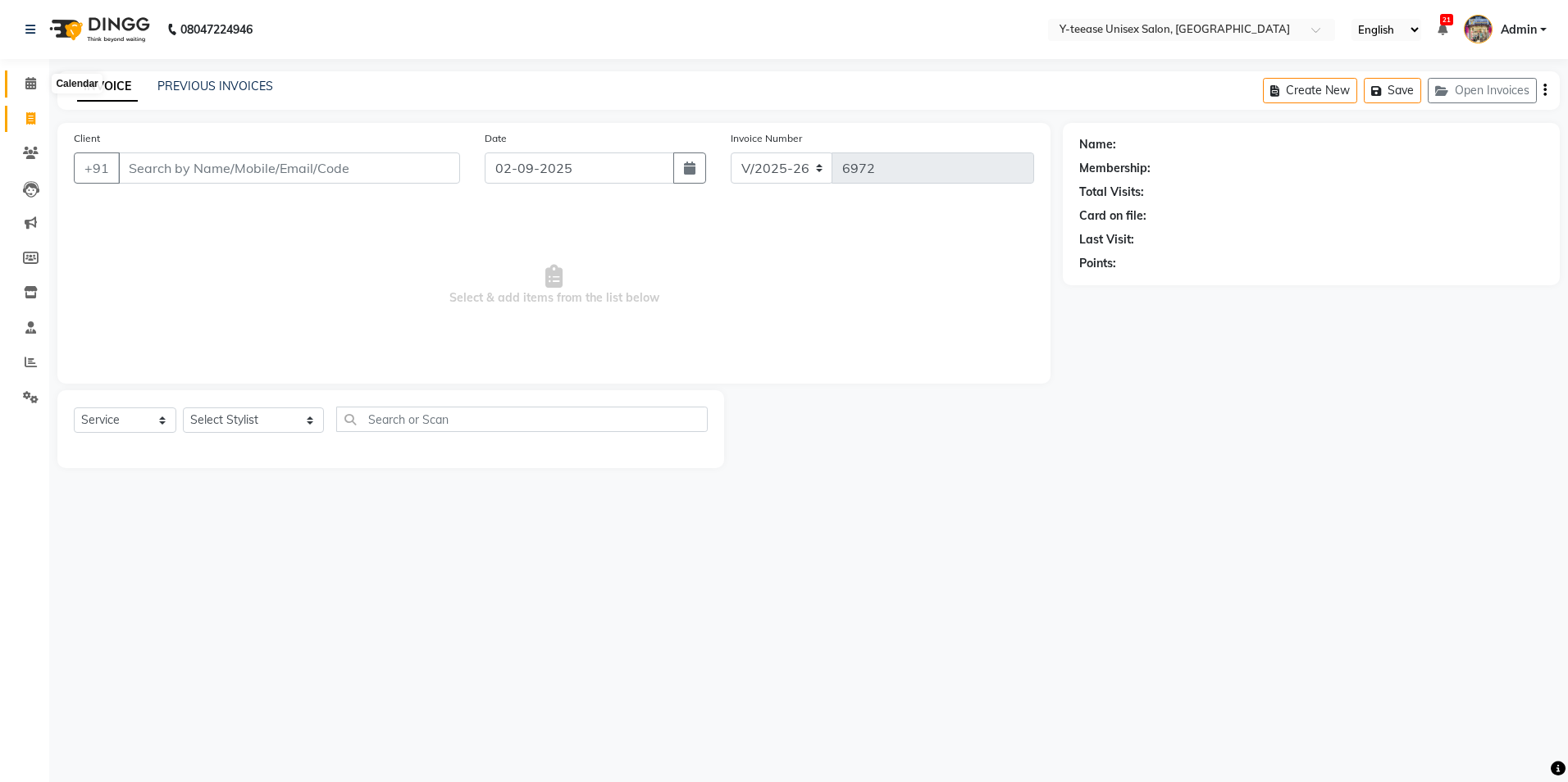
click at [37, 84] on span at bounding box center [31, 84] width 29 height 19
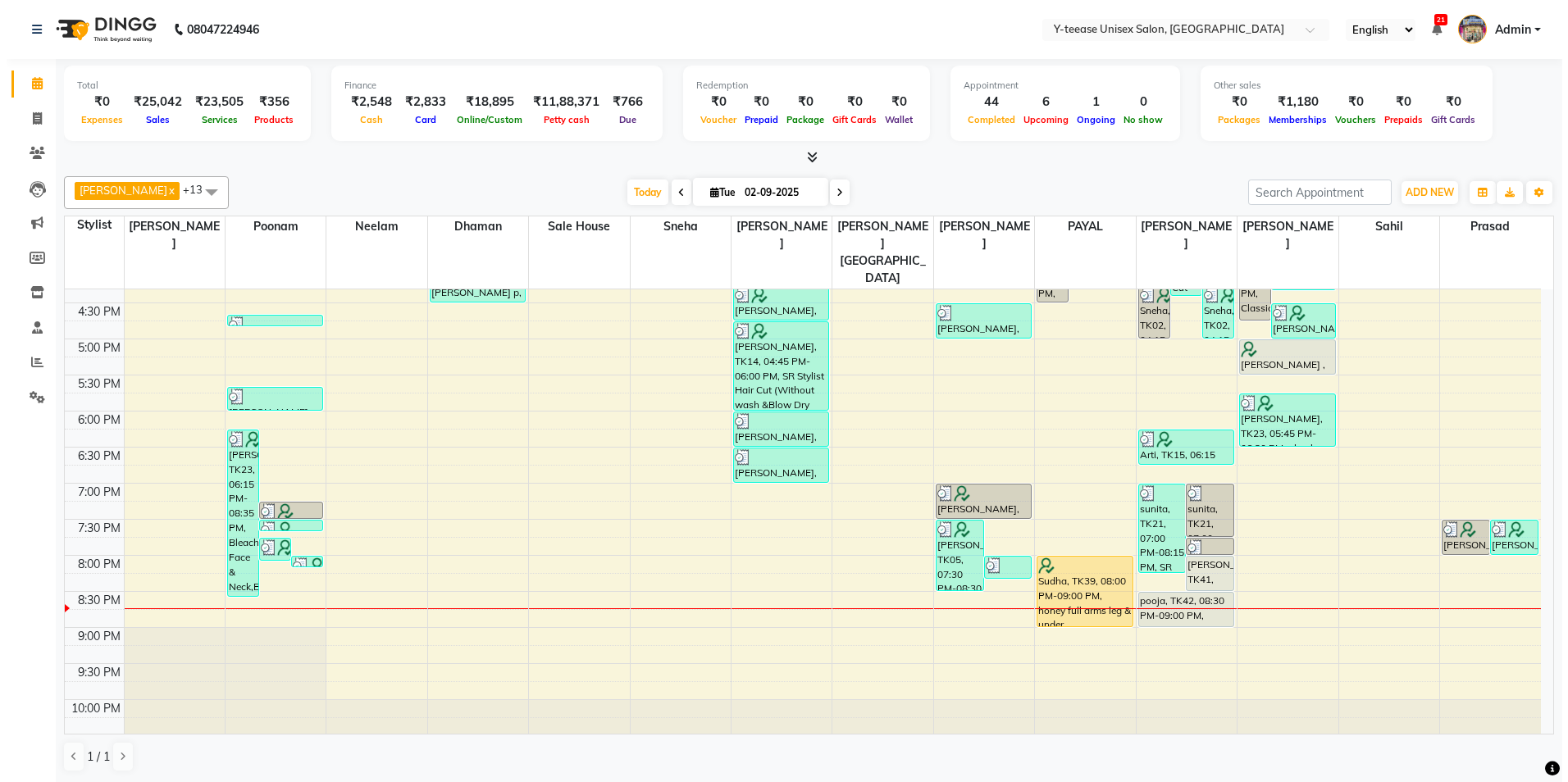
scroll to position [602, 0]
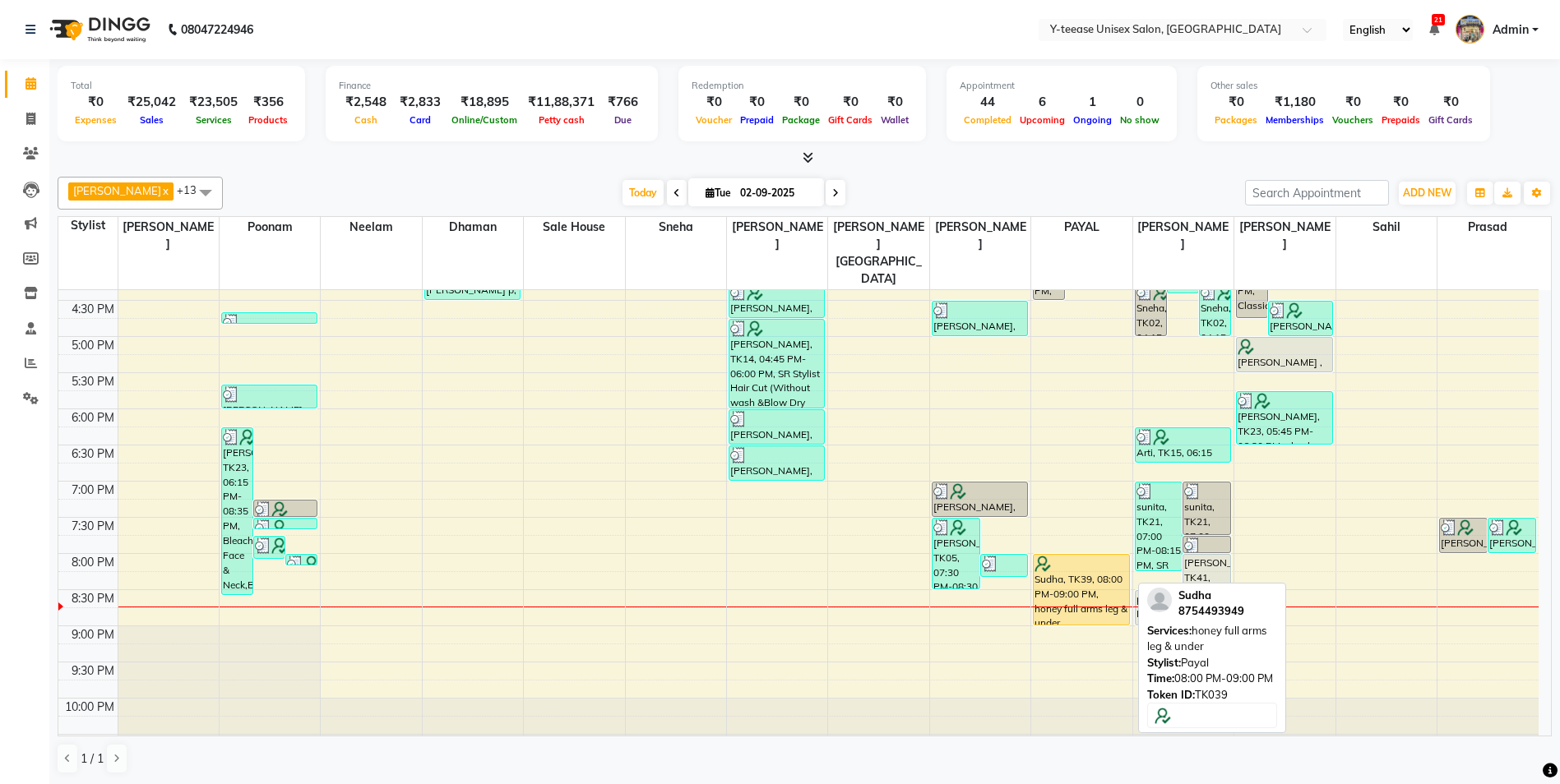
click at [1056, 564] on div "Sudha, TK39, 08:00 PM-09:00 PM, honey full arms leg & under" at bounding box center [1080, 590] width 95 height 70
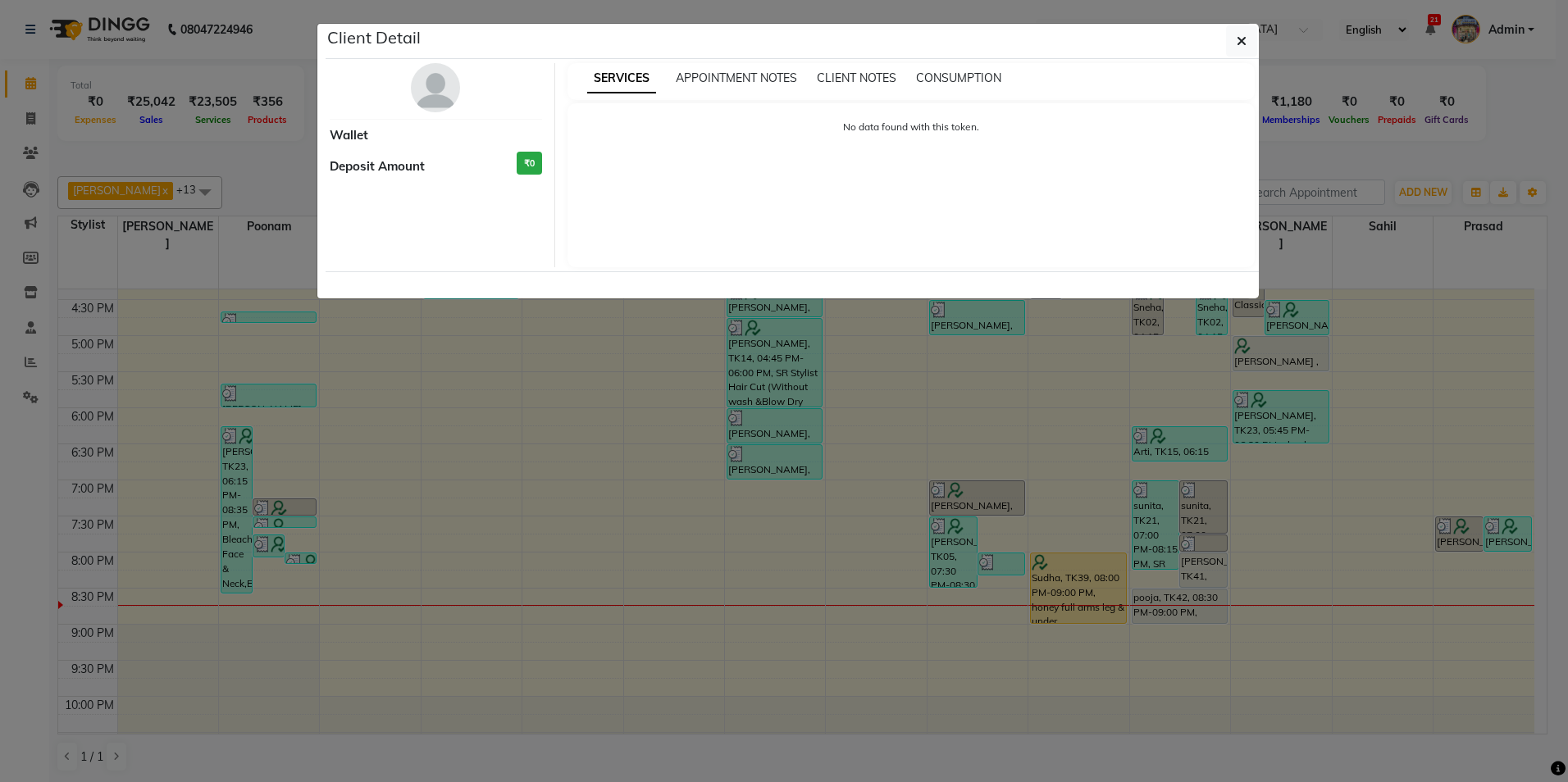
select select "1"
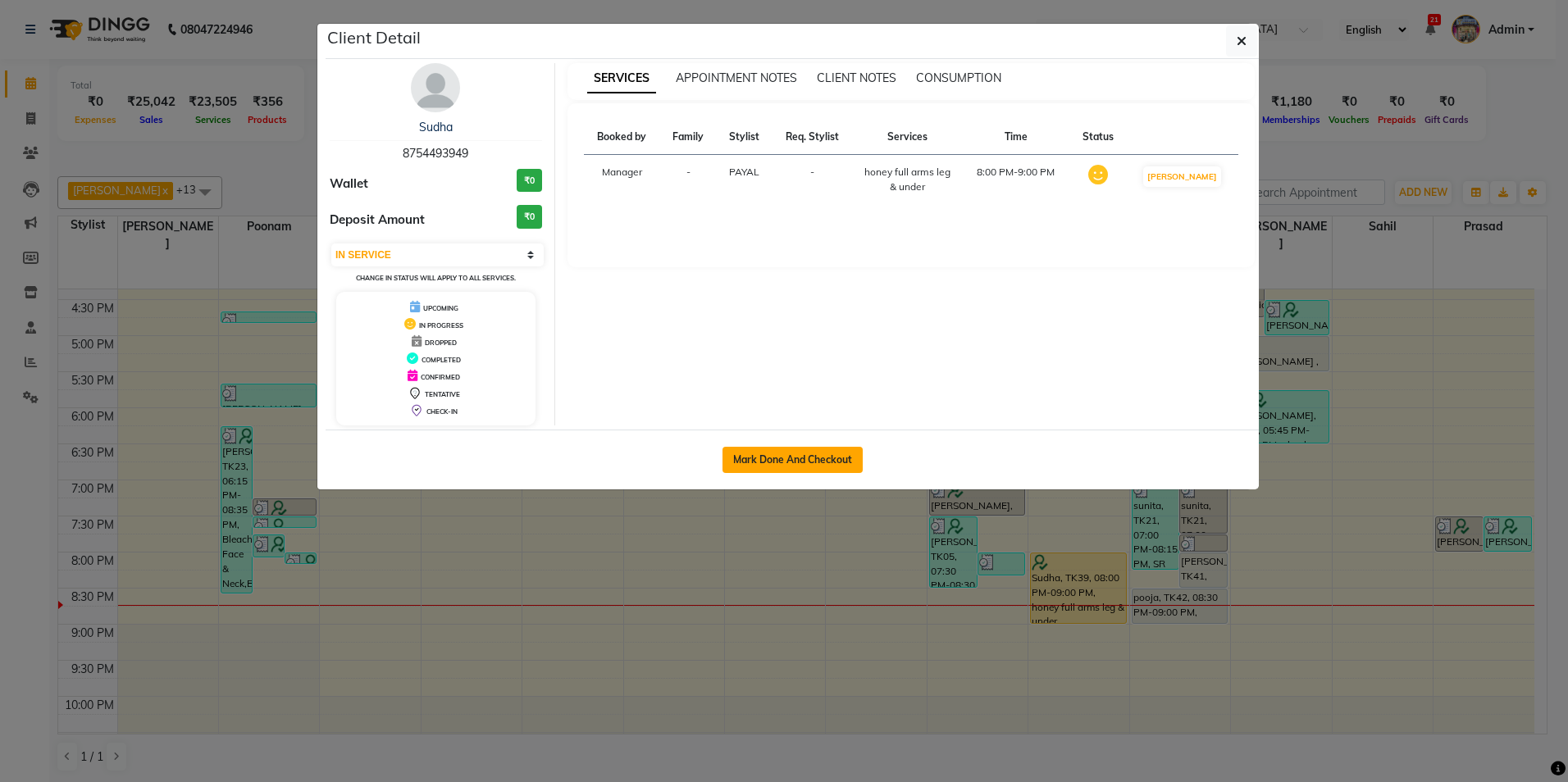
click at [831, 453] on button "Mark Done And Checkout" at bounding box center [792, 459] width 140 height 26
select select "service"
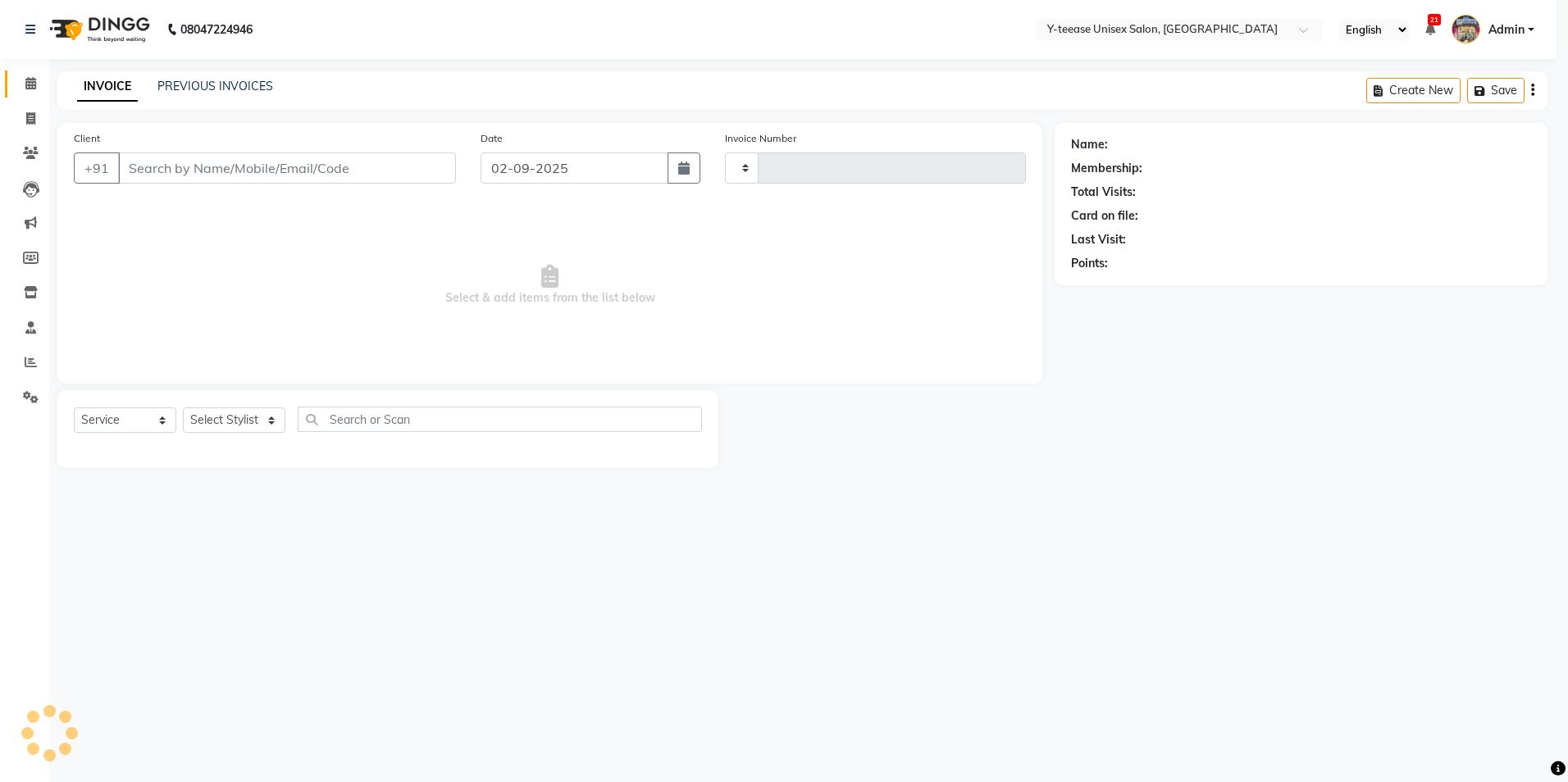
type input "6972"
select select "4"
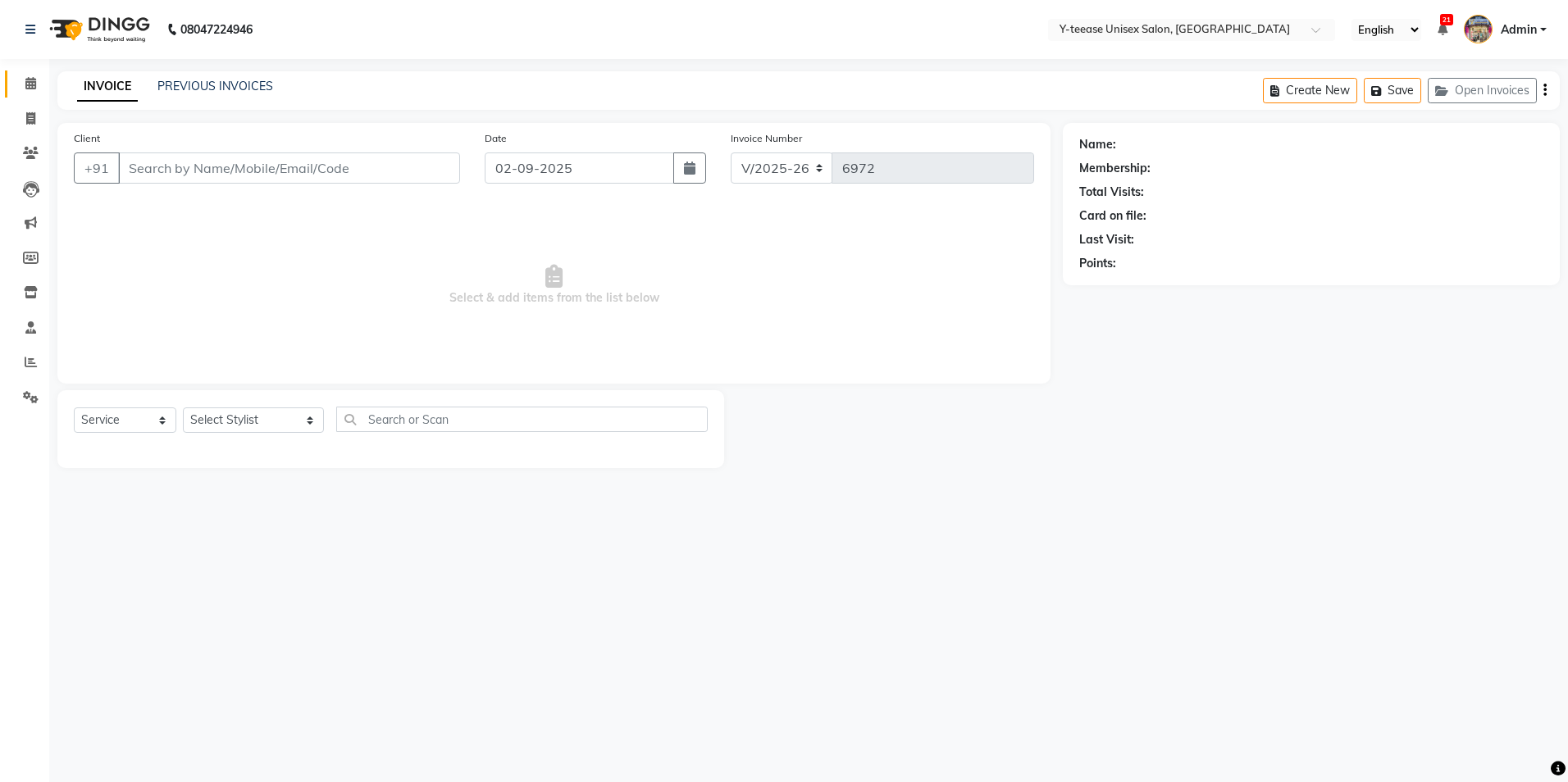
type input "8754493949"
select select "73210"
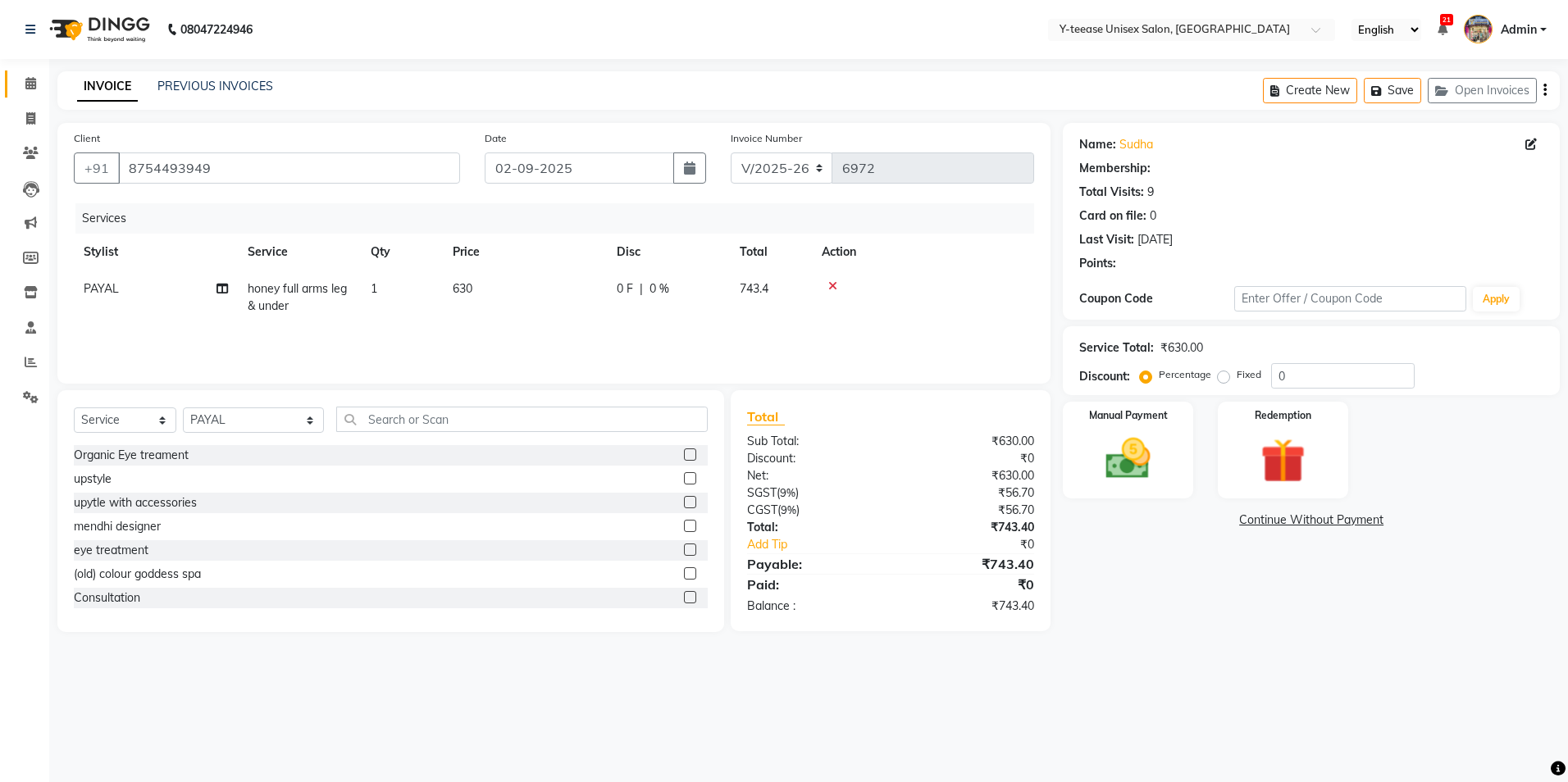
select select "1: Object"
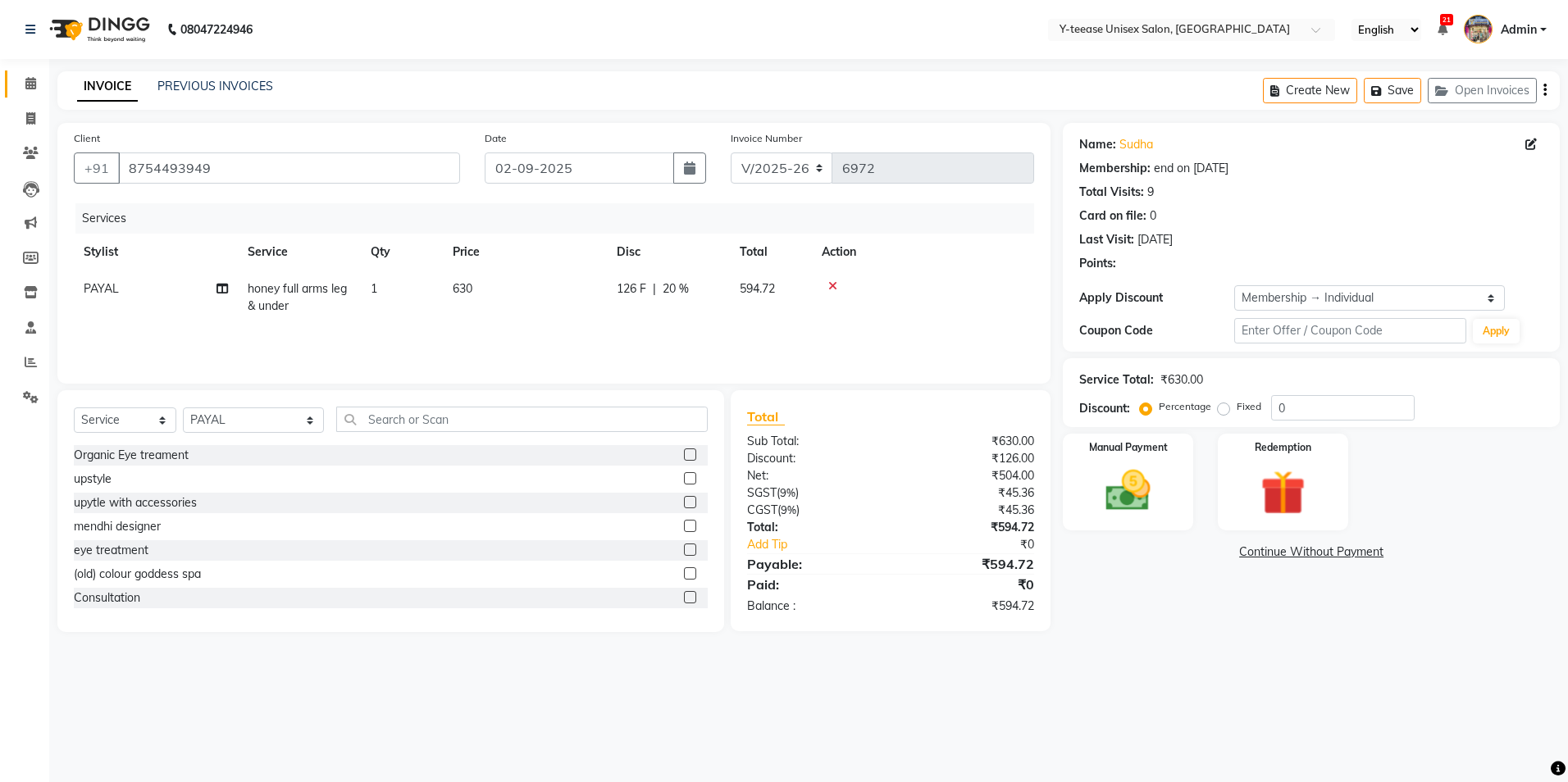
type input "20"
click at [364, 420] on input "text" at bounding box center [521, 419] width 371 height 26
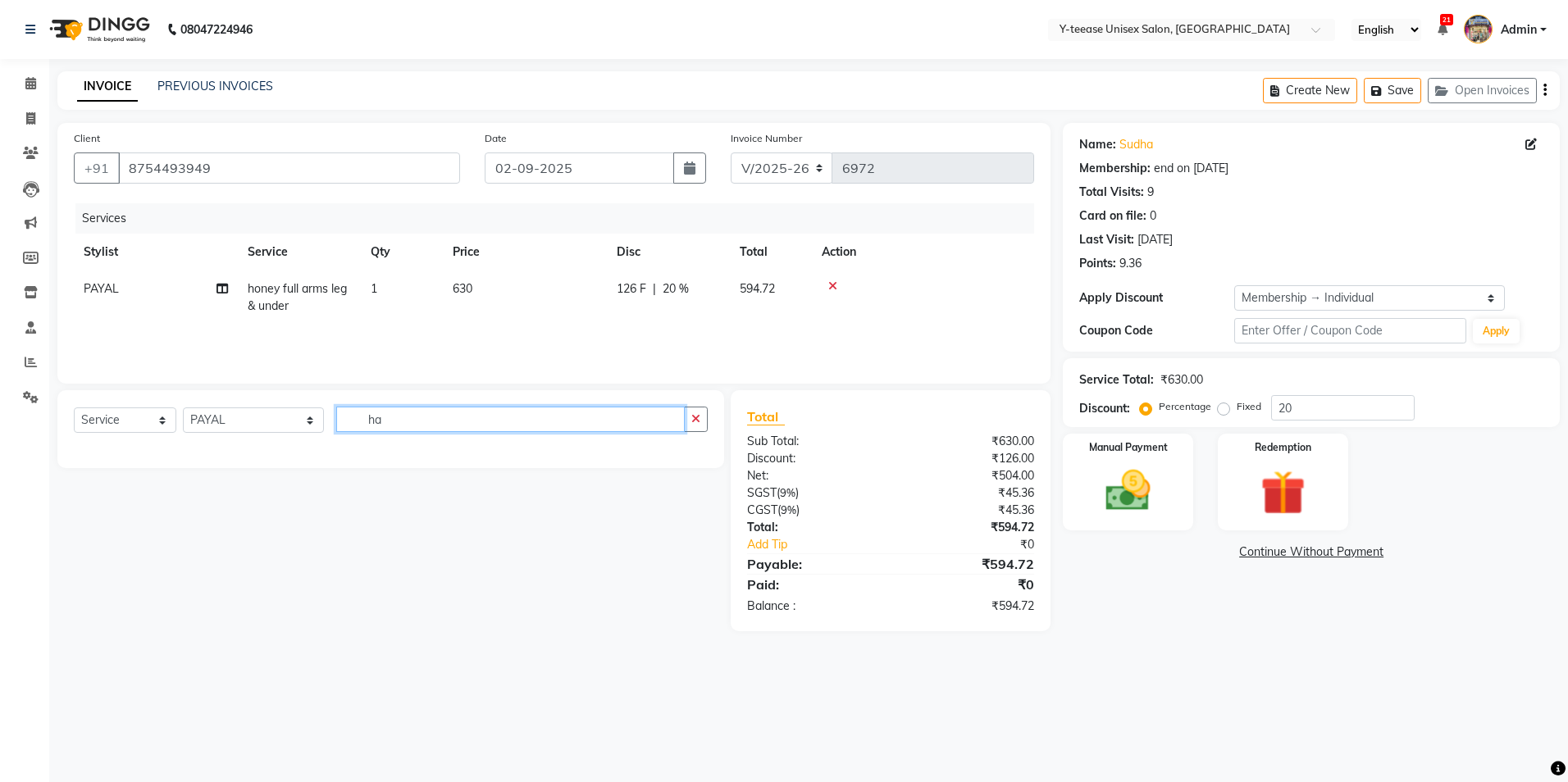
type input "h"
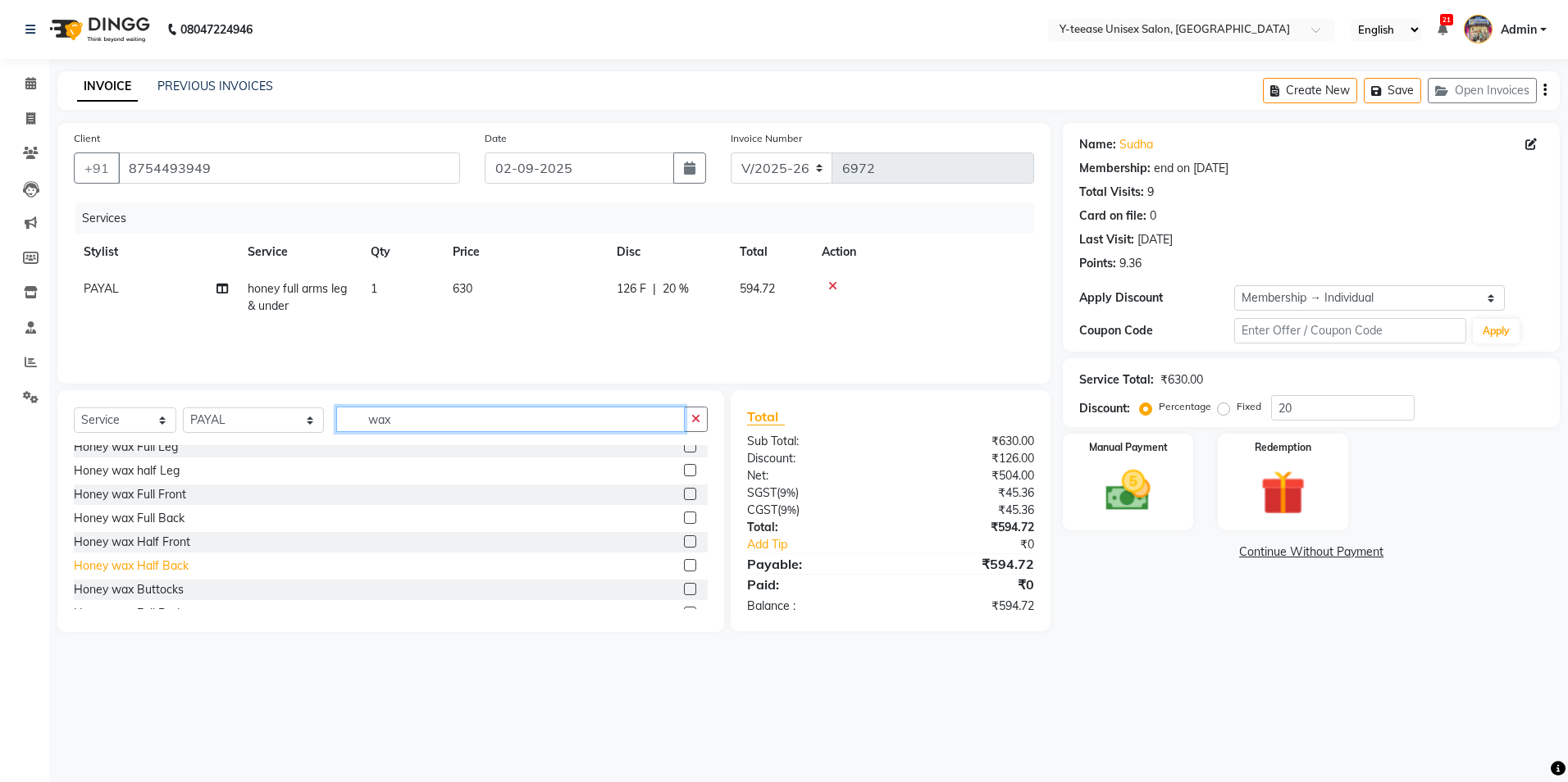
scroll to position [328, 0]
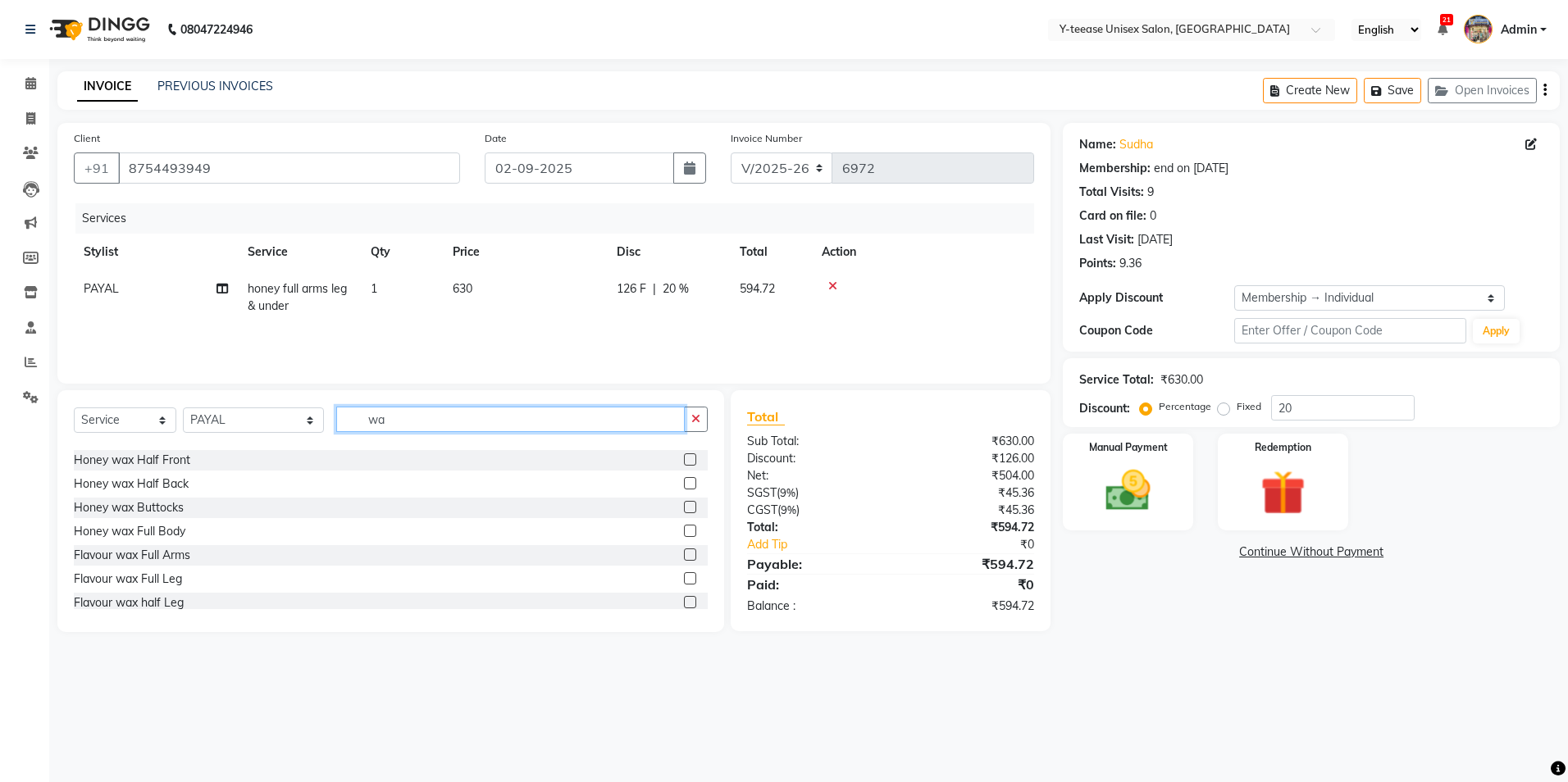
type input "w"
type input "h"
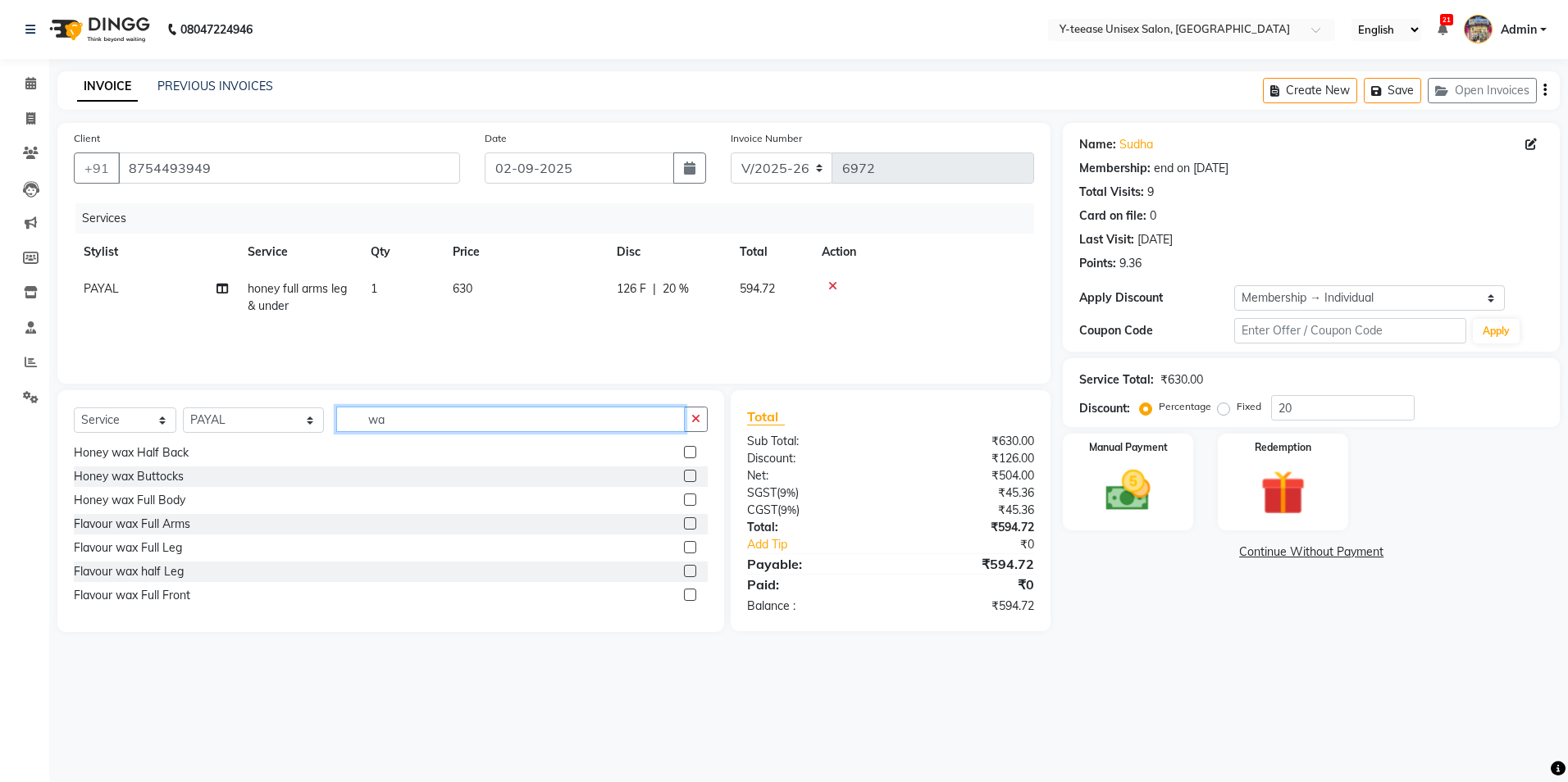
type input "w"
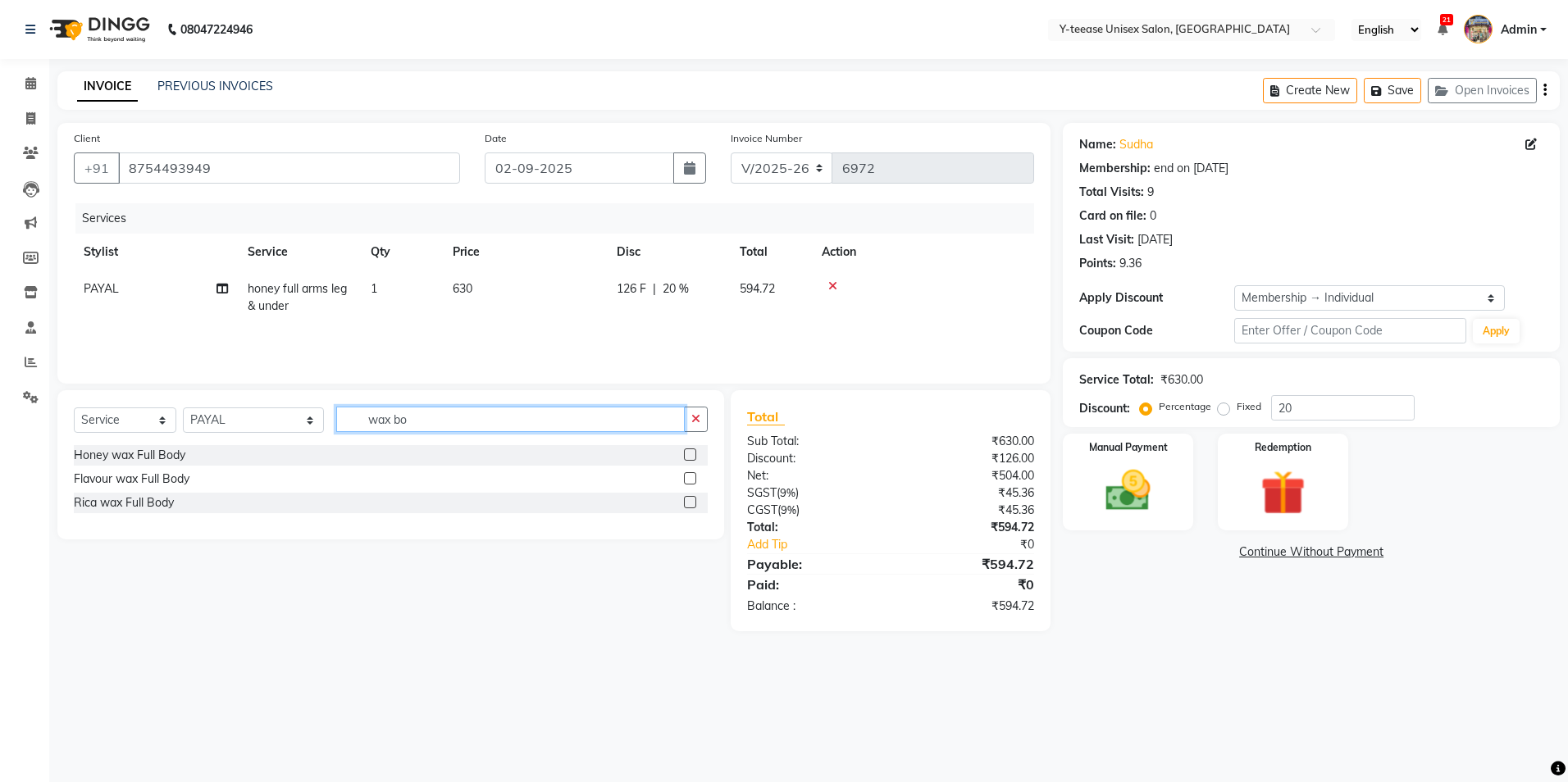
type input "wax bo"
click at [217, 451] on div "Honey wax Full Body" at bounding box center [391, 454] width 634 height 20
click at [828, 284] on div at bounding box center [922, 286] width 202 height 11
click at [834, 284] on icon at bounding box center [832, 286] width 9 height 11
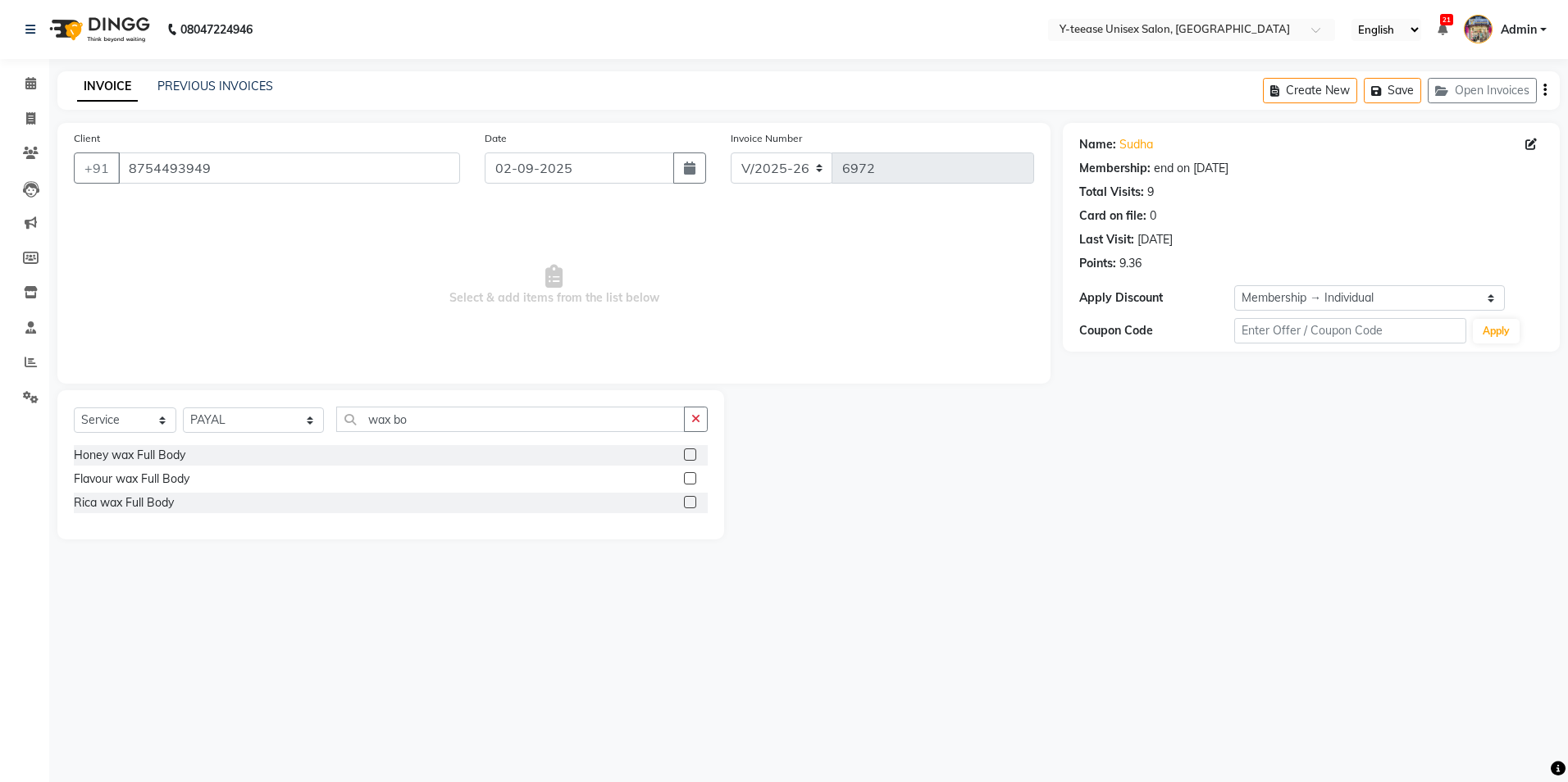
click at [692, 451] on label at bounding box center [689, 454] width 12 height 12
click at [692, 451] on input "checkbox" at bounding box center [689, 454] width 11 height 11
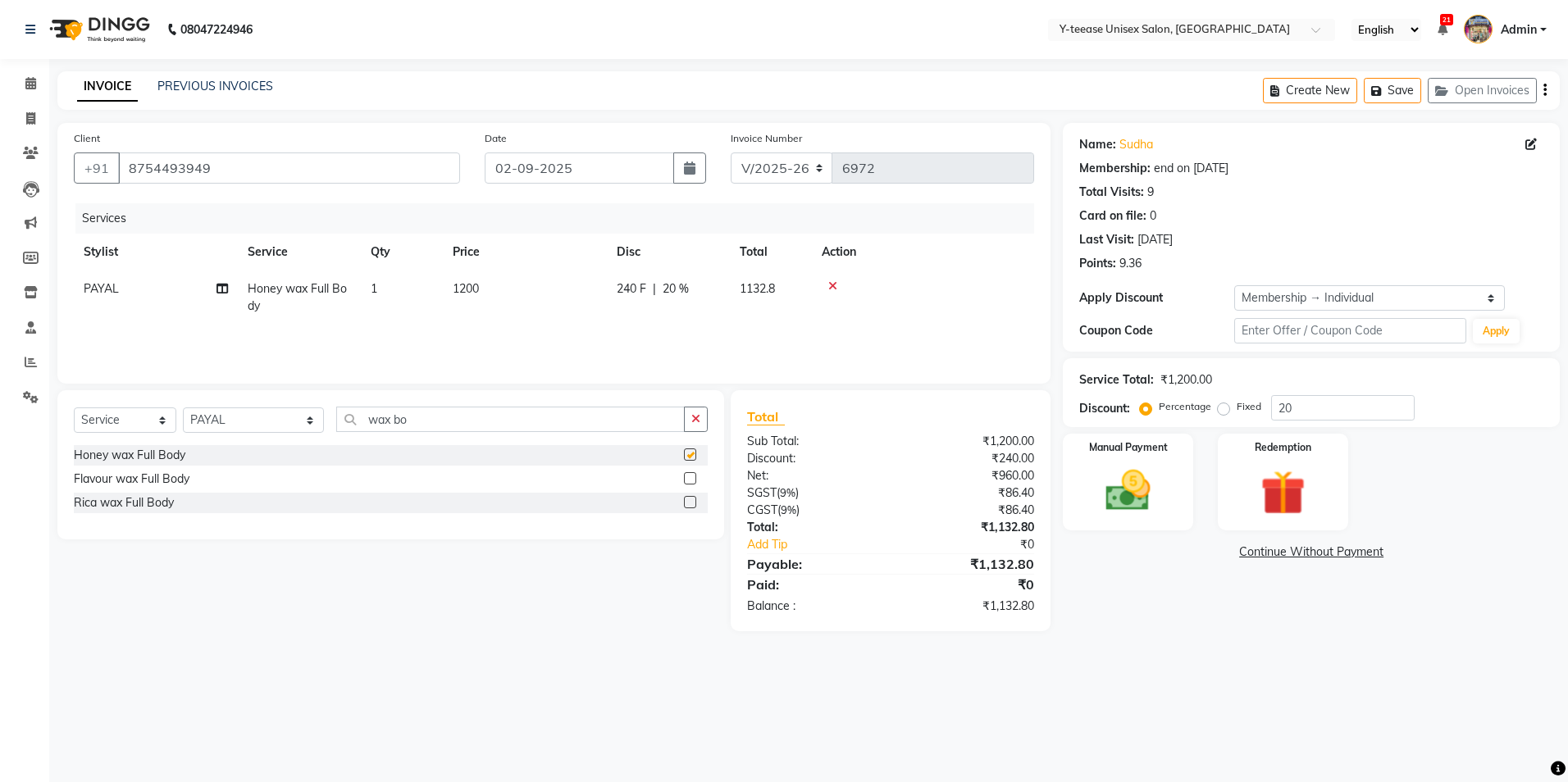
checkbox input "false"
click at [1307, 403] on input "20" at bounding box center [1343, 408] width 143 height 26
type input "2"
type input "20"
click at [1121, 451] on label "Manual Payment" at bounding box center [1128, 446] width 82 height 15
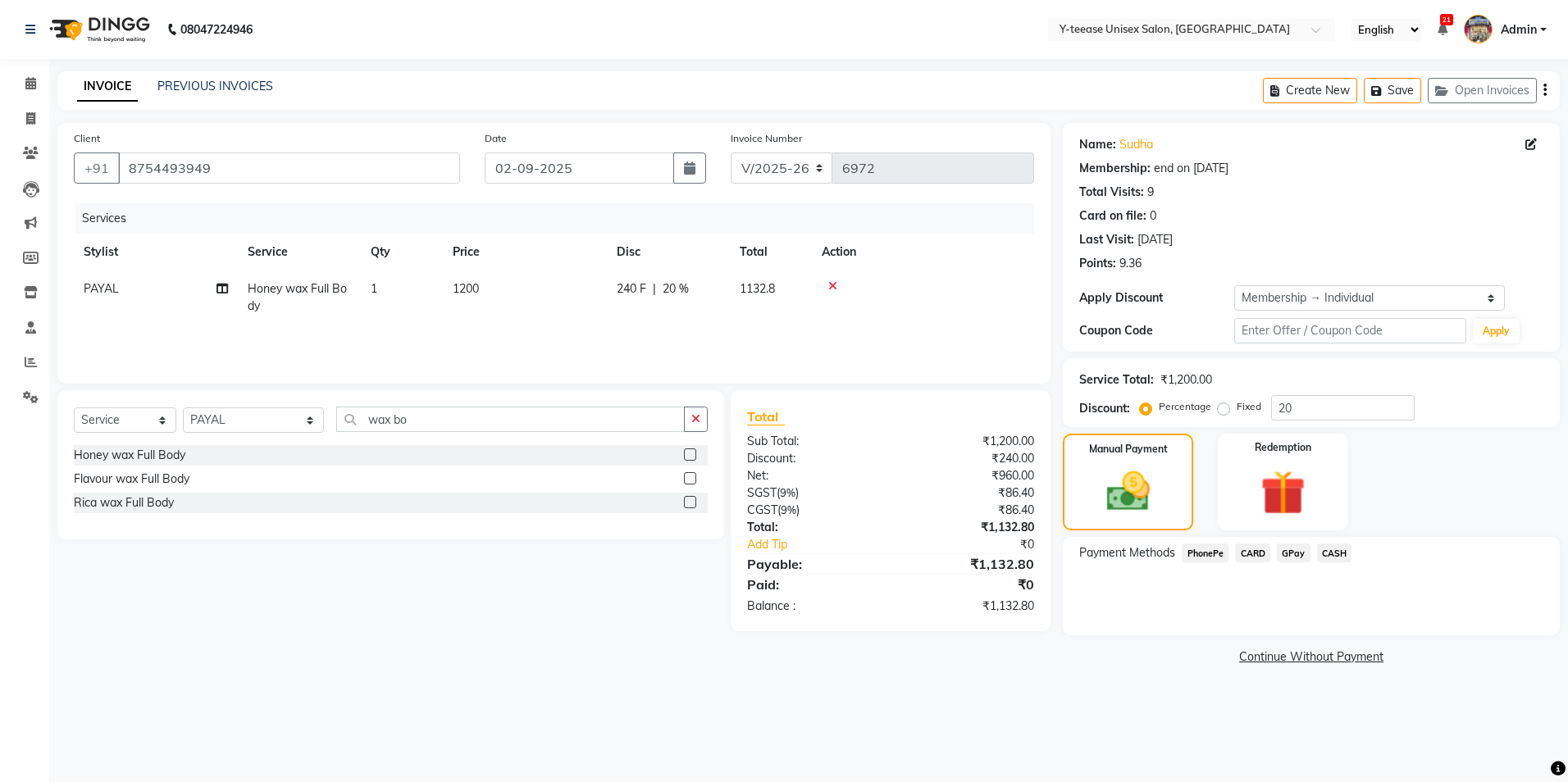
click at [1258, 552] on span "CARD" at bounding box center [1252, 553] width 35 height 19
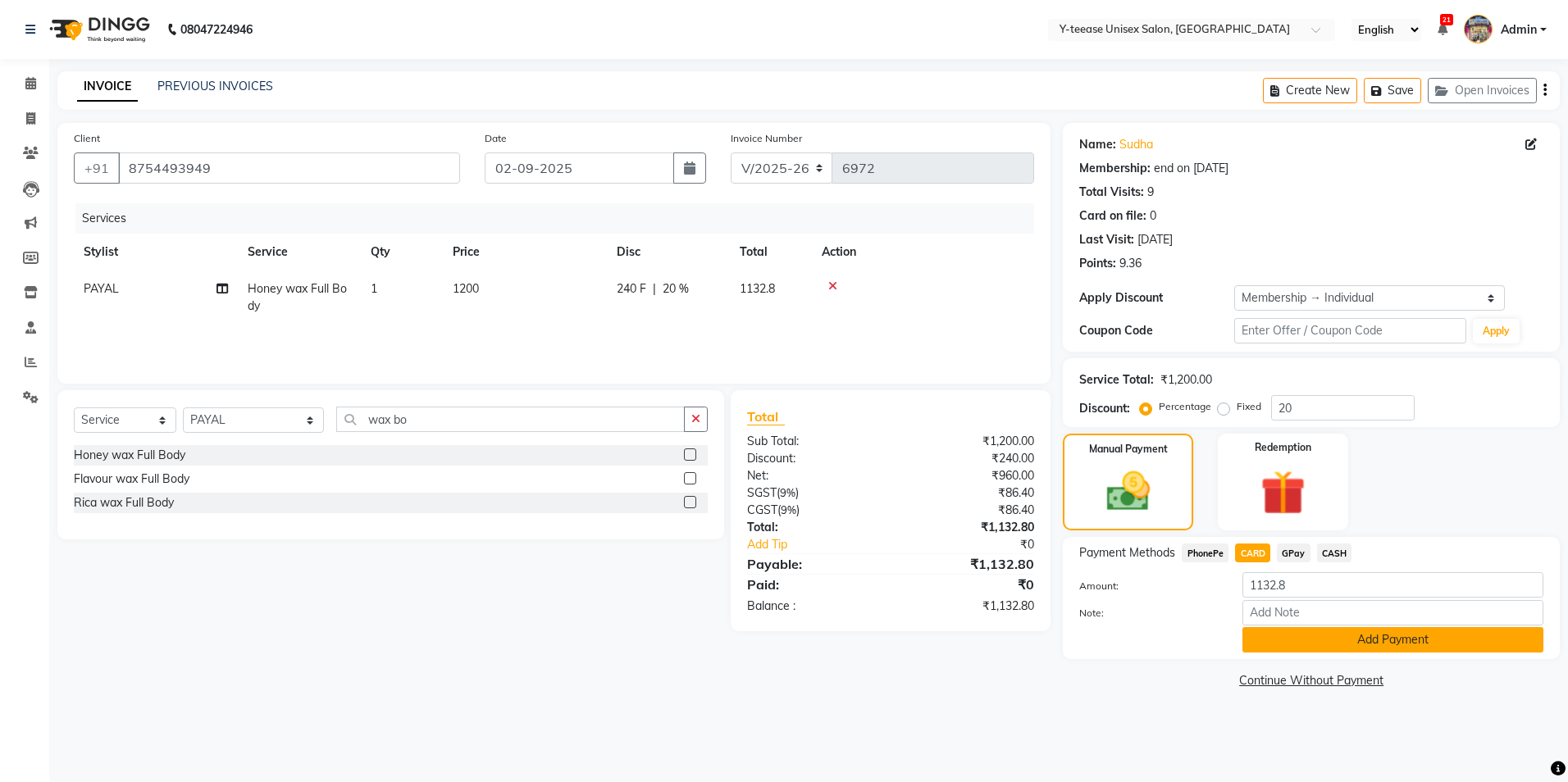
click at [1351, 645] on button "Add Payment" at bounding box center [1392, 640] width 301 height 26
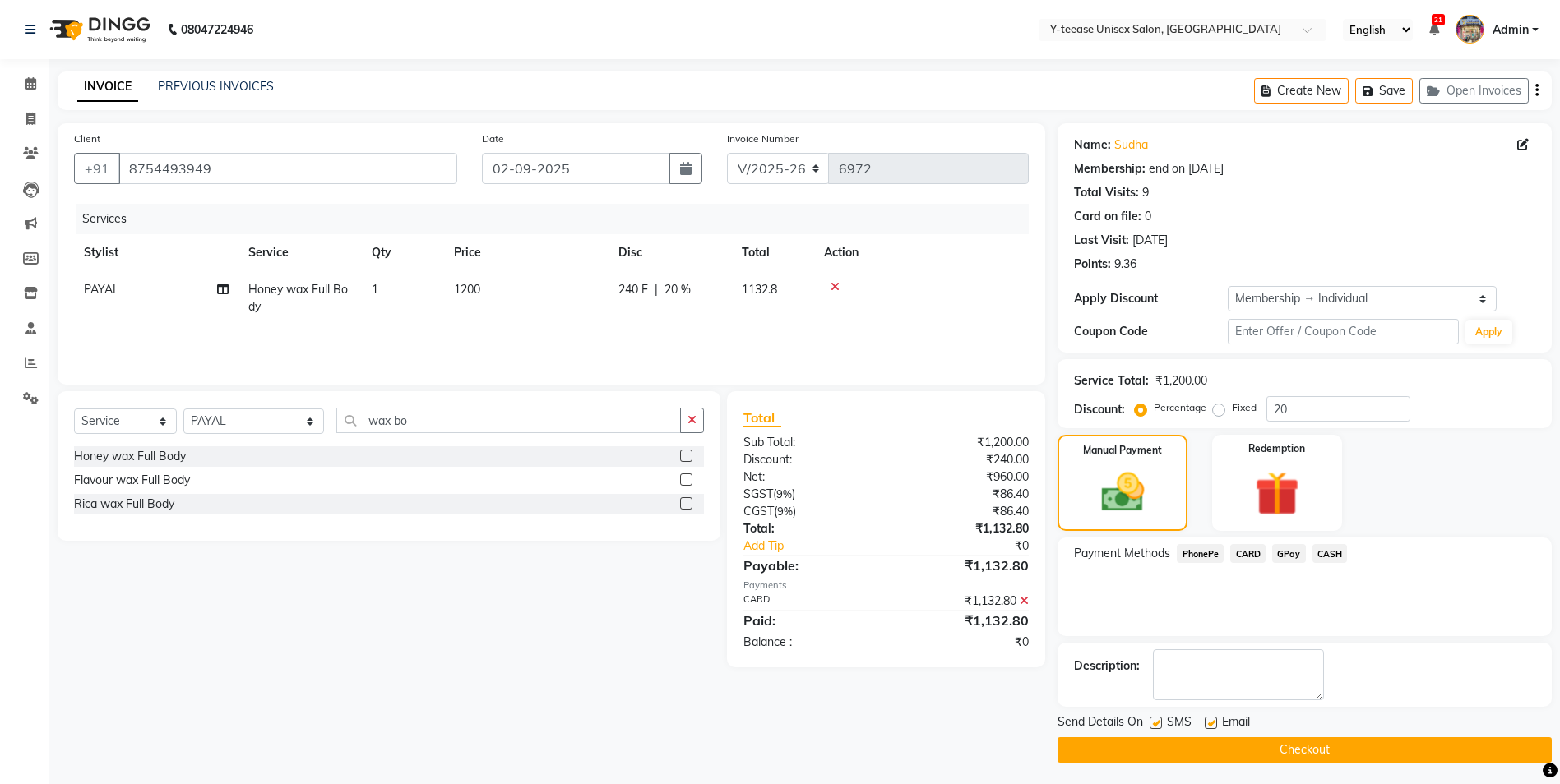
click at [1333, 748] on button "Checkout" at bounding box center [1304, 750] width 494 height 26
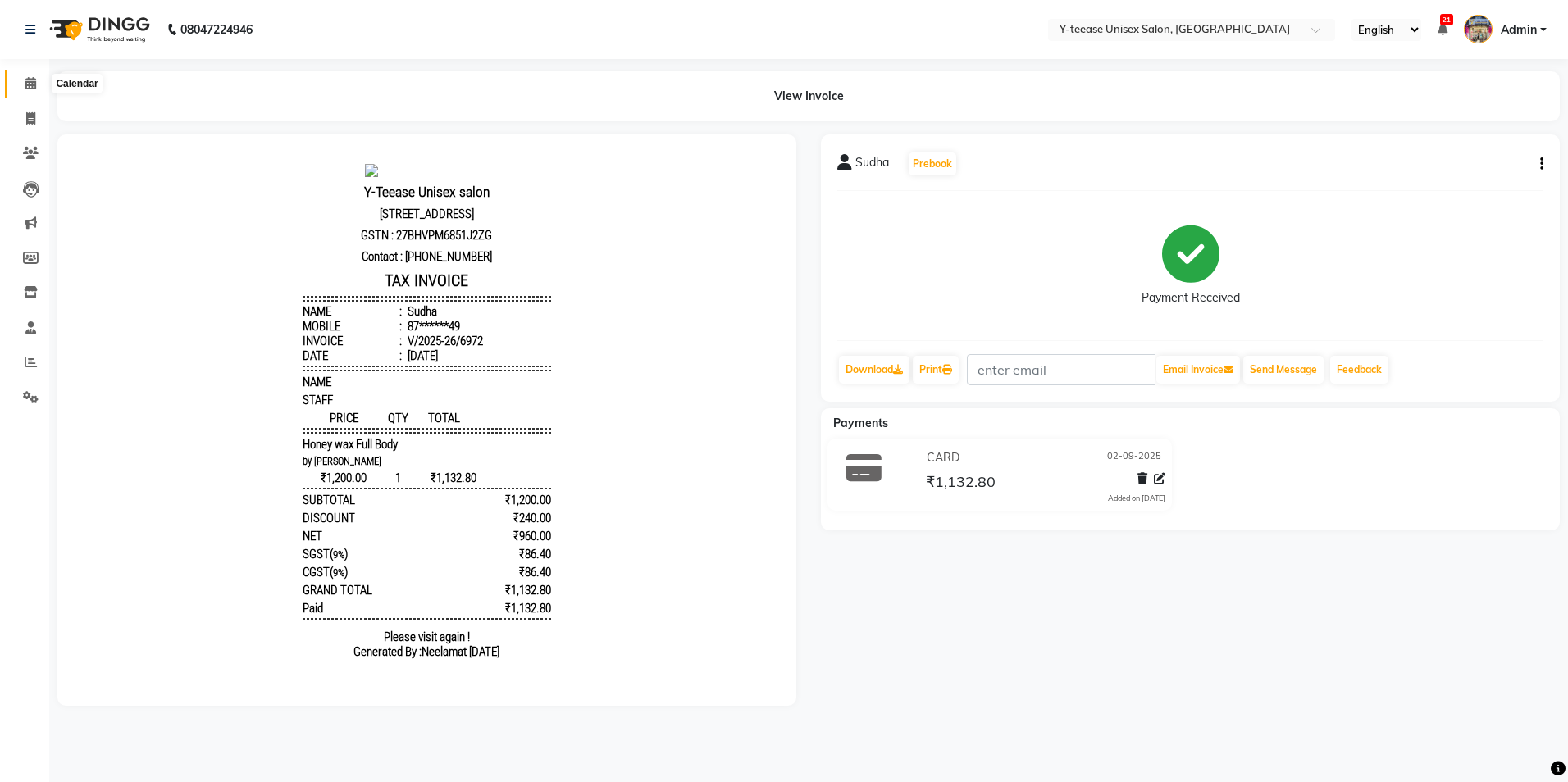
click at [28, 82] on icon at bounding box center [31, 83] width 11 height 12
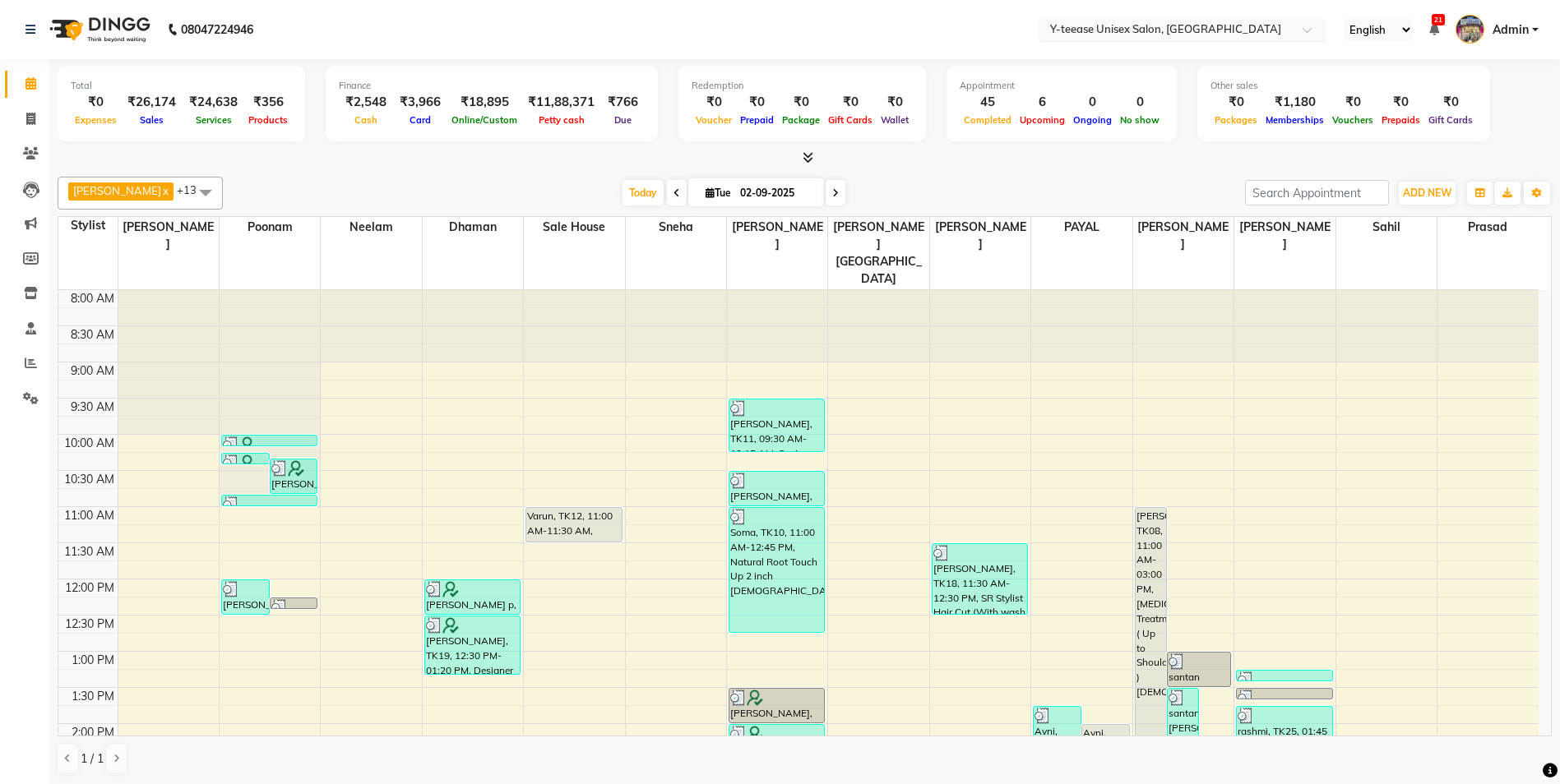
click at [1098, 30] on input "text" at bounding box center [1165, 31] width 238 height 16
click at [1099, 30] on input "text" at bounding box center [1165, 31] width 238 height 16
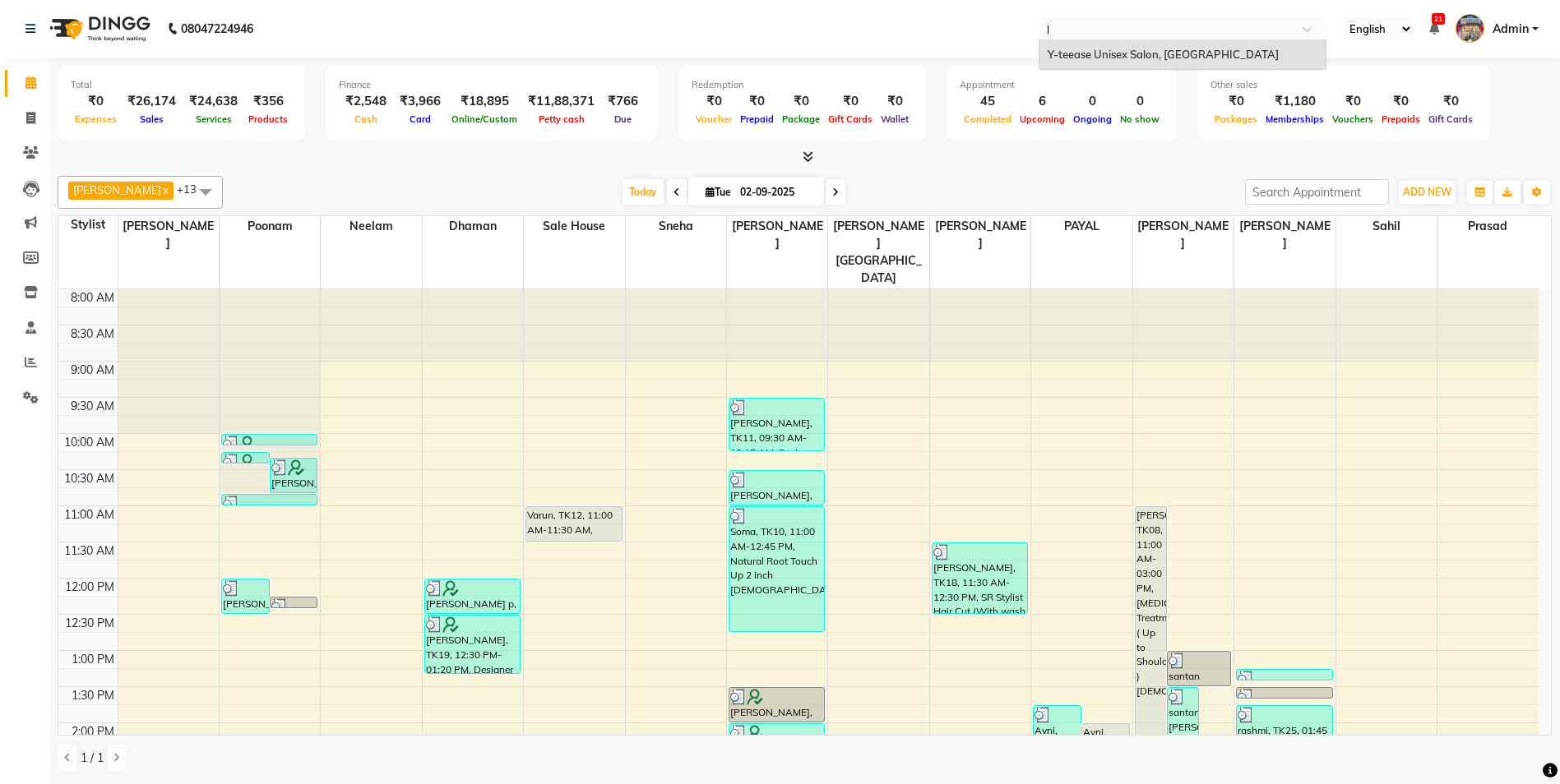
type input "l"
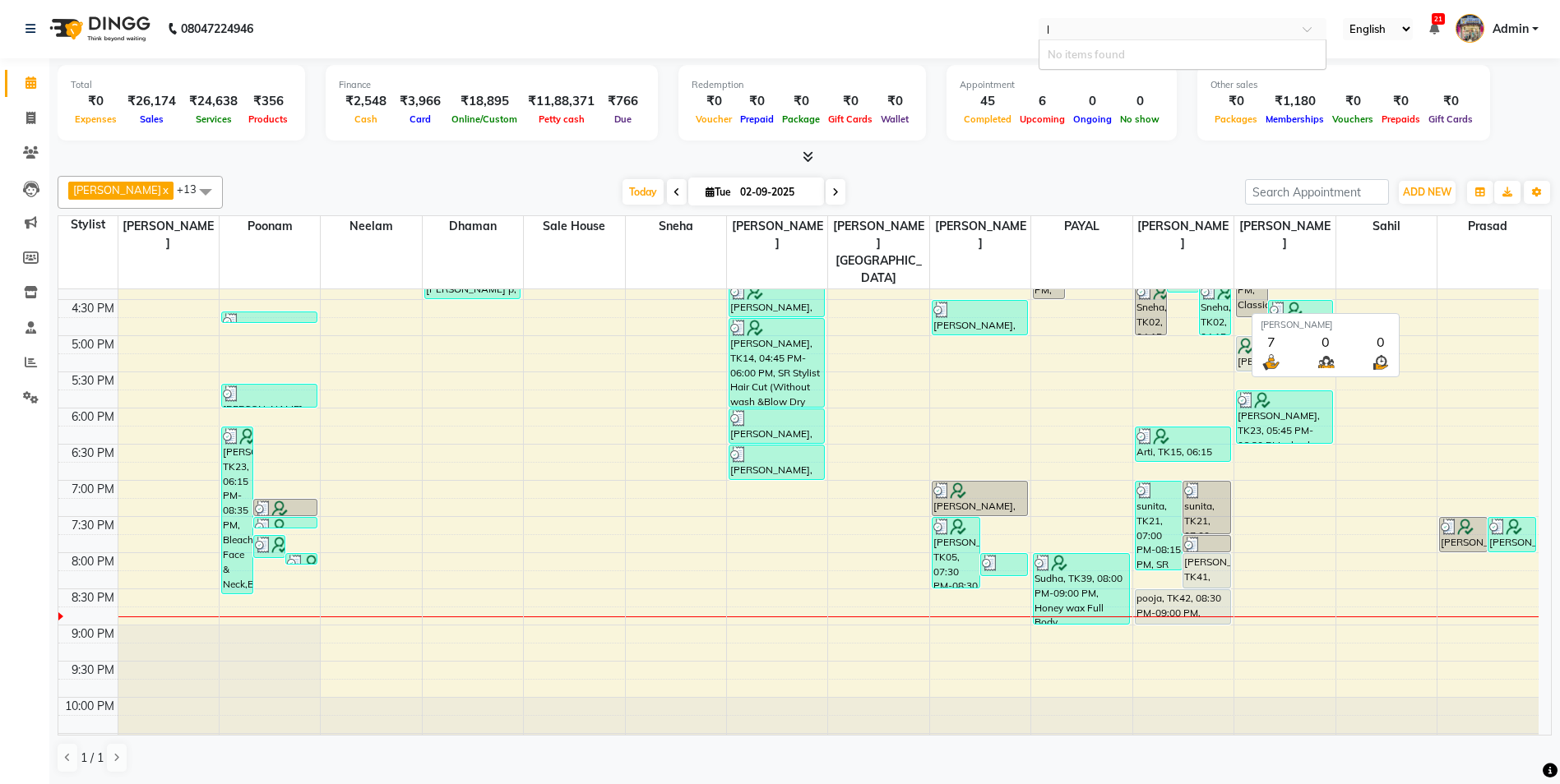
scroll to position [0, 0]
click at [946, 50] on nav "08047224946 Select Location × Y-teease Unisex Salon, Amanora English ENGLISH Es…" at bounding box center [780, 30] width 1560 height 59
click at [832, 192] on icon at bounding box center [835, 193] width 7 height 10
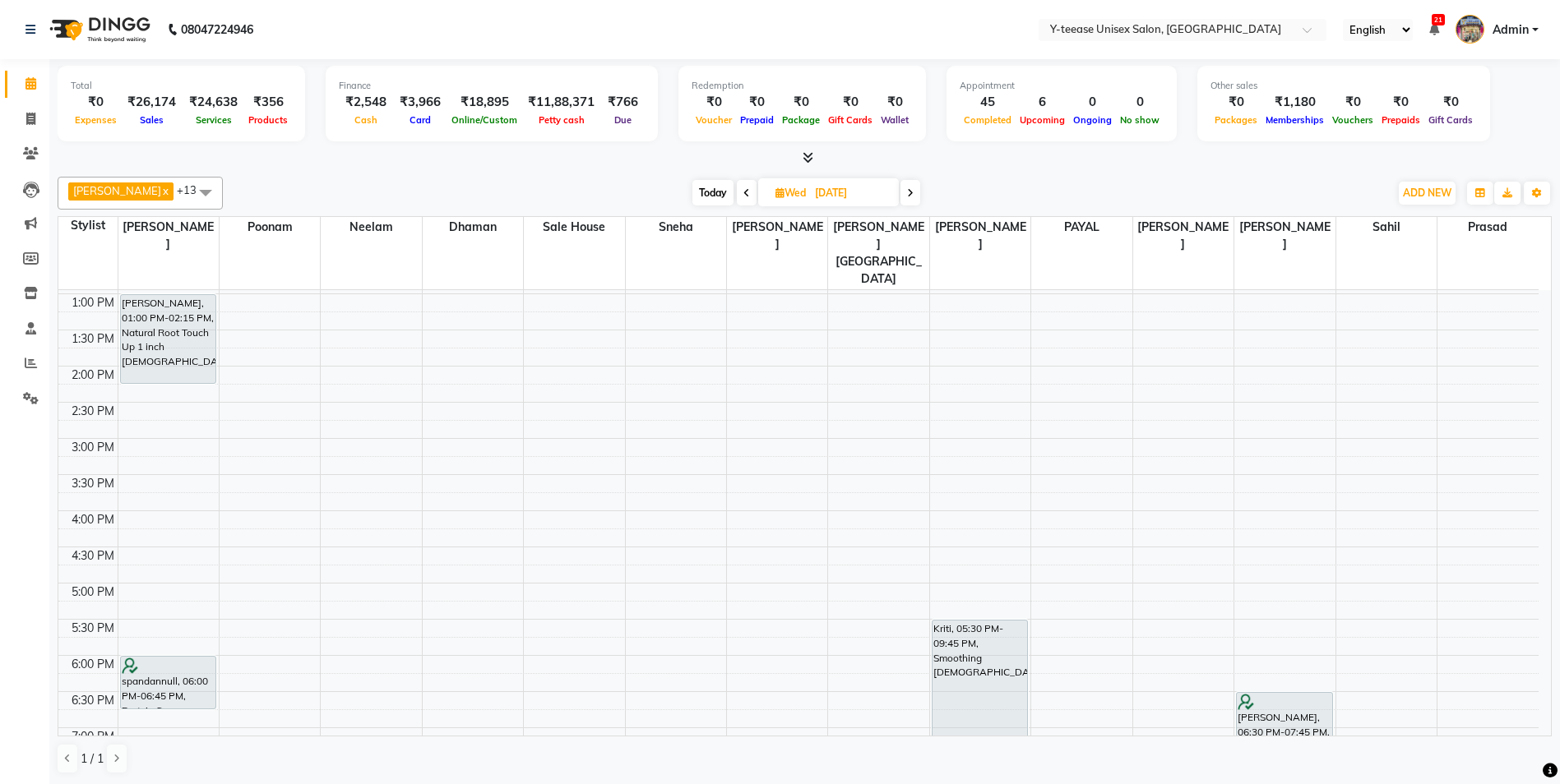
scroll to position [193, 0]
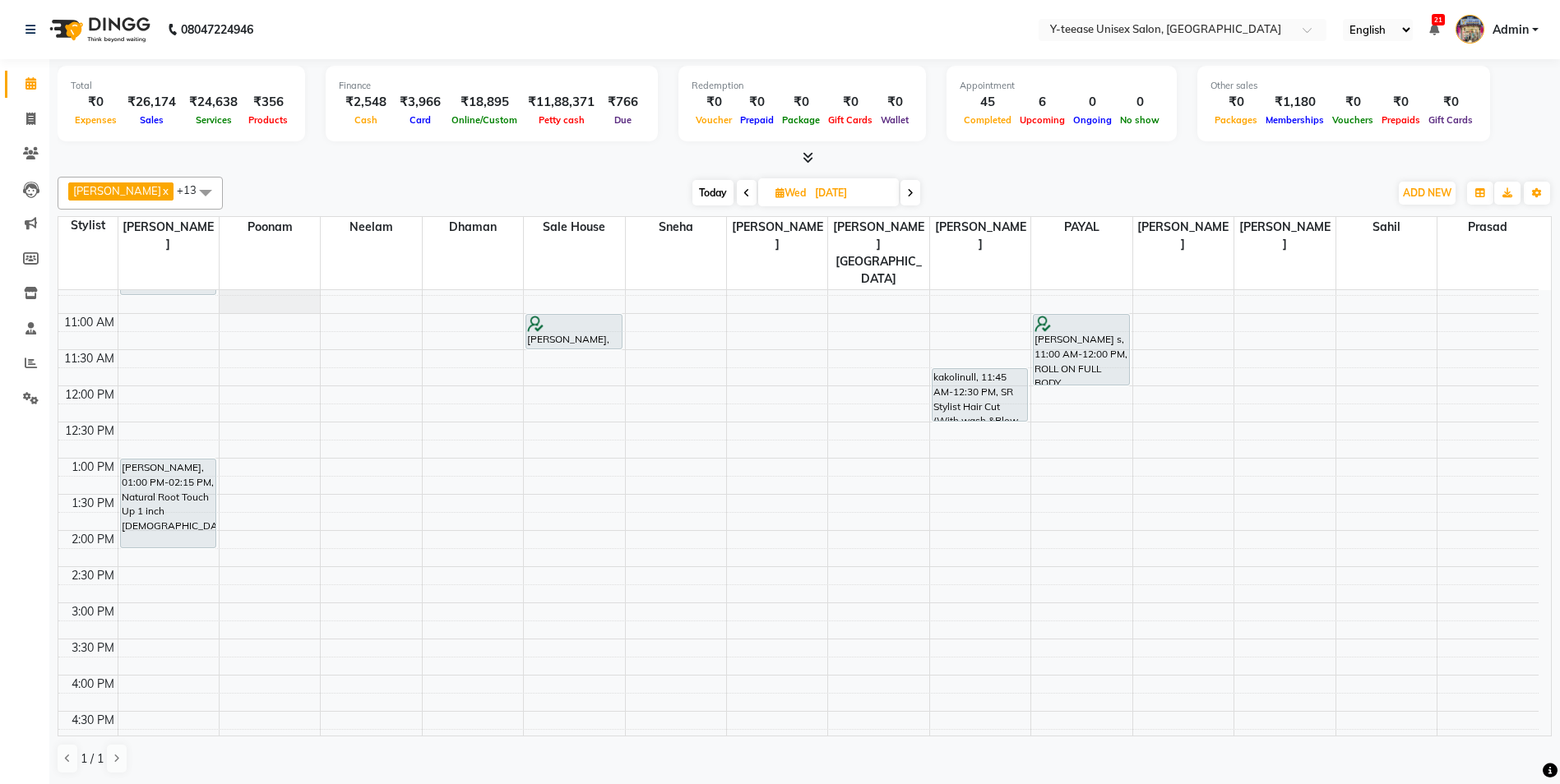
click at [692, 192] on span "Today" at bounding box center [712, 192] width 41 height 26
type input "02-09-2025"
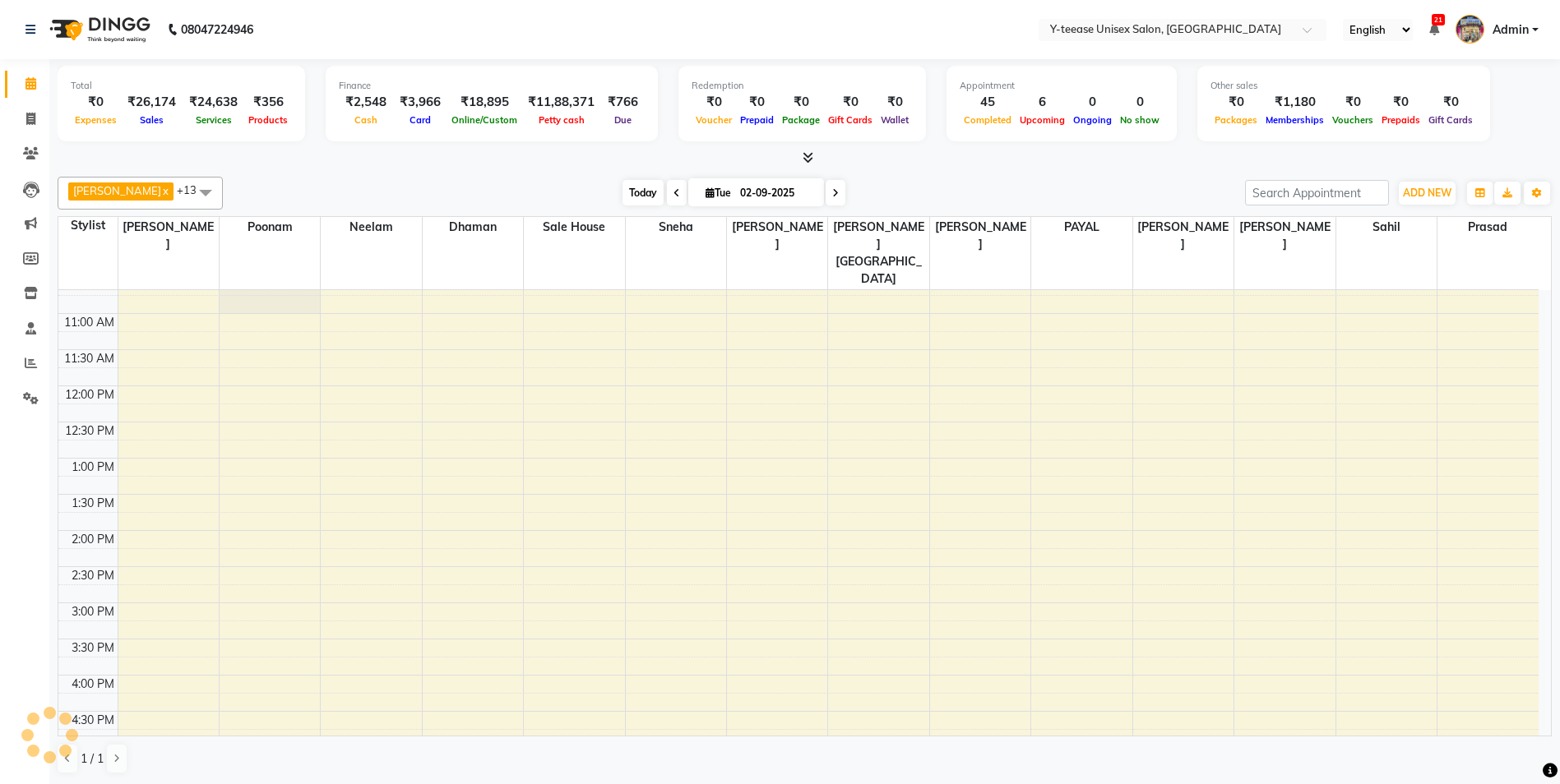
scroll to position [604, 0]
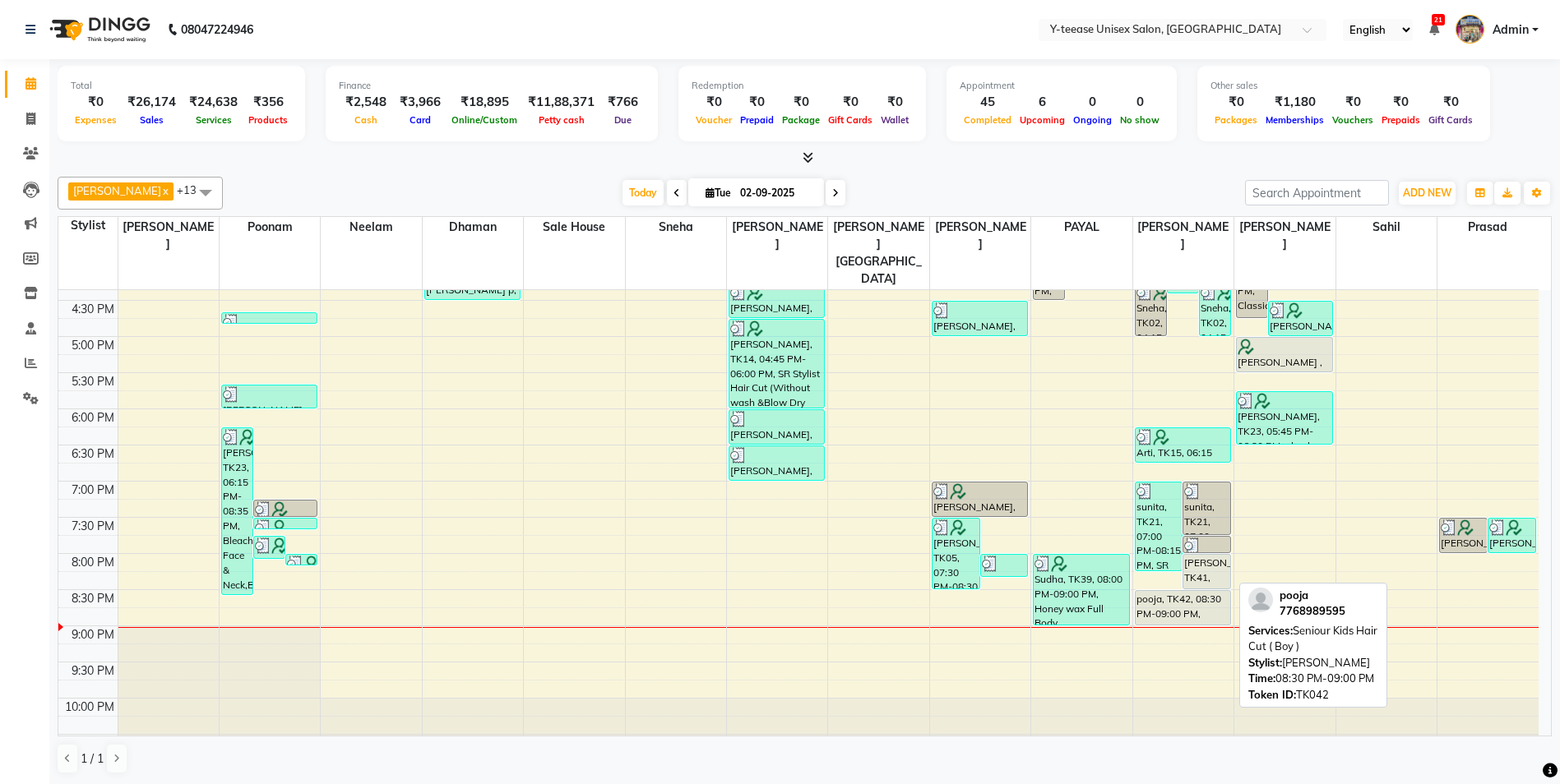
click at [1181, 591] on div "pooja, TK42, 08:30 PM-09:00 PM, Seniour Kids Hair Cut ( Boy )" at bounding box center [1183, 607] width 95 height 34
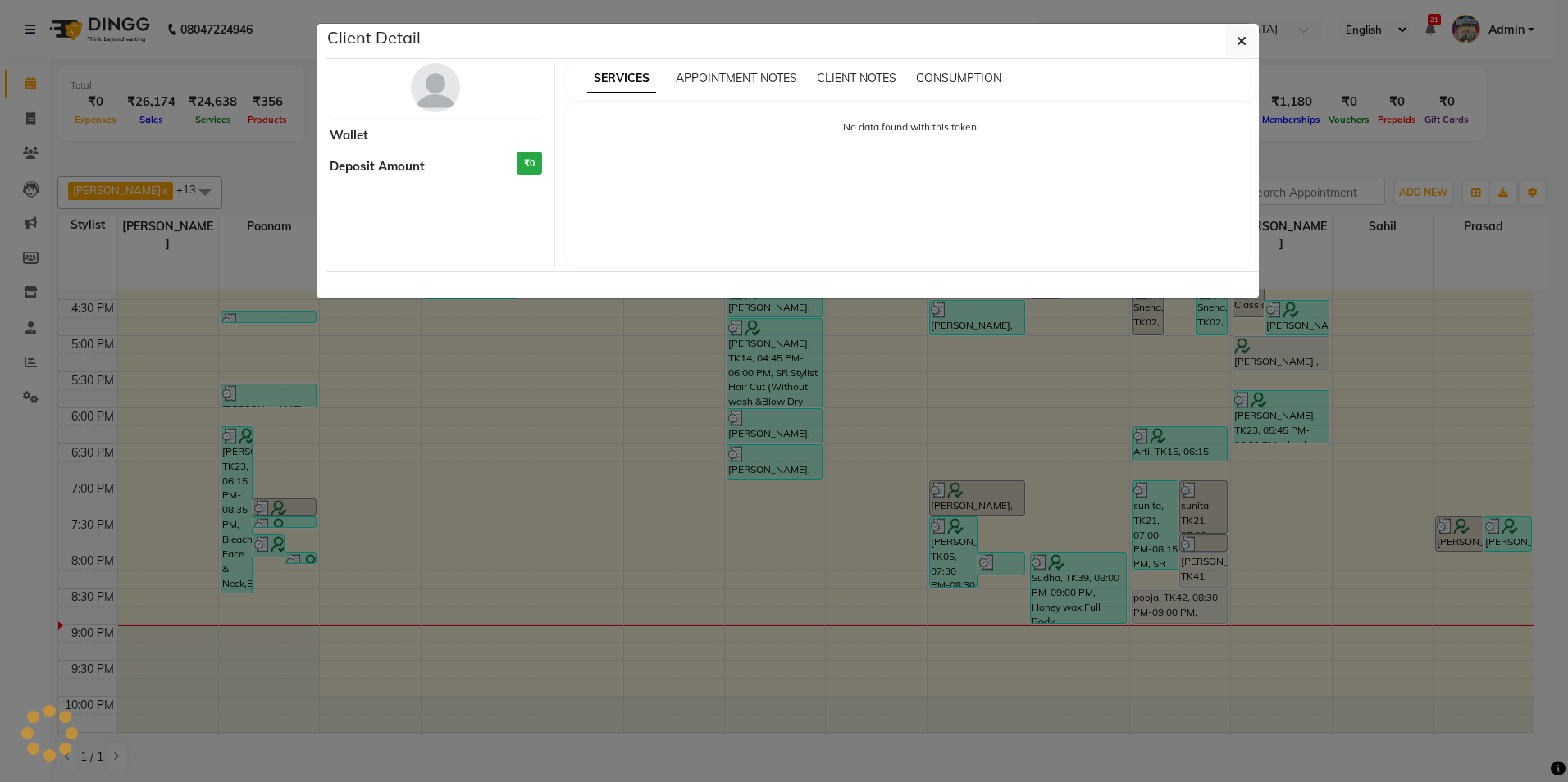
select select "7"
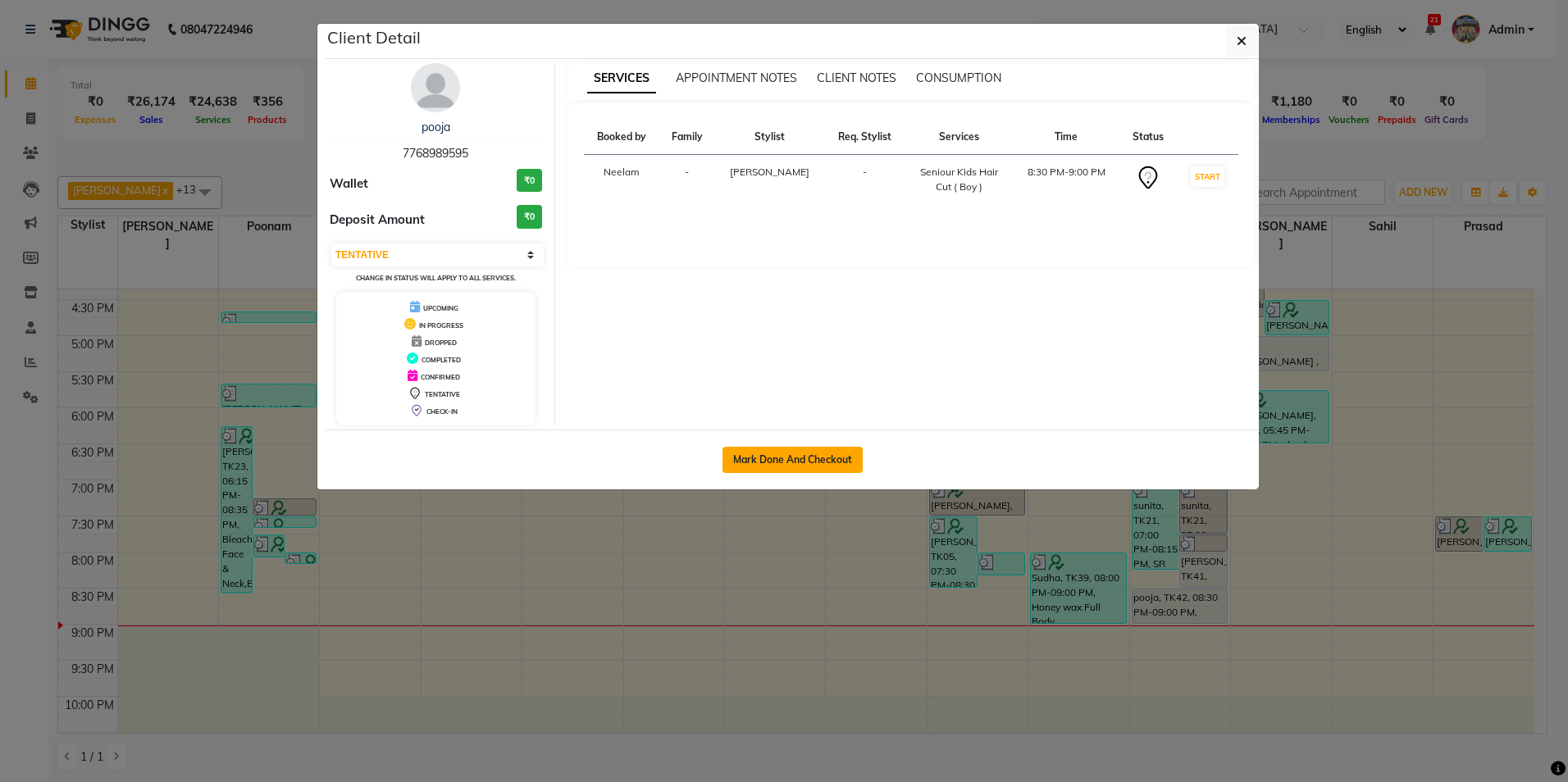
click at [807, 461] on button "Mark Done And Checkout" at bounding box center [792, 459] width 140 height 26
select select "service"
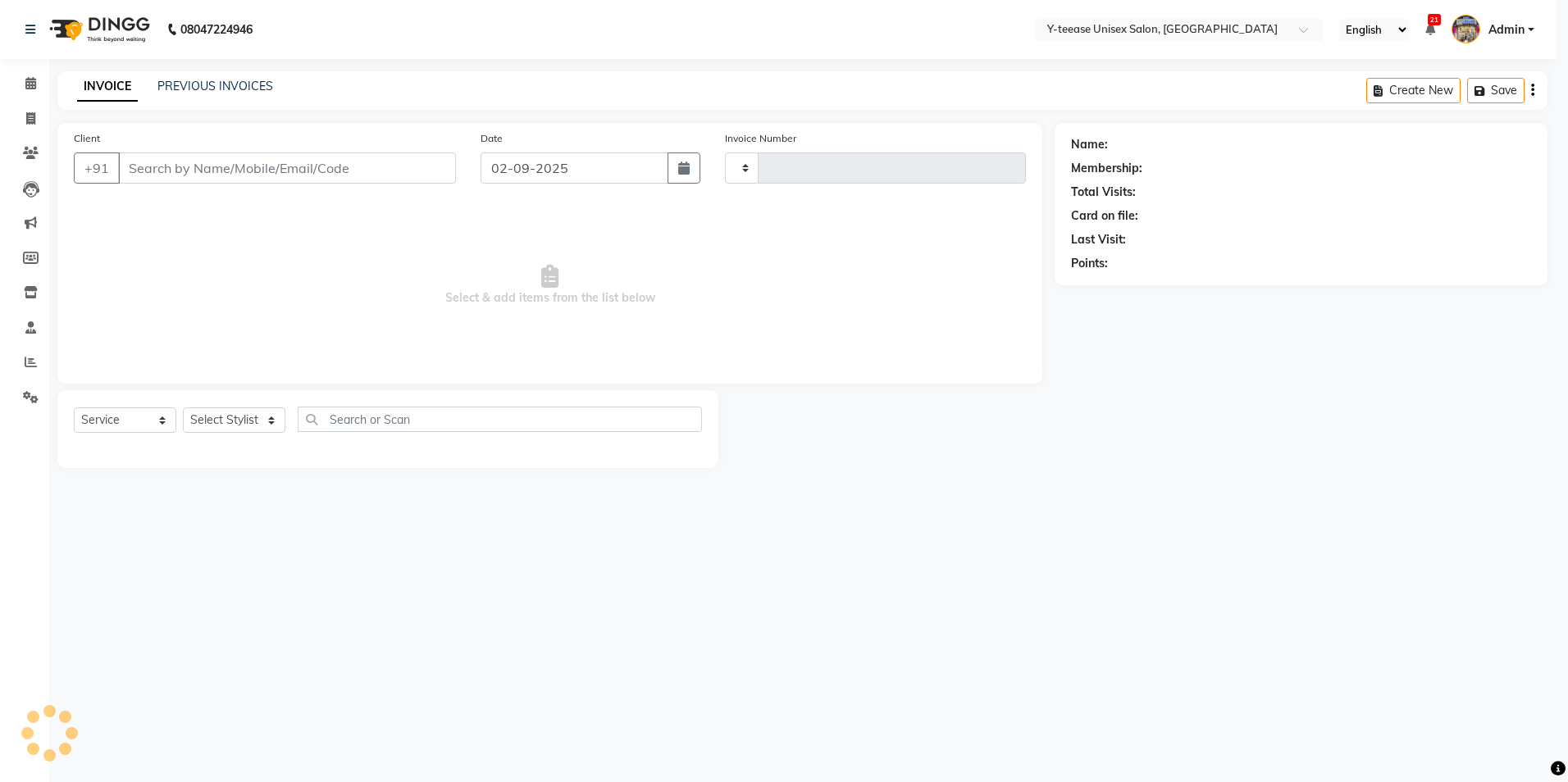
type input "6973"
select select "4"
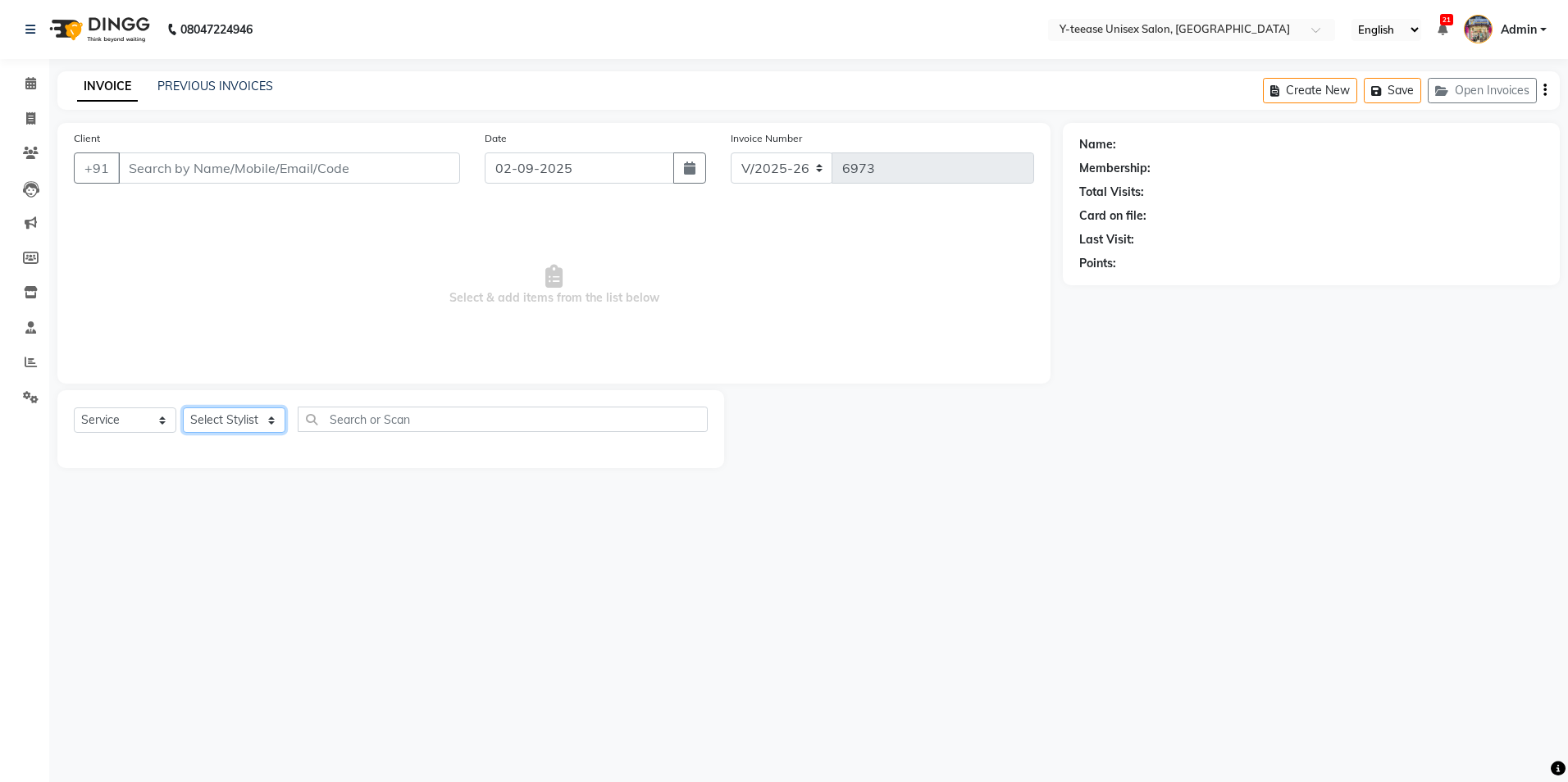
click at [265, 420] on select "Select Stylist" at bounding box center [233, 420] width 102 height 26
type input "7768989595"
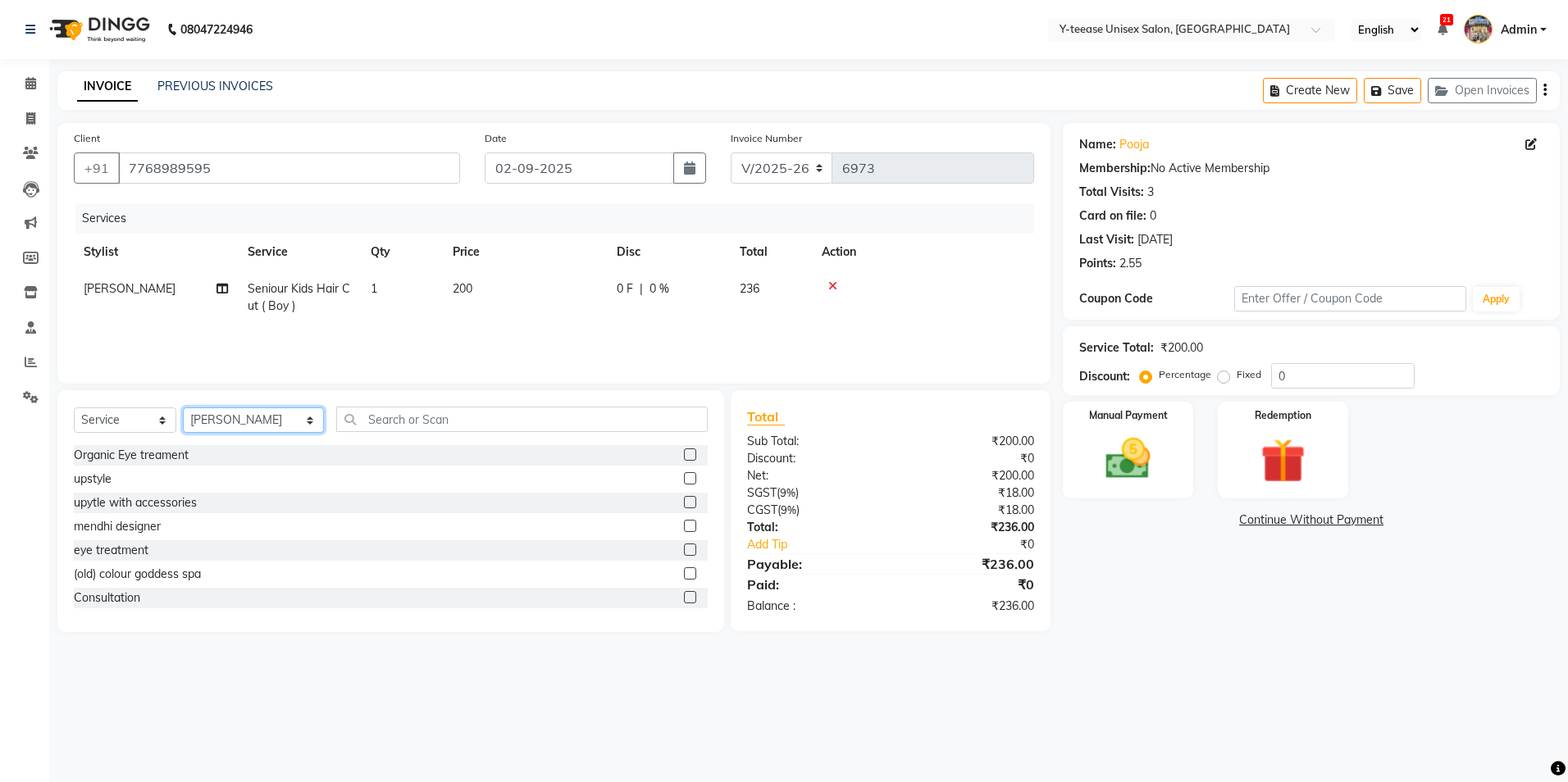
select select "73210"
click at [182, 408] on select "Select Stylist [PERSON_NAME] Dhaman [PERSON_NAME] [PERSON_NAME] nagar Manager M…" at bounding box center [253, 420] width 141 height 26
click at [376, 425] on input "text" at bounding box center [521, 419] width 371 height 26
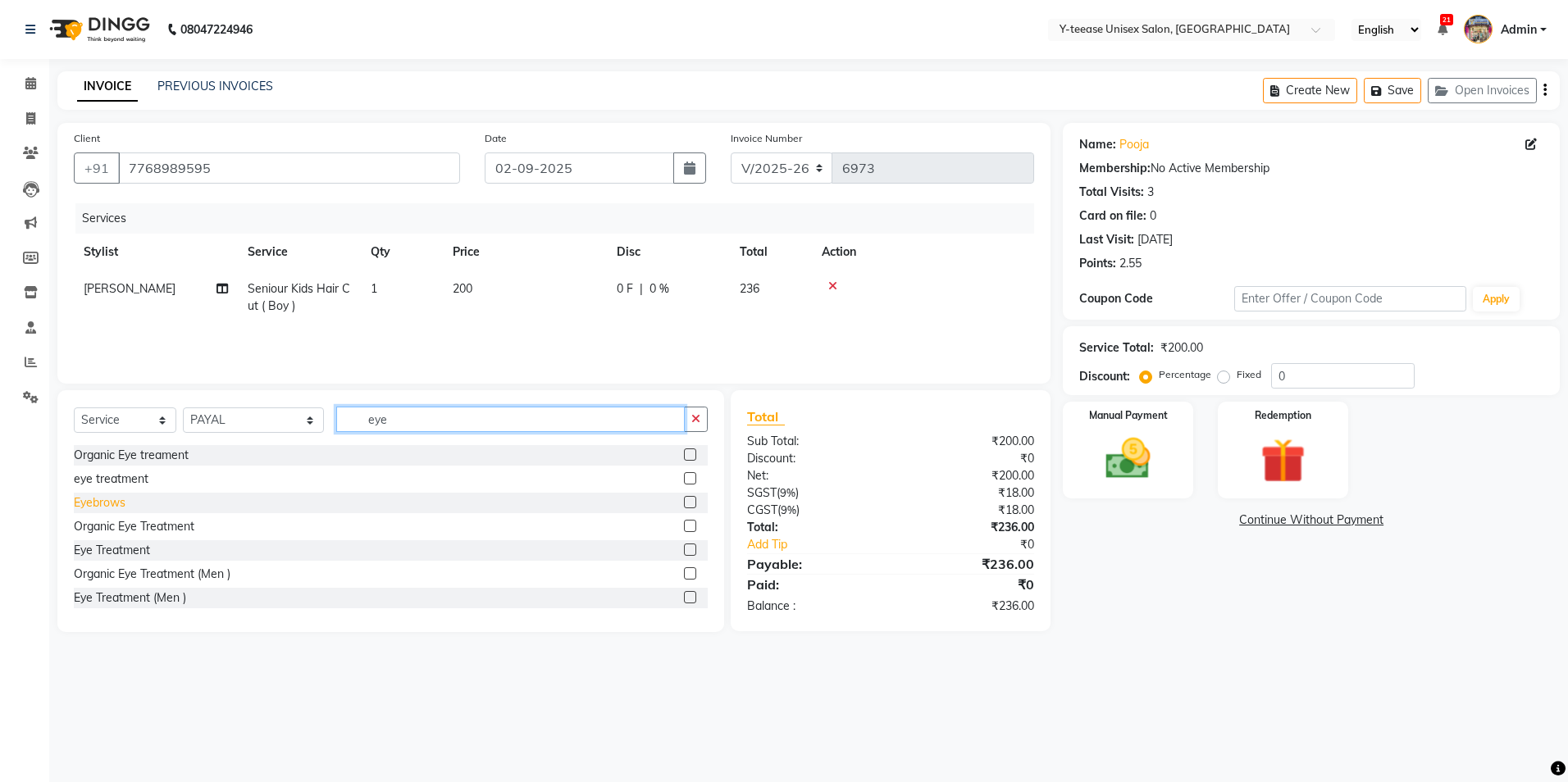
type input "eye"
click at [96, 502] on div "Eyebrows" at bounding box center [99, 503] width 52 height 17
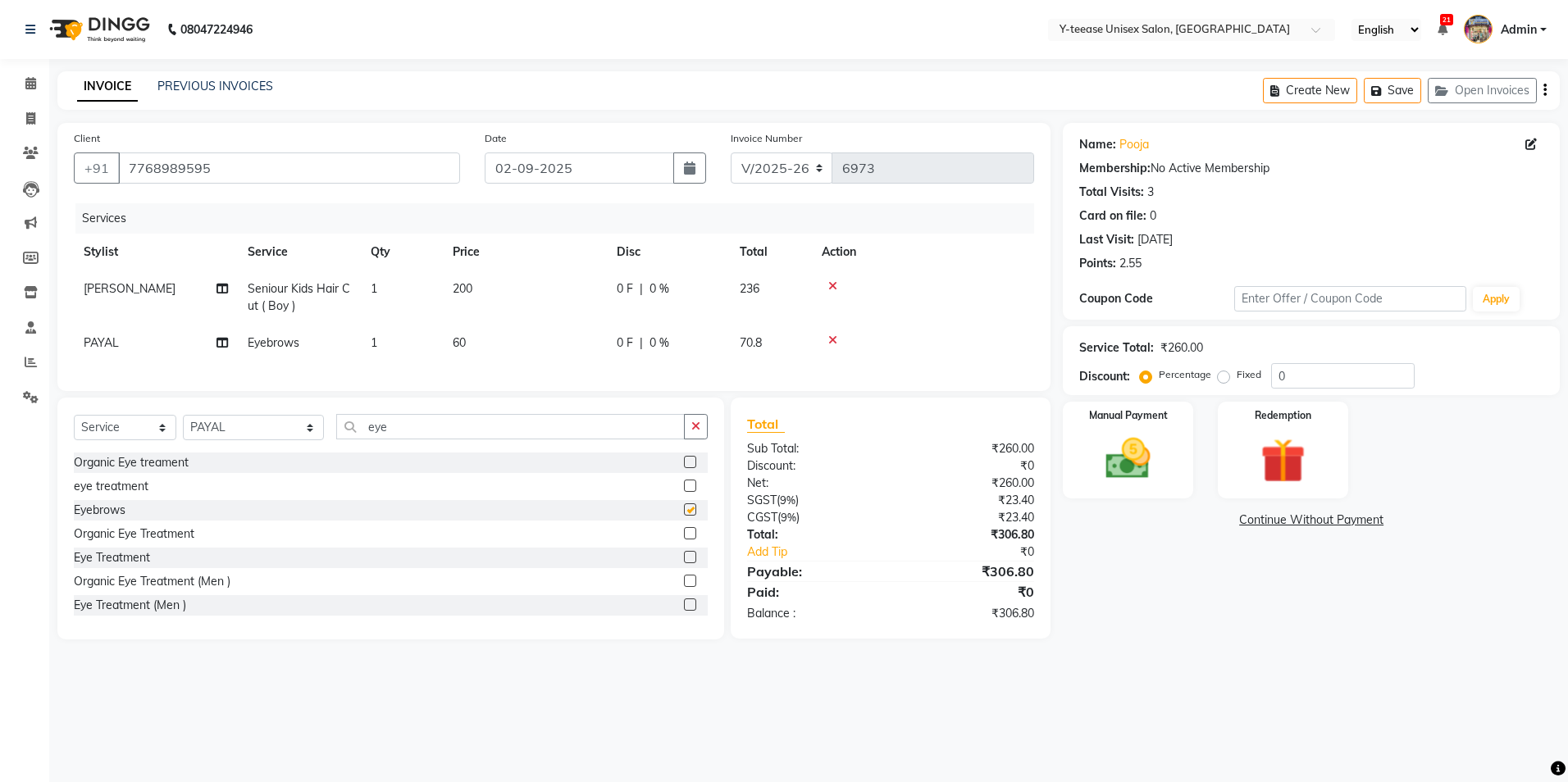
checkbox input "false"
click at [345, 439] on input "eye" at bounding box center [510, 427] width 349 height 26
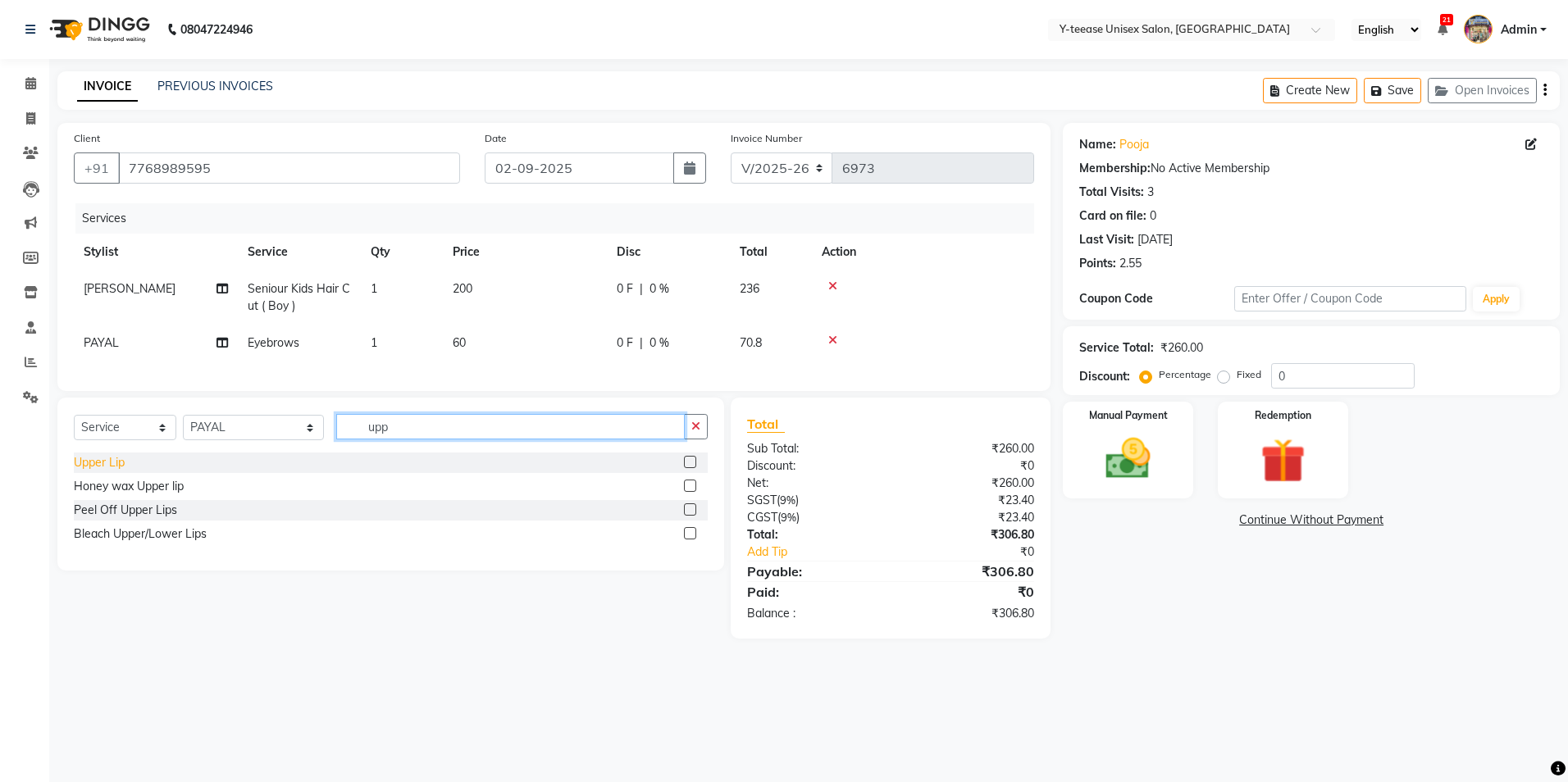
type input "upp"
click at [108, 472] on div "Upper Lip" at bounding box center [98, 463] width 51 height 17
checkbox input "false"
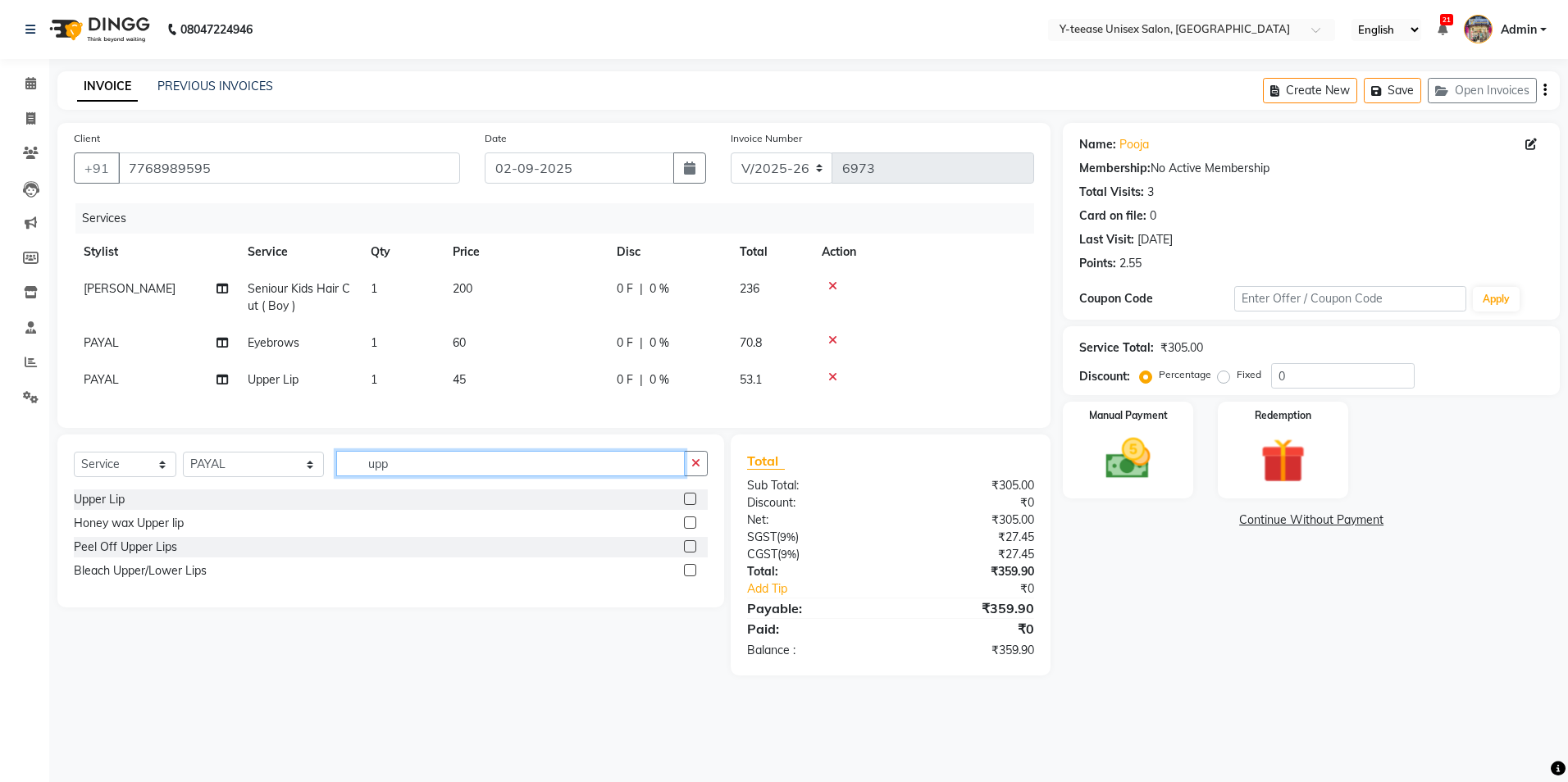
click at [347, 475] on input "upp" at bounding box center [510, 463] width 349 height 26
click at [346, 475] on input "upp" at bounding box center [510, 463] width 349 height 26
type input "chin"
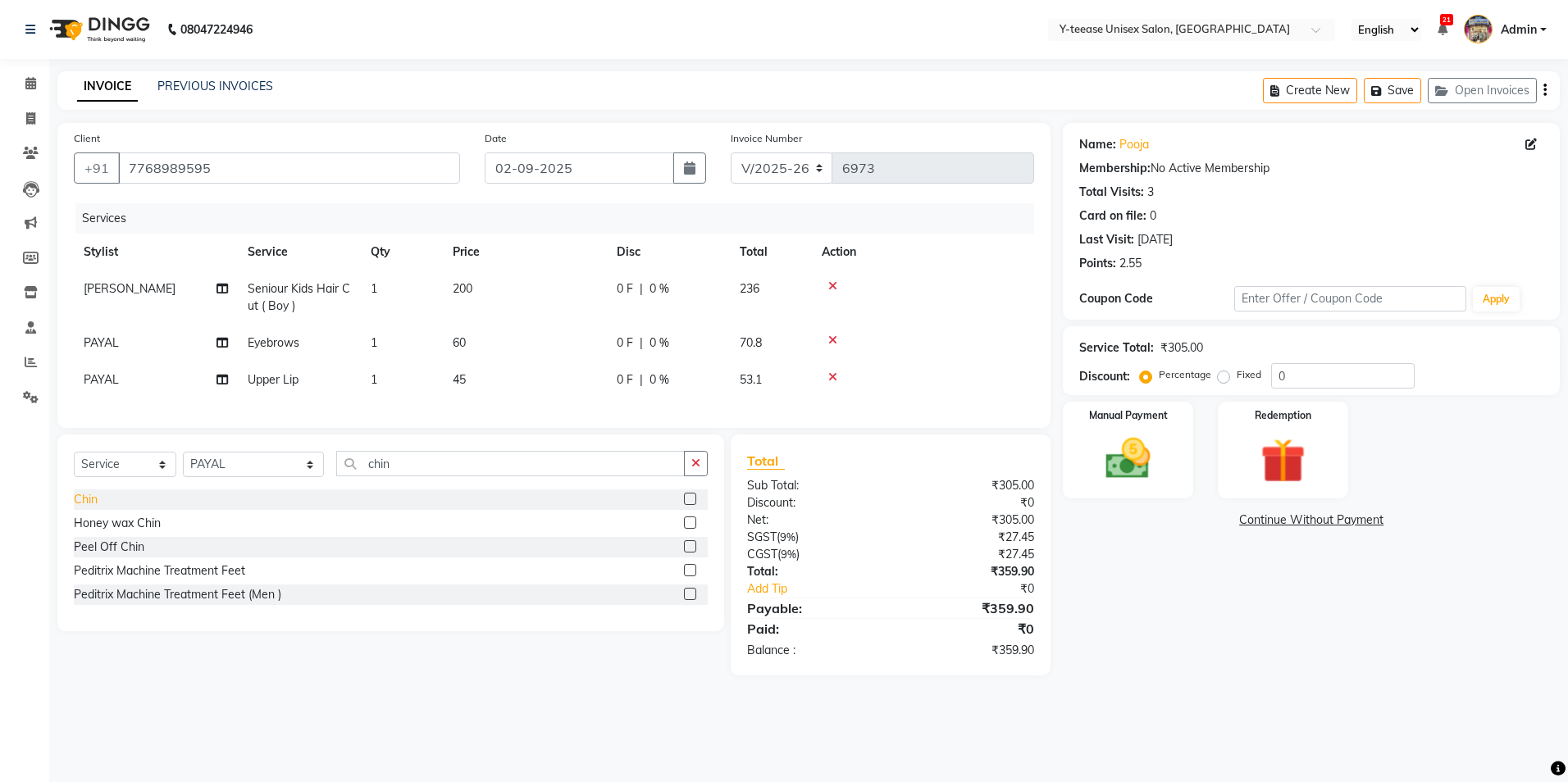
click at [93, 508] on div "Chin" at bounding box center [85, 499] width 24 height 17
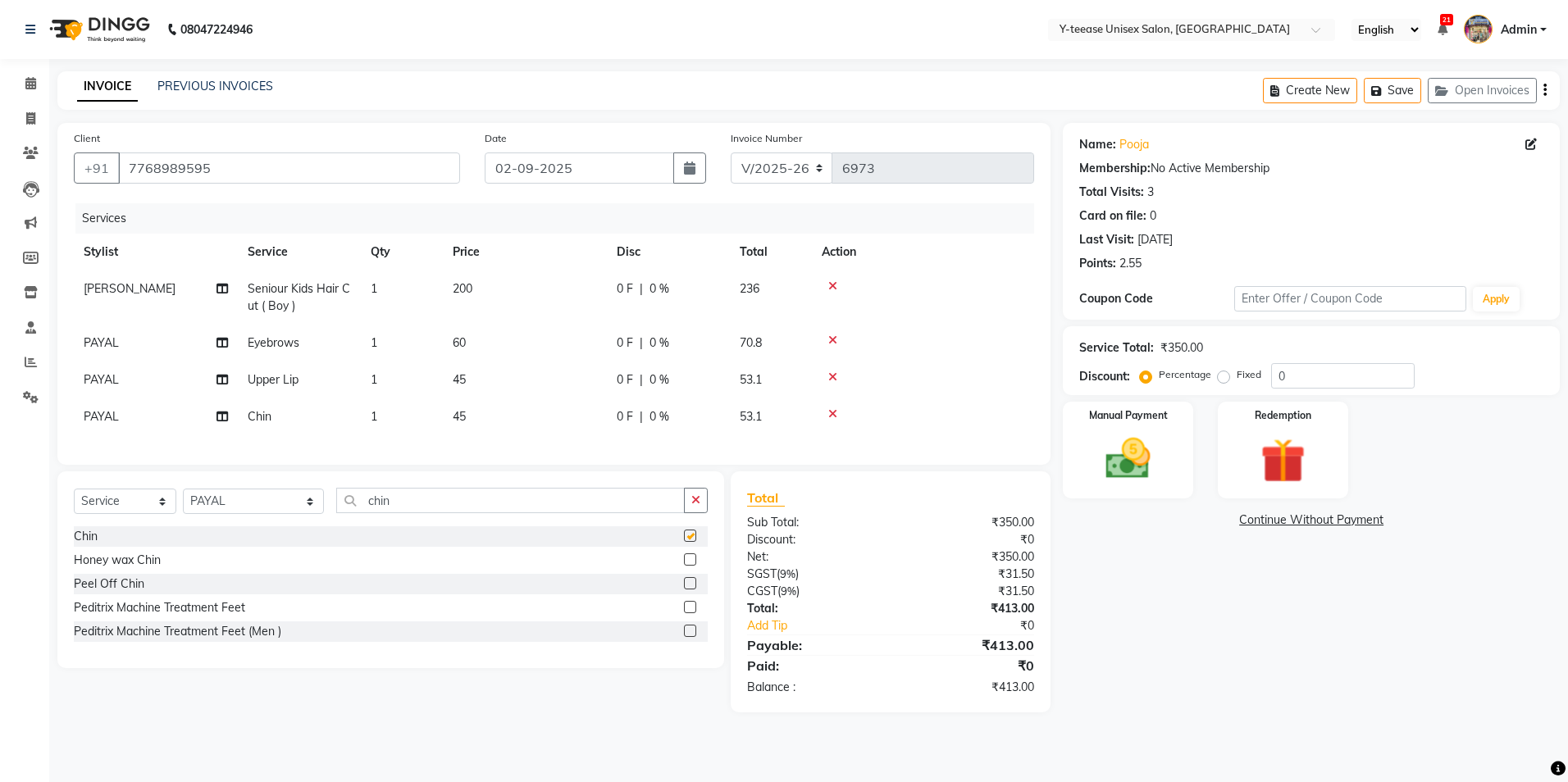
checkbox input "false"
click at [437, 526] on div "Select Service Product Membership Package Voucher Prepaid Gift Card Select Styl…" at bounding box center [391, 507] width 634 height 38
click at [437, 513] on input "chin" at bounding box center [510, 500] width 349 height 26
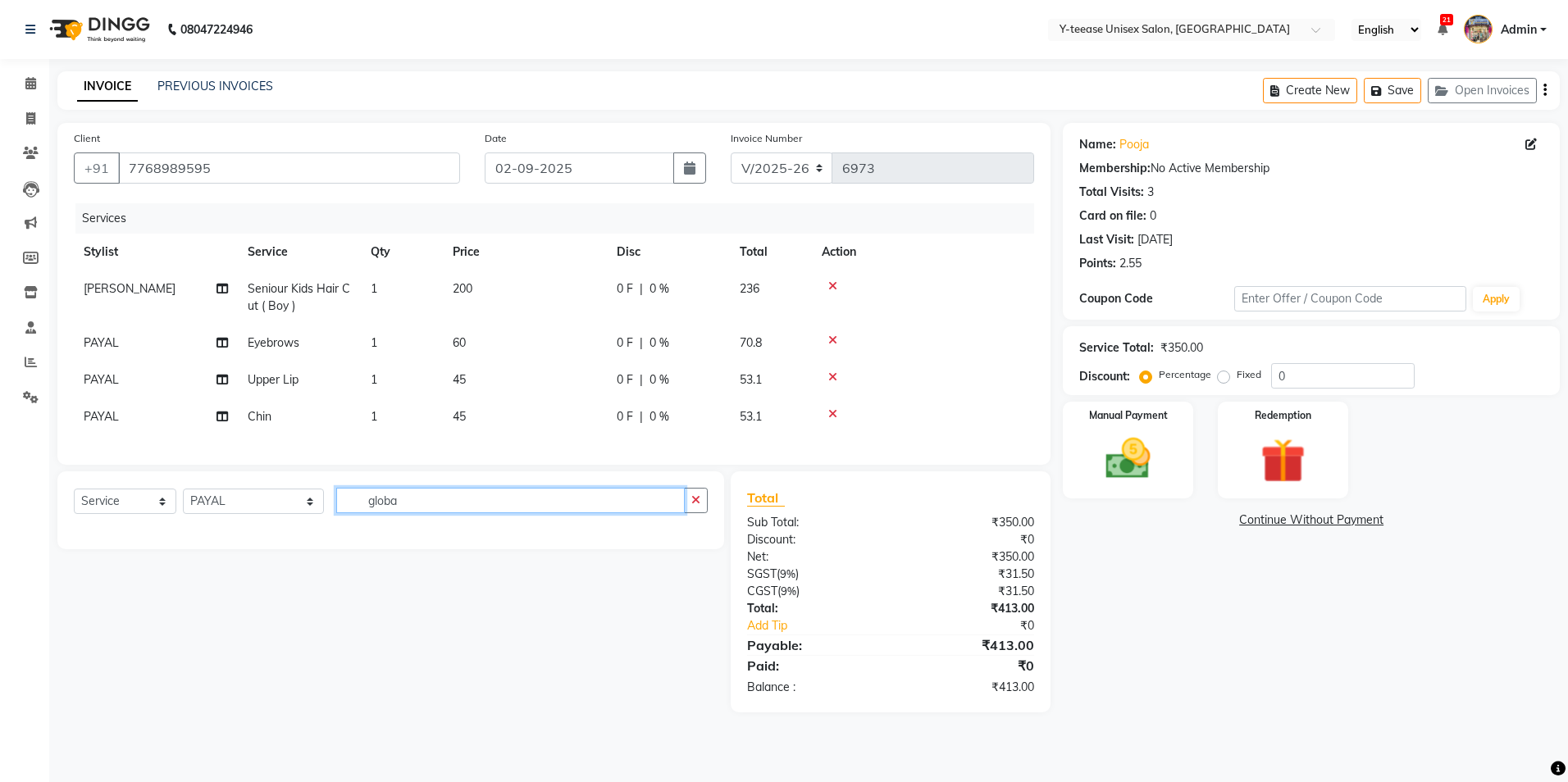
type input "globa"
click at [242, 514] on select "Select Stylist [PERSON_NAME] Dhaman [PERSON_NAME] [PERSON_NAME] nagar Manager M…" at bounding box center [253, 501] width 141 height 26
select select "56"
click at [182, 501] on select "Select Stylist [PERSON_NAME] Dhaman [PERSON_NAME] [PERSON_NAME] nagar Manager M…" at bounding box center [253, 501] width 141 height 26
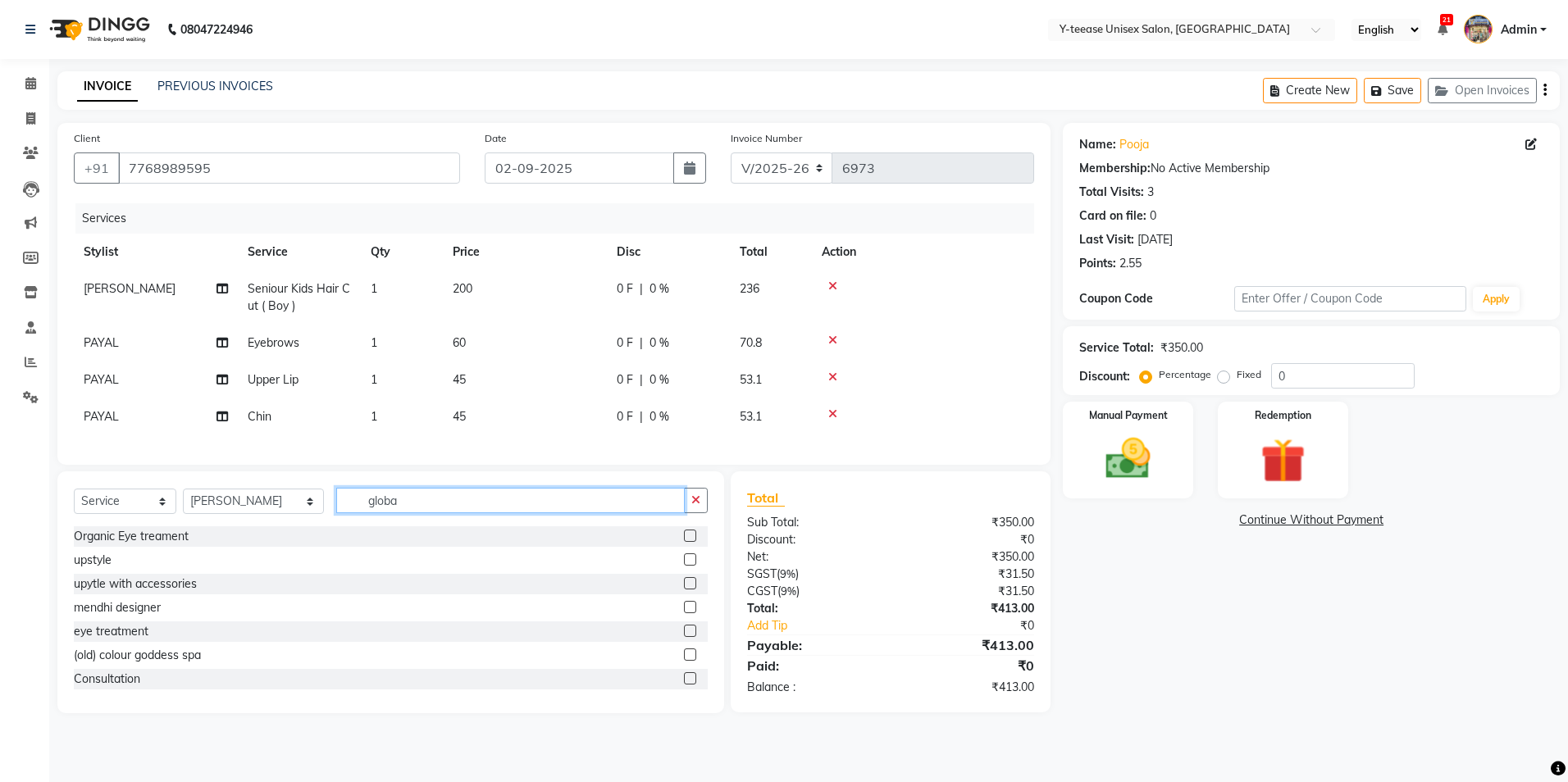
click at [381, 503] on input "globa" at bounding box center [510, 500] width 349 height 26
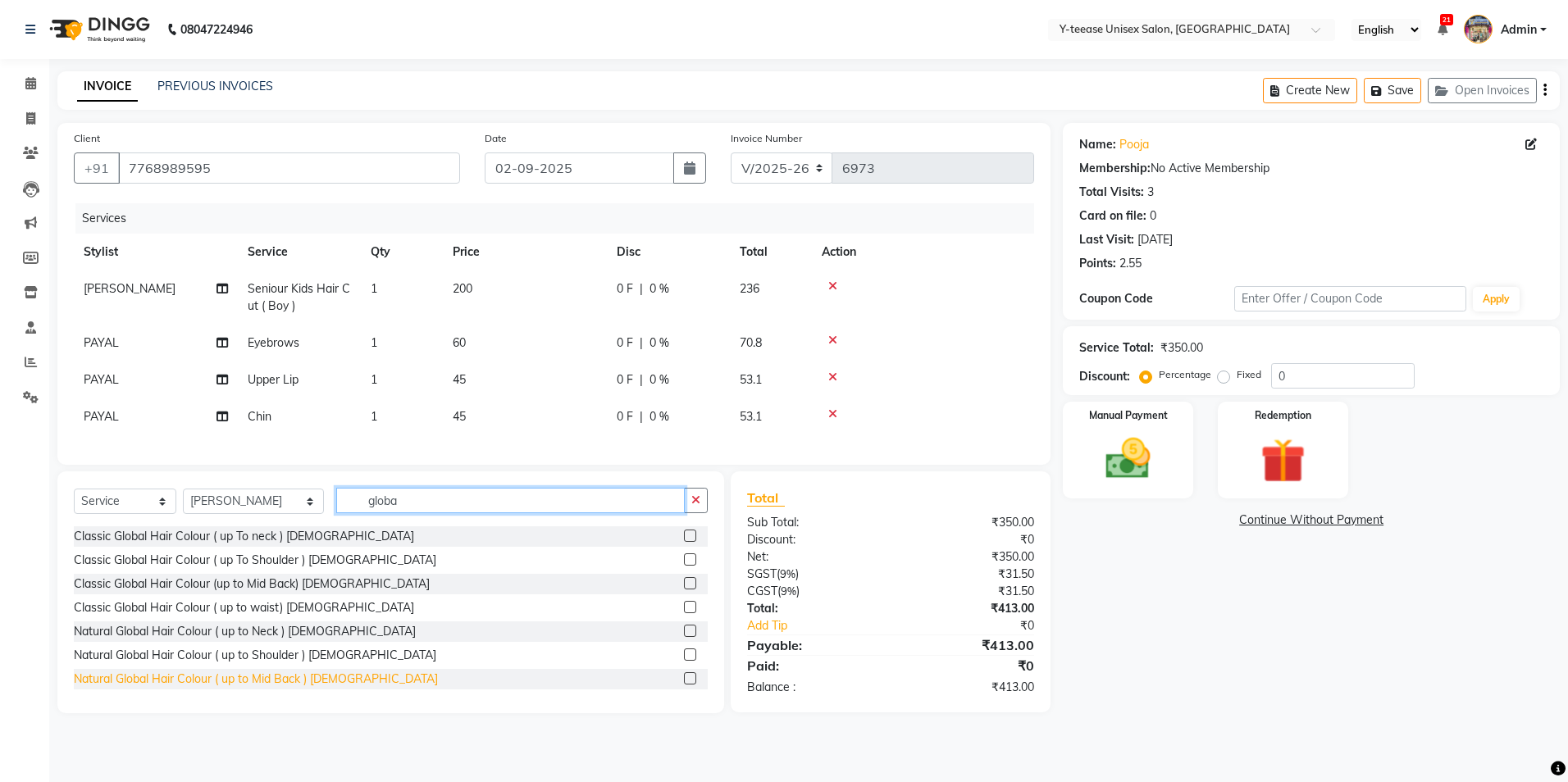
type input "globa"
click at [322, 687] on div "Natural Global Hair Colour ( up to Mid Back ) [DEMOGRAPHIC_DATA]" at bounding box center [255, 679] width 364 height 17
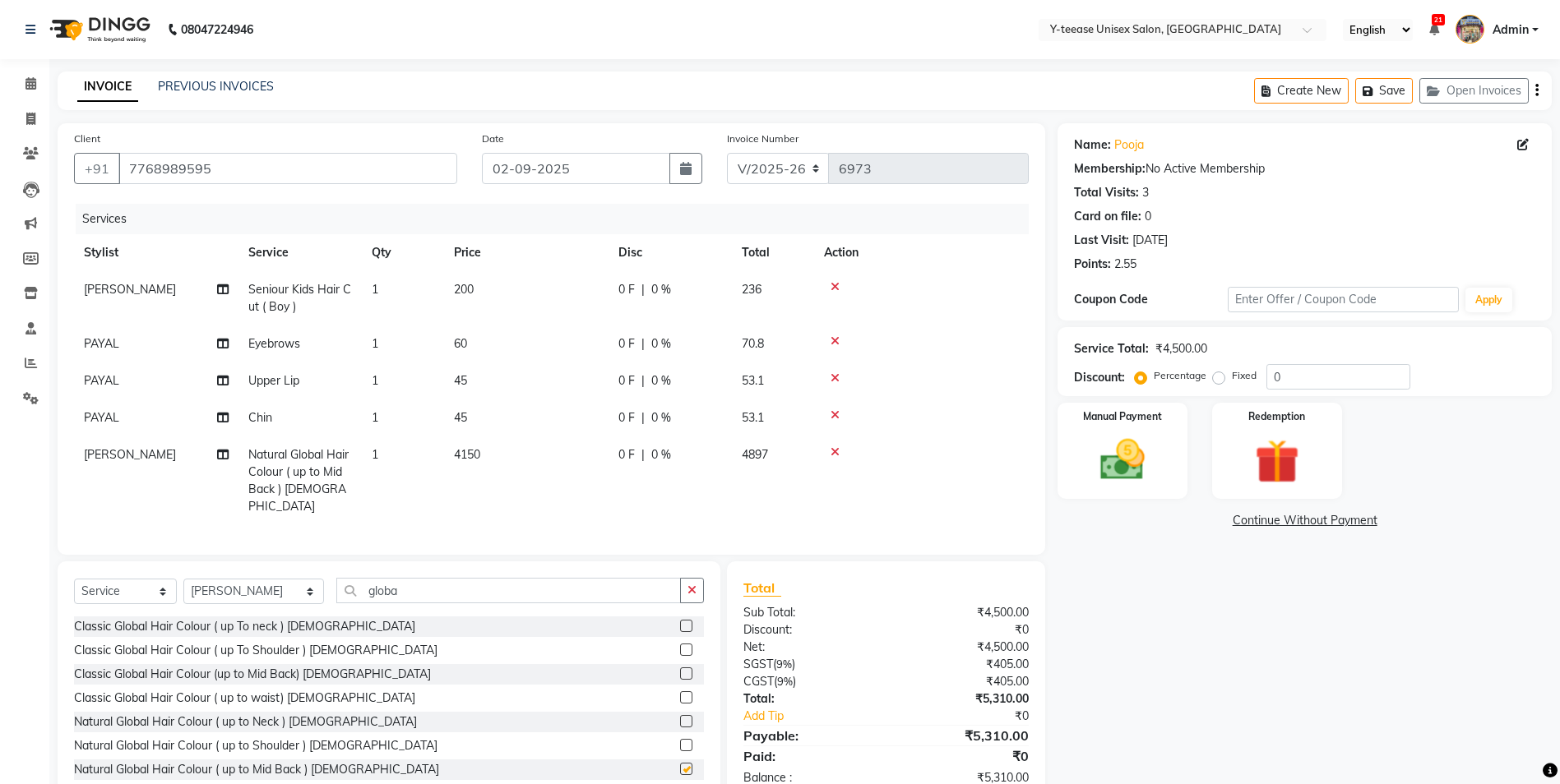
checkbox input "false"
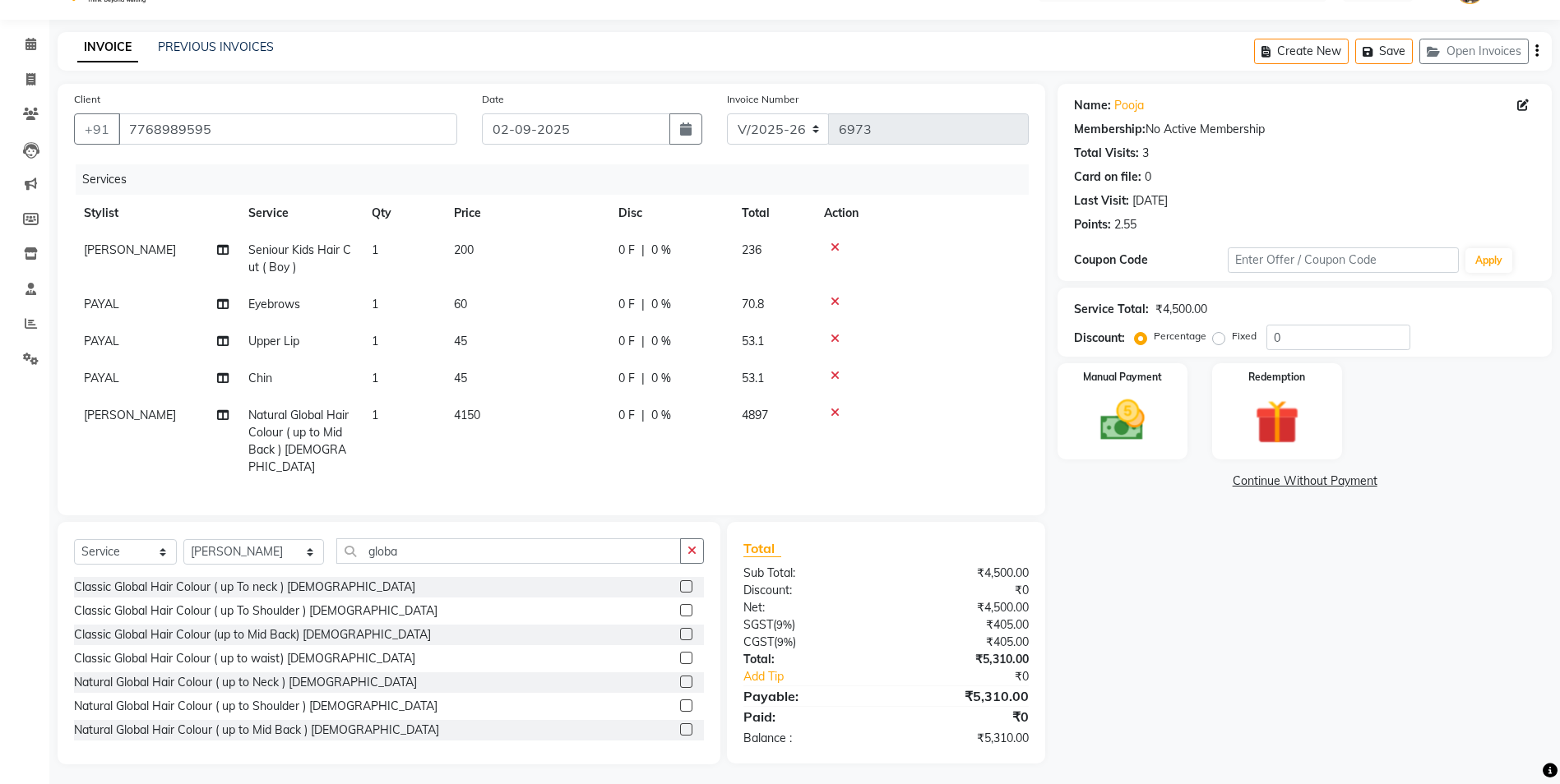
click at [834, 414] on icon at bounding box center [834, 413] width 9 height 11
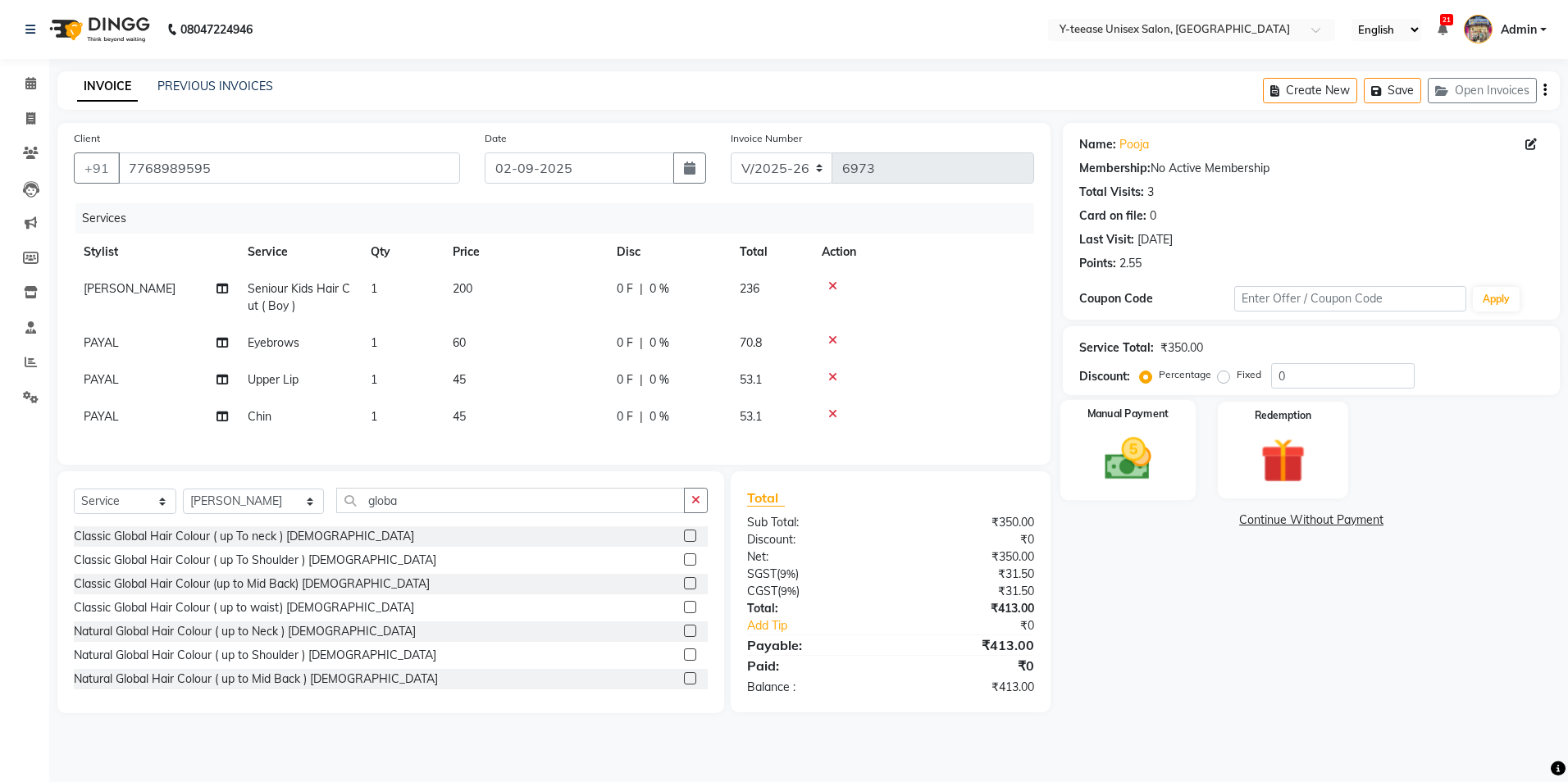
drag, startPoint x: 1141, startPoint y: 436, endPoint x: 1089, endPoint y: 439, distance: 52.1
click at [1144, 436] on img at bounding box center [1128, 458] width 76 height 54
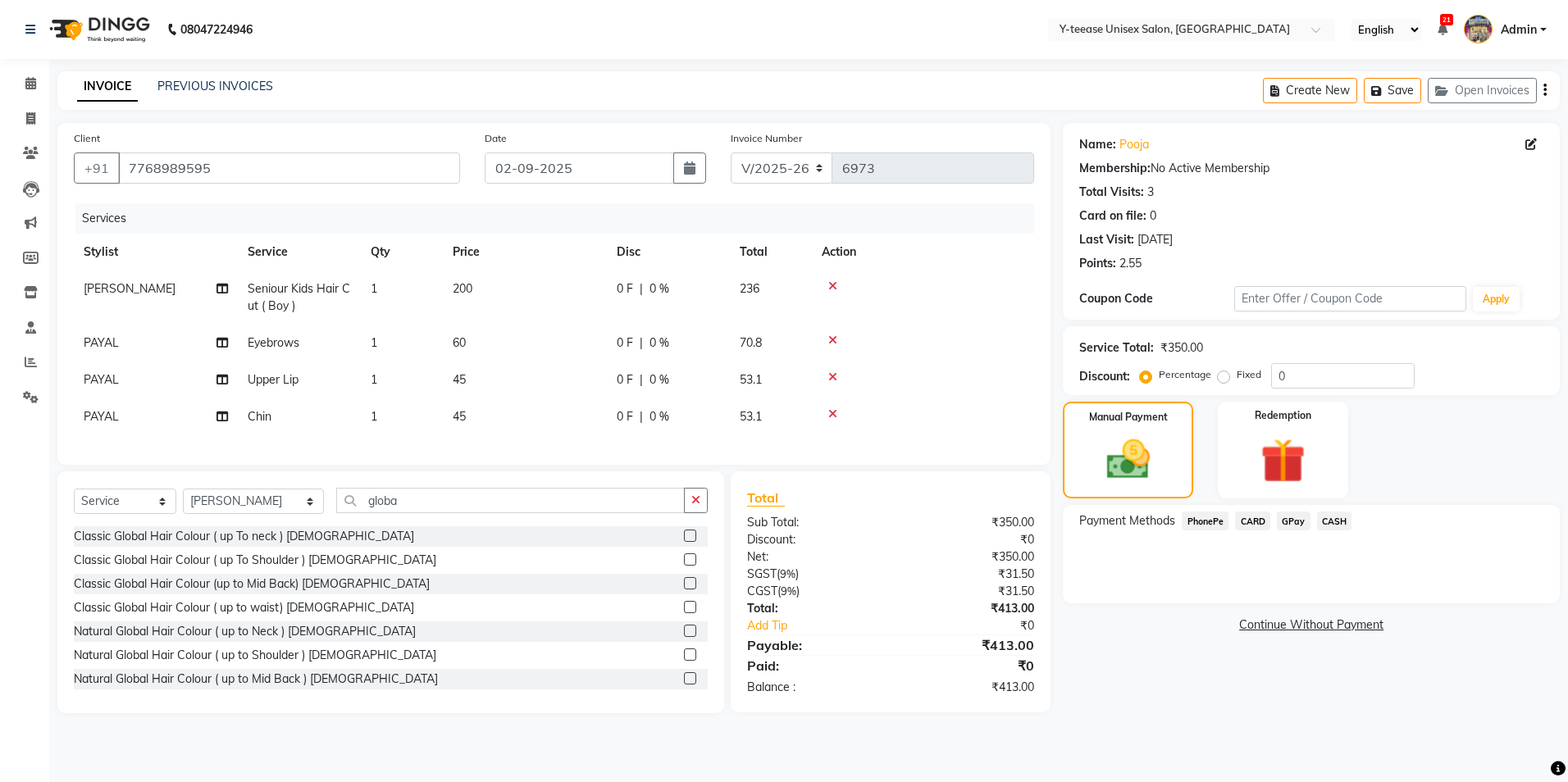
click at [1295, 623] on link "Continue Without Payment" at bounding box center [1310, 625] width 490 height 17
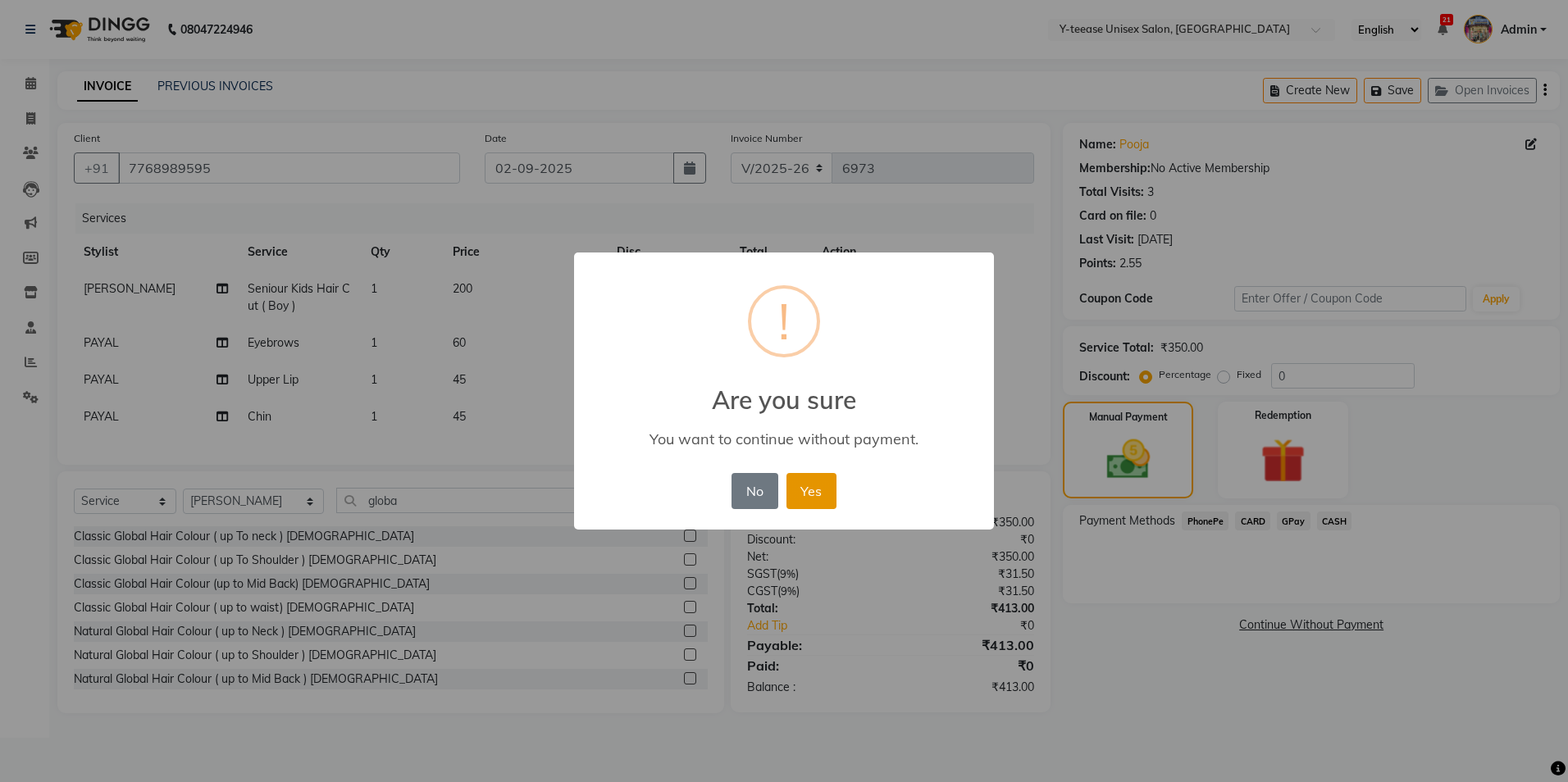
click at [810, 496] on button "Yes" at bounding box center [811, 491] width 50 height 36
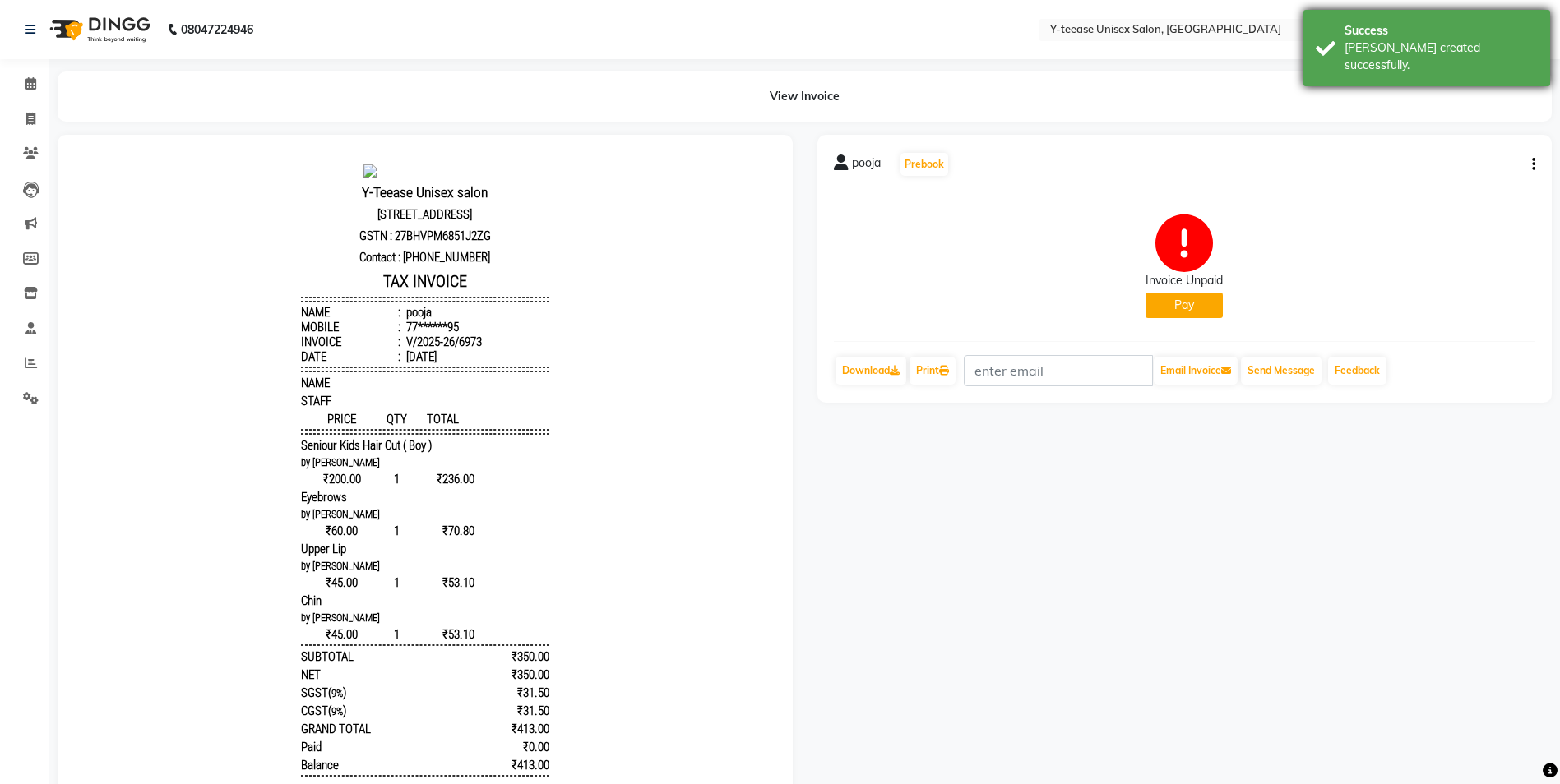
click at [1378, 44] on div "[PERSON_NAME] created successfully." at bounding box center [1441, 56] width 193 height 34
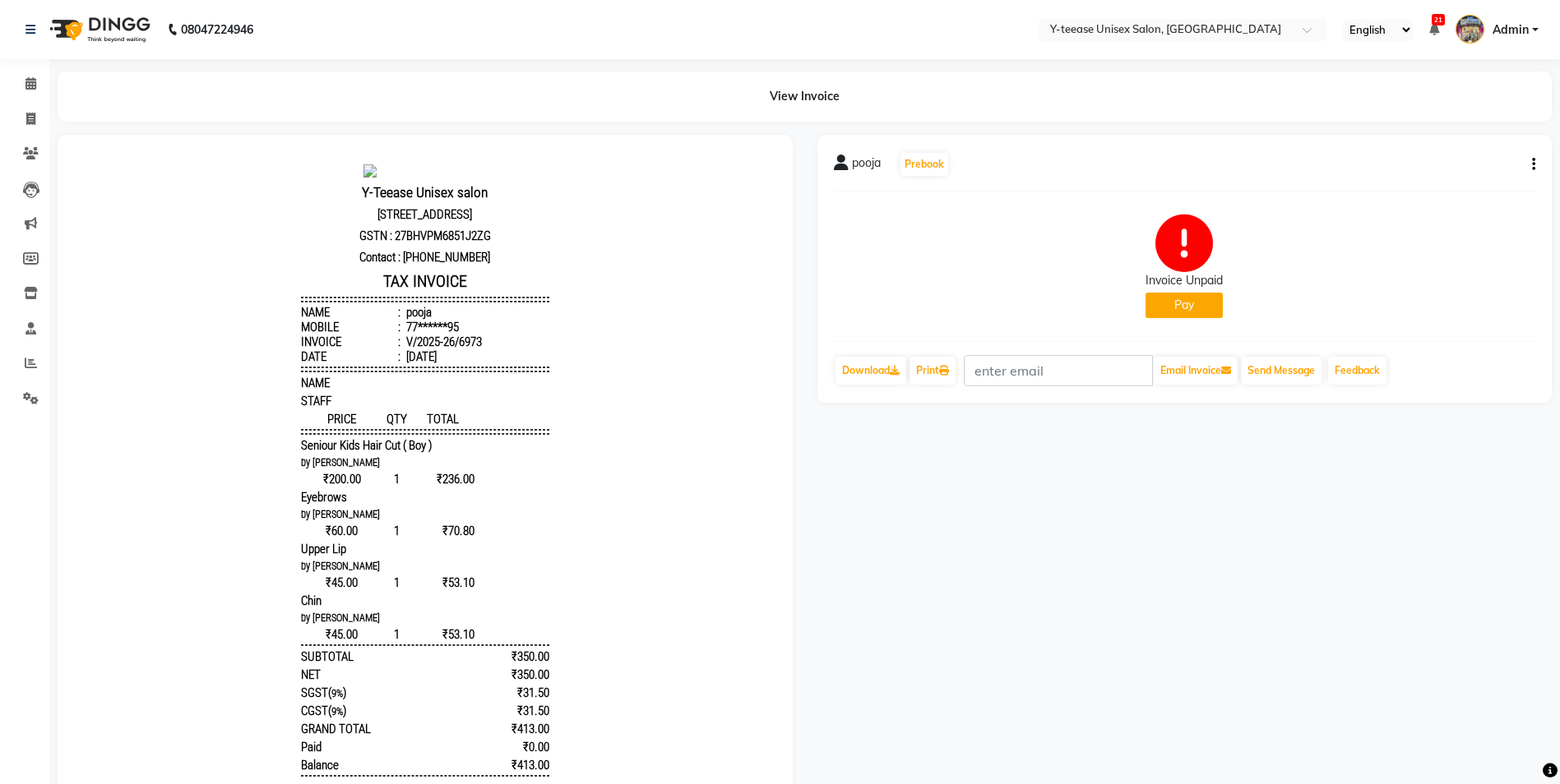
click at [1211, 309] on button "Pay" at bounding box center [1184, 305] width 78 height 26
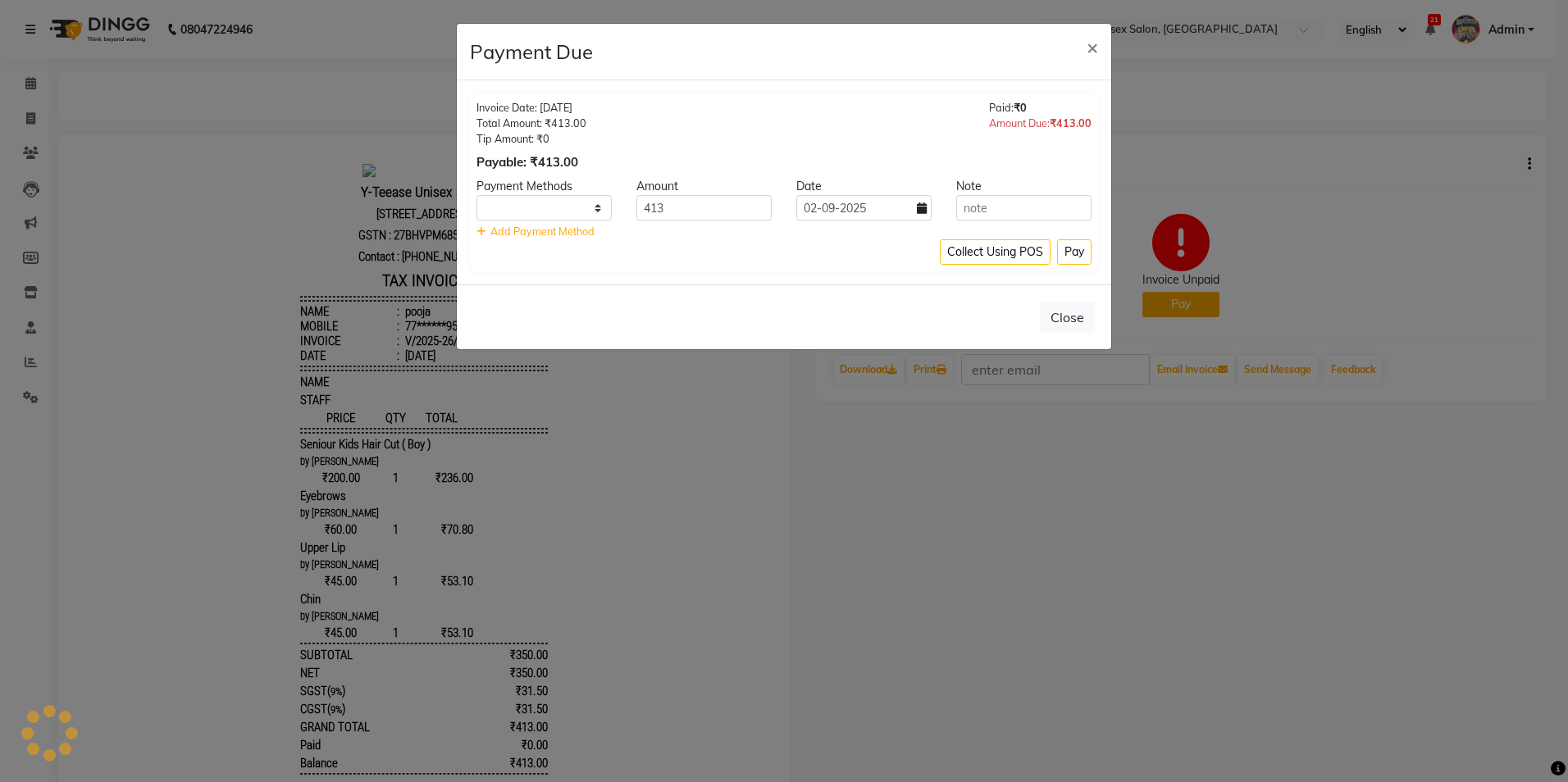
select select "1"
click at [880, 201] on input "02-09-2025" at bounding box center [864, 207] width 136 height 26
select select "9"
select select "2025"
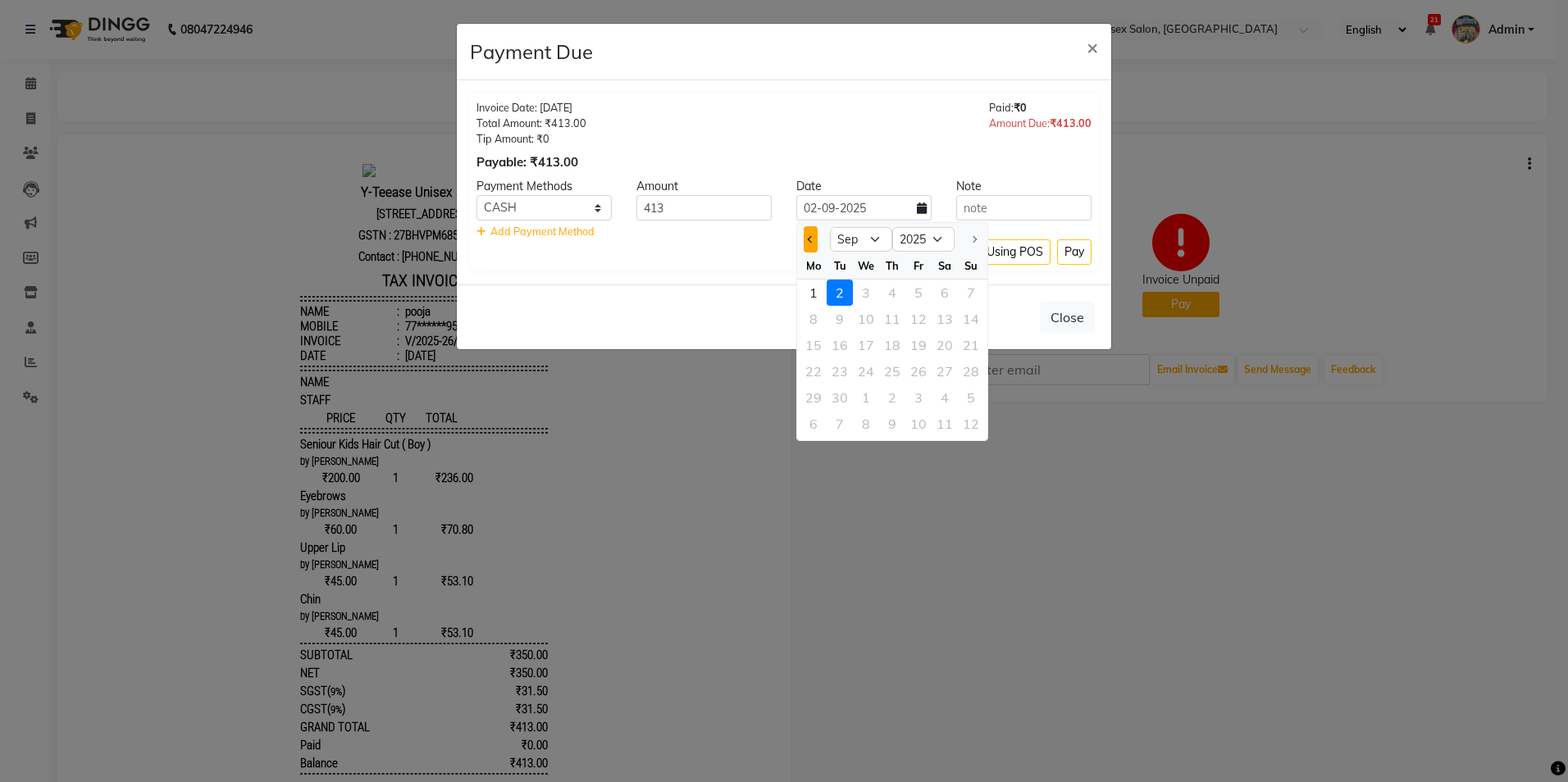
click at [808, 240] on span "Previous month" at bounding box center [811, 239] width 7 height 7
select select "8"
click at [935, 378] on div "23" at bounding box center [943, 370] width 26 height 26
type input "[DATE]"
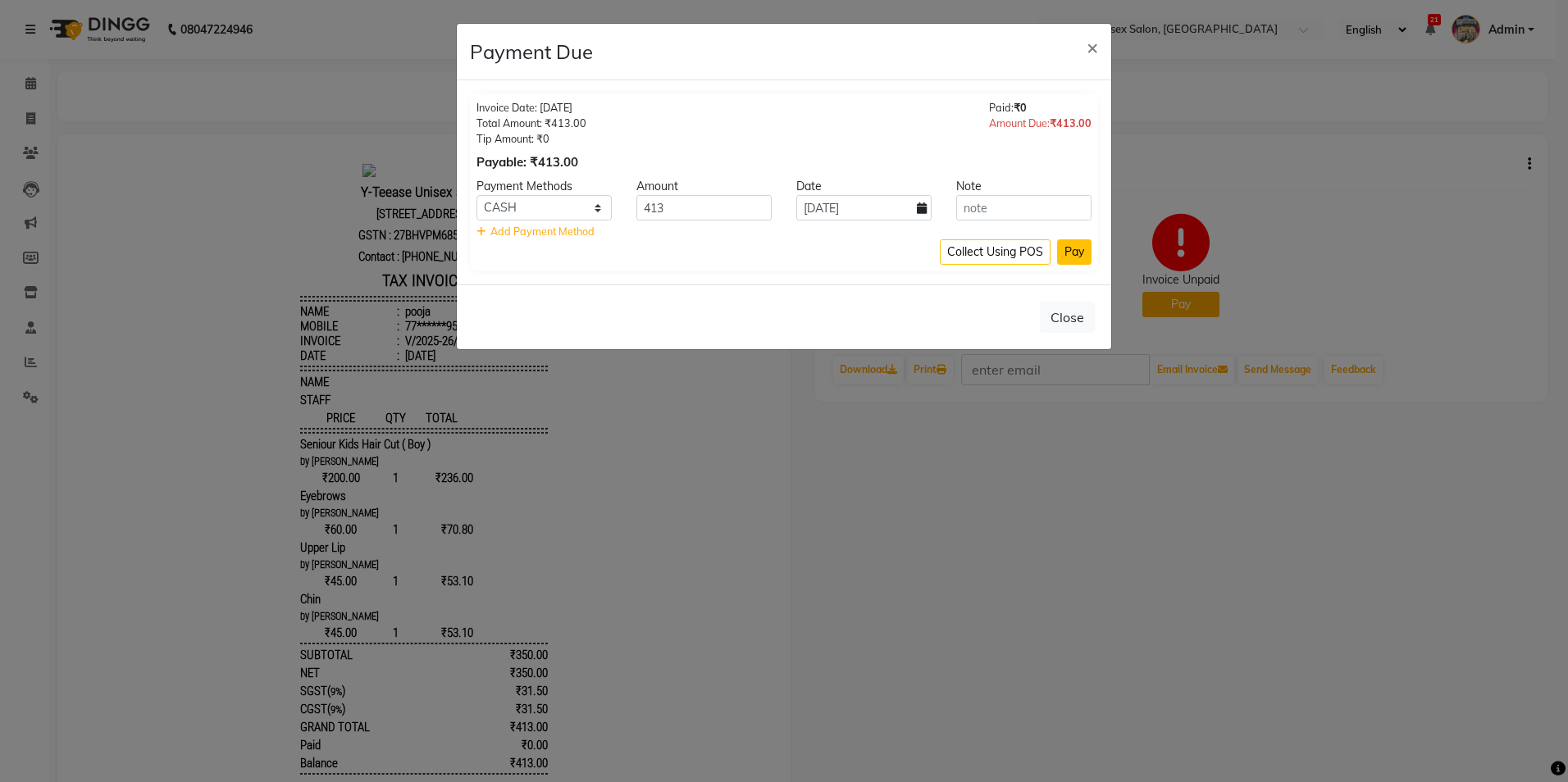
click at [1067, 246] on button "Pay" at bounding box center [1074, 252] width 34 height 26
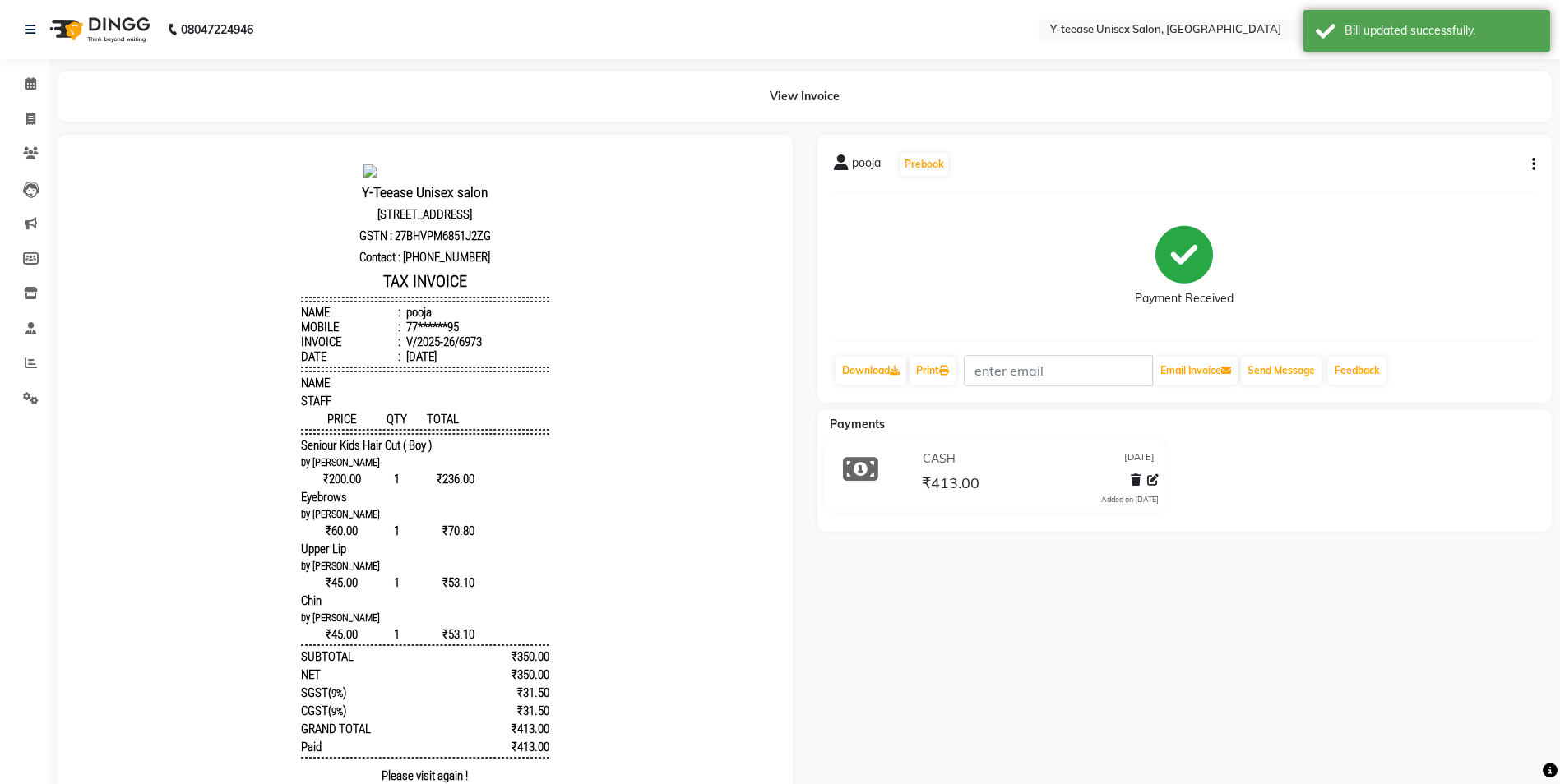
click at [1323, 74] on div "View Invoice" at bounding box center [804, 97] width 1494 height 50
click at [35, 85] on icon at bounding box center [31, 83] width 11 height 12
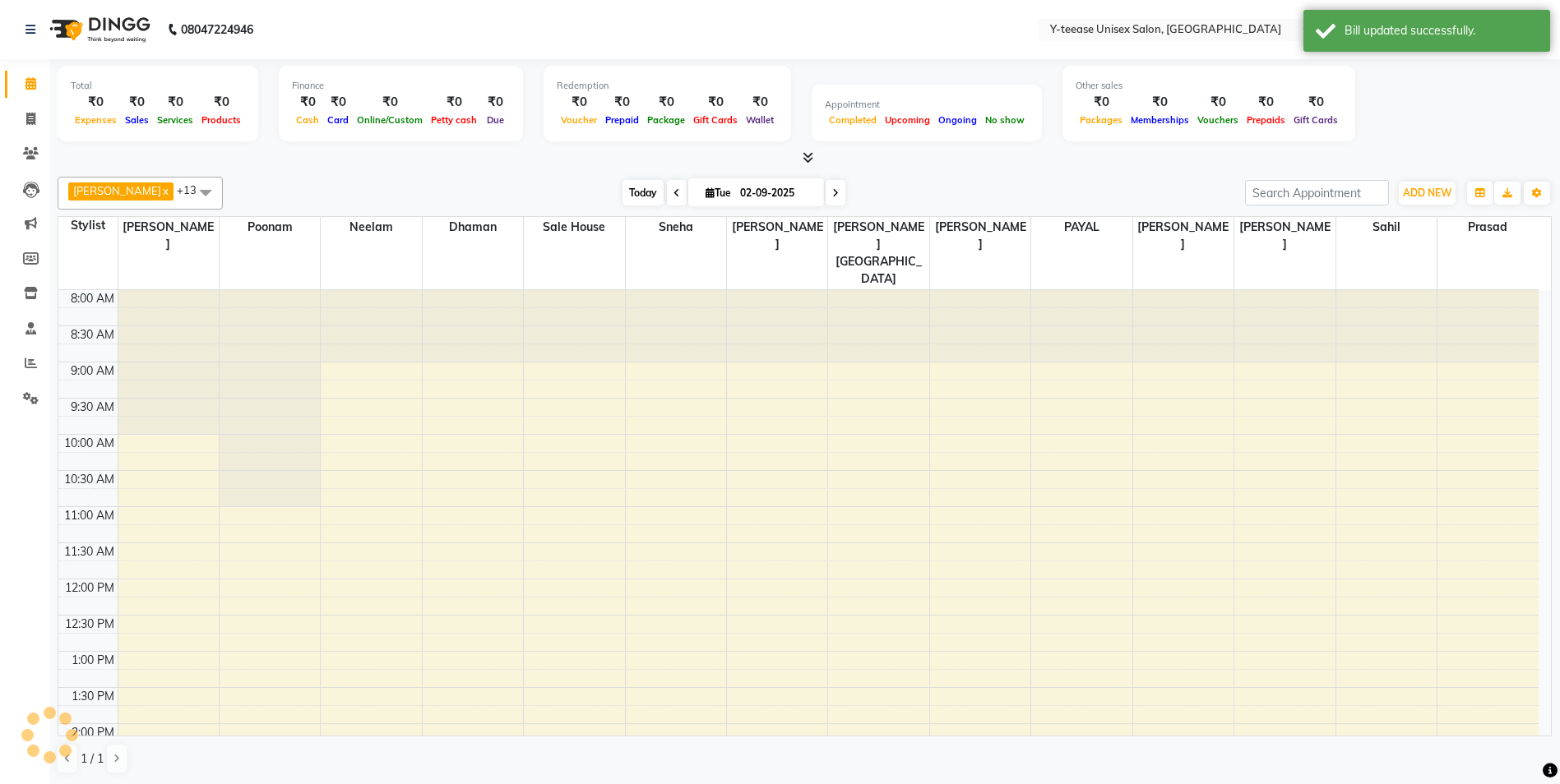
click at [625, 194] on span "Today" at bounding box center [643, 192] width 41 height 26
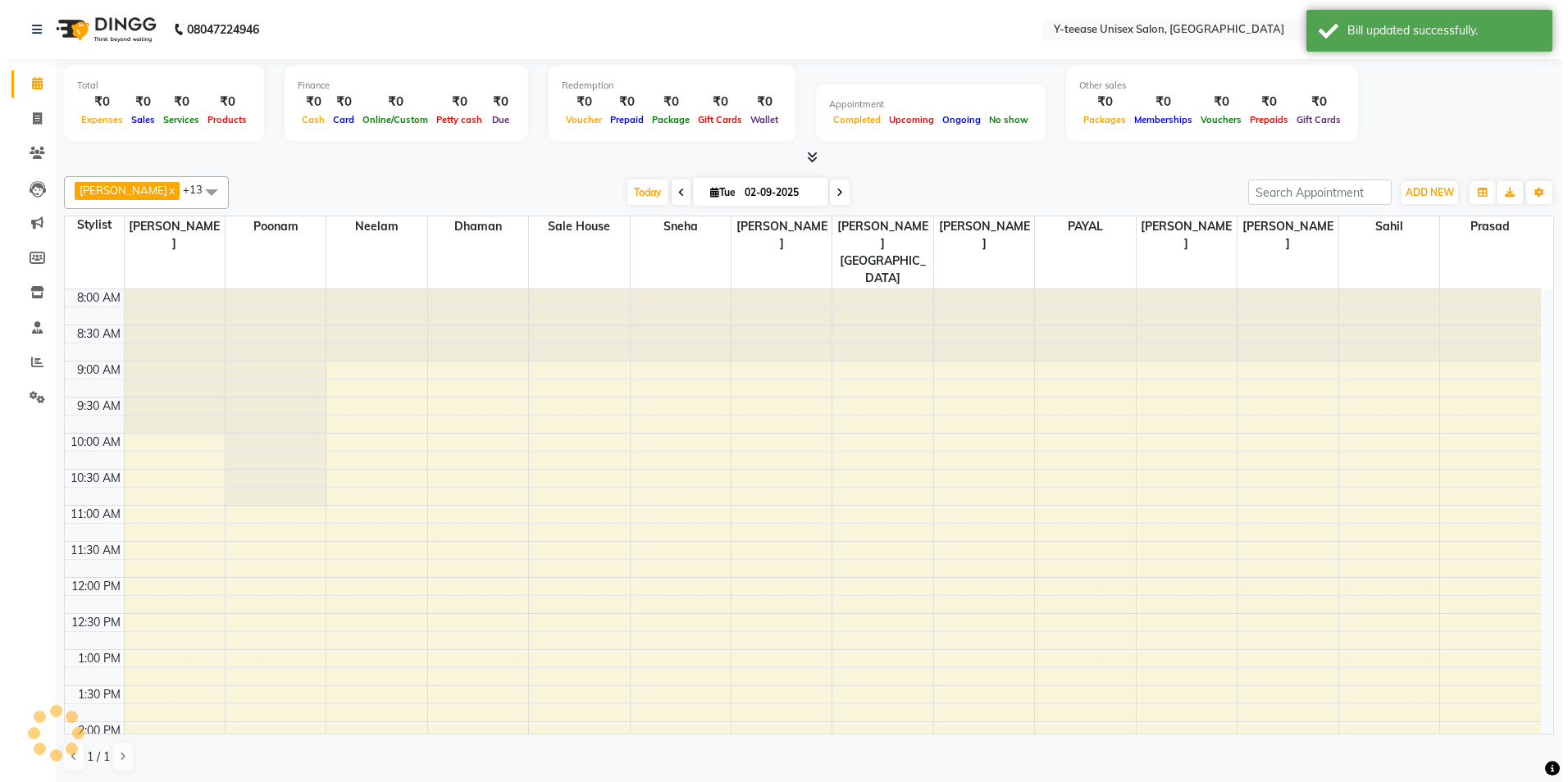
scroll to position [602, 0]
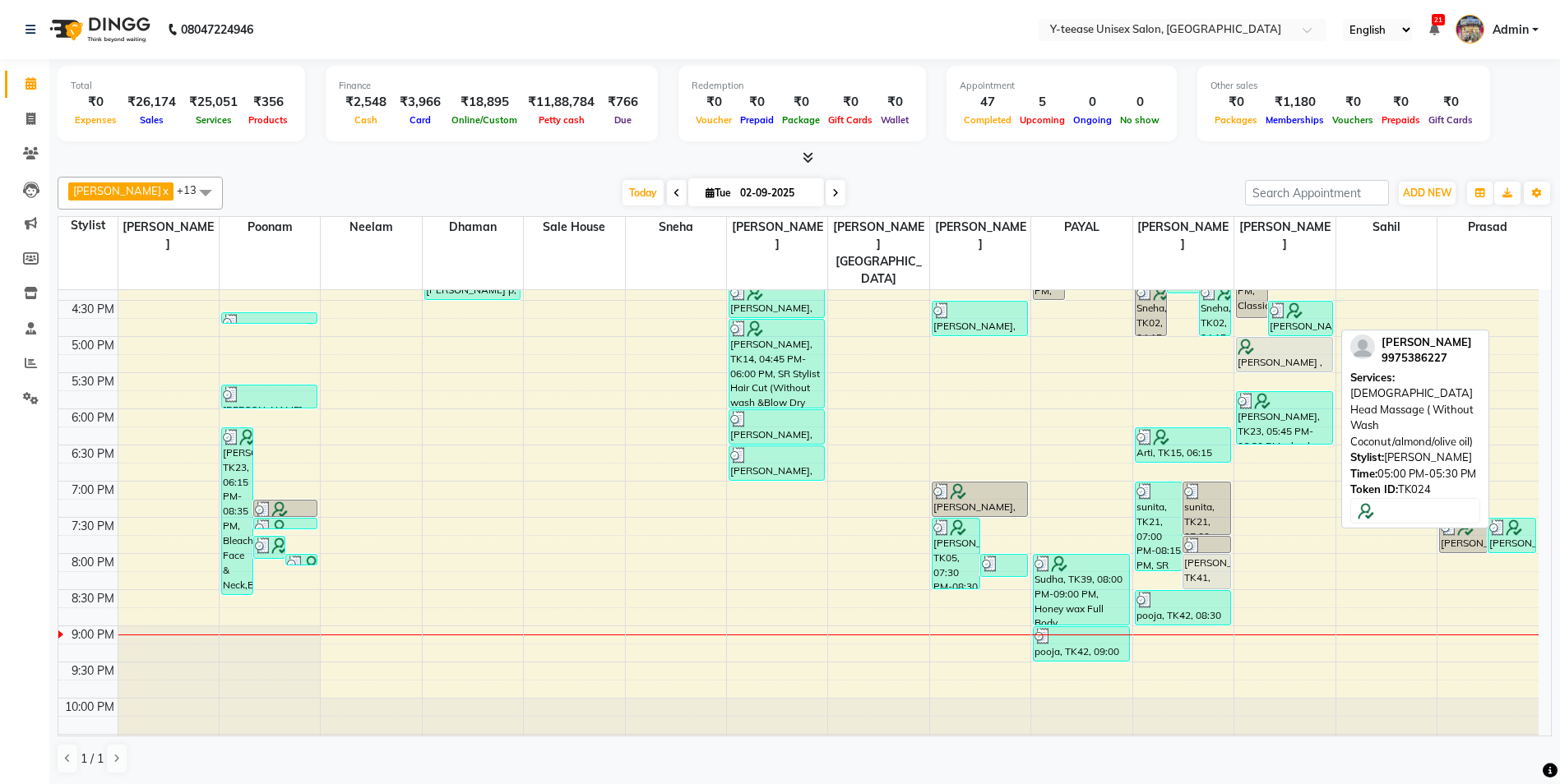
click at [1283, 338] on div "[PERSON_NAME] , TK24, 05:00 PM-05:30 PM, [DEMOGRAPHIC_DATA] Head Massage ( With…" at bounding box center [1283, 354] width 95 height 34
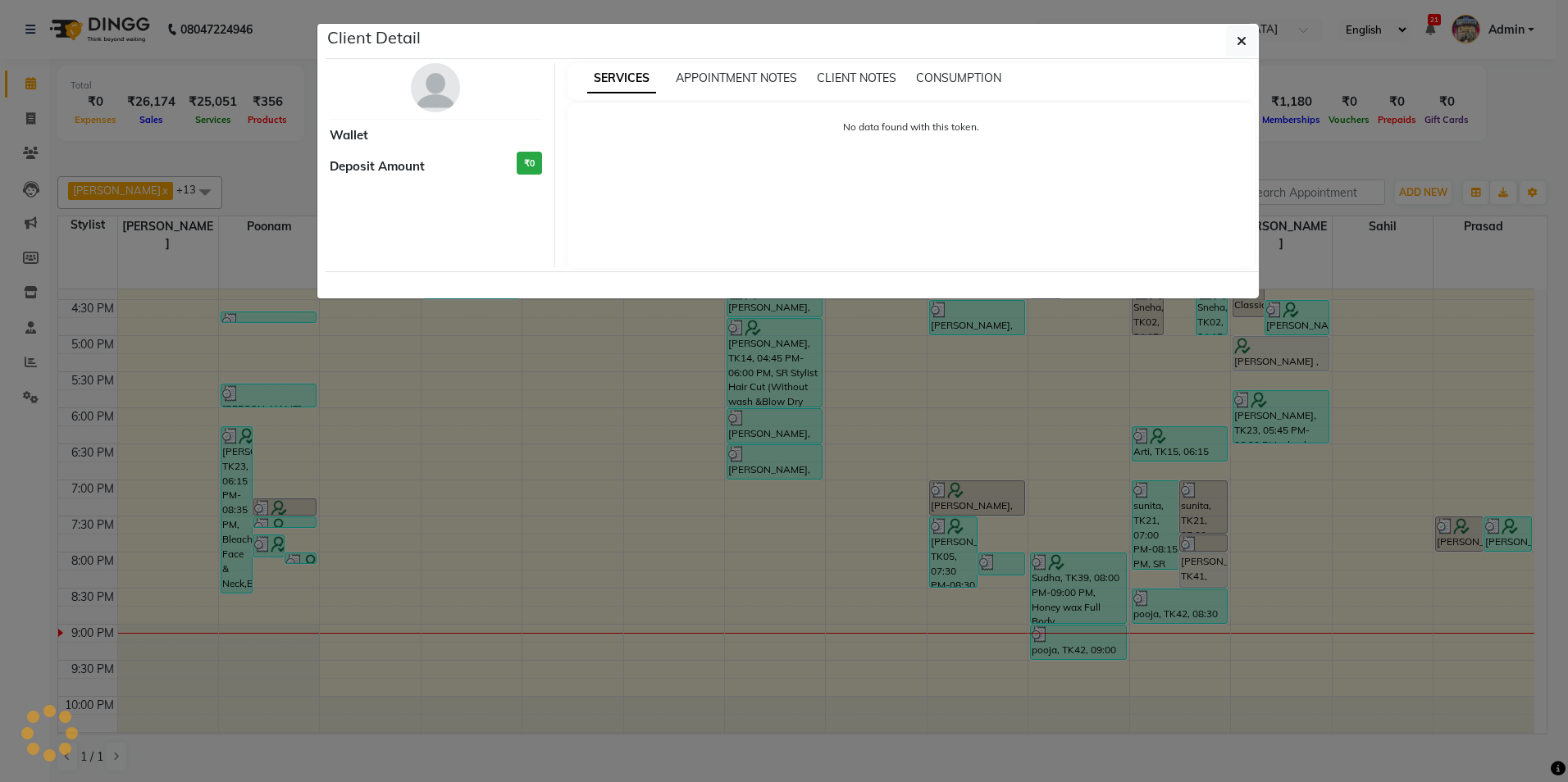
select select "7"
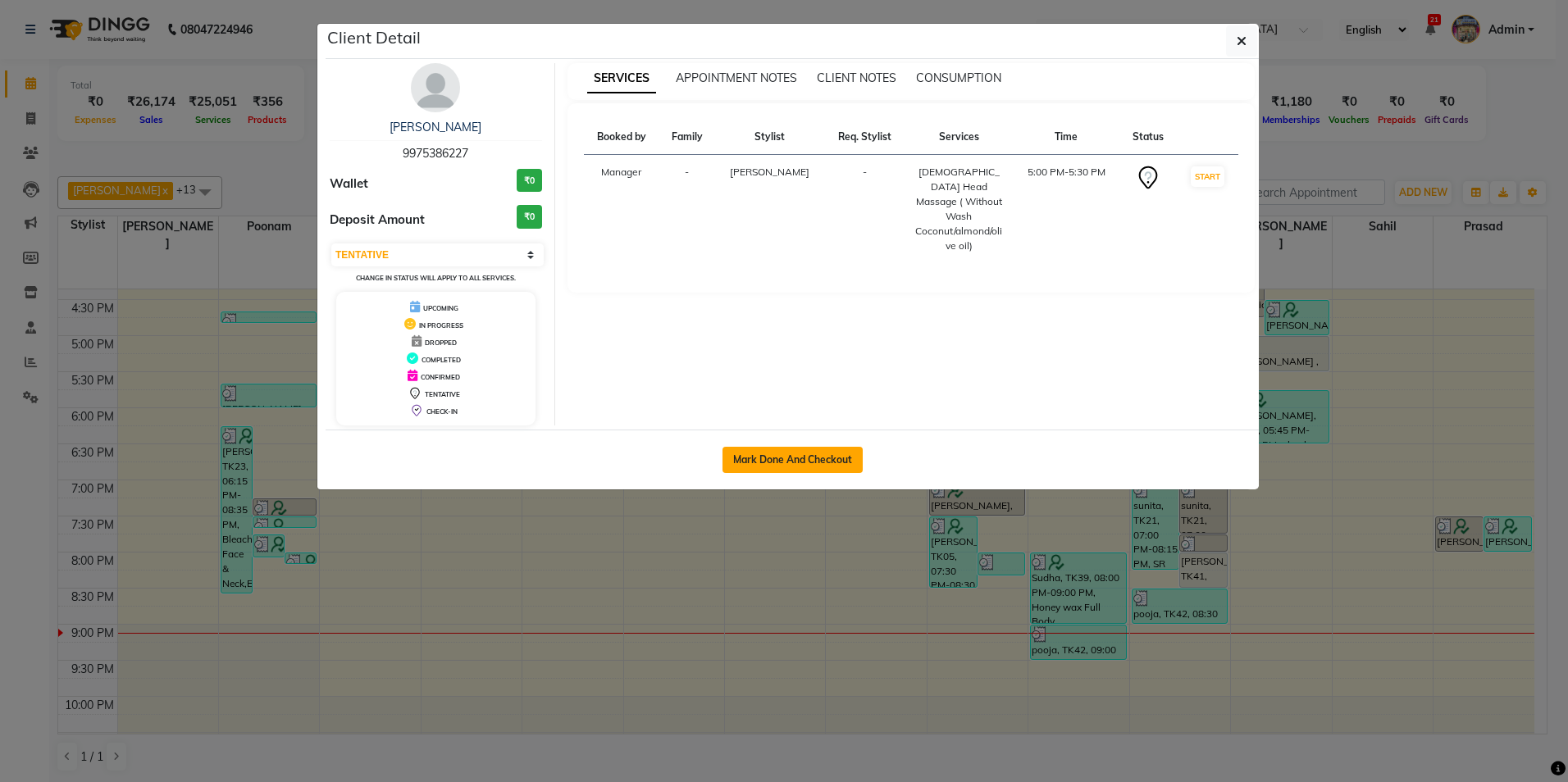
click at [849, 451] on button "Mark Done And Checkout" at bounding box center [792, 459] width 140 height 26
select select "service"
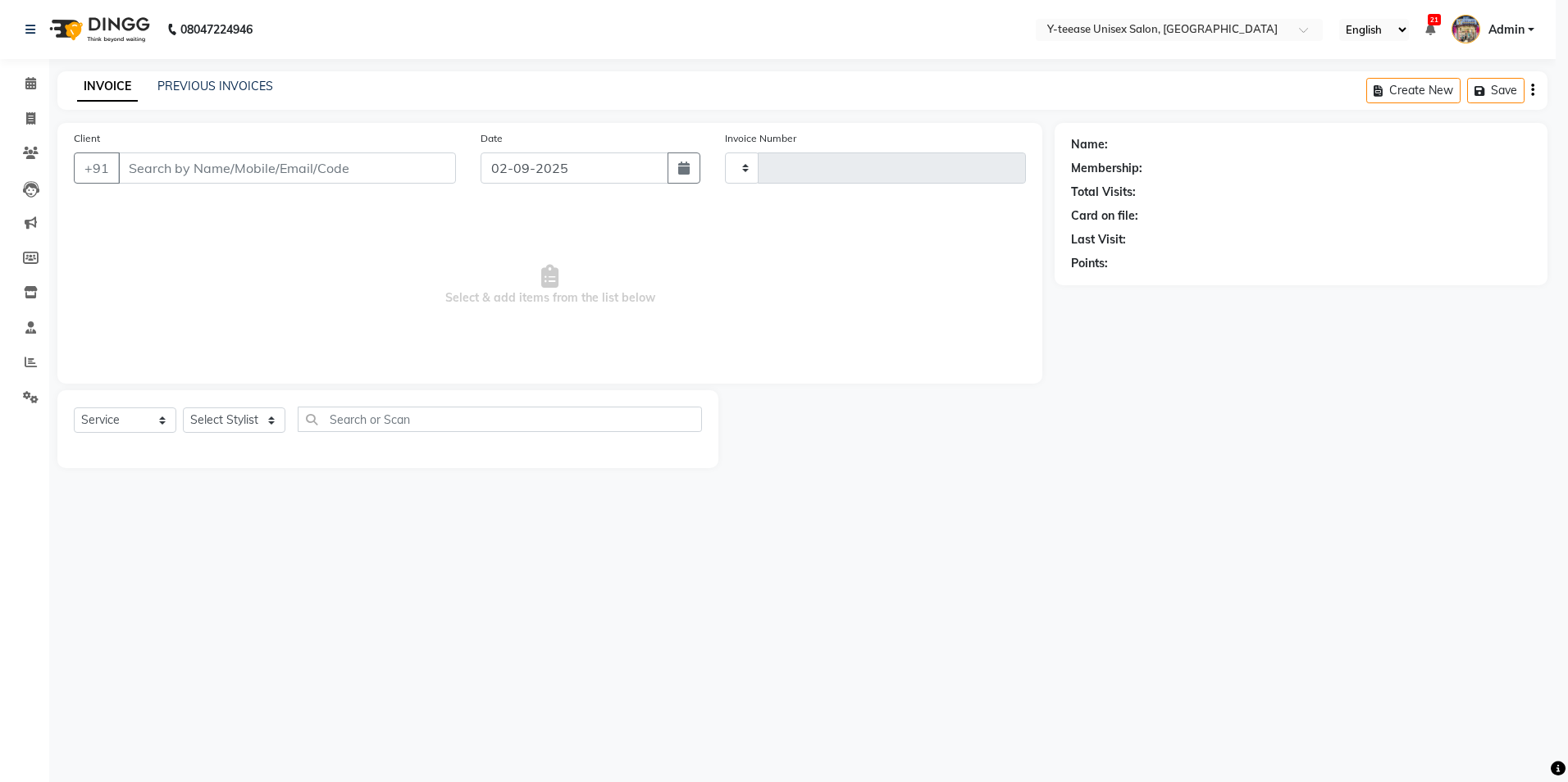
type input "6974"
select select "4"
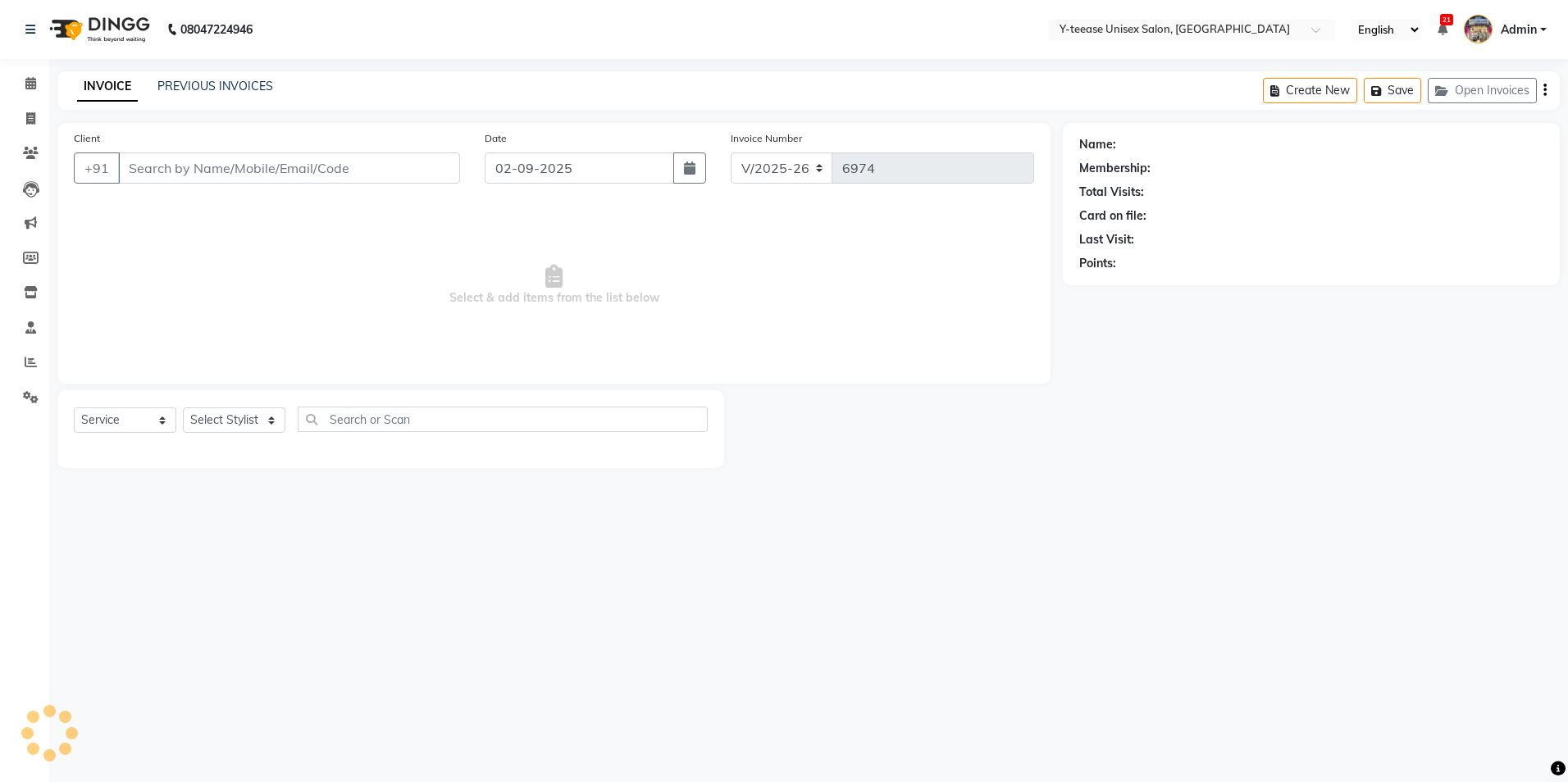
type input "9975386227"
select select "86041"
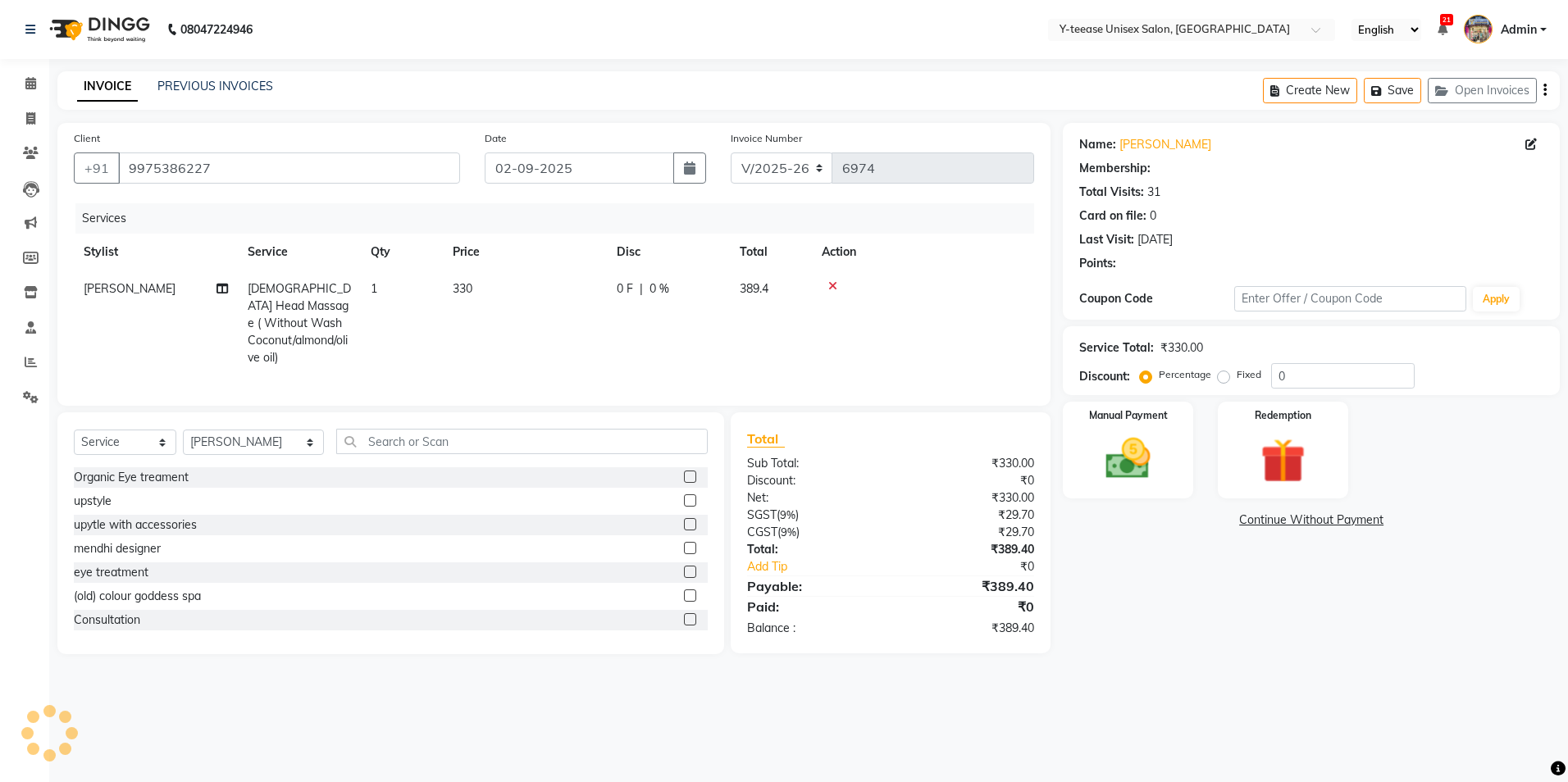
select select "1: Object"
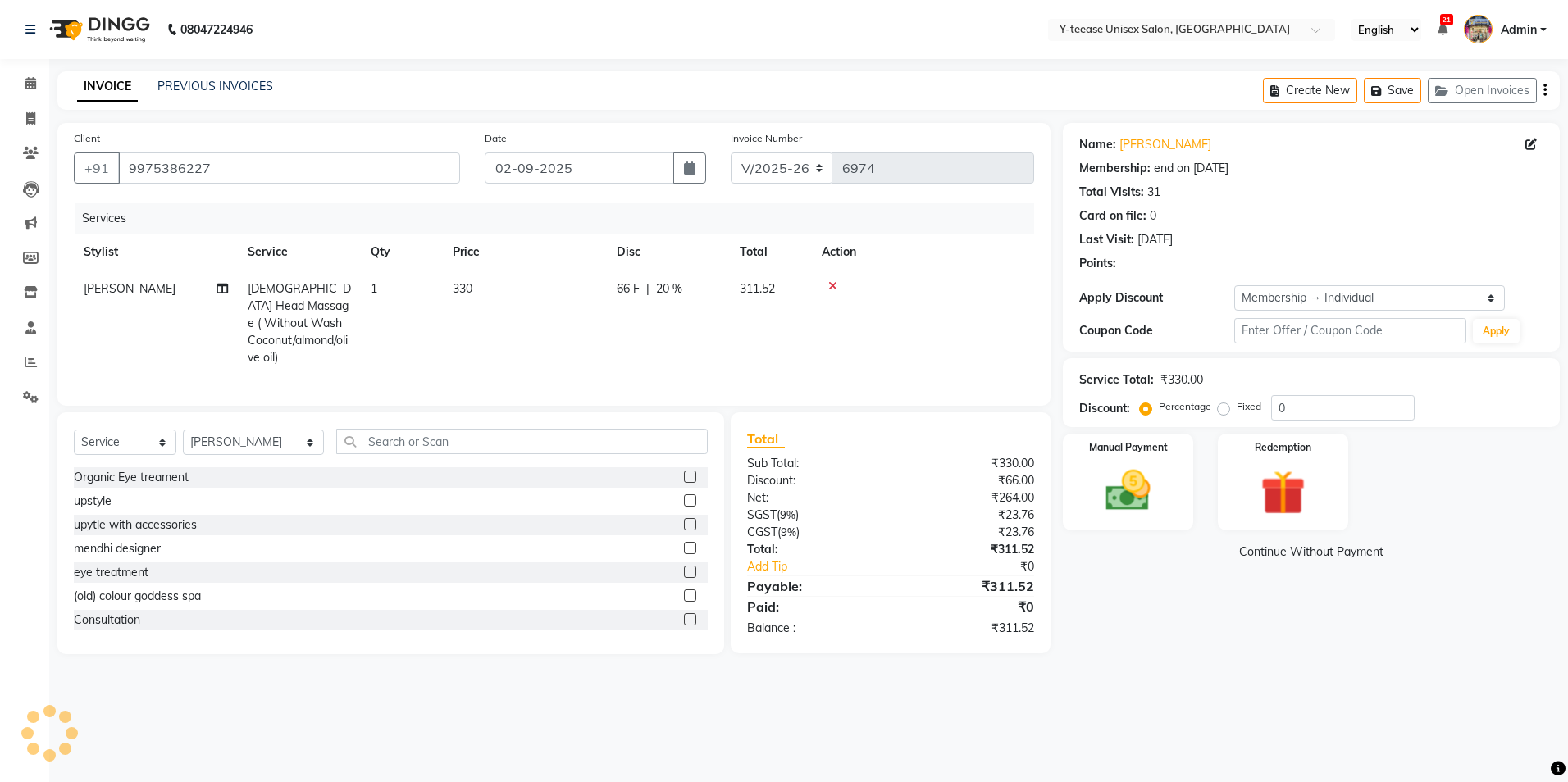
type input "20"
click at [1180, 472] on div "Manual Payment" at bounding box center [1128, 482] width 136 height 101
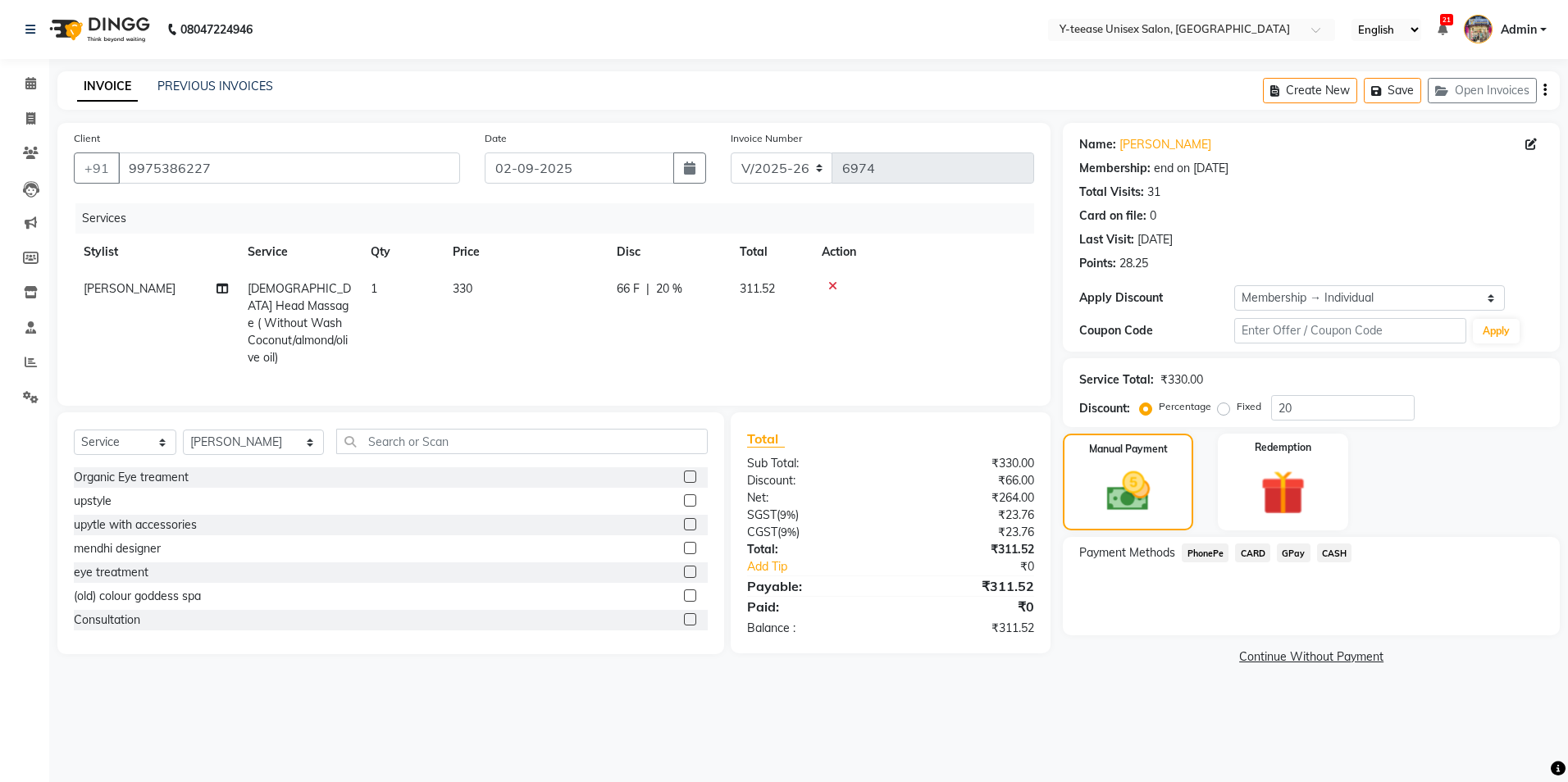
click at [1307, 557] on span "GPay" at bounding box center [1293, 553] width 33 height 19
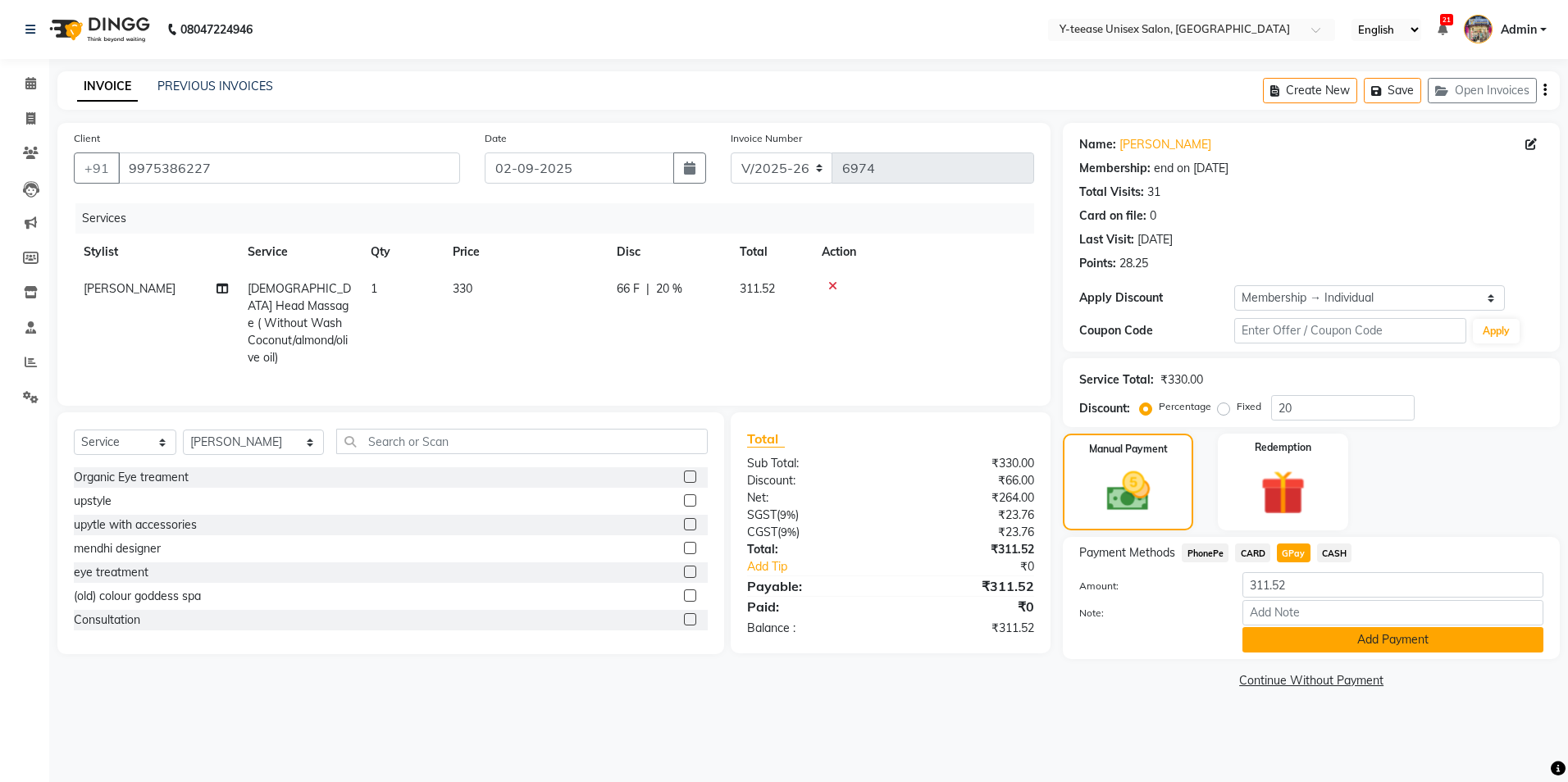
click at [1302, 643] on button "Add Payment" at bounding box center [1392, 640] width 301 height 26
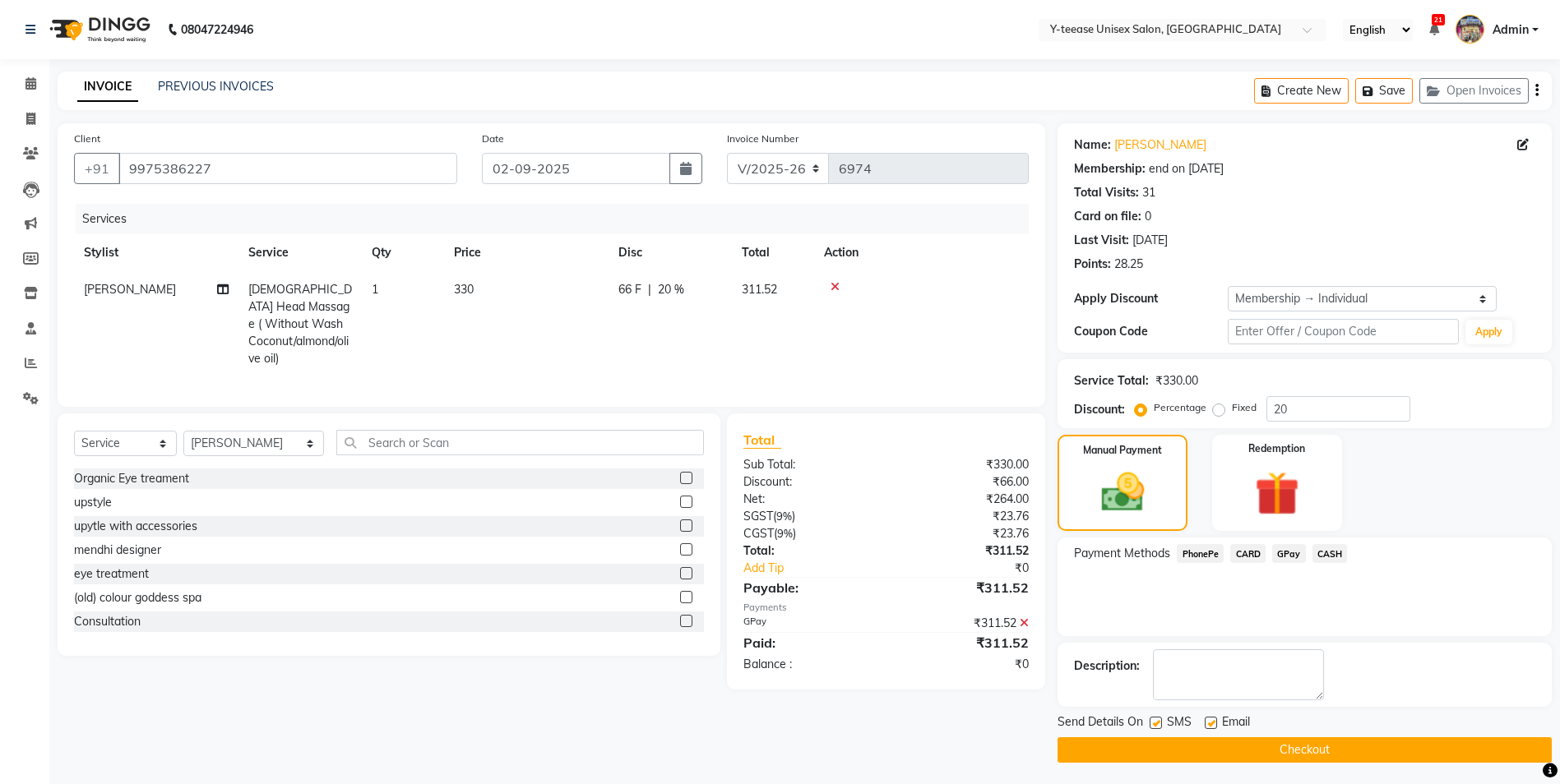
click at [1284, 739] on button "Checkout" at bounding box center [1304, 750] width 494 height 26
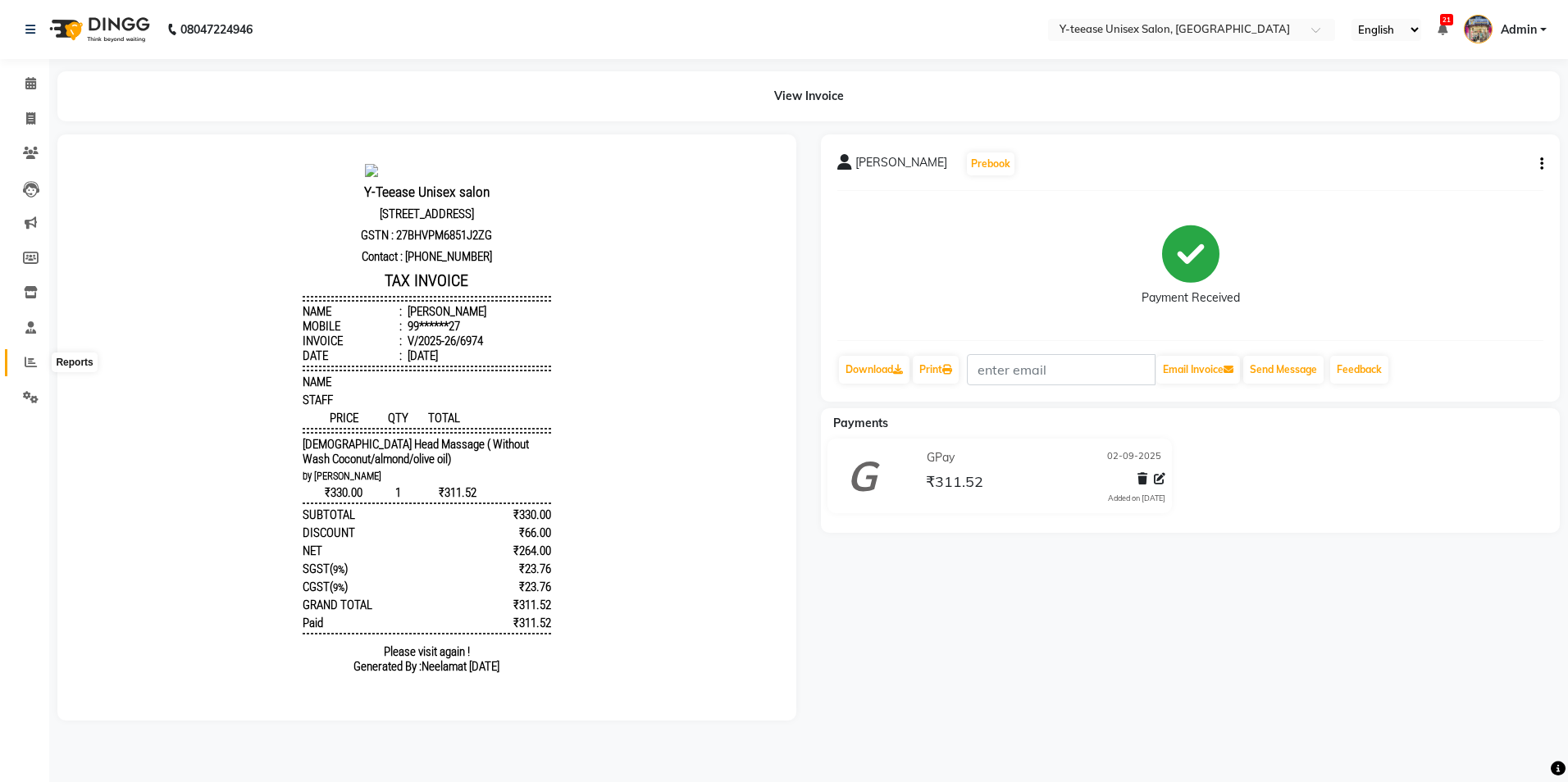
click at [41, 364] on span at bounding box center [31, 363] width 29 height 19
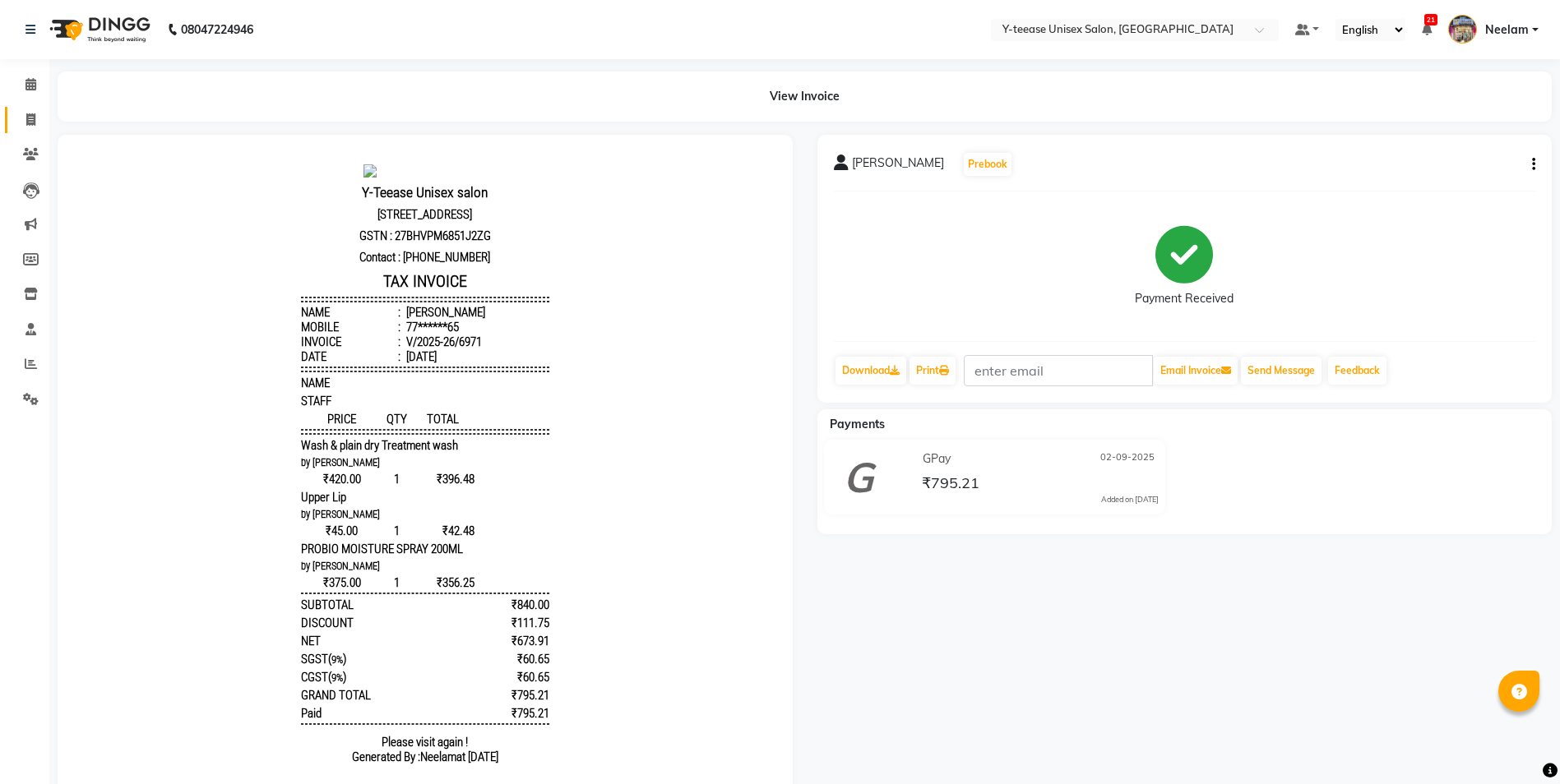
click at [29, 127] on span at bounding box center [31, 121] width 29 height 19
select select "service"
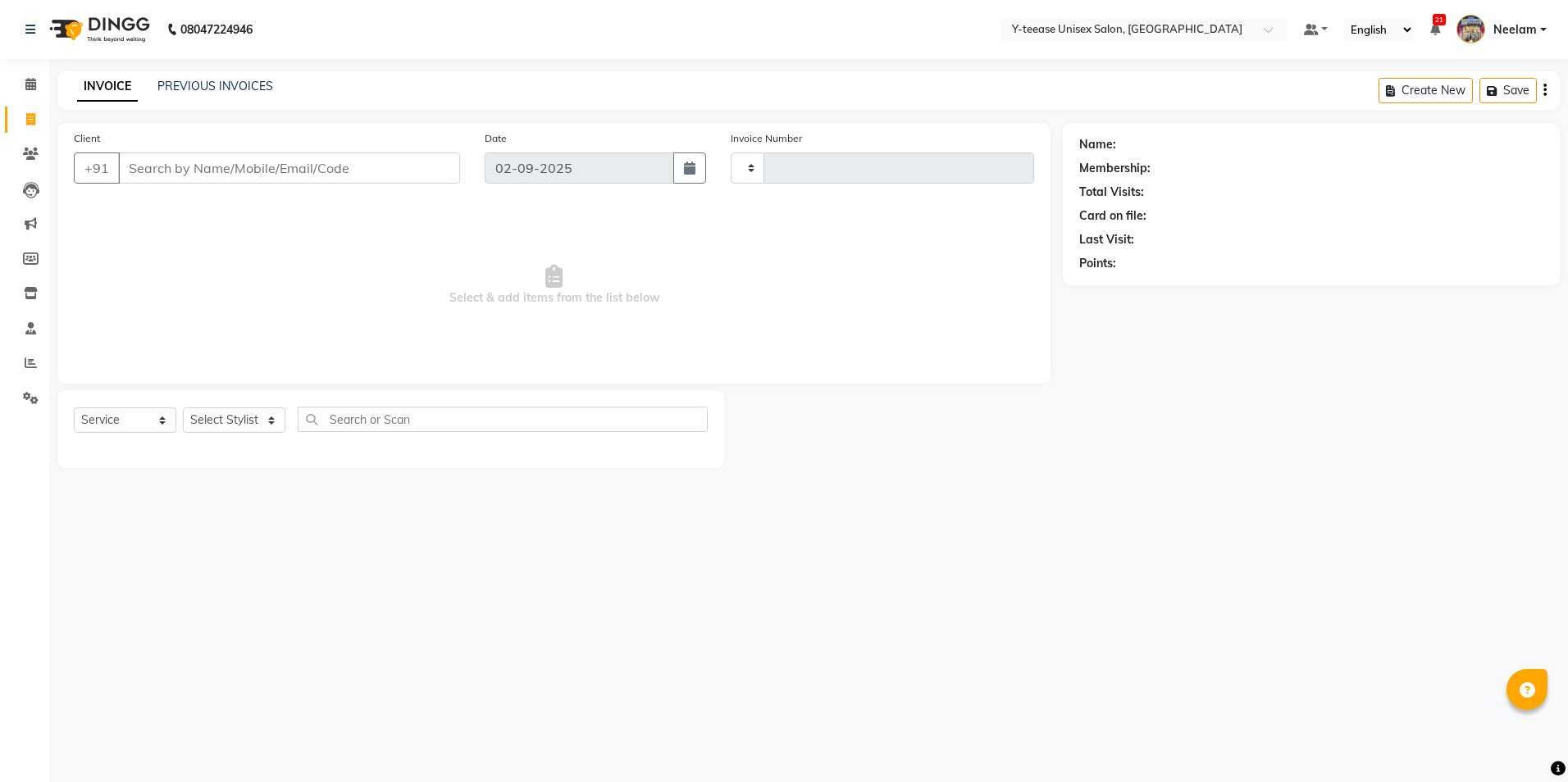
type input "6975"
select select "4"
click at [259, 412] on select "Select Stylist [PERSON_NAME] Dhaman [PERSON_NAME] [PERSON_NAME] nagar Manager M…" at bounding box center [253, 420] width 141 height 26
select select "71319"
click at [182, 408] on select "Select Stylist [PERSON_NAME] Dhaman [PERSON_NAME] [PERSON_NAME] nagar Manager M…" at bounding box center [253, 420] width 141 height 26
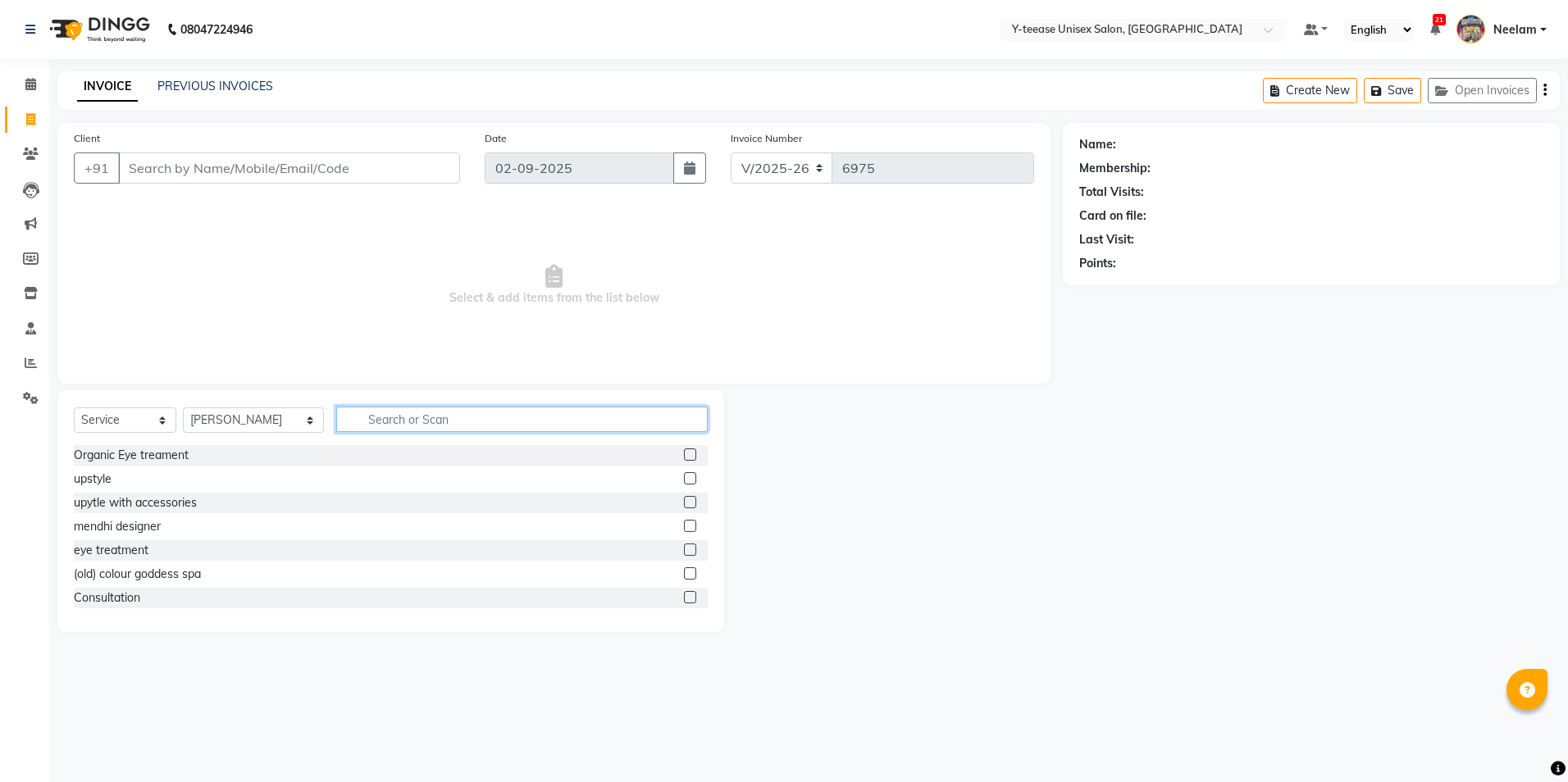
click at [379, 414] on input "text" at bounding box center [521, 419] width 371 height 26
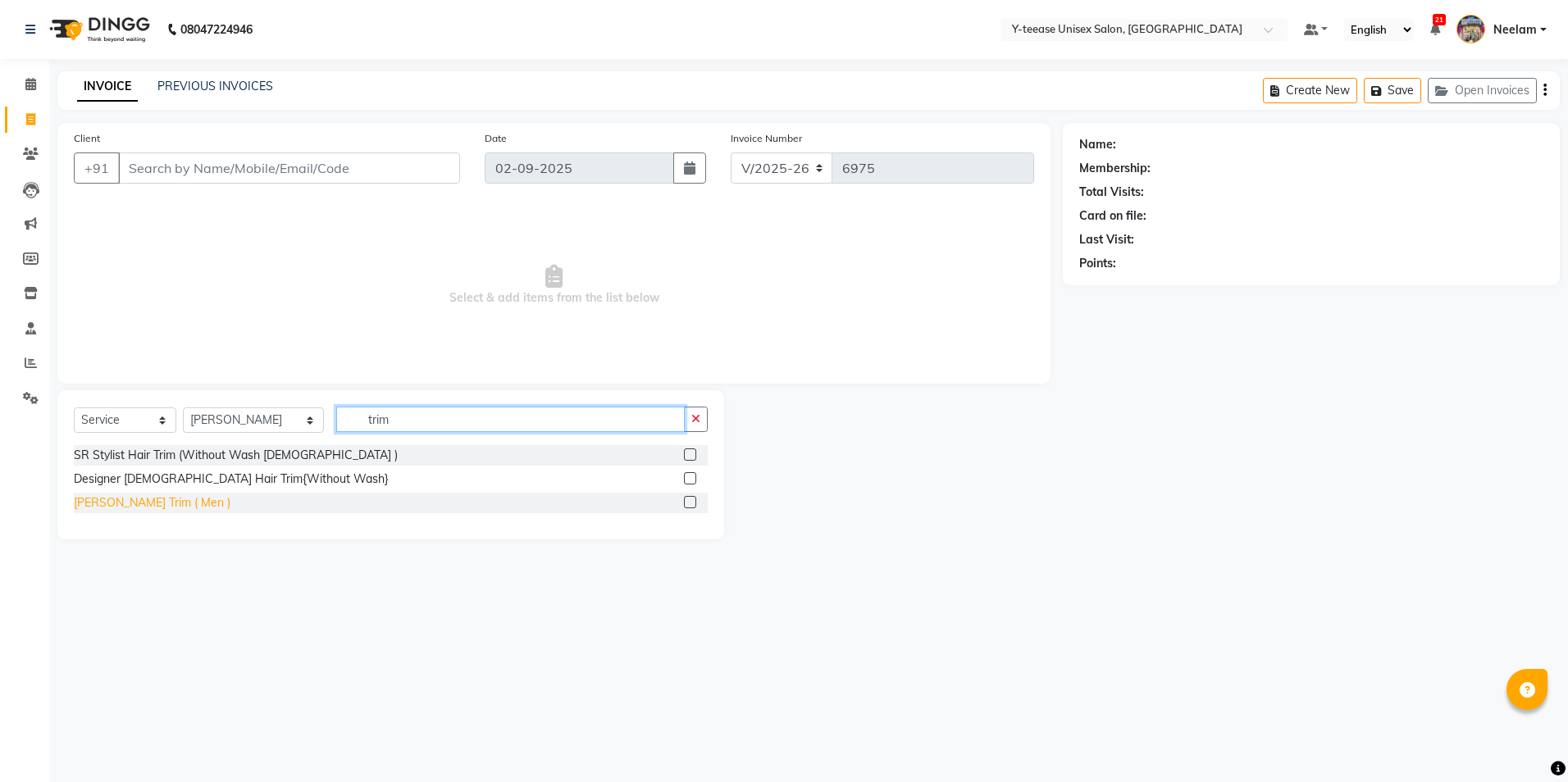
type input "trim"
drag, startPoint x: 153, startPoint y: 501, endPoint x: 199, endPoint y: 341, distance: 166.5
click at [152, 501] on div "[PERSON_NAME] Trim ( Men )" at bounding box center [152, 503] width 157 height 17
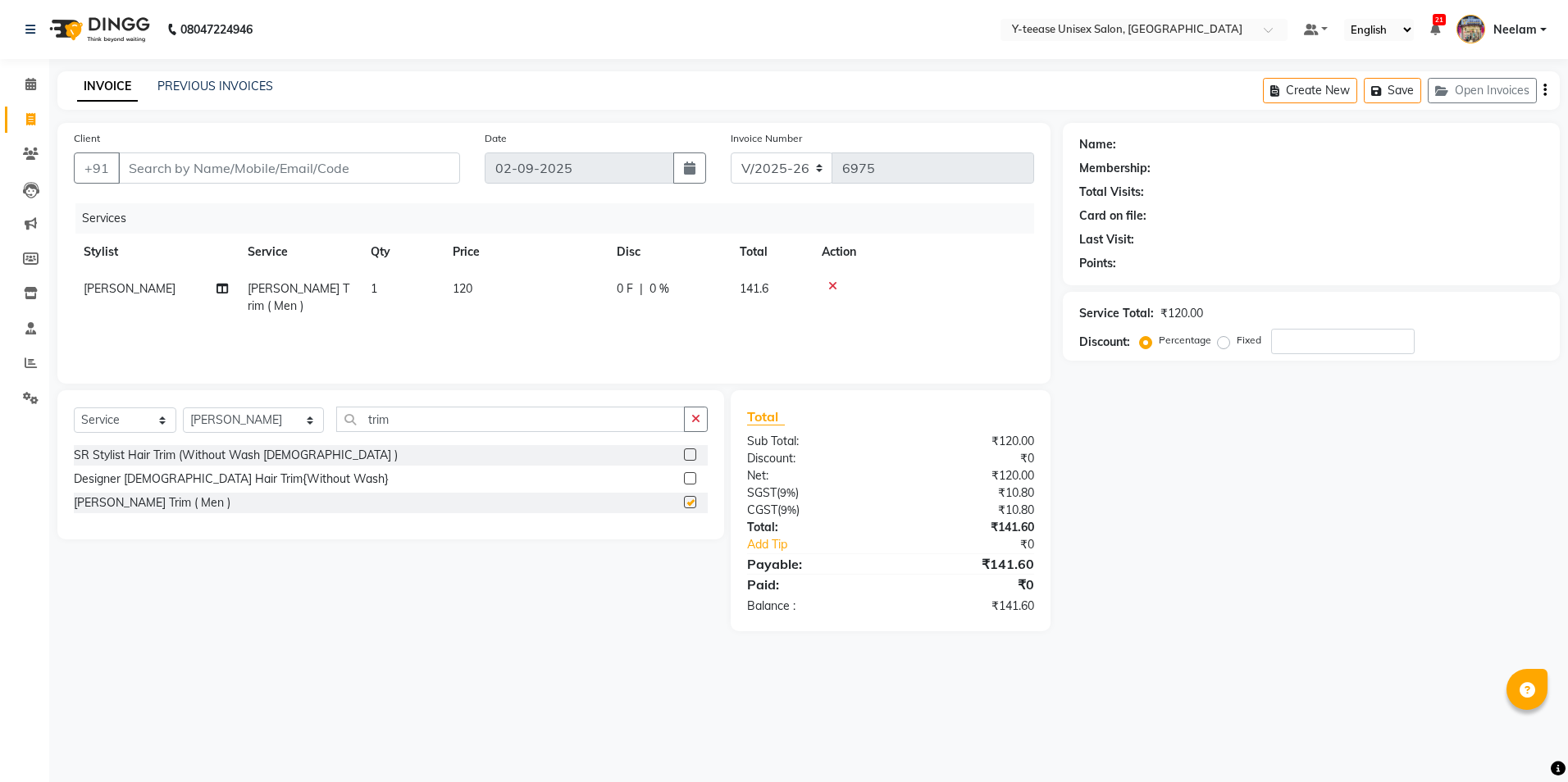
checkbox input "false"
click at [293, 174] on input "Client" at bounding box center [289, 168] width 342 height 32
type input "7"
type input "0"
type input "70******42"
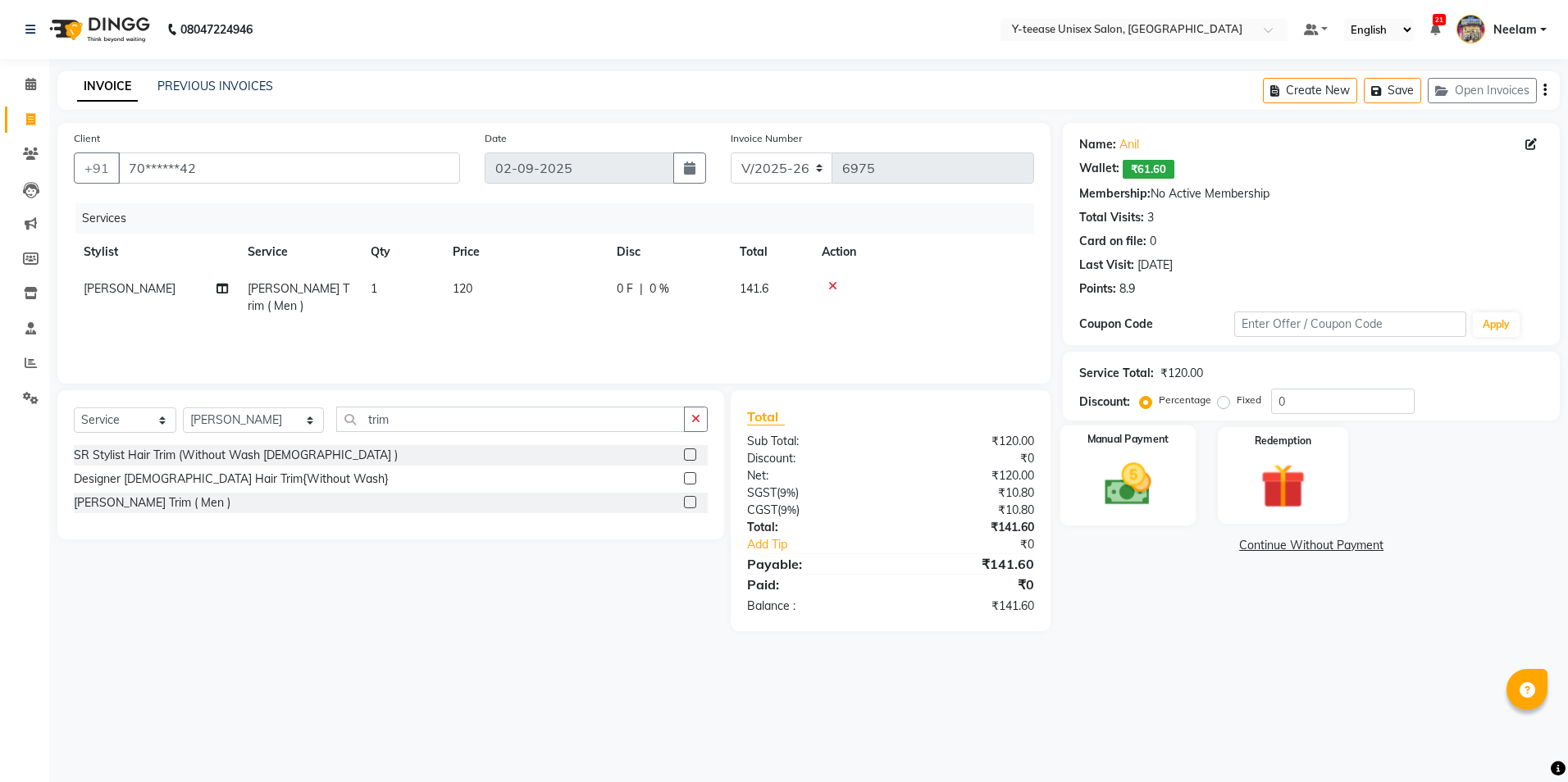
drag, startPoint x: 1093, startPoint y: 513, endPoint x: 1063, endPoint y: 501, distance: 32.3
click at [1094, 512] on div "Manual Payment" at bounding box center [1128, 476] width 136 height 101
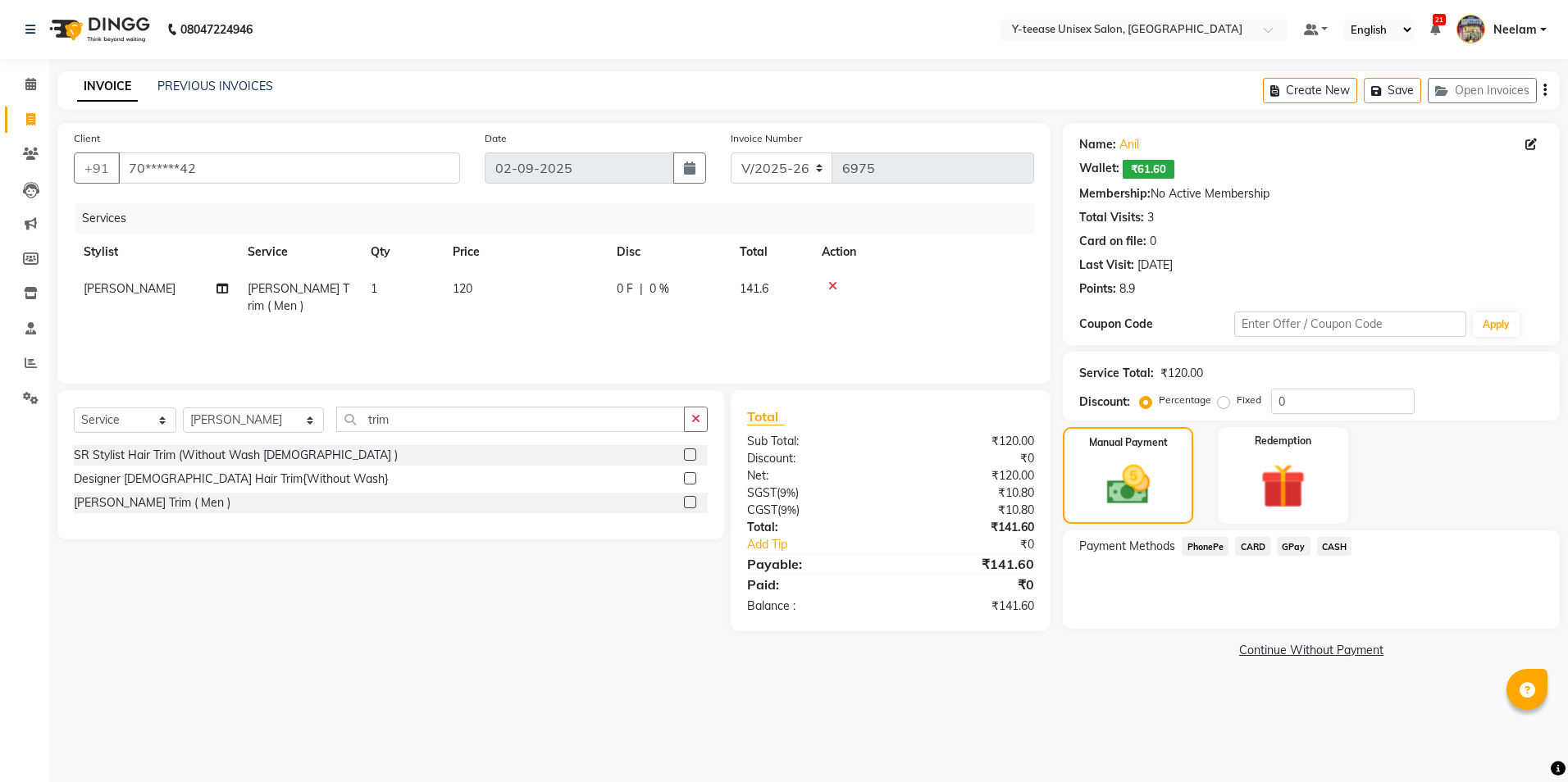
click at [1299, 552] on span "GPay" at bounding box center [1293, 546] width 33 height 19
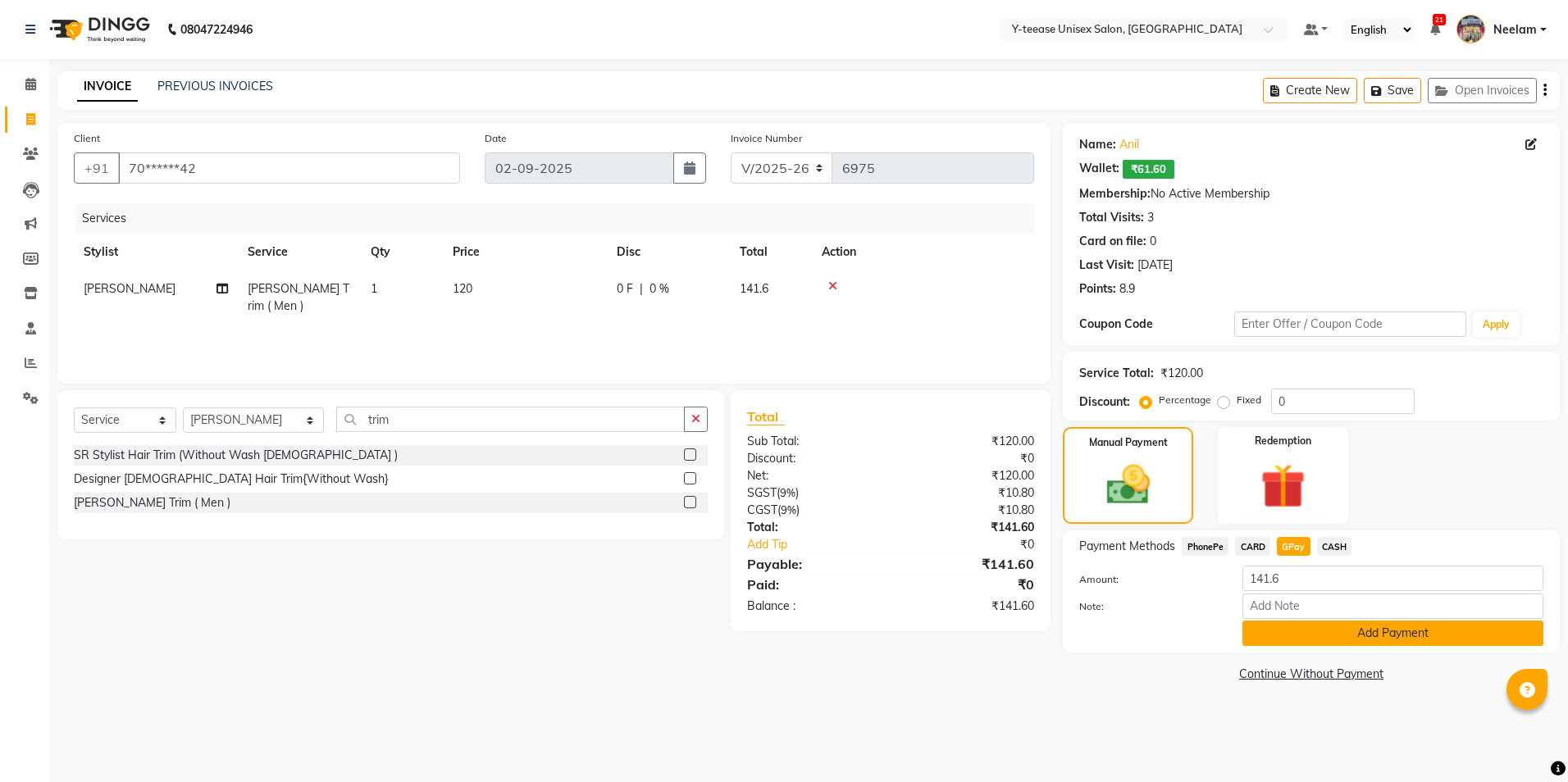
click at [1303, 628] on button "Add Payment" at bounding box center [1392, 633] width 301 height 26
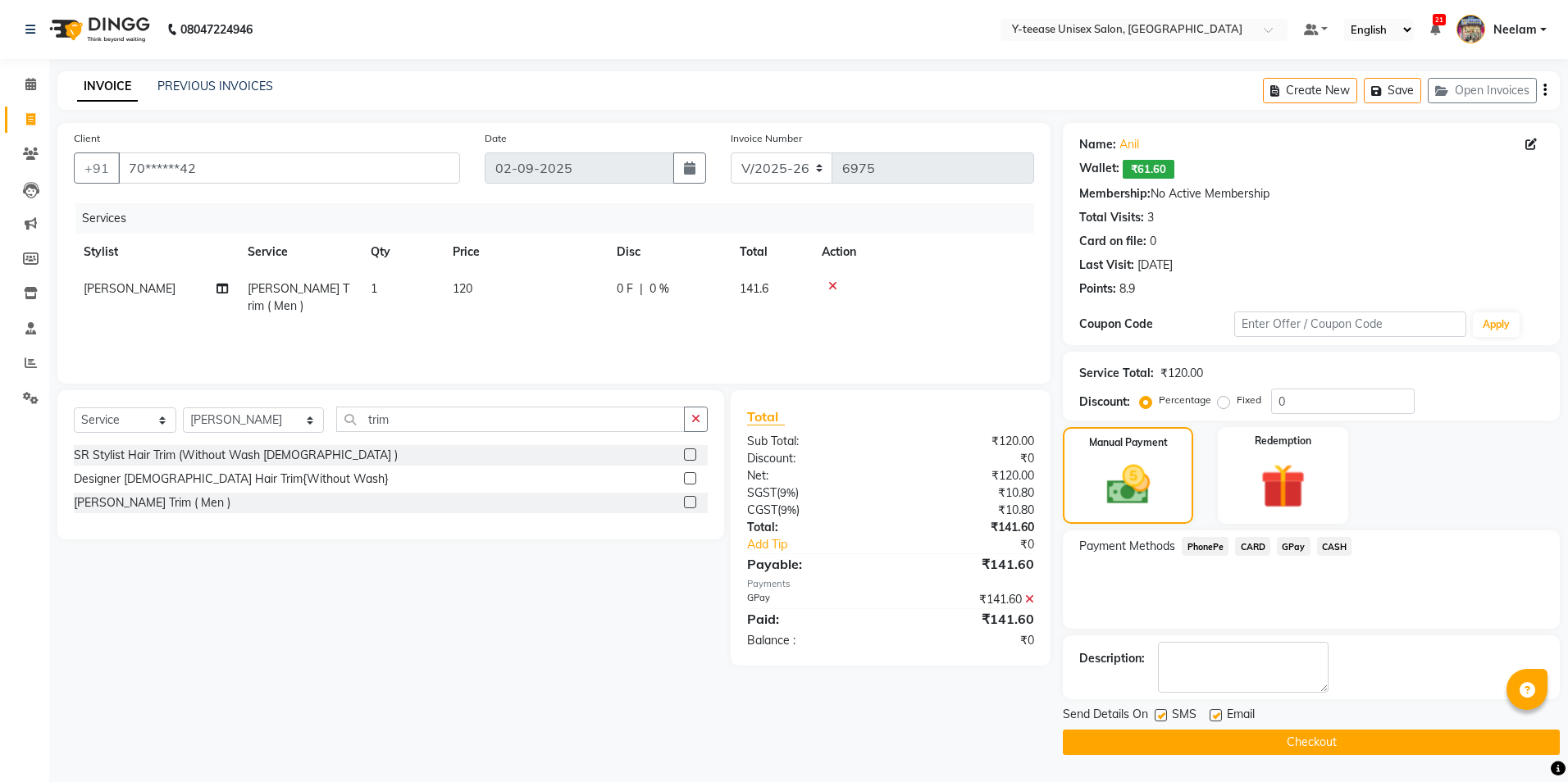
click at [1288, 739] on button "Checkout" at bounding box center [1311, 742] width 497 height 26
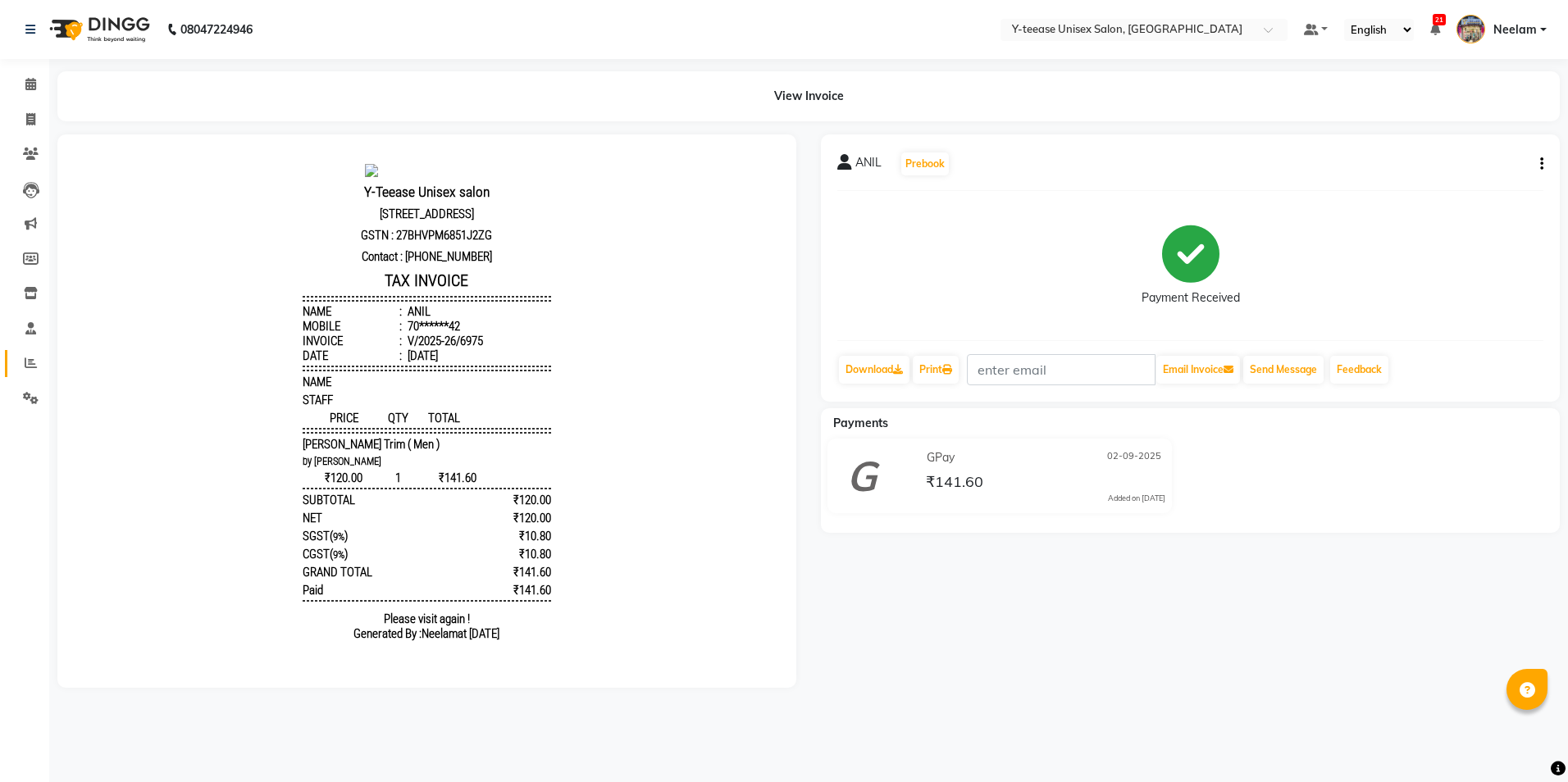
click at [26, 374] on link "Reports" at bounding box center [24, 364] width 39 height 27
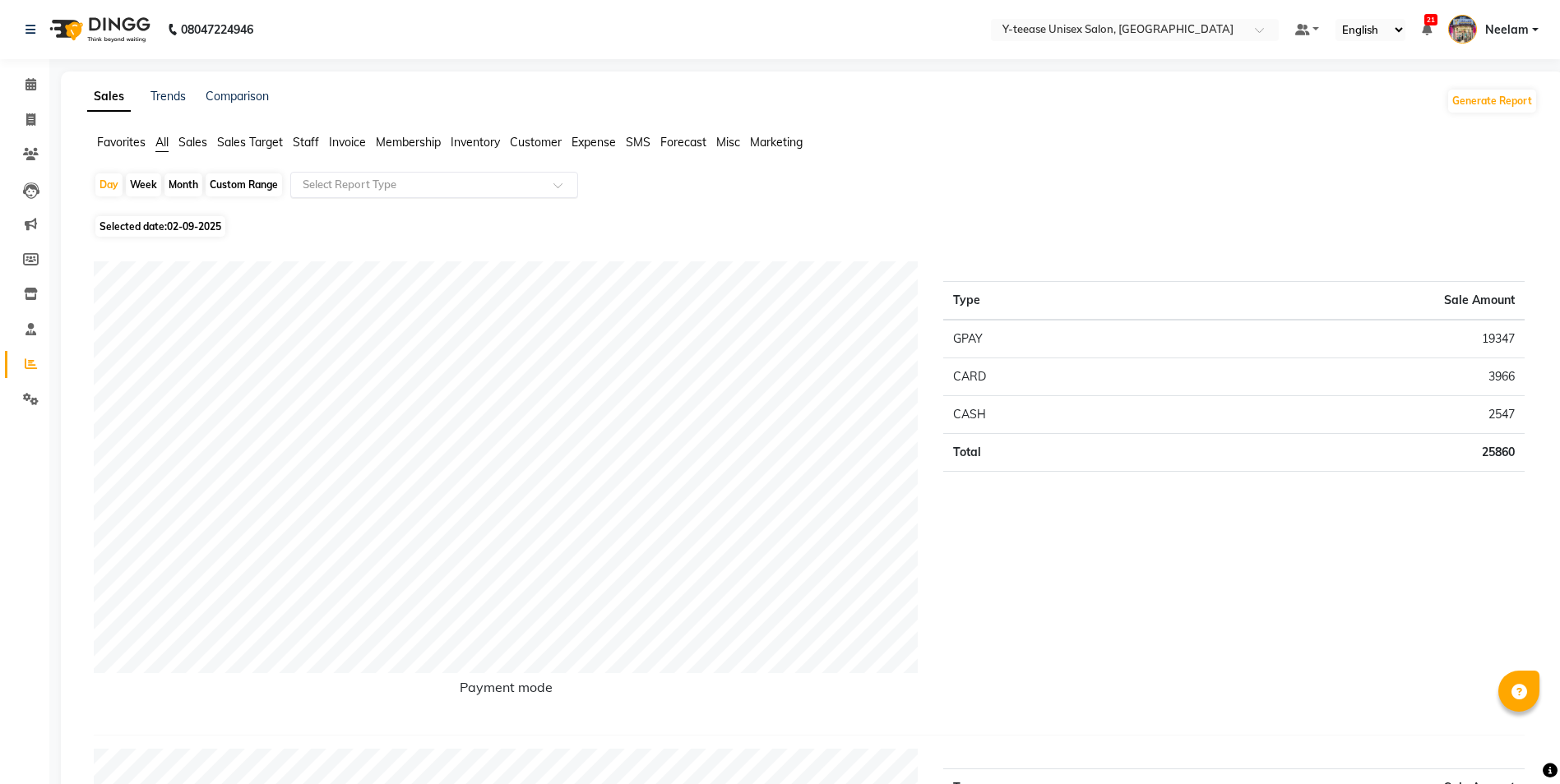
click at [379, 190] on input "text" at bounding box center [418, 185] width 237 height 16
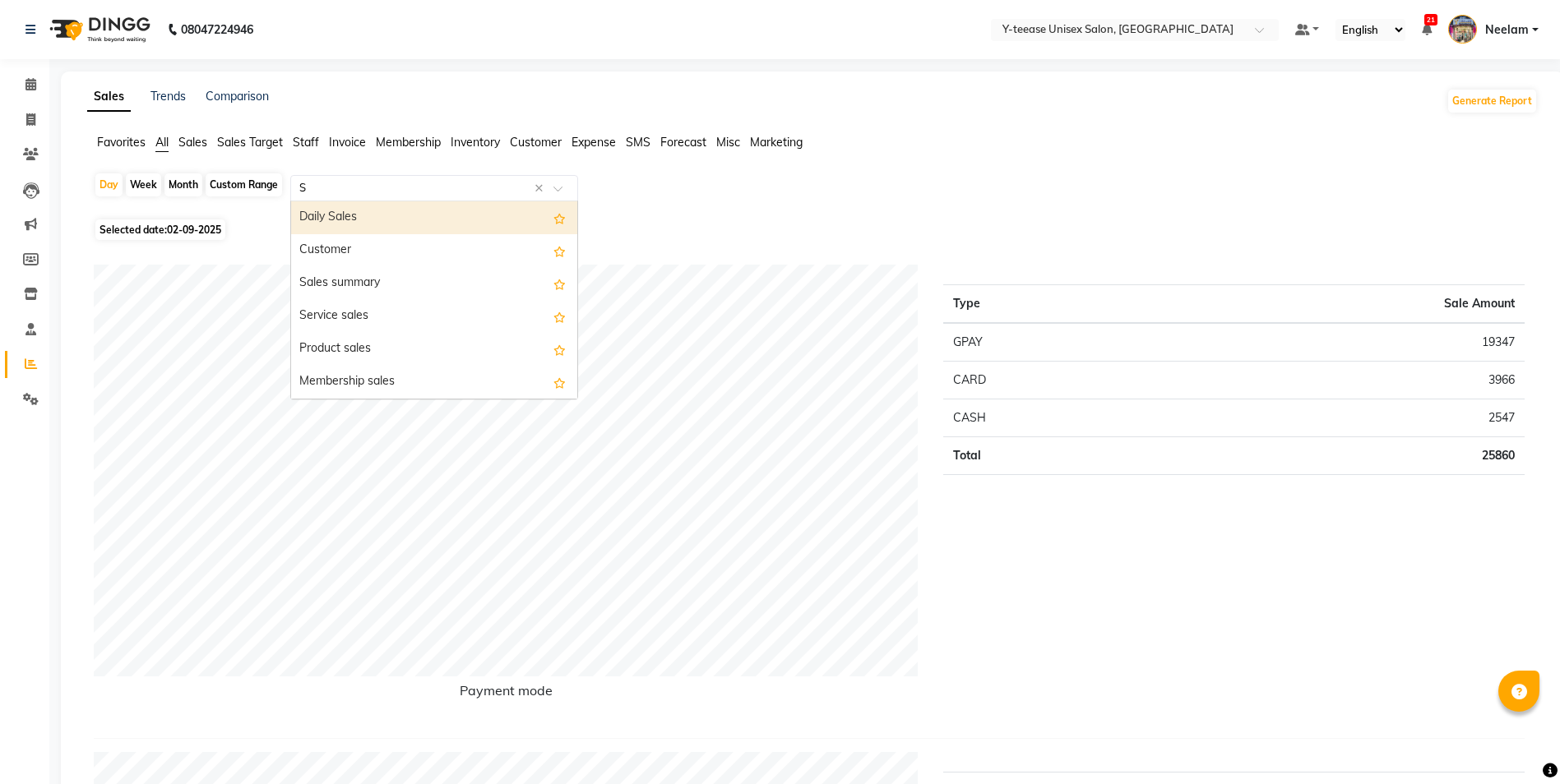
type input "St"
click at [382, 230] on div "Customer" at bounding box center [434, 217] width 286 height 33
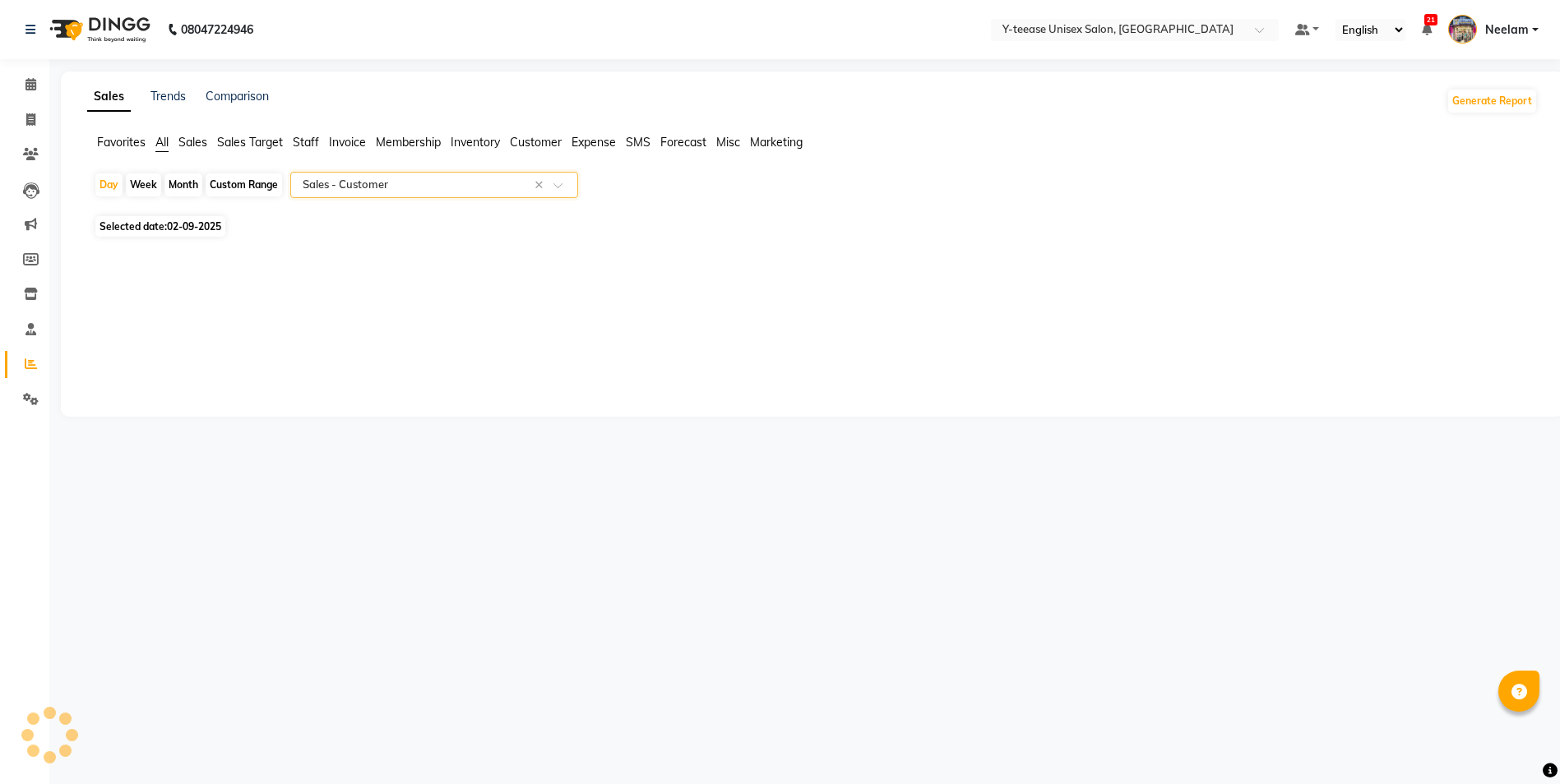
select select "csv"
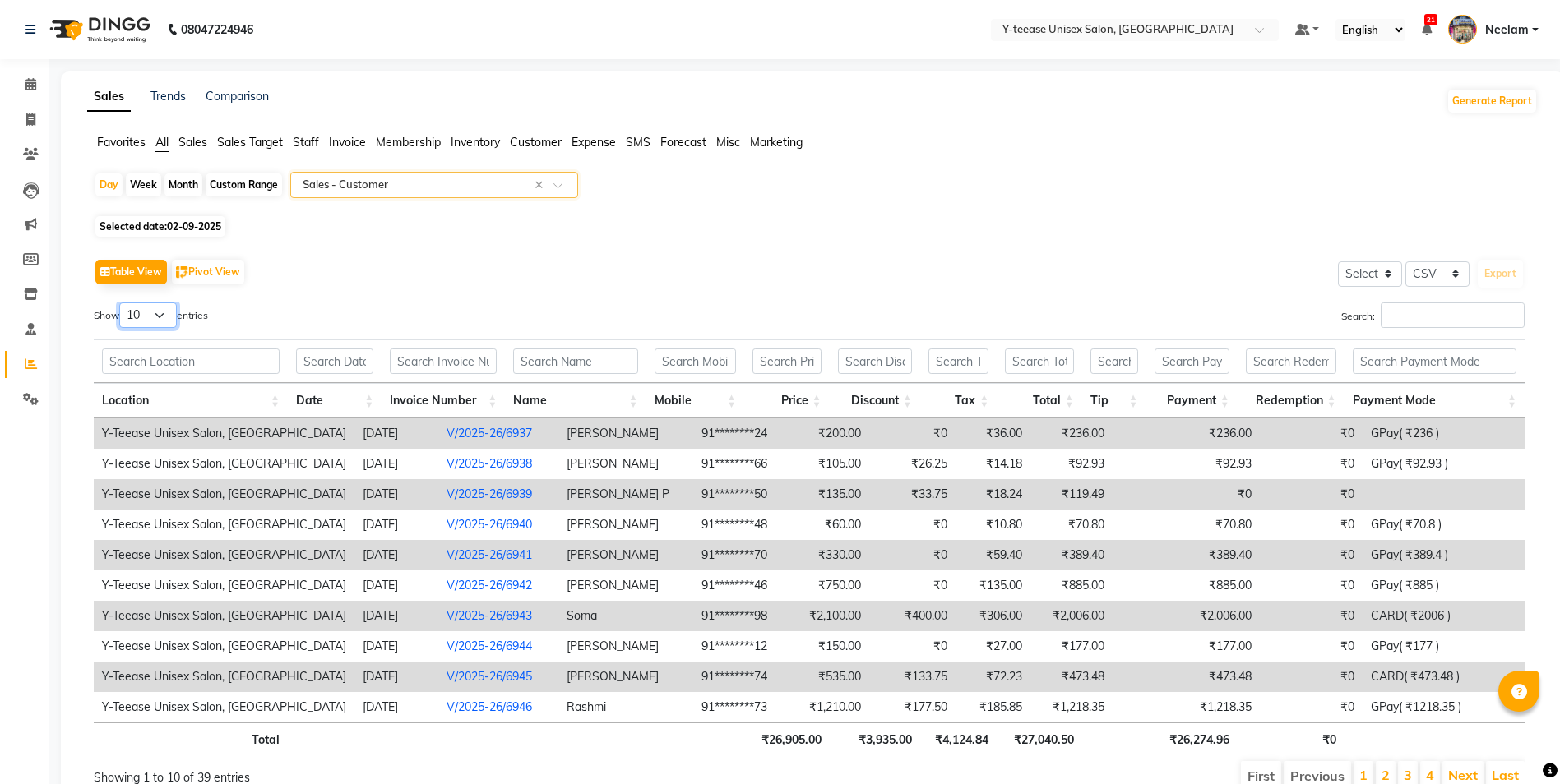
click at [143, 313] on select "10 25 50 100" at bounding box center [147, 315] width 57 height 26
select select "100"
click at [122, 302] on select "10 25 50 100" at bounding box center [147, 315] width 57 height 26
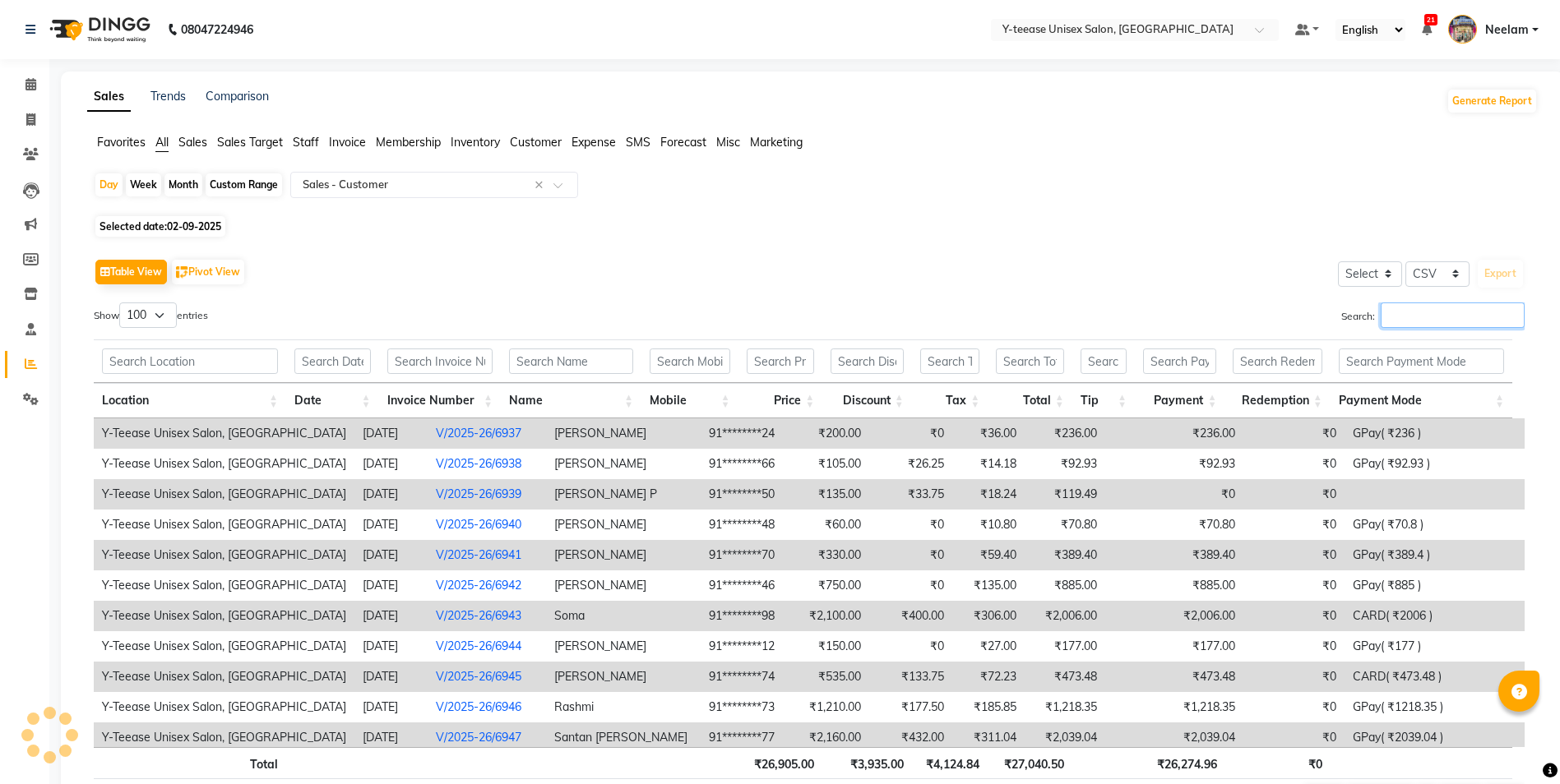
click at [1399, 322] on input "Search:" at bounding box center [1453, 315] width 144 height 26
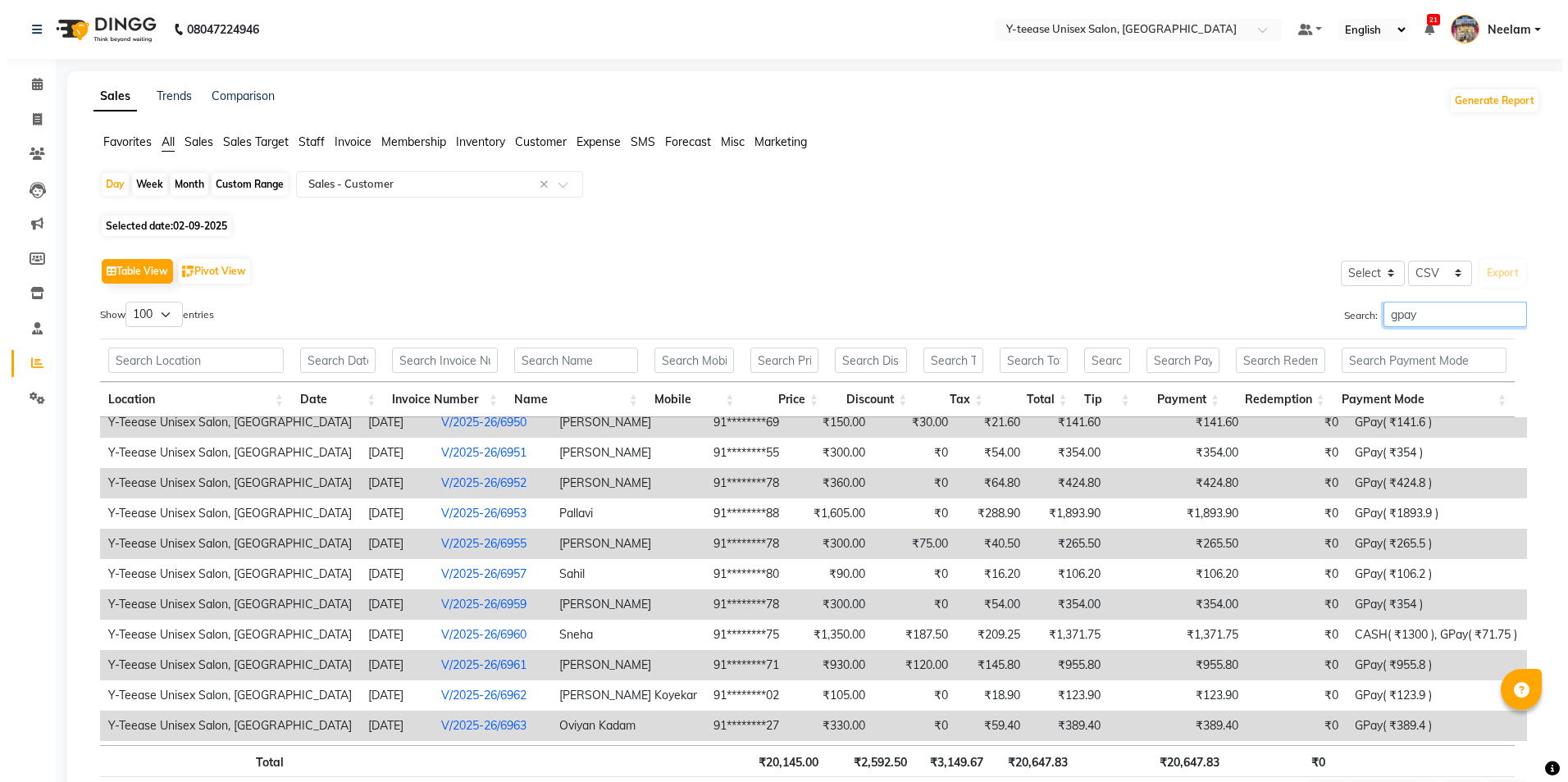
scroll to position [285, 0]
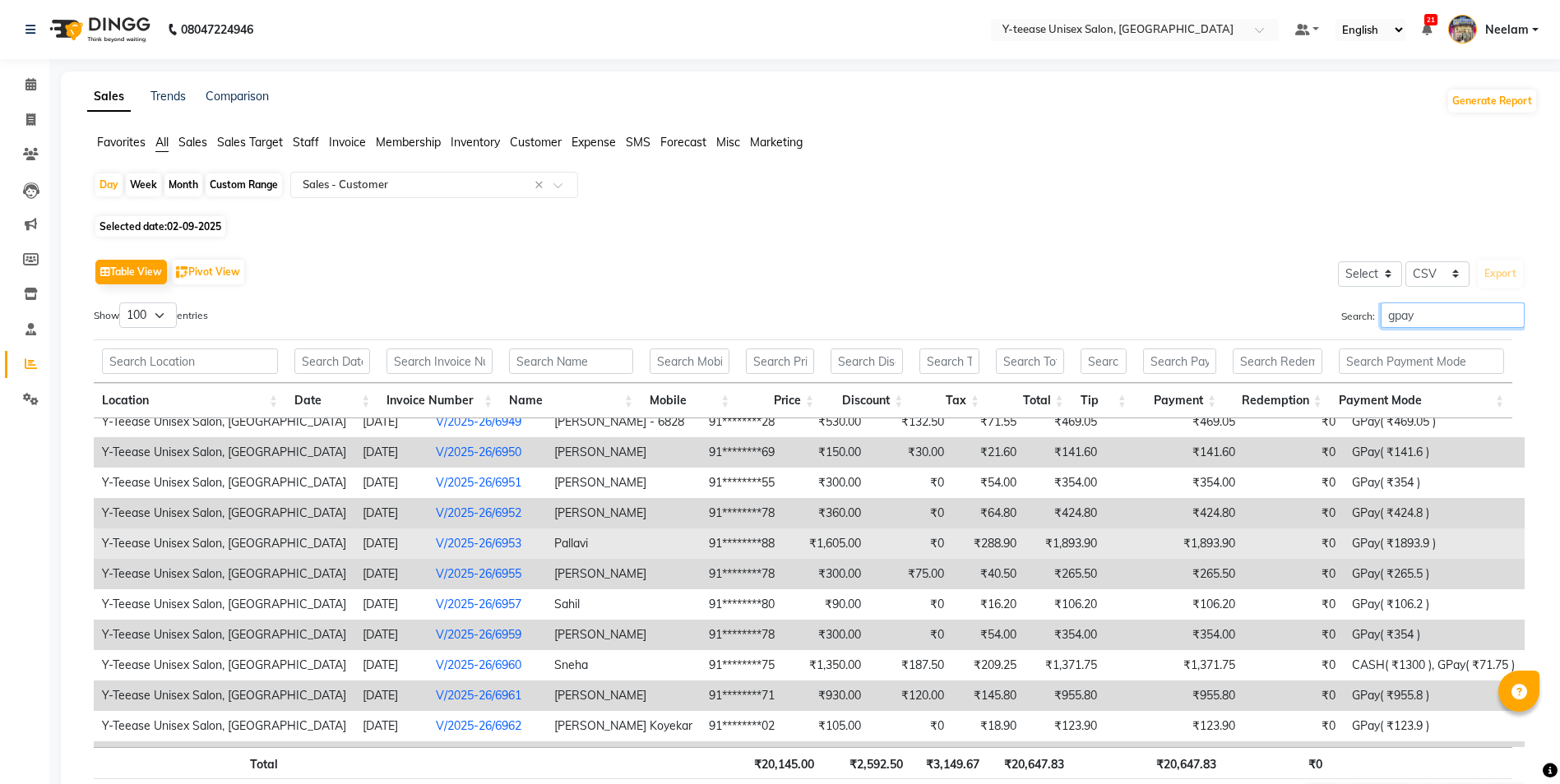
type input "gpay"
click at [440, 539] on link "V/2025-26/6953" at bounding box center [478, 543] width 85 height 14
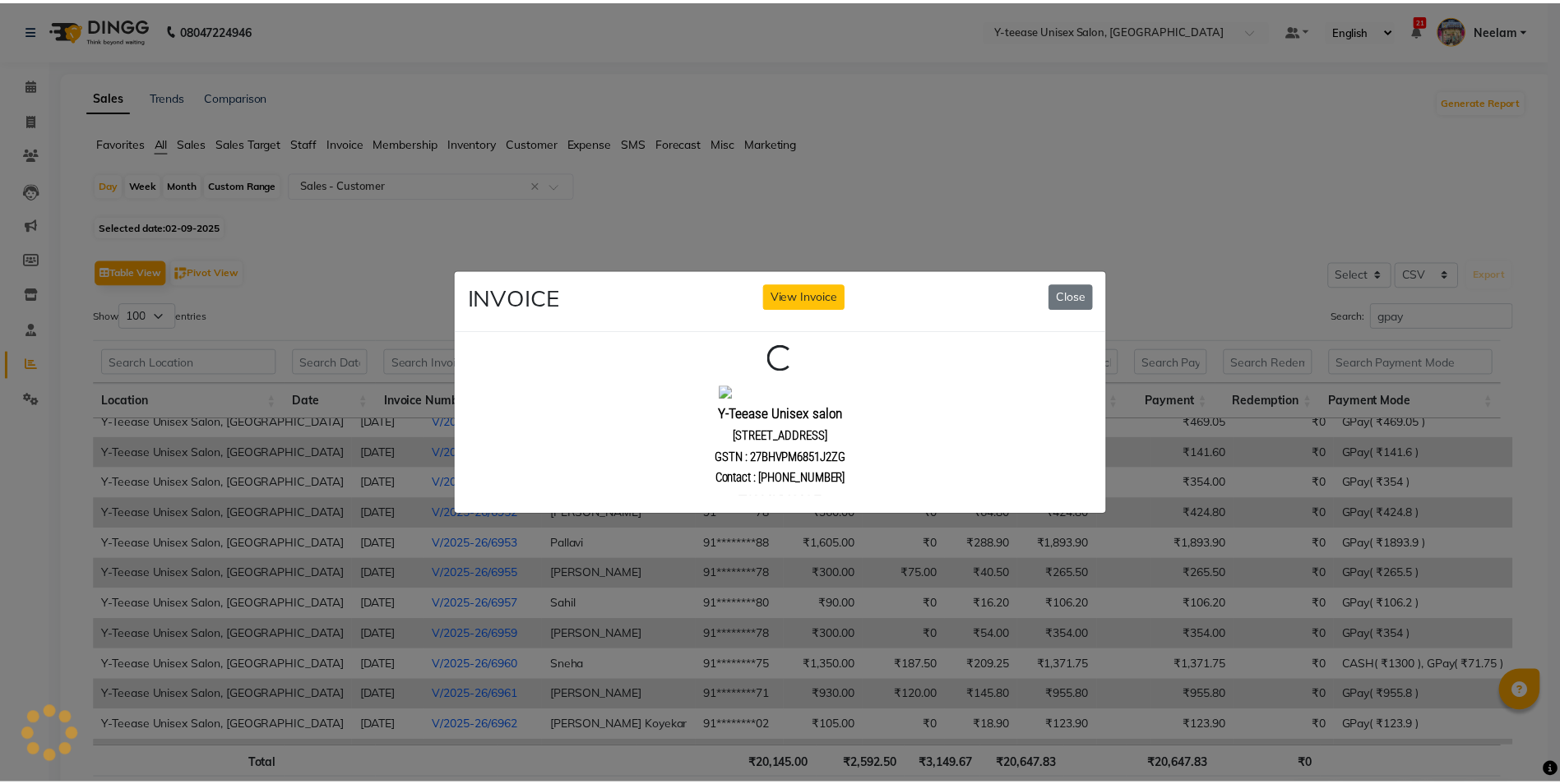
scroll to position [0, 0]
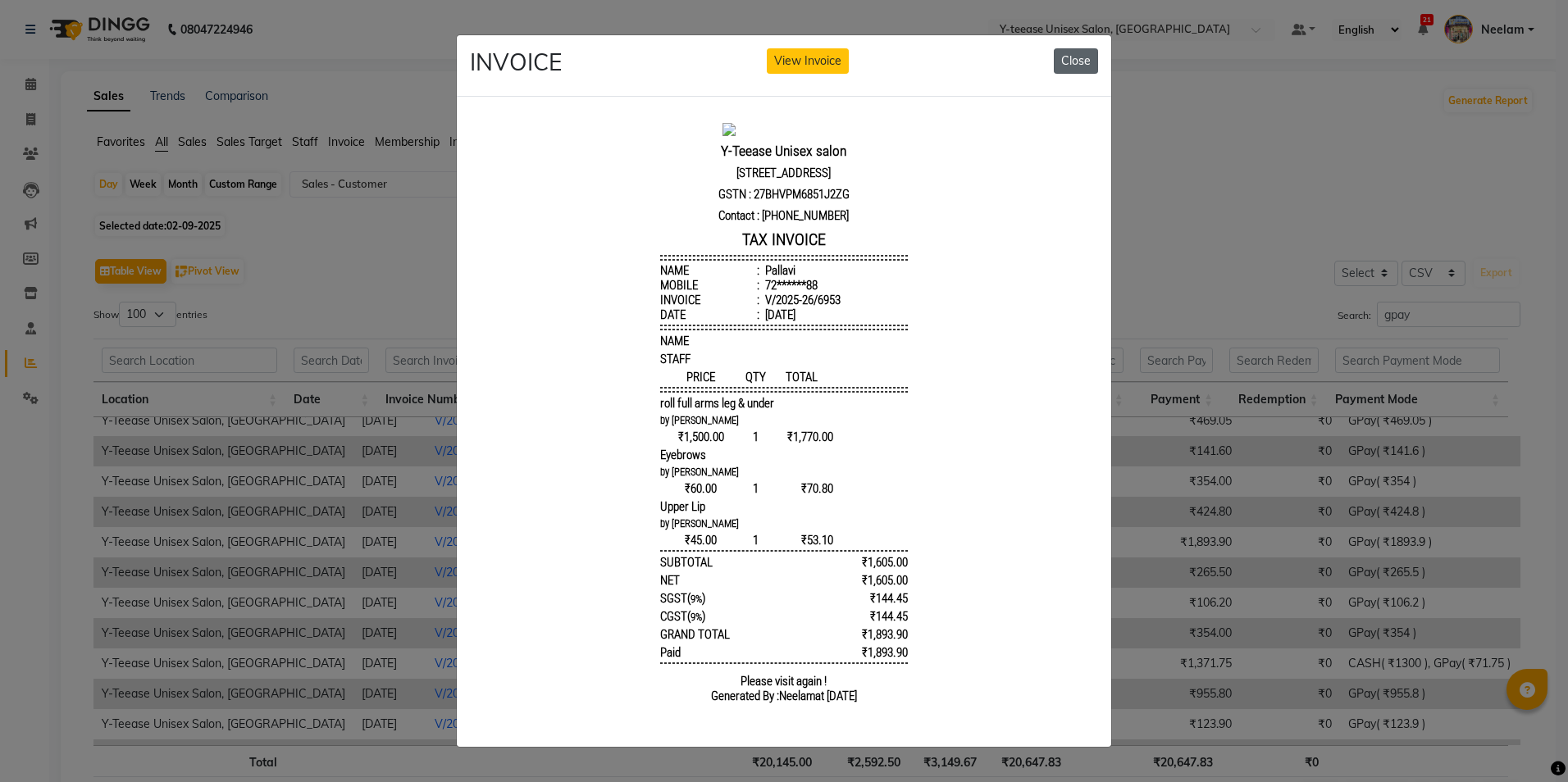
click at [1082, 49] on button "Close" at bounding box center [1075, 61] width 44 height 26
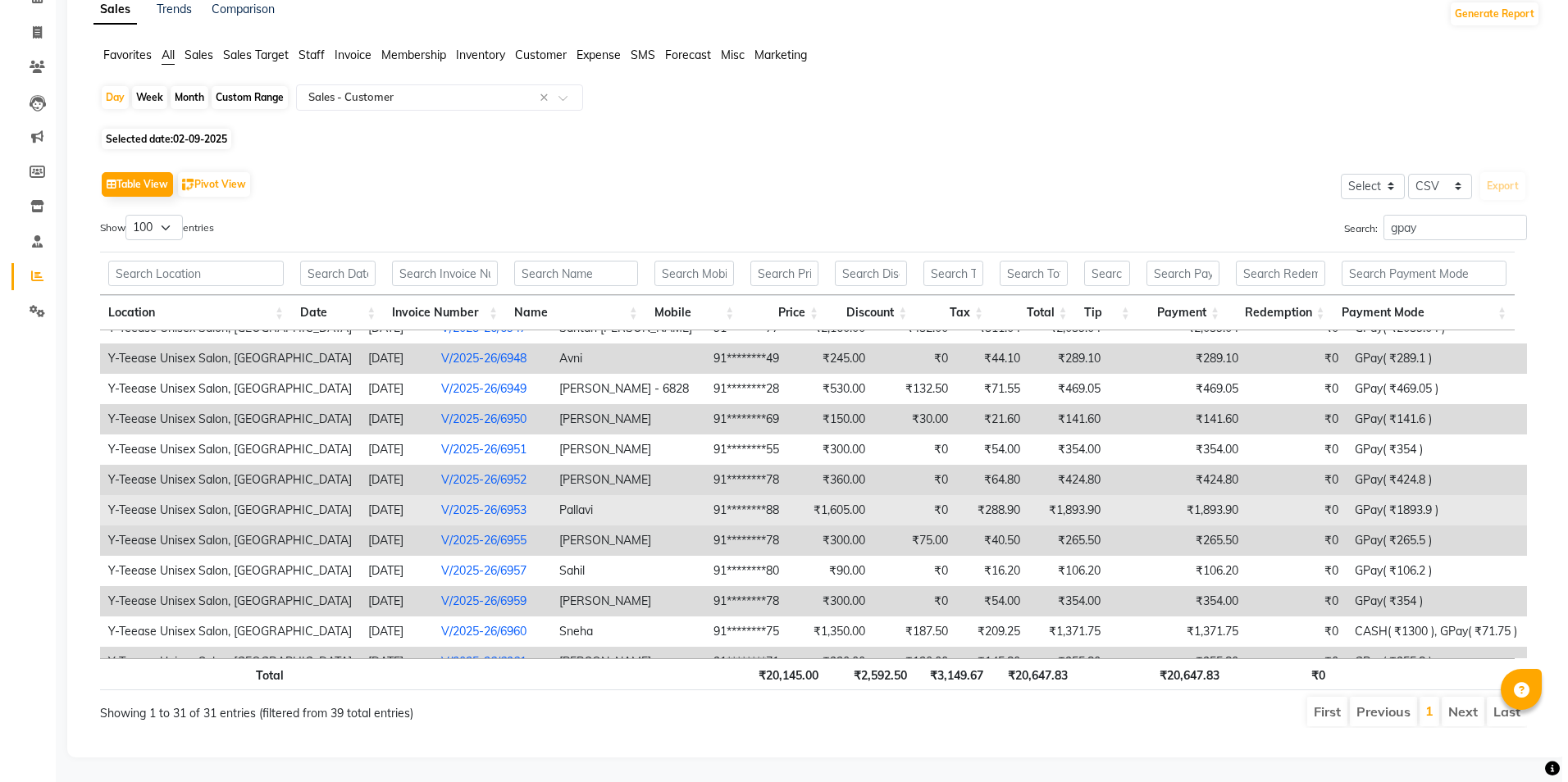
scroll to position [120, 0]
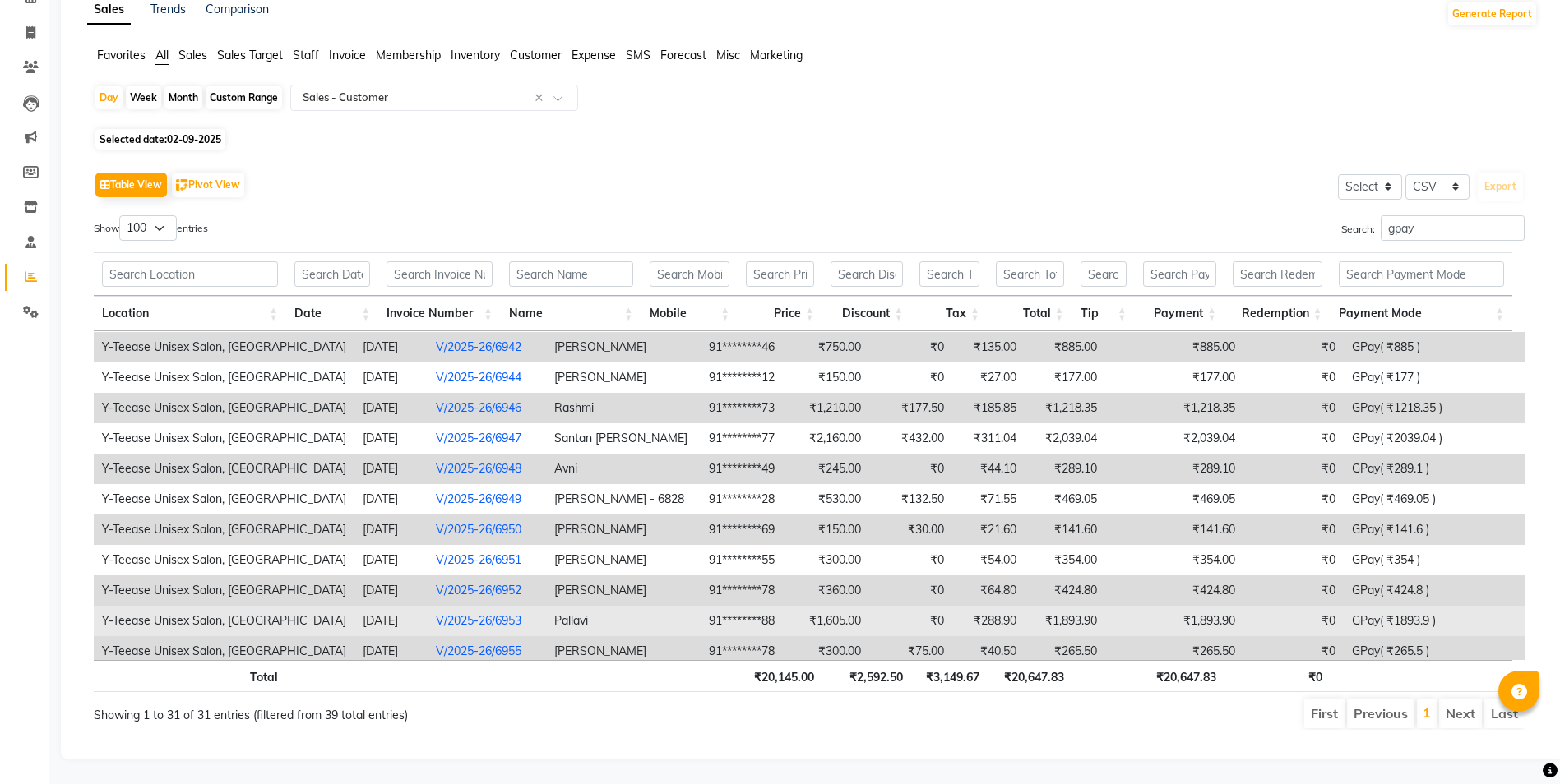
click at [436, 613] on link "V/2025-26/6953" at bounding box center [478, 619] width 85 height 14
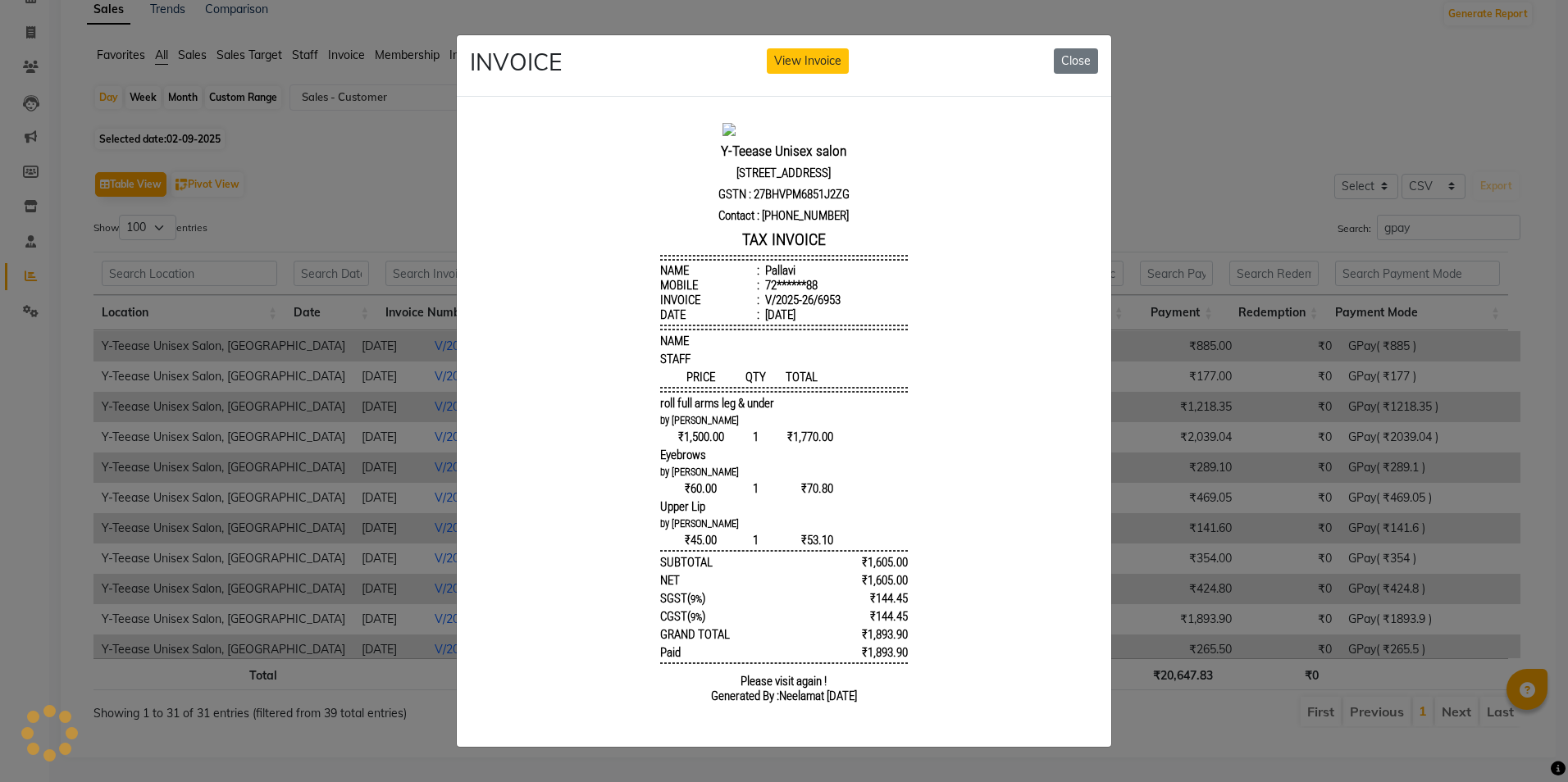
scroll to position [0, 0]
click at [828, 53] on button "View Invoice" at bounding box center [808, 61] width 82 height 26
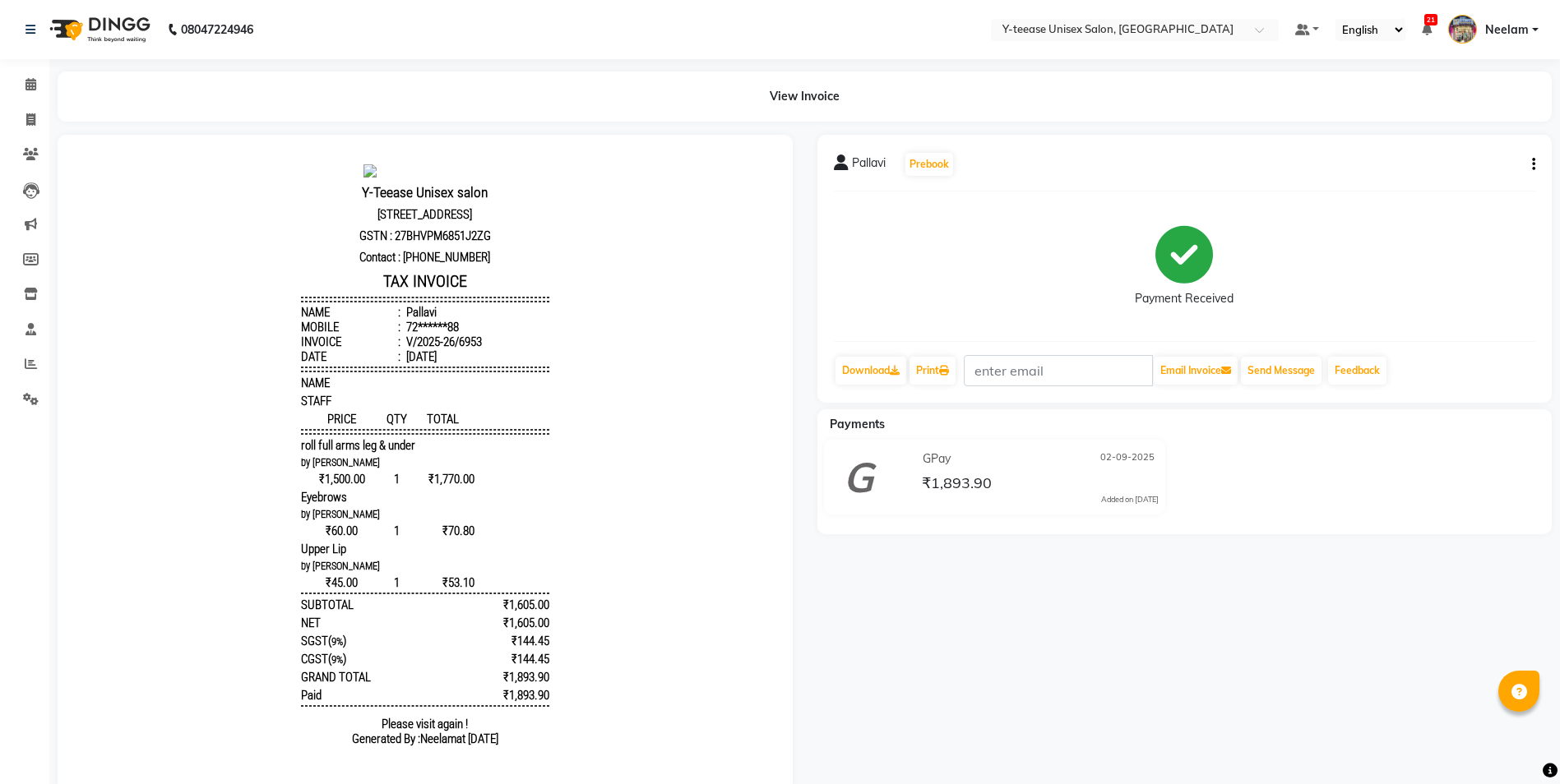
click at [1529, 158] on button "button" at bounding box center [1530, 165] width 10 height 17
click at [1529, 28] on link "Neelam" at bounding box center [1493, 30] width 90 height 27
click at [1480, 117] on link "Sign out" at bounding box center [1454, 118] width 150 height 26
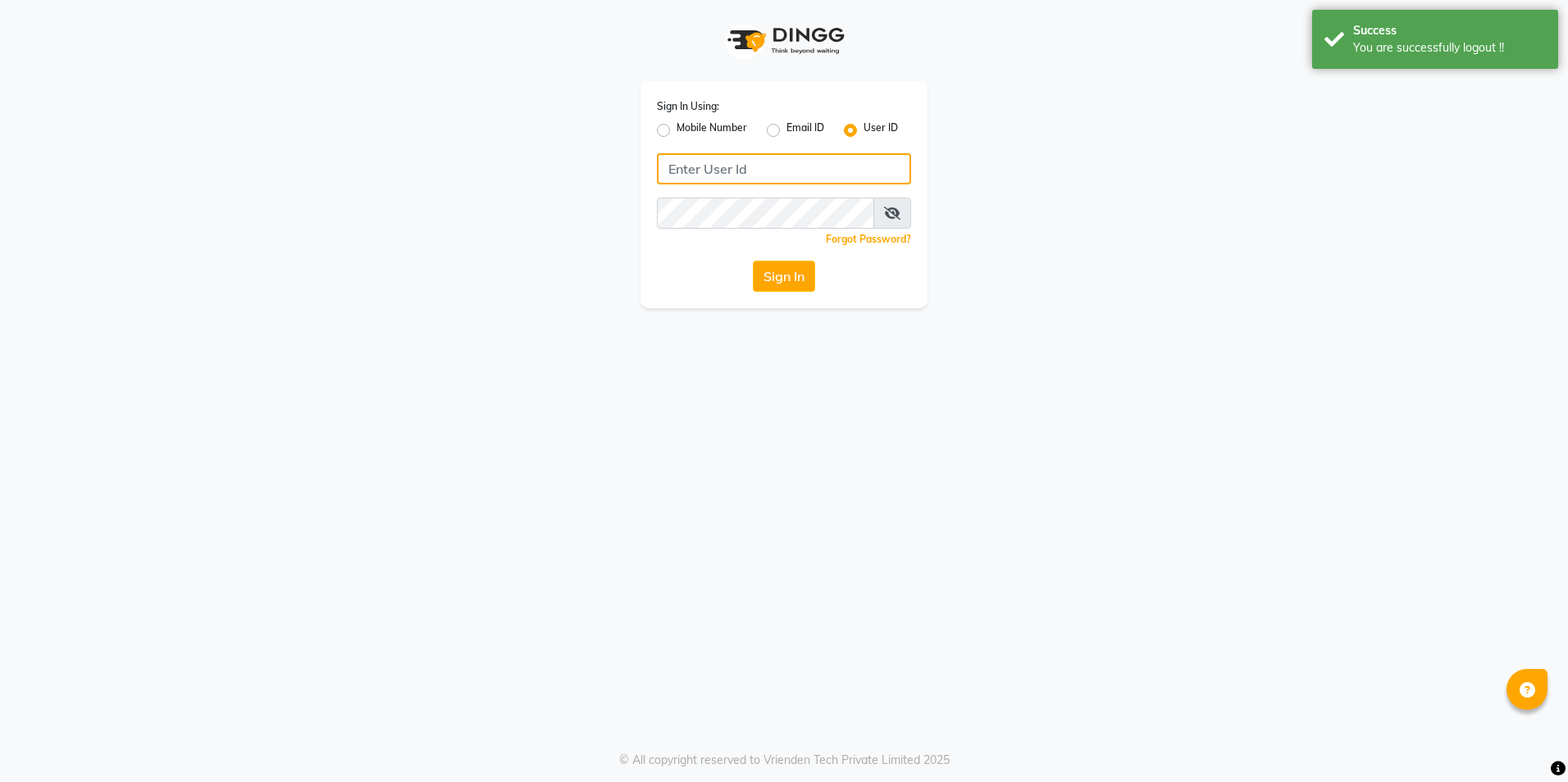
type input "8999679795"
click at [676, 130] on label "Mobile Number" at bounding box center [711, 130] width 71 height 20
click at [676, 130] on input "Mobile Number" at bounding box center [681, 125] width 11 height 11
radio input "true"
radio input "false"
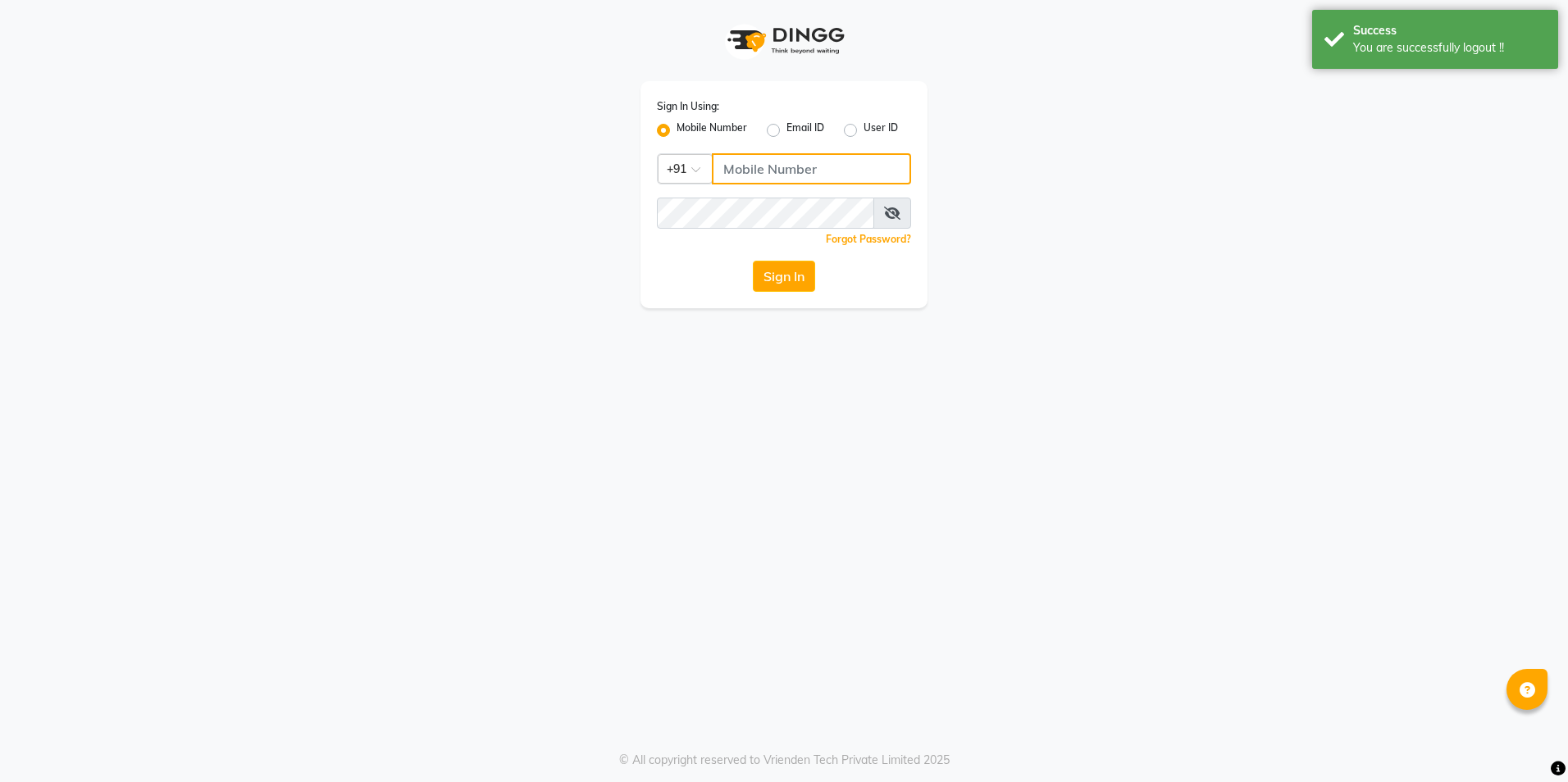
click at [781, 158] on input "Username" at bounding box center [811, 169] width 200 height 32
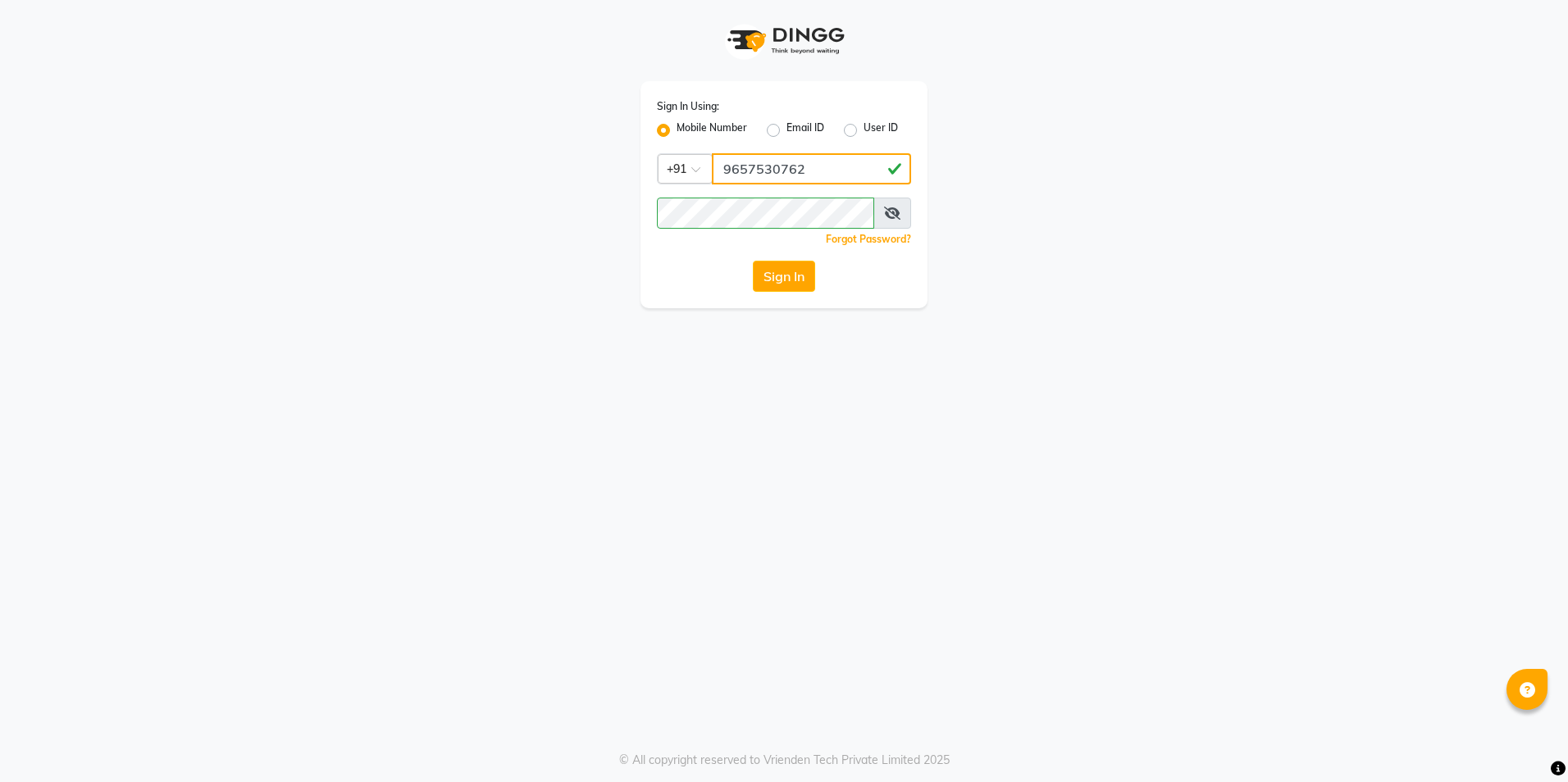
click at [763, 171] on input "9657530762" at bounding box center [811, 169] width 200 height 32
type input "9860099181"
click at [797, 275] on button "Sign In" at bounding box center [783, 276] width 62 height 32
